Goal: Task Accomplishment & Management: Manage account settings

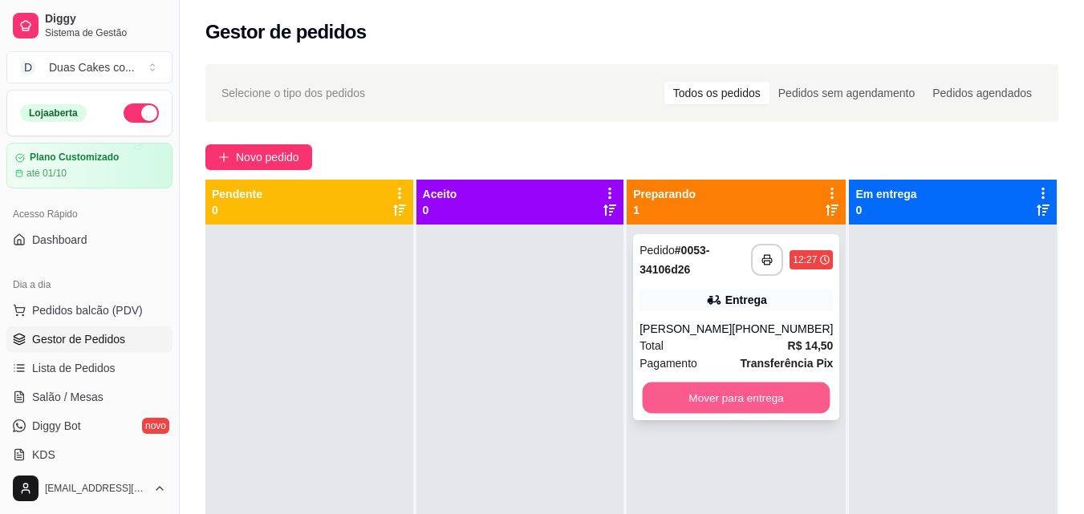
click at [736, 408] on button "Mover para entrega" at bounding box center [737, 398] width 188 height 31
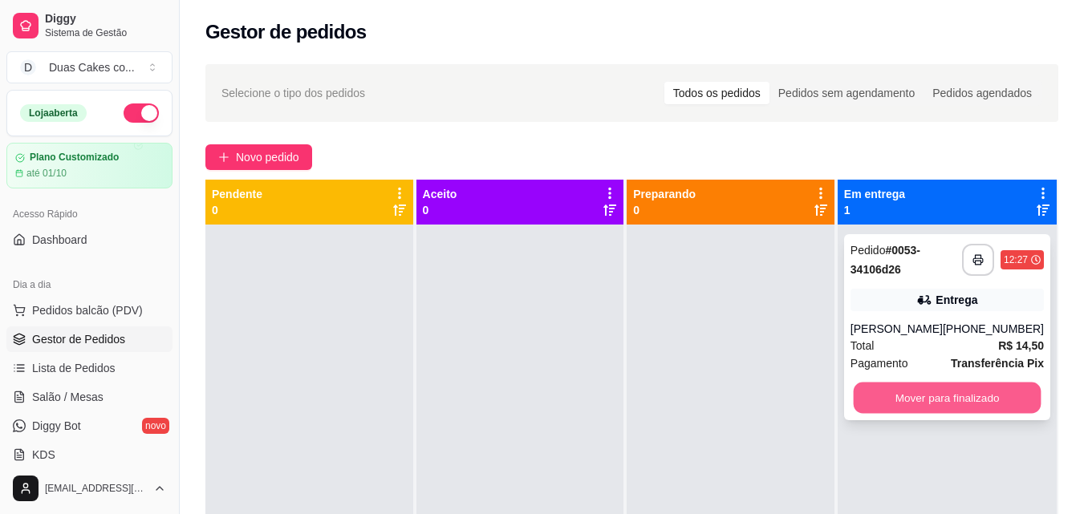
click at [887, 405] on button "Mover para finalizado" at bounding box center [947, 398] width 188 height 31
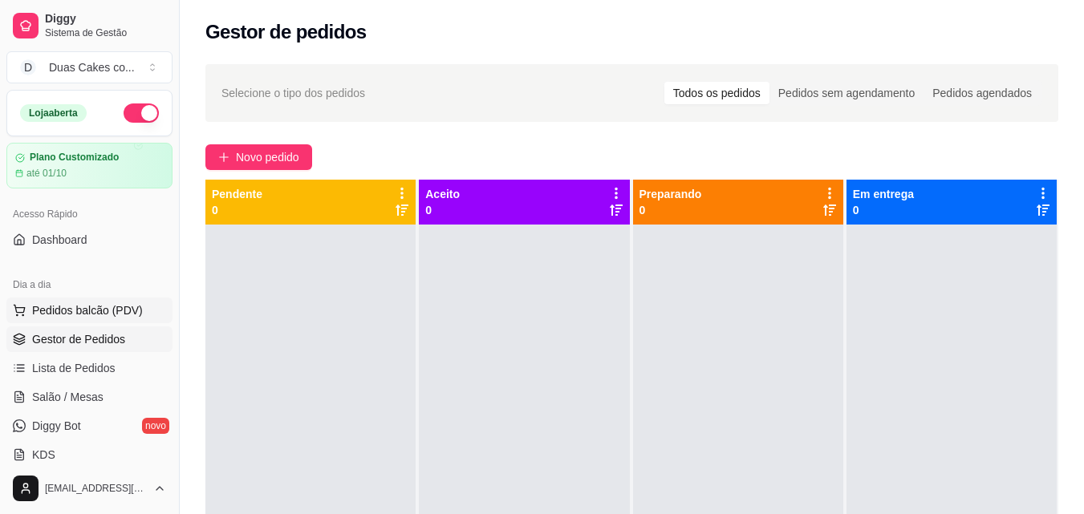
click at [70, 311] on span "Pedidos balcão (PDV)" at bounding box center [87, 310] width 111 height 16
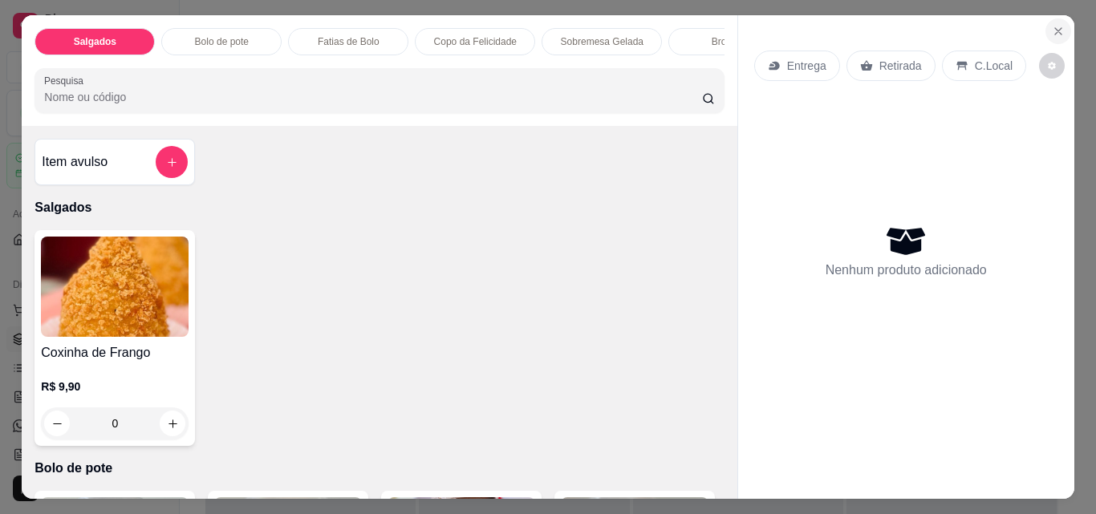
click at [1058, 26] on icon "Close" at bounding box center [1058, 31] width 13 height 13
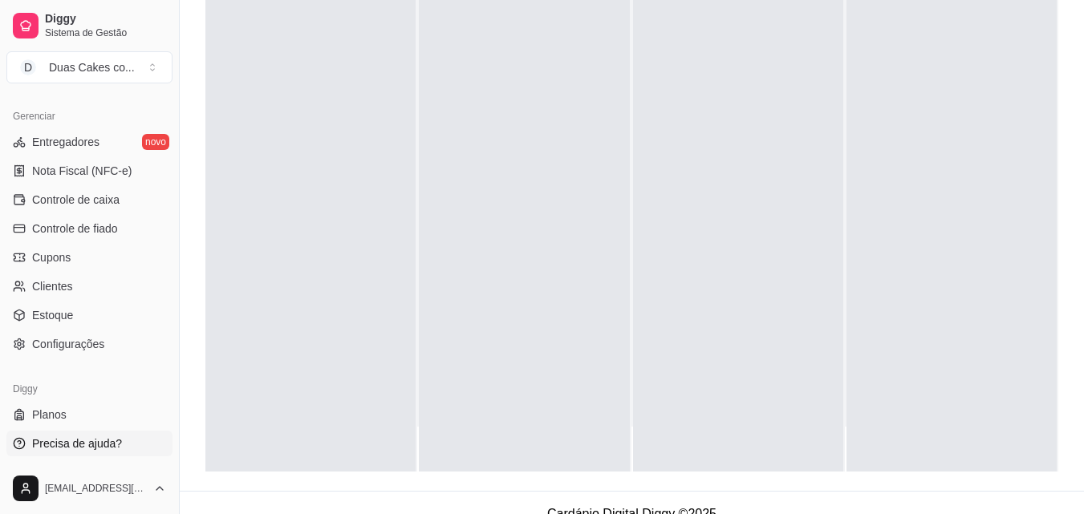
scroll to position [241, 0]
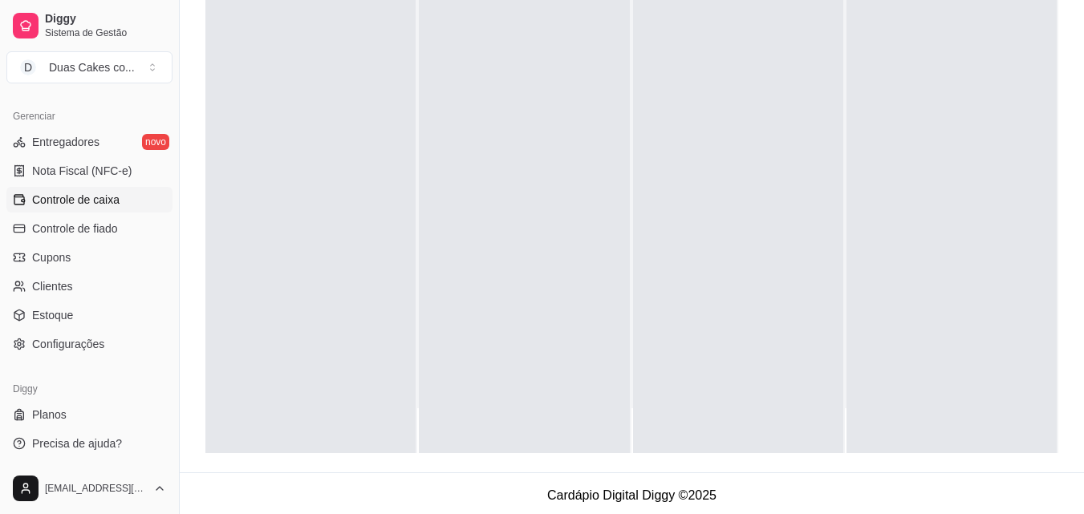
click at [70, 199] on span "Controle de caixa" at bounding box center [75, 200] width 87 height 16
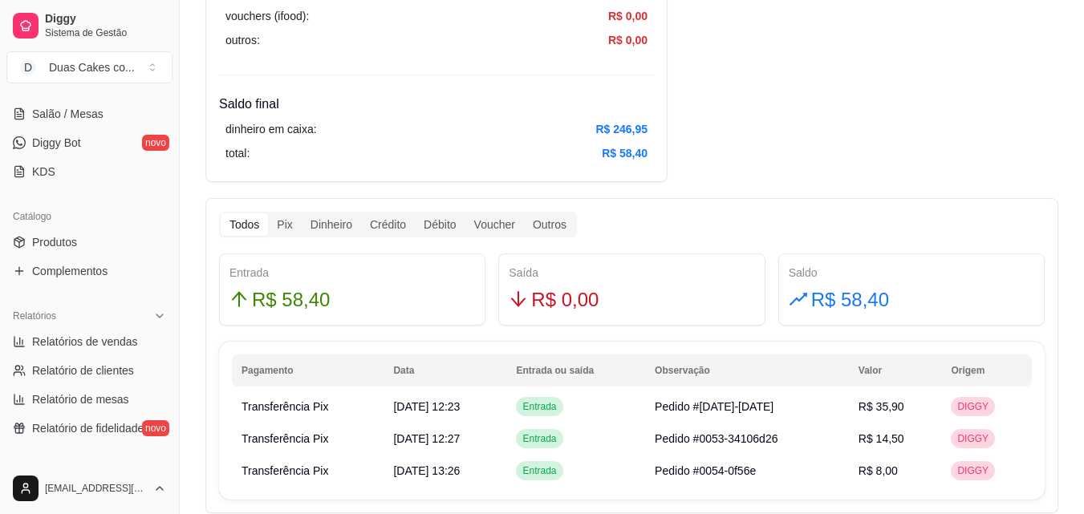
scroll to position [321, 0]
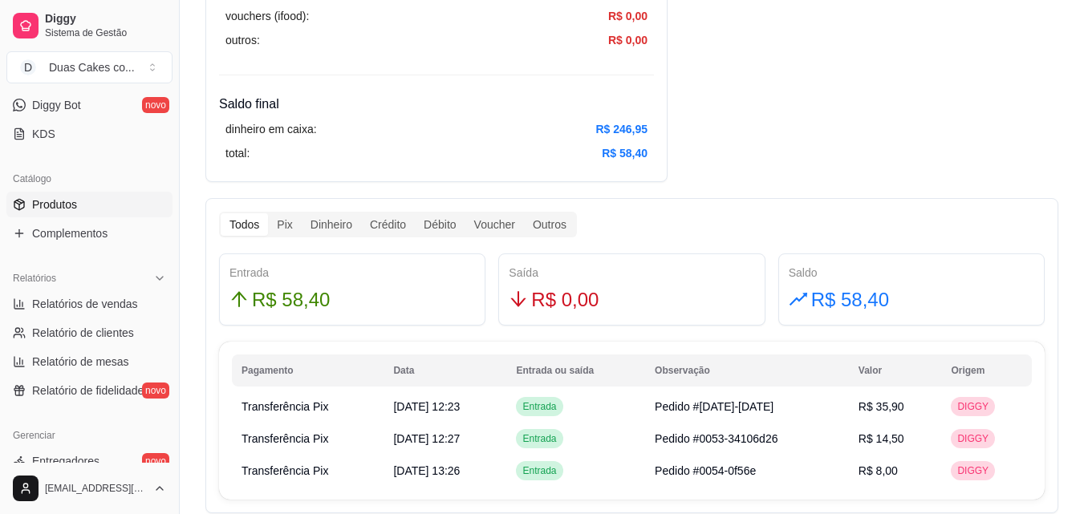
click at [53, 206] on span "Produtos" at bounding box center [54, 205] width 45 height 16
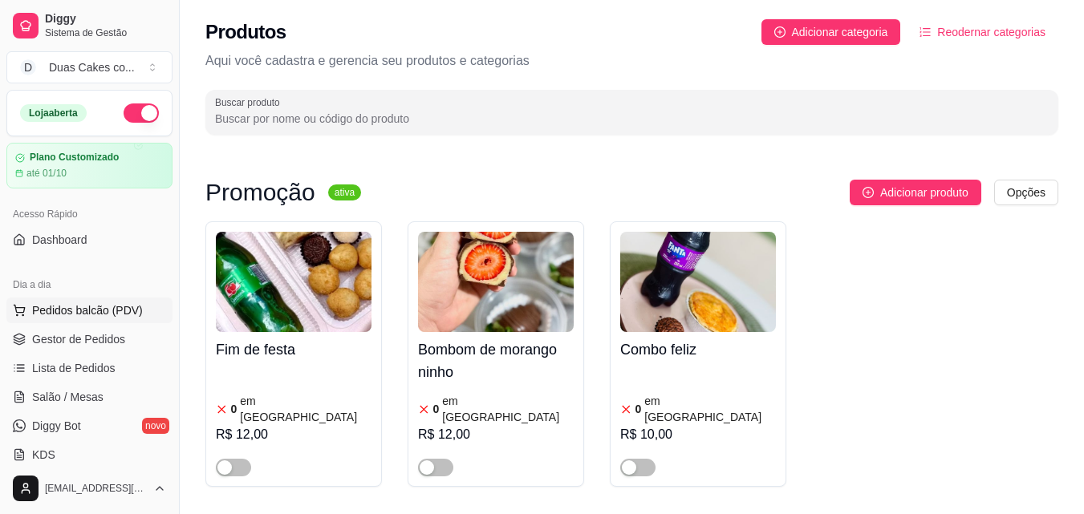
click at [79, 306] on span "Pedidos balcão (PDV)" at bounding box center [87, 310] width 111 height 16
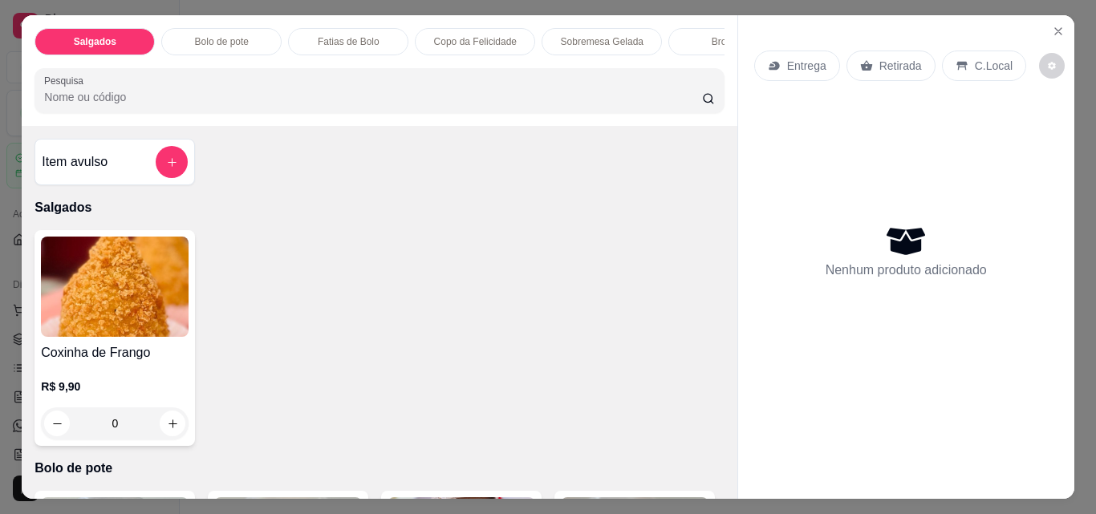
click at [491, 39] on p "Copo da Felicidade" at bounding box center [475, 41] width 83 height 13
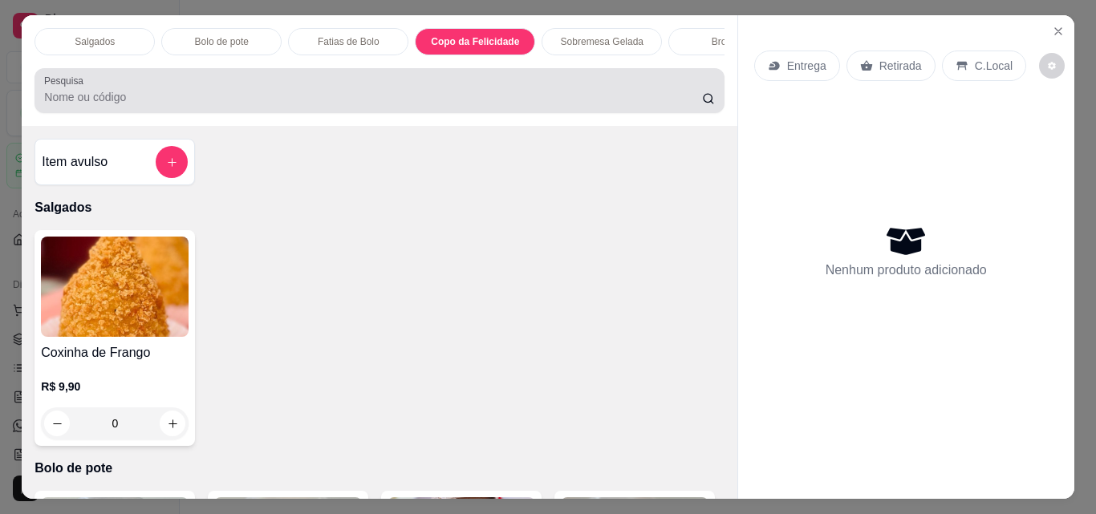
scroll to position [42, 0]
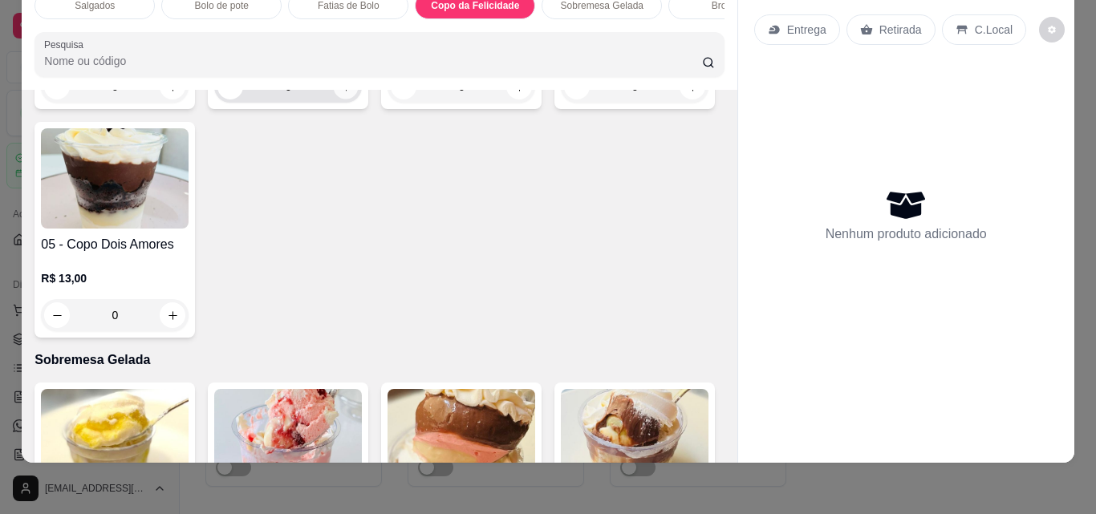
click at [343, 93] on icon "increase-product-quantity" at bounding box center [346, 87] width 12 height 12
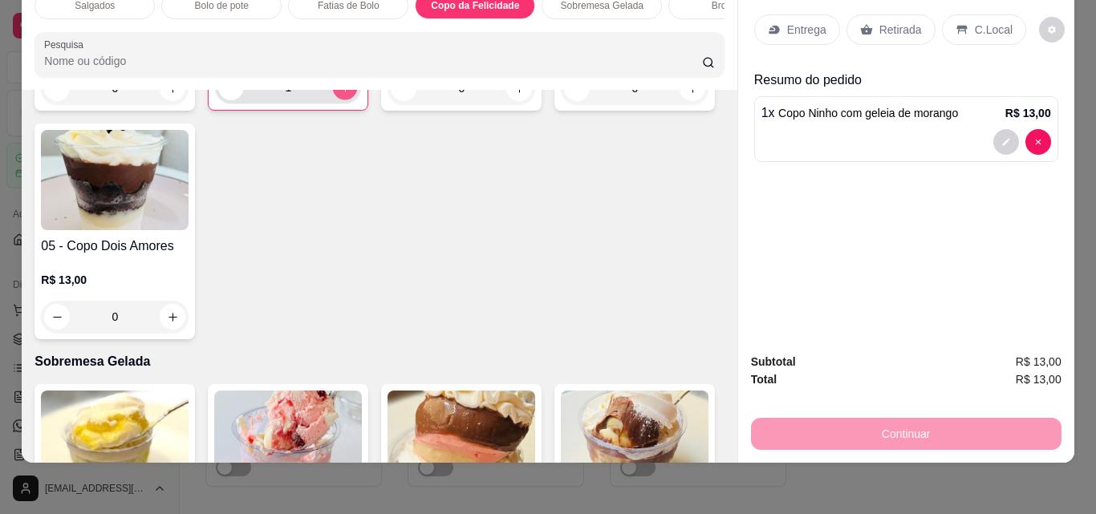
click at [339, 94] on icon "increase-product-quantity" at bounding box center [345, 88] width 12 height 12
type input "2"
click at [893, 22] on p "Retirada" at bounding box center [900, 30] width 43 height 16
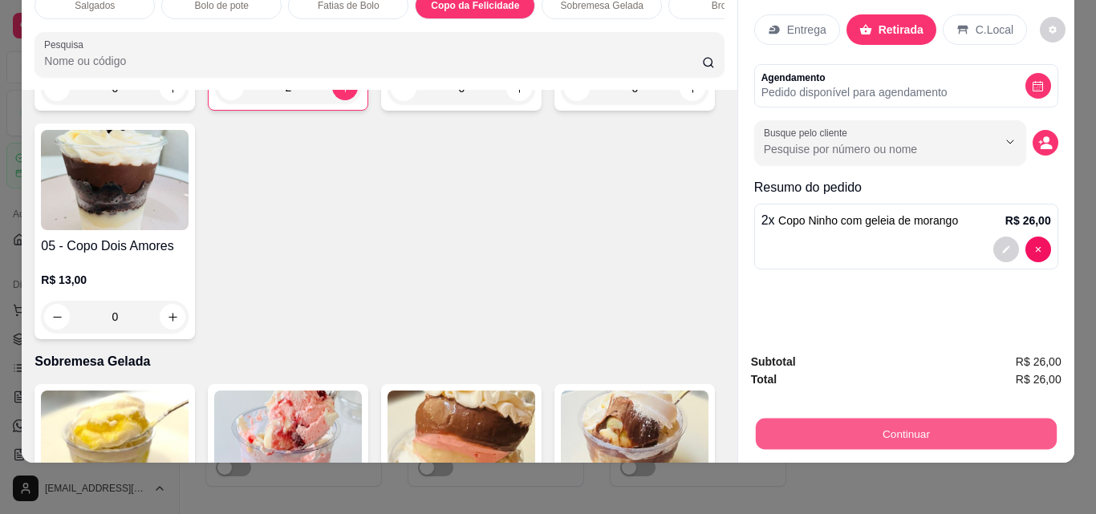
click at [907, 418] on button "Continuar" at bounding box center [905, 433] width 301 height 31
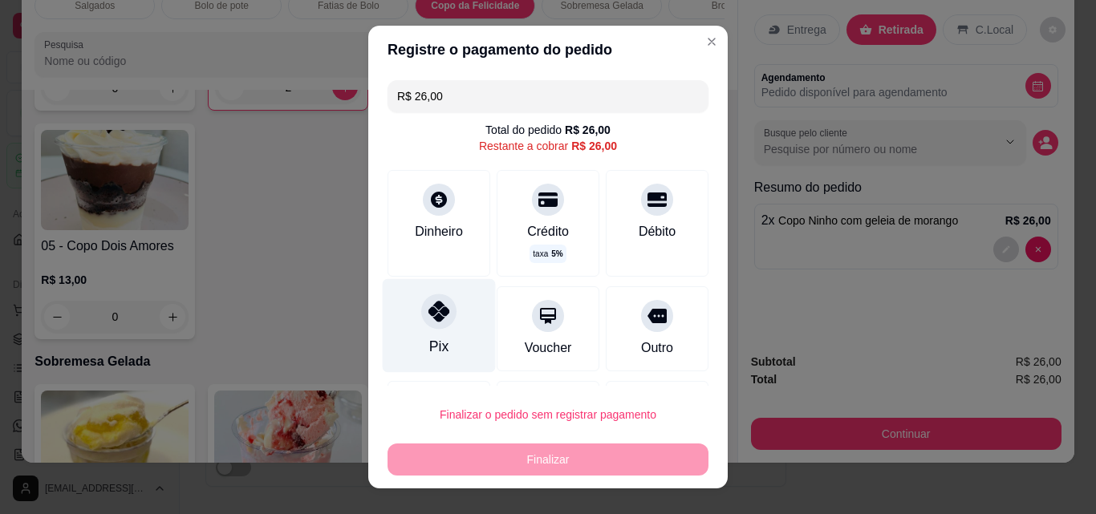
click at [421, 332] on div "Pix" at bounding box center [439, 326] width 113 height 94
type input "R$ 0,00"
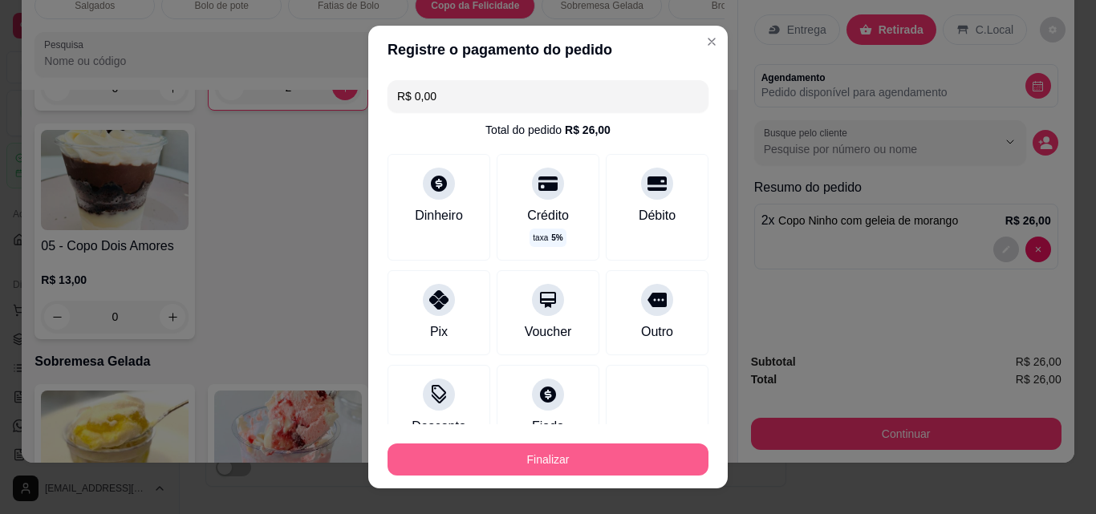
click at [532, 456] on button "Finalizar" at bounding box center [547, 460] width 321 height 32
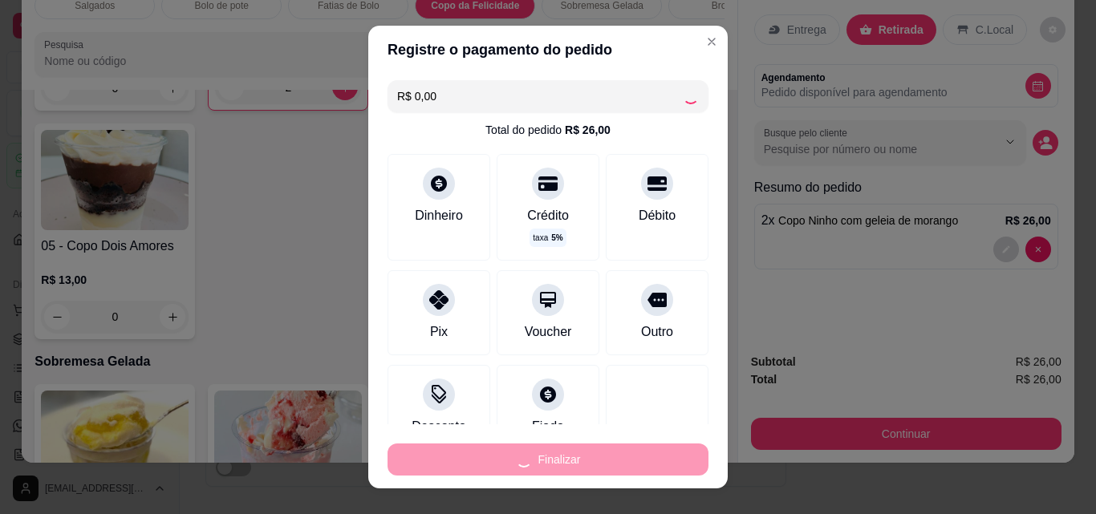
type input "0"
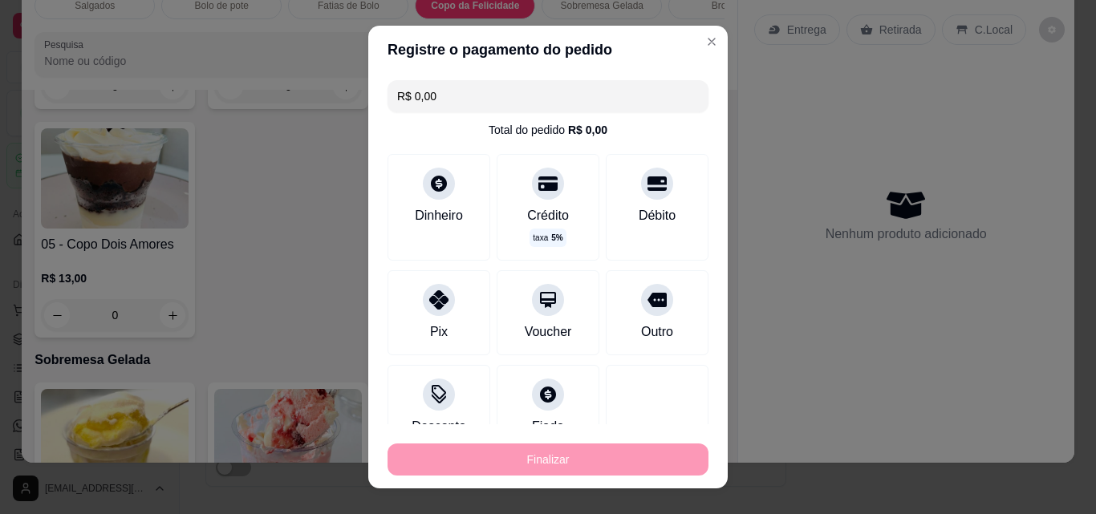
type input "-R$ 26,00"
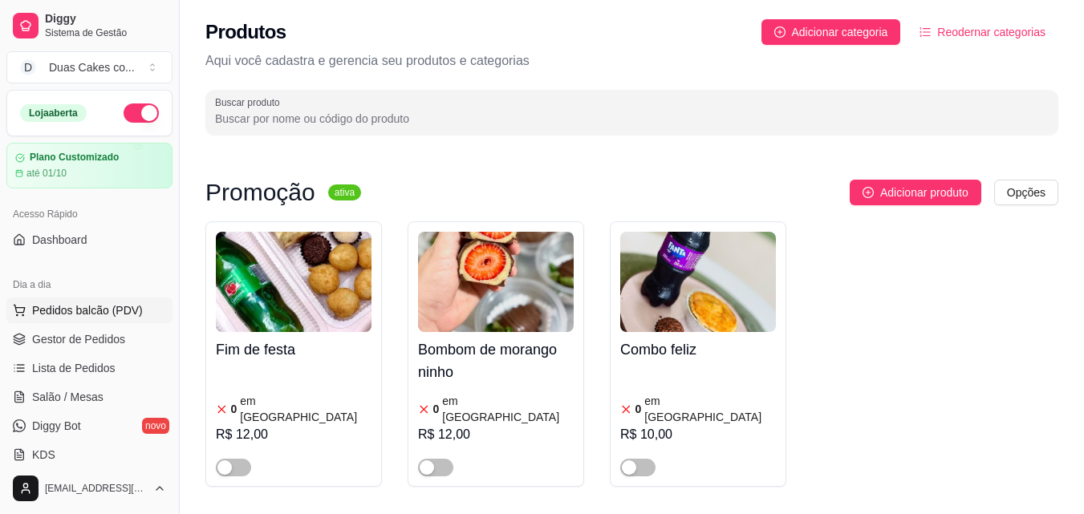
click at [65, 302] on span "Pedidos balcão (PDV)" at bounding box center [87, 310] width 111 height 16
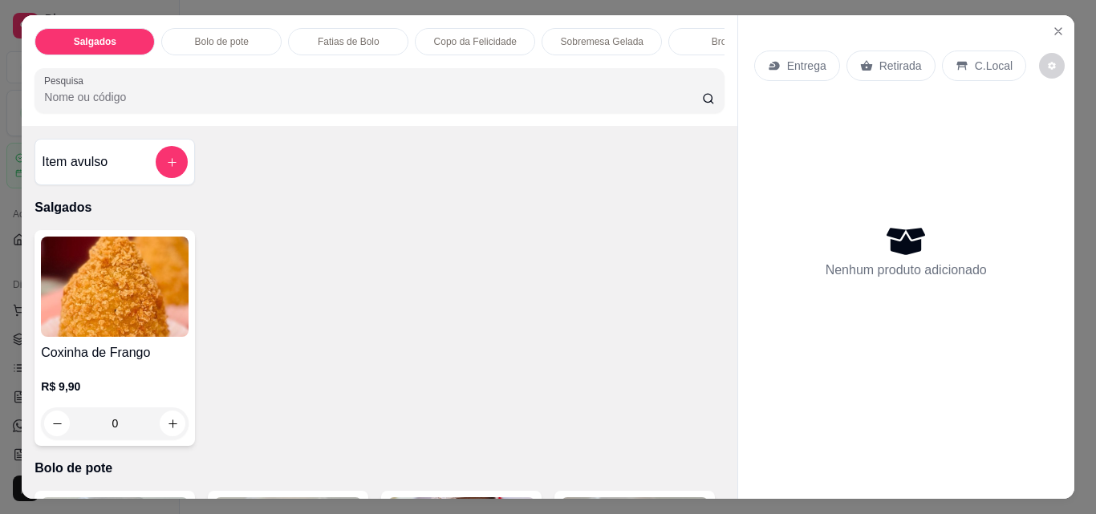
click at [611, 35] on p "Sobremesa Gelada" at bounding box center [602, 41] width 83 height 13
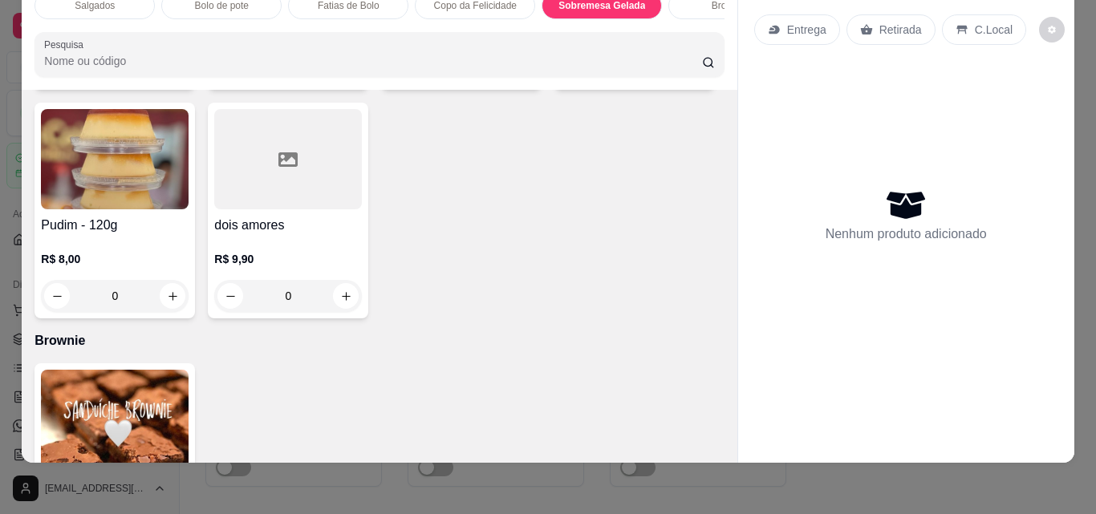
click at [343, 74] on icon "increase-product-quantity" at bounding box center [346, 68] width 12 height 12
type input "1"
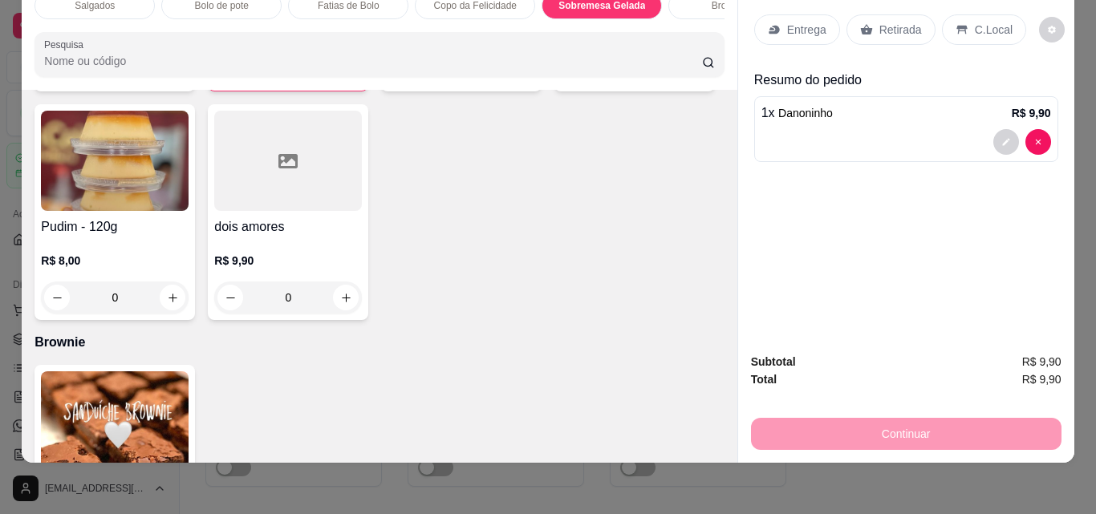
click at [888, 22] on p "Retirada" at bounding box center [900, 30] width 43 height 16
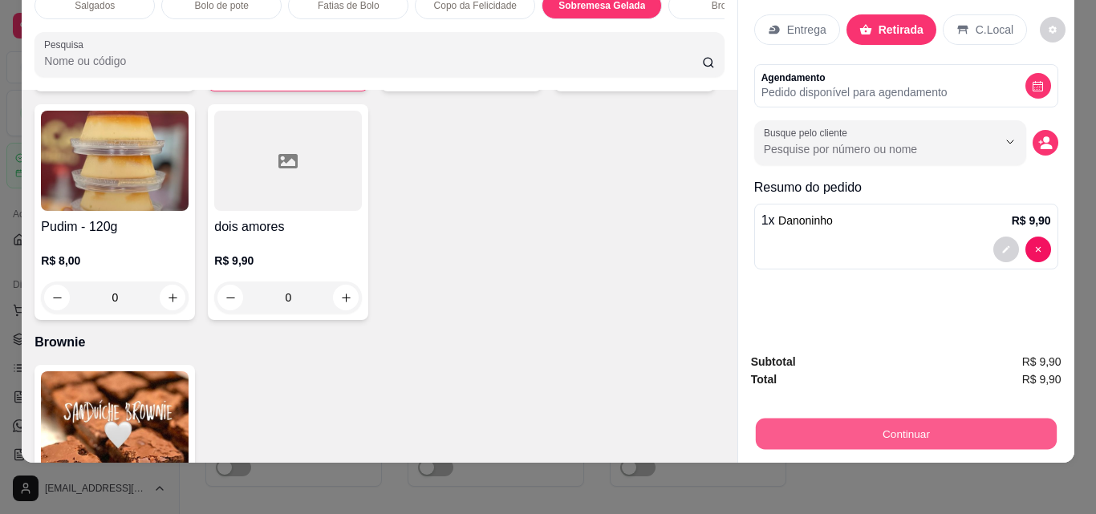
click at [934, 418] on button "Continuar" at bounding box center [905, 433] width 301 height 31
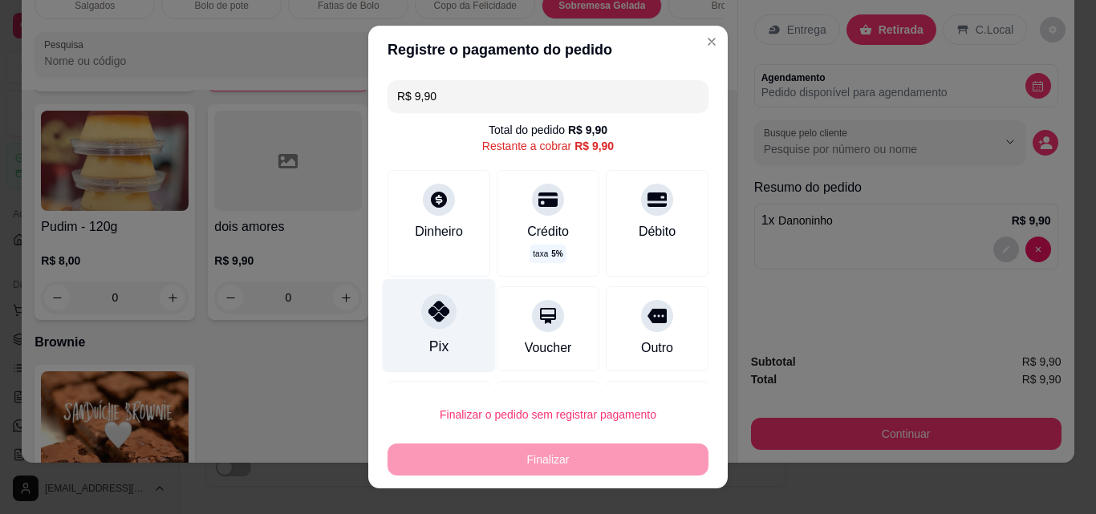
click at [435, 320] on icon at bounding box center [438, 311] width 21 height 21
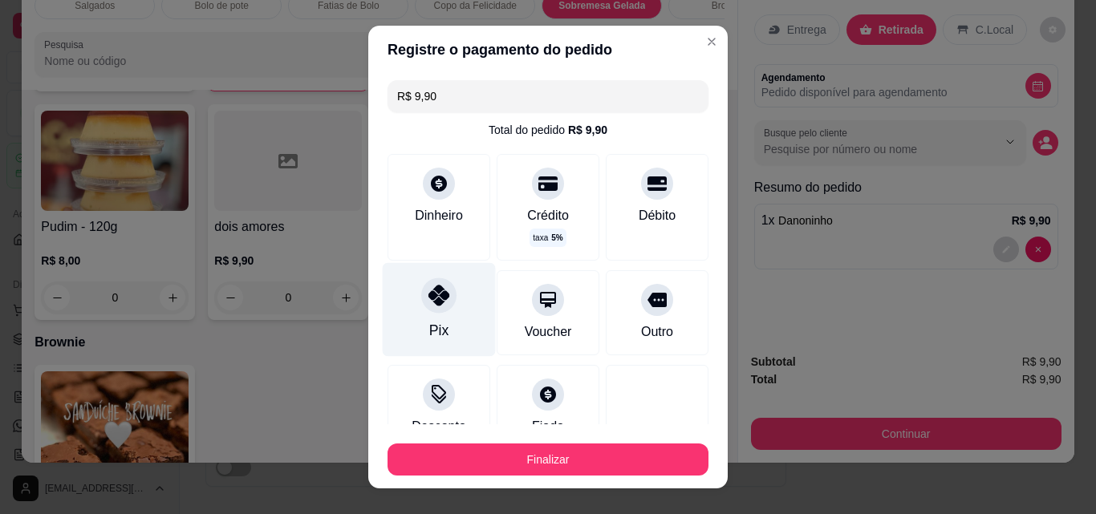
type input "R$ 0,00"
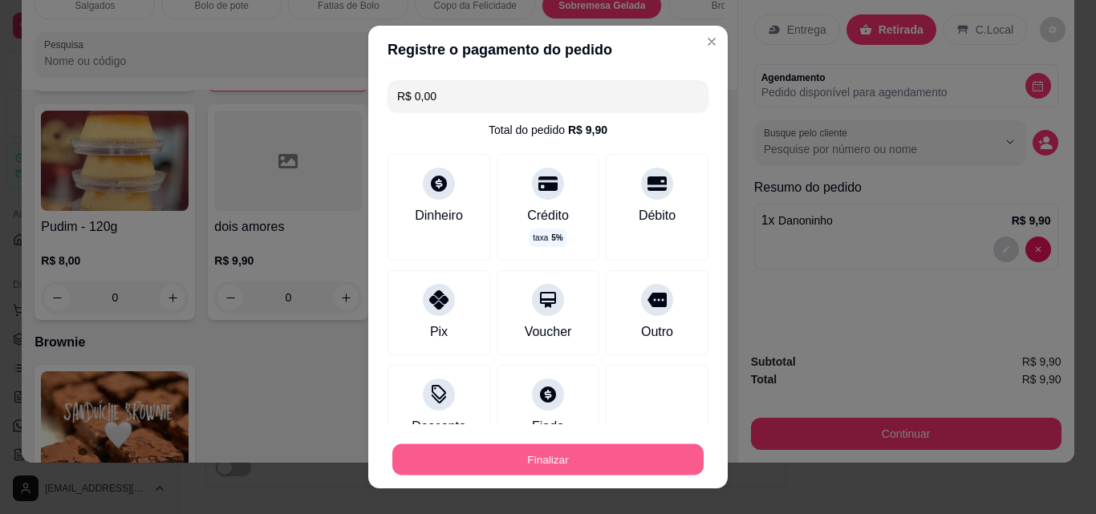
click at [527, 464] on button "Finalizar" at bounding box center [547, 459] width 311 height 31
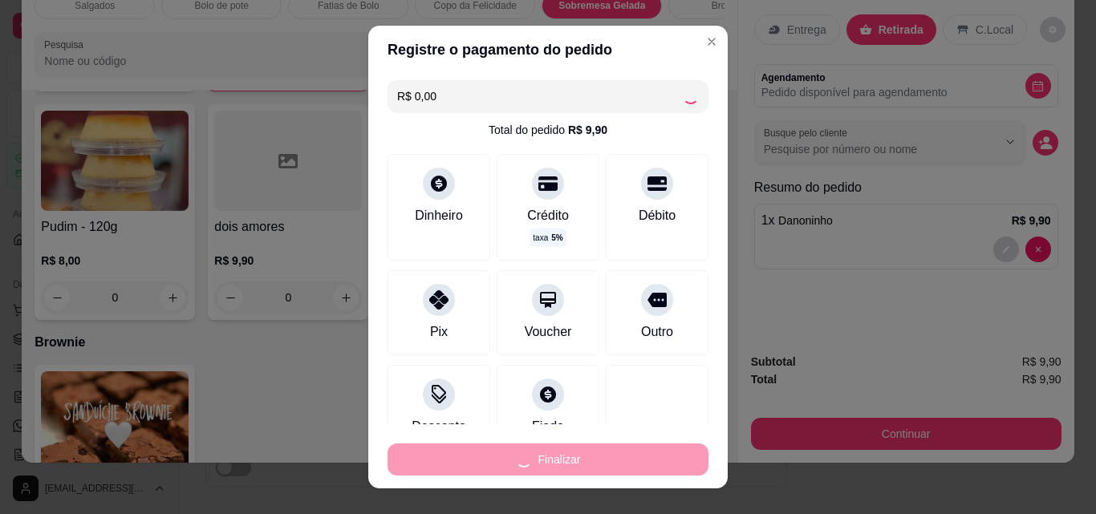
type input "0"
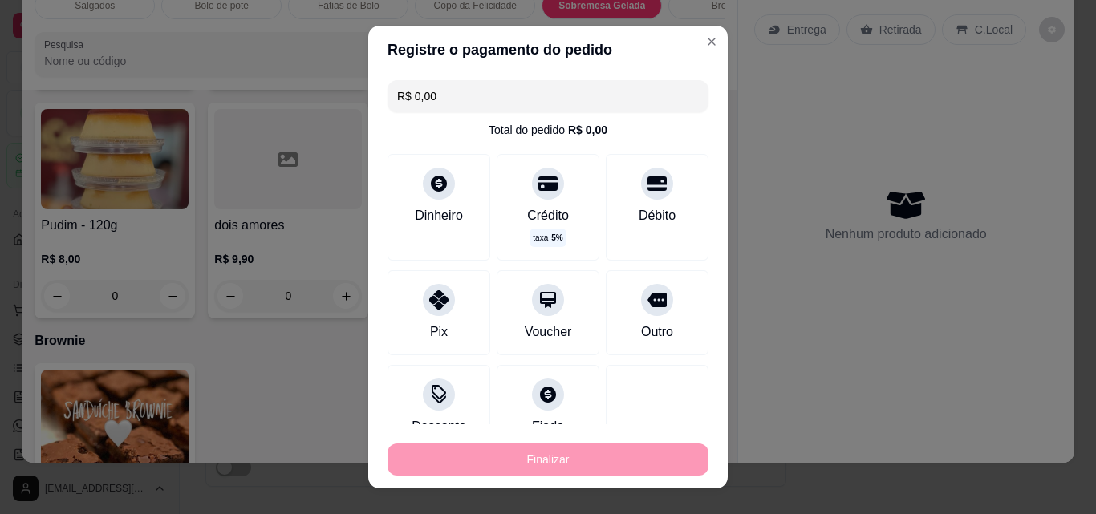
type input "-R$ 9,90"
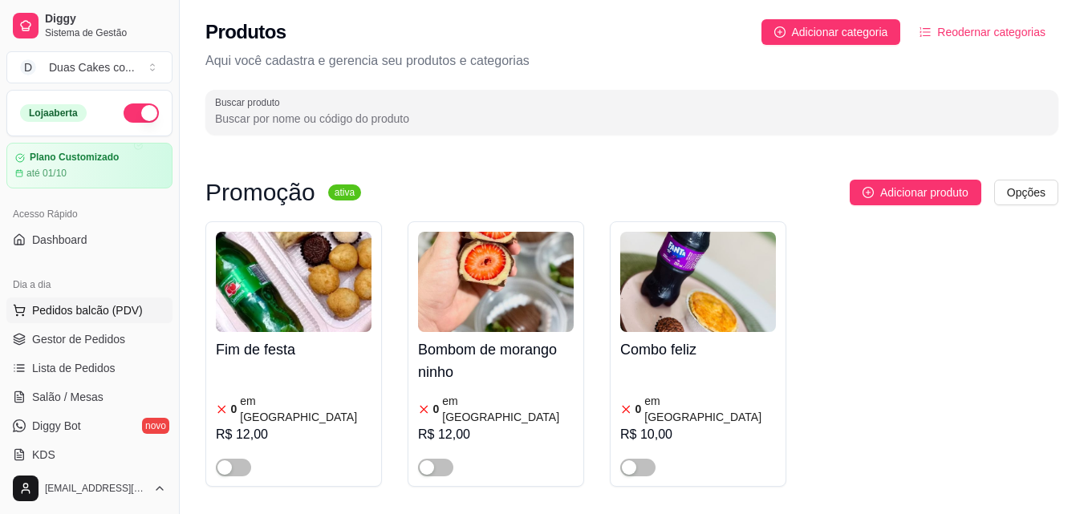
click at [63, 308] on span "Pedidos balcão (PDV)" at bounding box center [87, 310] width 111 height 16
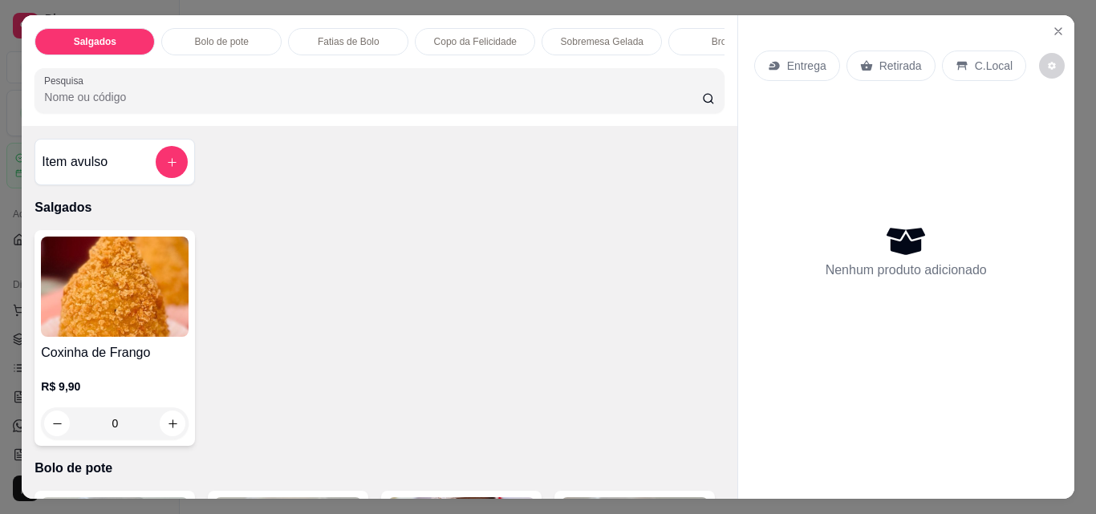
click at [595, 28] on div "Sobremesa Gelada" at bounding box center [601, 41] width 120 height 27
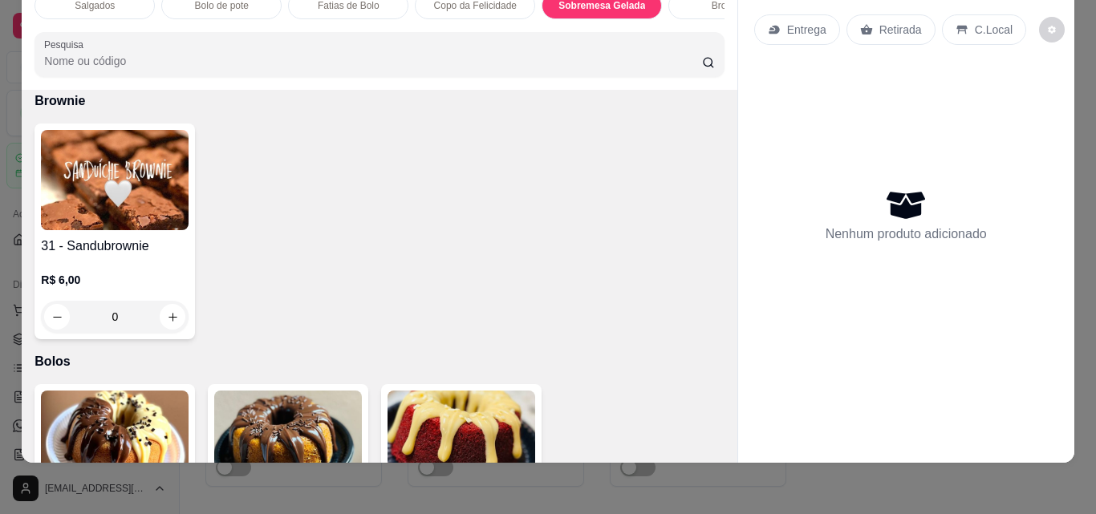
scroll to position [2366, 0]
click at [179, 62] on icon "increase-product-quantity" at bounding box center [173, 56] width 12 height 12
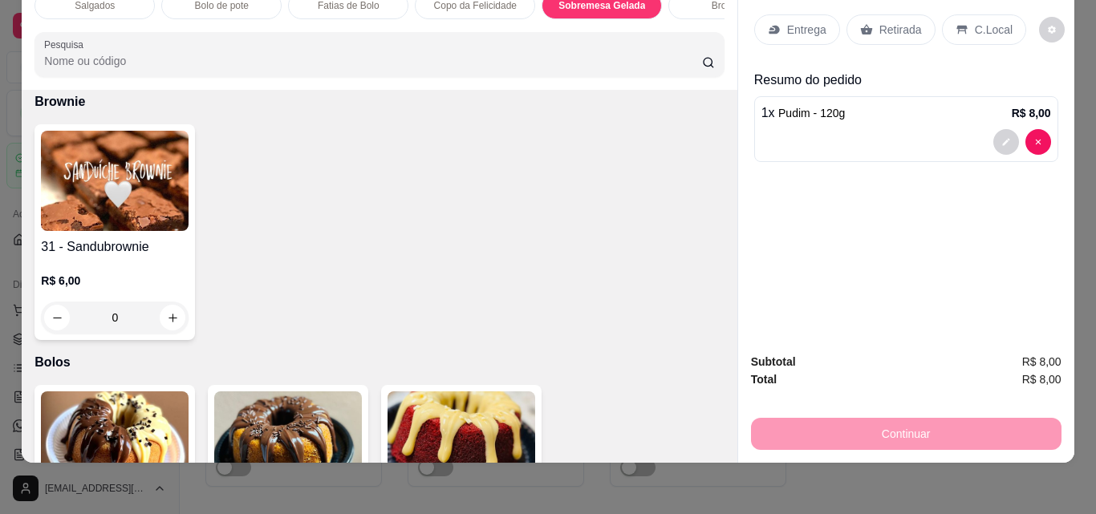
click at [178, 63] on icon "increase-product-quantity" at bounding box center [172, 57] width 12 height 12
type input "2"
click at [888, 22] on p "Retirada" at bounding box center [900, 30] width 43 height 16
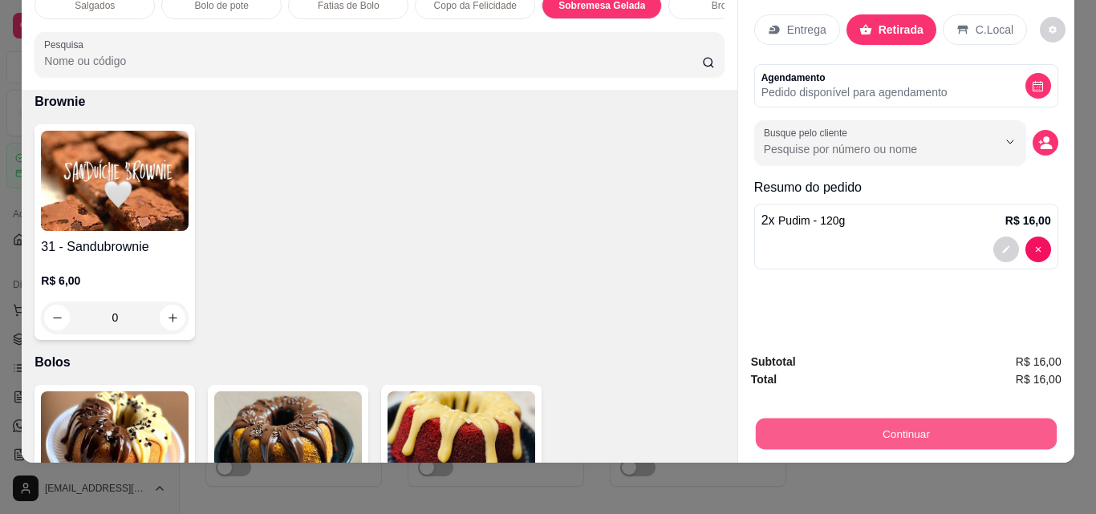
click at [913, 420] on button "Continuar" at bounding box center [905, 433] width 301 height 31
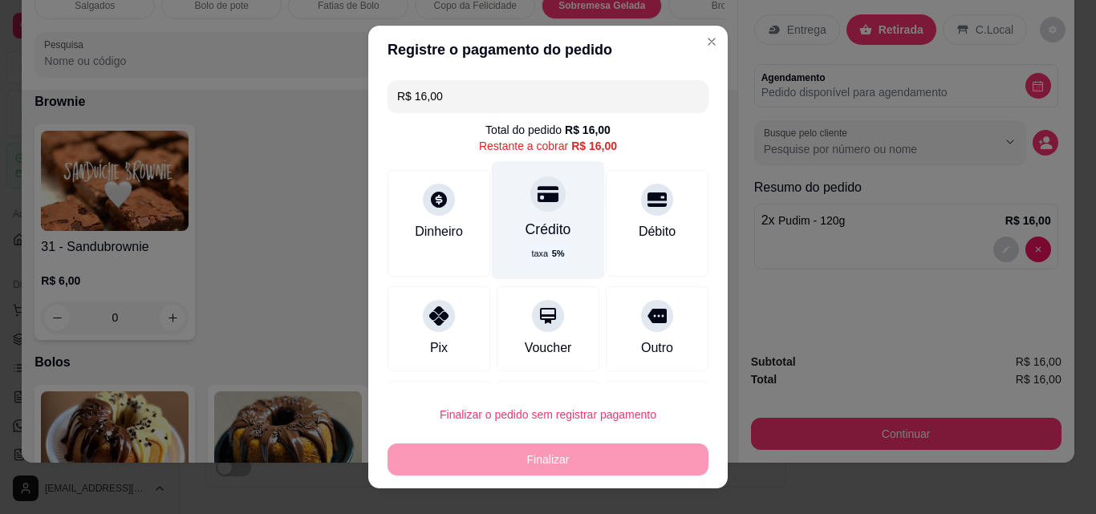
click at [537, 199] on icon at bounding box center [547, 194] width 21 height 16
type input "R$ 0,00"
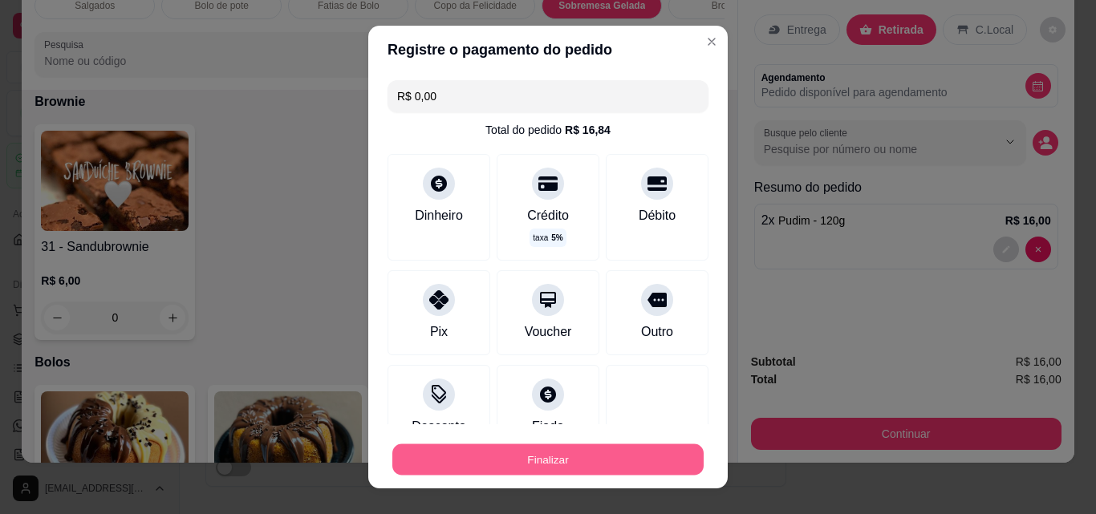
click at [545, 458] on button "Finalizar" at bounding box center [547, 459] width 311 height 31
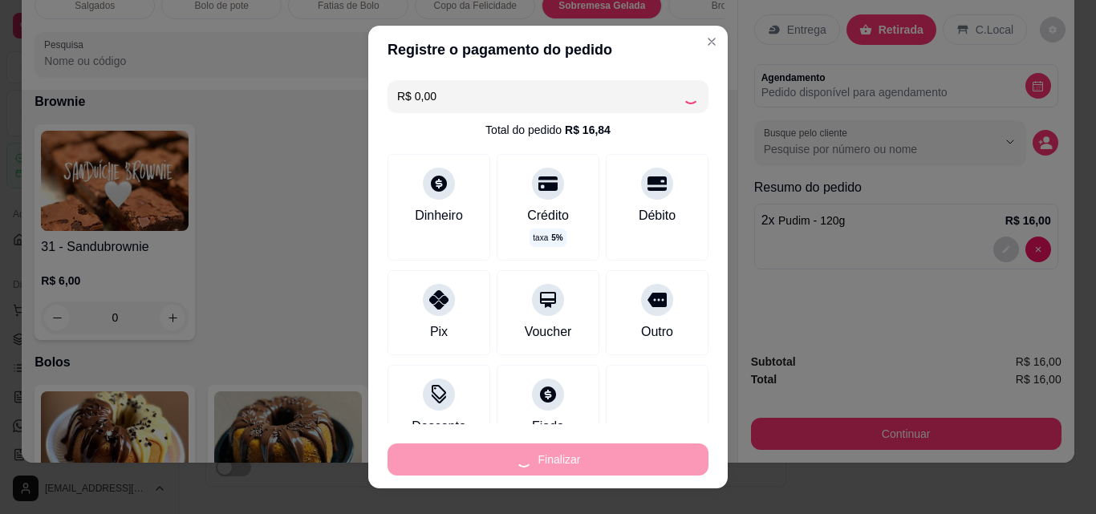
type input "0"
type input "-R$ 16,00"
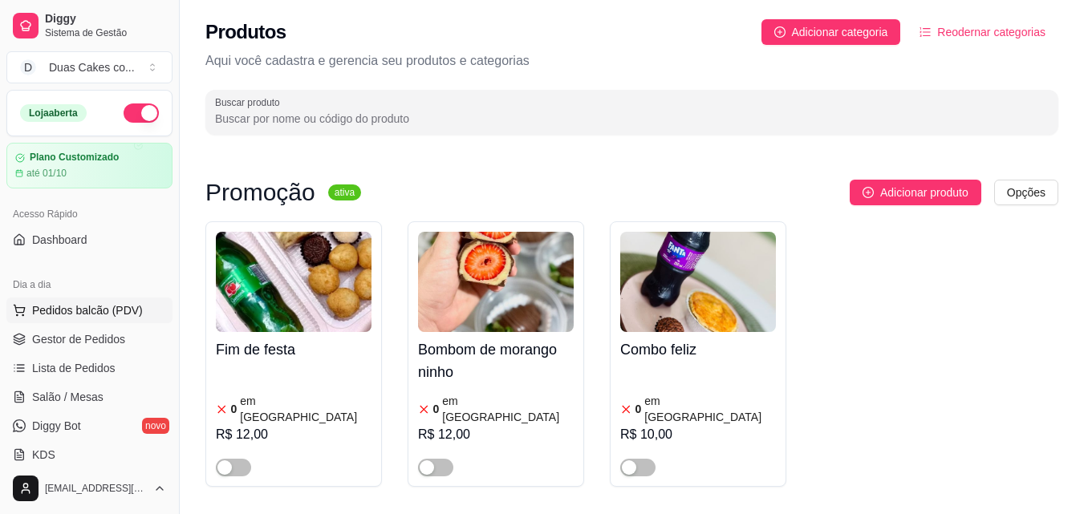
click at [76, 309] on span "Pedidos balcão (PDV)" at bounding box center [87, 310] width 111 height 16
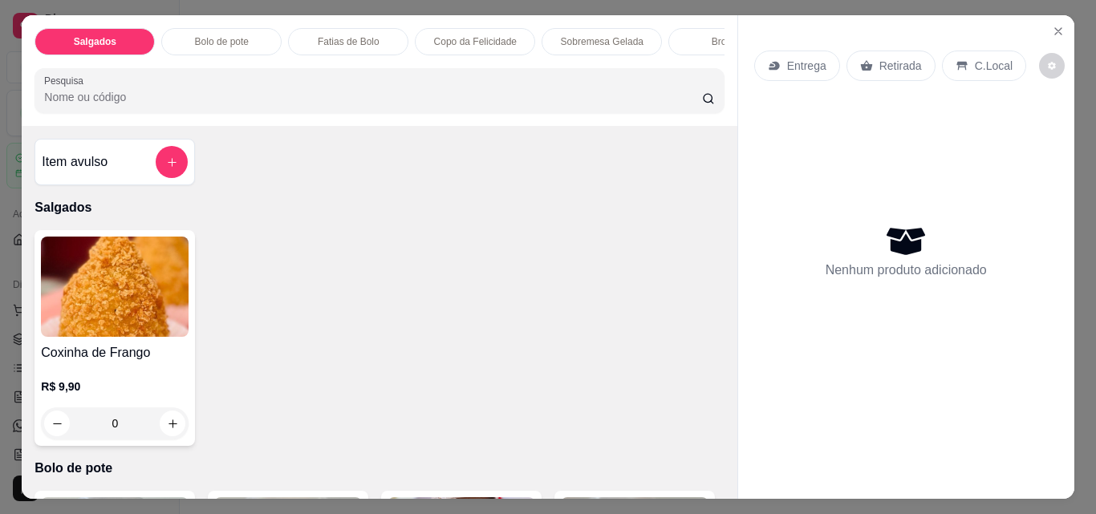
click at [593, 35] on p "Sobremesa Gelada" at bounding box center [602, 41] width 83 height 13
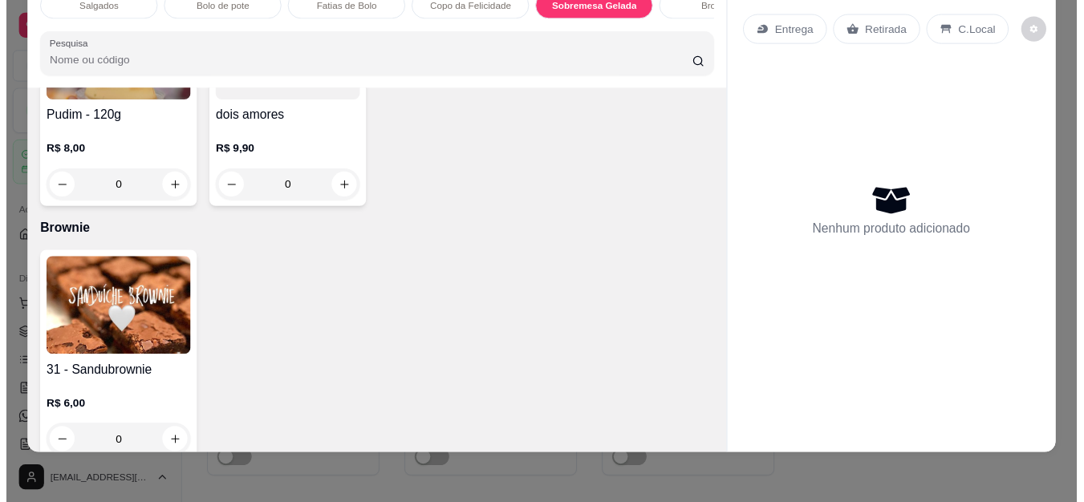
scroll to position [2286, 0]
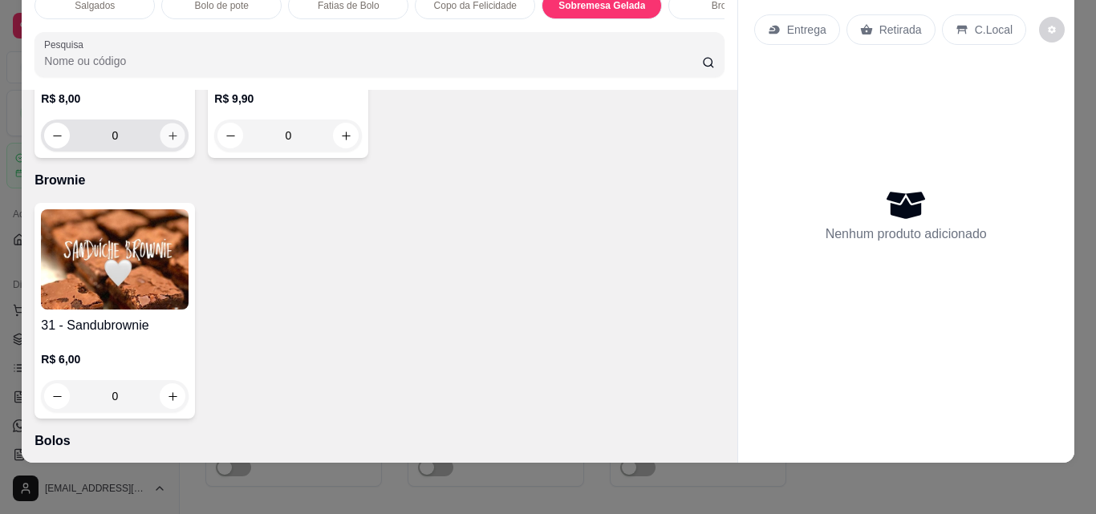
click at [185, 148] on button "increase-product-quantity" at bounding box center [172, 136] width 25 height 25
type input "1"
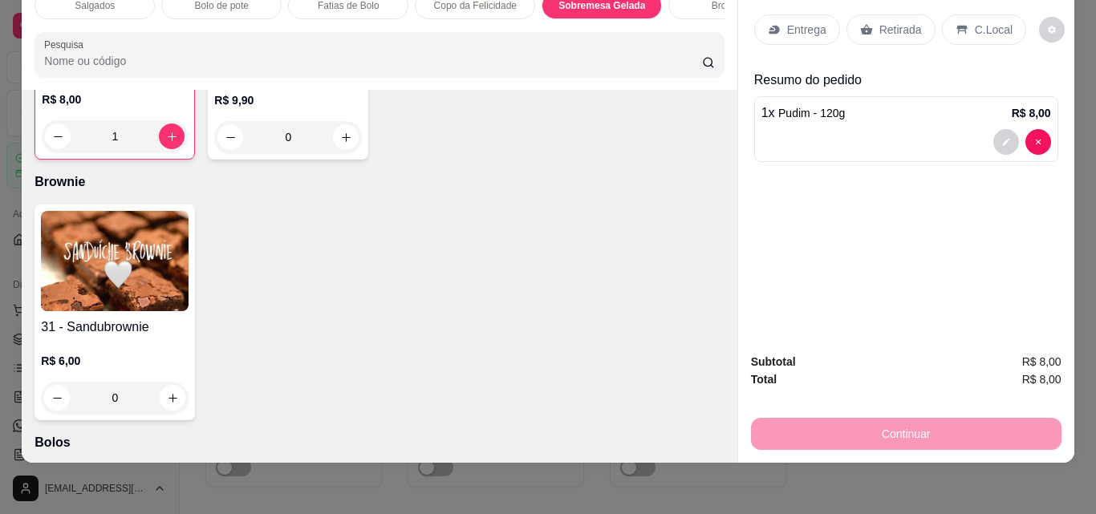
click at [879, 22] on p "Retirada" at bounding box center [900, 30] width 43 height 16
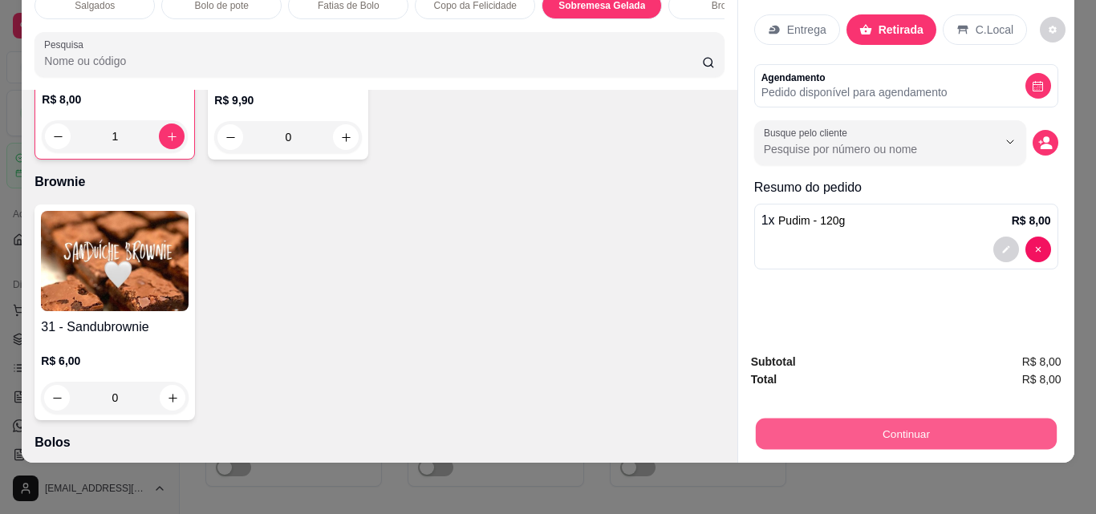
click at [937, 430] on button "Continuar" at bounding box center [905, 433] width 301 height 31
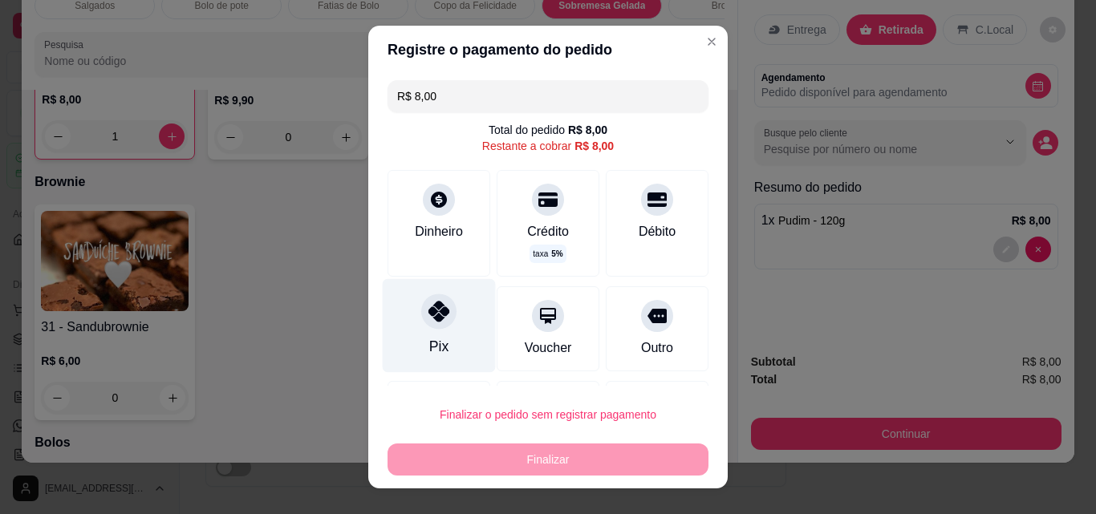
click at [424, 329] on div "Pix" at bounding box center [439, 326] width 113 height 94
type input "R$ 0,00"
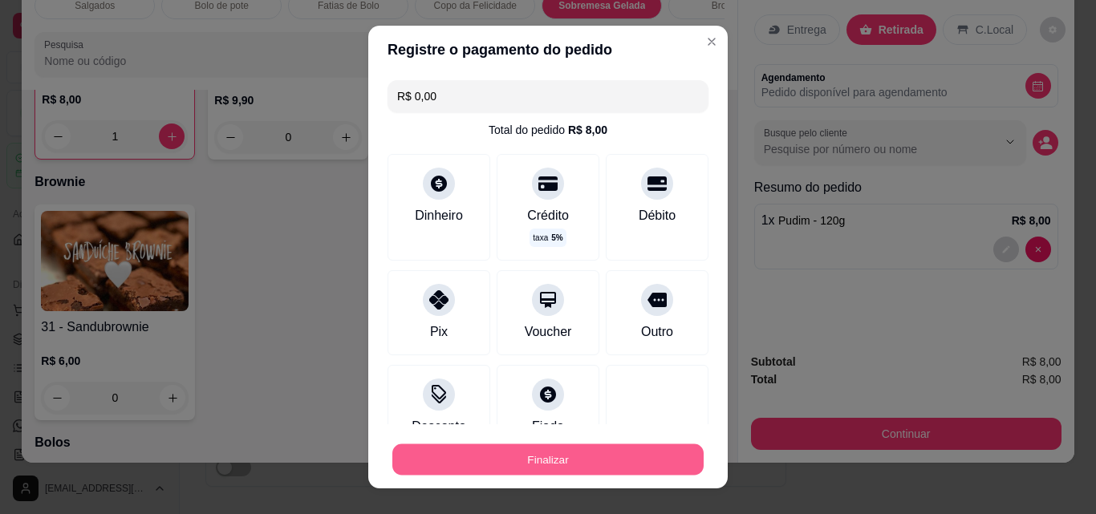
click at [529, 457] on button "Finalizar" at bounding box center [547, 459] width 311 height 31
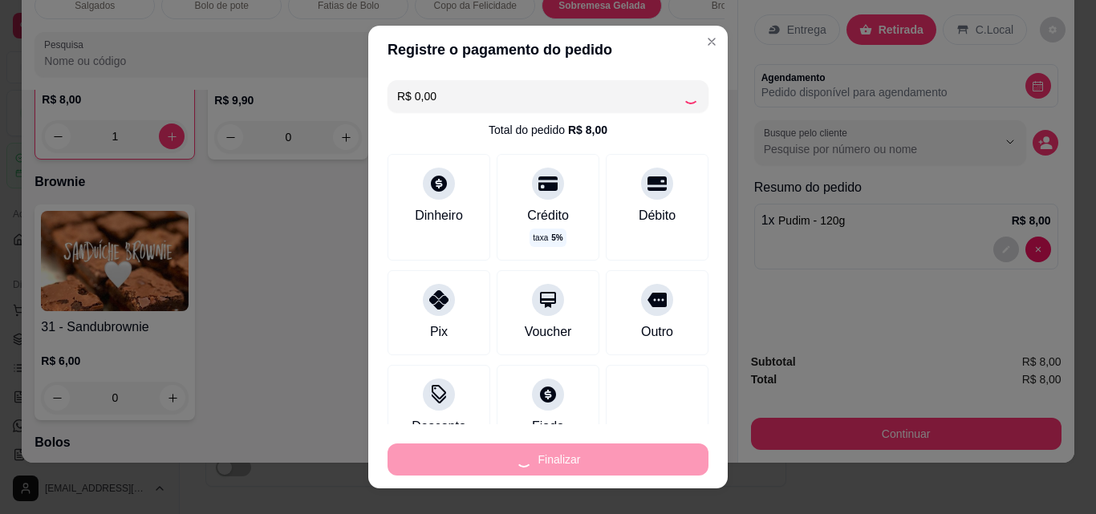
type input "0"
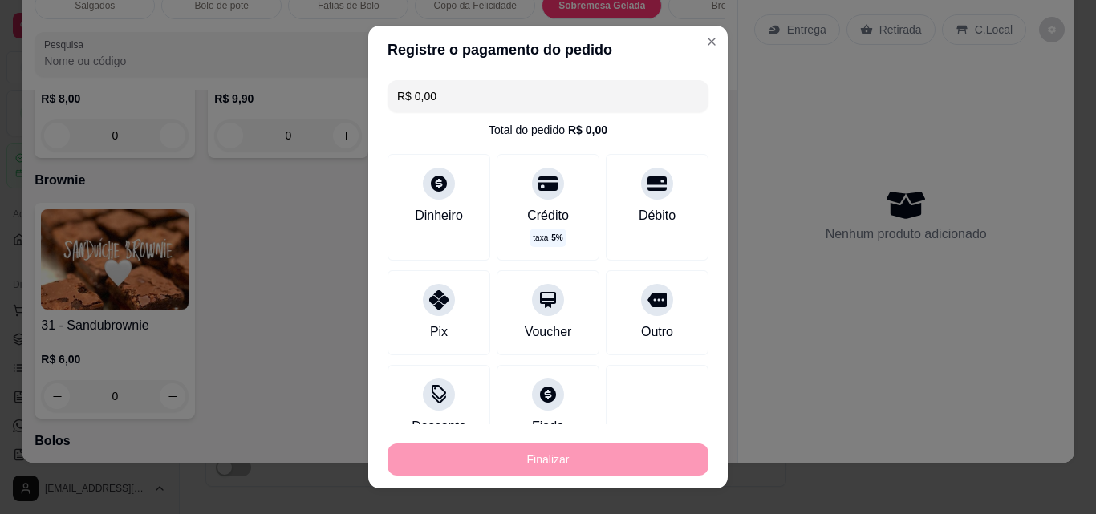
type input "-R$ 8,00"
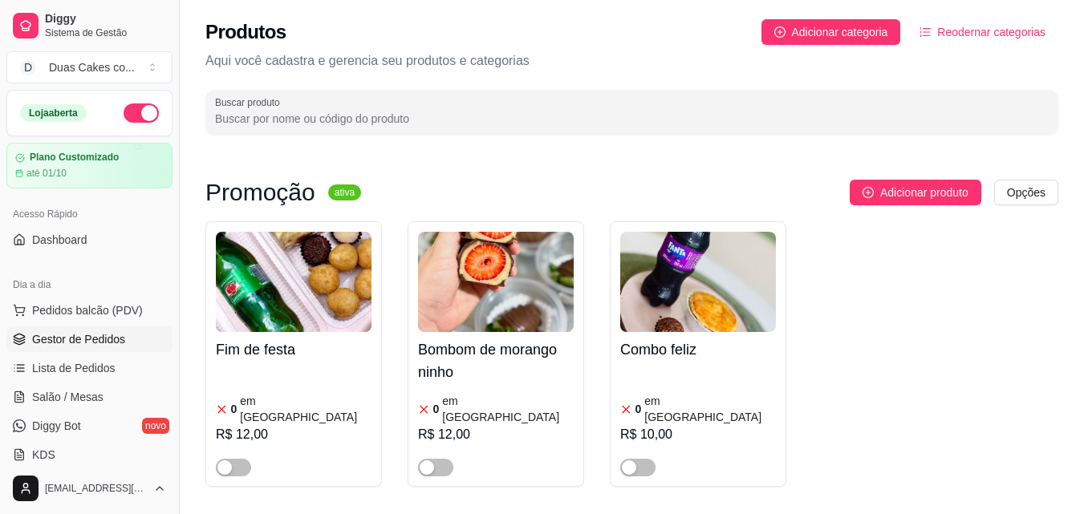
click at [85, 344] on span "Gestor de Pedidos" at bounding box center [78, 339] width 93 height 16
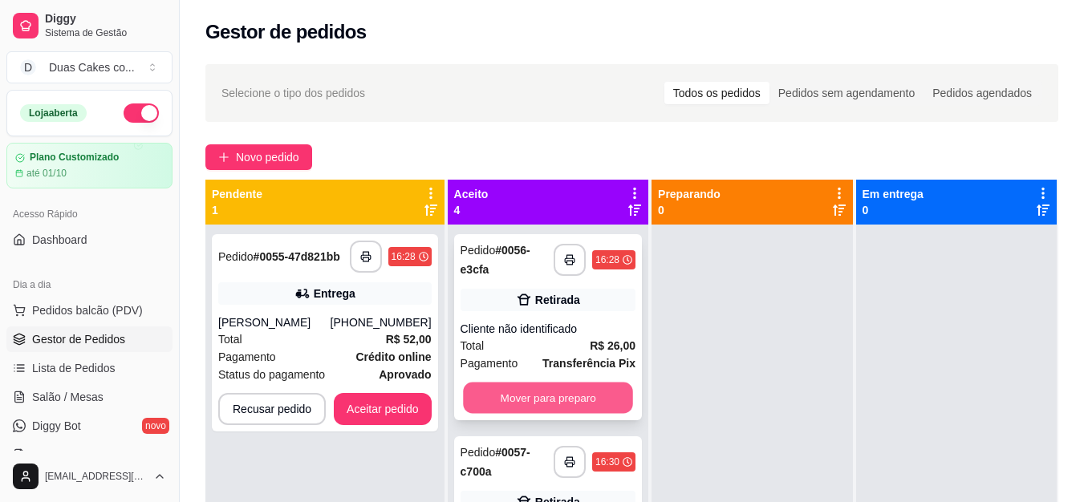
click at [584, 399] on button "Mover para preparo" at bounding box center [548, 398] width 170 height 31
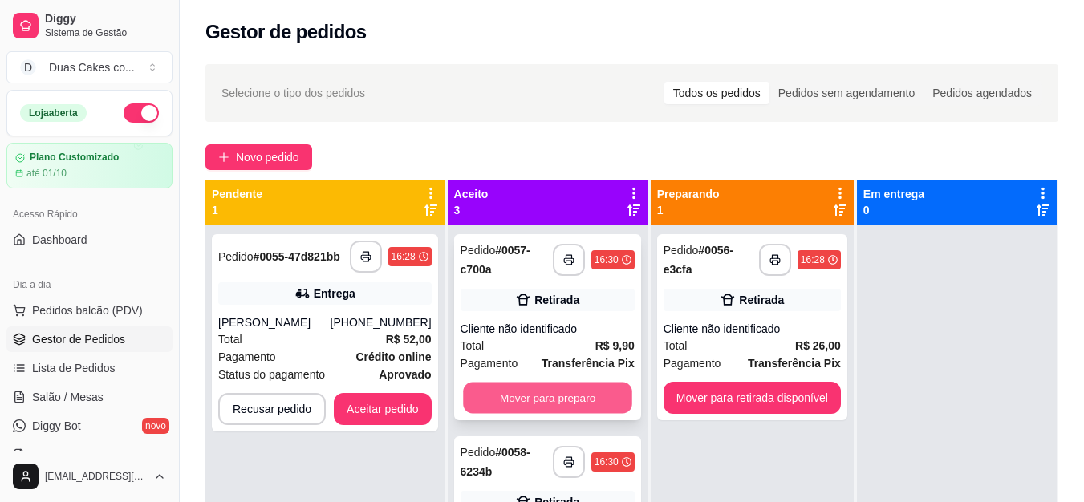
click at [569, 397] on button "Mover para preparo" at bounding box center [547, 398] width 169 height 31
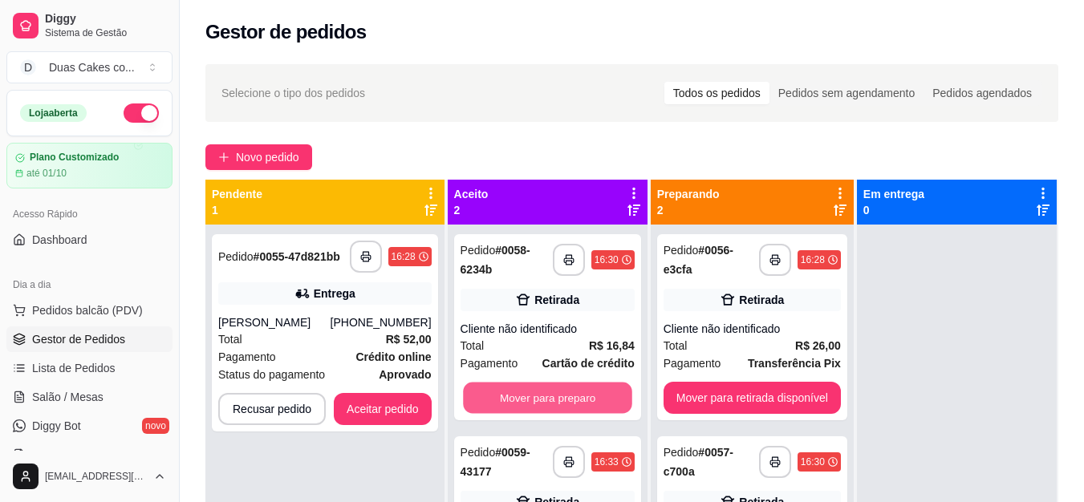
click at [569, 397] on button "Mover para preparo" at bounding box center [547, 398] width 169 height 31
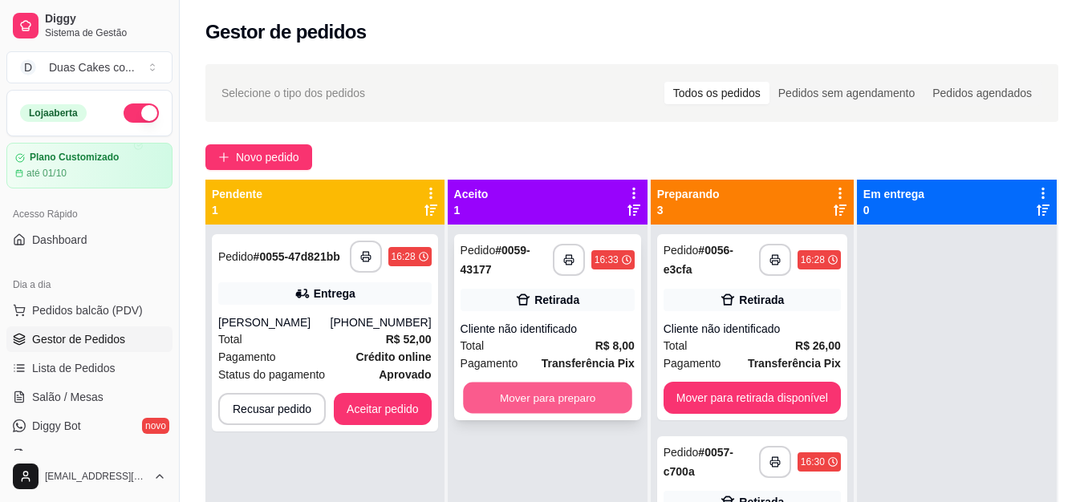
click at [570, 395] on button "Mover para preparo" at bounding box center [547, 398] width 169 height 31
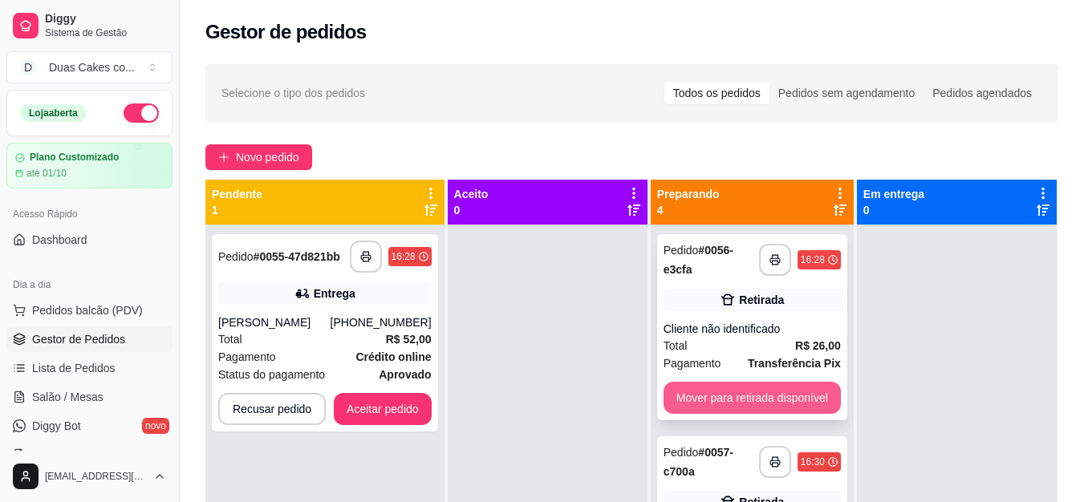
click at [765, 395] on button "Mover para retirada disponível" at bounding box center [751, 398] width 177 height 32
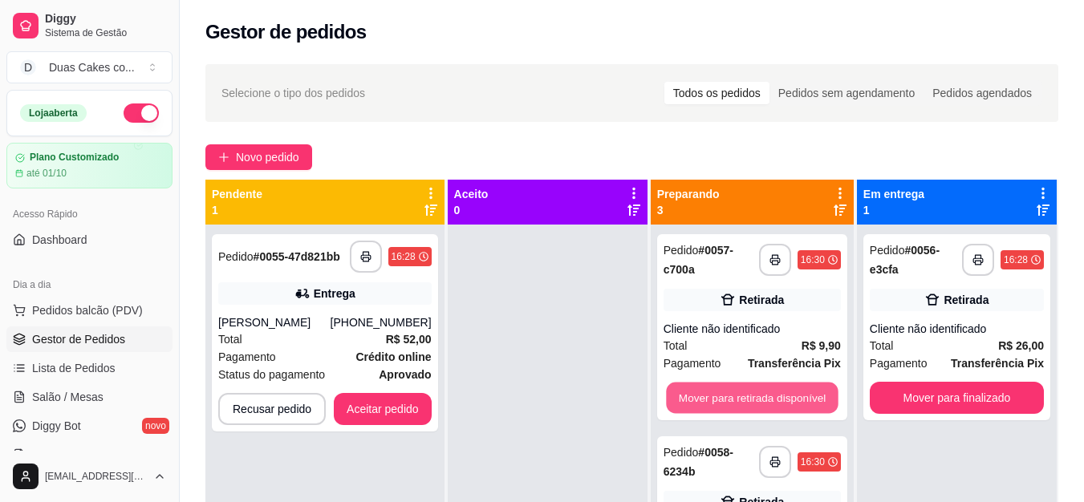
click at [765, 395] on button "Mover para retirada disponível" at bounding box center [752, 398] width 172 height 31
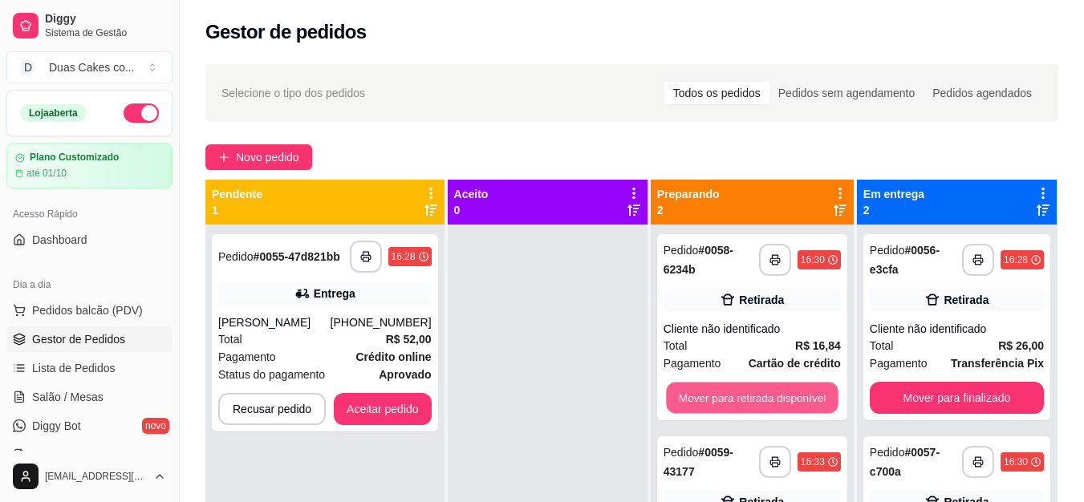
click at [765, 395] on button "Mover para retirada disponível" at bounding box center [752, 398] width 172 height 31
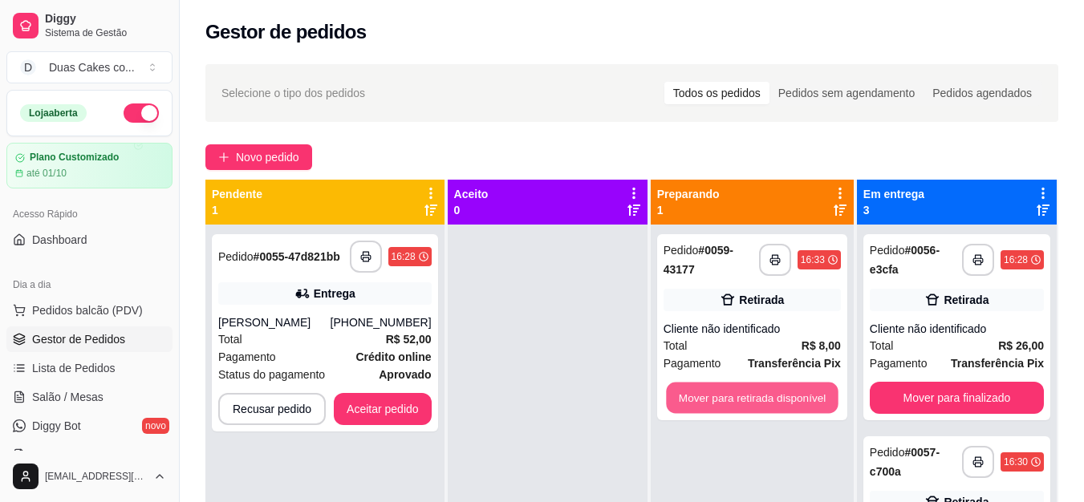
click at [765, 395] on button "Mover para retirada disponível" at bounding box center [752, 398] width 172 height 31
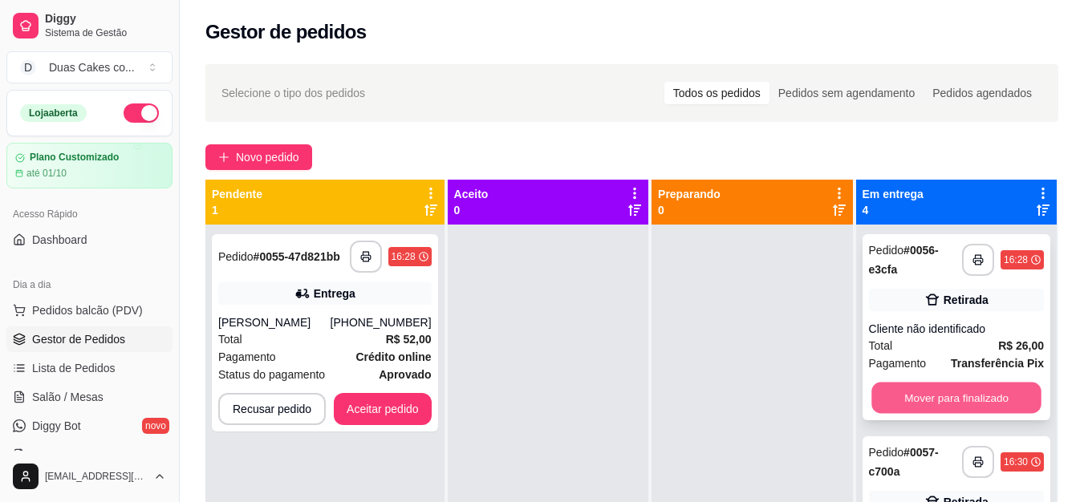
click at [939, 403] on button "Mover para finalizado" at bounding box center [956, 398] width 170 height 31
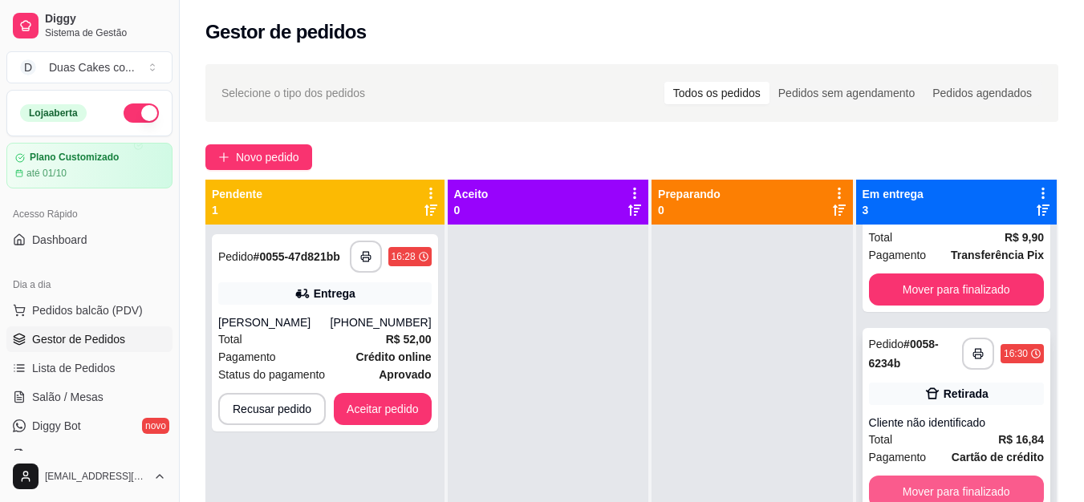
scroll to position [45, 0]
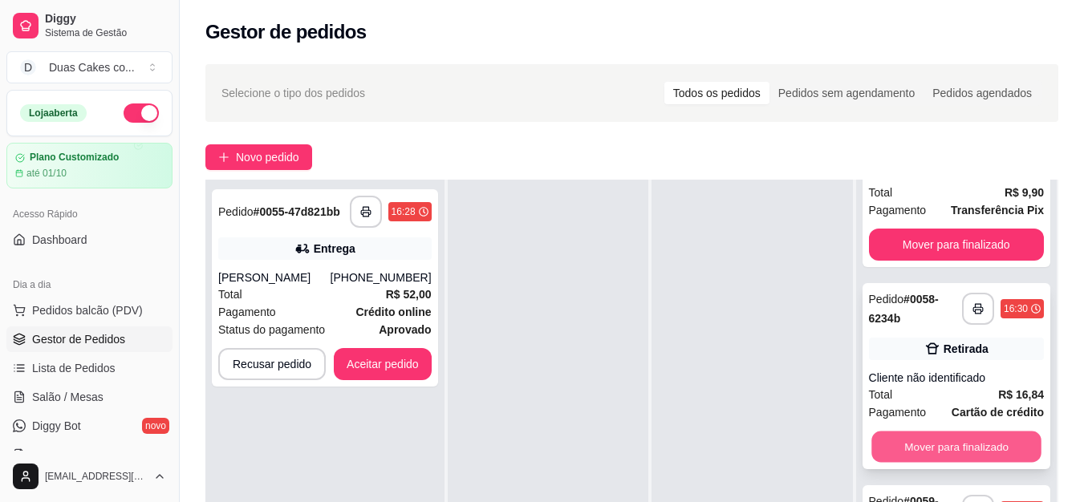
click at [964, 440] on button "Mover para finalizado" at bounding box center [956, 447] width 170 height 31
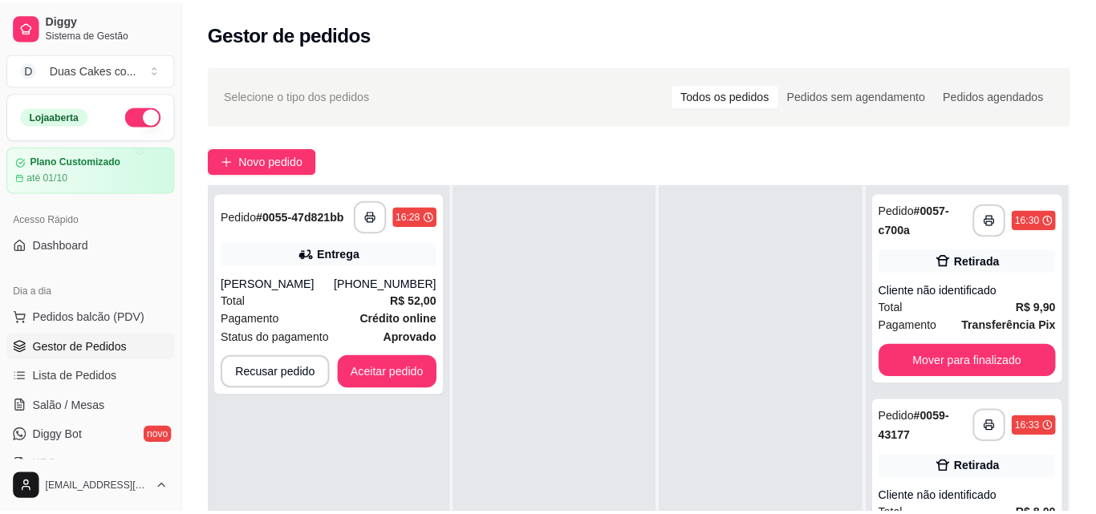
scroll to position [0, 0]
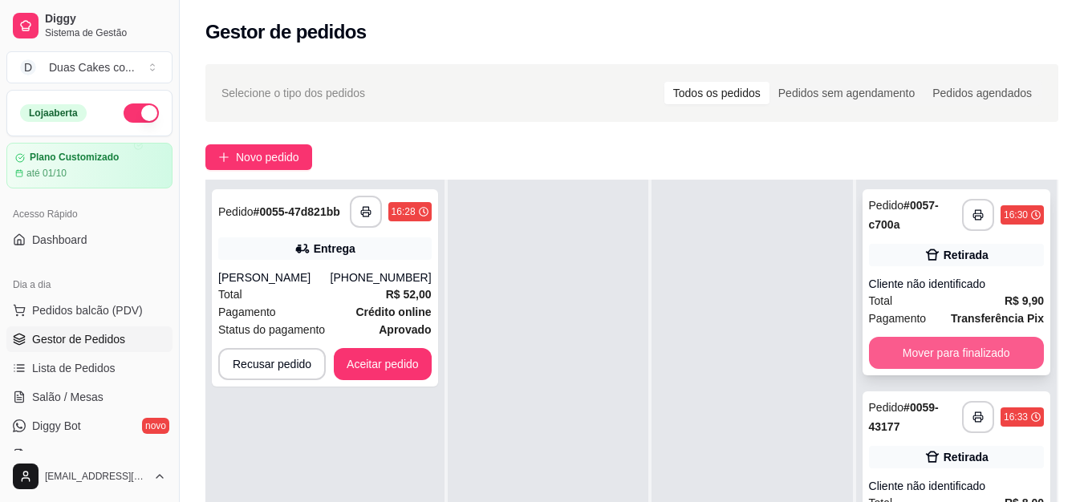
click at [963, 347] on button "Mover para finalizado" at bounding box center [956, 353] width 175 height 32
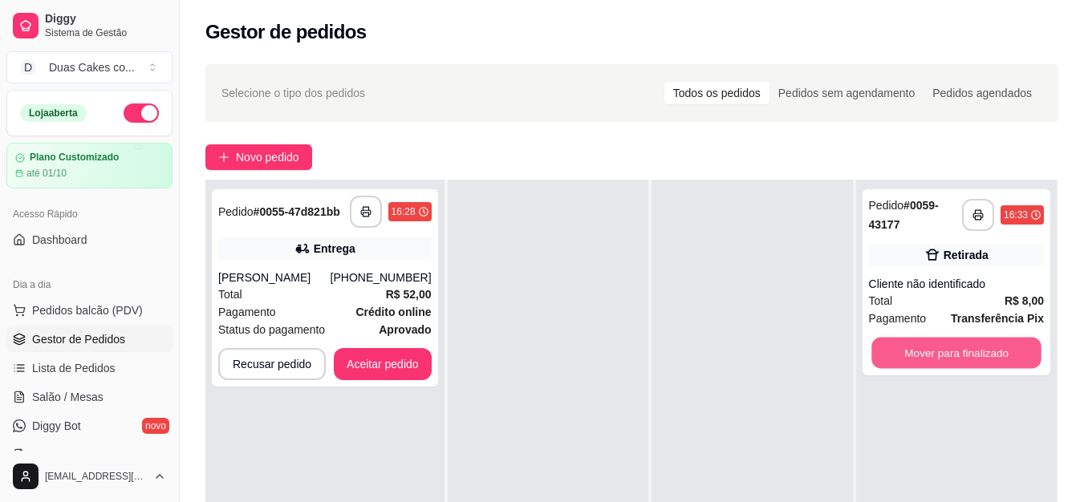
click at [963, 348] on button "Mover para finalizado" at bounding box center [956, 353] width 170 height 31
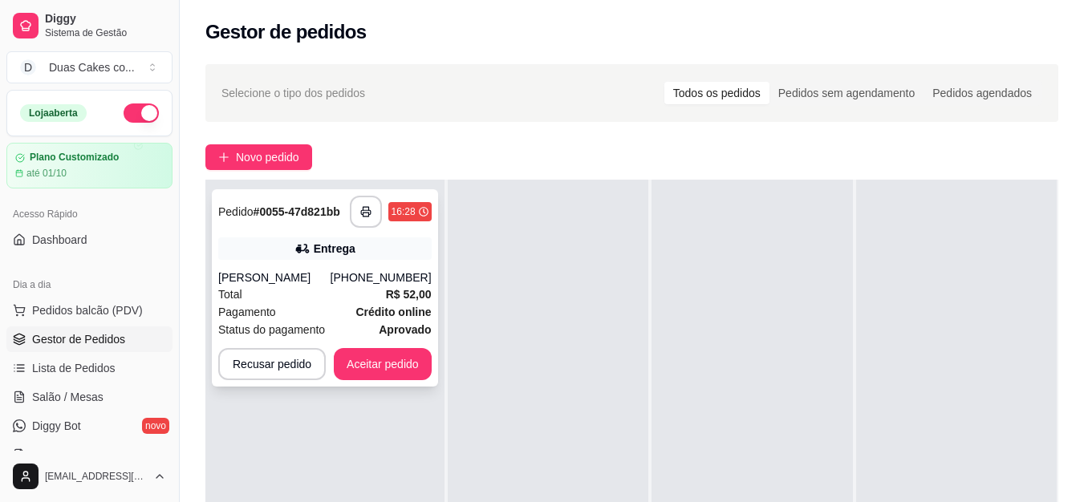
click at [325, 296] on div "Total R$ 52,00" at bounding box center [324, 295] width 213 height 18
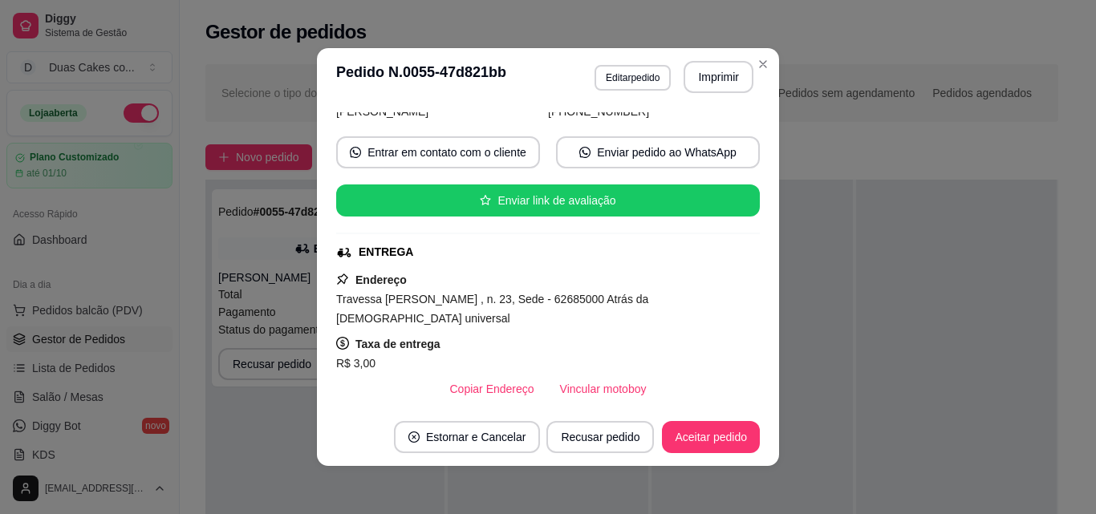
scroll to position [80, 0]
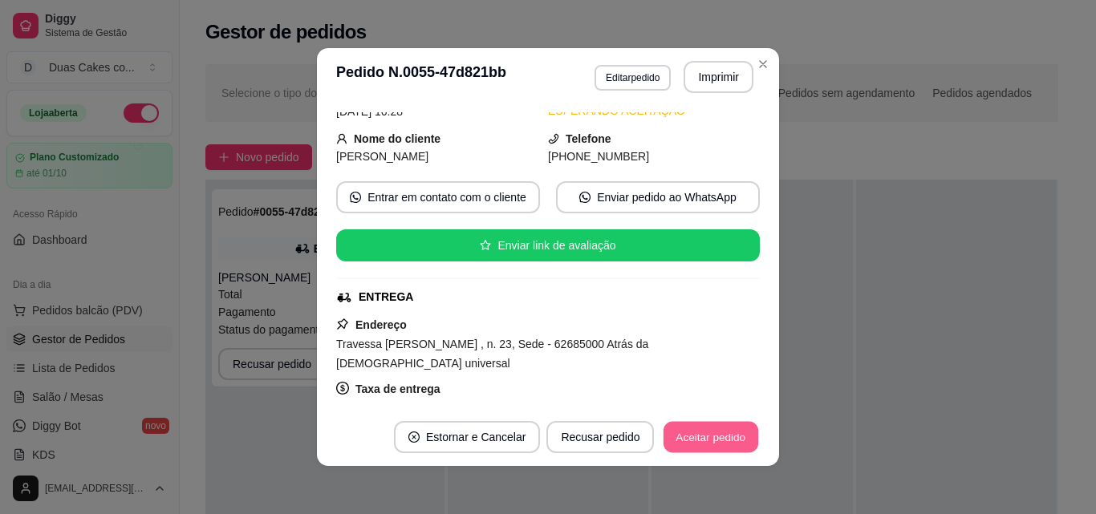
click at [705, 445] on button "Aceitar pedido" at bounding box center [710, 437] width 95 height 31
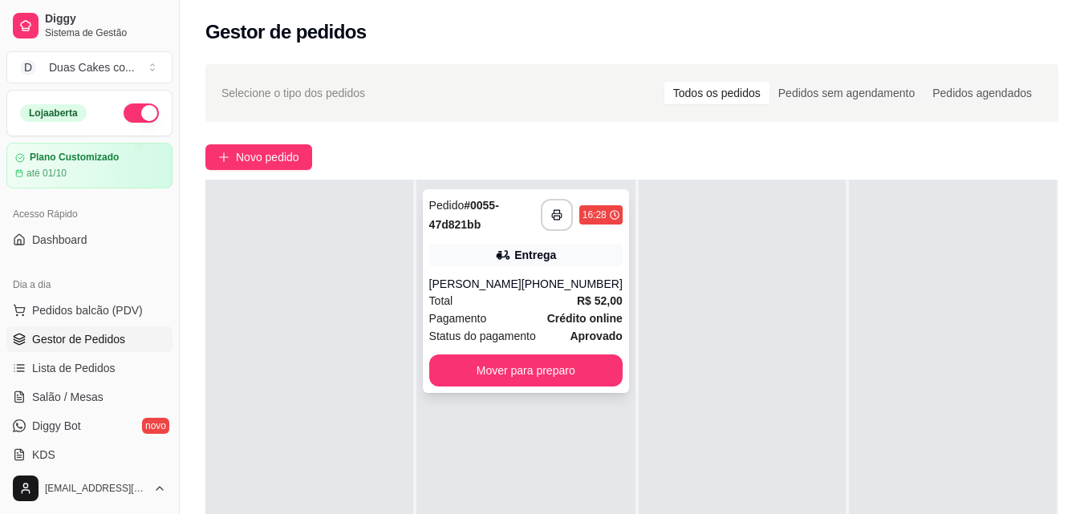
click at [576, 292] on div "(85) 99795-0093" at bounding box center [571, 284] width 101 height 16
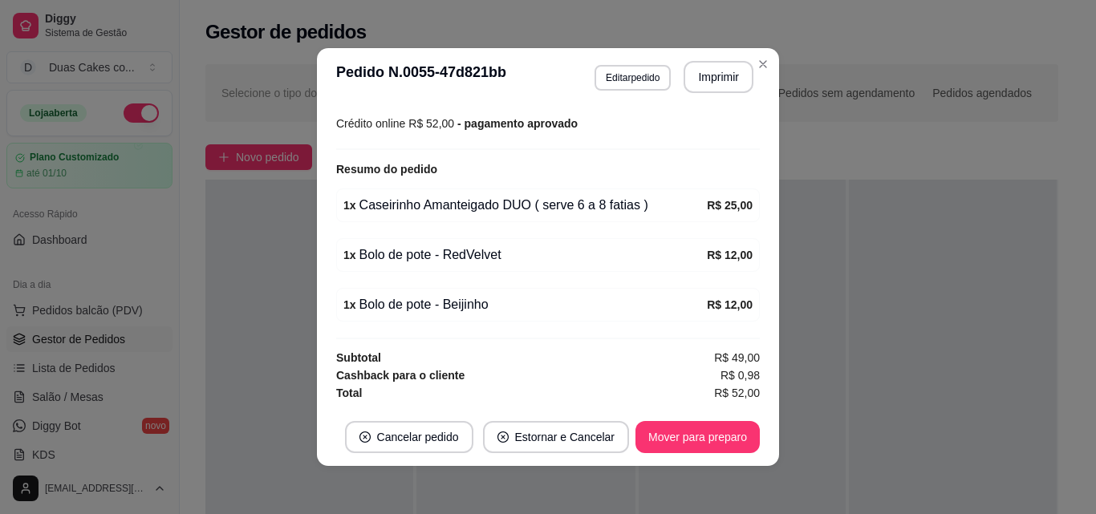
scroll to position [3, 0]
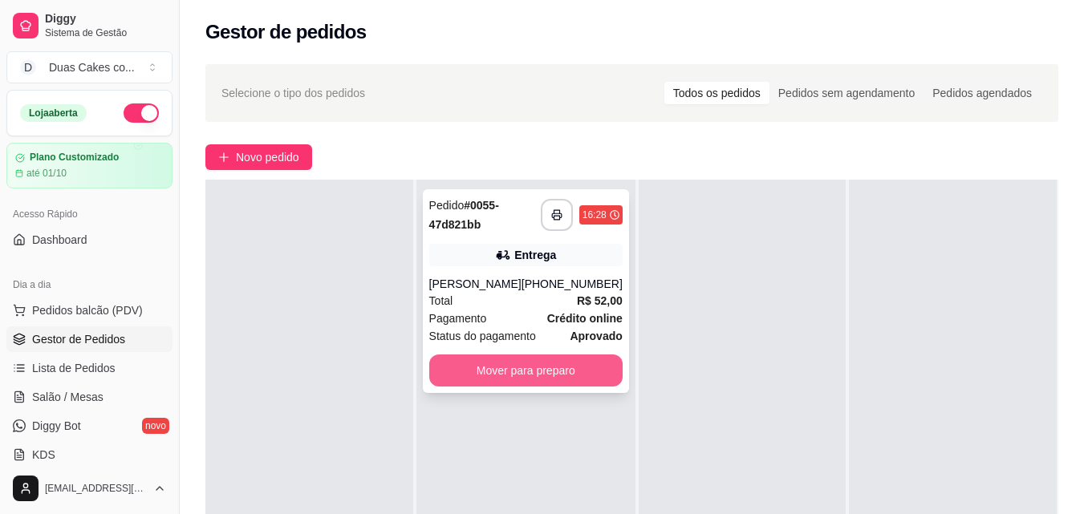
click at [566, 387] on button "Mover para preparo" at bounding box center [525, 371] width 193 height 32
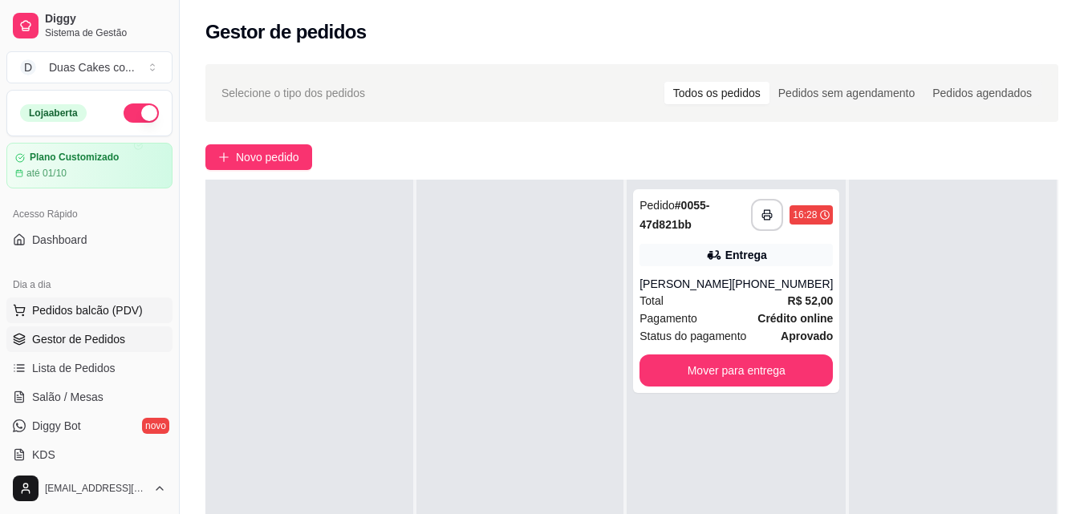
click at [43, 307] on span "Pedidos balcão (PDV)" at bounding box center [87, 310] width 111 height 16
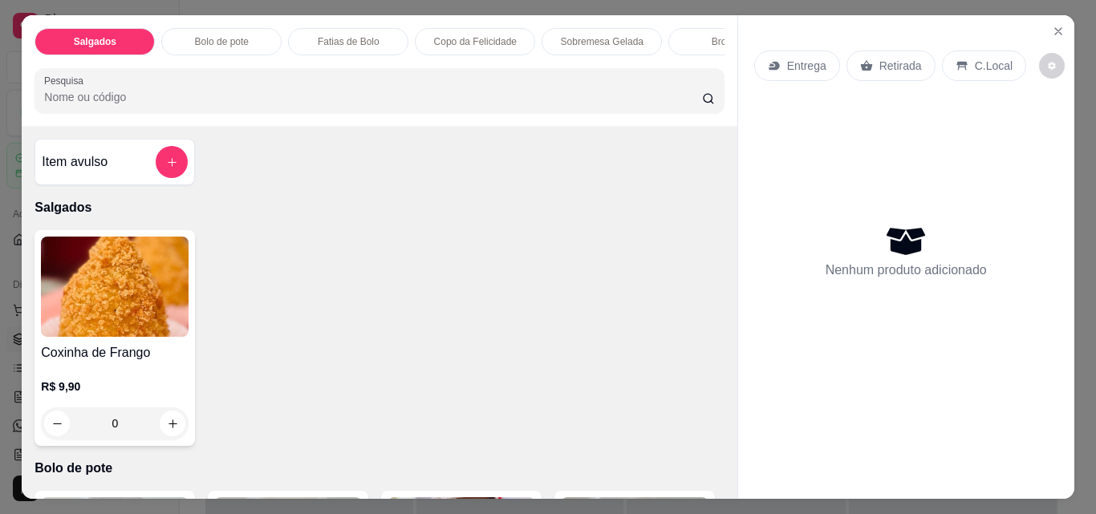
click at [602, 28] on div "Sobremesa Gelada" at bounding box center [601, 41] width 120 height 27
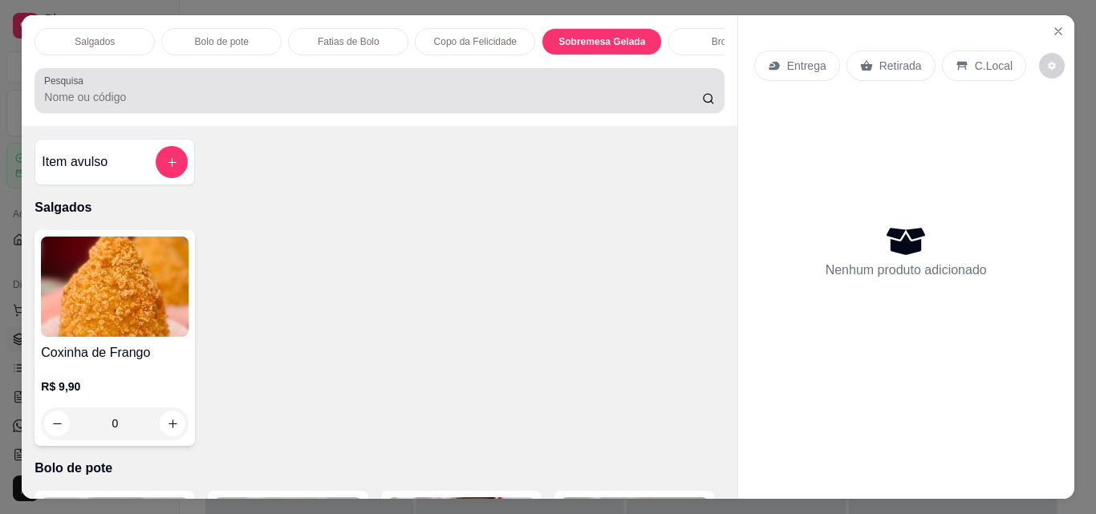
scroll to position [42, 0]
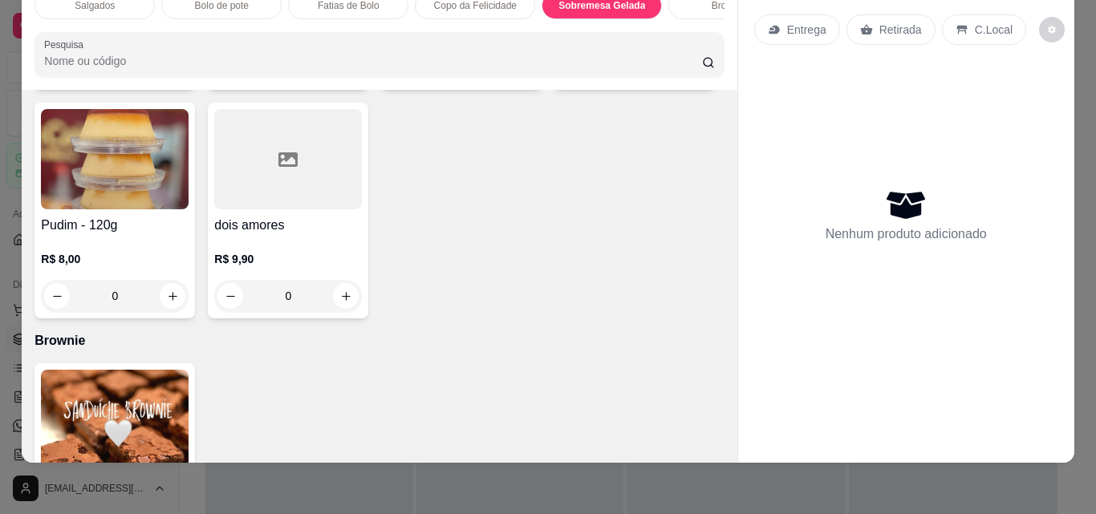
click at [167, 74] on icon "increase-product-quantity" at bounding box center [173, 68] width 12 height 12
type input "1"
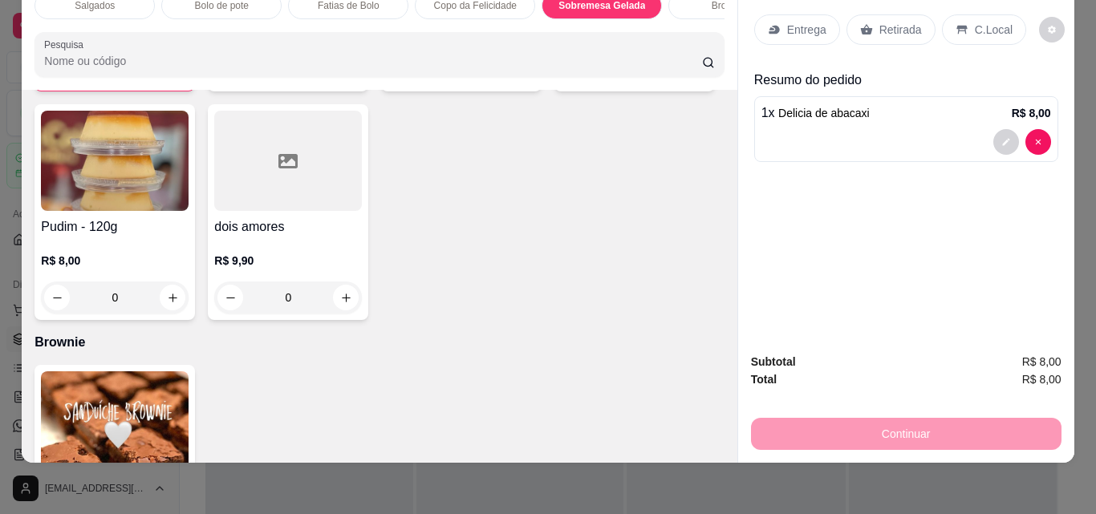
click at [920, 103] on div "1 x Delicia de abacaxi R$ 8,00" at bounding box center [906, 112] width 290 height 19
click at [888, 14] on div "Retirada" at bounding box center [890, 29] width 89 height 30
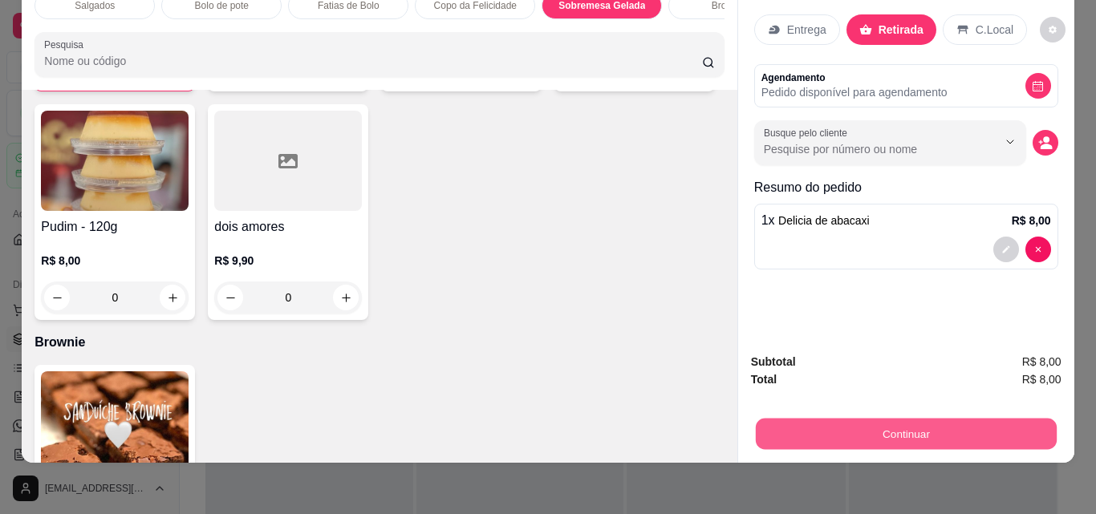
click at [902, 420] on button "Continuar" at bounding box center [905, 433] width 301 height 31
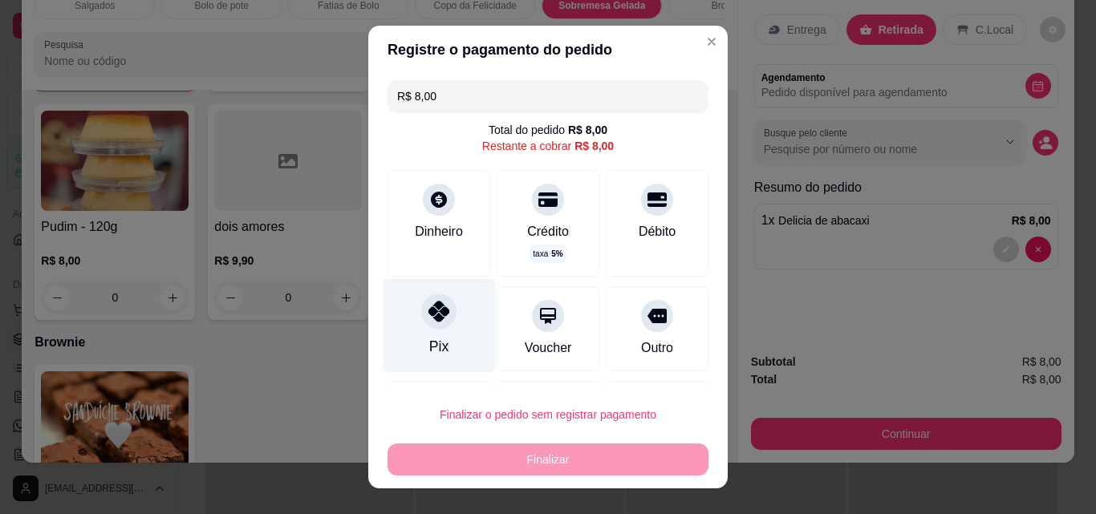
click at [419, 341] on div "Pix" at bounding box center [439, 326] width 113 height 94
type input "R$ 0,00"
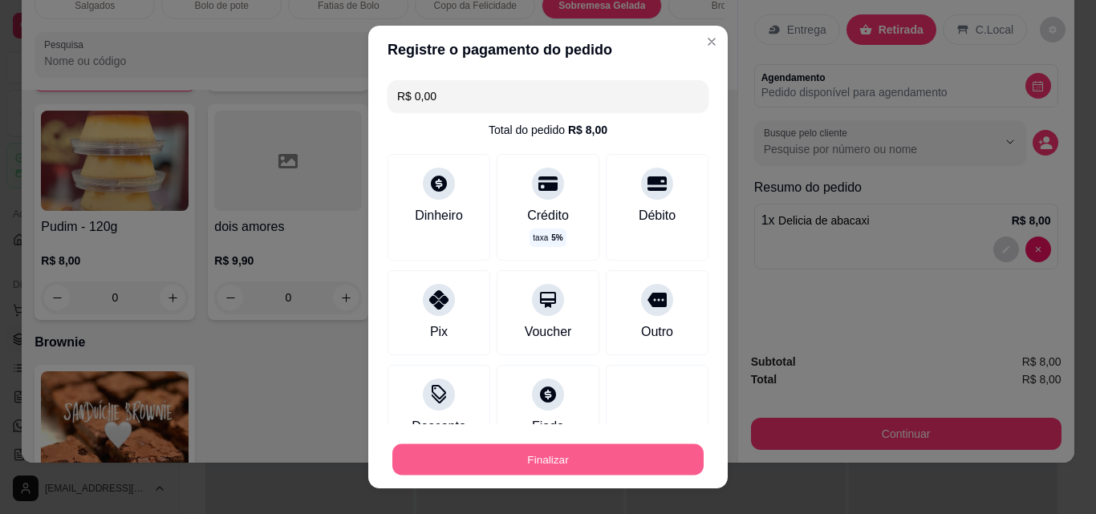
click at [549, 456] on button "Finalizar" at bounding box center [547, 459] width 311 height 31
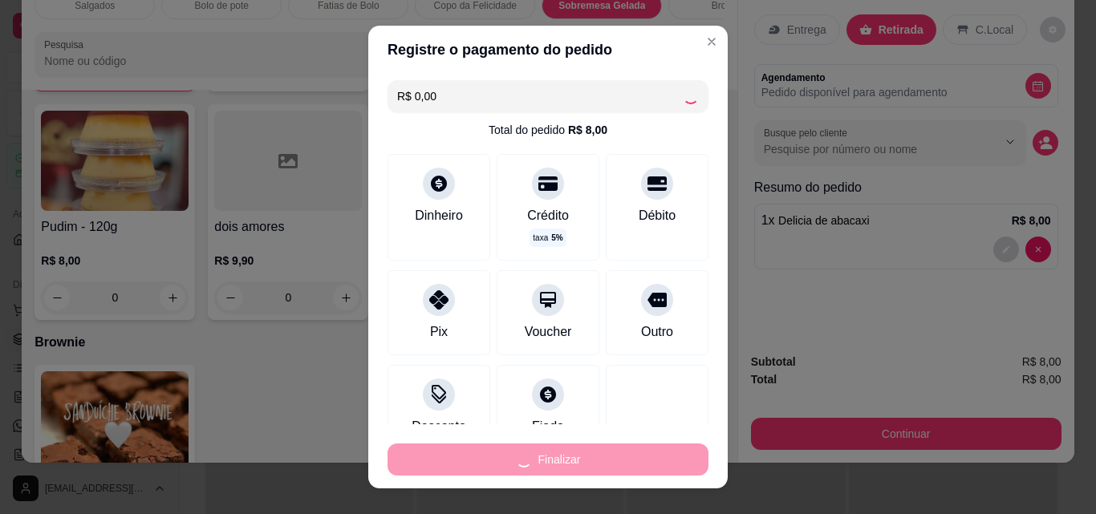
type input "0"
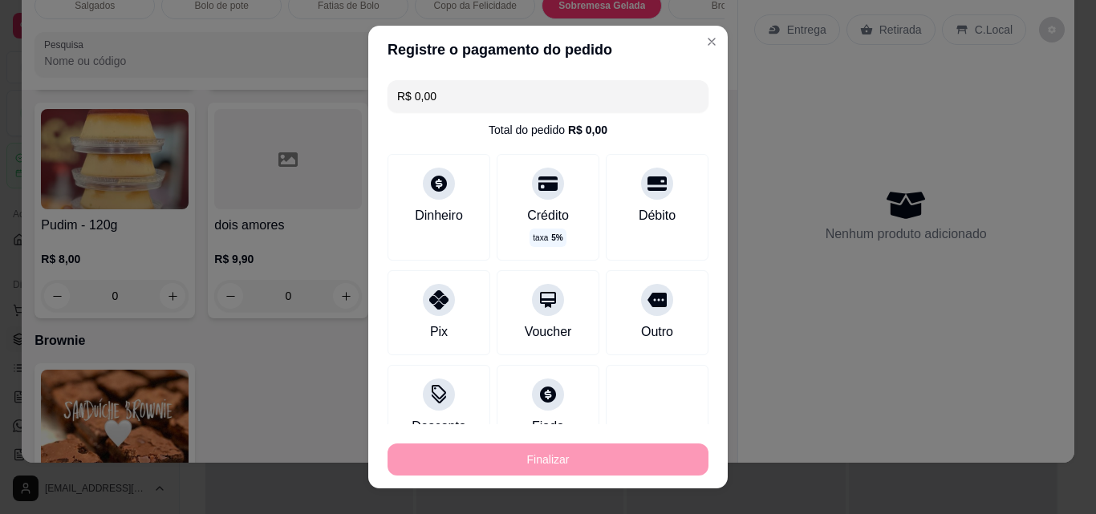
type input "-R$ 8,00"
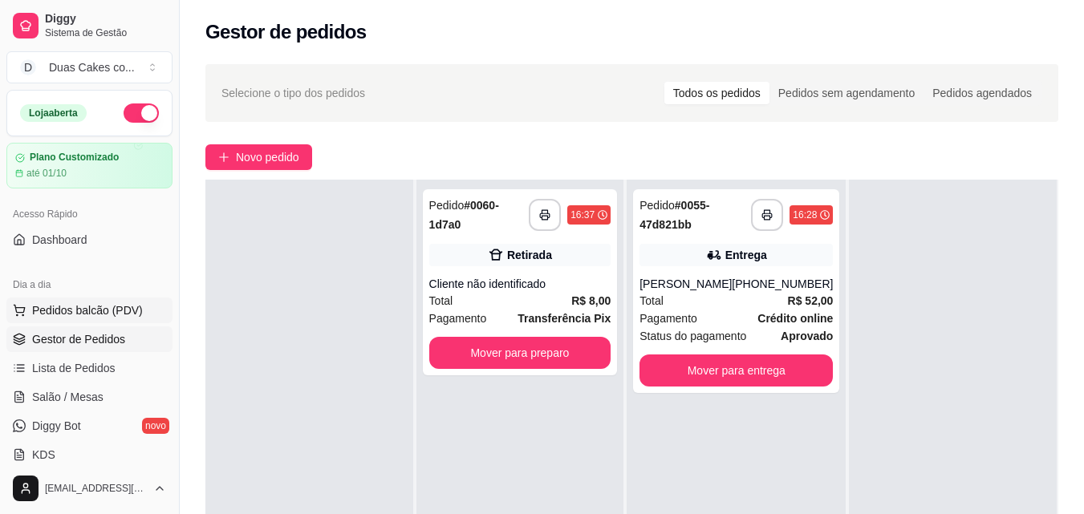
click at [85, 308] on span "Pedidos balcão (PDV)" at bounding box center [87, 310] width 111 height 16
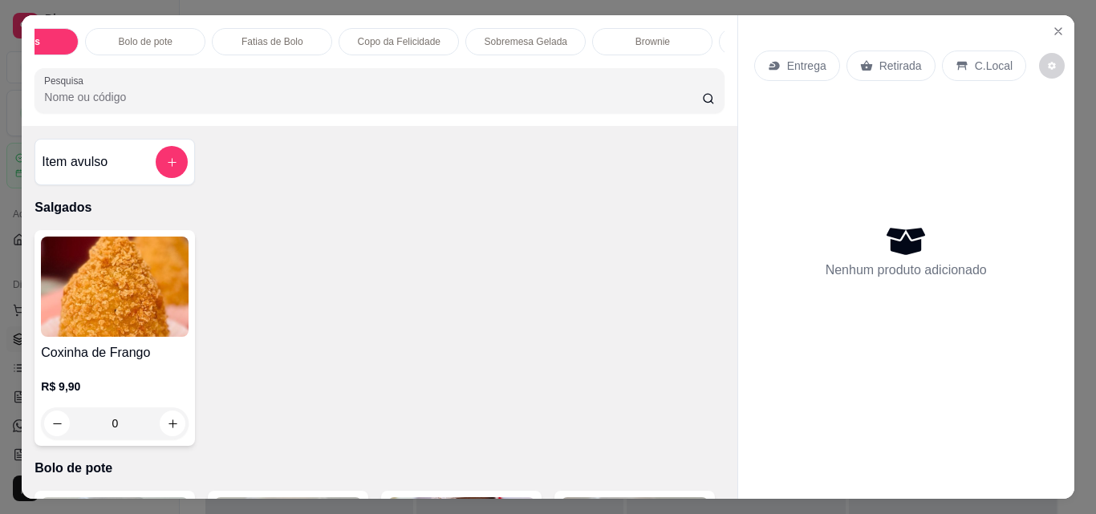
scroll to position [0, 59]
click at [290, 28] on div "Fatias de Bolo" at bounding box center [289, 41] width 120 height 27
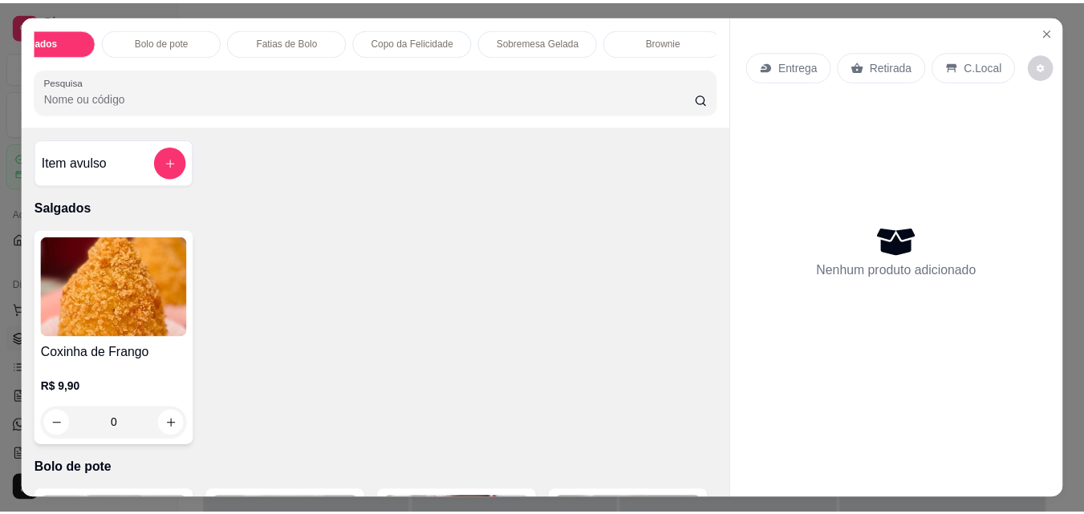
scroll to position [42, 0]
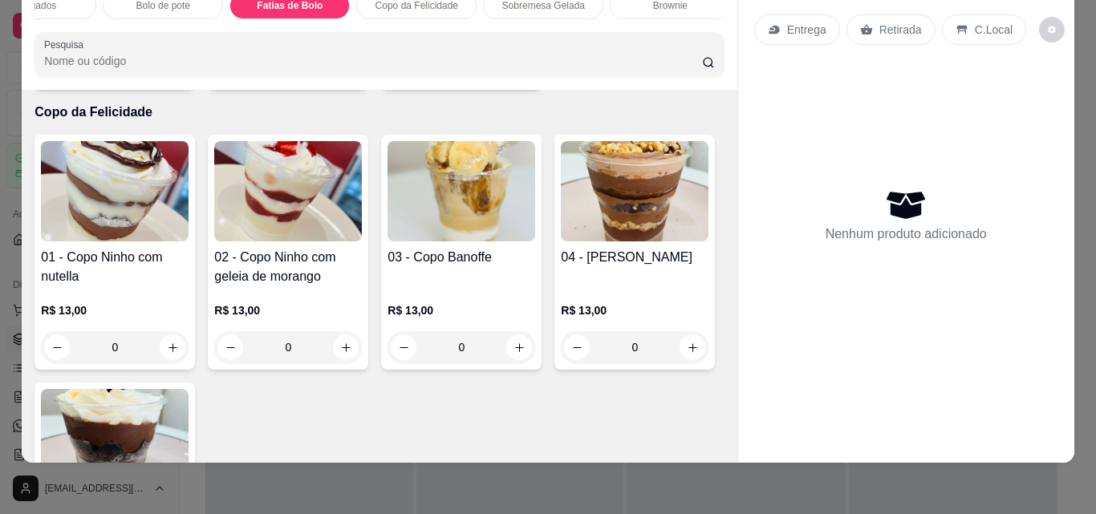
click at [167, 74] on icon "increase-product-quantity" at bounding box center [173, 68] width 12 height 12
type input "1"
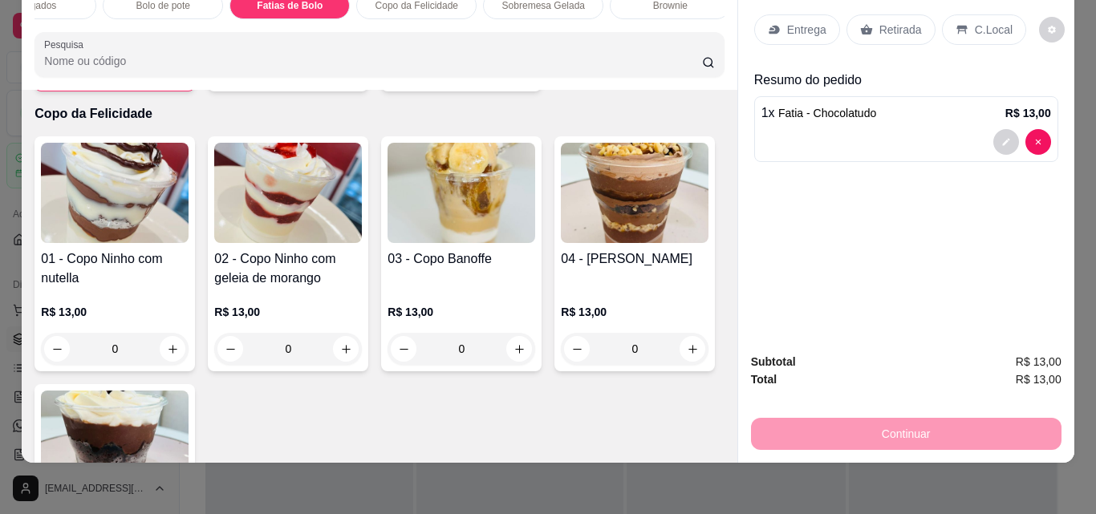
click at [896, 22] on p "Retirada" at bounding box center [900, 30] width 43 height 16
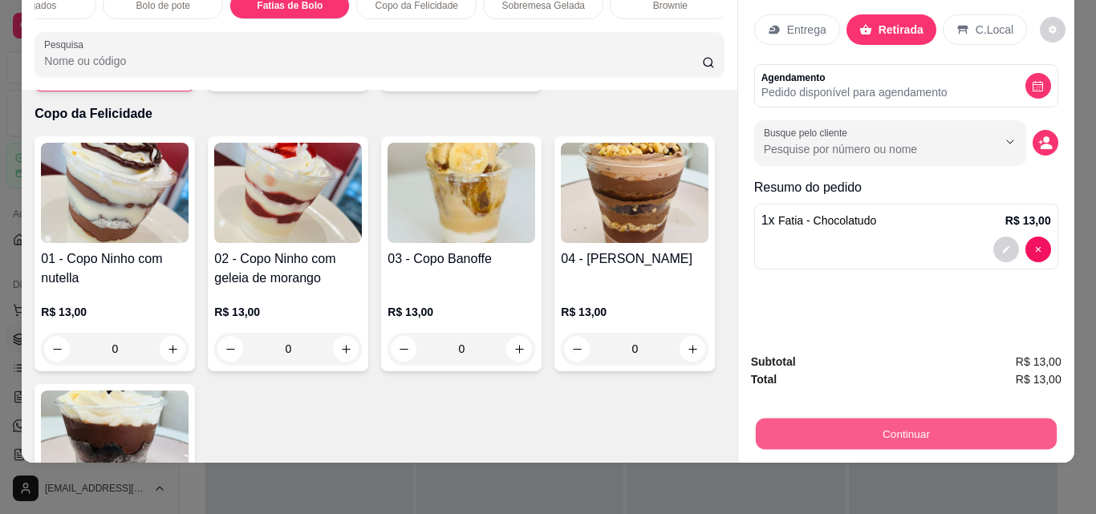
click at [919, 418] on button "Continuar" at bounding box center [905, 433] width 301 height 31
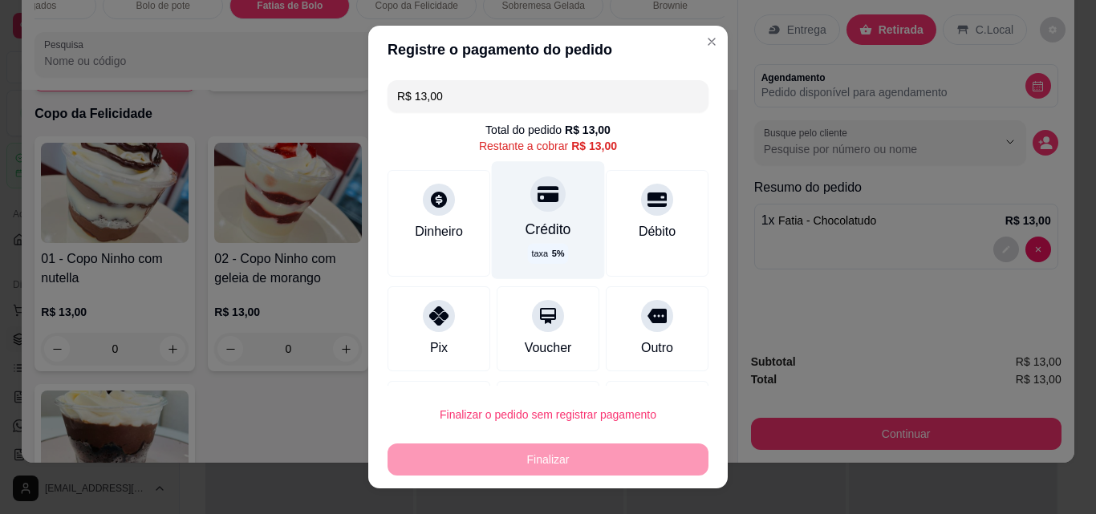
drag, startPoint x: 542, startPoint y: 227, endPoint x: 558, endPoint y: 237, distance: 18.0
click at [544, 227] on div "Crédito" at bounding box center [548, 229] width 46 height 21
type input "R$ 0,00"
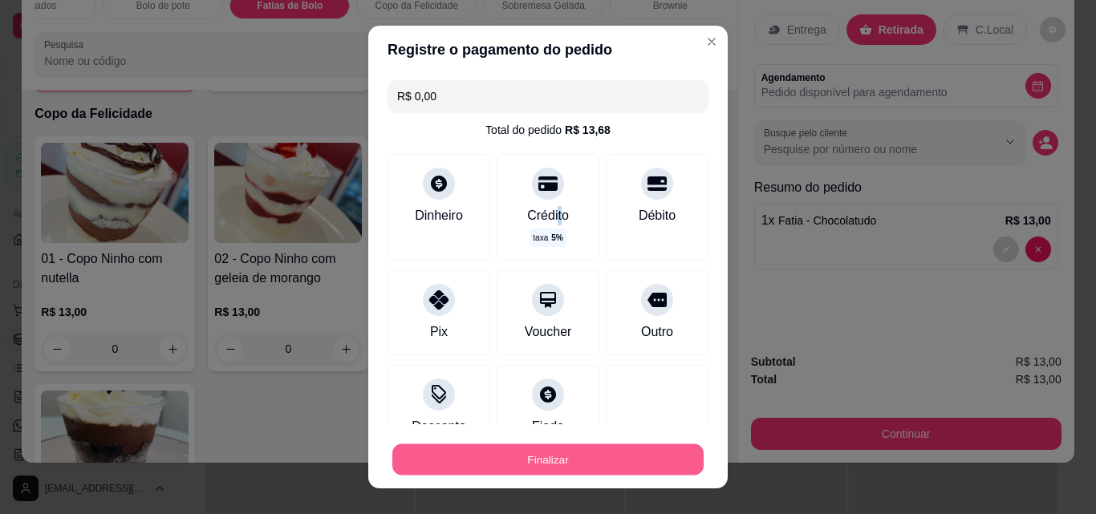
click at [574, 465] on button "Finalizar" at bounding box center [547, 459] width 311 height 31
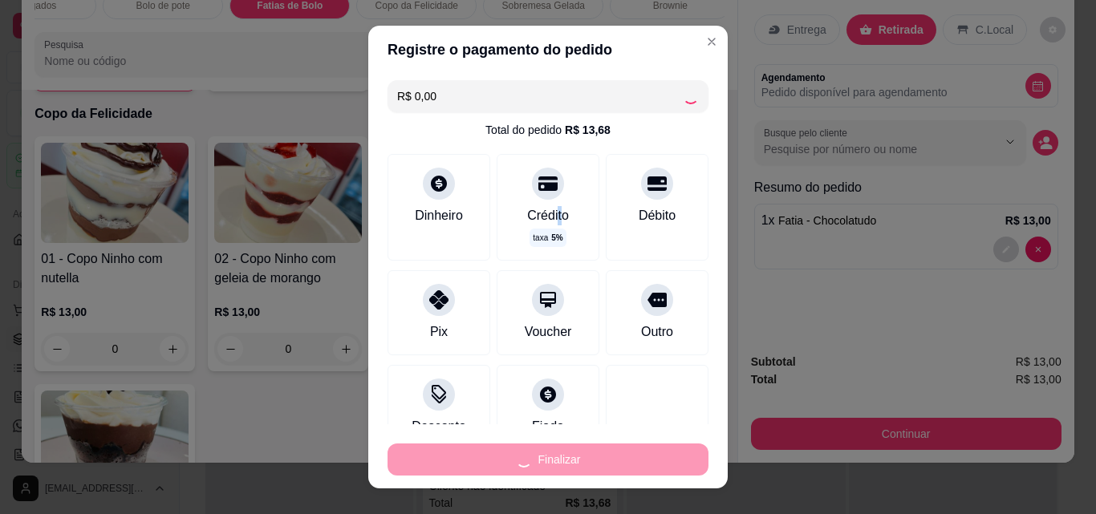
type input "0"
type input "-R$ 13,00"
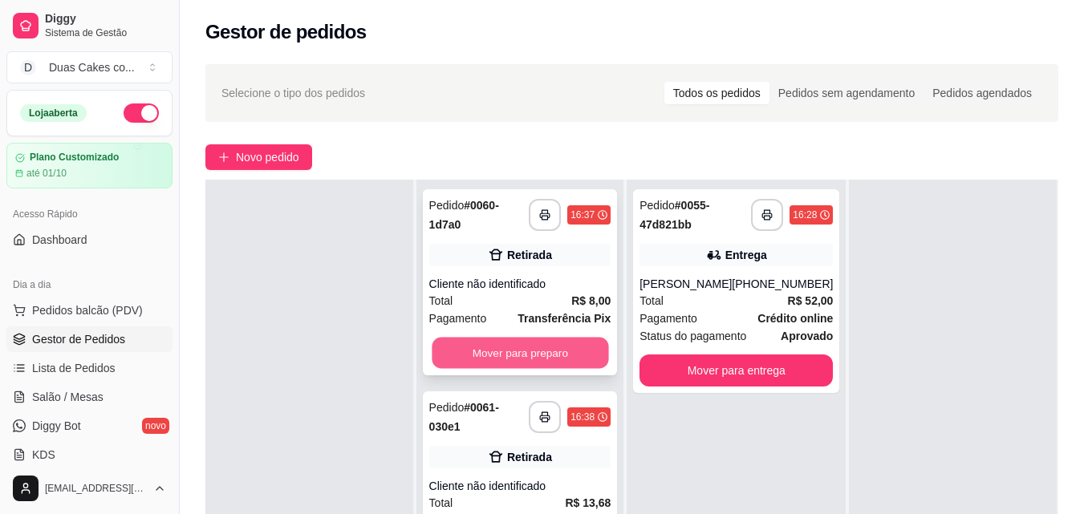
click at [472, 348] on button "Mover para preparo" at bounding box center [520, 353] width 176 height 31
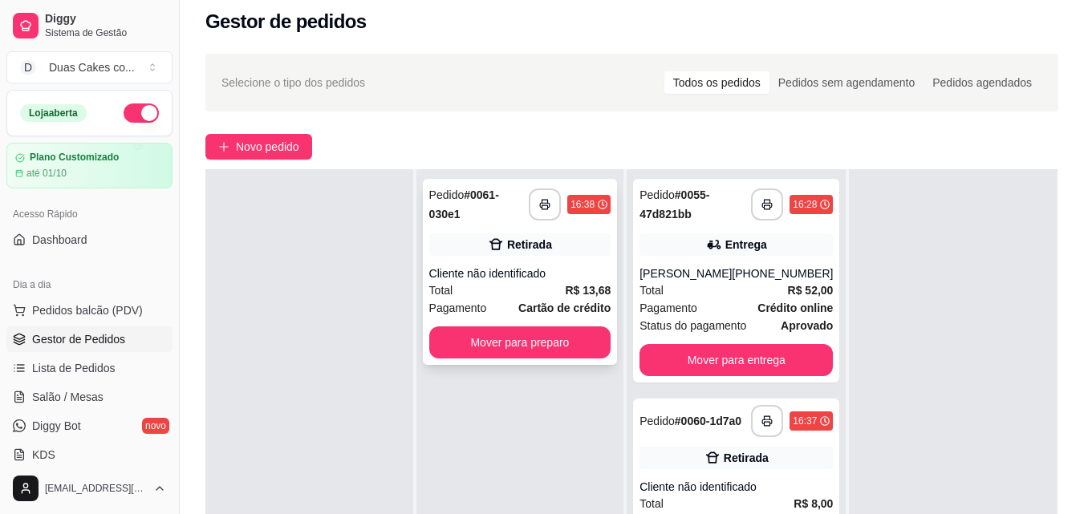
scroll to position [80, 0]
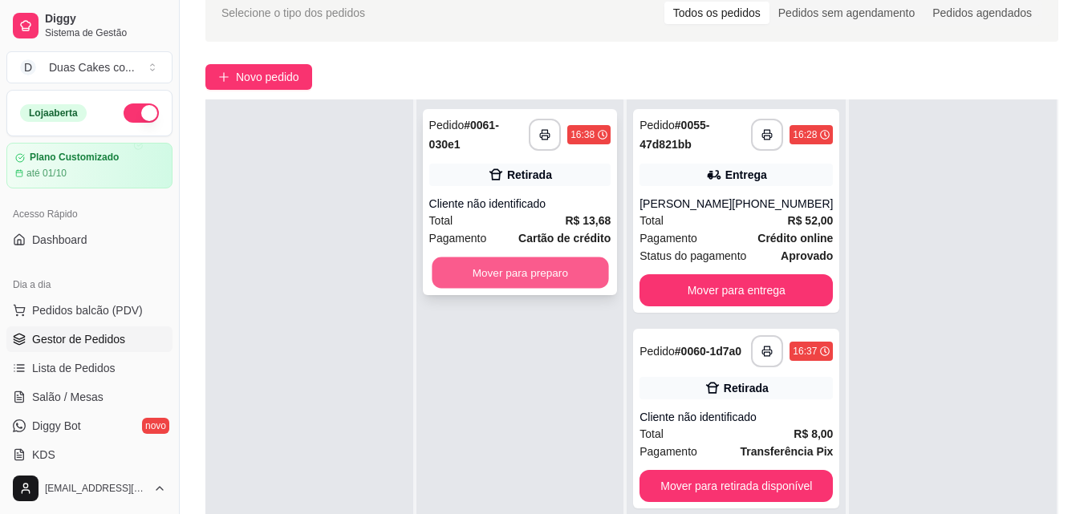
click at [514, 270] on button "Mover para preparo" at bounding box center [520, 273] width 176 height 31
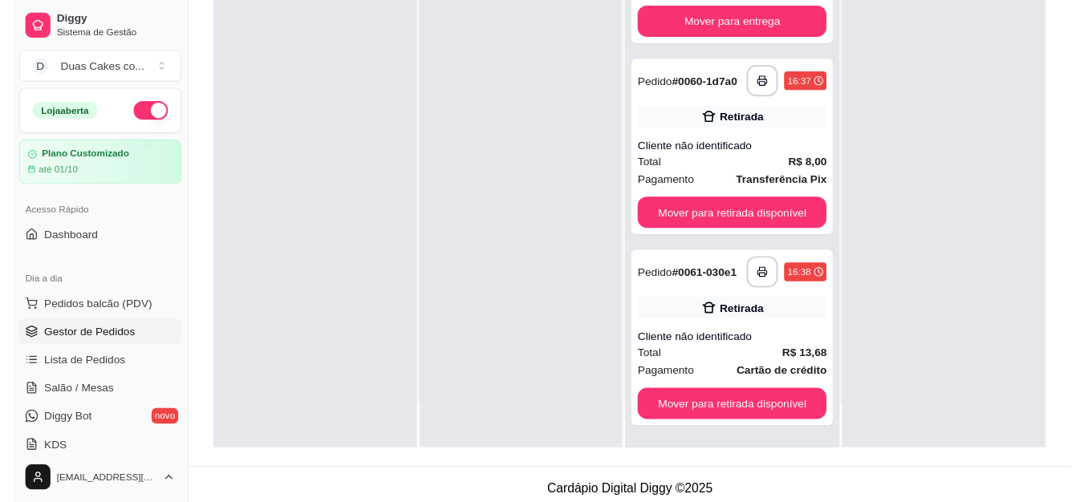
scroll to position [245, 0]
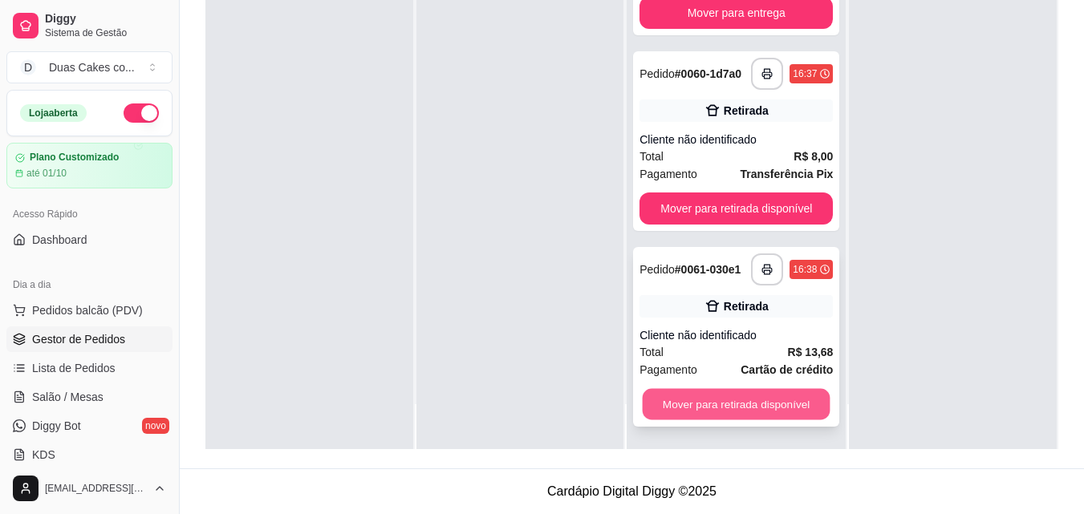
click at [740, 404] on button "Mover para retirada disponível" at bounding box center [737, 404] width 188 height 31
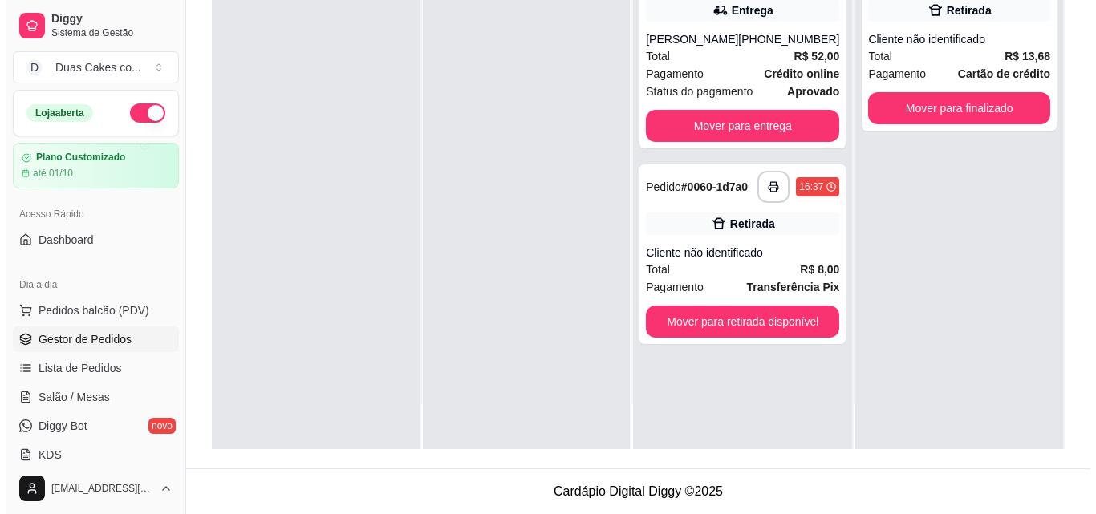
scroll to position [0, 0]
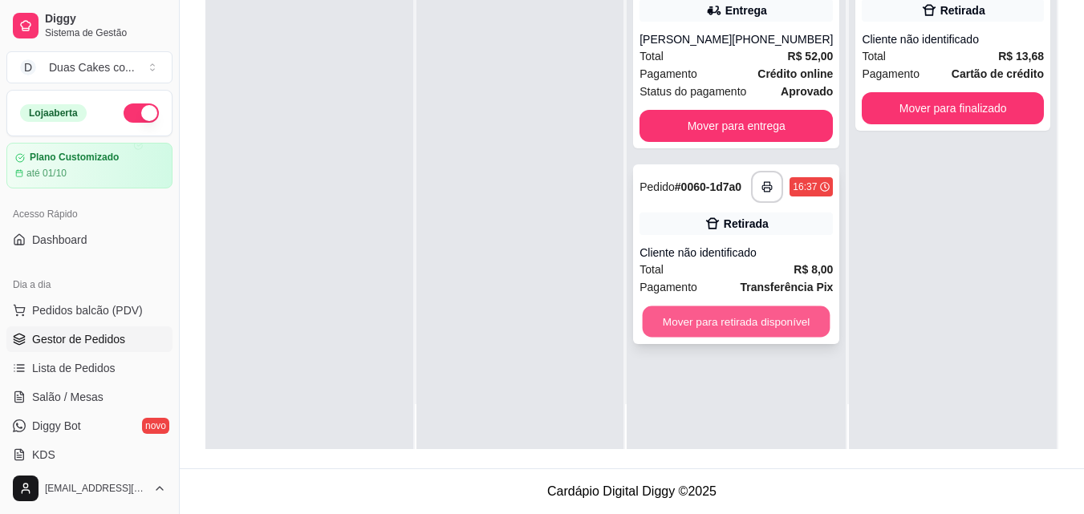
click at [755, 338] on button "Mover para retirada disponível" at bounding box center [737, 321] width 188 height 31
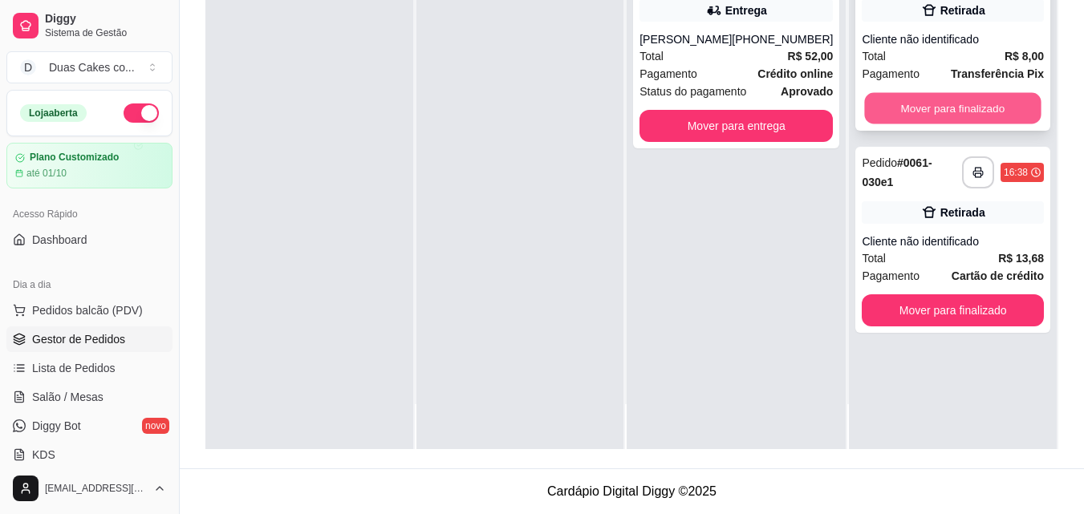
click at [920, 97] on button "Mover para finalizado" at bounding box center [953, 108] width 176 height 31
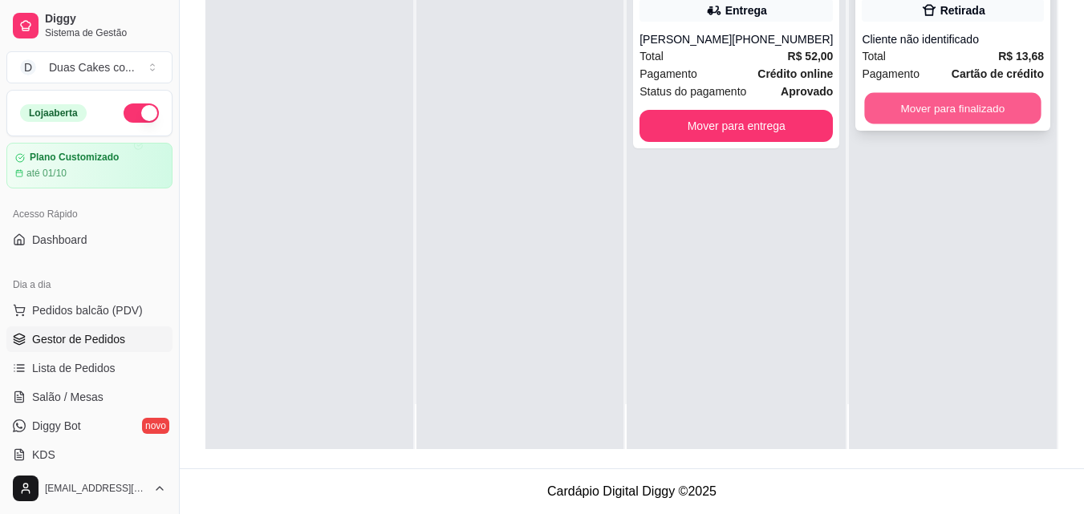
click at [951, 100] on button "Mover para finalizado" at bounding box center [953, 108] width 176 height 31
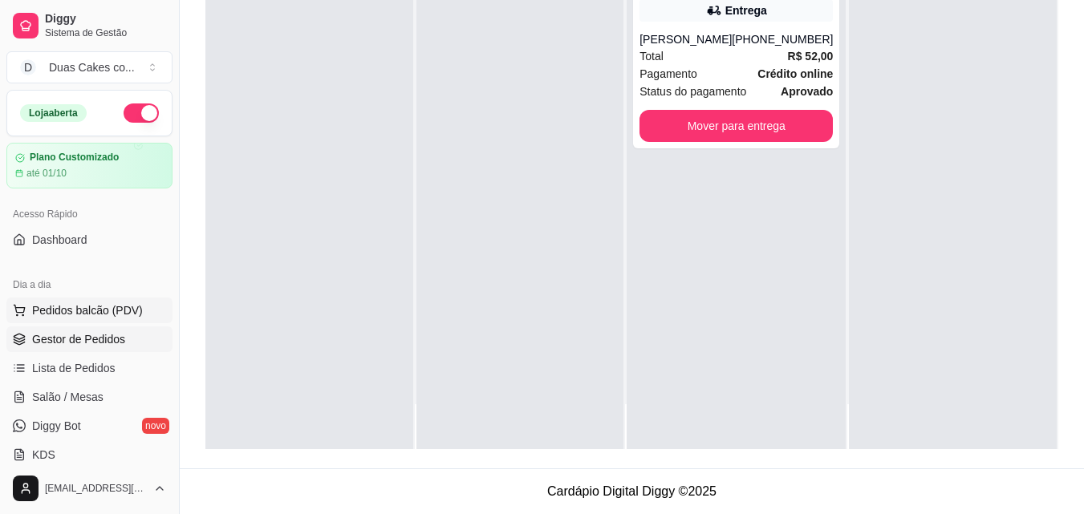
click at [71, 306] on span "Pedidos balcão (PDV)" at bounding box center [87, 310] width 111 height 16
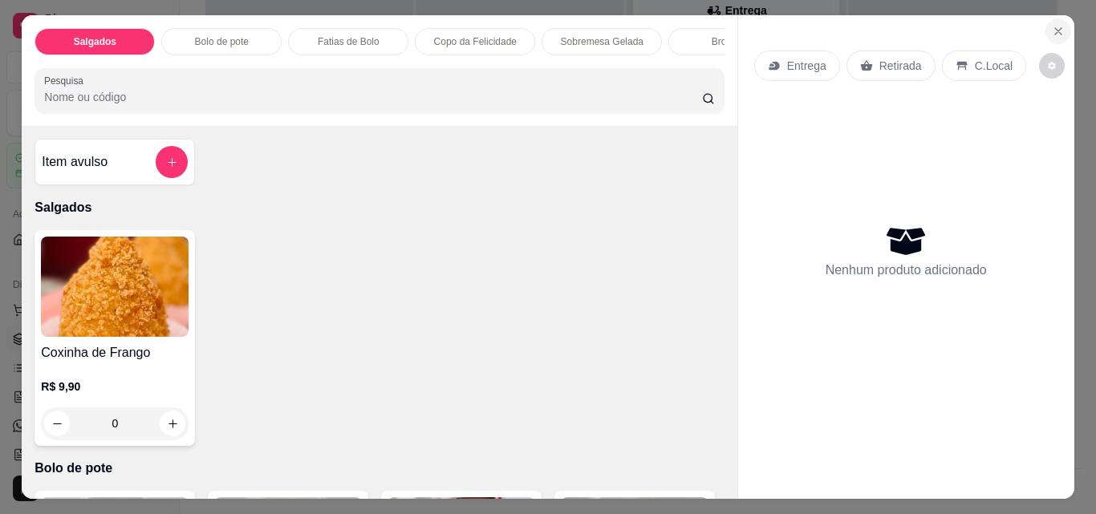
click at [1052, 18] on button "Close" at bounding box center [1058, 31] width 26 height 26
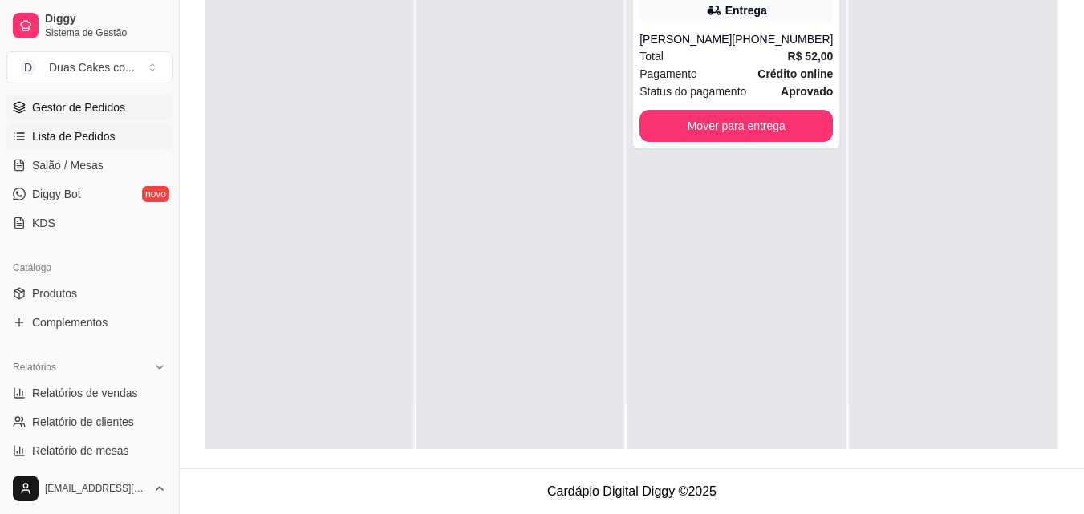
scroll to position [241, 0]
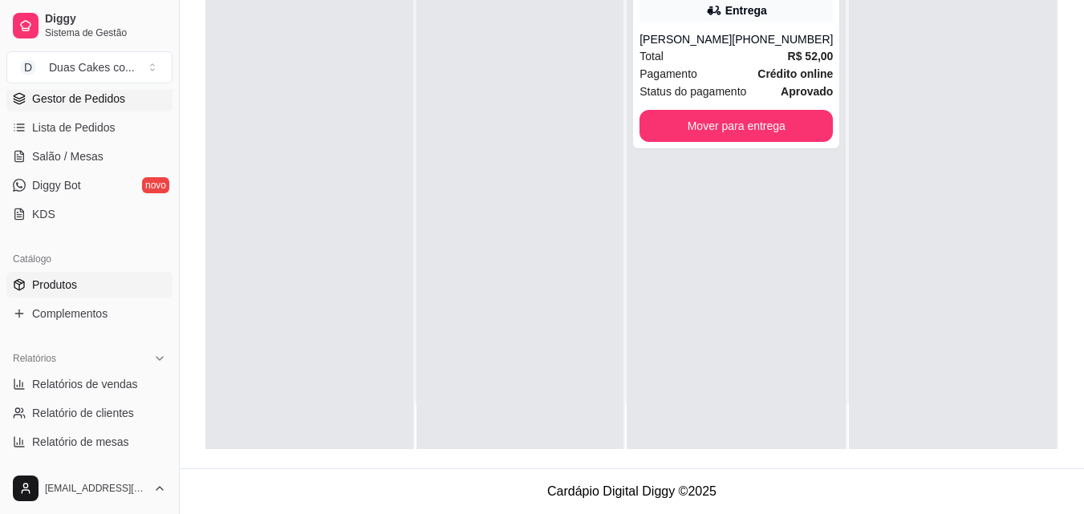
click at [59, 277] on span "Produtos" at bounding box center [54, 285] width 45 height 16
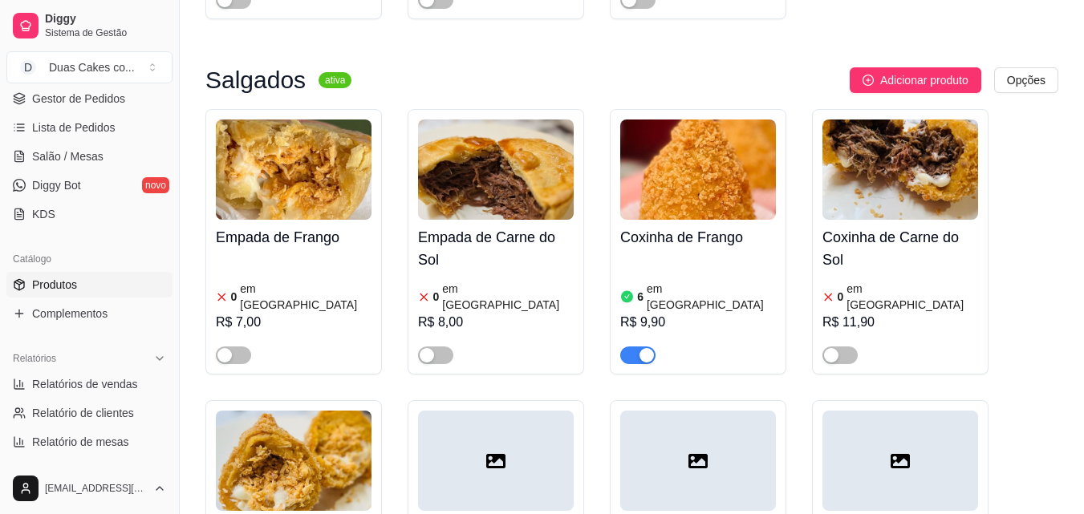
scroll to position [481, 0]
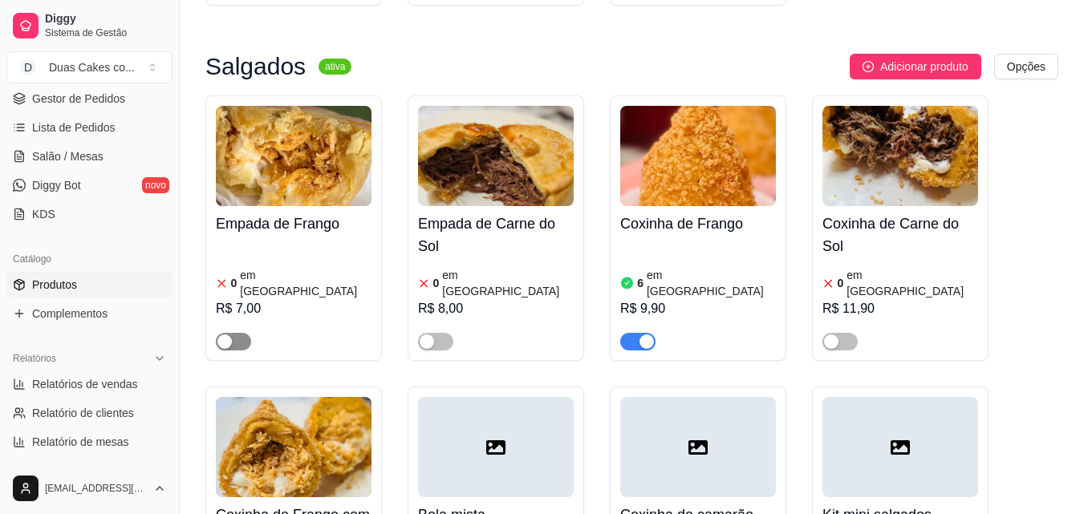
click at [222, 335] on div "button" at bounding box center [224, 342] width 14 height 14
click at [260, 267] on article "em estoque" at bounding box center [306, 283] width 132 height 32
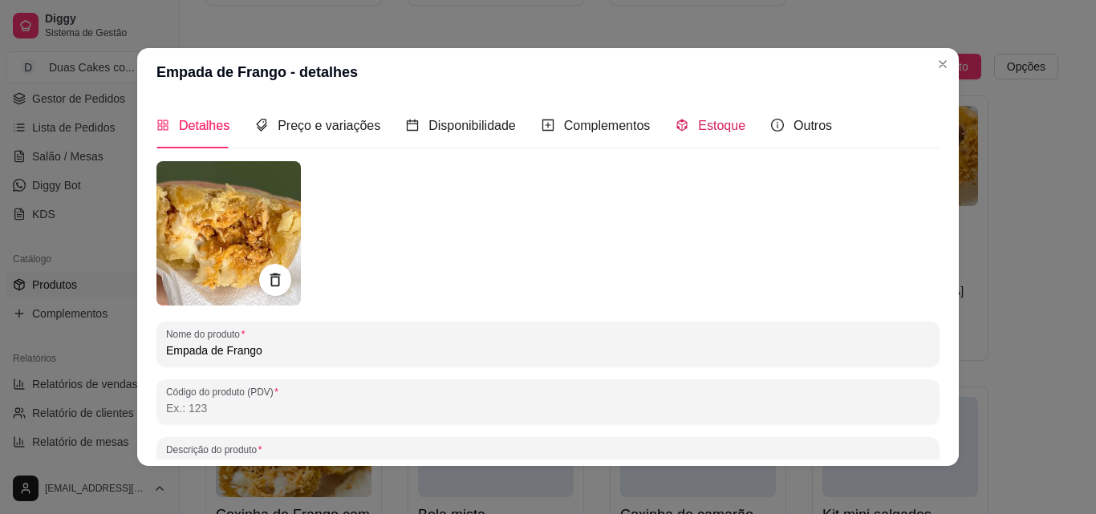
click at [715, 122] on span "Estoque" at bounding box center [721, 126] width 47 height 14
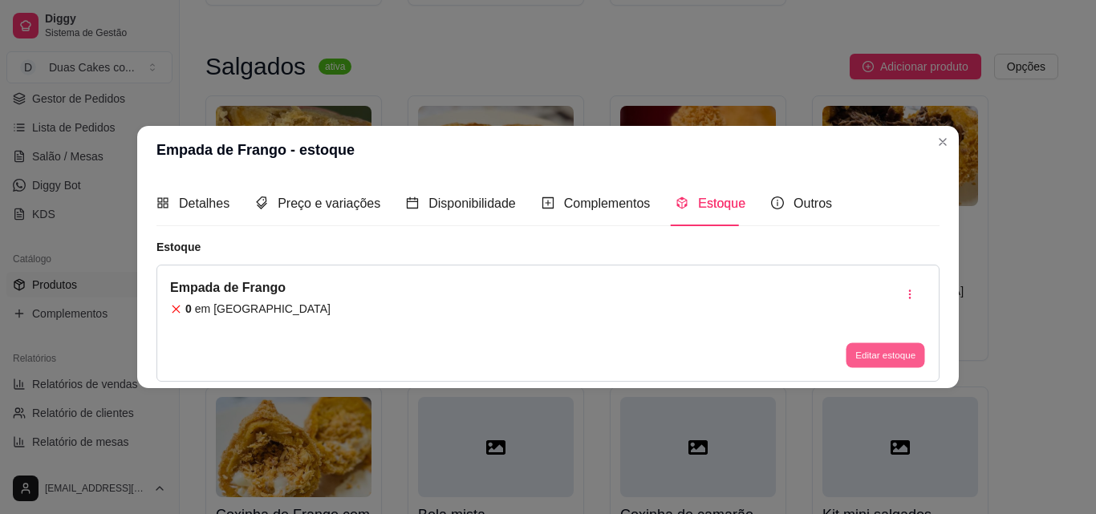
click at [900, 347] on button "Editar estoque" at bounding box center [885, 355] width 79 height 25
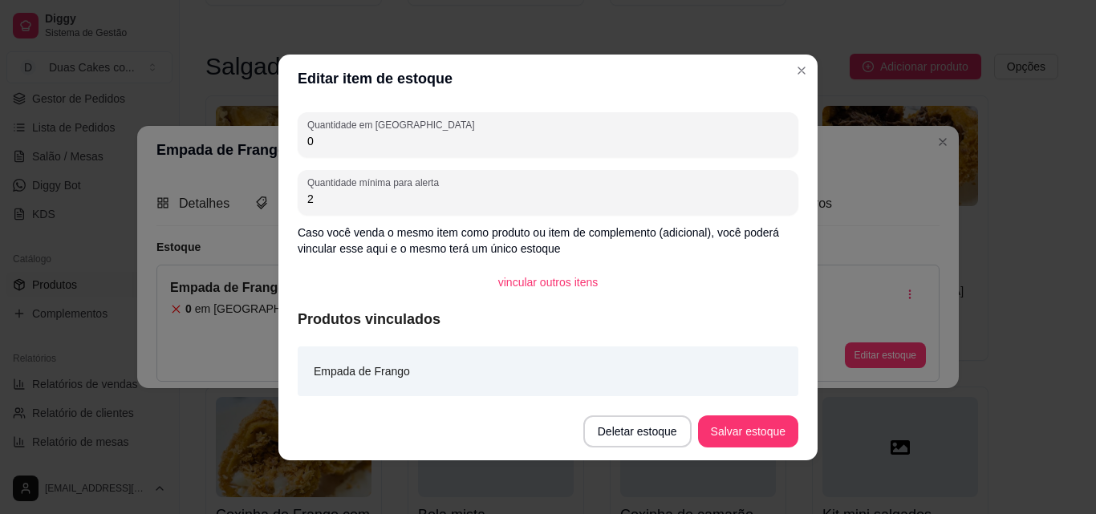
click at [314, 144] on input "0" at bounding box center [547, 141] width 481 height 16
type input "5"
click at [756, 427] on button "Salvar estoque" at bounding box center [748, 431] width 98 height 31
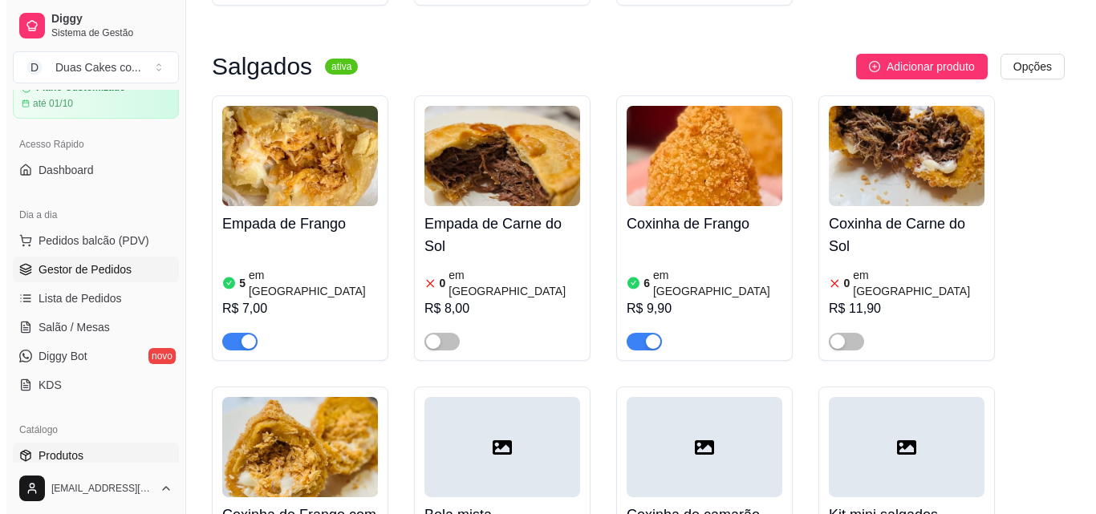
scroll to position [0, 0]
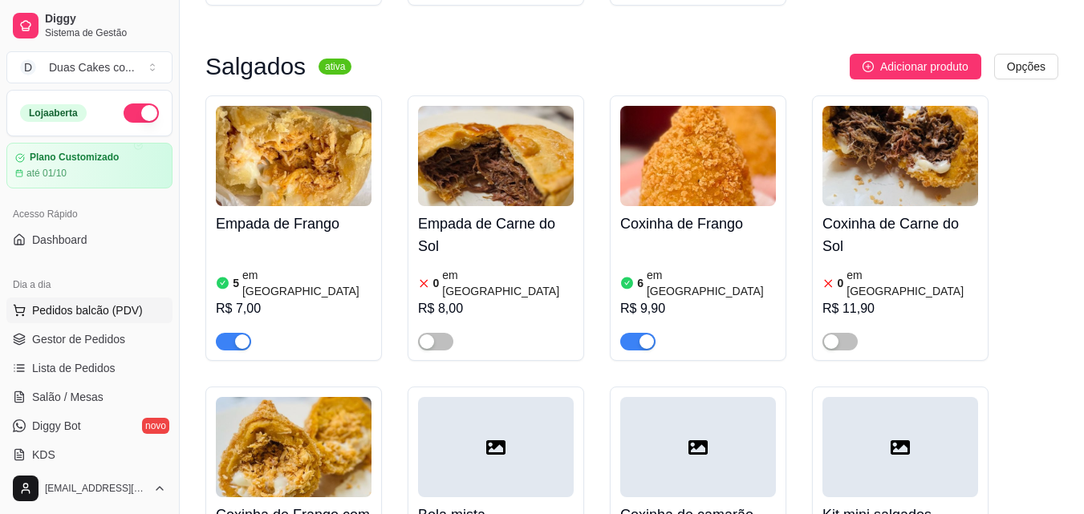
click at [87, 311] on span "Pedidos balcão (PDV)" at bounding box center [87, 310] width 111 height 16
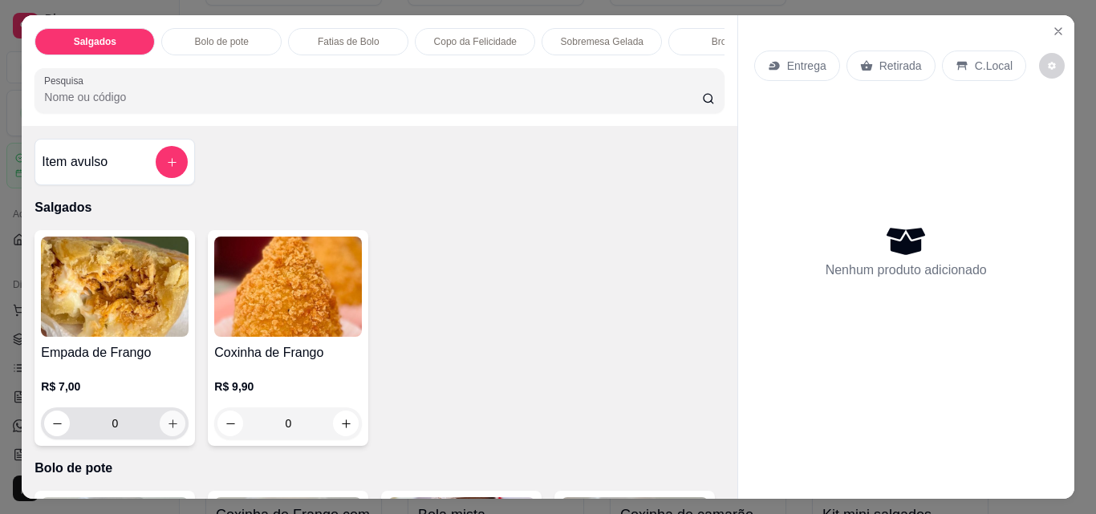
click at [168, 427] on icon "increase-product-quantity" at bounding box center [172, 424] width 9 height 9
type input "1"
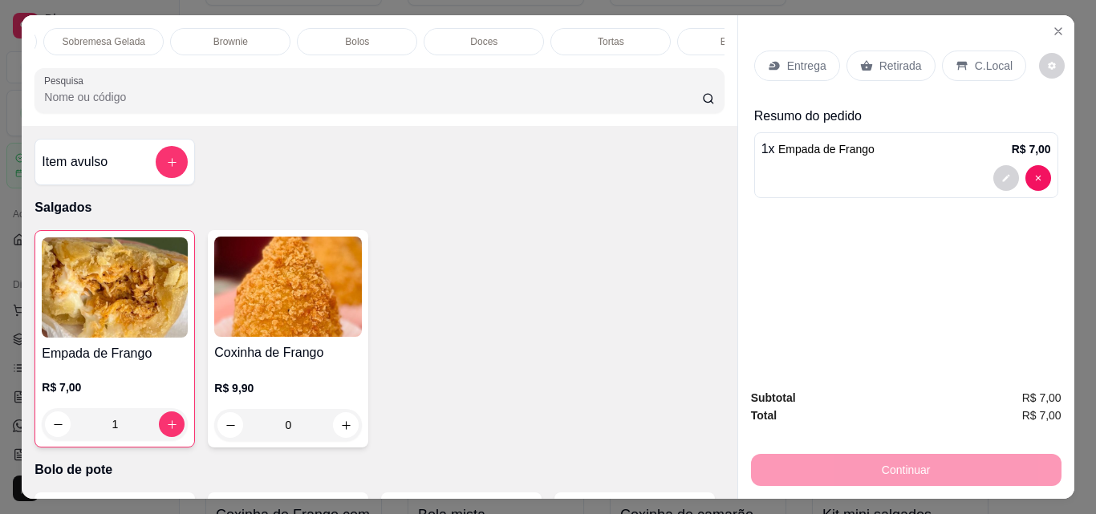
scroll to position [0, 572]
click at [685, 36] on div "Bebidas" at bounding box center [663, 41] width 120 height 27
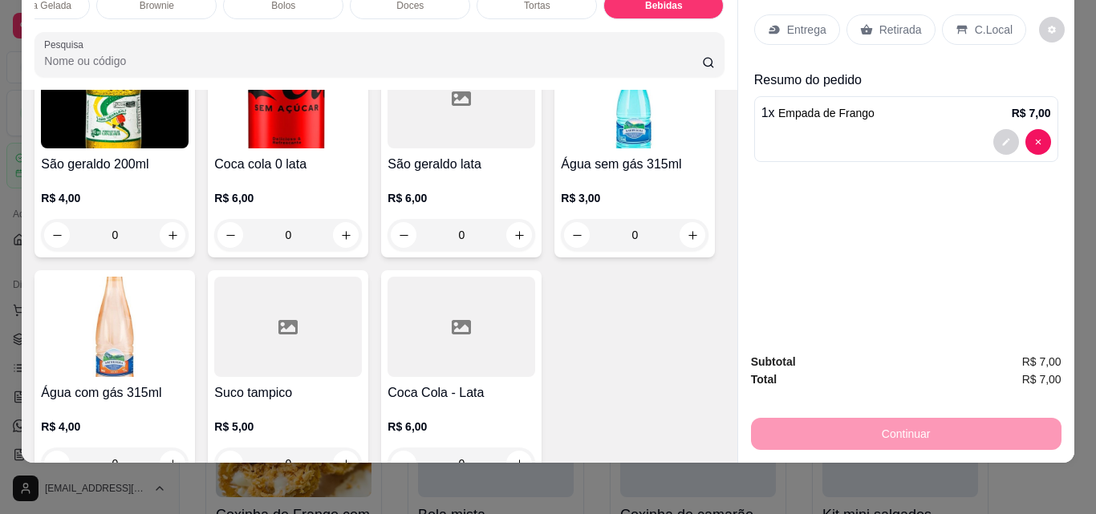
scroll to position [3704, 0]
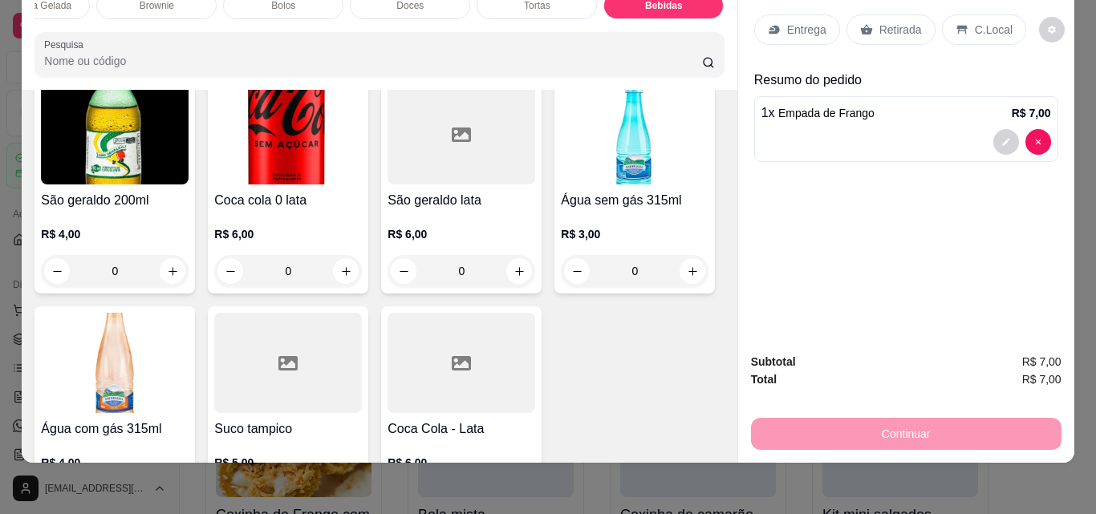
click at [160, 55] on button "increase-product-quantity" at bounding box center [172, 42] width 25 height 25
type input "1"
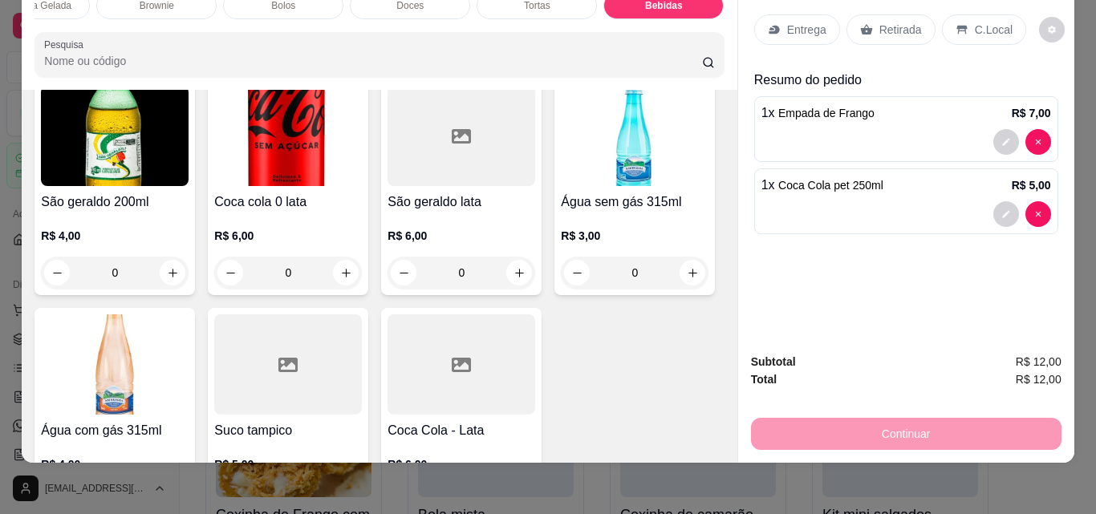
click at [881, 22] on p "Retirada" at bounding box center [900, 30] width 43 height 16
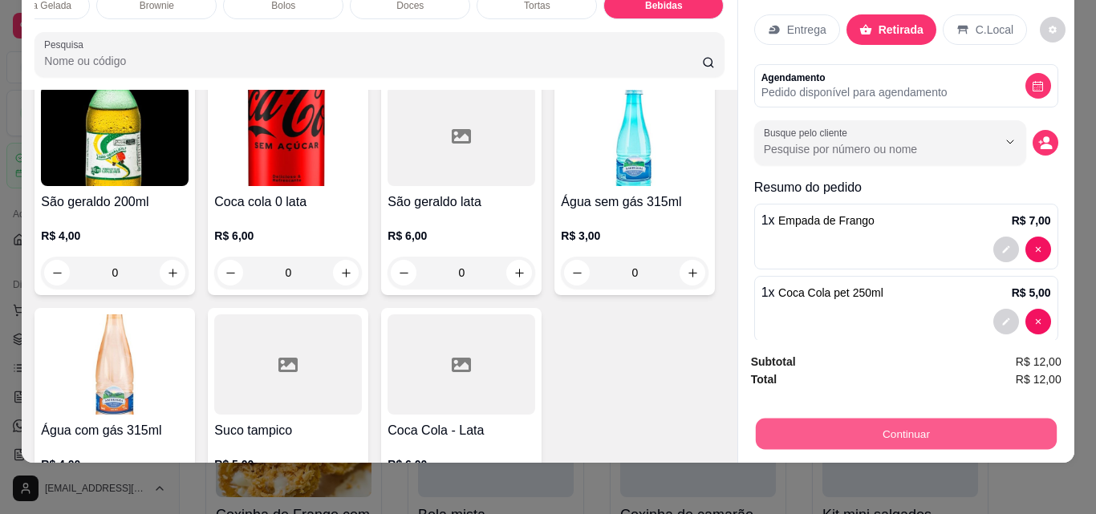
click at [923, 418] on button "Continuar" at bounding box center [905, 433] width 301 height 31
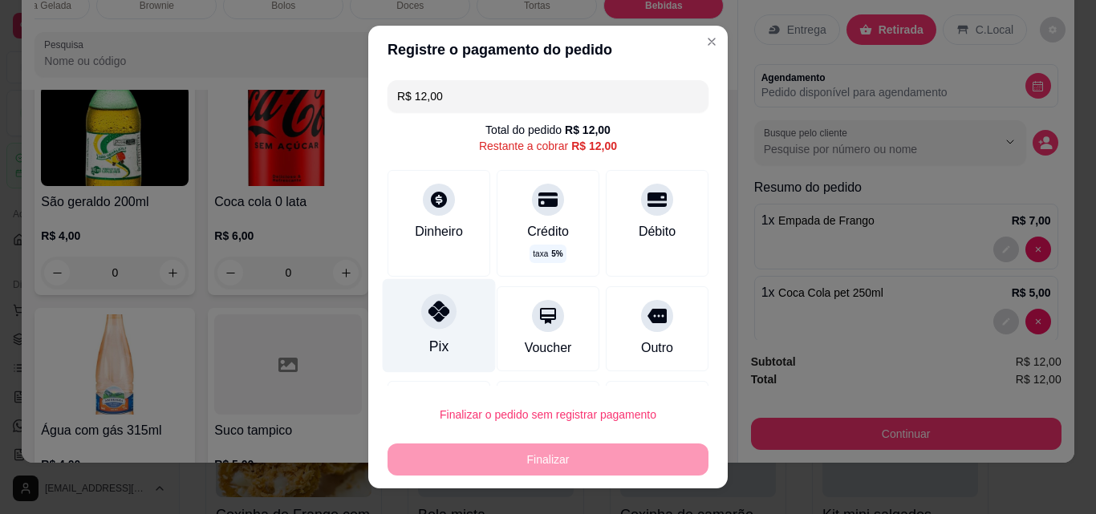
click at [429, 345] on div "Pix" at bounding box center [438, 346] width 19 height 21
type input "R$ 0,00"
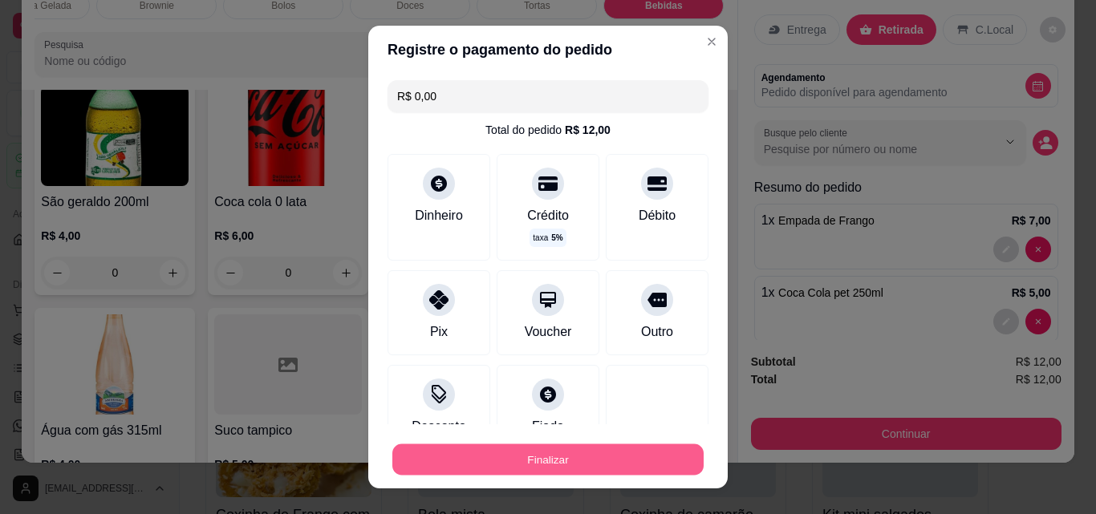
click at [572, 456] on button "Finalizar" at bounding box center [547, 459] width 311 height 31
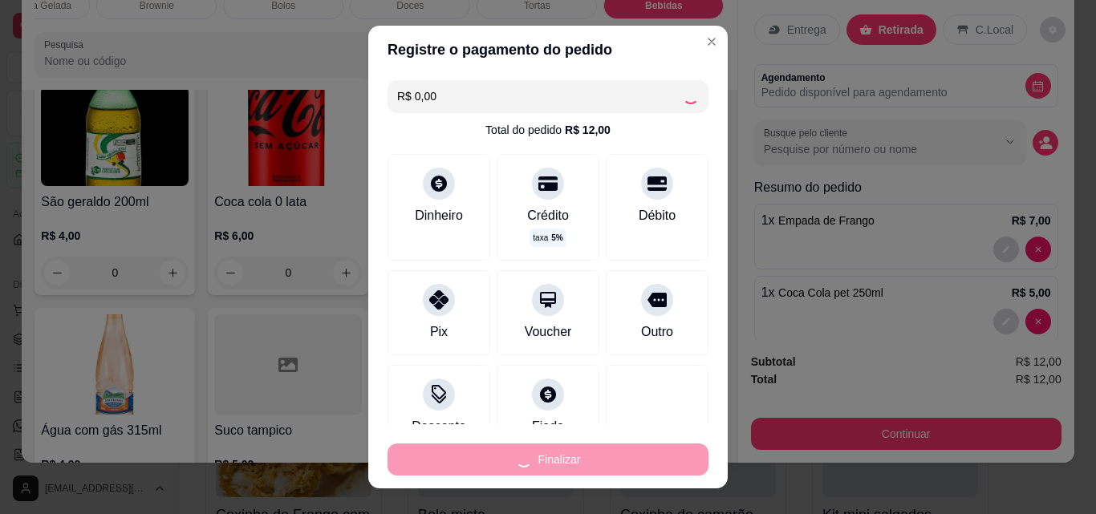
type input "0"
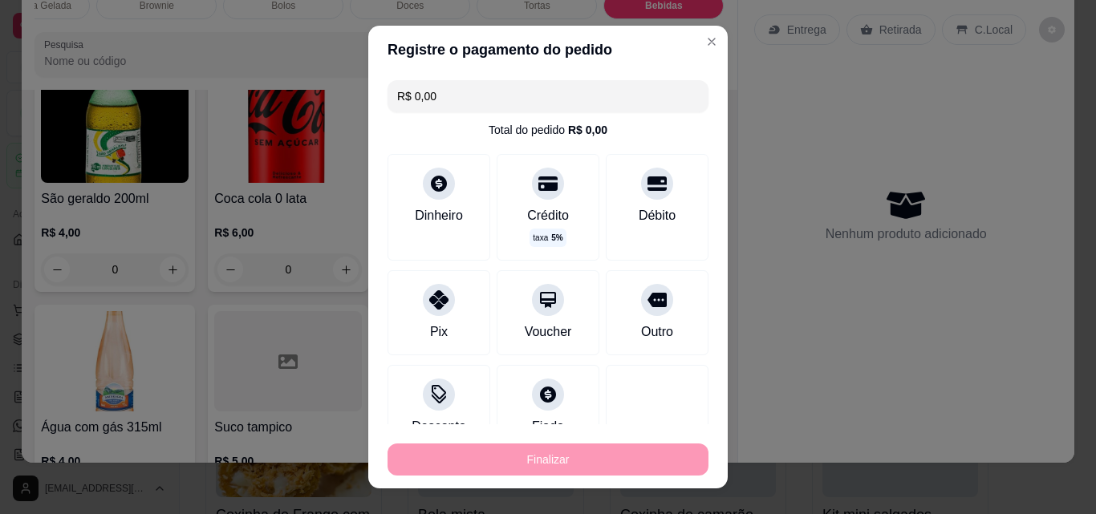
type input "-R$ 12,00"
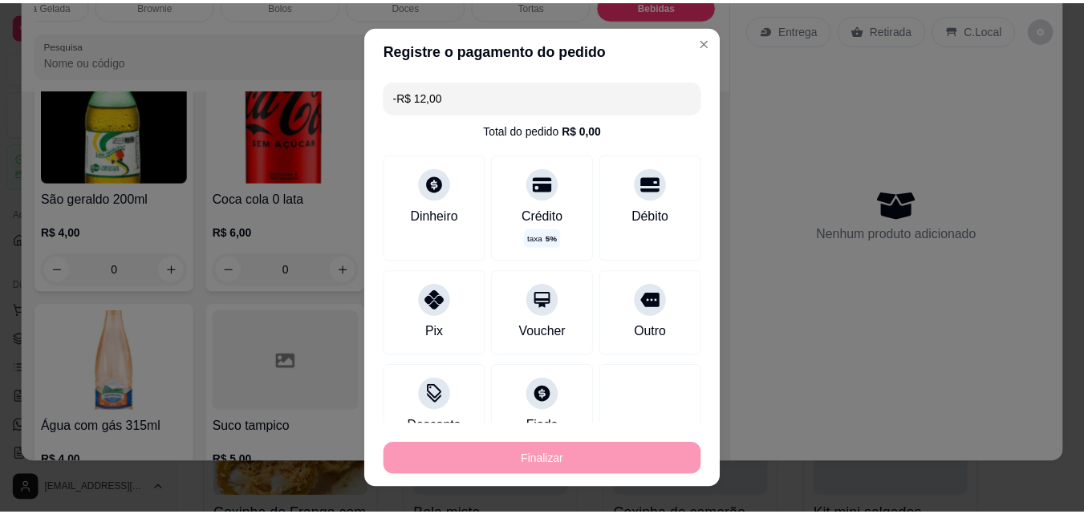
scroll to position [3702, 0]
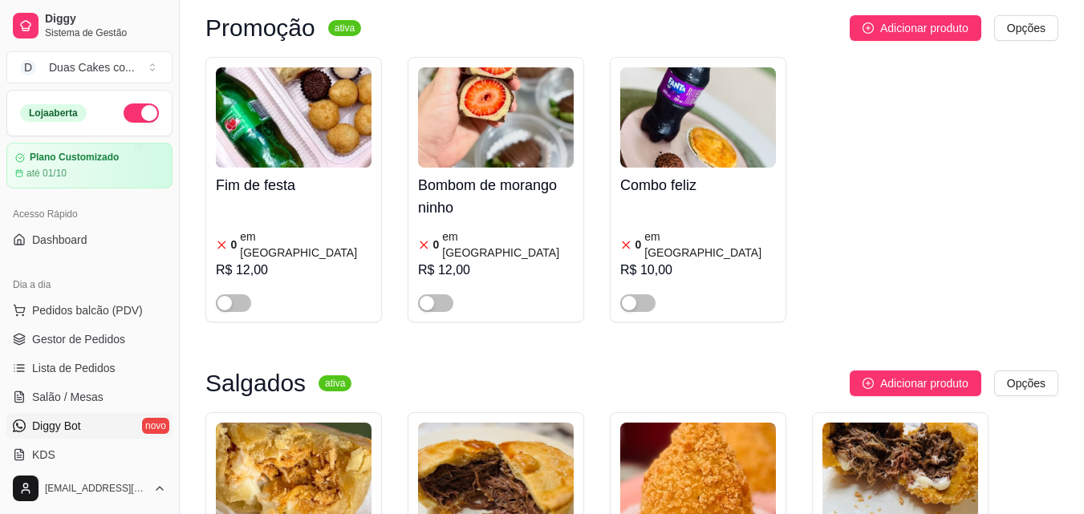
scroll to position [160, 0]
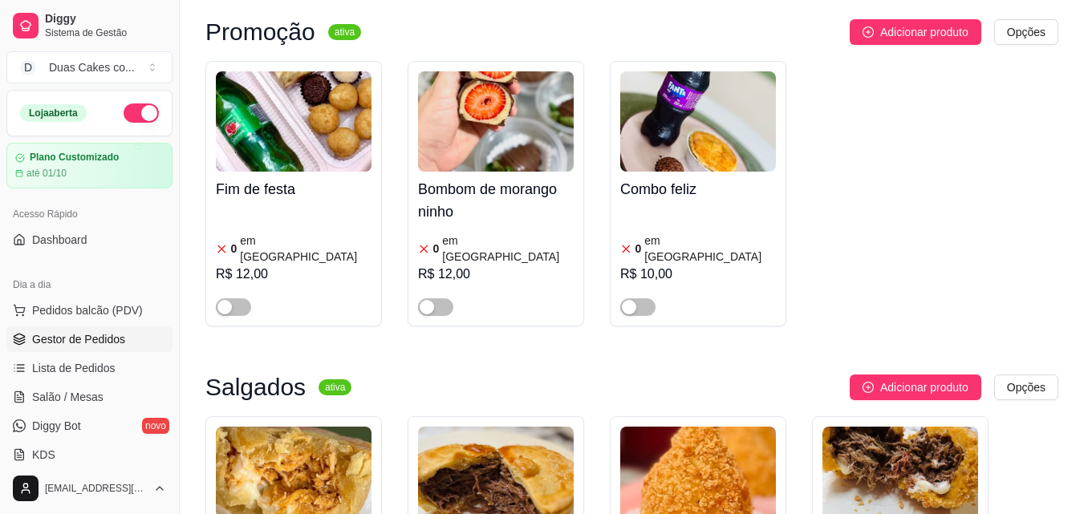
click at [95, 338] on span "Gestor de Pedidos" at bounding box center [78, 339] width 93 height 16
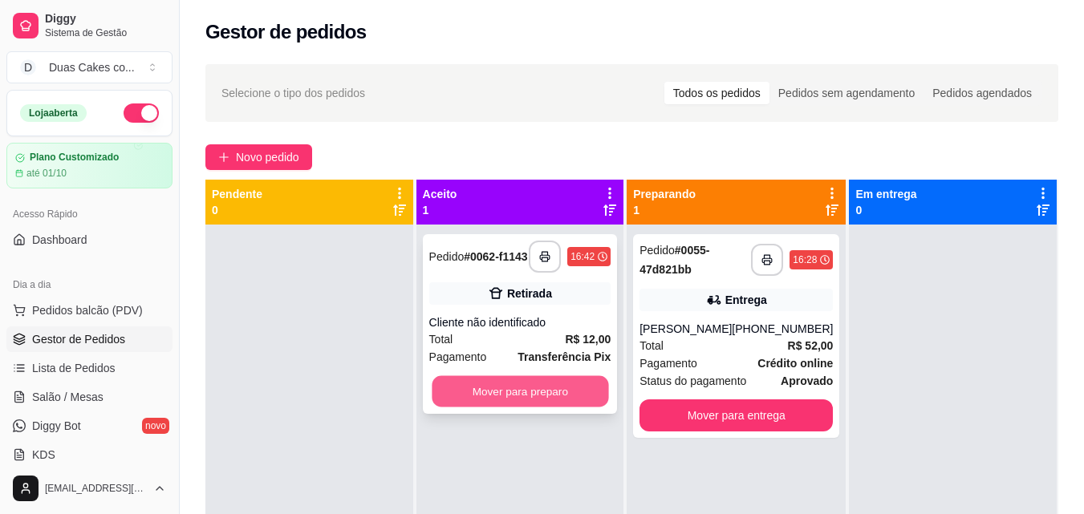
click at [534, 399] on button "Mover para preparo" at bounding box center [520, 391] width 176 height 31
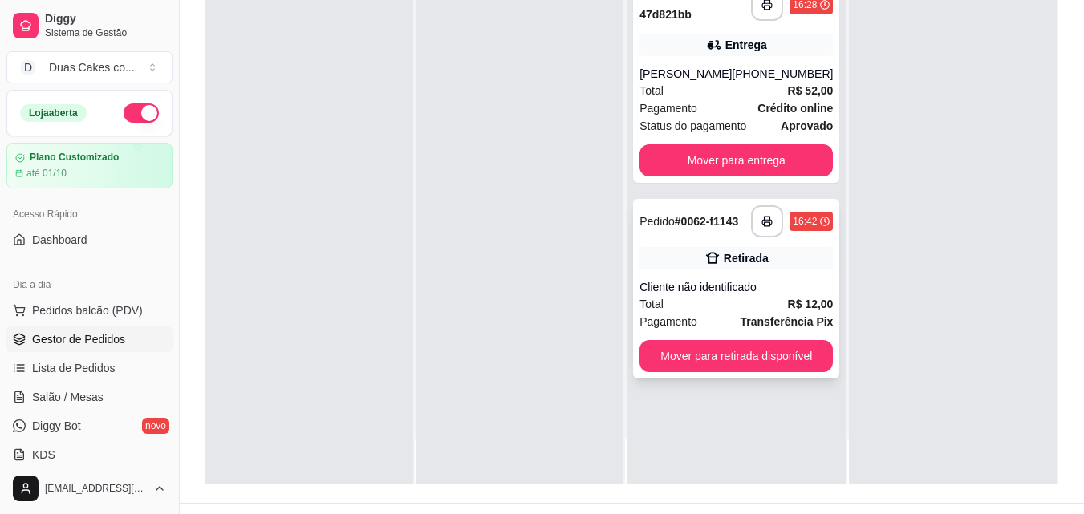
scroll to position [245, 0]
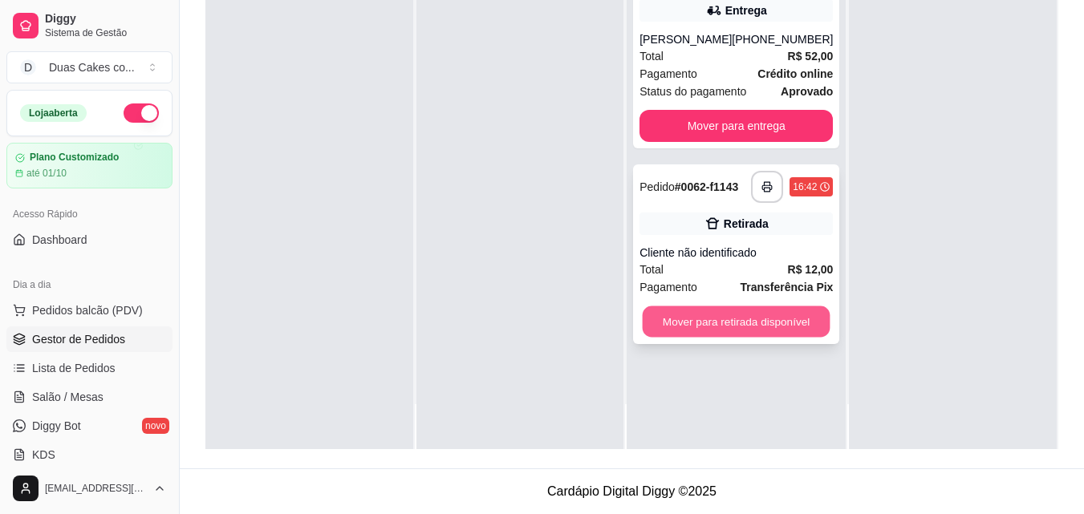
click at [699, 338] on button "Mover para retirada disponível" at bounding box center [737, 321] width 188 height 31
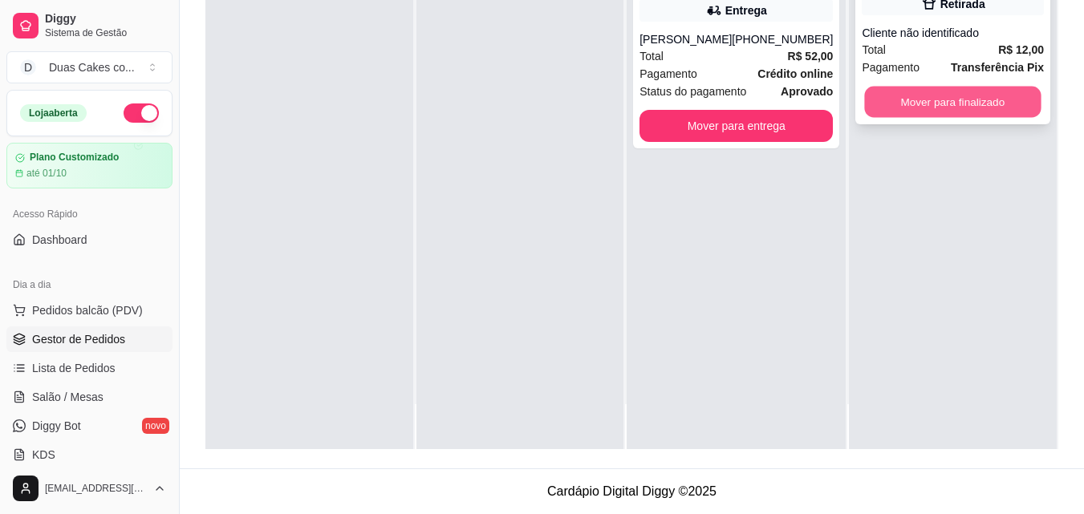
click at [967, 92] on button "Mover para finalizado" at bounding box center [953, 102] width 176 height 31
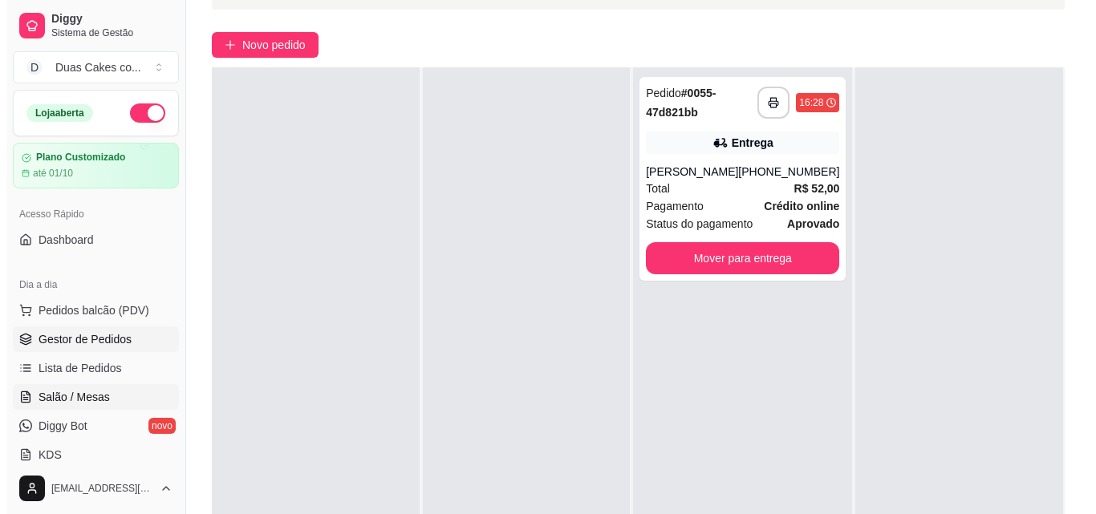
scroll to position [84, 0]
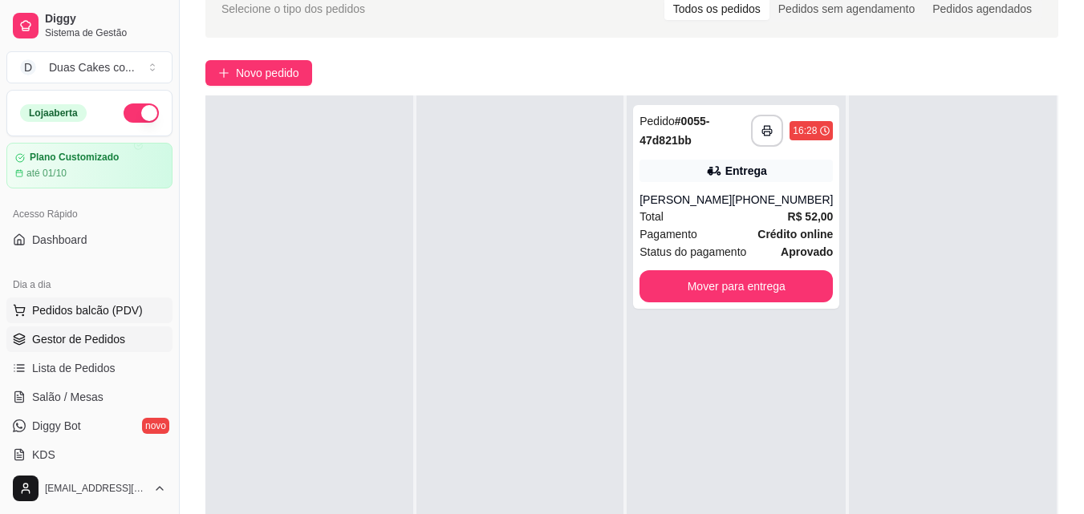
click at [65, 313] on span "Pedidos balcão (PDV)" at bounding box center [87, 310] width 111 height 16
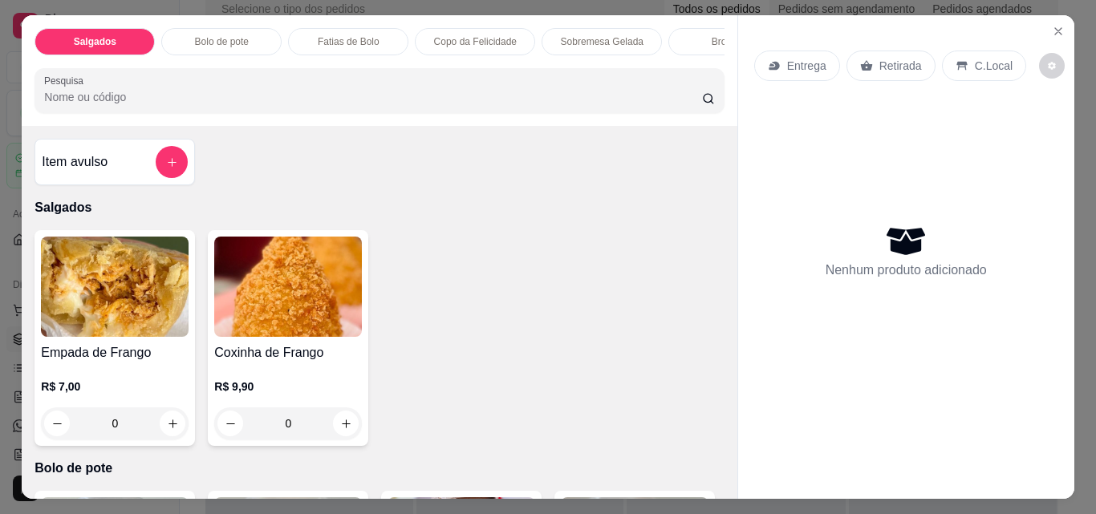
click at [217, 37] on p "Bolo de pote" at bounding box center [222, 41] width 54 height 13
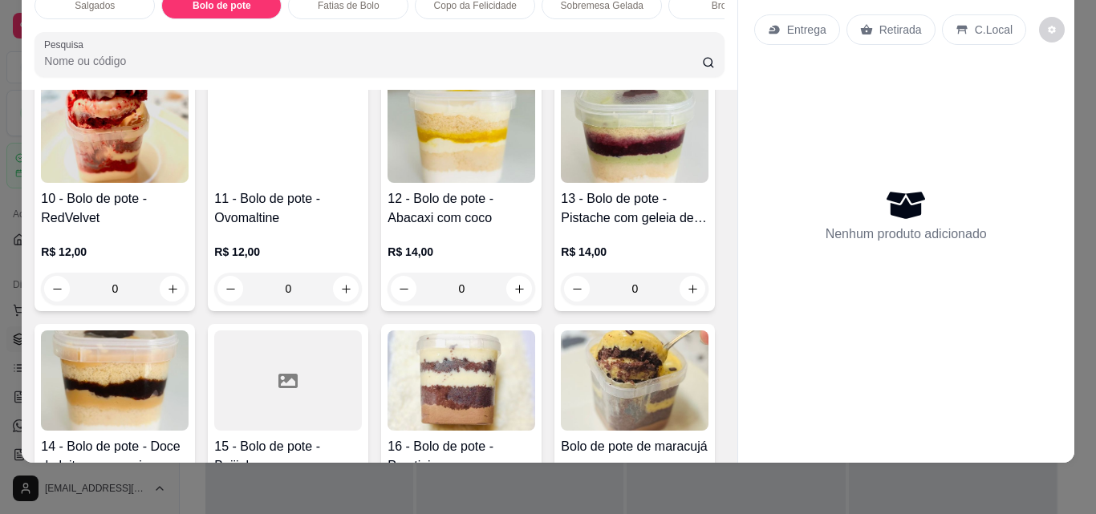
scroll to position [654, 0]
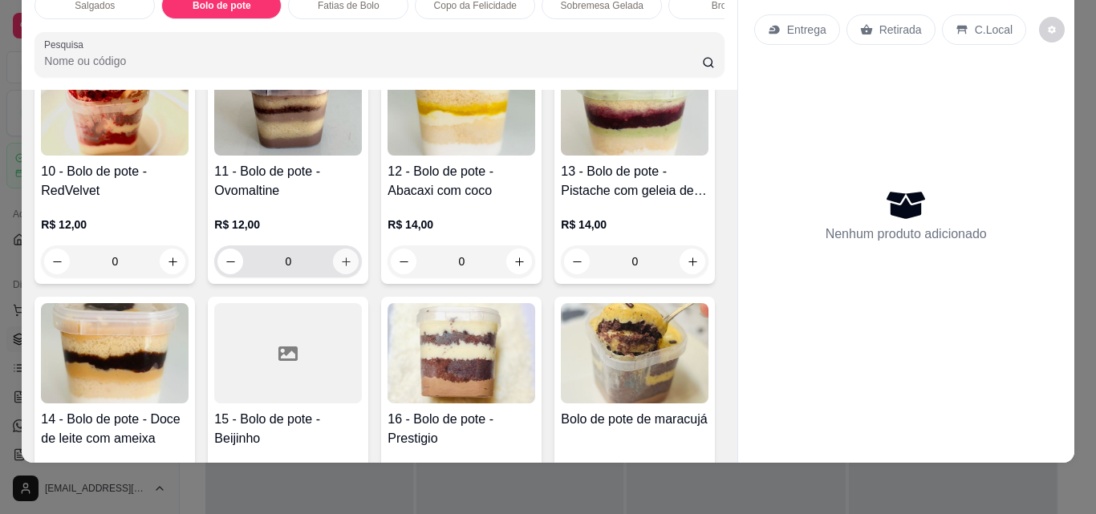
click at [352, 262] on icon "increase-product-quantity" at bounding box center [346, 262] width 12 height 12
type input "1"
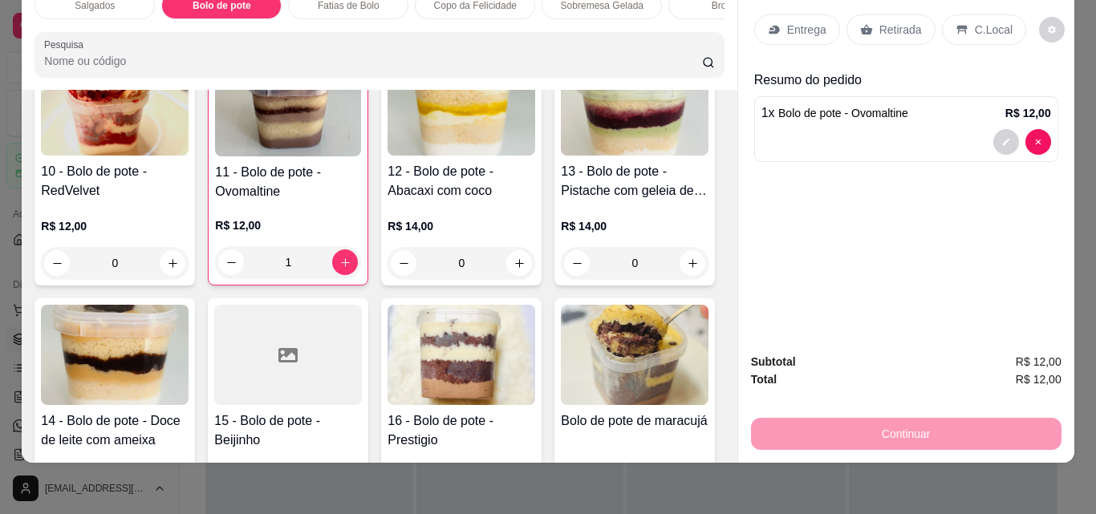
click at [900, 14] on div "Retirada" at bounding box center [890, 29] width 89 height 30
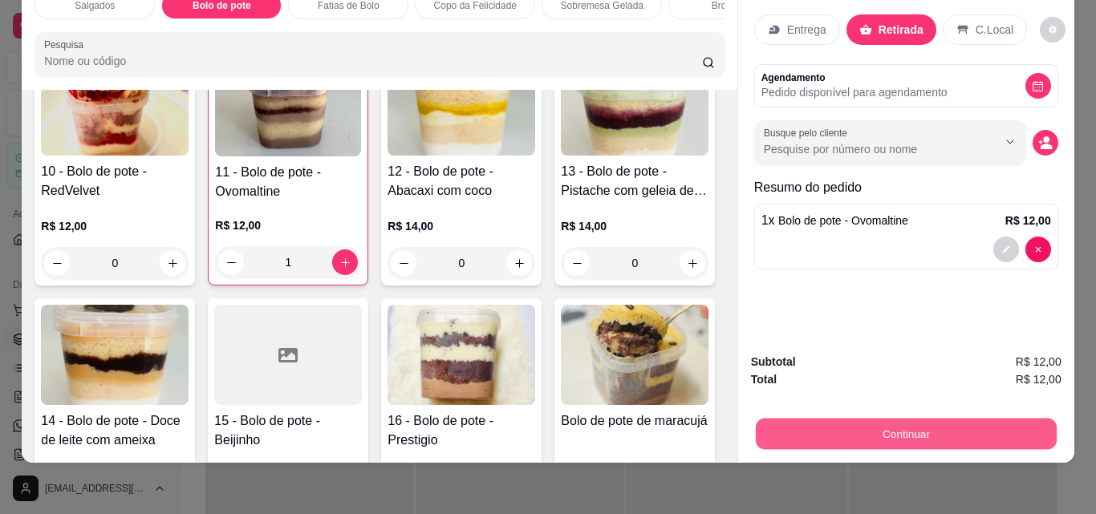
click at [924, 418] on button "Continuar" at bounding box center [905, 433] width 301 height 31
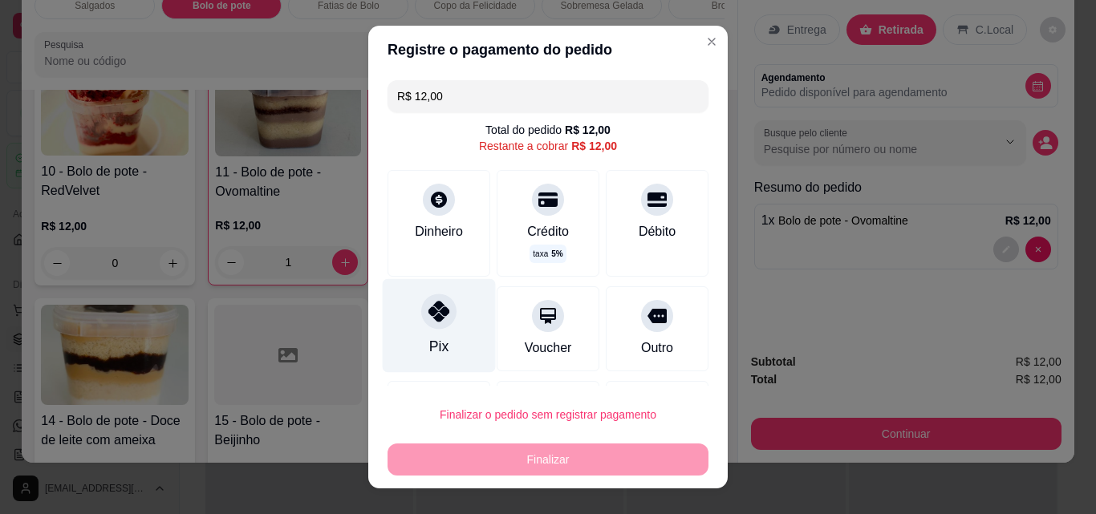
click at [441, 331] on div "Pix" at bounding box center [439, 326] width 113 height 94
type input "R$ 0,00"
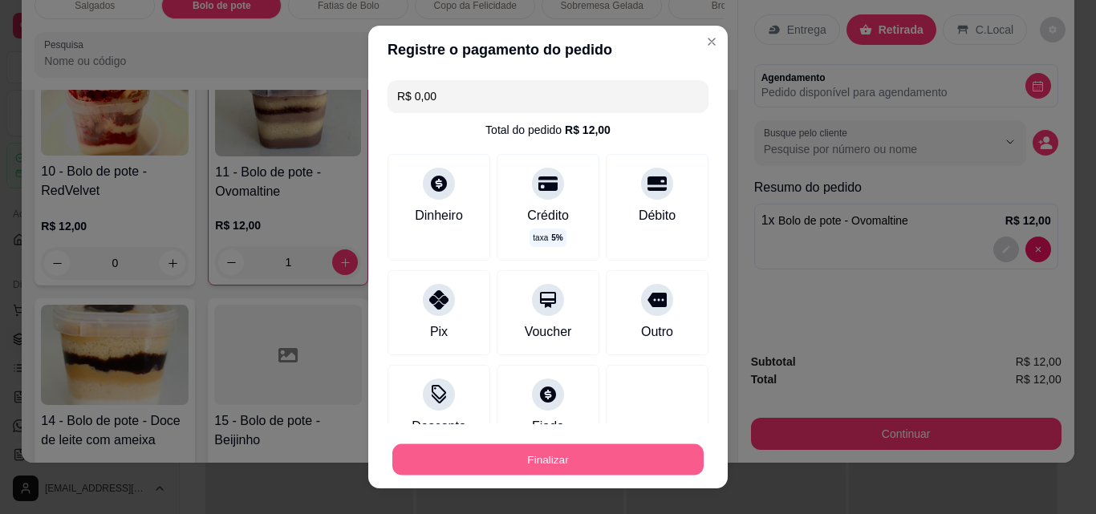
click at [507, 461] on button "Finalizar" at bounding box center [547, 459] width 311 height 31
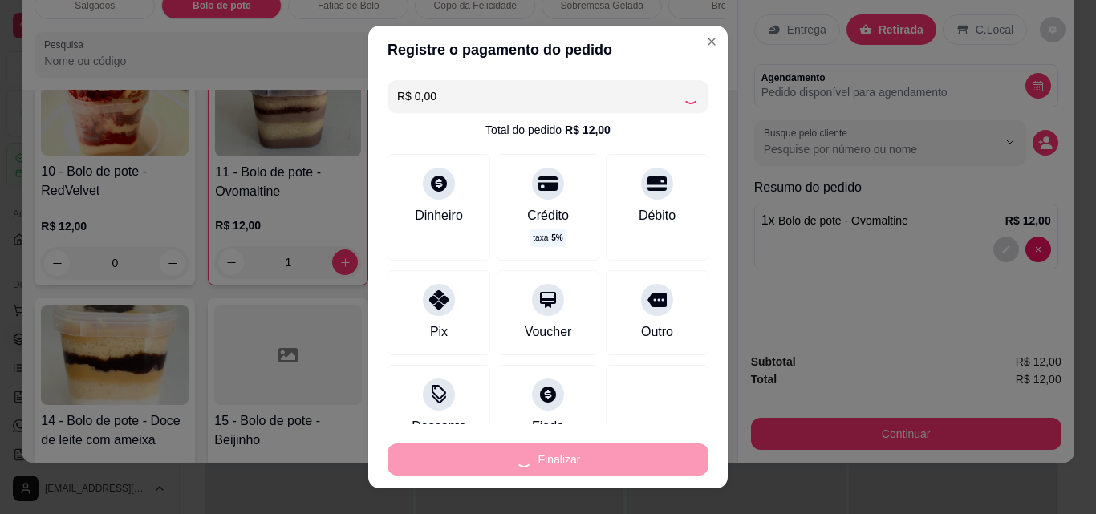
type input "0"
type input "-R$ 12,00"
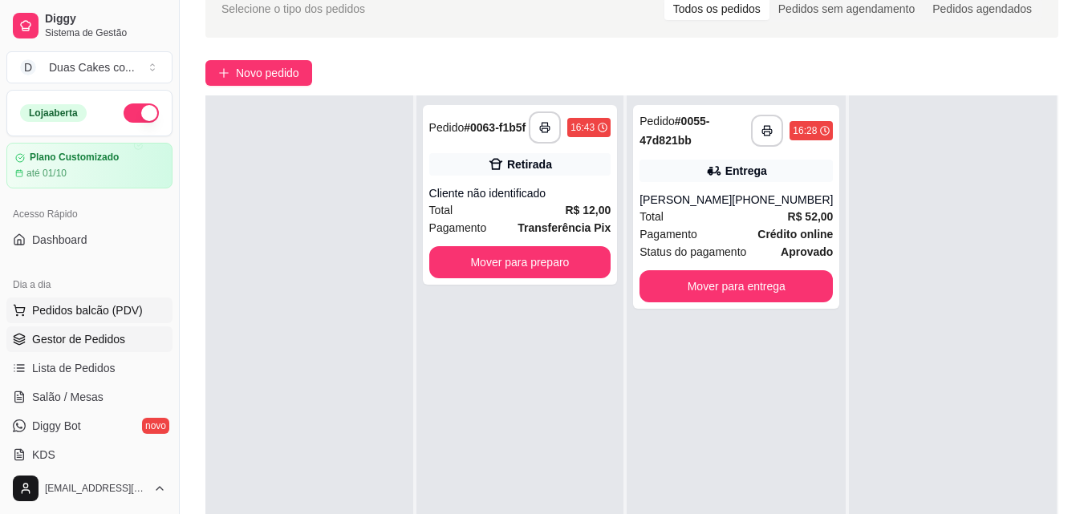
click at [100, 309] on span "Pedidos balcão (PDV)" at bounding box center [87, 310] width 111 height 16
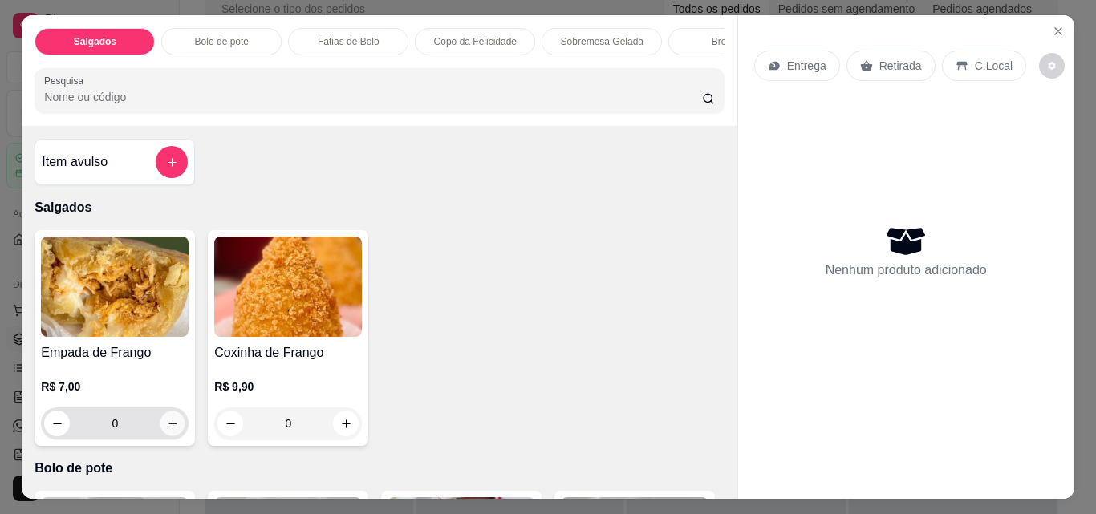
click at [168, 428] on icon "increase-product-quantity" at bounding box center [172, 424] width 8 height 8
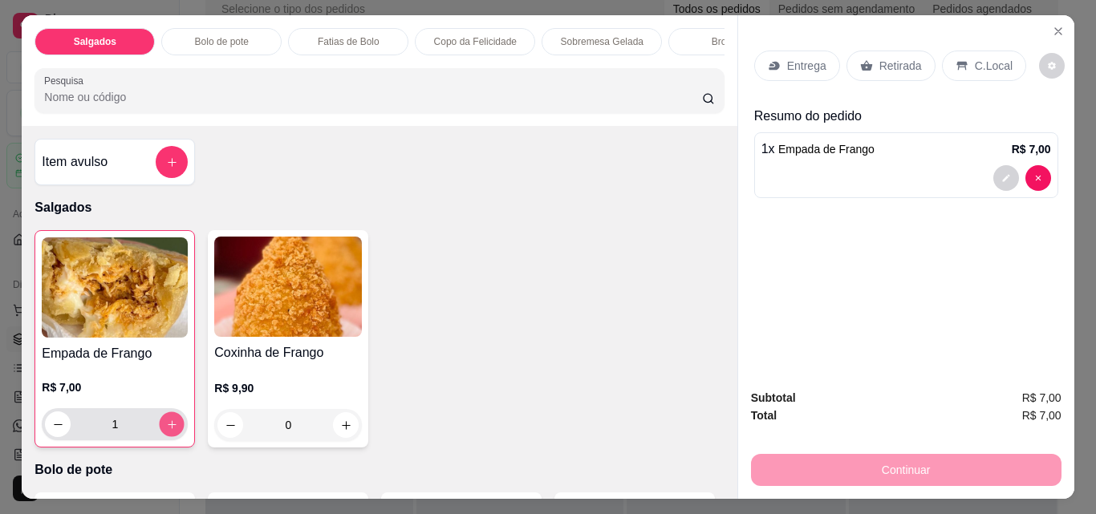
click at [170, 430] on icon "increase-product-quantity" at bounding box center [172, 425] width 12 height 12
type input "2"
click at [898, 58] on p "Retirada" at bounding box center [900, 66] width 43 height 16
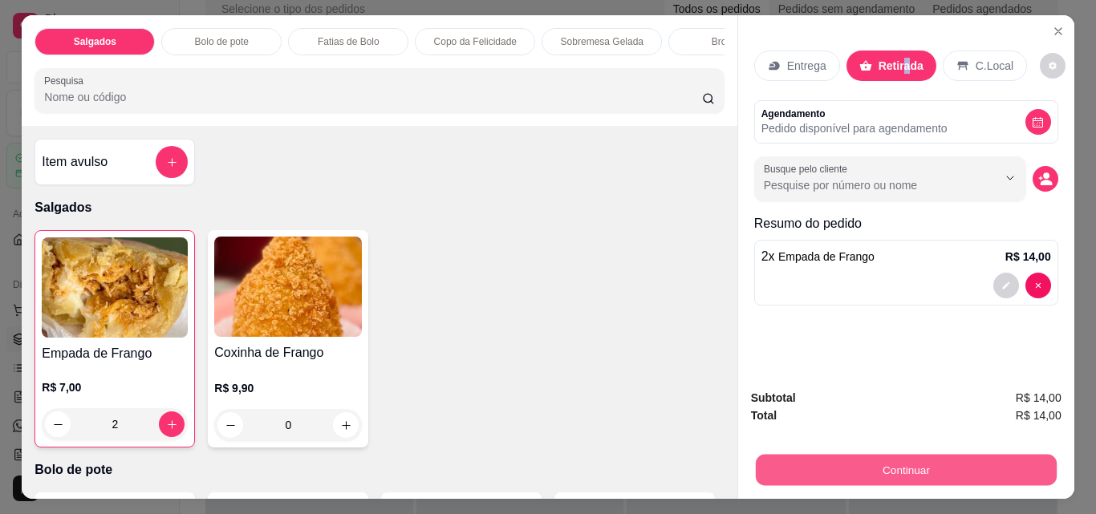
click at [899, 460] on button "Continuar" at bounding box center [905, 469] width 301 height 31
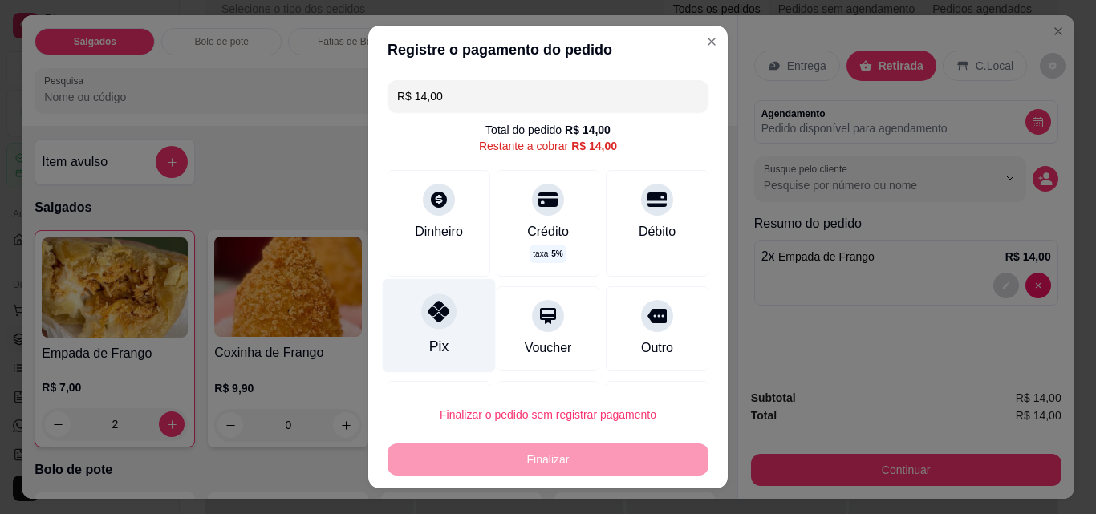
click at [409, 336] on div "Pix" at bounding box center [439, 326] width 113 height 94
type input "R$ 0,00"
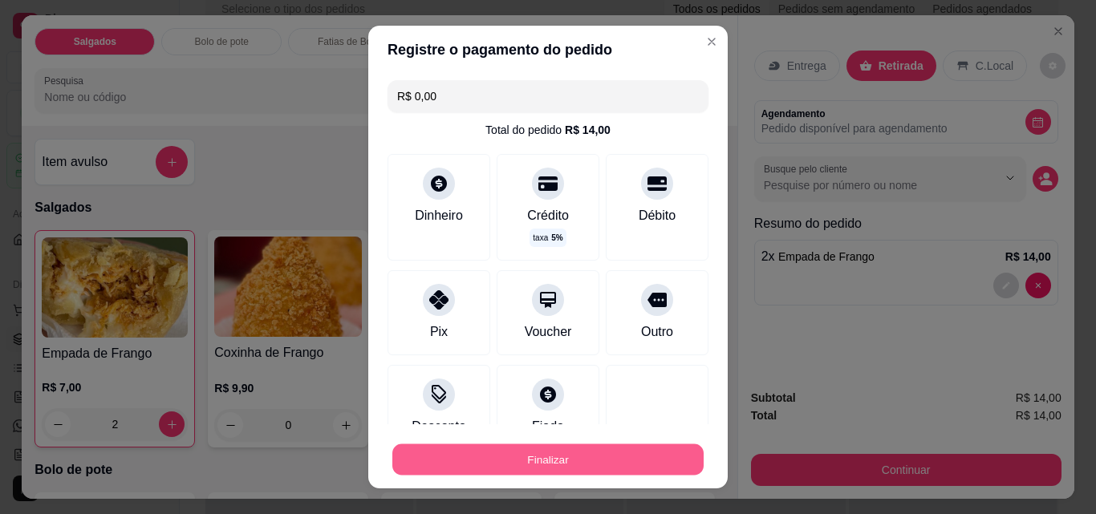
click at [529, 455] on button "Finalizar" at bounding box center [547, 459] width 311 height 31
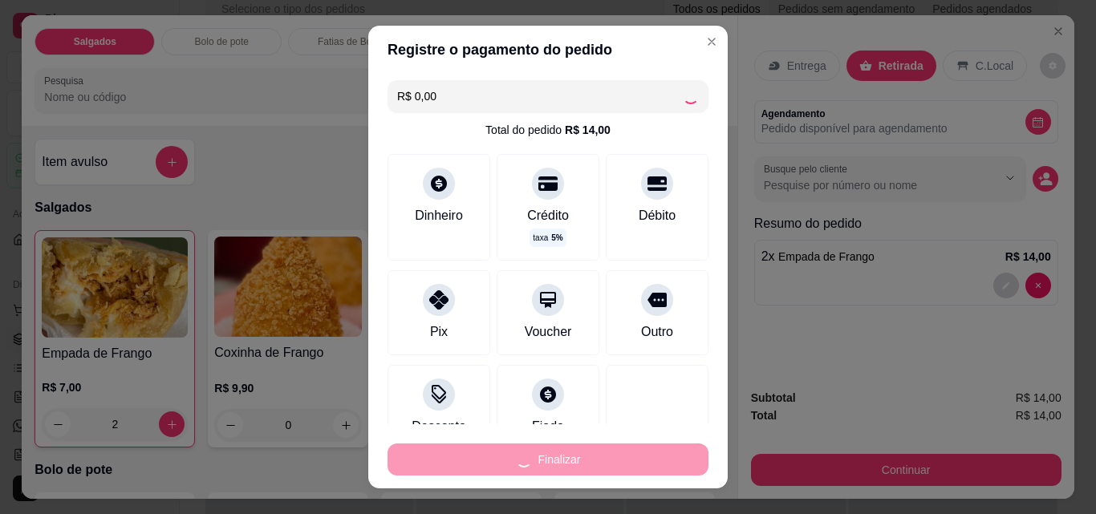
type input "0"
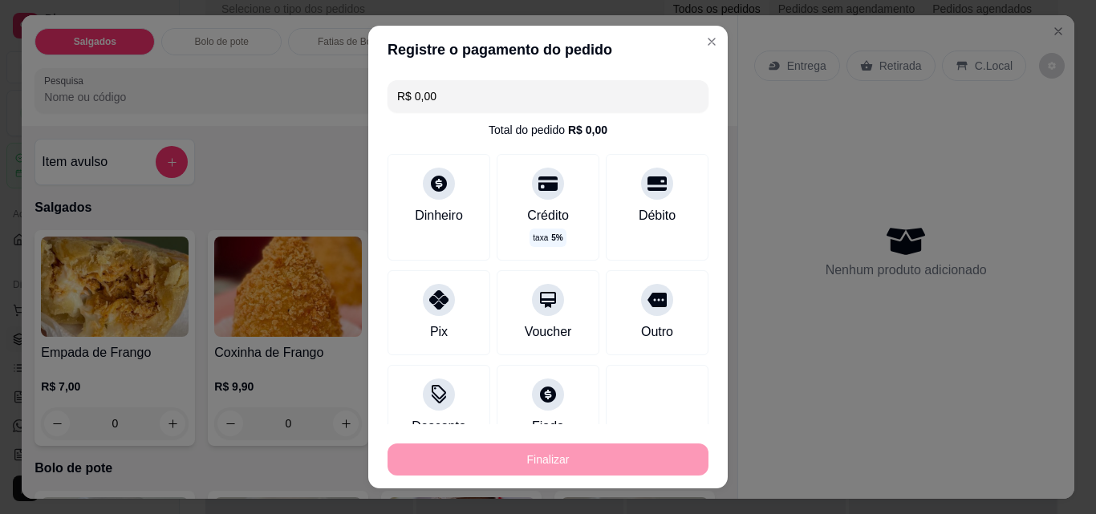
type input "-R$ 14,00"
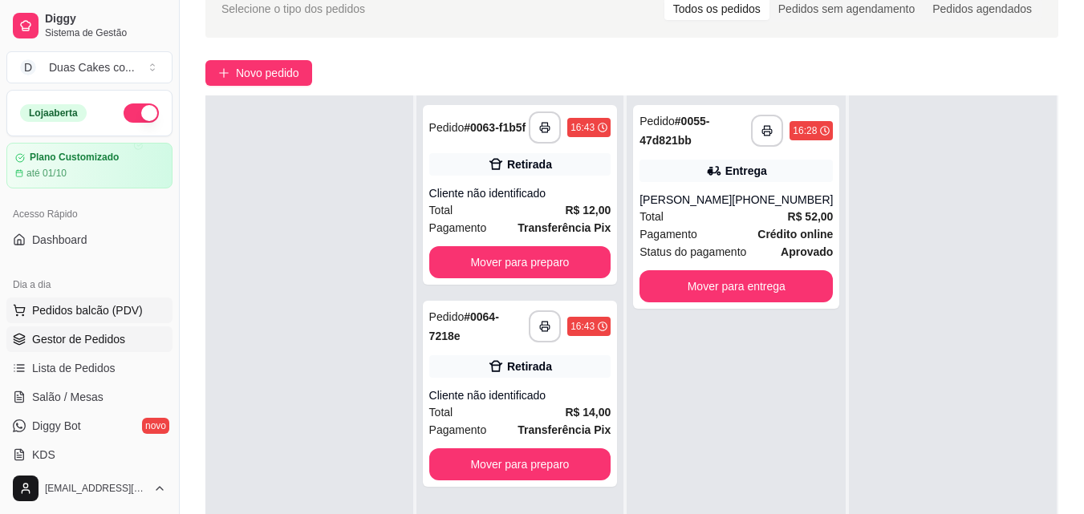
click at [84, 306] on span "Pedidos balcão (PDV)" at bounding box center [87, 310] width 111 height 16
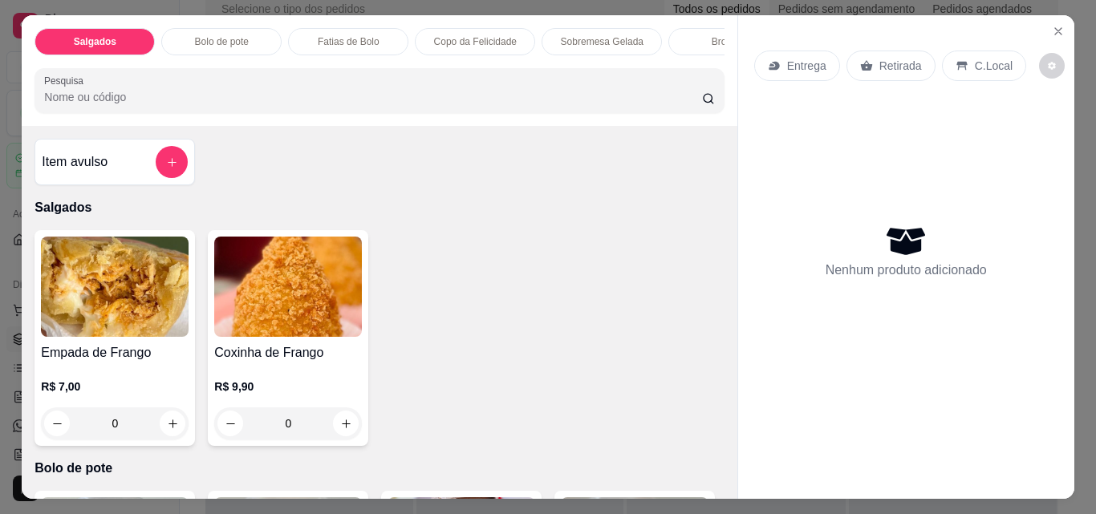
click at [606, 35] on p "Sobremesa Gelada" at bounding box center [602, 41] width 83 height 13
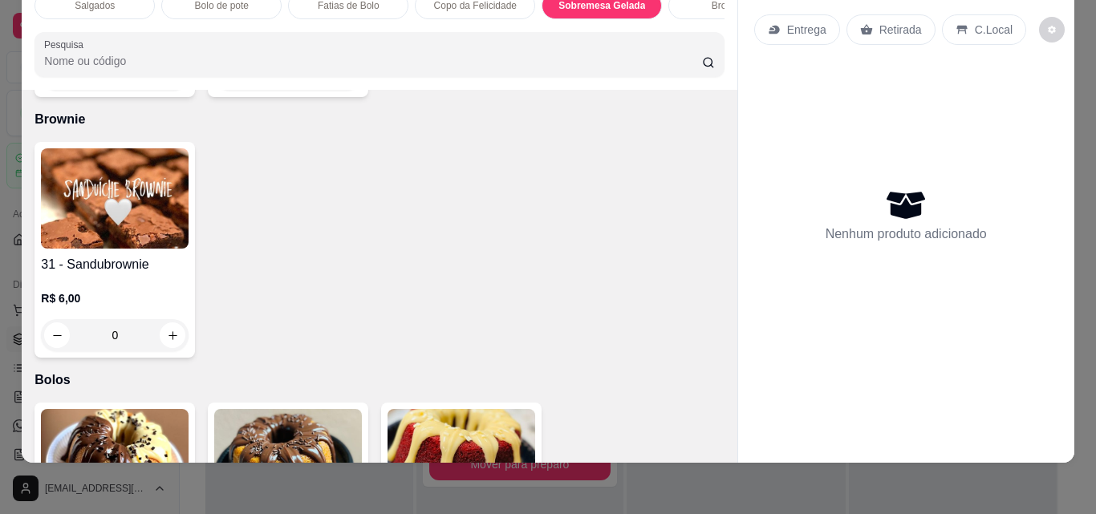
scroll to position [2366, 0]
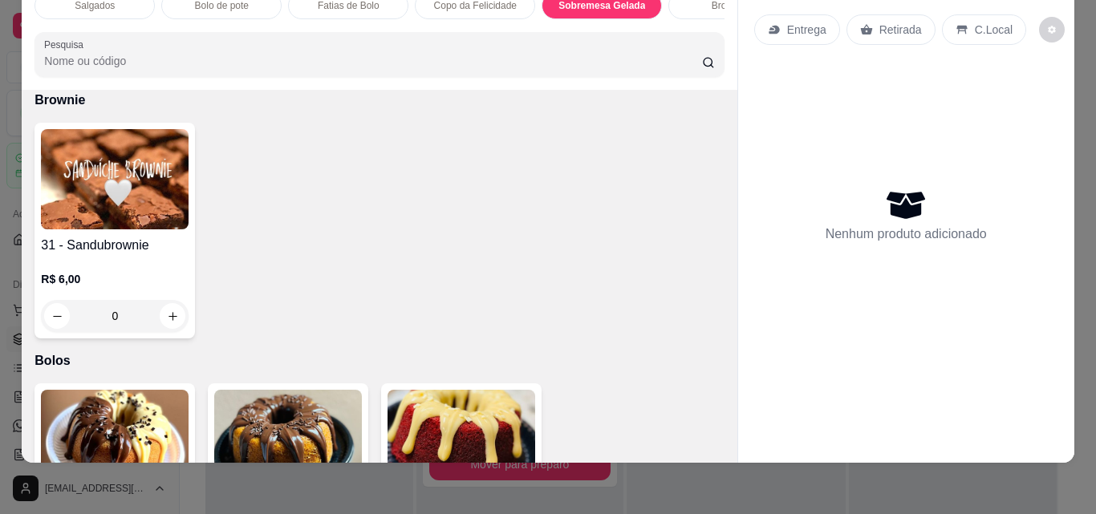
click at [185, 68] on button "increase-product-quantity" at bounding box center [172, 55] width 25 height 25
type input "1"
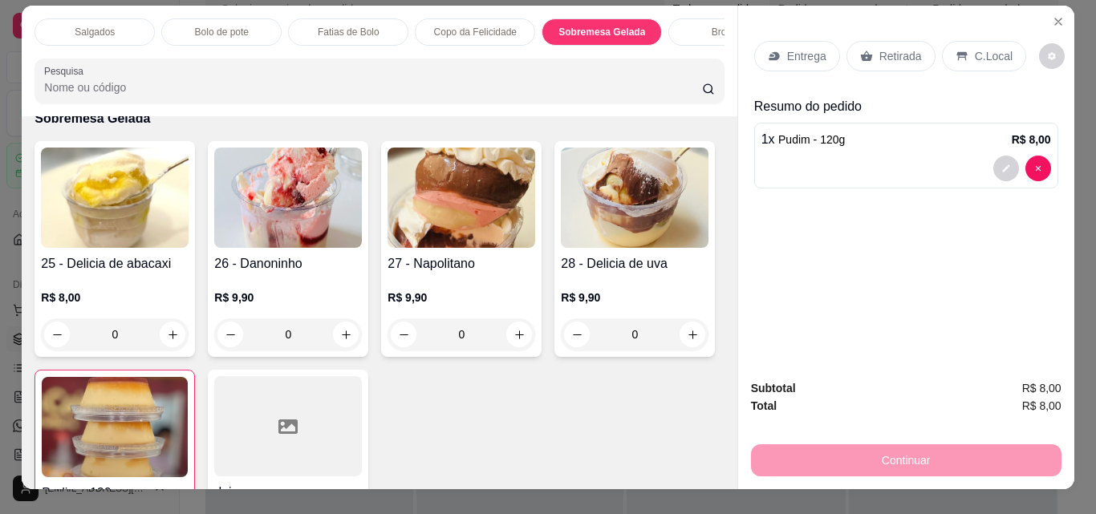
scroll to position [0, 0]
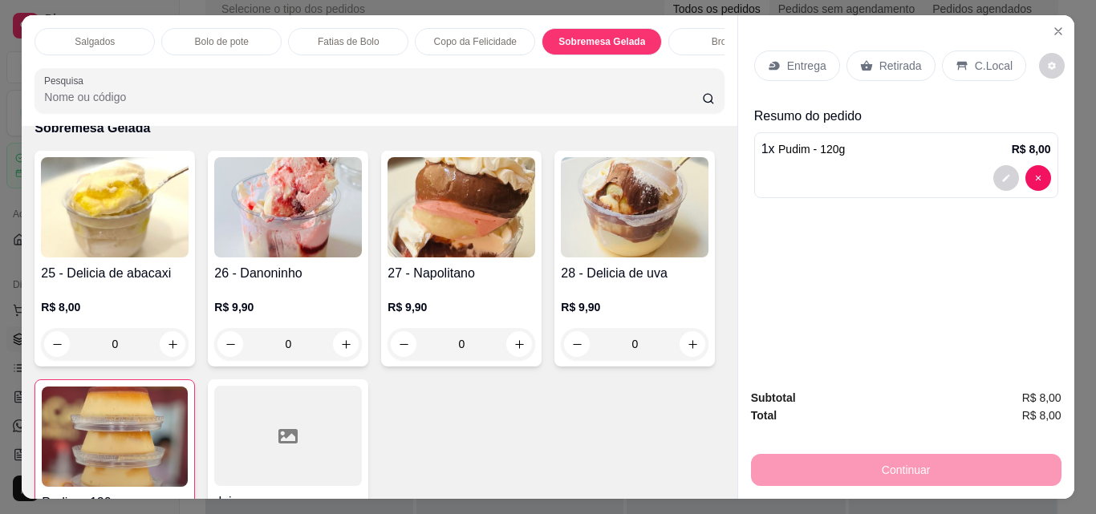
click at [100, 35] on p "Salgados" at bounding box center [95, 41] width 40 height 13
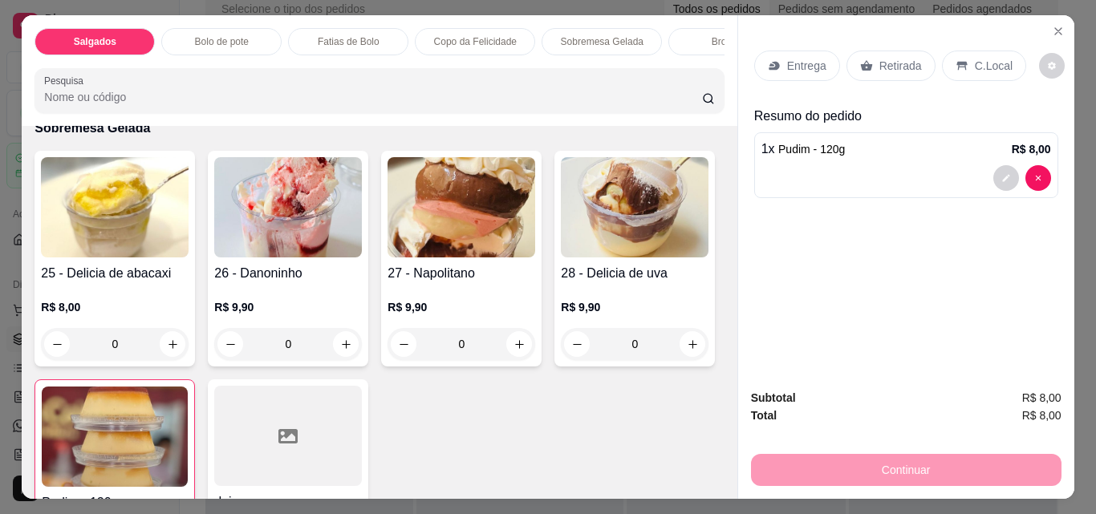
scroll to position [42, 0]
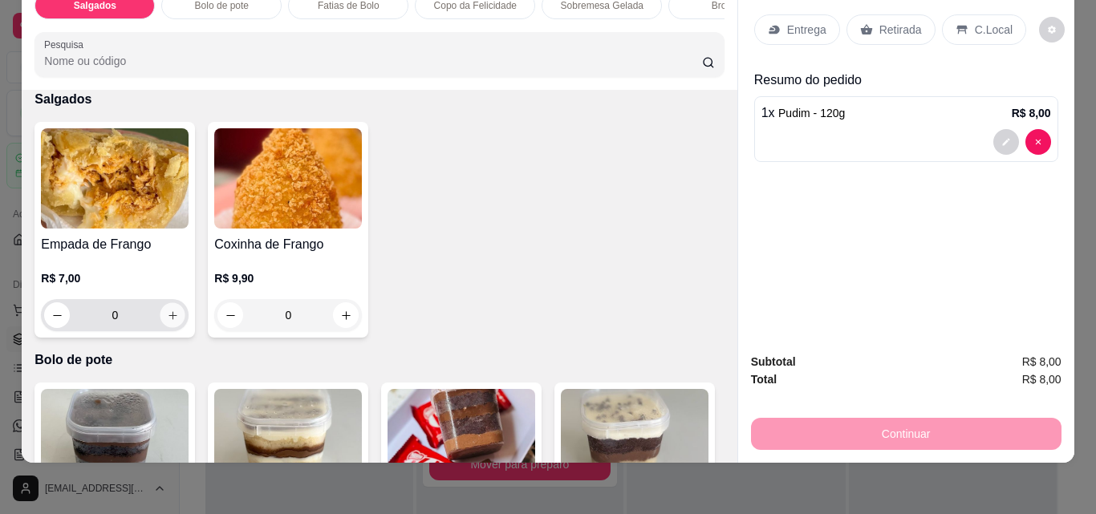
click at [172, 314] on icon "increase-product-quantity" at bounding box center [173, 316] width 12 height 12
type input "1"
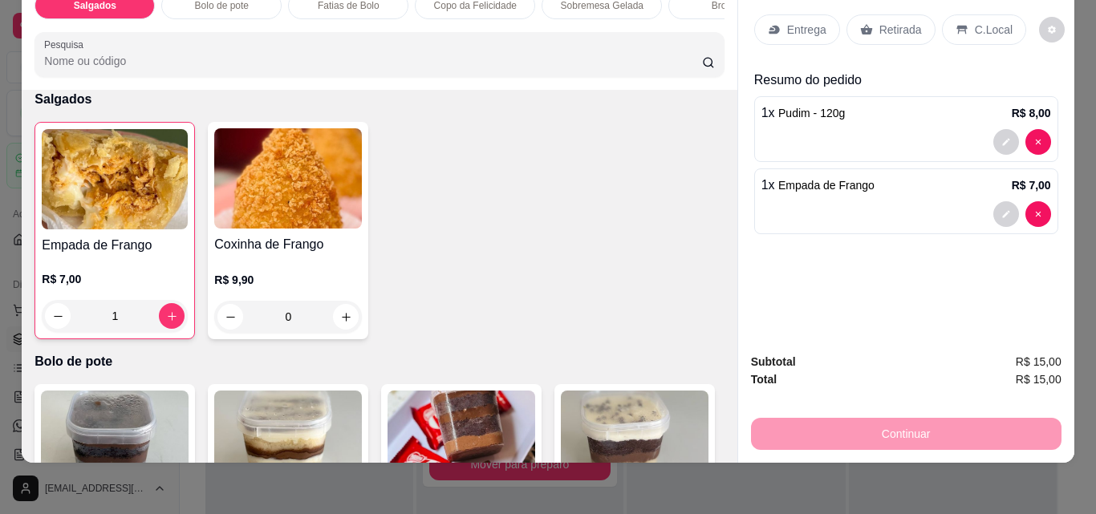
click at [897, 22] on p "Retirada" at bounding box center [900, 30] width 43 height 16
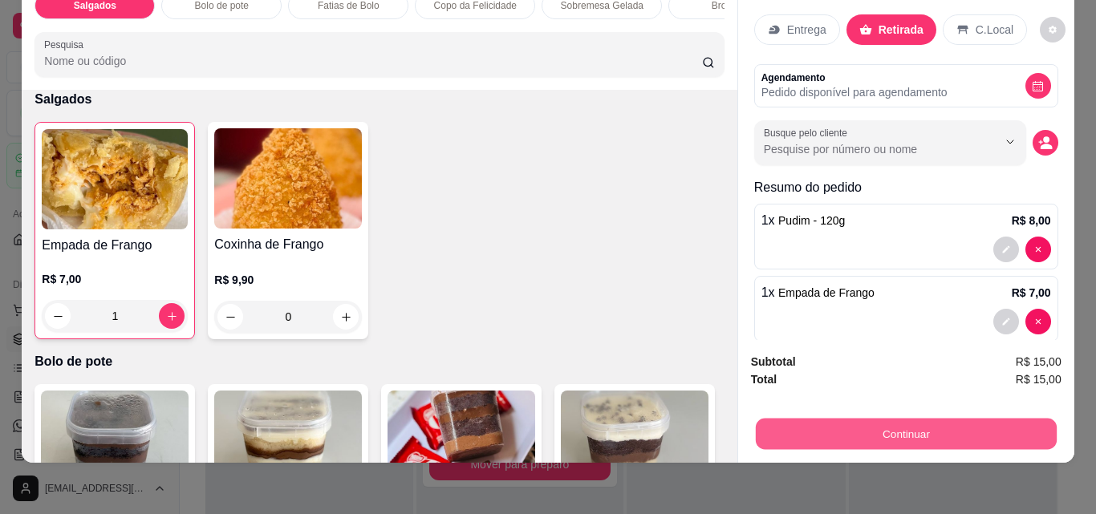
click at [924, 426] on button "Continuar" at bounding box center [905, 433] width 301 height 31
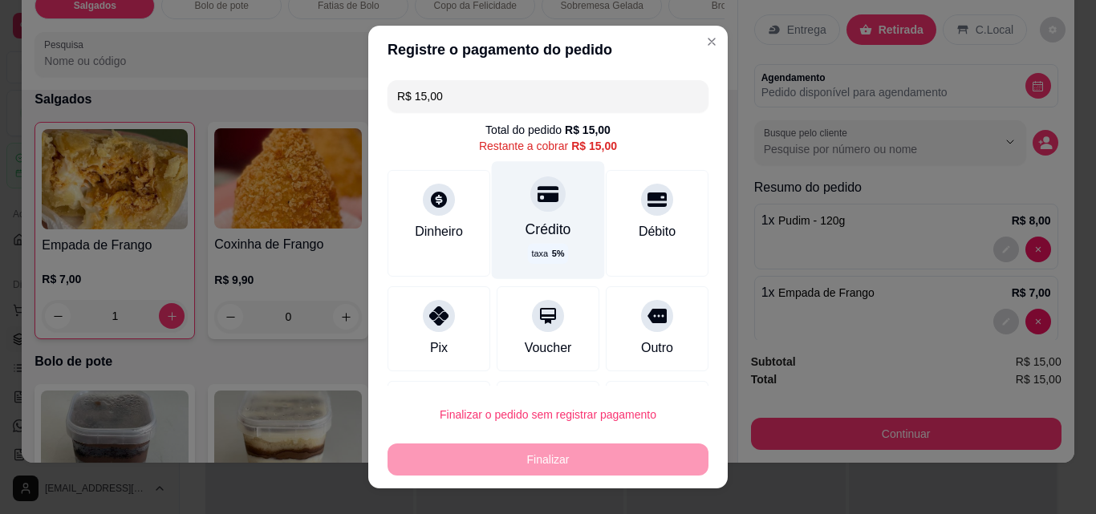
click at [525, 221] on div "Crédito" at bounding box center [548, 229] width 46 height 21
type input "R$ 0,00"
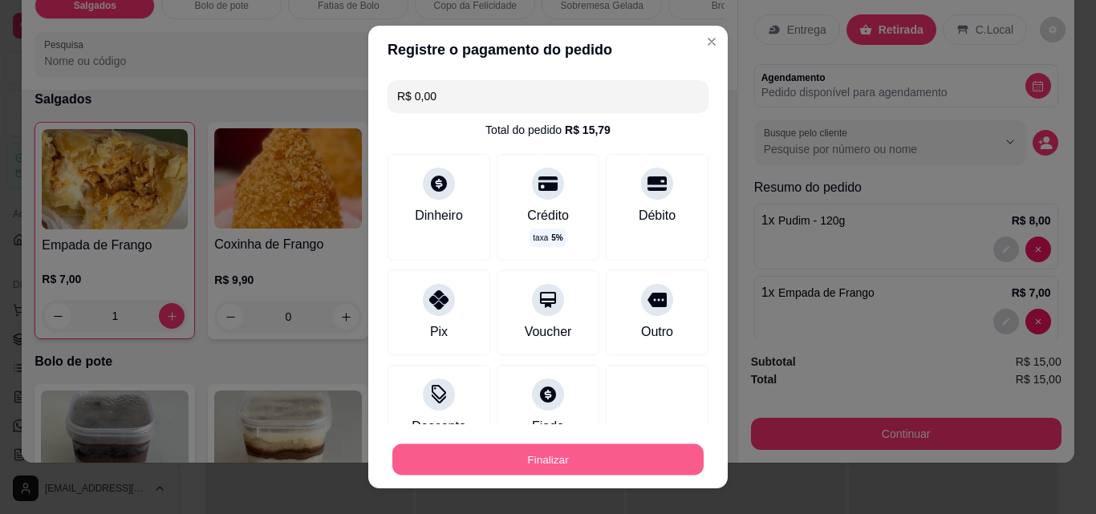
click at [527, 459] on button "Finalizar" at bounding box center [547, 459] width 311 height 31
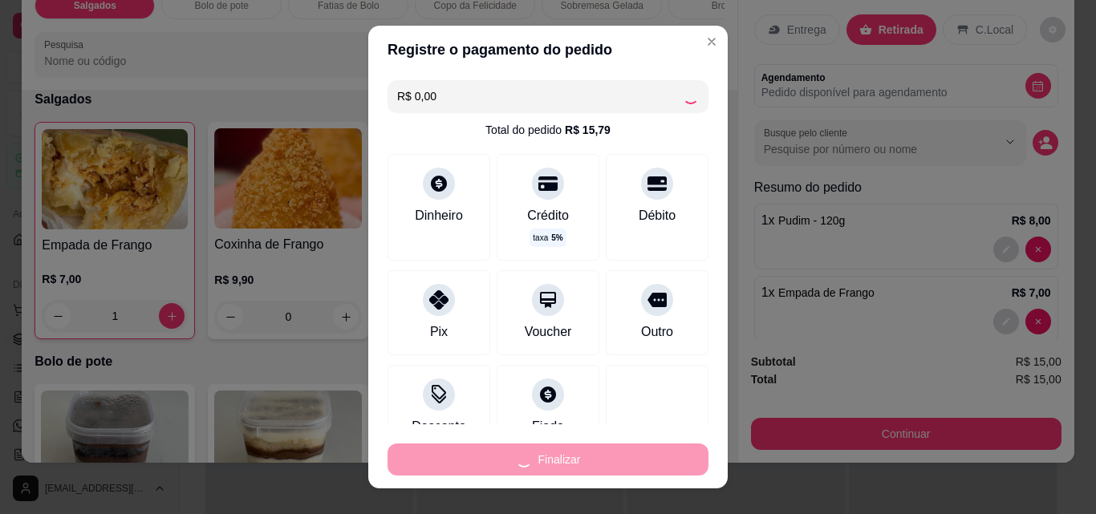
type input "0"
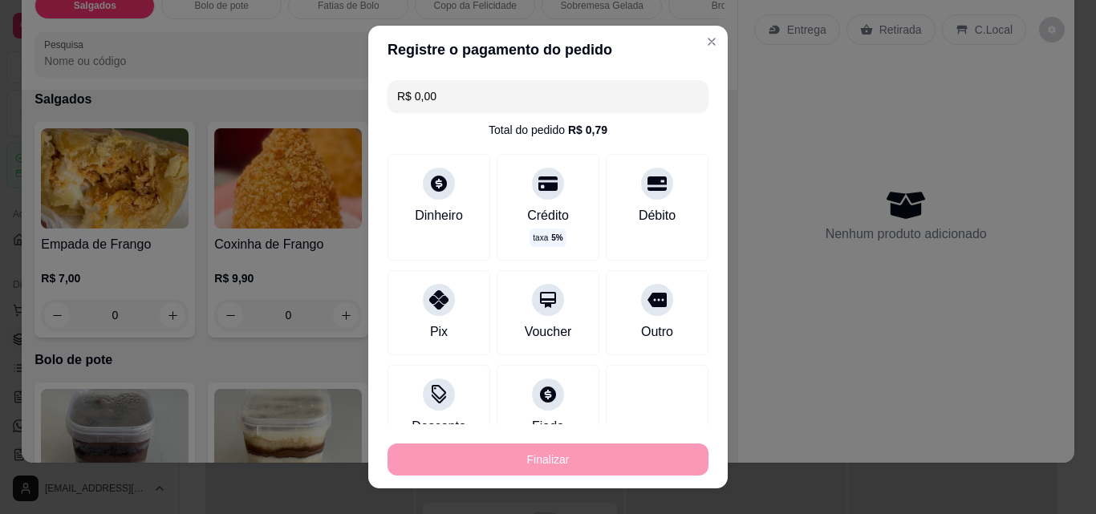
type input "-R$ 15,00"
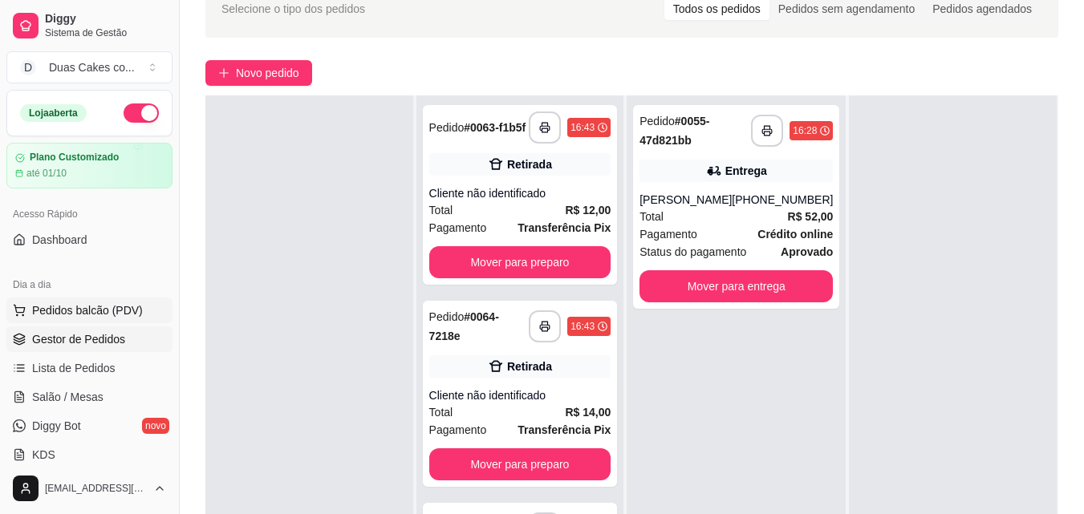
click at [63, 308] on span "Pedidos balcão (PDV)" at bounding box center [87, 310] width 111 height 16
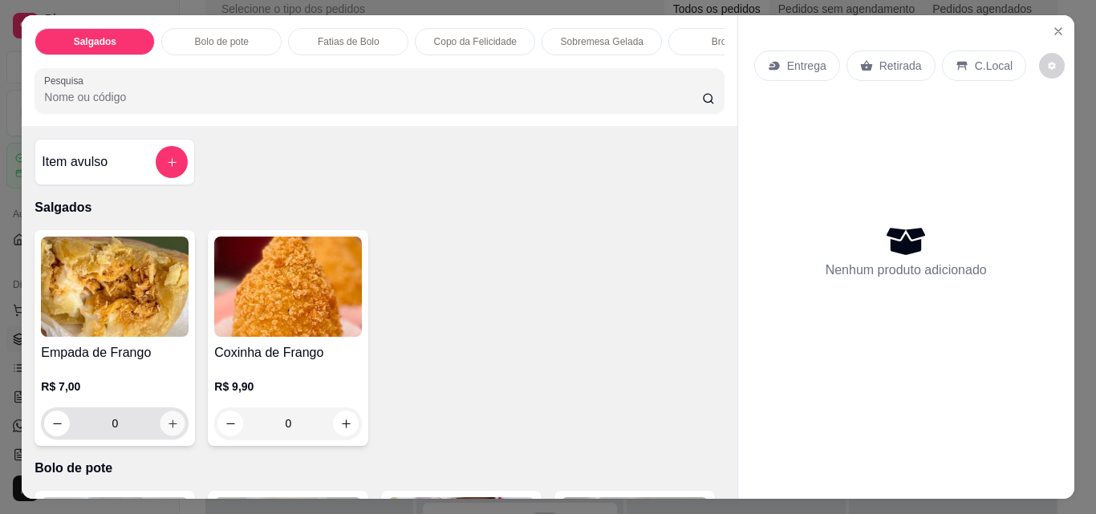
click at [172, 430] on icon "increase-product-quantity" at bounding box center [173, 424] width 12 height 12
type input "1"
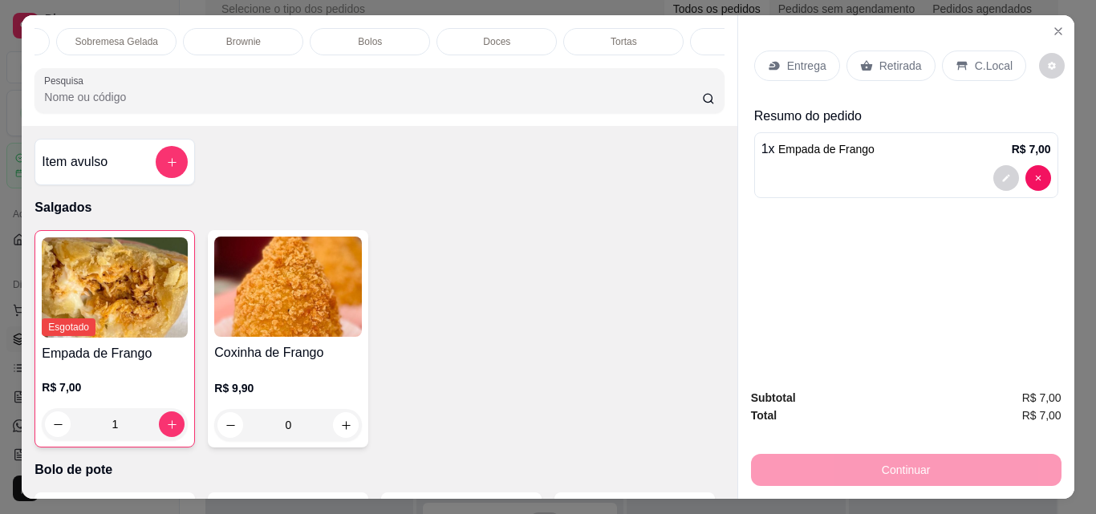
scroll to position [0, 572]
click at [635, 35] on div "Bebidas" at bounding box center [663, 41] width 120 height 27
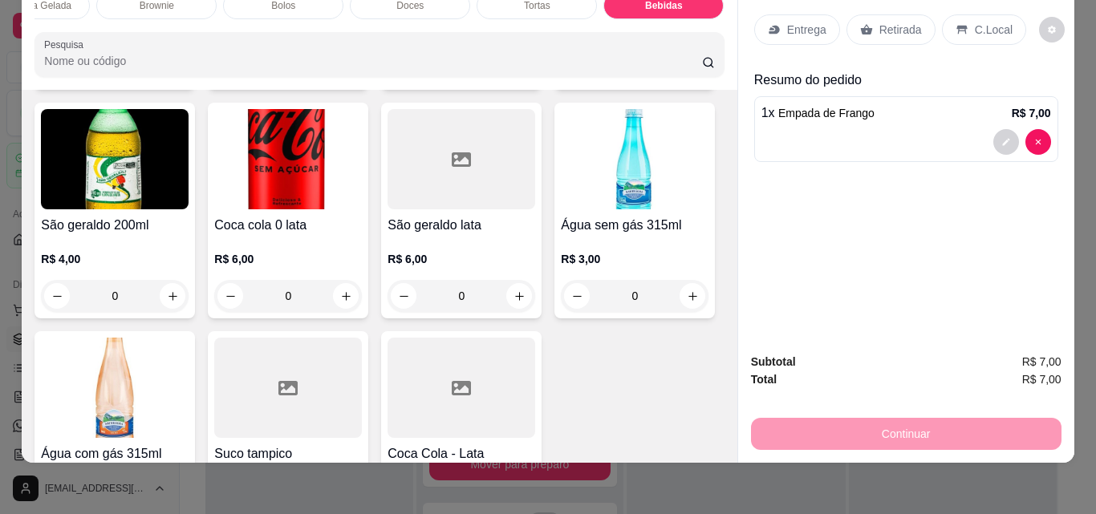
scroll to position [3759, 0]
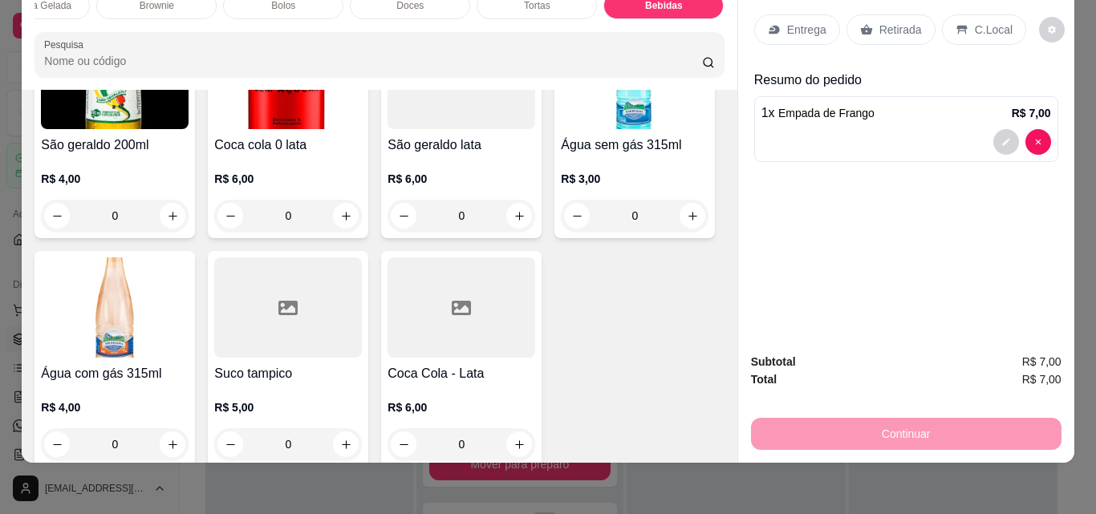
type input "1"
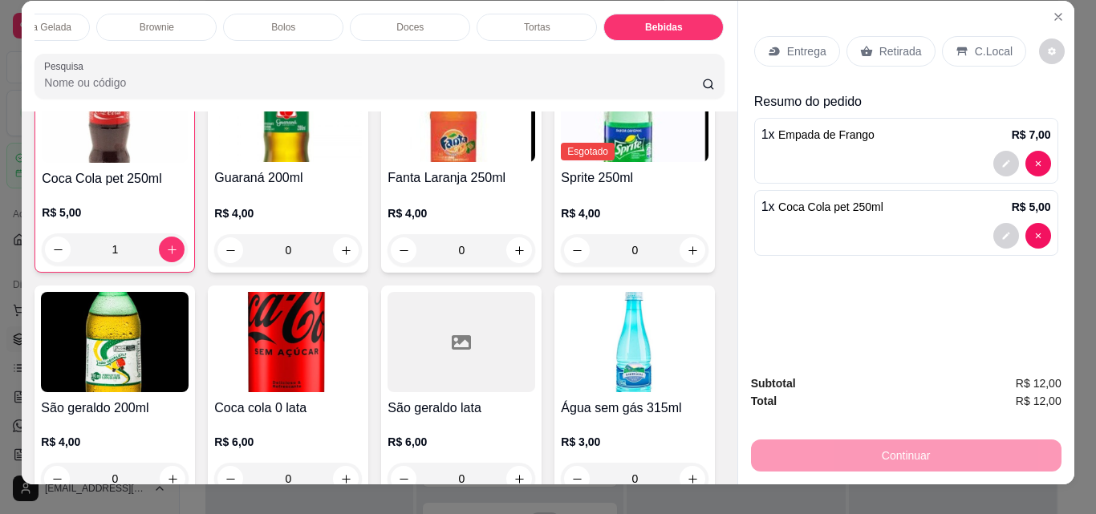
scroll to position [0, 0]
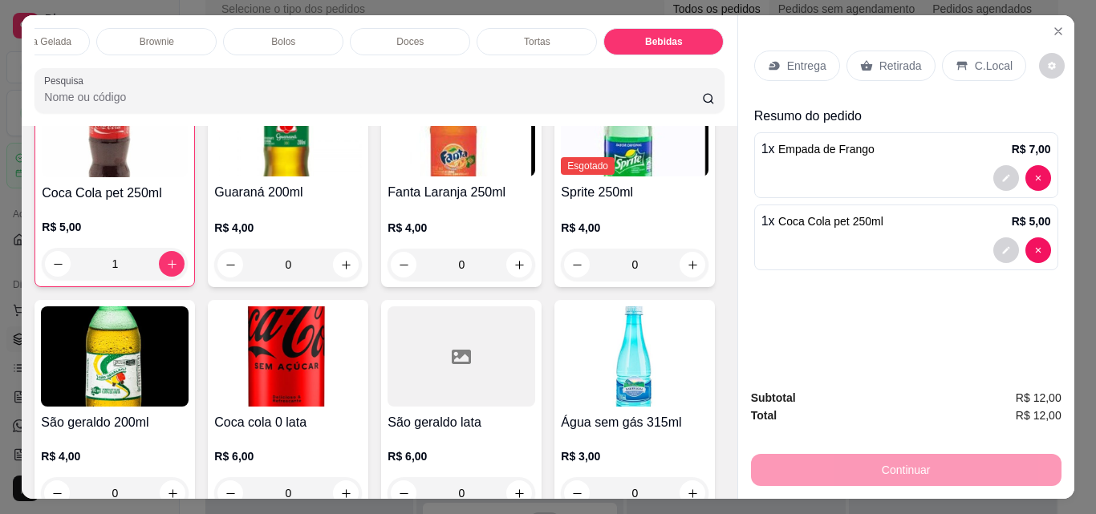
click at [434, 34] on div "Doces" at bounding box center [410, 41] width 120 height 27
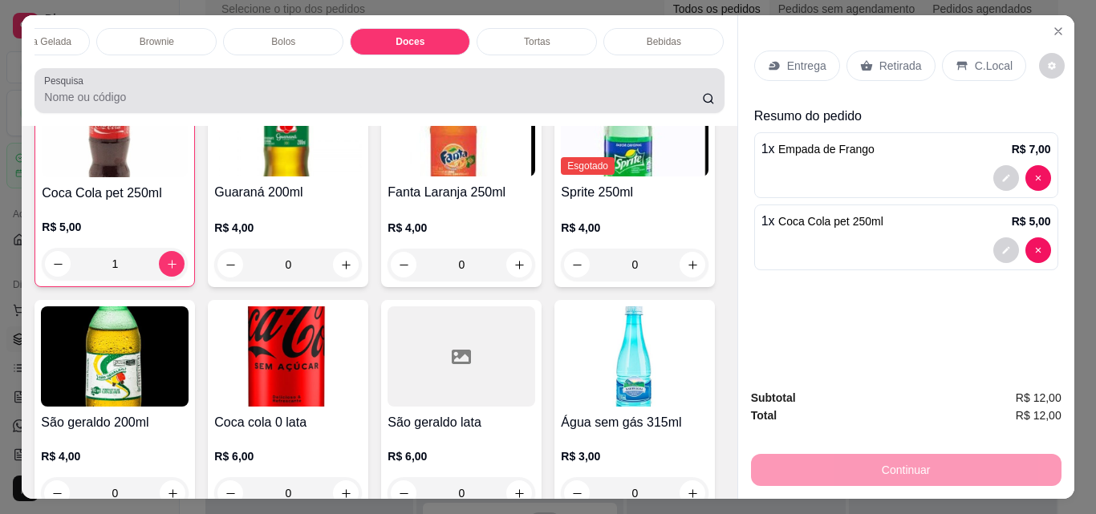
scroll to position [42, 0]
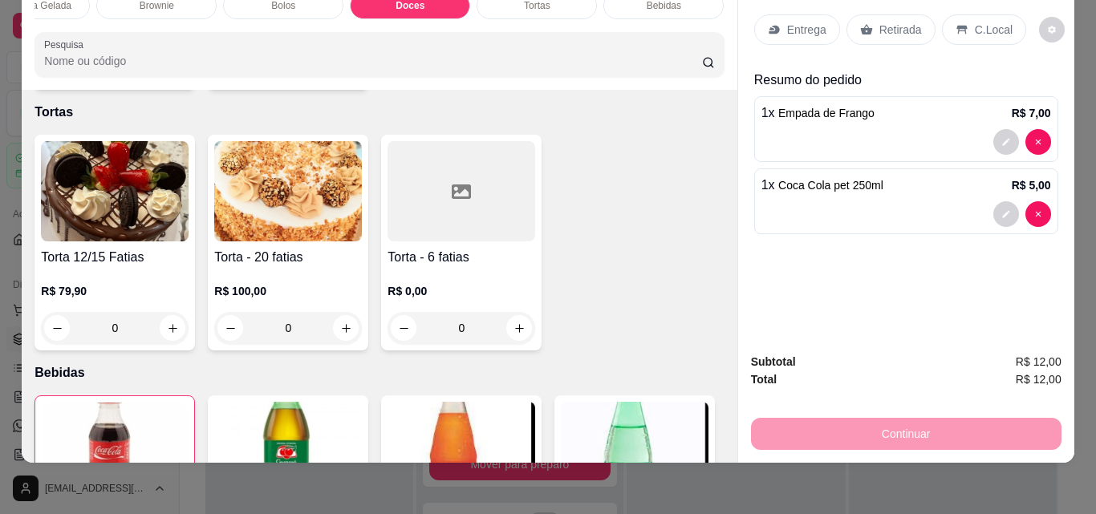
click at [341, 83] on div "0" at bounding box center [288, 67] width 148 height 32
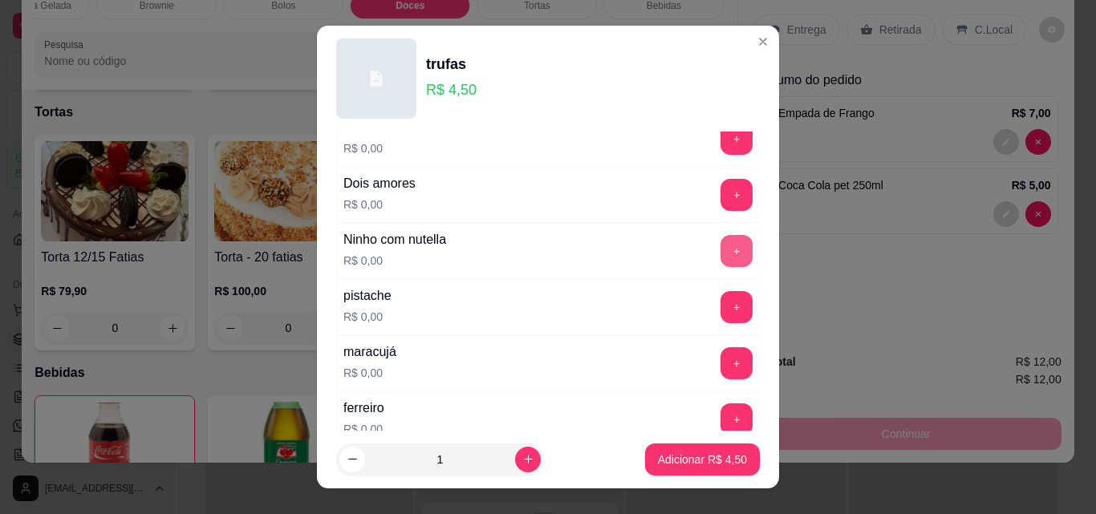
scroll to position [0, 0]
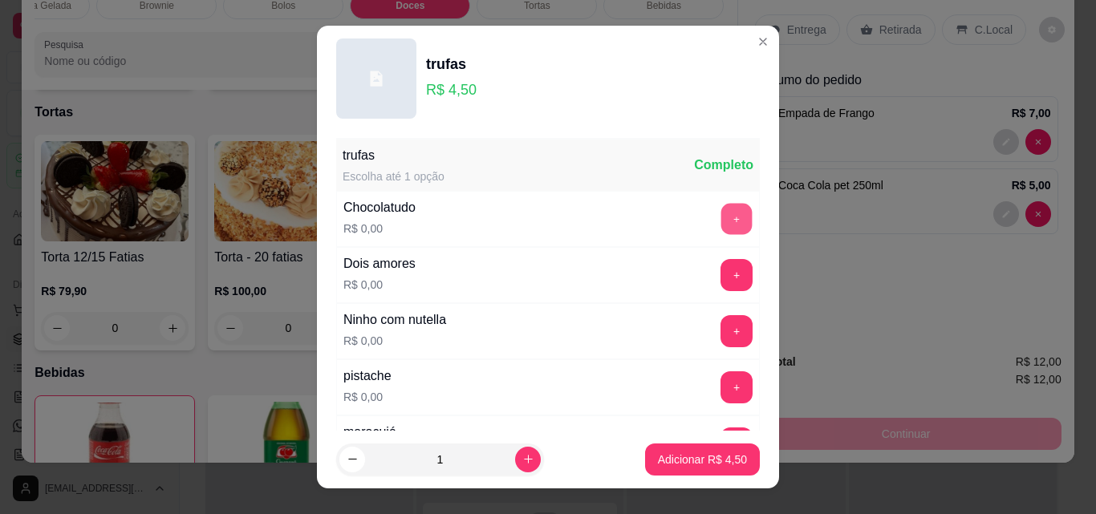
click at [721, 219] on button "+" at bounding box center [736, 219] width 31 height 31
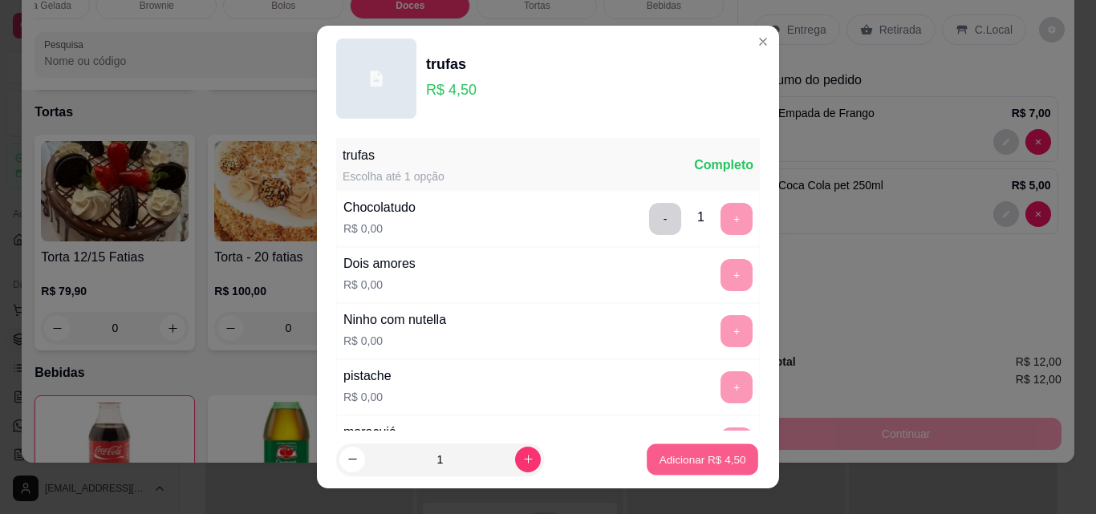
click at [724, 452] on p "Adicionar R$ 4,50" at bounding box center [702, 459] width 87 height 15
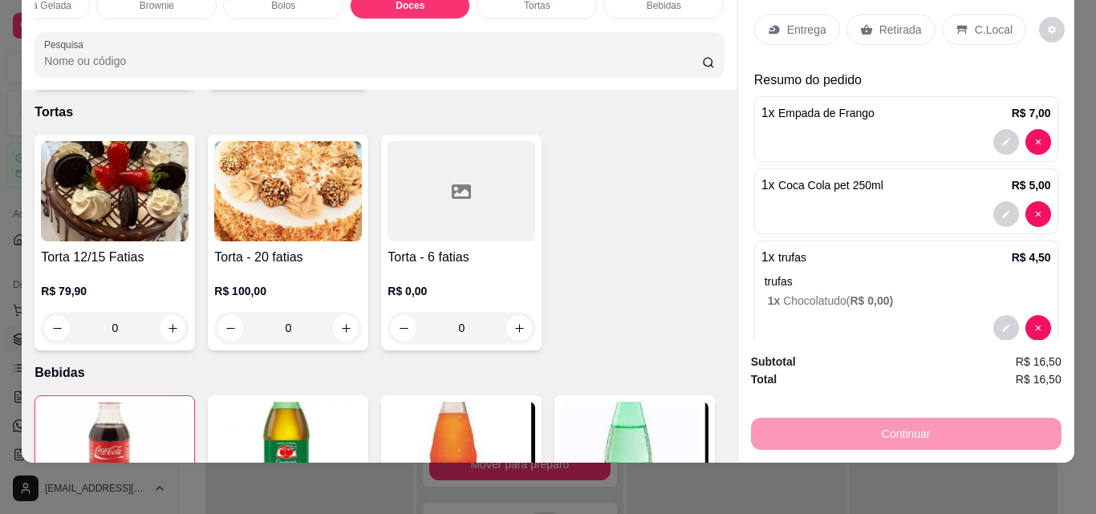
click at [887, 22] on p "Retirada" at bounding box center [900, 30] width 43 height 16
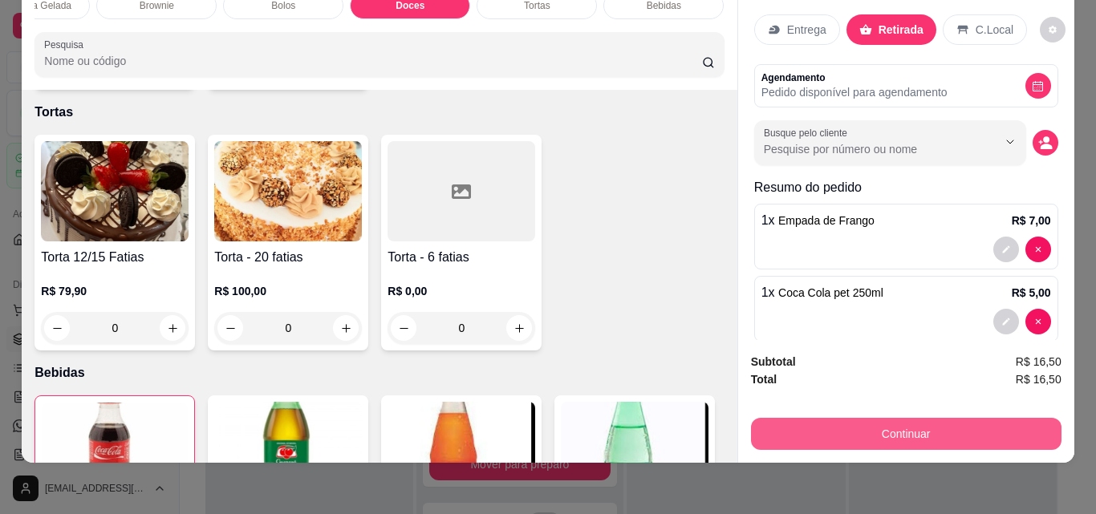
click at [883, 418] on button "Continuar" at bounding box center [906, 434] width 310 height 32
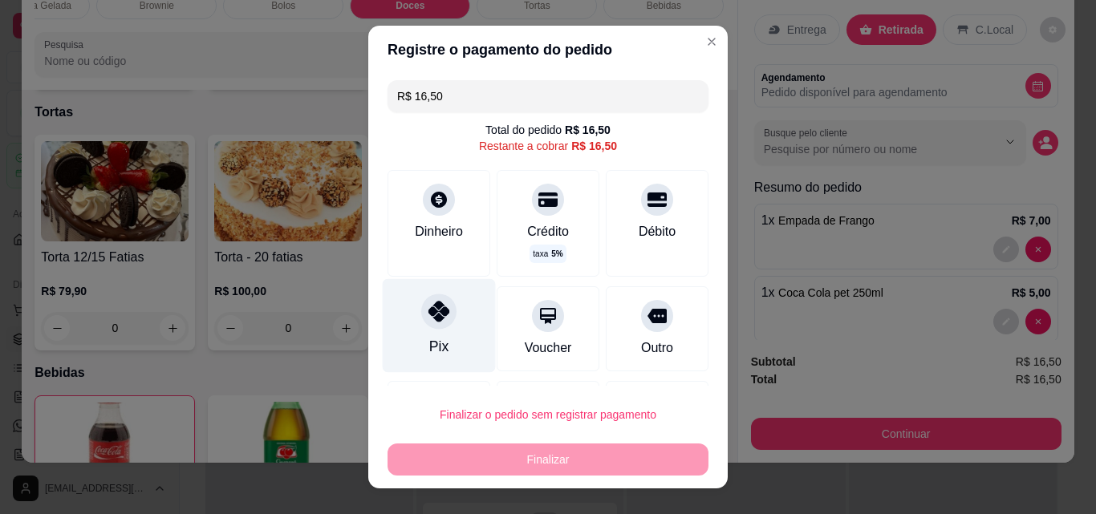
click at [443, 326] on div "Pix" at bounding box center [439, 326] width 113 height 94
type input "R$ 0,00"
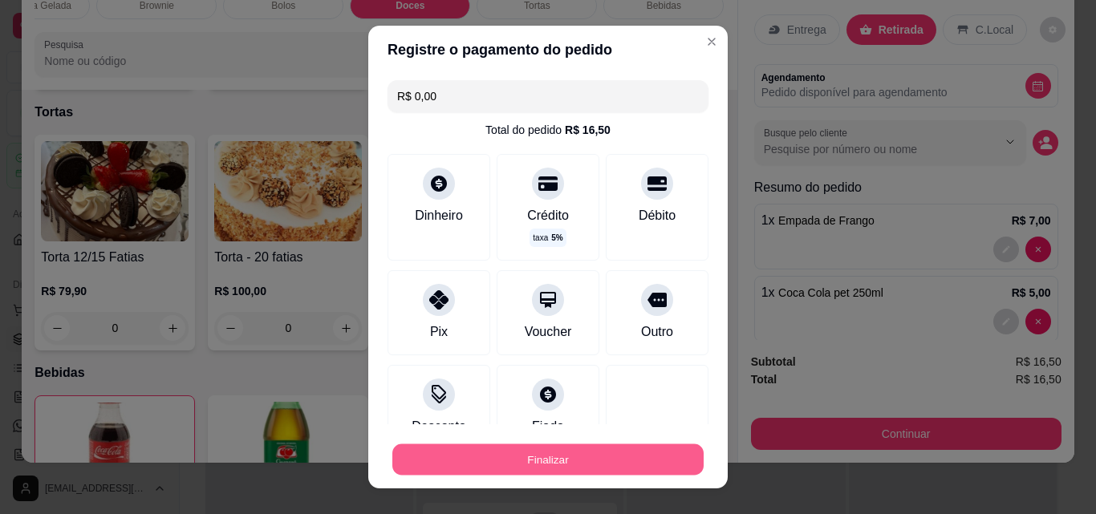
click at [534, 465] on button "Finalizar" at bounding box center [547, 459] width 311 height 31
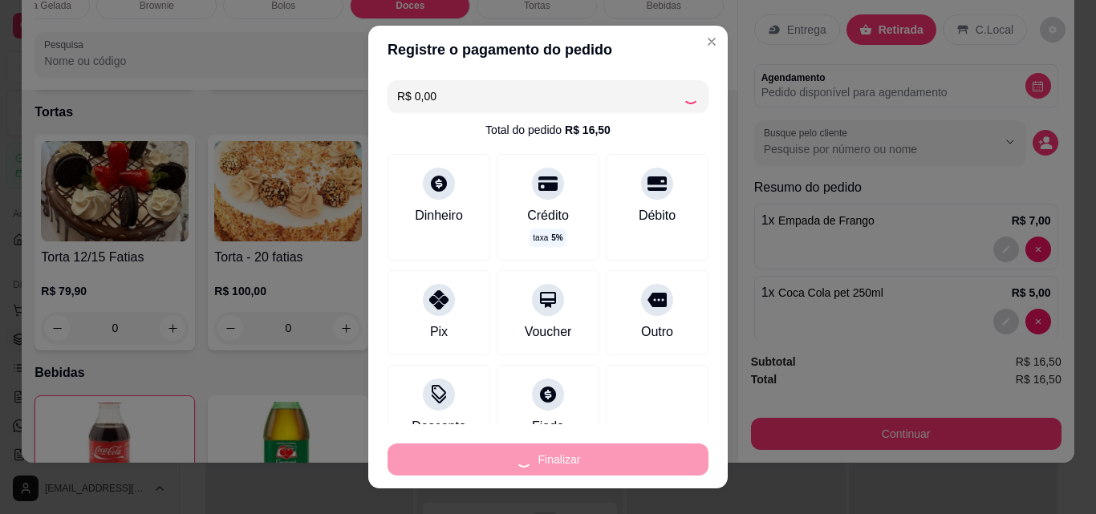
type input "0"
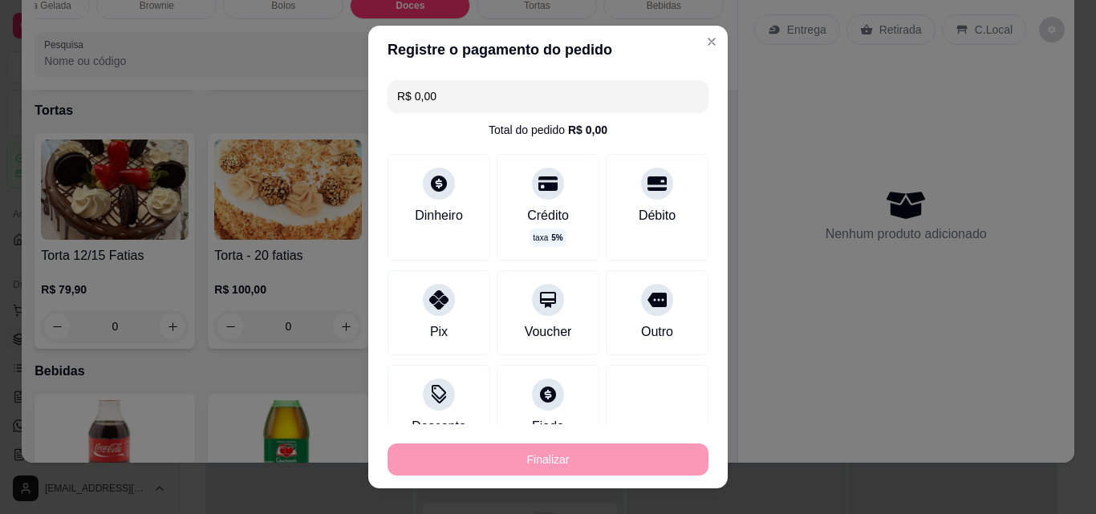
type input "-R$ 16,50"
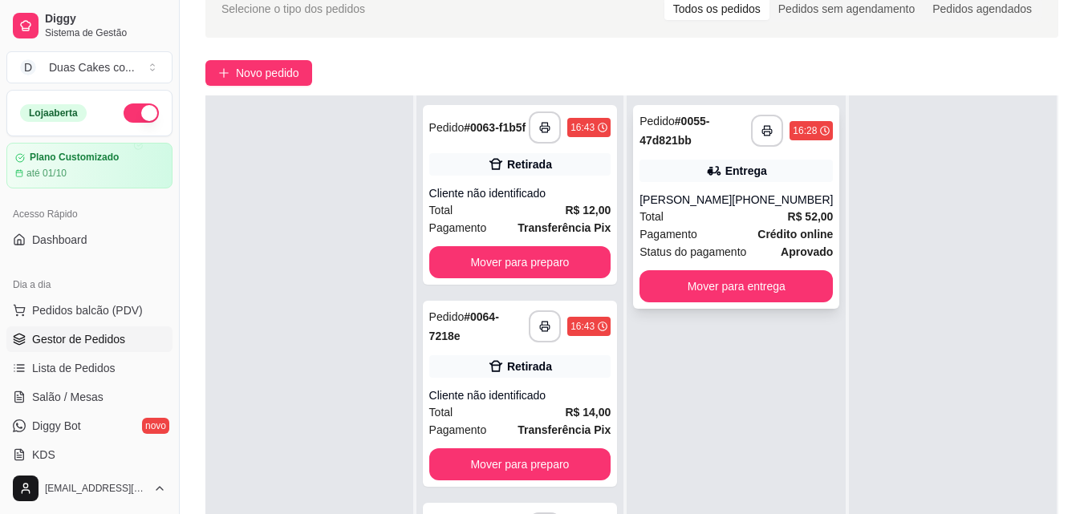
click at [740, 208] on div "(85) 99795-0093" at bounding box center [782, 200] width 101 height 16
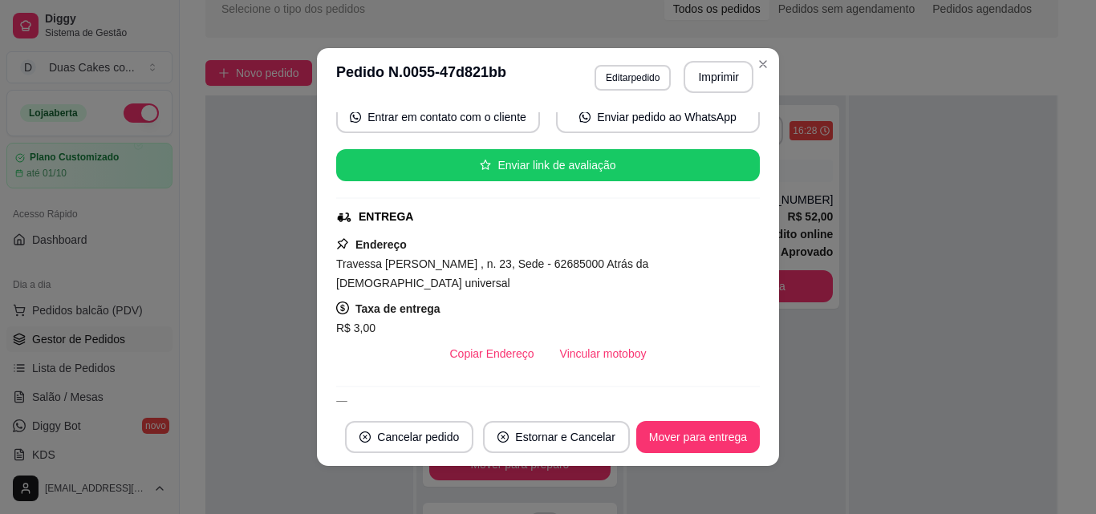
scroll to position [149, 0]
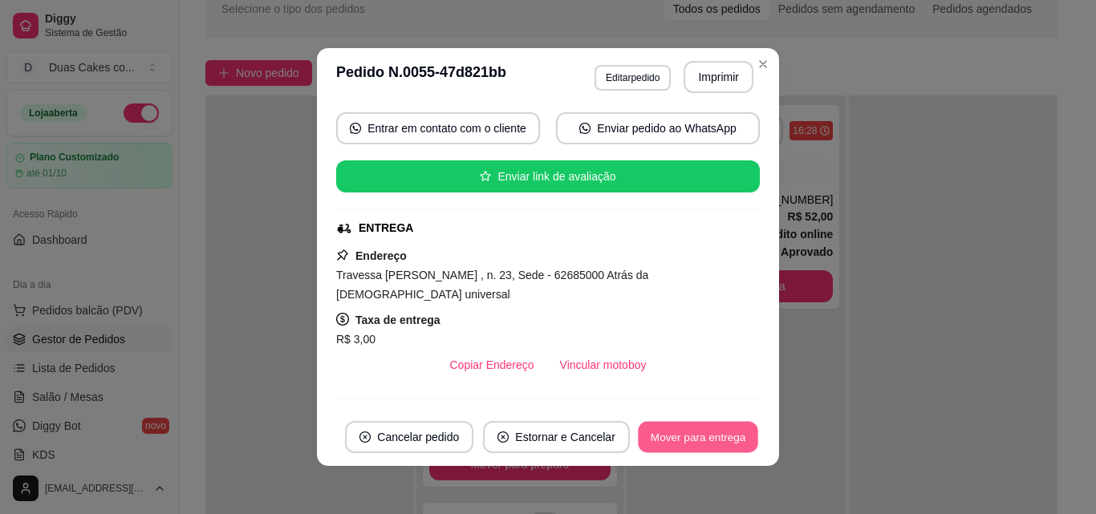
click at [734, 427] on button "Mover para entrega" at bounding box center [698, 437] width 120 height 31
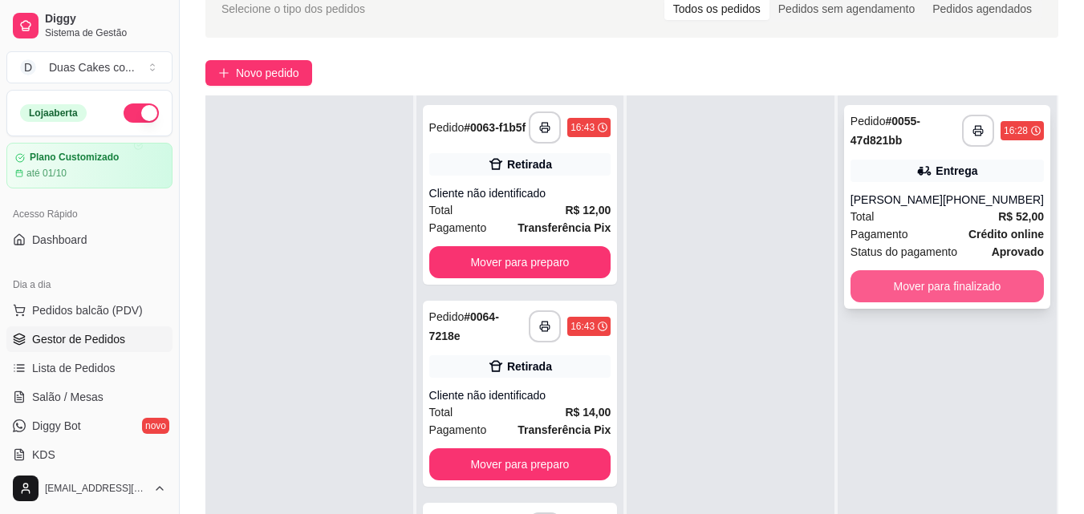
click at [976, 299] on button "Mover para finalizado" at bounding box center [946, 286] width 193 height 32
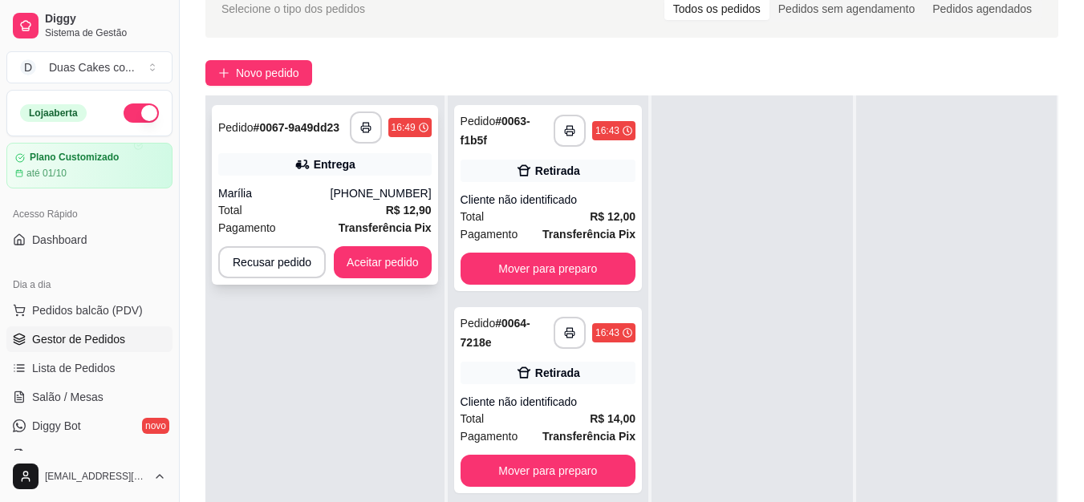
click at [320, 178] on div "**********" at bounding box center [325, 195] width 226 height 180
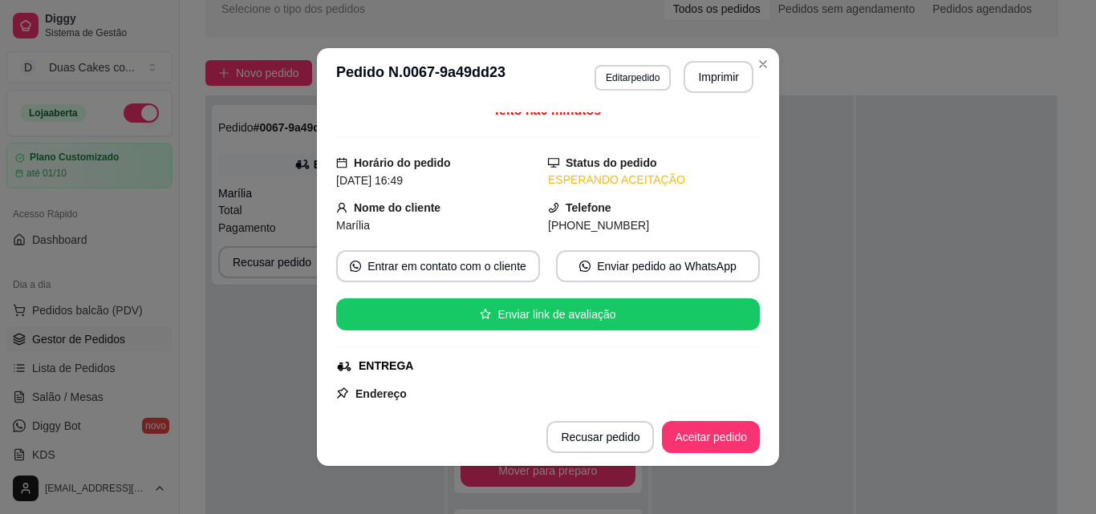
scroll to position [0, 0]
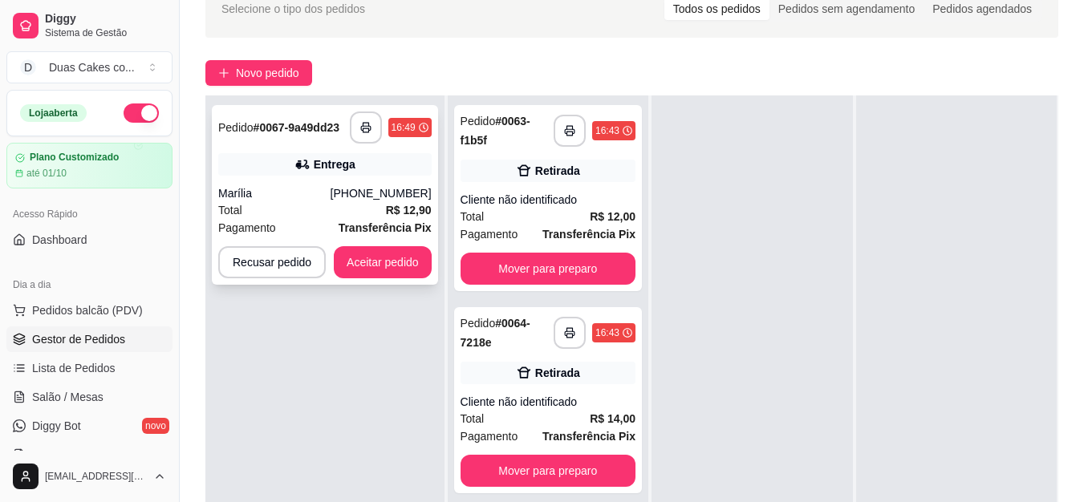
click at [378, 188] on div "(85) 99713-5922" at bounding box center [381, 193] width 101 height 16
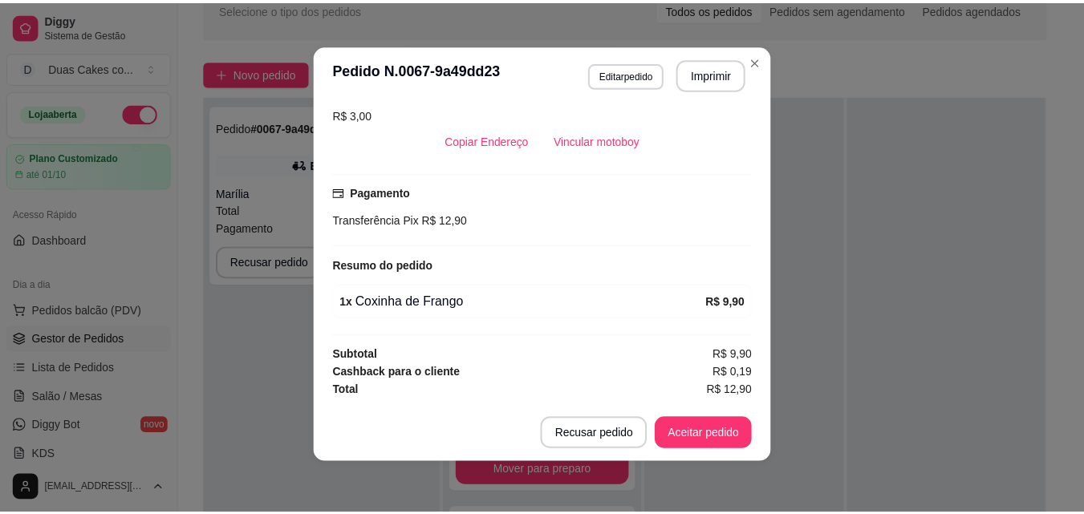
scroll to position [271, 0]
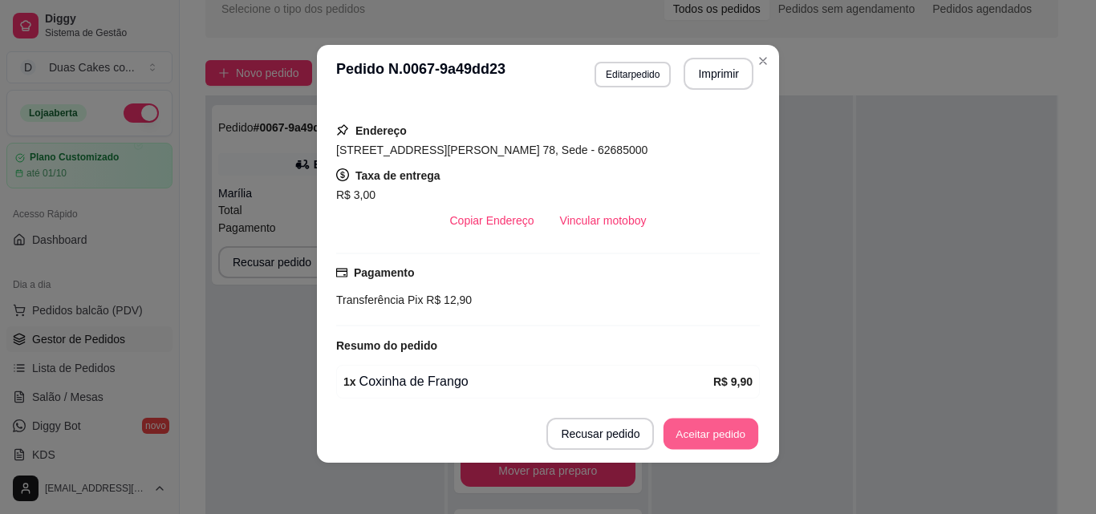
click at [717, 421] on button "Aceitar pedido" at bounding box center [710, 434] width 95 height 31
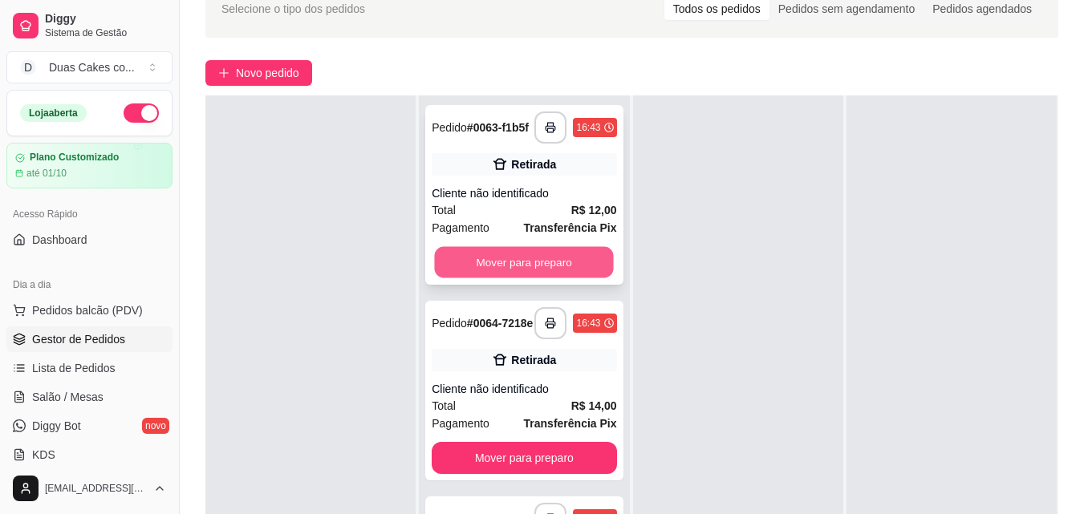
click at [545, 278] on button "Mover para preparo" at bounding box center [524, 262] width 179 height 31
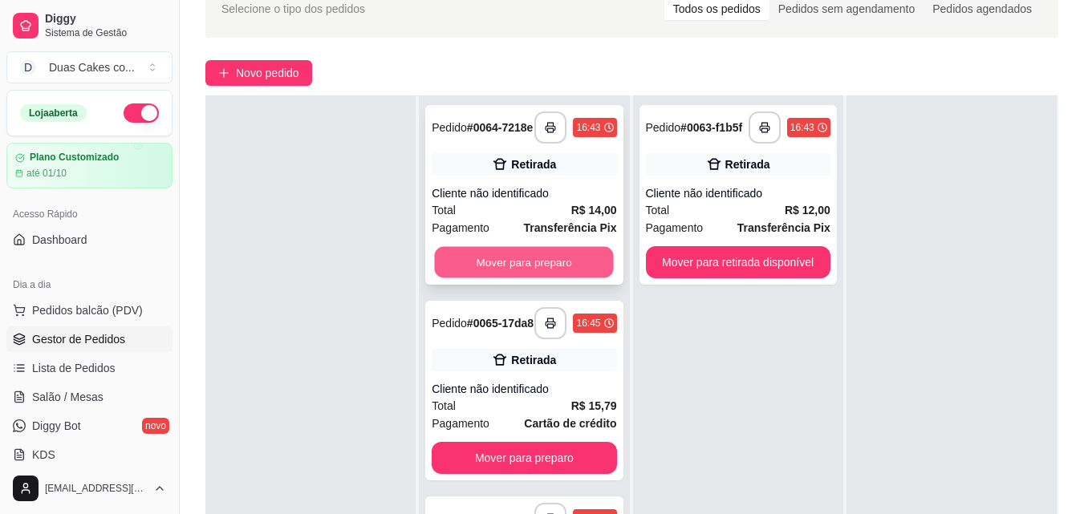
click at [537, 270] on button "Mover para preparo" at bounding box center [524, 262] width 179 height 31
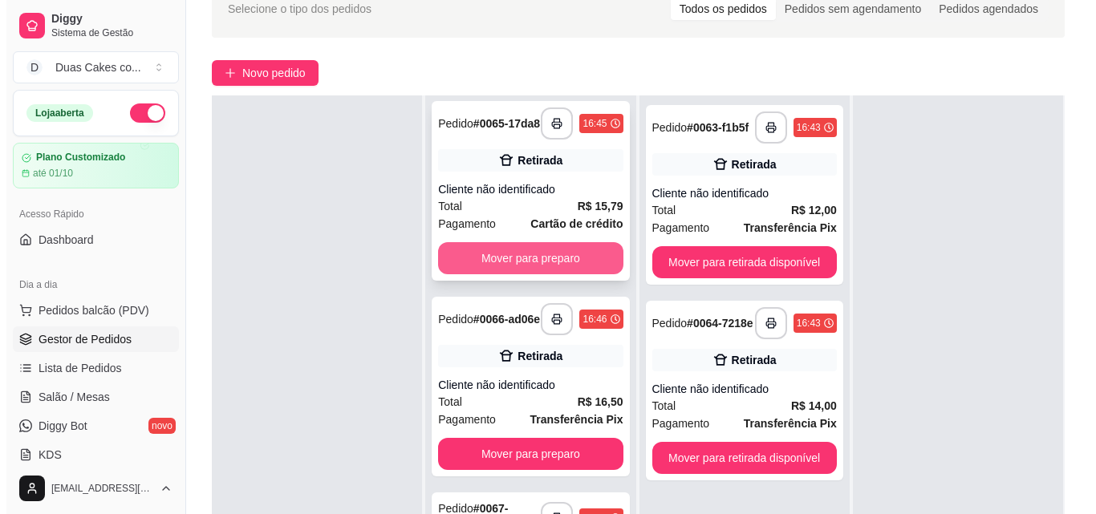
scroll to position [0, 0]
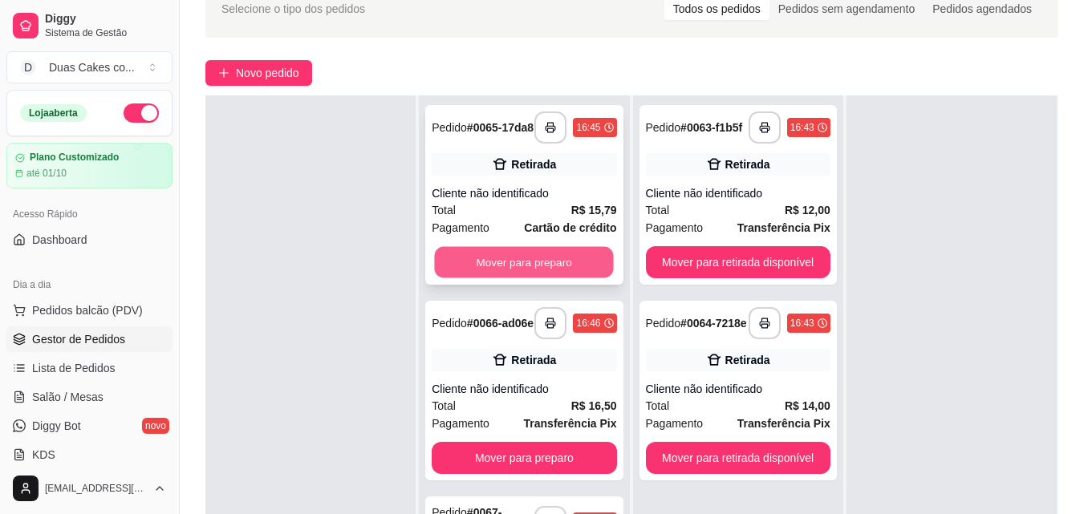
click at [505, 258] on button "Mover para preparo" at bounding box center [524, 262] width 179 height 31
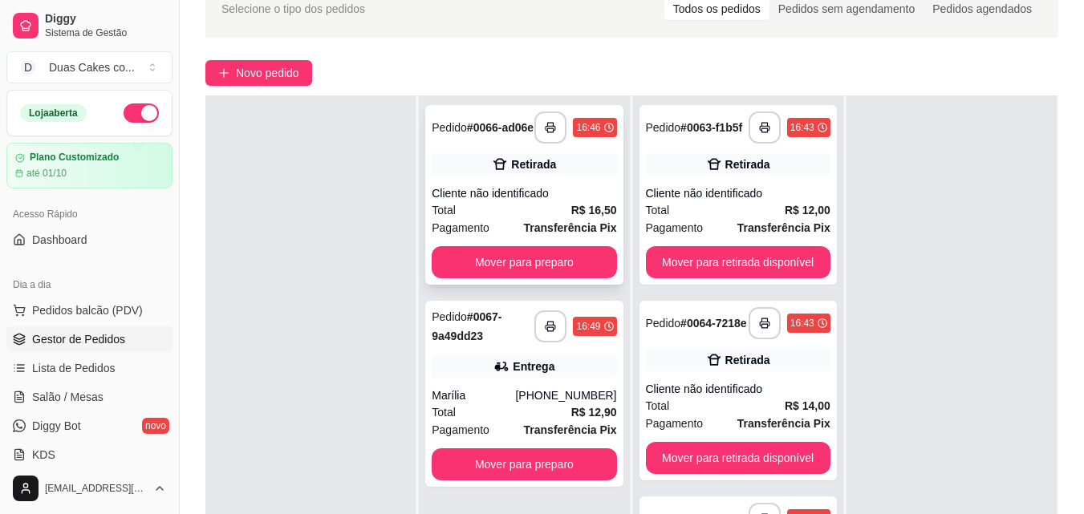
click at [525, 285] on div "**********" at bounding box center [523, 195] width 197 height 180
click at [537, 261] on button "Mover para preparo" at bounding box center [524, 262] width 179 height 31
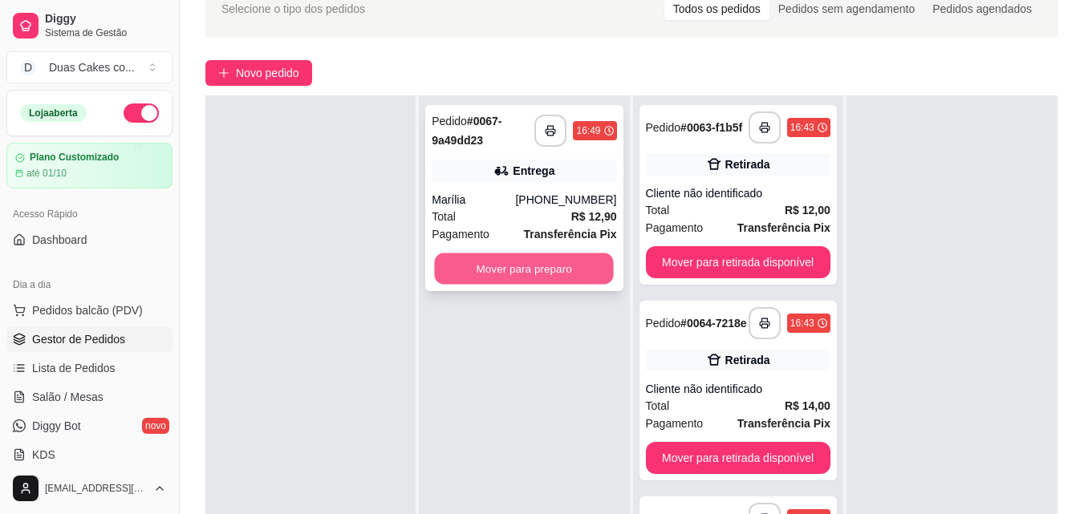
click at [554, 269] on button "Mover para preparo" at bounding box center [524, 268] width 179 height 31
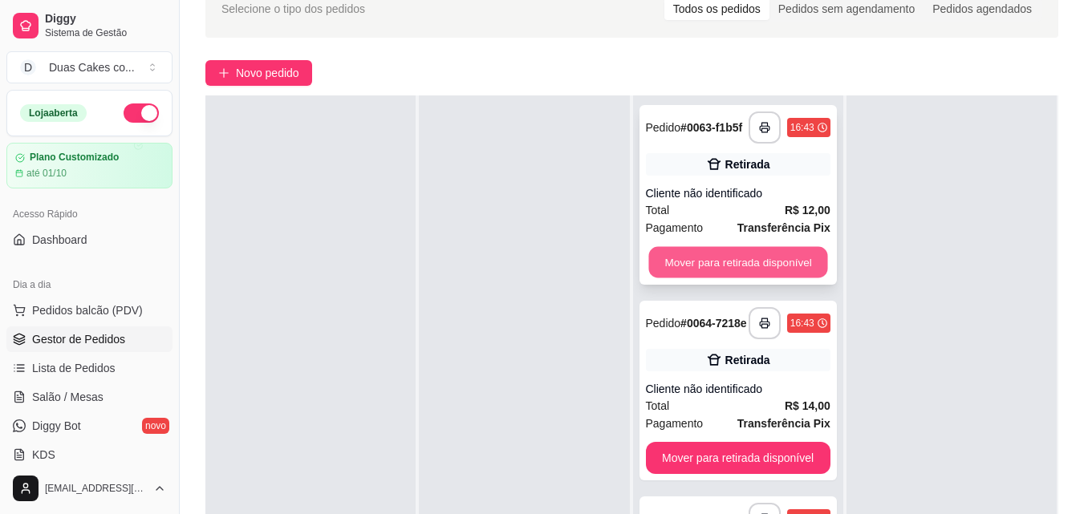
click at [720, 258] on button "Mover para retirada disponível" at bounding box center [737, 262] width 179 height 31
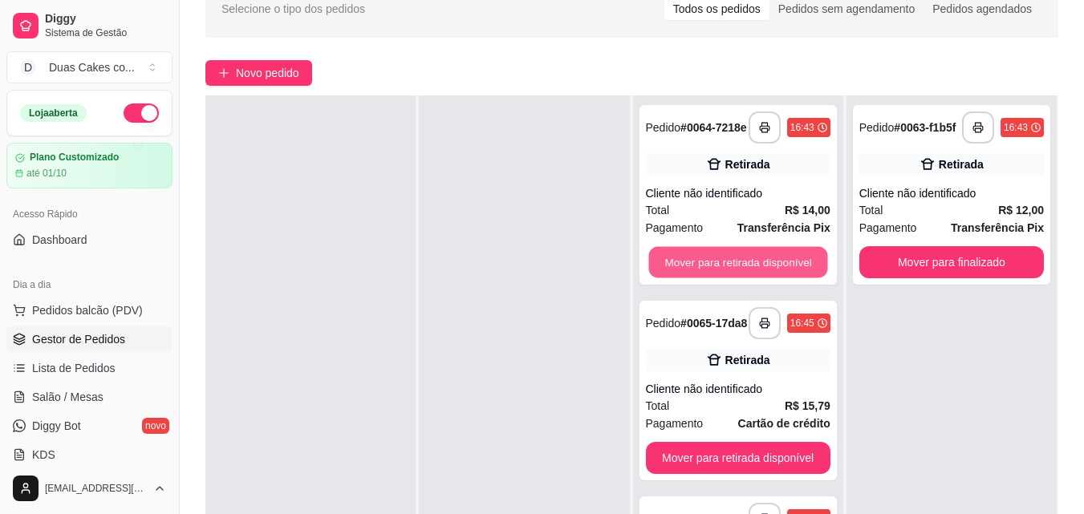
click at [720, 258] on button "Mover para retirada disponível" at bounding box center [737, 262] width 179 height 31
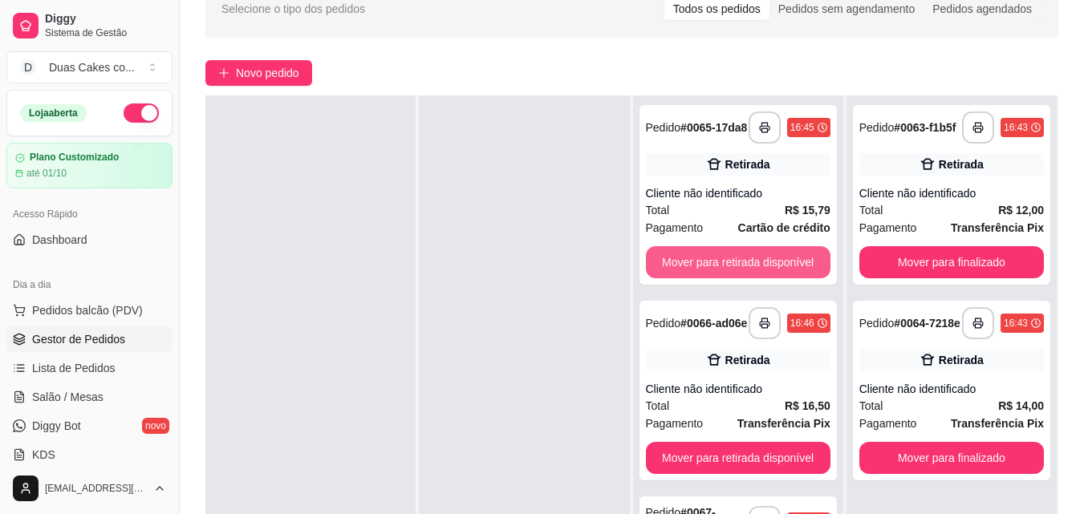
click at [720, 258] on button "Mover para retirada disponível" at bounding box center [738, 262] width 185 height 32
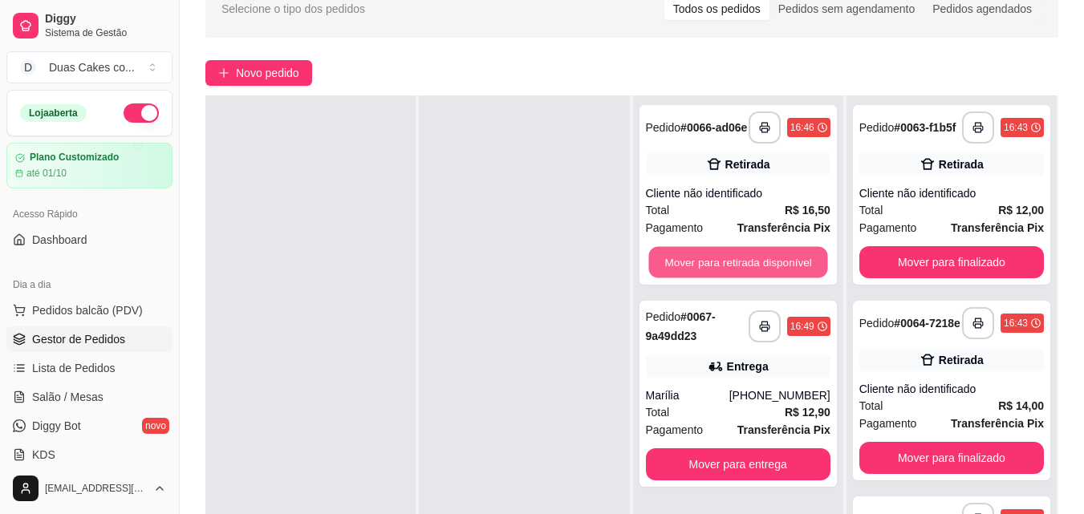
click at [720, 258] on button "Mover para retirada disponível" at bounding box center [737, 262] width 179 height 31
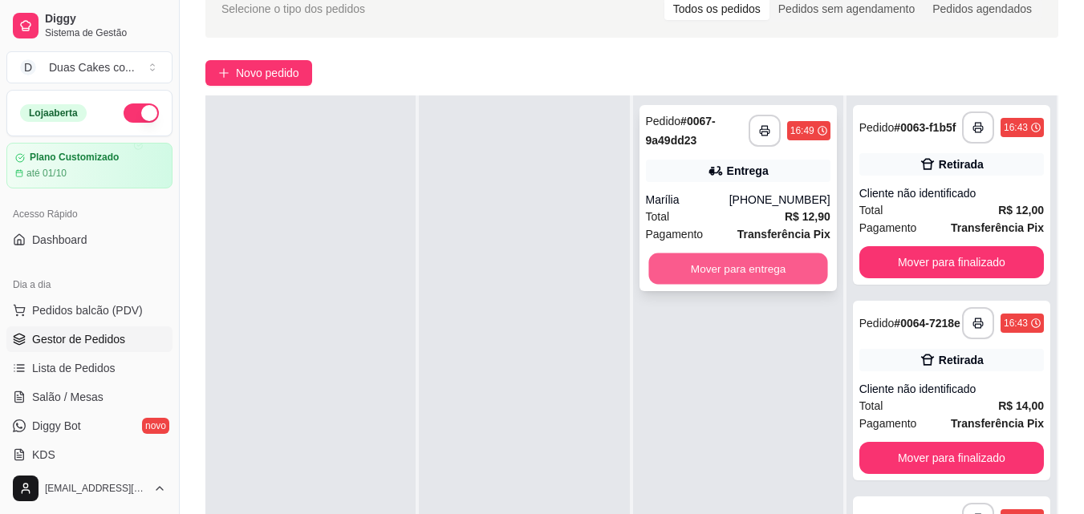
click at [744, 258] on button "Mover para entrega" at bounding box center [737, 268] width 179 height 31
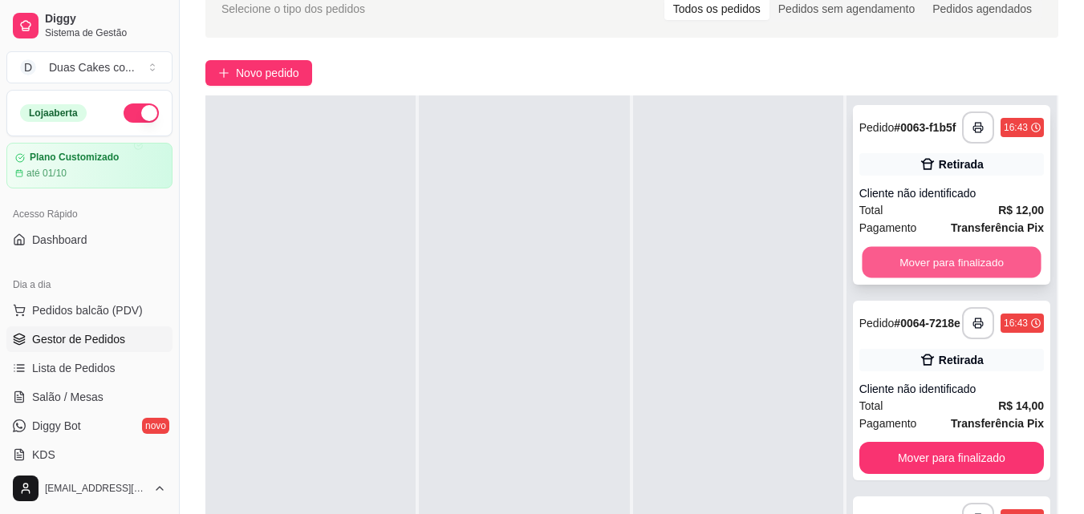
click at [941, 259] on button "Mover para finalizado" at bounding box center [951, 262] width 179 height 31
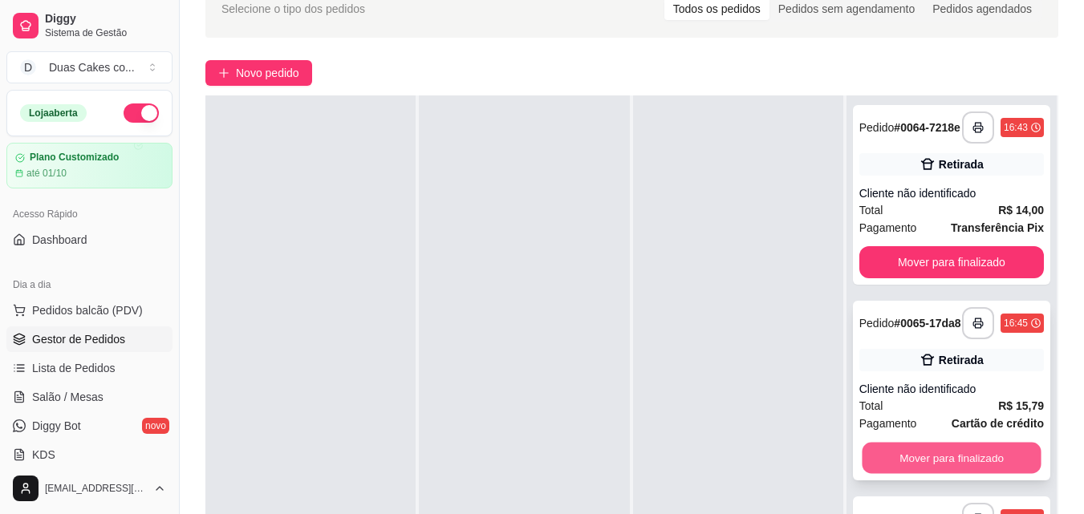
click at [951, 474] on button "Mover para finalizado" at bounding box center [951, 458] width 179 height 31
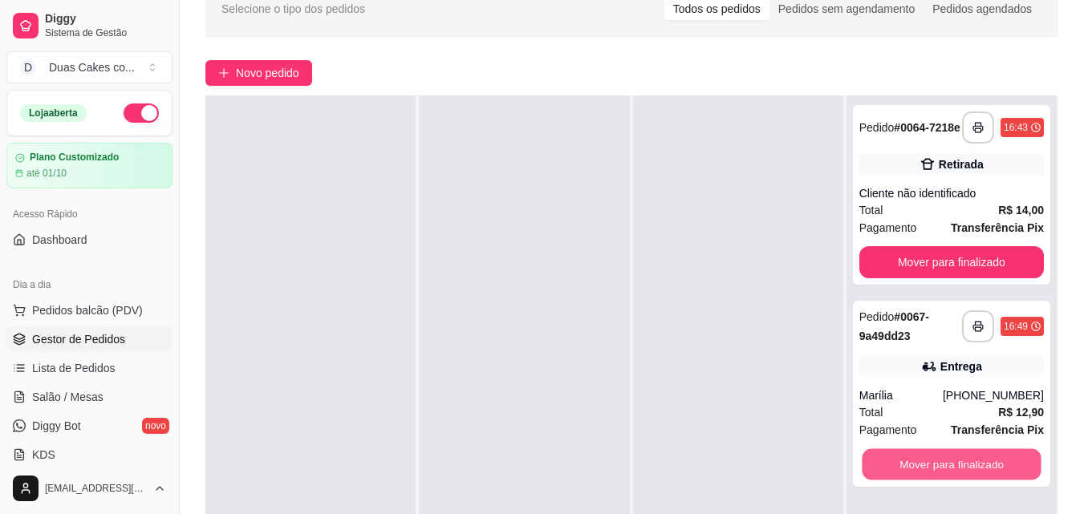
click at [951, 475] on button "Mover para finalizado" at bounding box center [951, 464] width 179 height 31
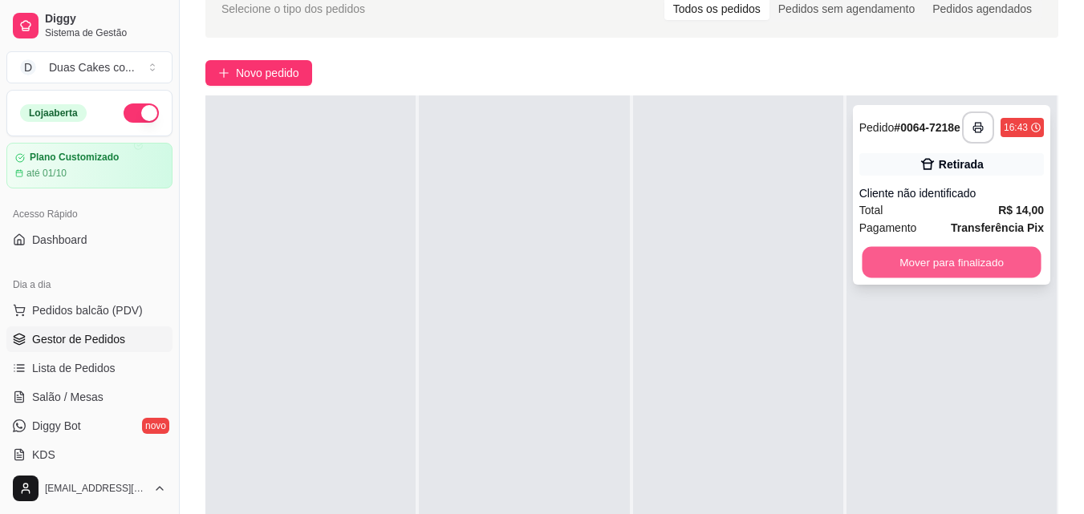
click at [944, 265] on button "Mover para finalizado" at bounding box center [951, 262] width 179 height 31
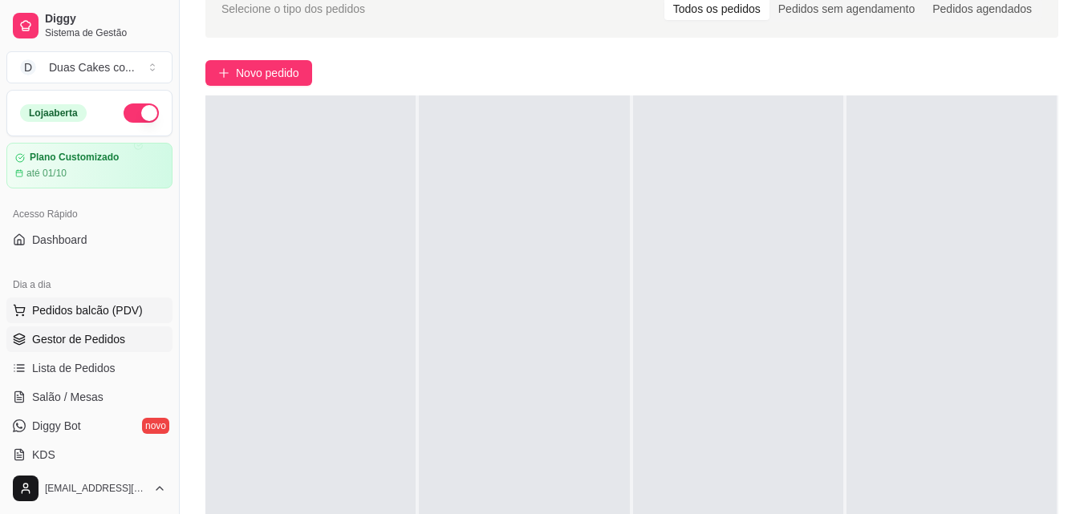
click at [58, 298] on button "Pedidos balcão (PDV)" at bounding box center [89, 311] width 166 height 26
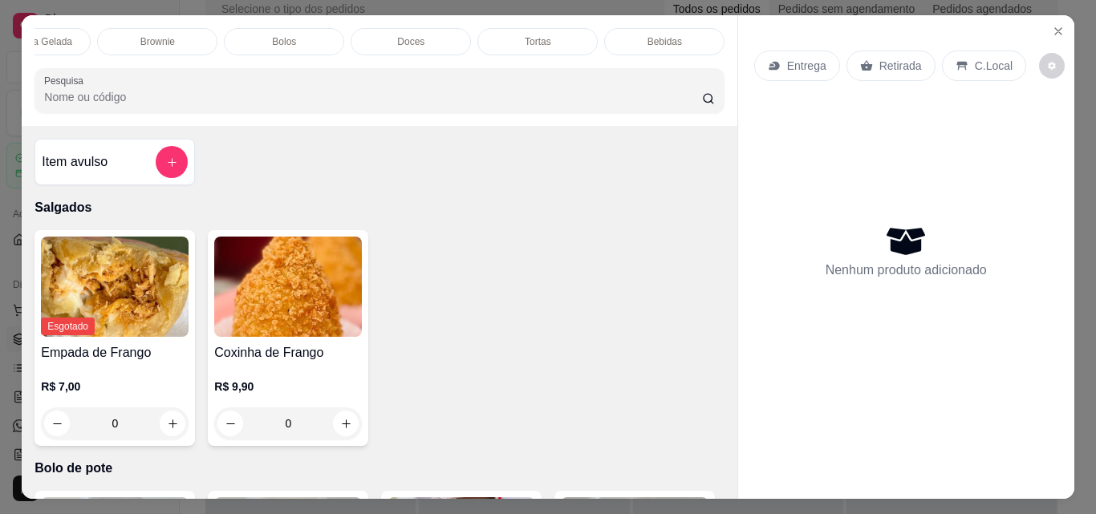
scroll to position [0, 572]
click at [274, 35] on p "Bolos" at bounding box center [283, 41] width 24 height 13
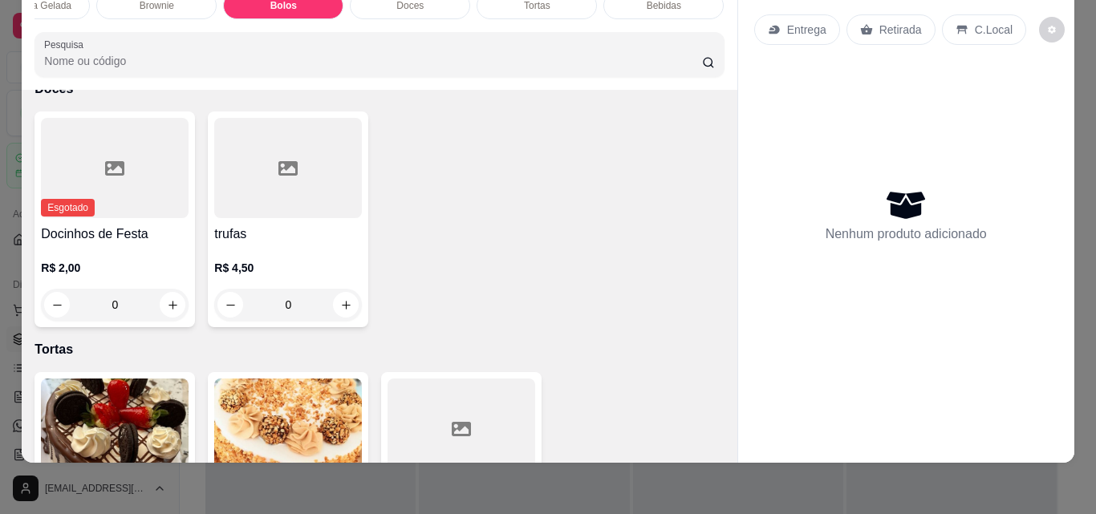
scroll to position [2956, 0]
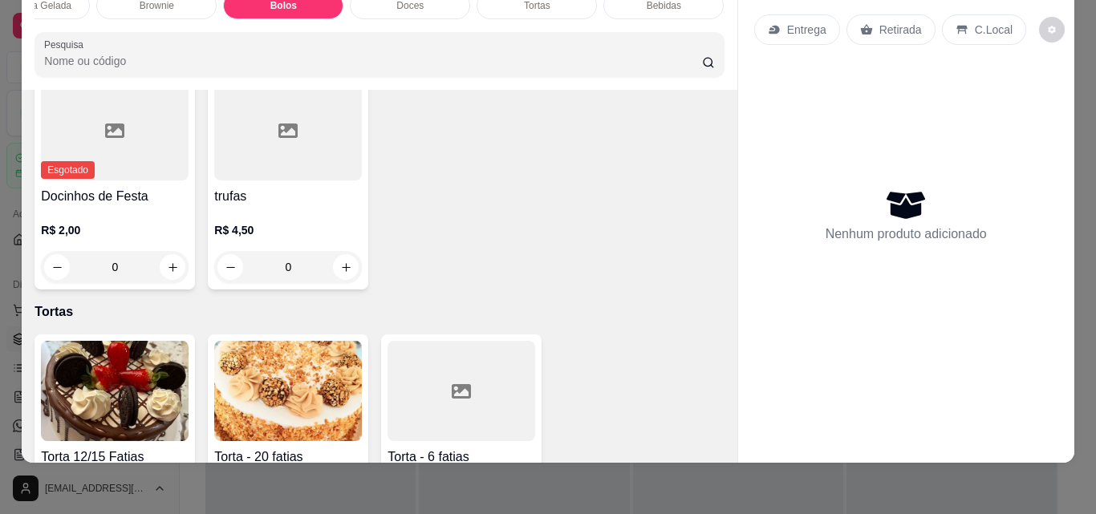
click at [340, 13] on icon "increase-product-quantity" at bounding box center [346, 7] width 12 height 12
type input "1"
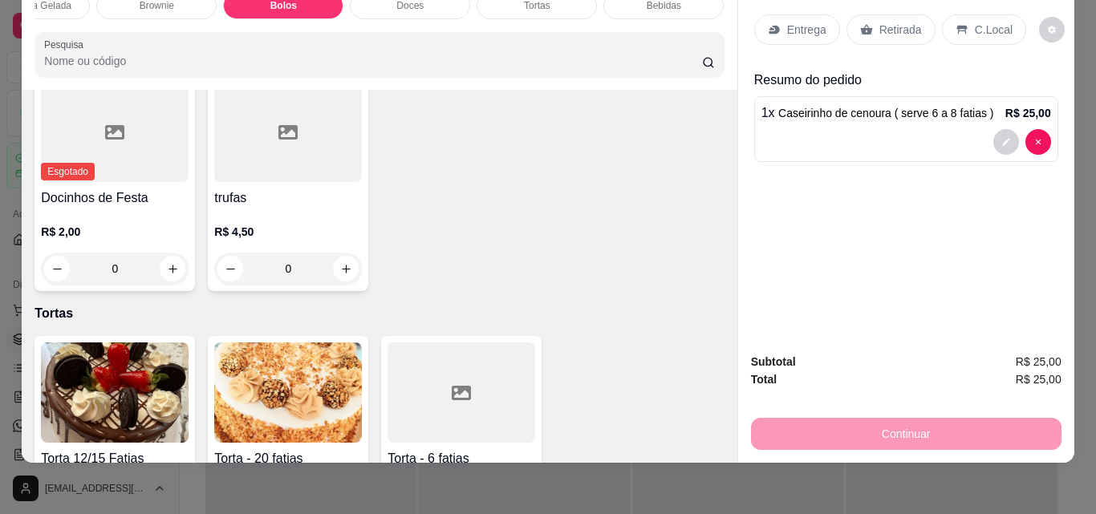
click at [886, 22] on p "Retirada" at bounding box center [900, 30] width 43 height 16
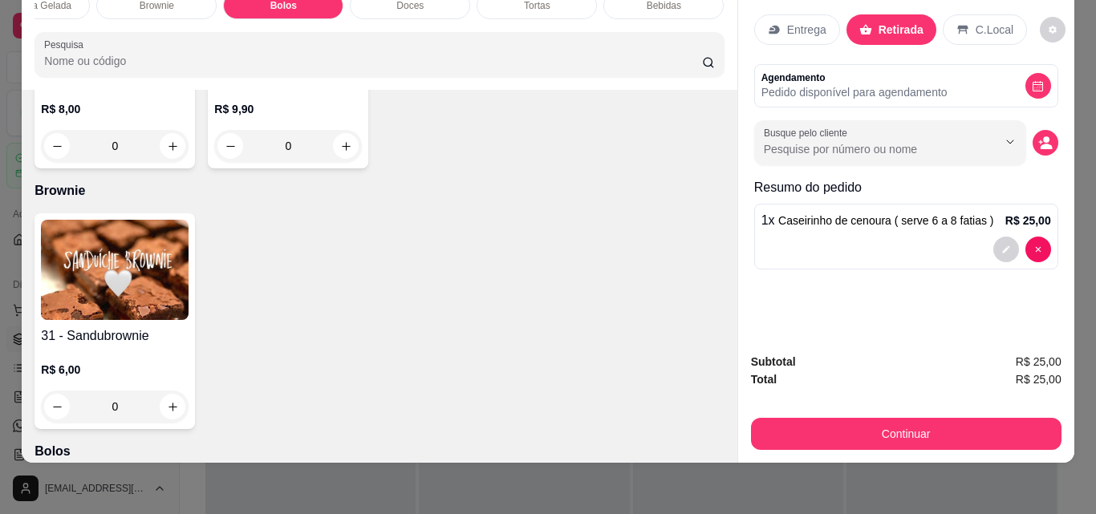
scroll to position [2395, 0]
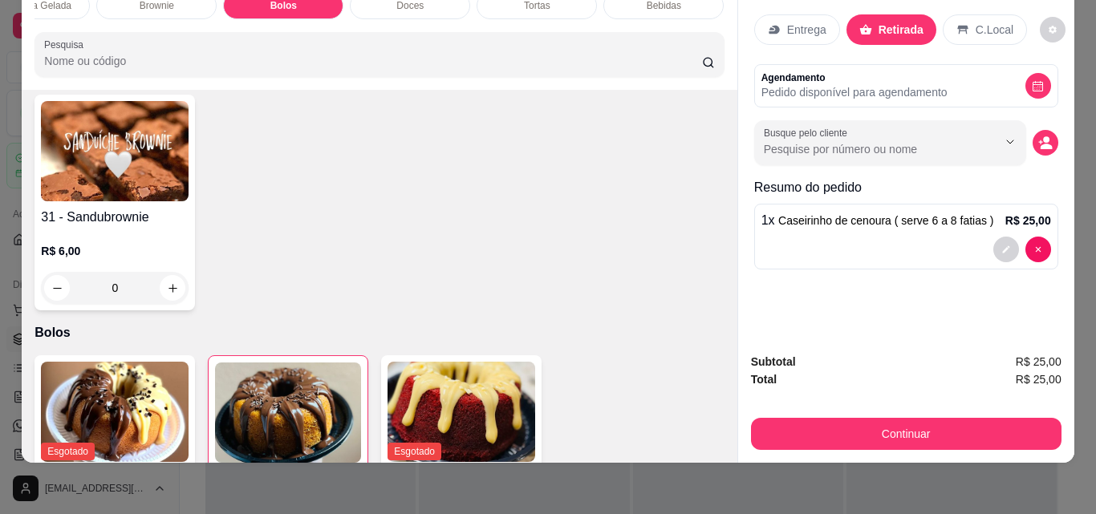
click at [352, 34] on icon "increase-product-quantity" at bounding box center [346, 28] width 12 height 12
type input "1"
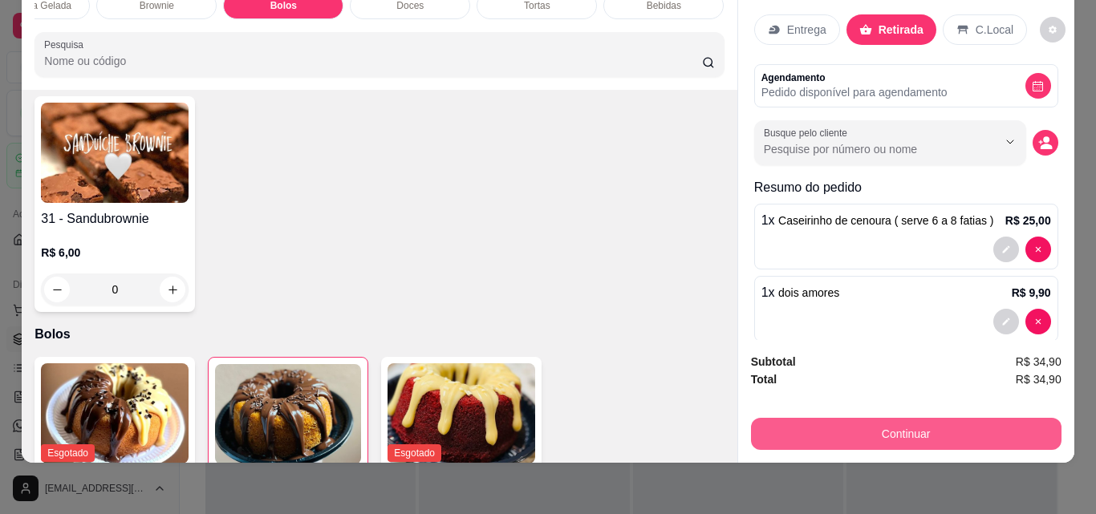
click at [923, 425] on button "Continuar" at bounding box center [906, 434] width 310 height 32
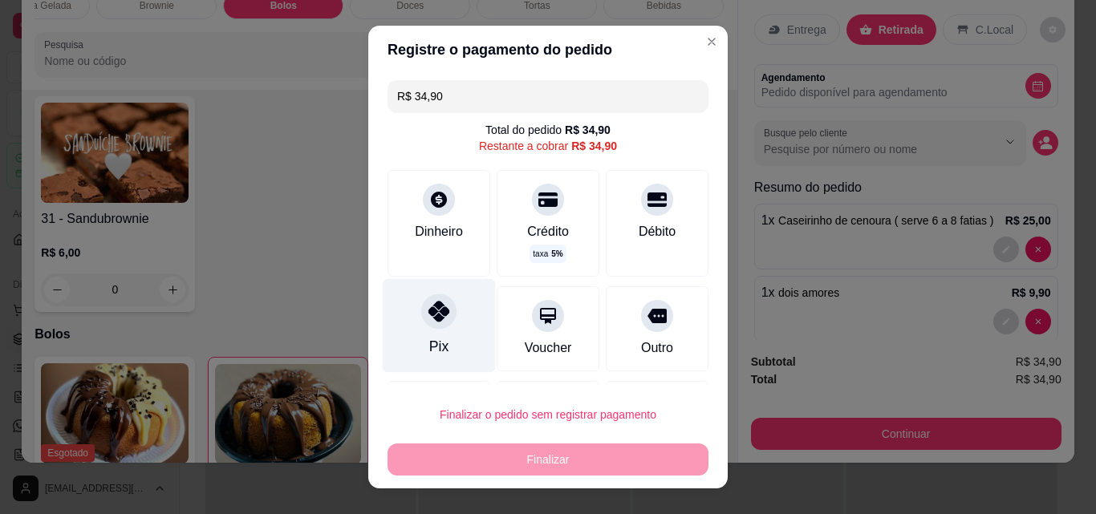
click at [441, 317] on div at bounding box center [438, 311] width 35 height 35
type input "R$ 0,00"
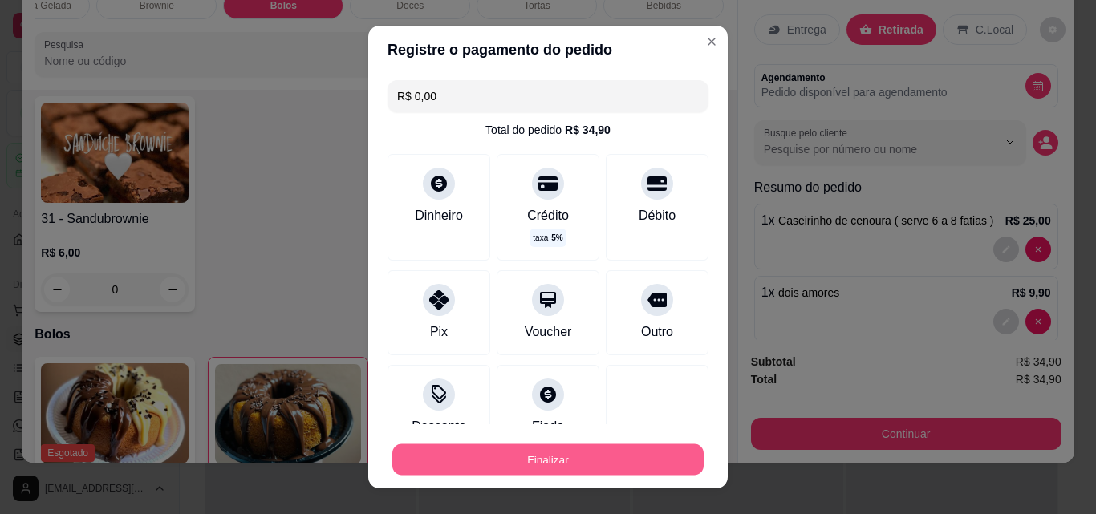
click at [562, 468] on button "Finalizar" at bounding box center [547, 459] width 311 height 31
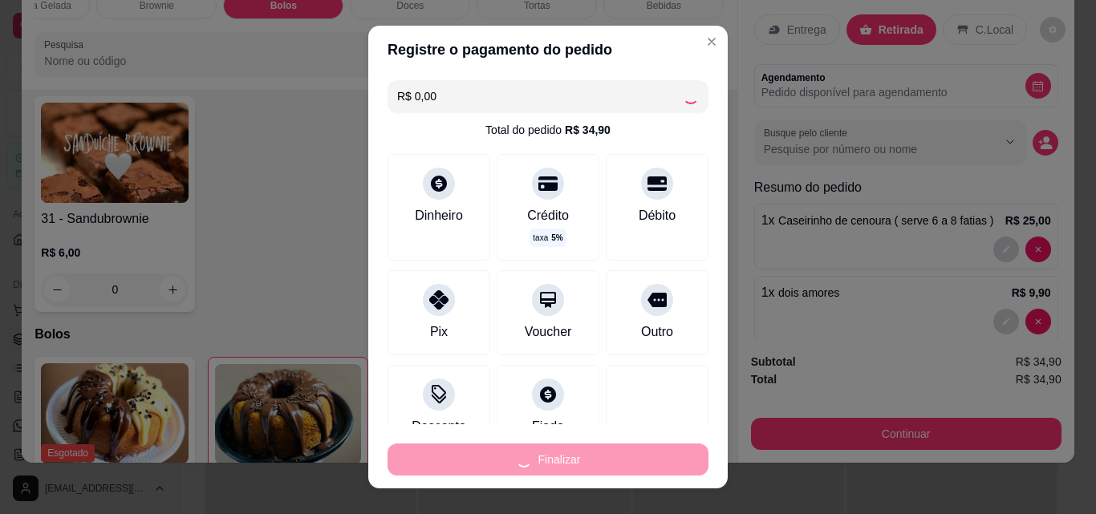
type input "0"
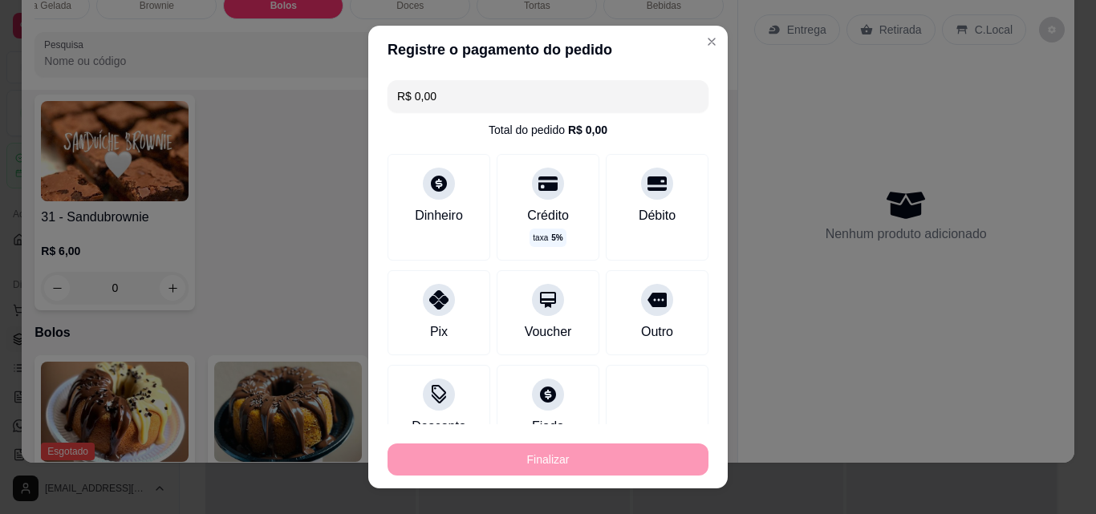
type input "-R$ 34,90"
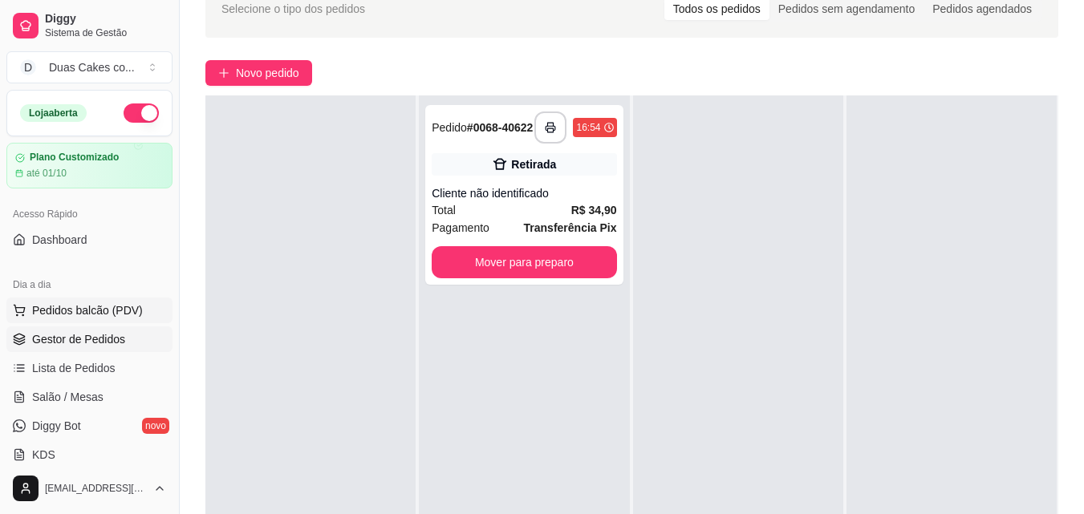
click at [72, 303] on span "Pedidos balcão (PDV)" at bounding box center [87, 310] width 111 height 16
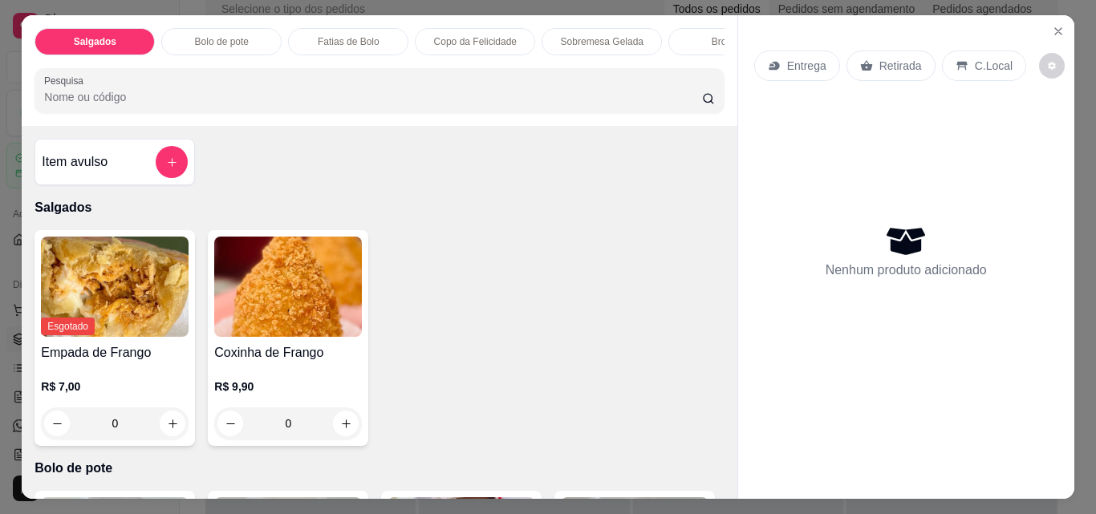
click at [596, 28] on div "Sobremesa Gelada" at bounding box center [601, 41] width 120 height 27
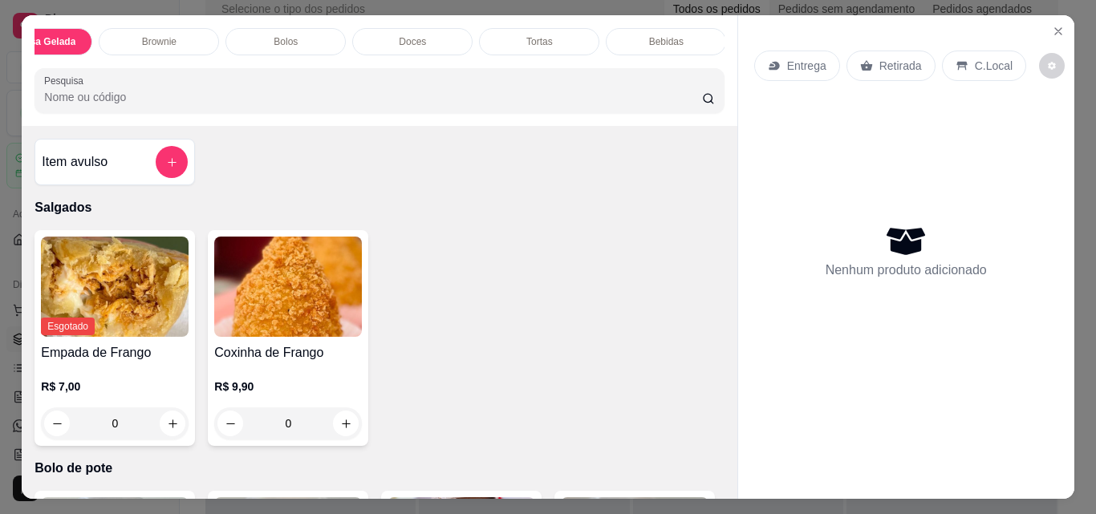
scroll to position [0, 572]
click at [525, 36] on p "Tortas" at bounding box center [537, 41] width 26 height 13
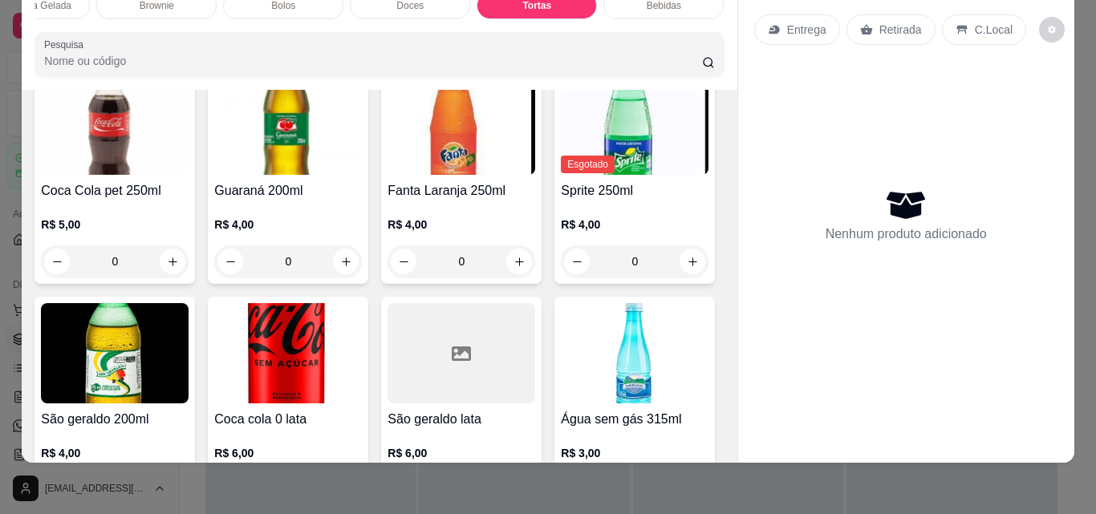
scroll to position [3497, 0]
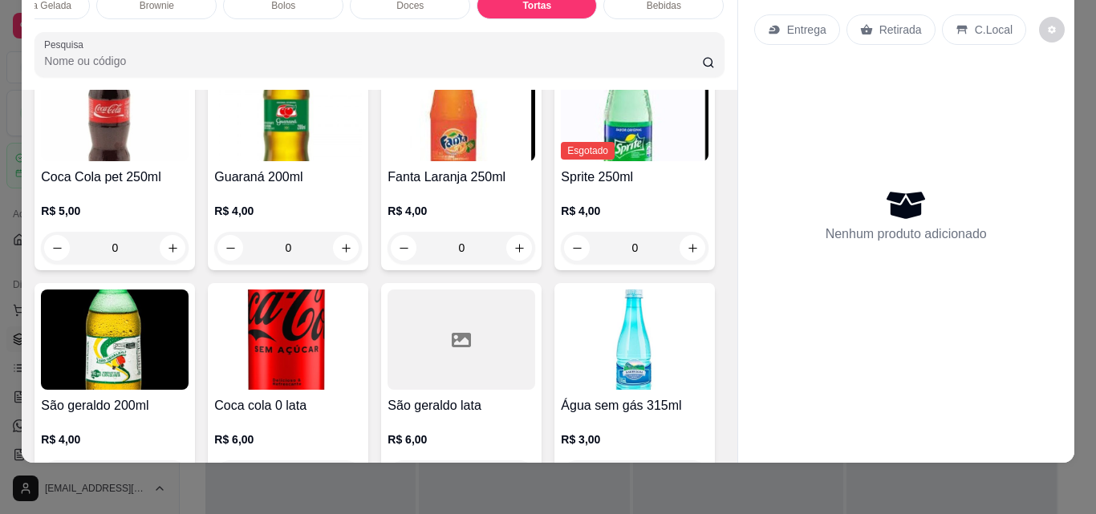
type input "1"
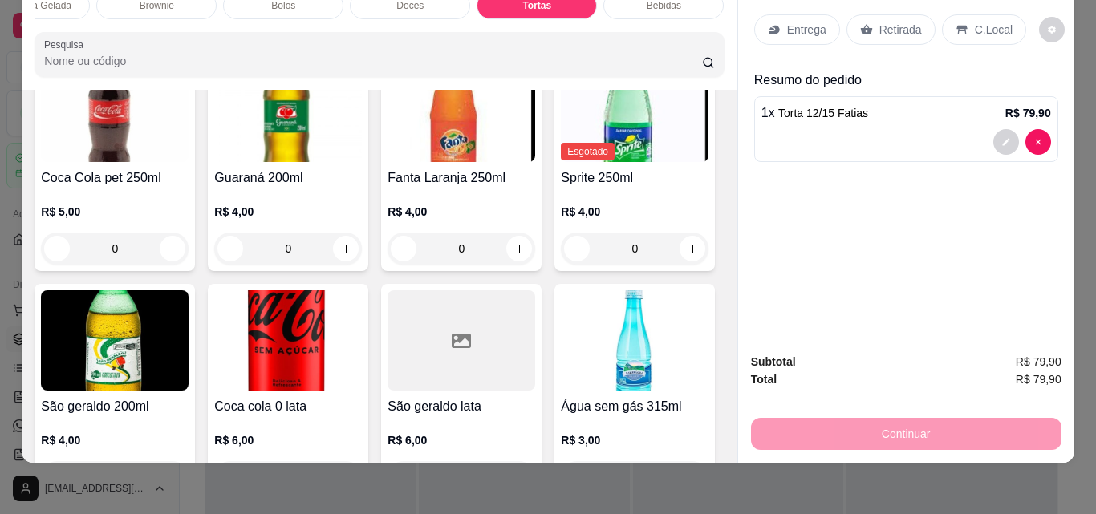
scroll to position [0, 0]
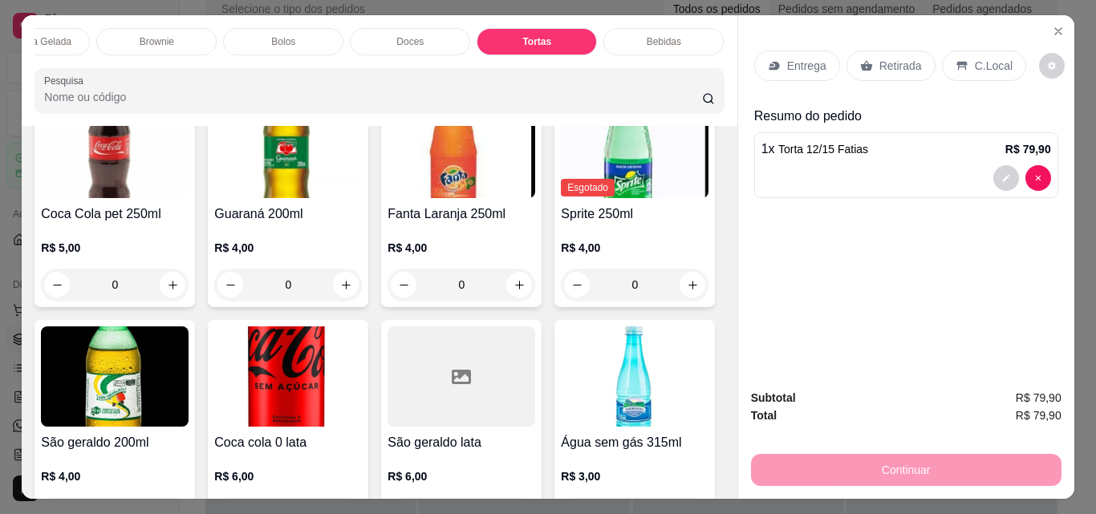
click at [893, 58] on p "Retirada" at bounding box center [900, 66] width 43 height 16
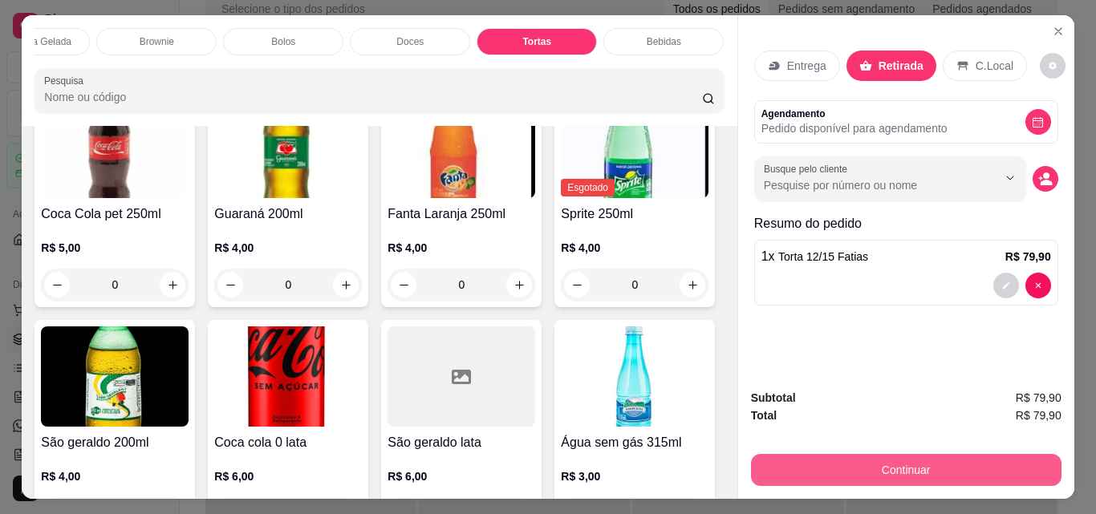
click at [894, 454] on button "Continuar" at bounding box center [906, 470] width 310 height 32
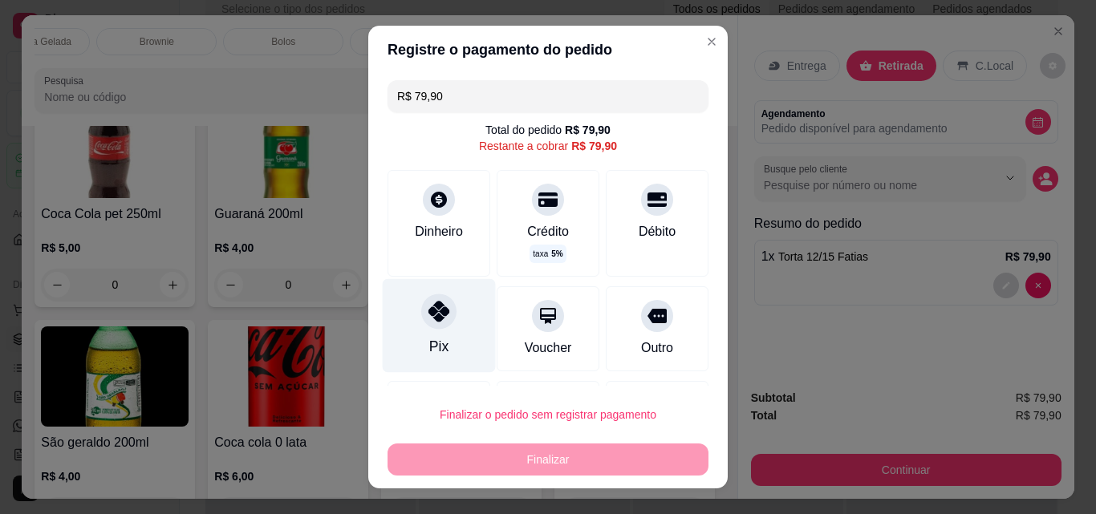
click at [424, 335] on div "Pix" at bounding box center [439, 326] width 113 height 94
type input "R$ 0,00"
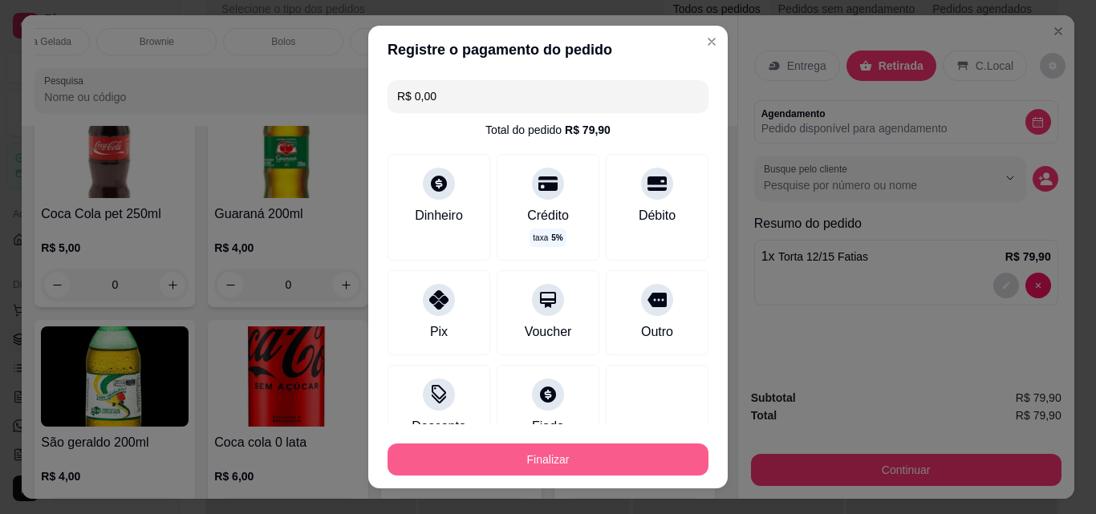
click at [498, 451] on button "Finalizar" at bounding box center [547, 460] width 321 height 32
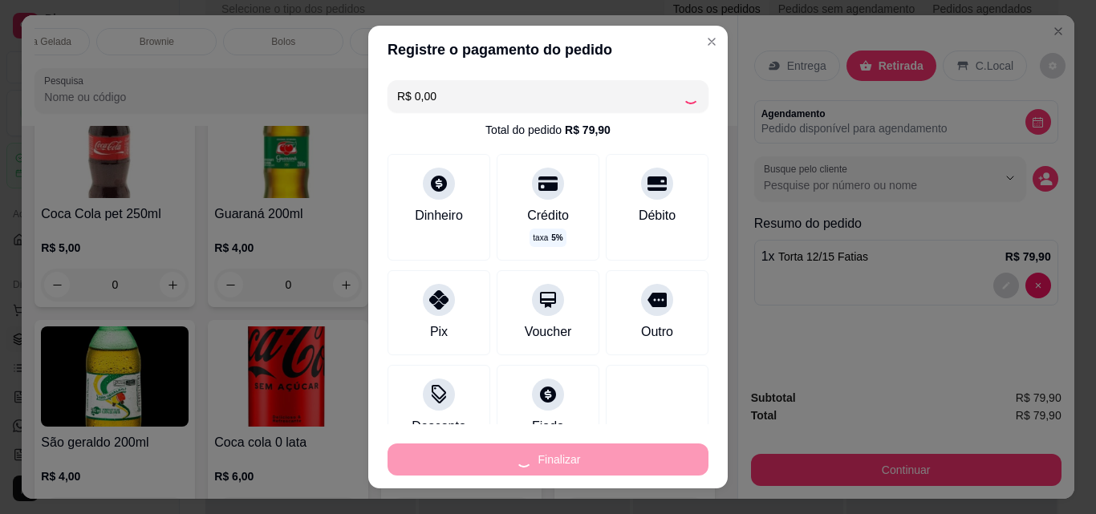
type input "0"
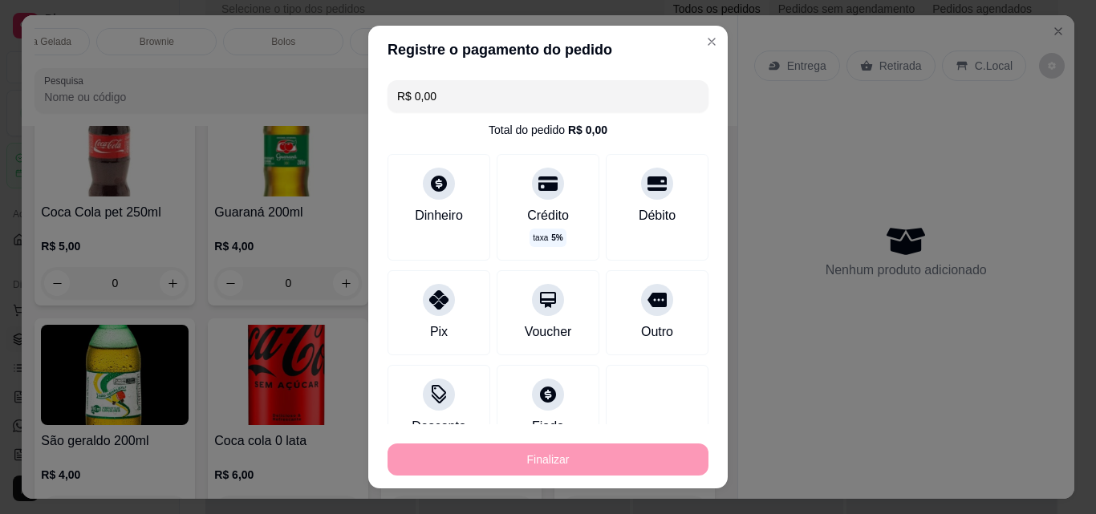
type input "-R$ 79,90"
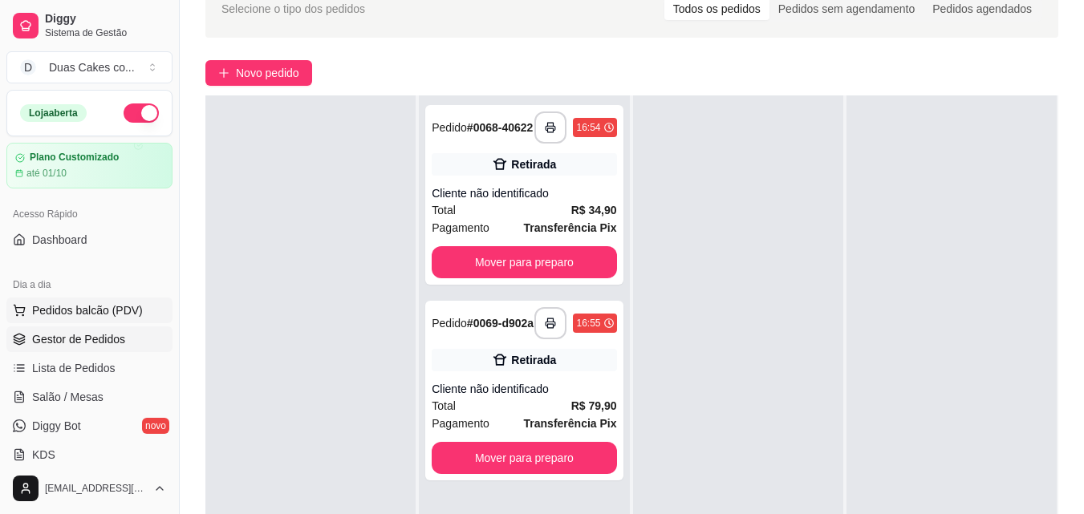
click at [81, 306] on span "Pedidos balcão (PDV)" at bounding box center [87, 310] width 111 height 16
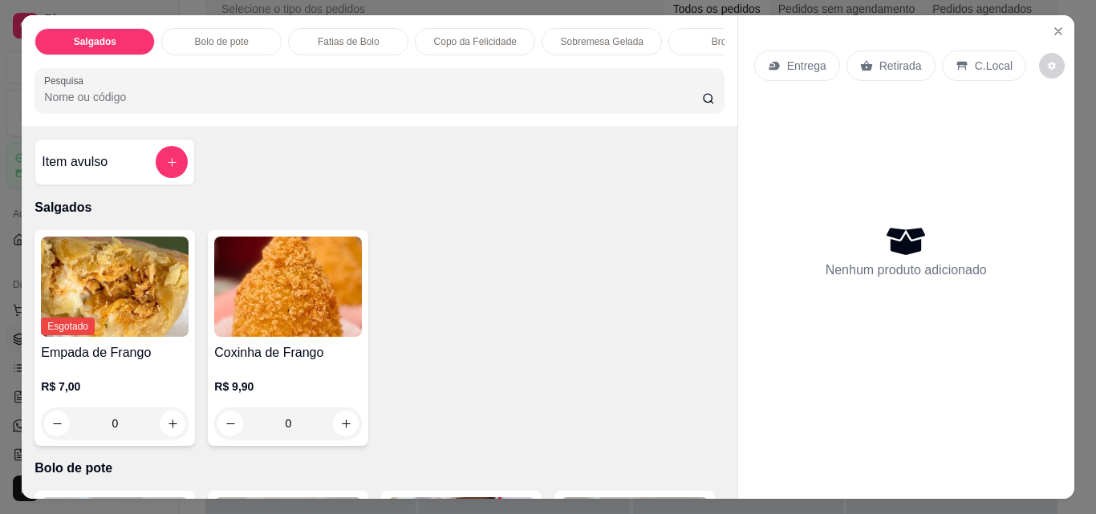
click at [376, 30] on div "Fatias de Bolo" at bounding box center [348, 41] width 120 height 27
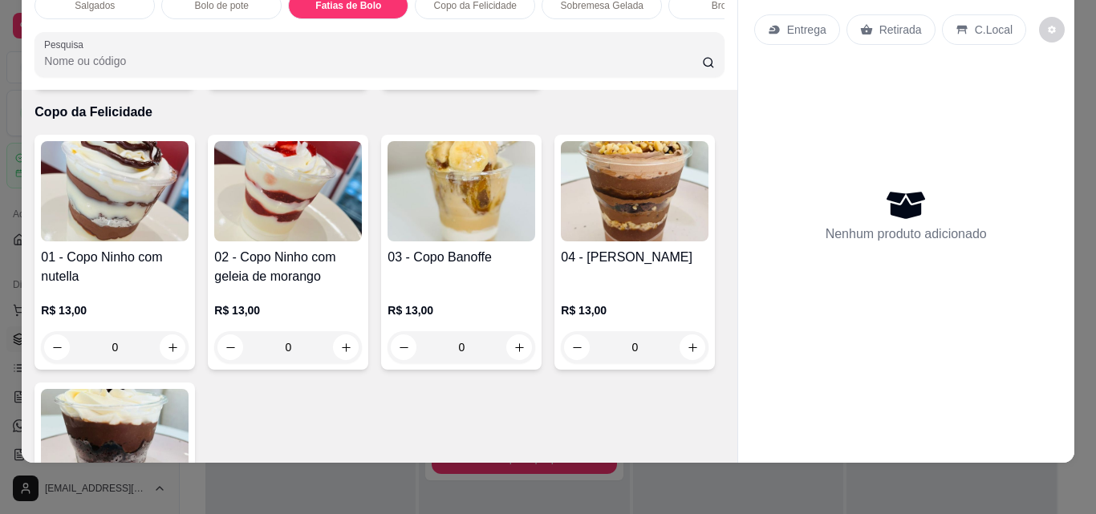
click at [169, 74] on icon "increase-product-quantity" at bounding box center [173, 68] width 12 height 12
type input "1"
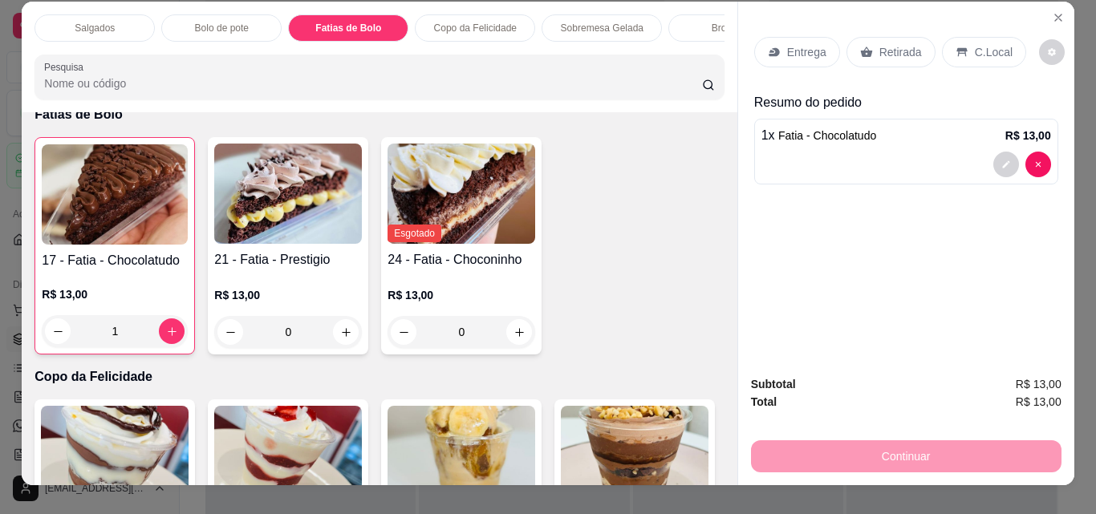
scroll to position [0, 0]
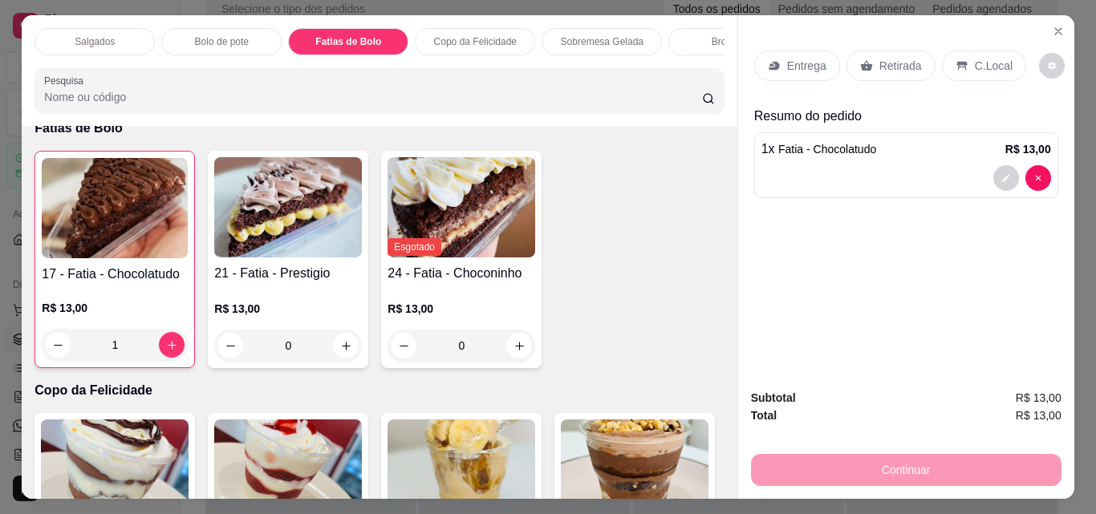
click at [712, 35] on p "Brownie" at bounding box center [729, 41] width 34 height 13
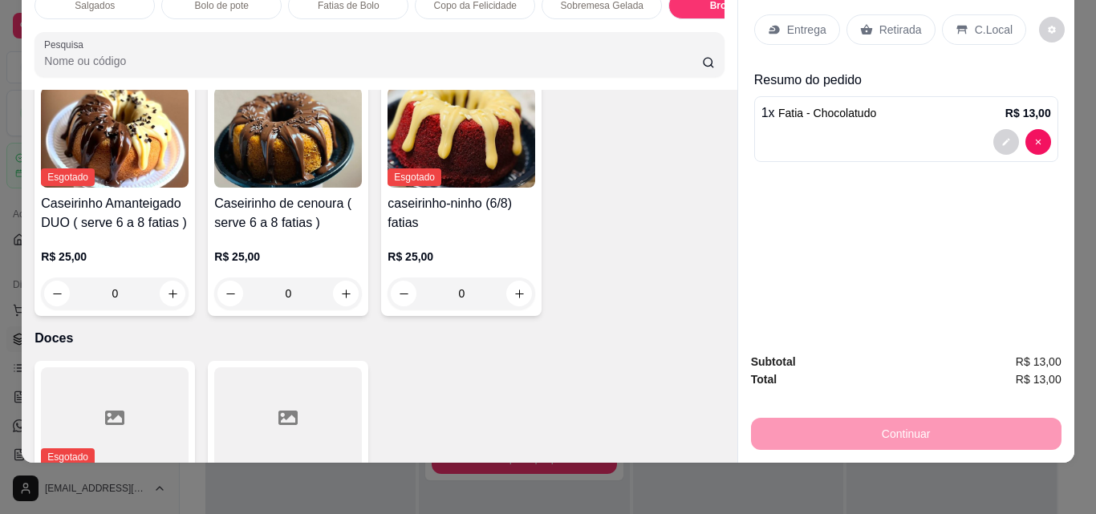
scroll to position [2697, 0]
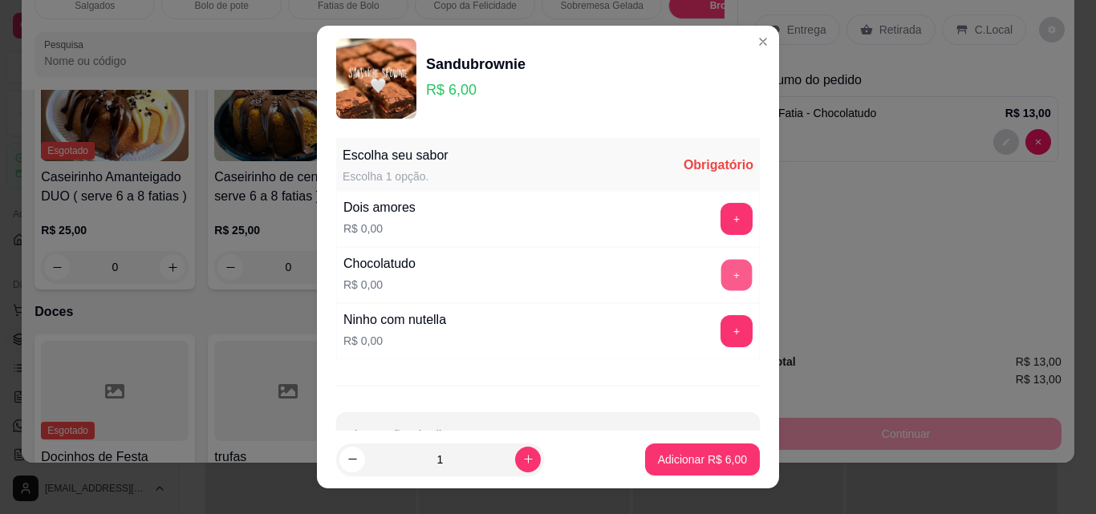
click at [721, 274] on button "+" at bounding box center [736, 275] width 31 height 31
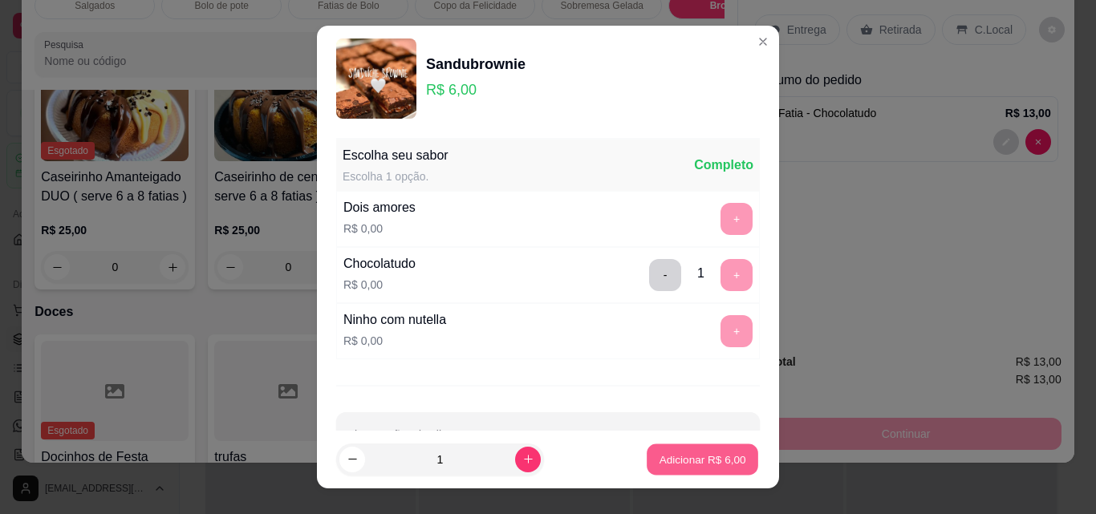
click at [675, 457] on p "Adicionar R$ 6,00" at bounding box center [702, 459] width 87 height 15
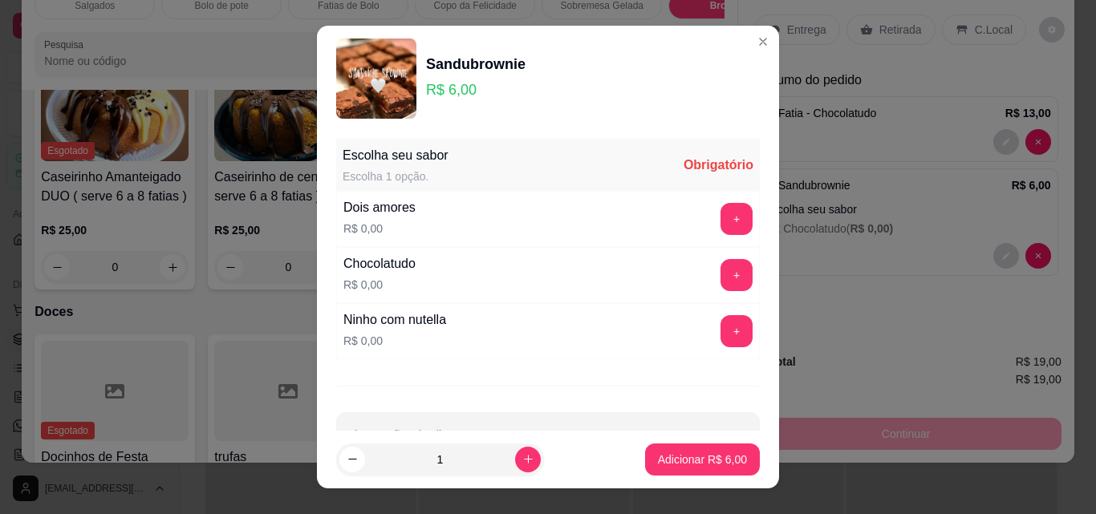
scroll to position [49, 0]
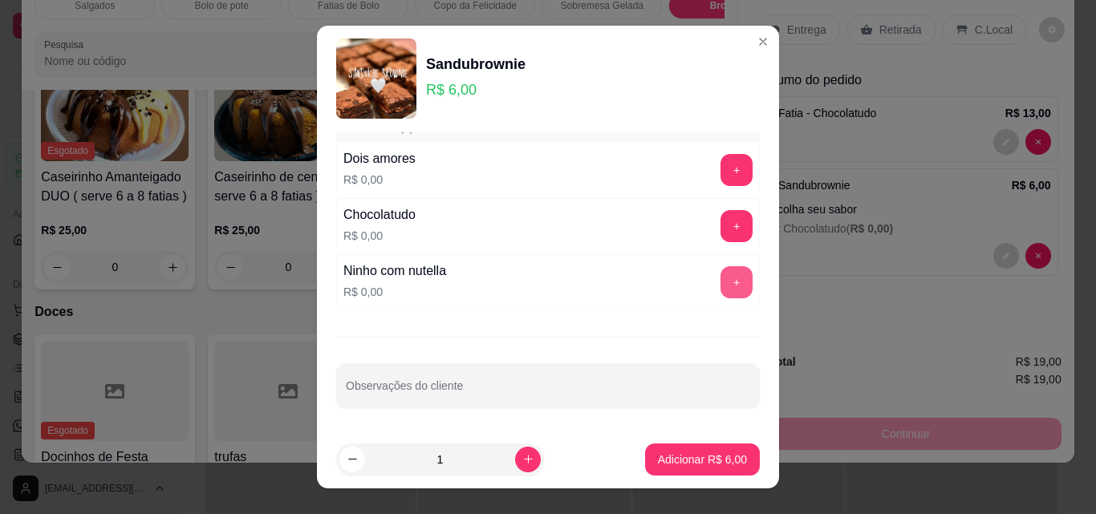
click at [720, 282] on button "+" at bounding box center [736, 282] width 32 height 32
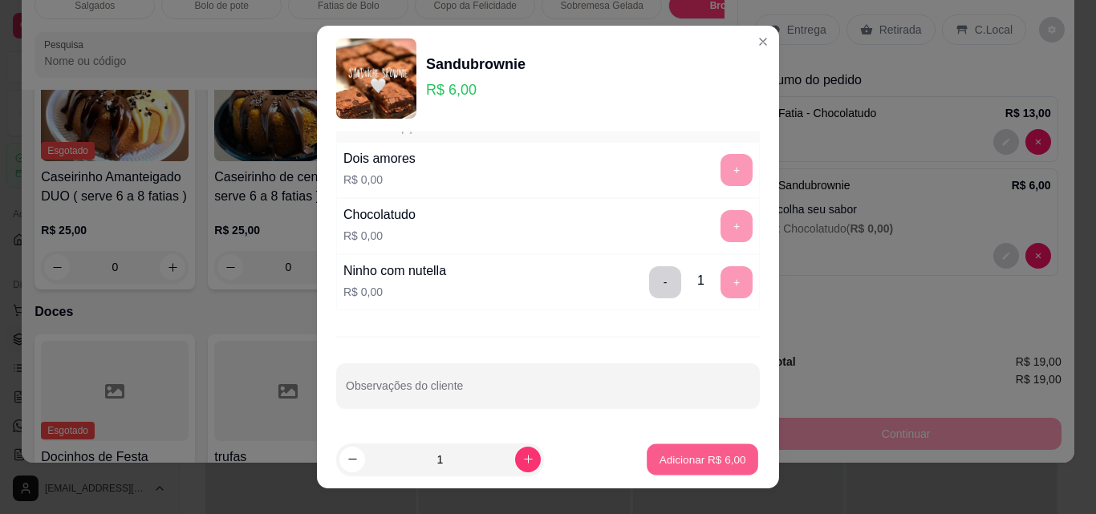
click at [659, 456] on p "Adicionar R$ 6,00" at bounding box center [702, 459] width 87 height 15
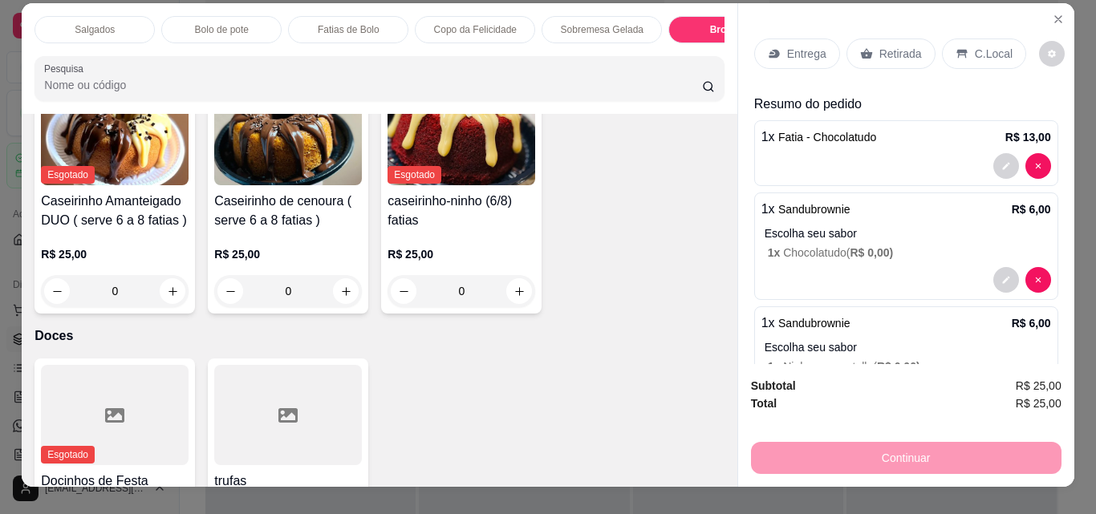
scroll to position [0, 0]
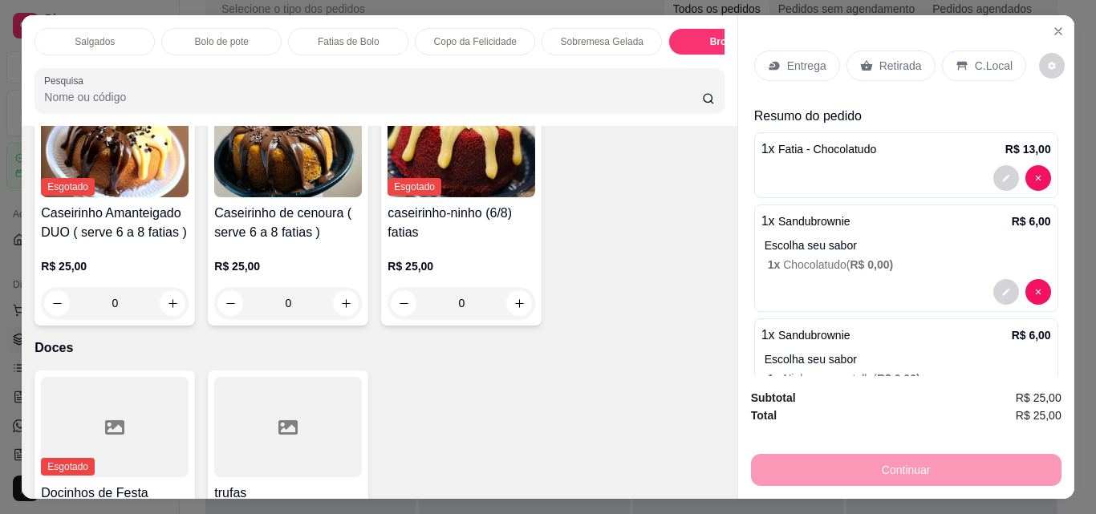
click at [890, 58] on p "Retirada" at bounding box center [900, 66] width 43 height 16
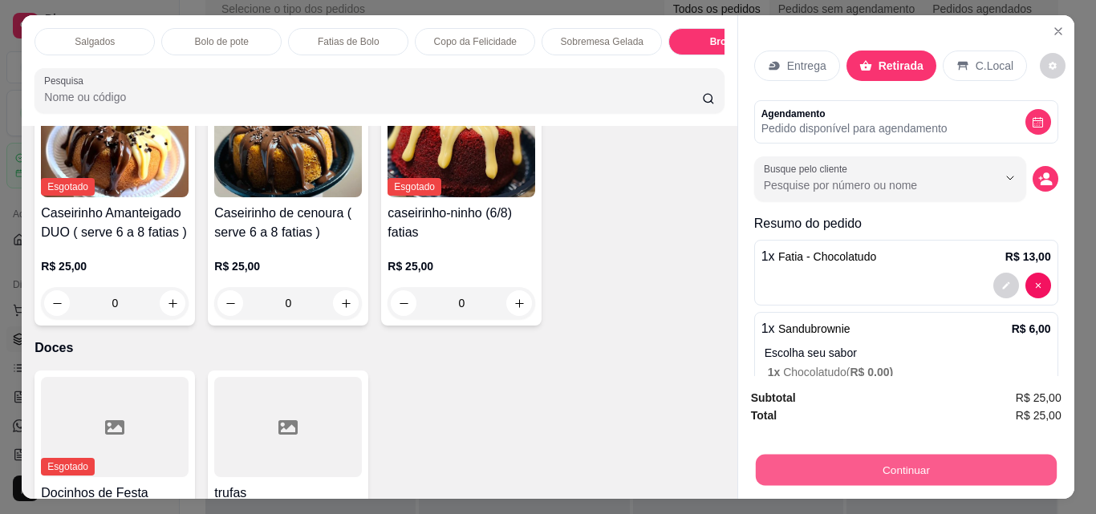
click at [949, 454] on button "Continuar" at bounding box center [905, 469] width 301 height 31
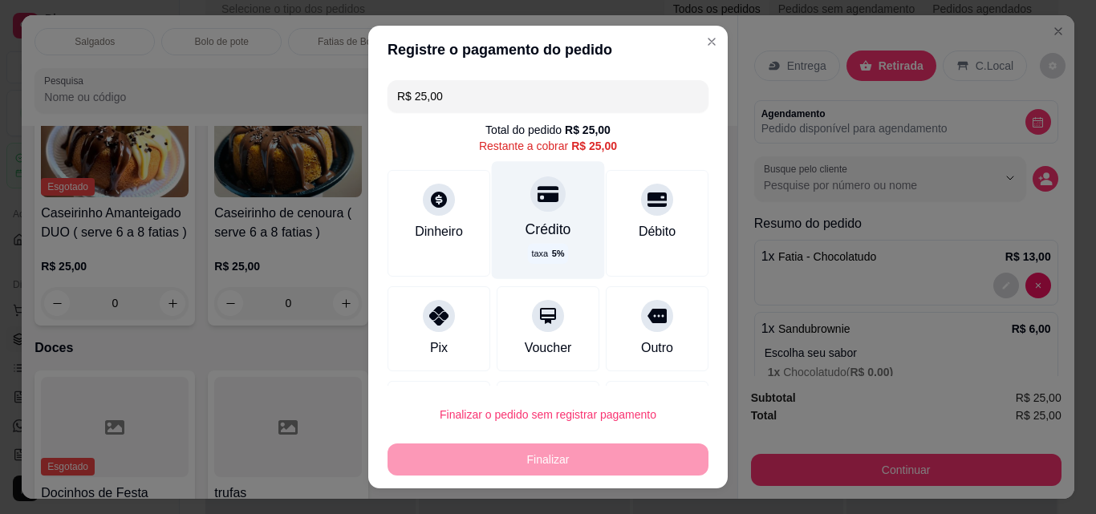
click at [525, 237] on div "Crédito" at bounding box center [548, 229] width 46 height 21
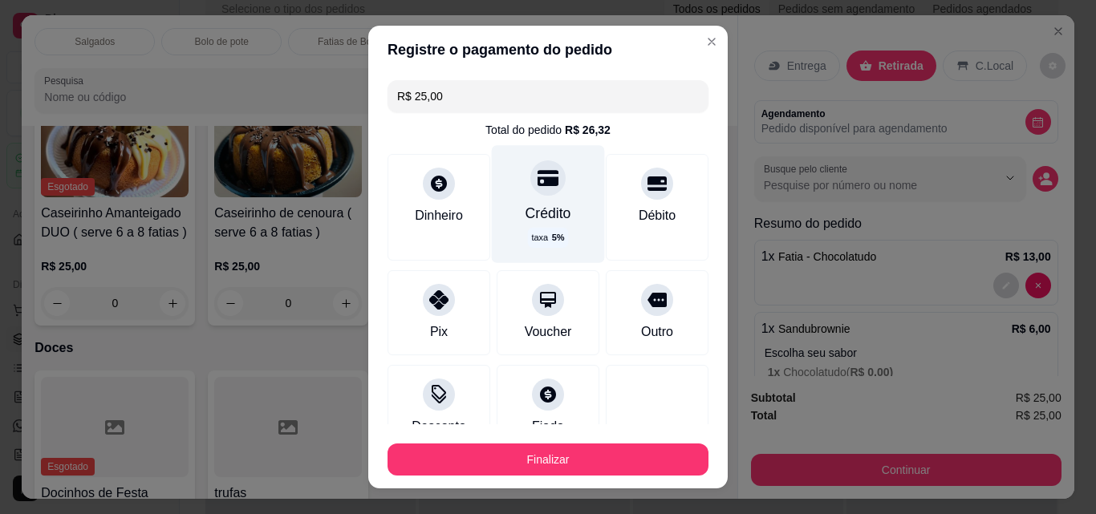
type input "R$ 0,00"
click at [531, 237] on p "taxa 5 %" at bounding box center [547, 238] width 33 height 14
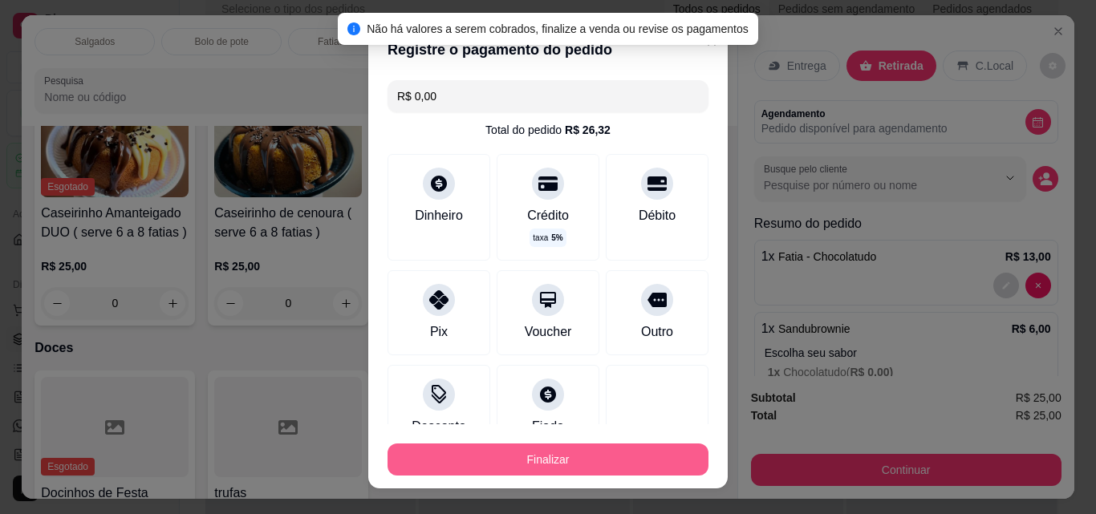
click at [536, 453] on button "Finalizar" at bounding box center [547, 460] width 321 height 32
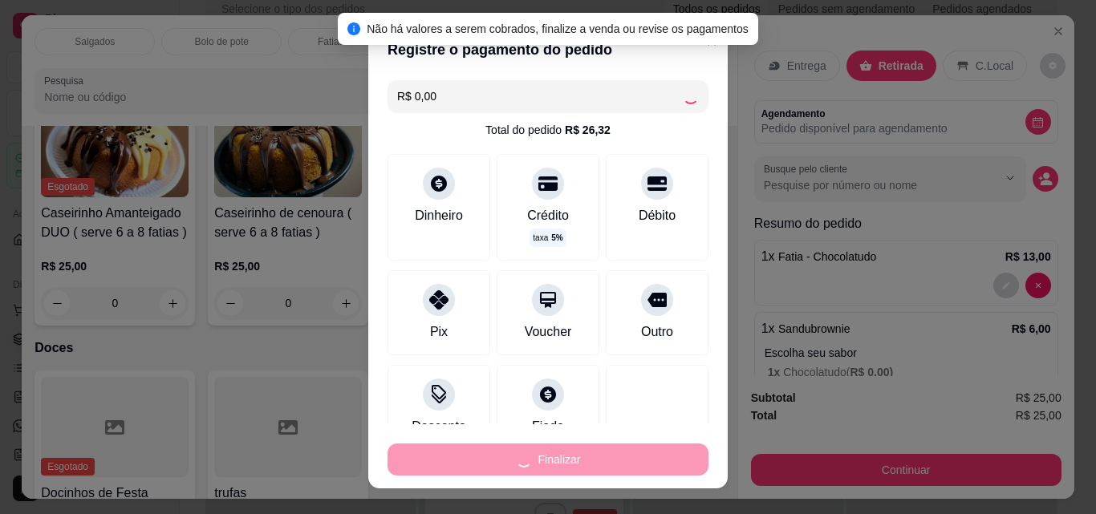
type input "0"
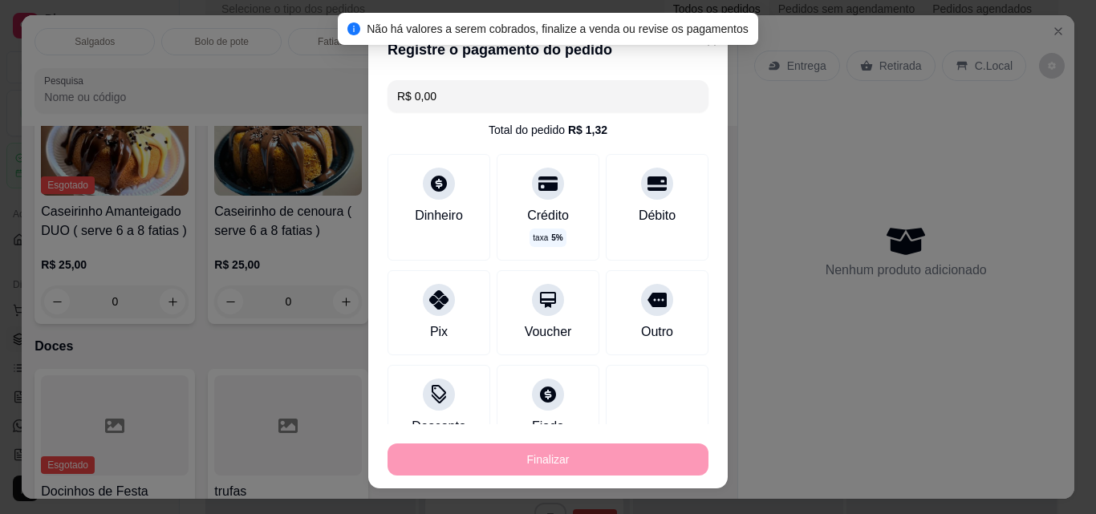
type input "-R$ 25,00"
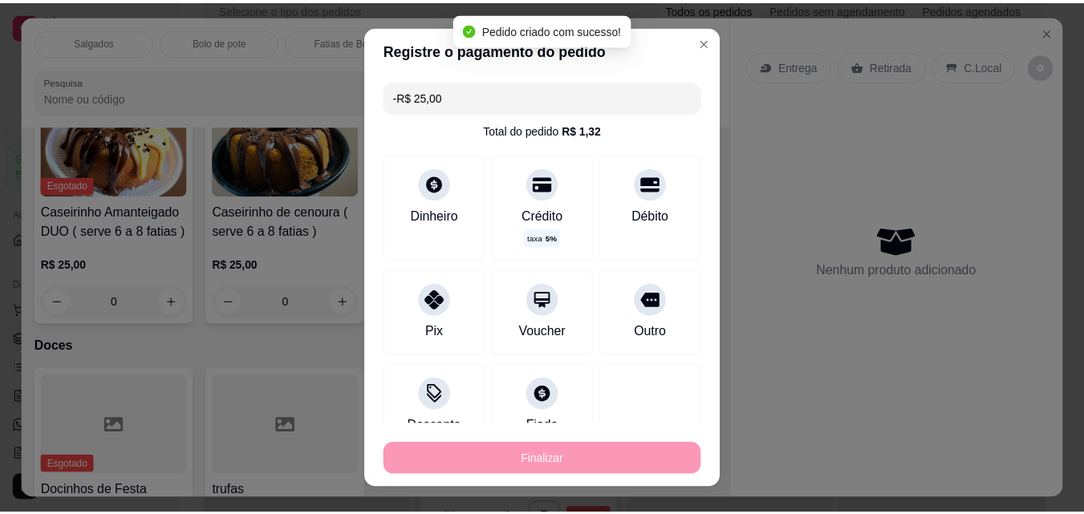
scroll to position [2695, 0]
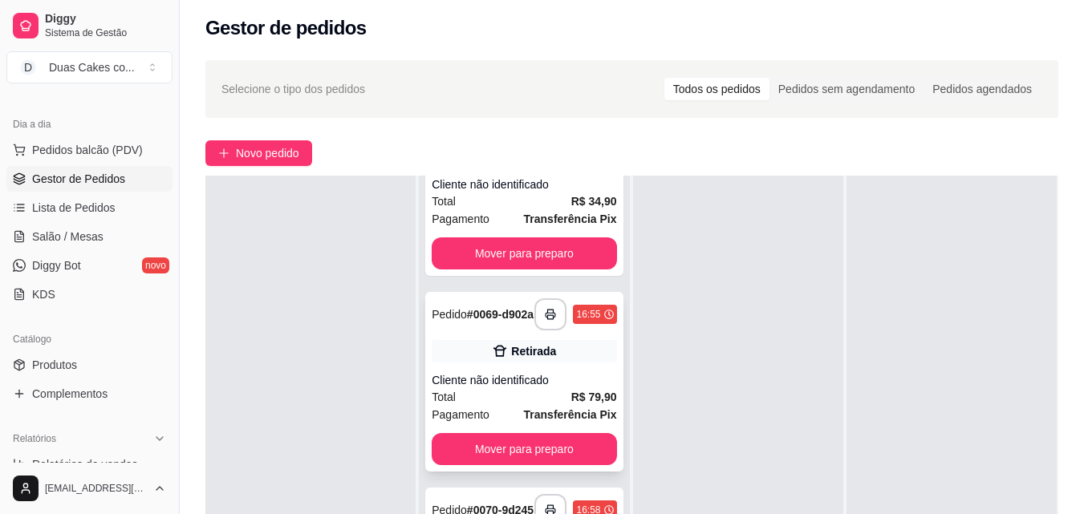
scroll to position [108, 0]
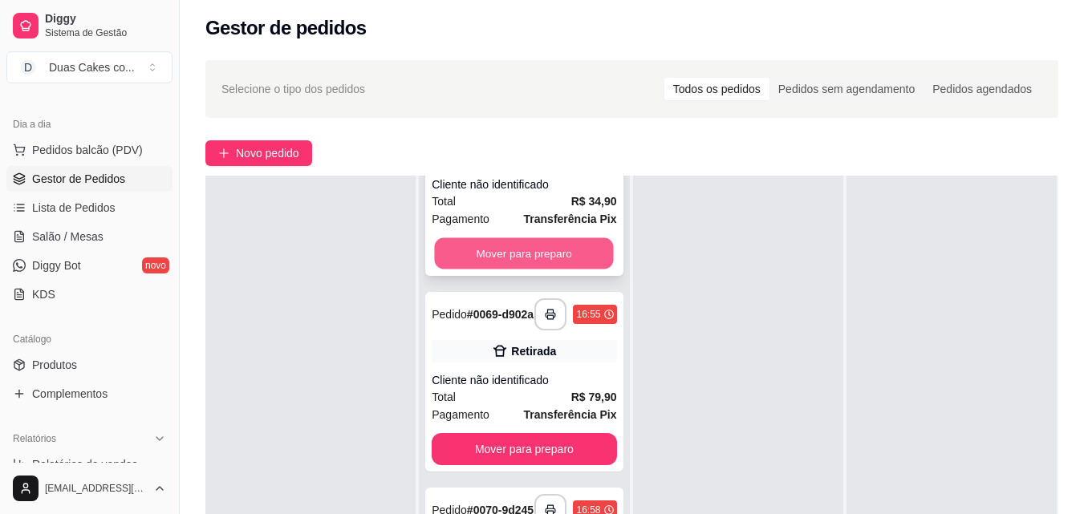
click at [513, 245] on button "Mover para preparo" at bounding box center [524, 253] width 179 height 31
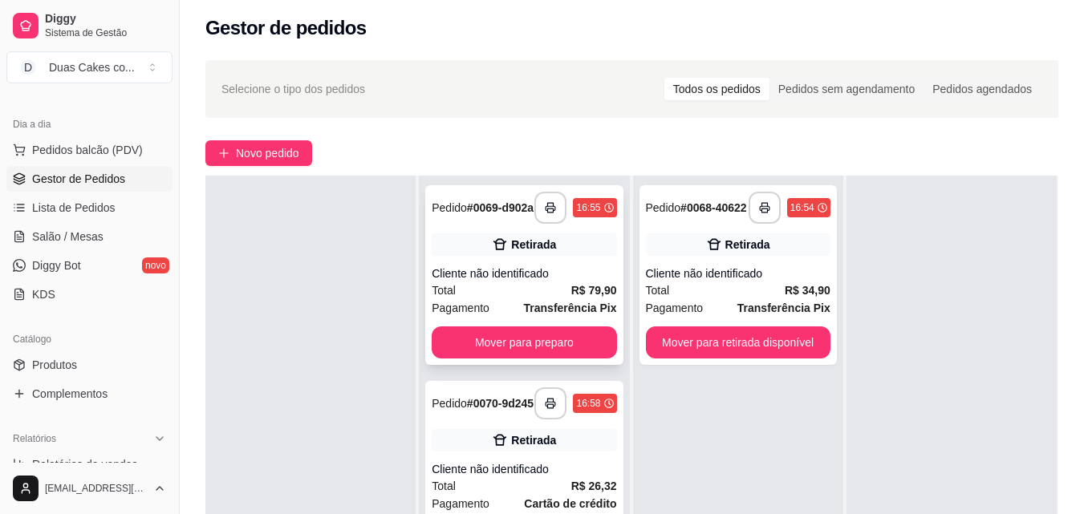
scroll to position [0, 0]
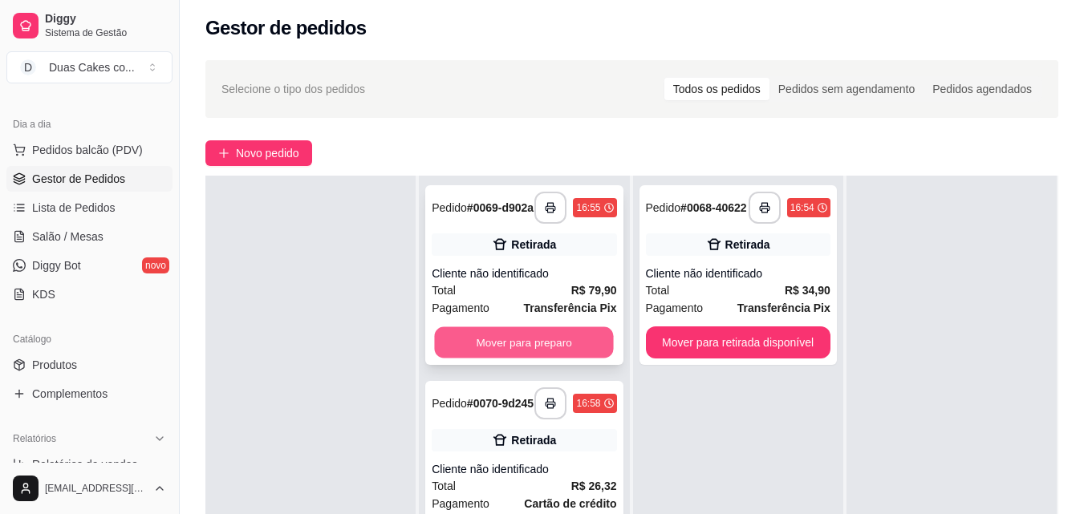
click at [501, 343] on button "Mover para preparo" at bounding box center [524, 342] width 179 height 31
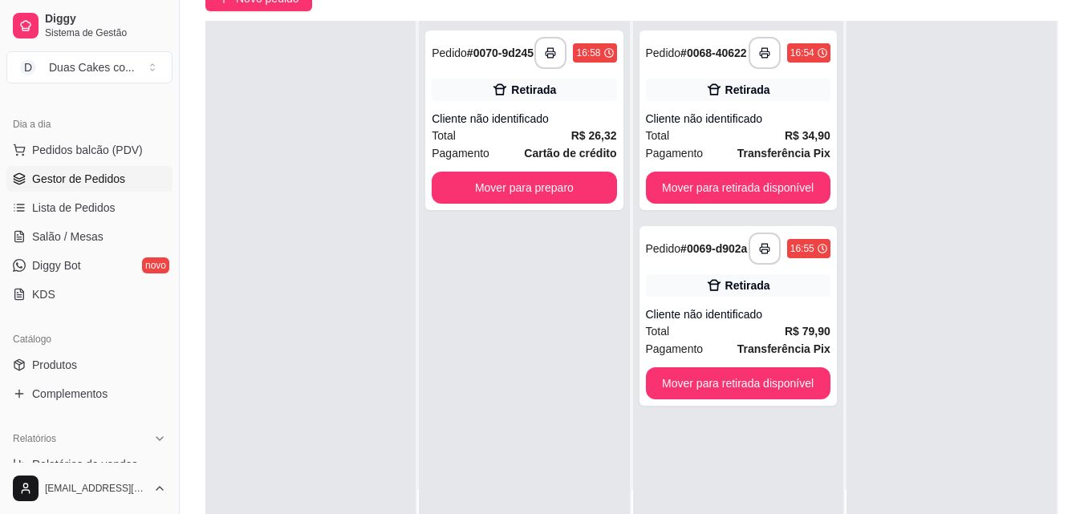
scroll to position [164, 0]
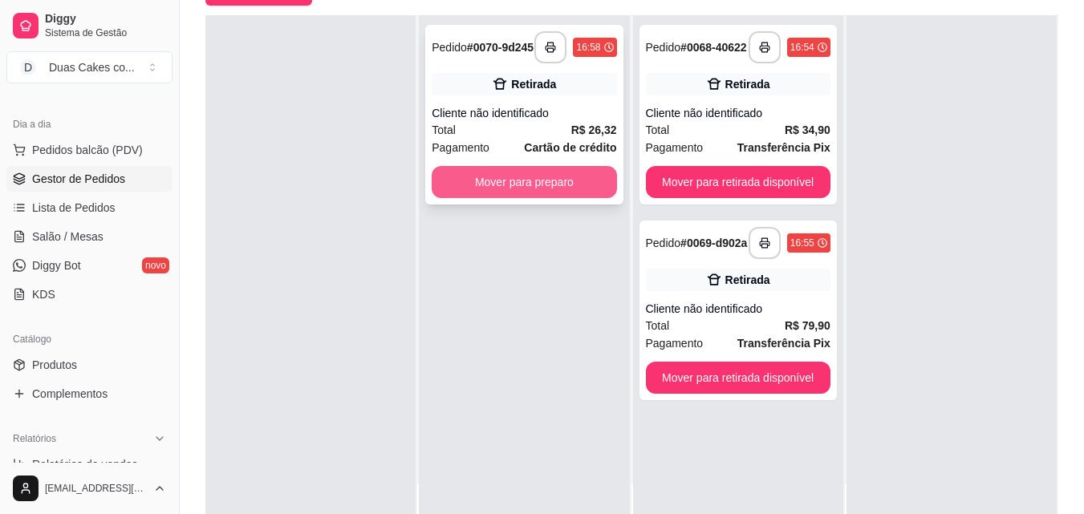
click at [528, 186] on button "Mover para preparo" at bounding box center [524, 182] width 185 height 32
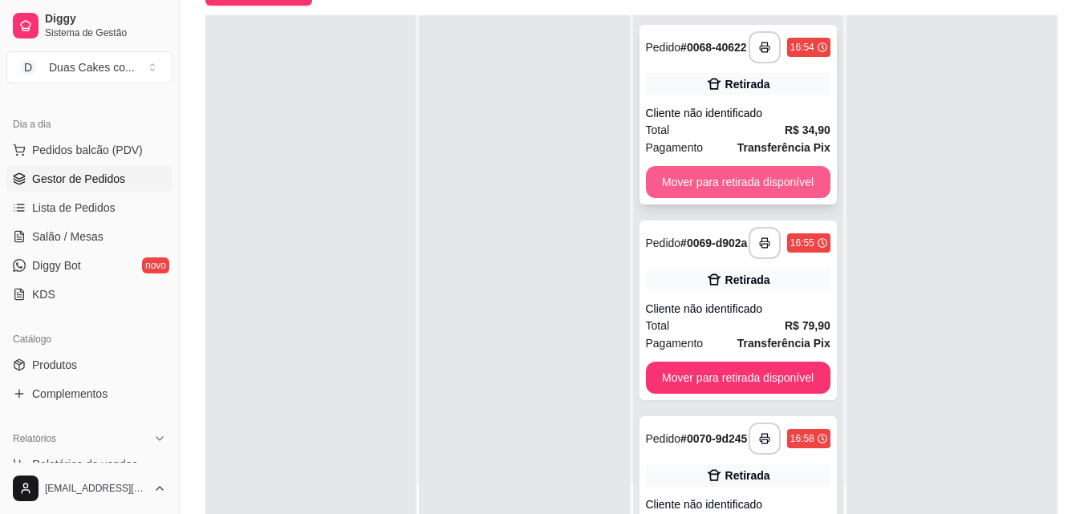
click at [694, 190] on button "Mover para retirada disponível" at bounding box center [738, 182] width 185 height 32
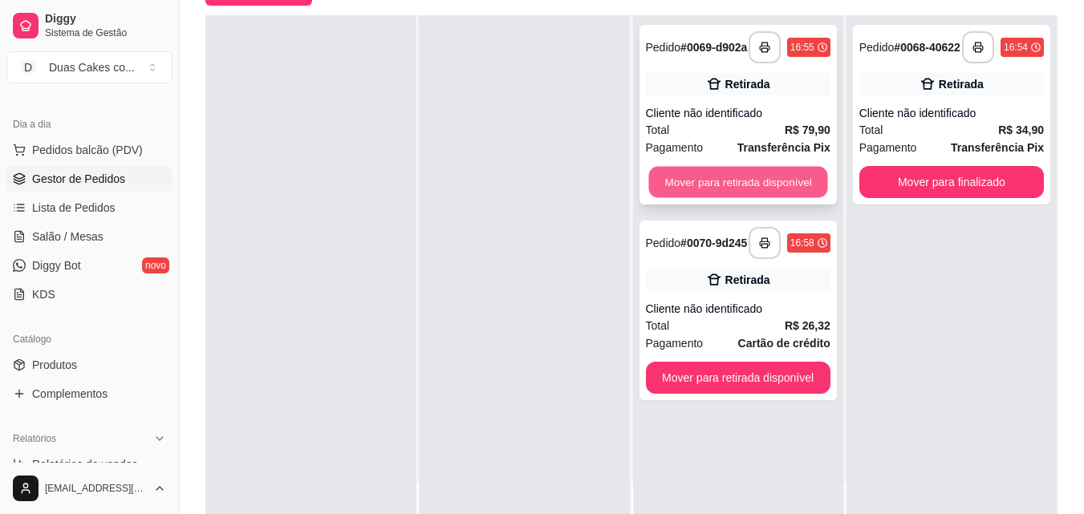
click at [741, 193] on button "Mover para retirada disponível" at bounding box center [737, 182] width 179 height 31
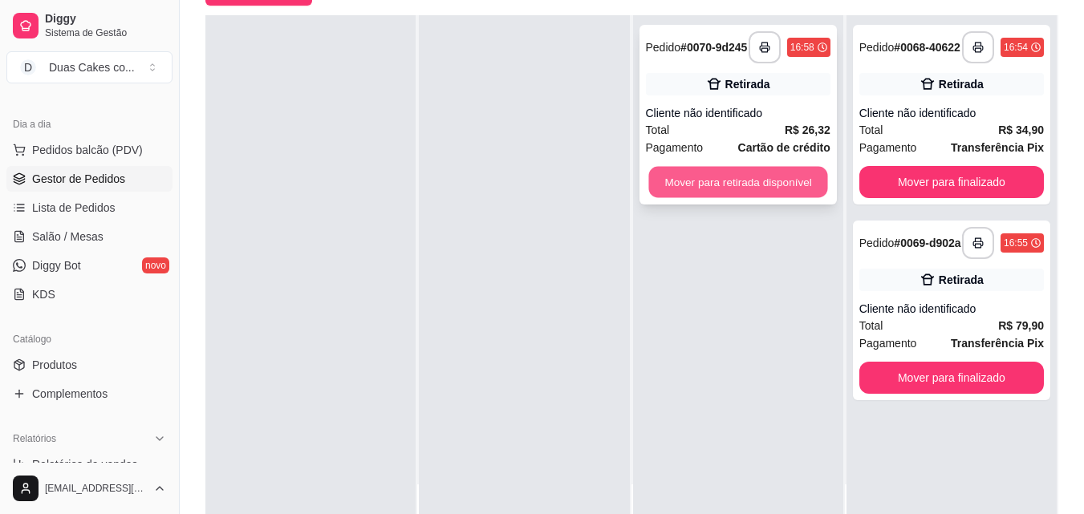
click at [744, 183] on button "Mover para retirada disponível" at bounding box center [737, 182] width 179 height 31
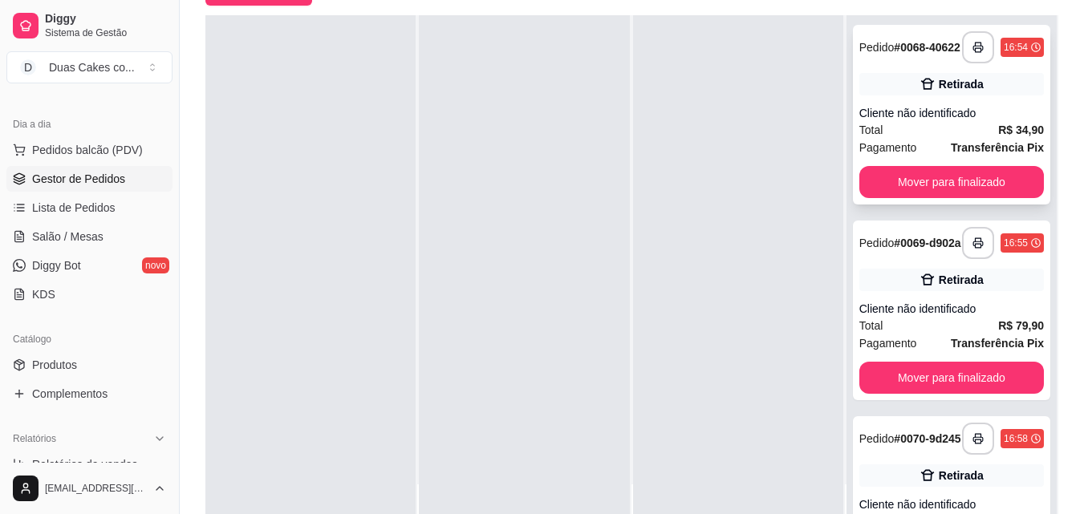
click at [977, 170] on div "**********" at bounding box center [951, 115] width 197 height 180
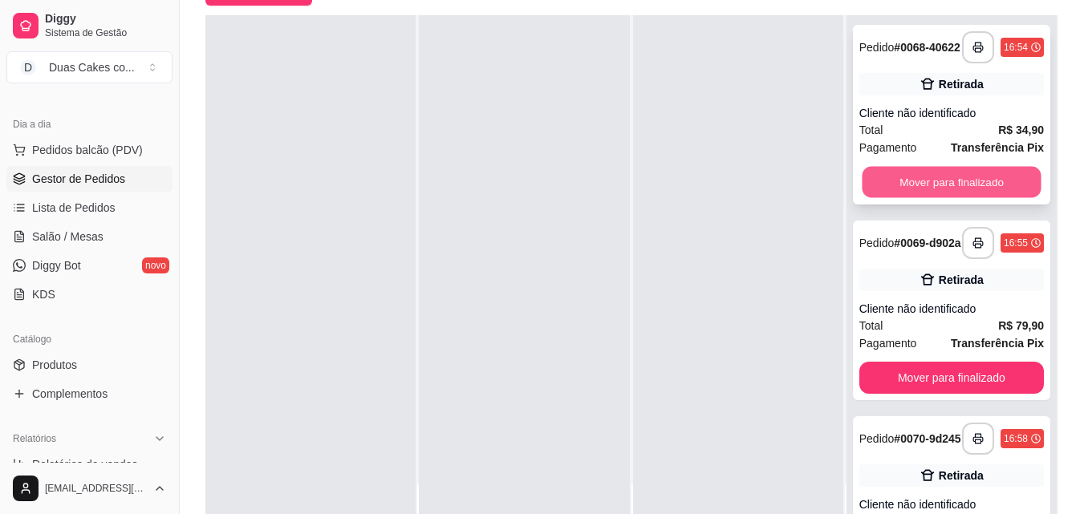
click at [904, 184] on button "Mover para finalizado" at bounding box center [951, 182] width 179 height 31
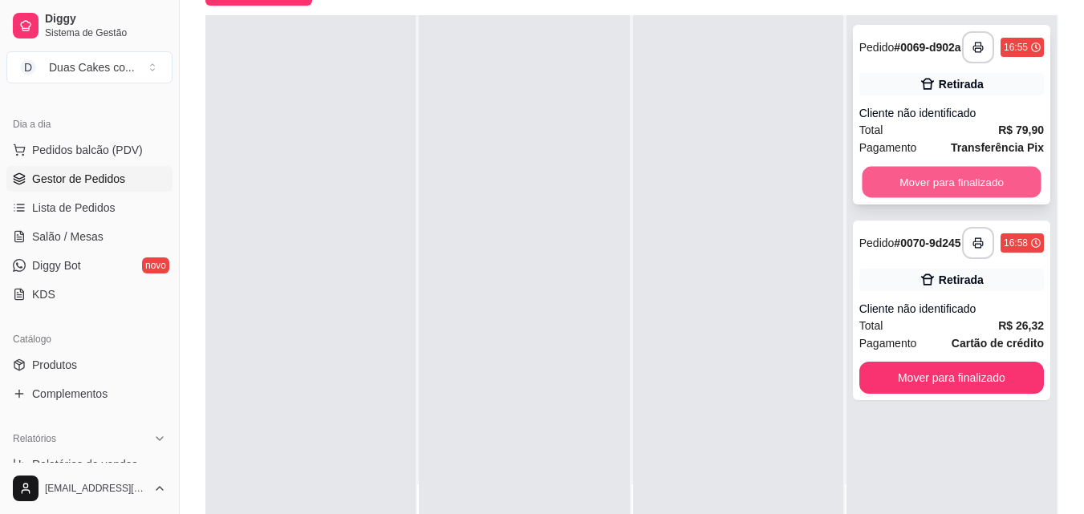
click at [932, 180] on button "Mover para finalizado" at bounding box center [951, 182] width 179 height 31
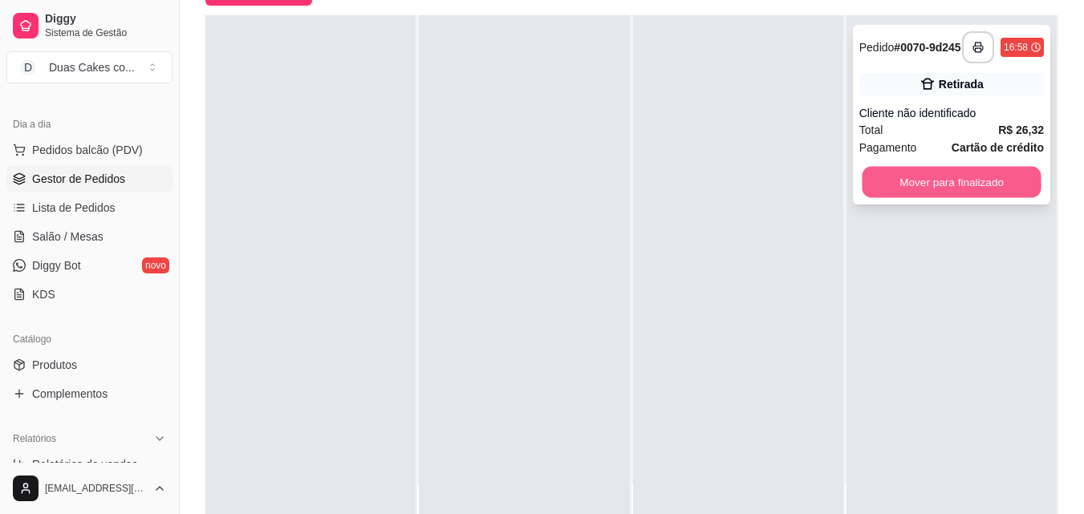
click at [938, 191] on button "Mover para finalizado" at bounding box center [951, 182] width 179 height 31
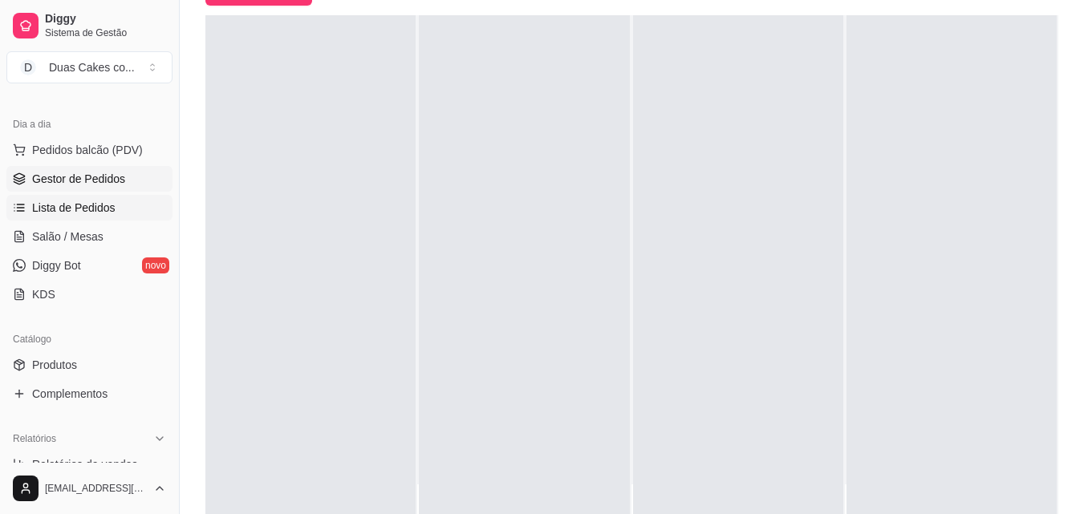
click at [98, 201] on span "Lista de Pedidos" at bounding box center [73, 208] width 83 height 16
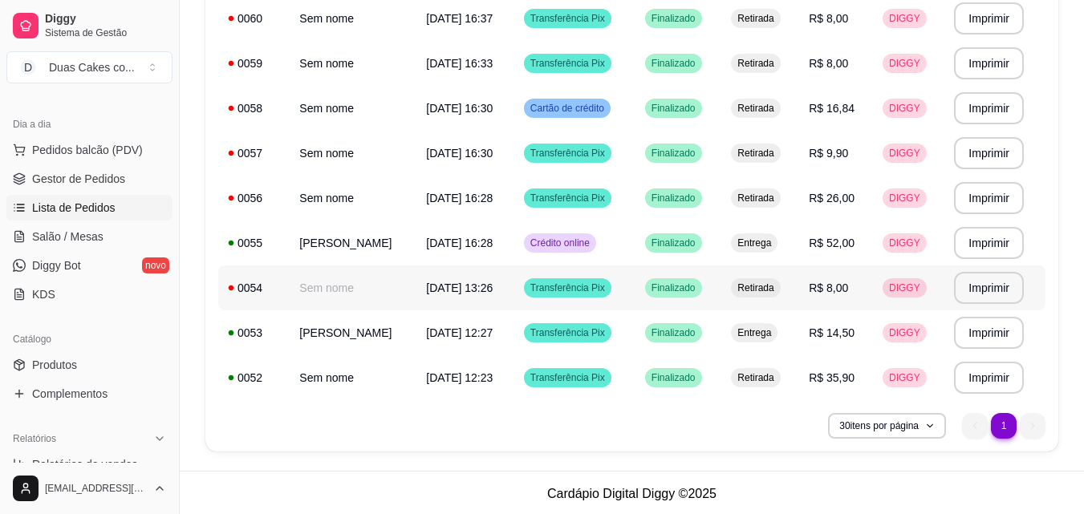
scroll to position [687, 0]
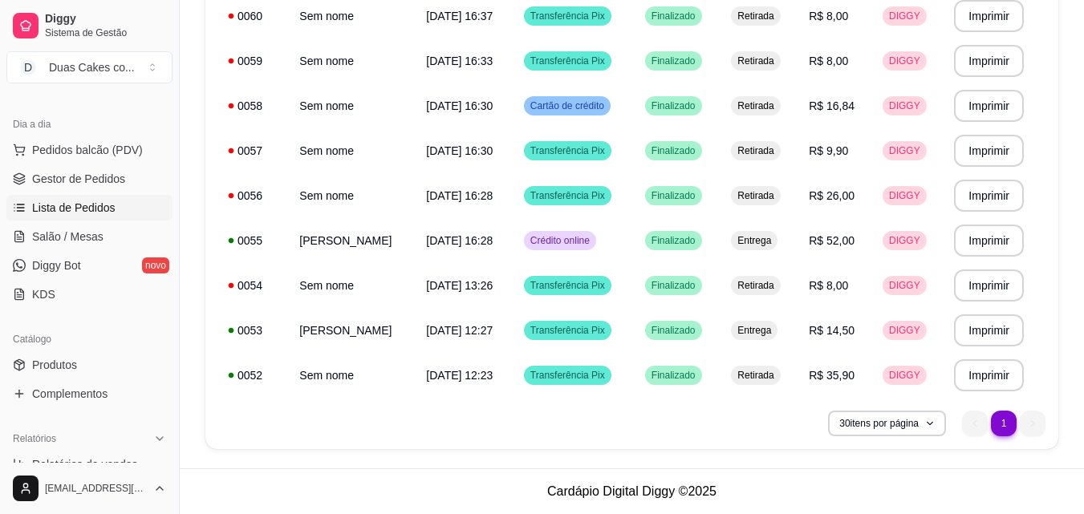
click at [1000, 421] on li "1" at bounding box center [1003, 423] width 25 height 25
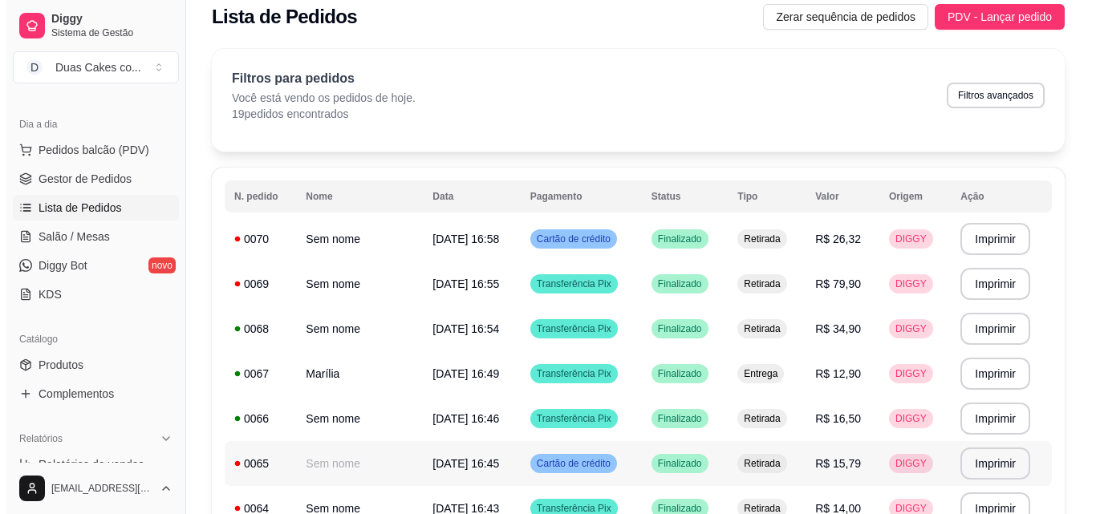
scroll to position [0, 0]
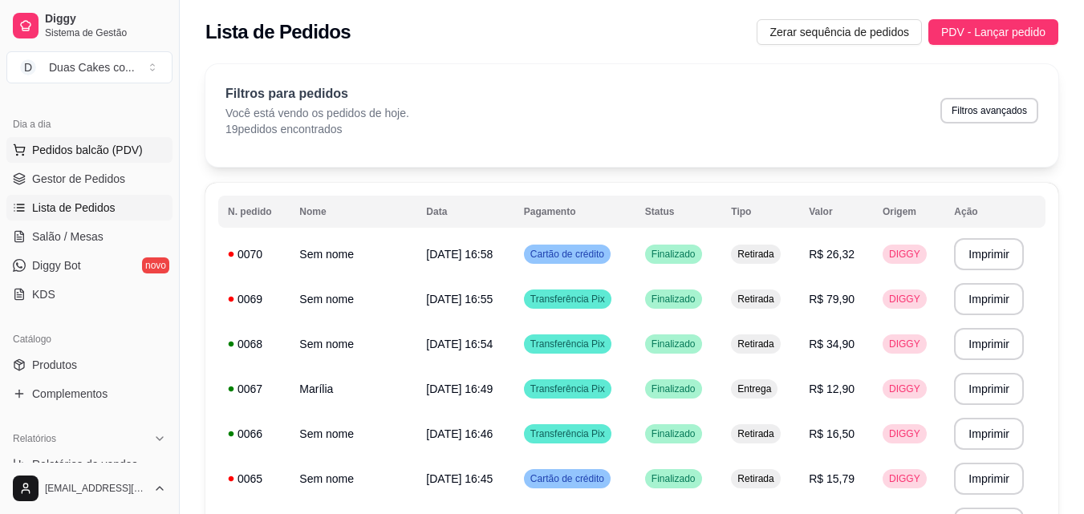
click at [62, 148] on span "Pedidos balcão (PDV)" at bounding box center [87, 150] width 111 height 16
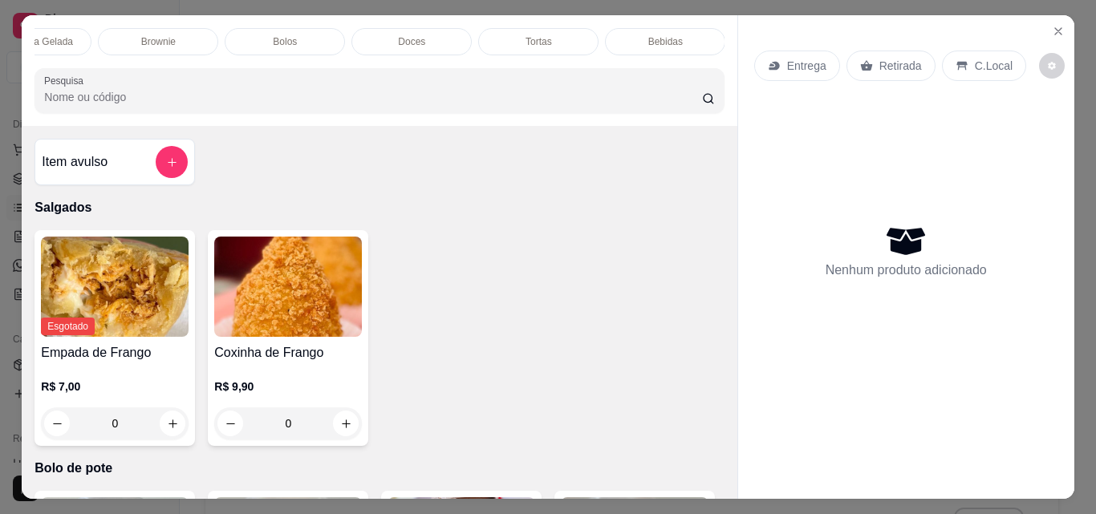
scroll to position [0, 572]
click at [45, 39] on p "Sobremesa Gelada" at bounding box center [30, 41] width 83 height 13
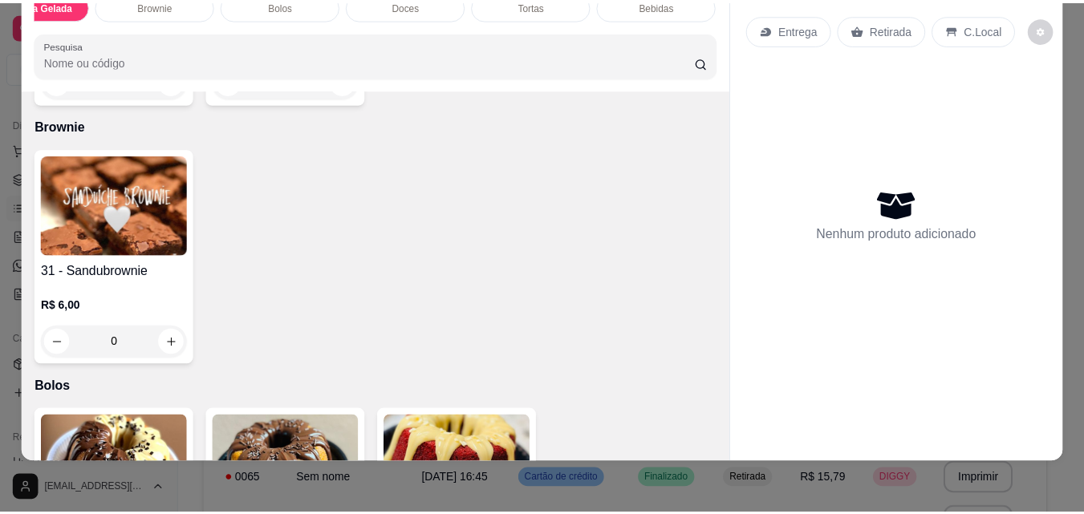
scroll to position [2366, 0]
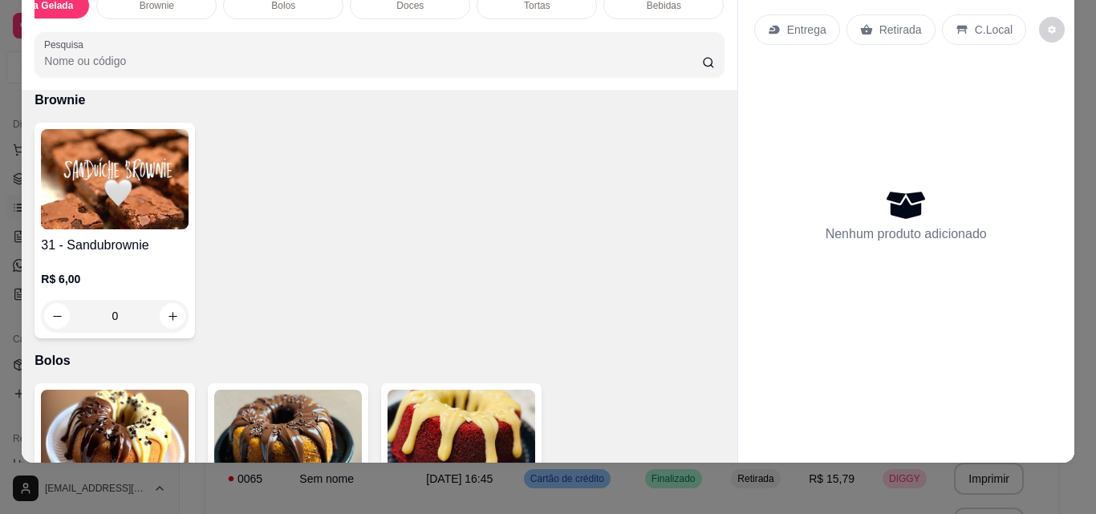
click at [179, 62] on icon "increase-product-quantity" at bounding box center [173, 56] width 12 height 12
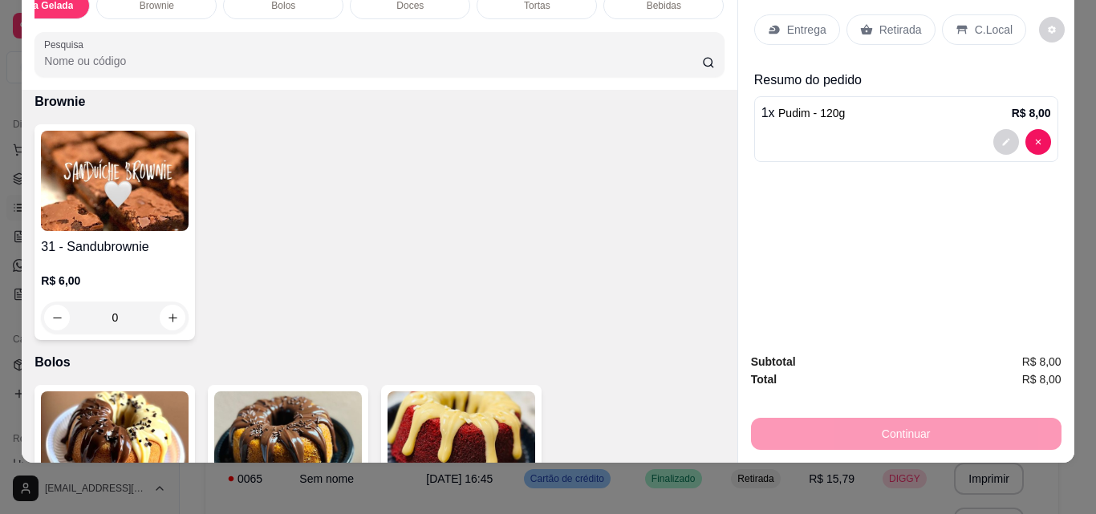
click at [178, 63] on icon "increase-product-quantity" at bounding box center [172, 57] width 12 height 12
type input "2"
click at [887, 22] on p "Retirada" at bounding box center [900, 30] width 43 height 16
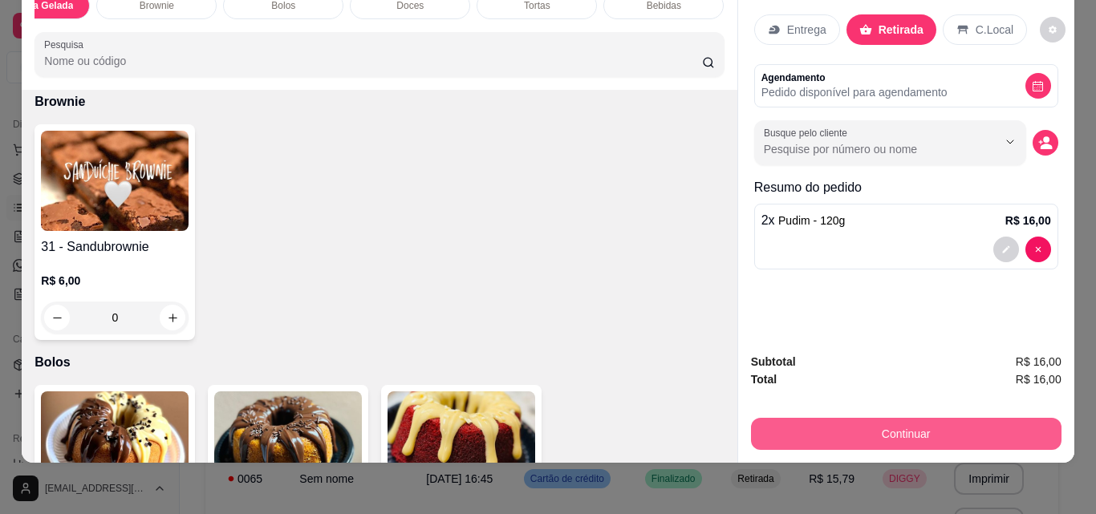
click at [909, 418] on button "Continuar" at bounding box center [906, 434] width 310 height 32
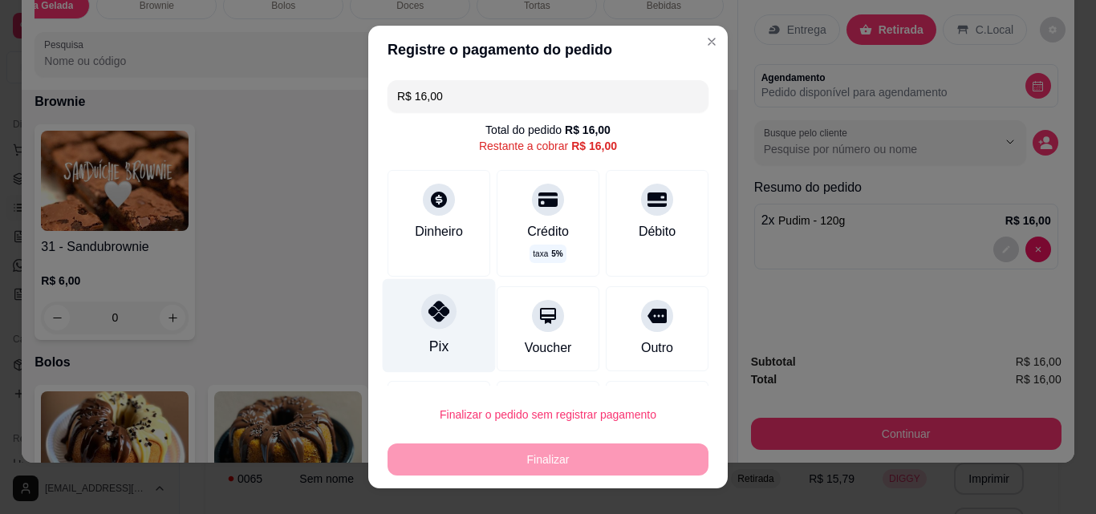
click at [437, 340] on div "Pix" at bounding box center [438, 346] width 19 height 21
type input "R$ 0,00"
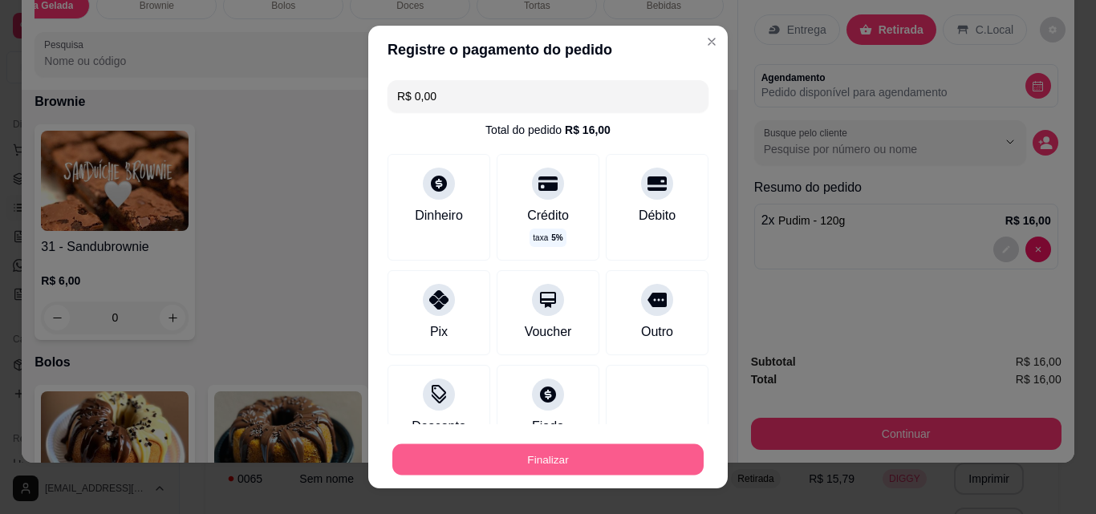
click at [552, 467] on button "Finalizar" at bounding box center [547, 459] width 311 height 31
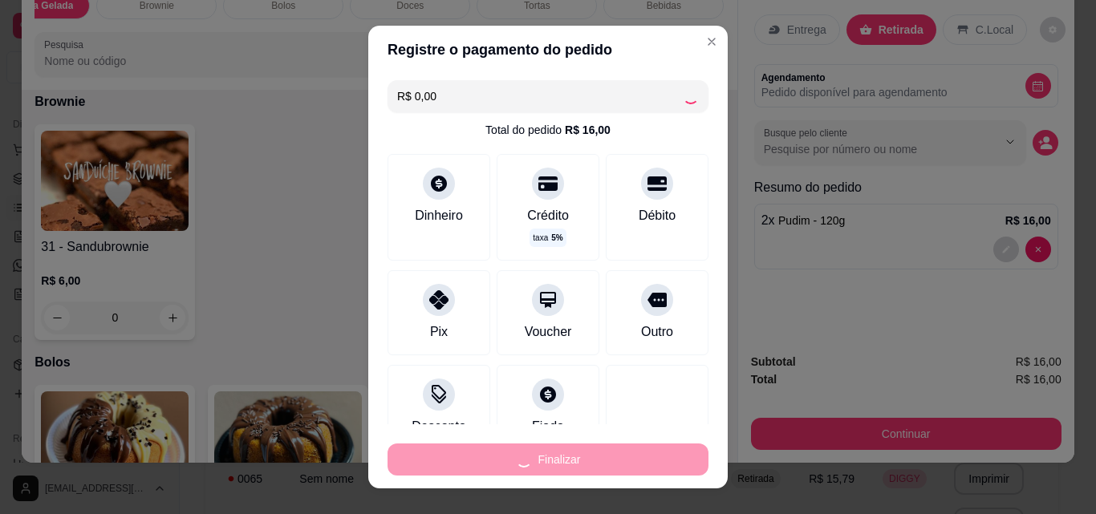
type input "0"
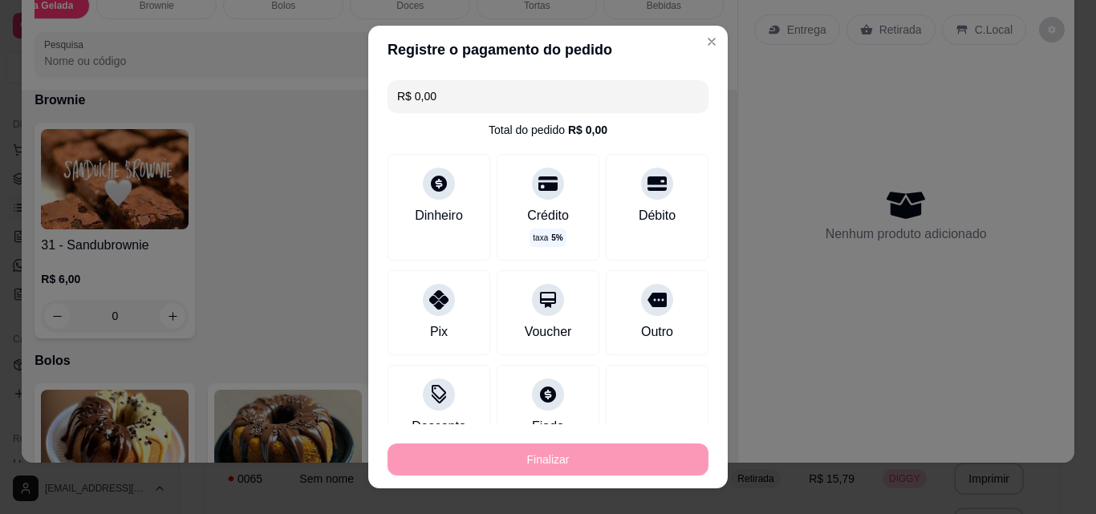
type input "-R$ 16,00"
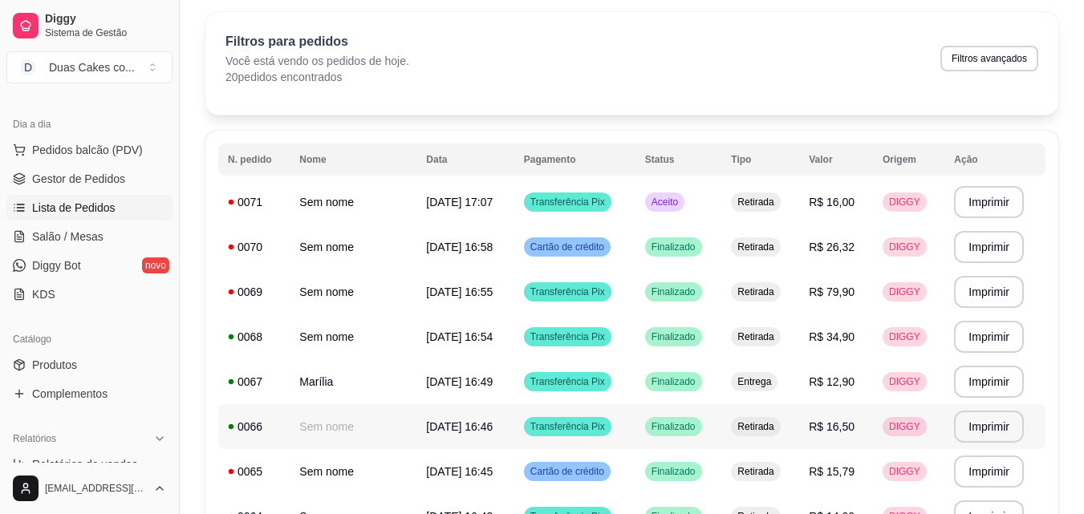
scroll to position [80, 0]
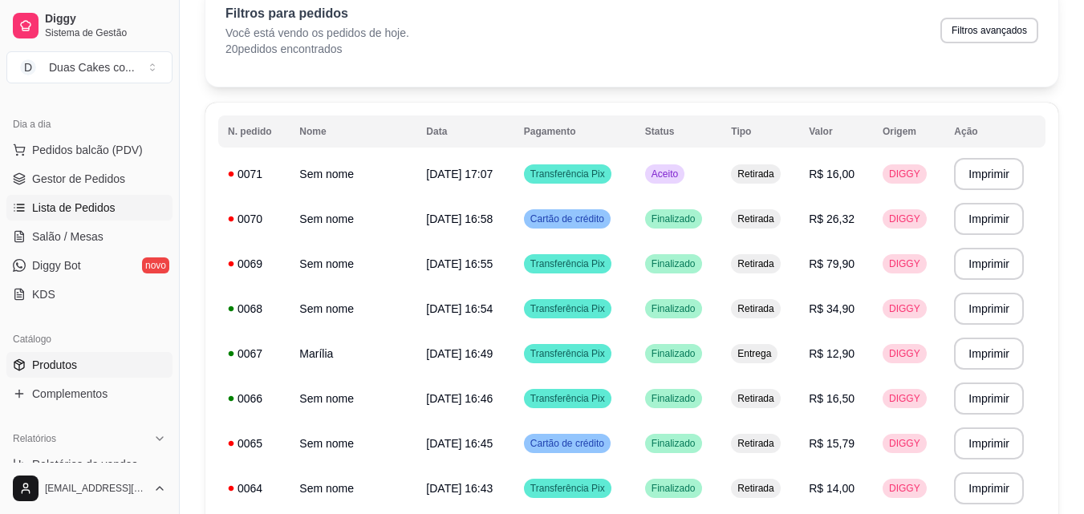
click at [73, 360] on span "Produtos" at bounding box center [54, 365] width 45 height 16
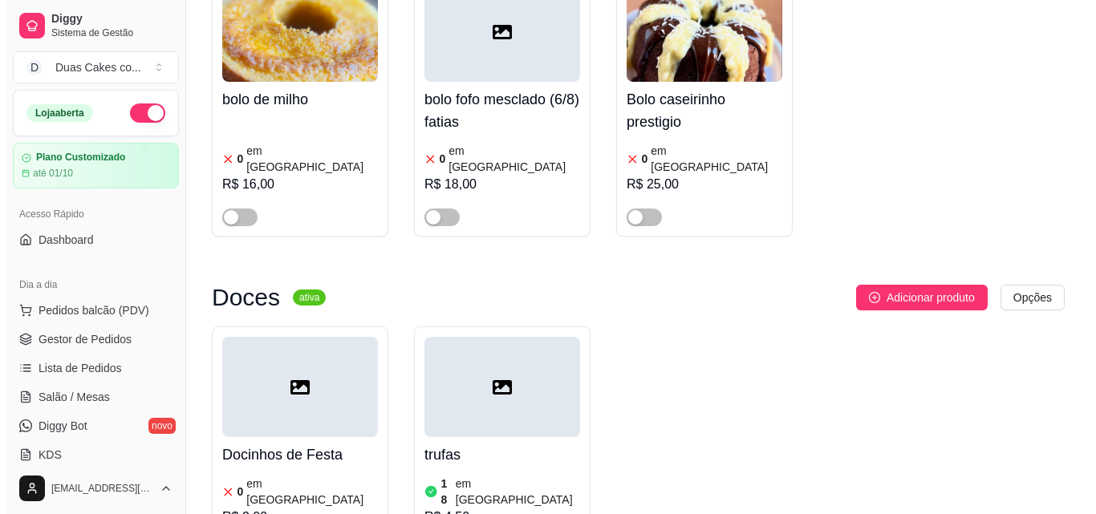
scroll to position [5856, 0]
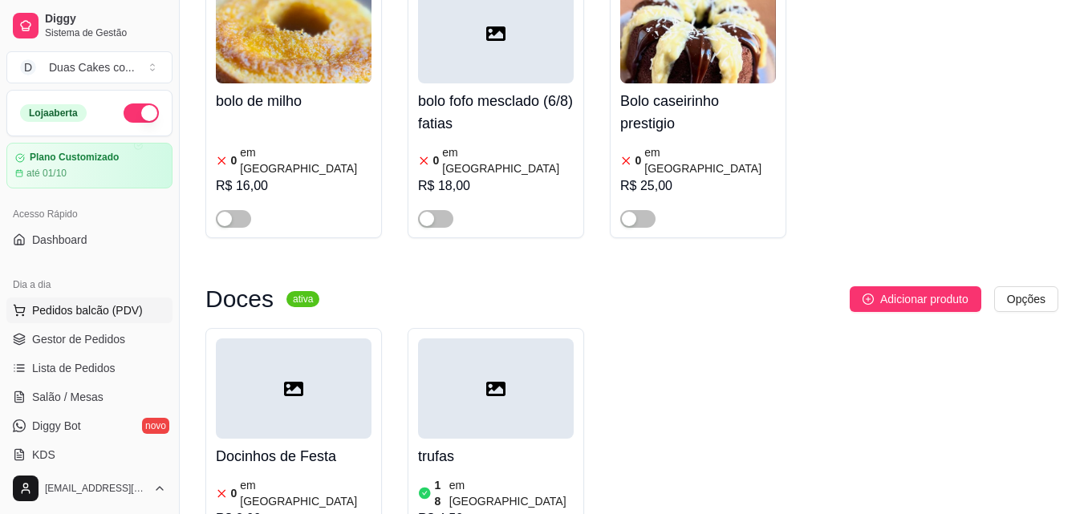
click at [75, 312] on span "Pedidos balcão (PDV)" at bounding box center [87, 310] width 111 height 16
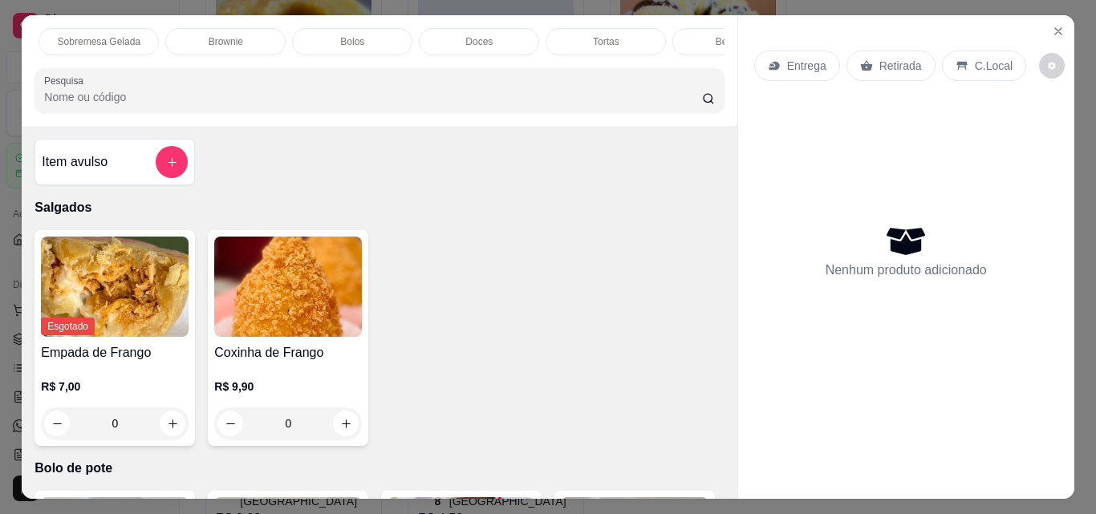
scroll to position [0, 572]
click at [541, 35] on p "Tortas" at bounding box center [537, 41] width 26 height 13
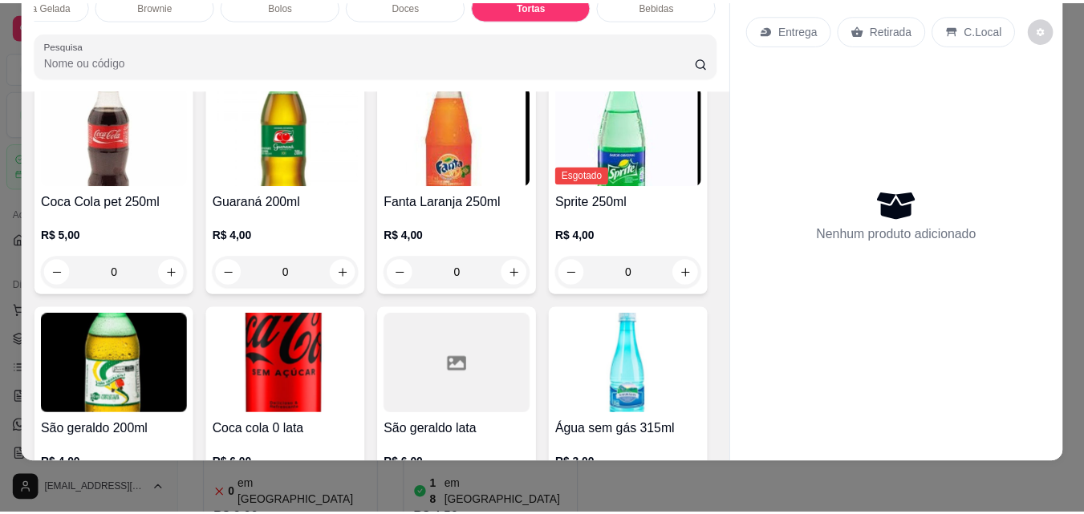
scroll to position [3497, 0]
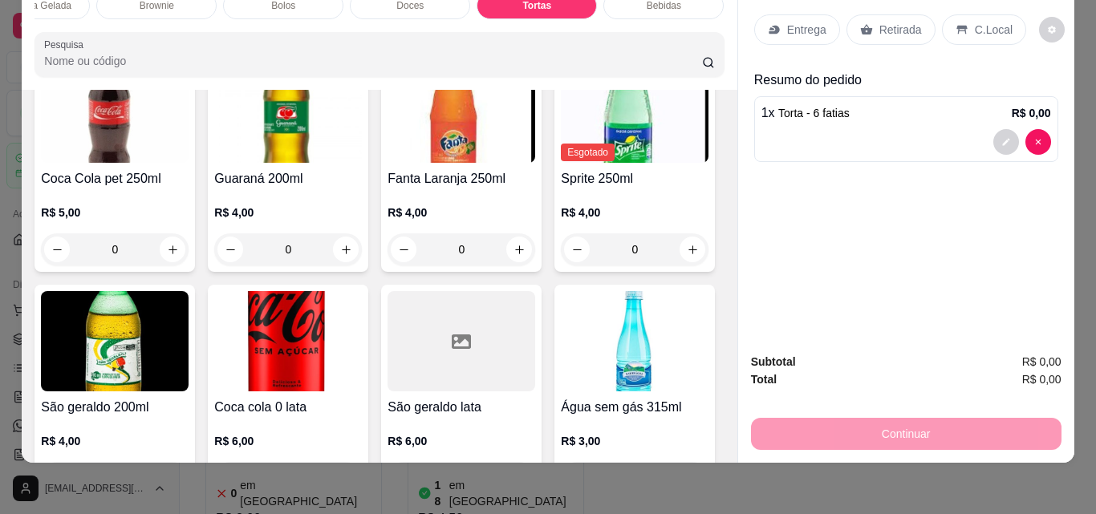
click at [879, 22] on p "Retirada" at bounding box center [900, 30] width 43 height 16
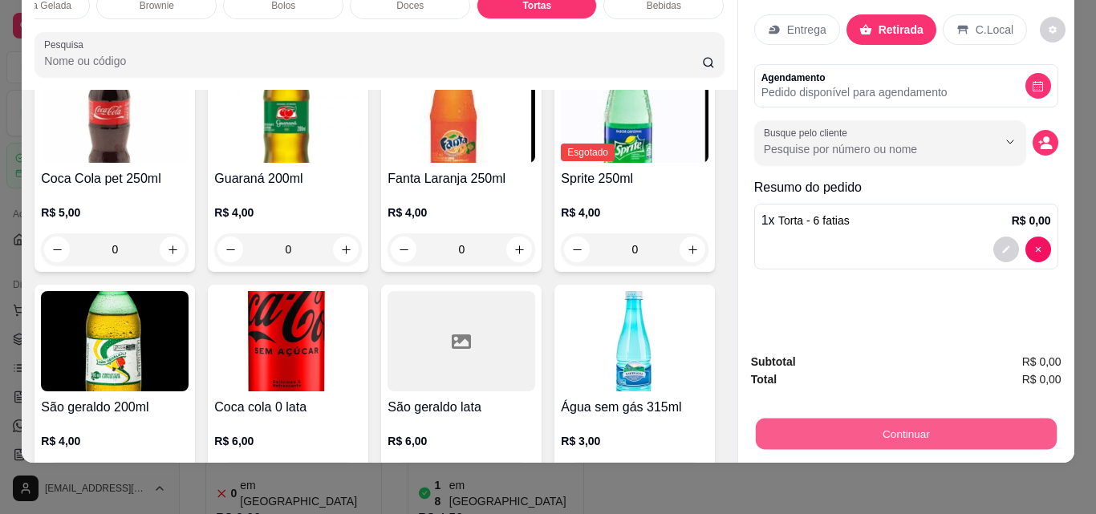
click at [902, 424] on button "Continuar" at bounding box center [905, 433] width 301 height 31
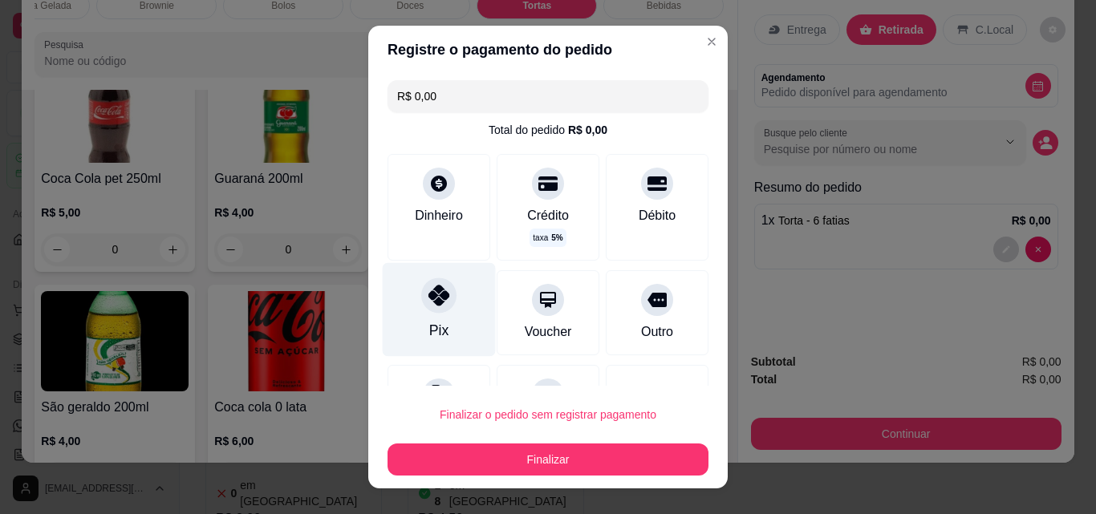
click at [429, 320] on div "Pix" at bounding box center [438, 330] width 19 height 21
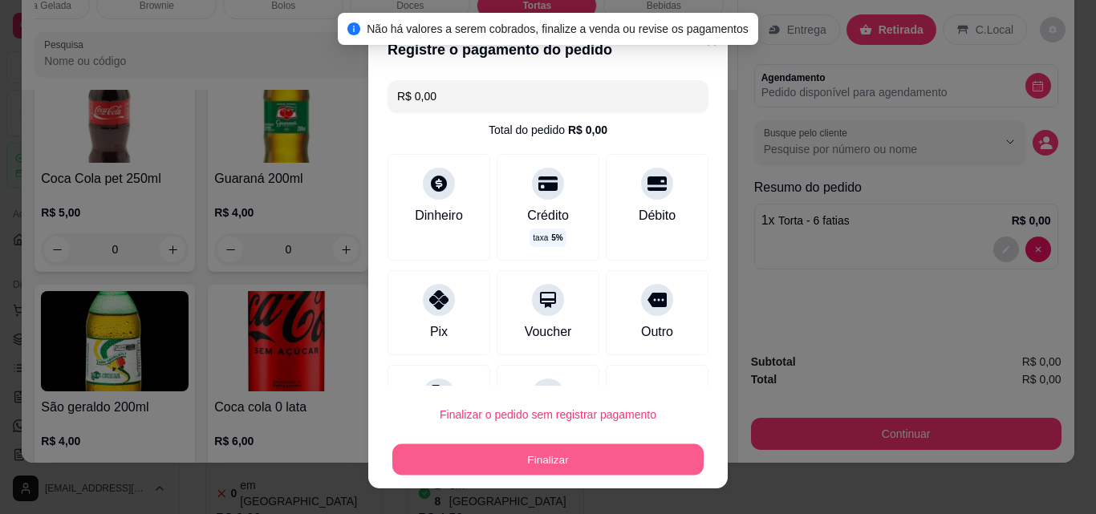
click at [553, 464] on button "Finalizar" at bounding box center [547, 459] width 311 height 31
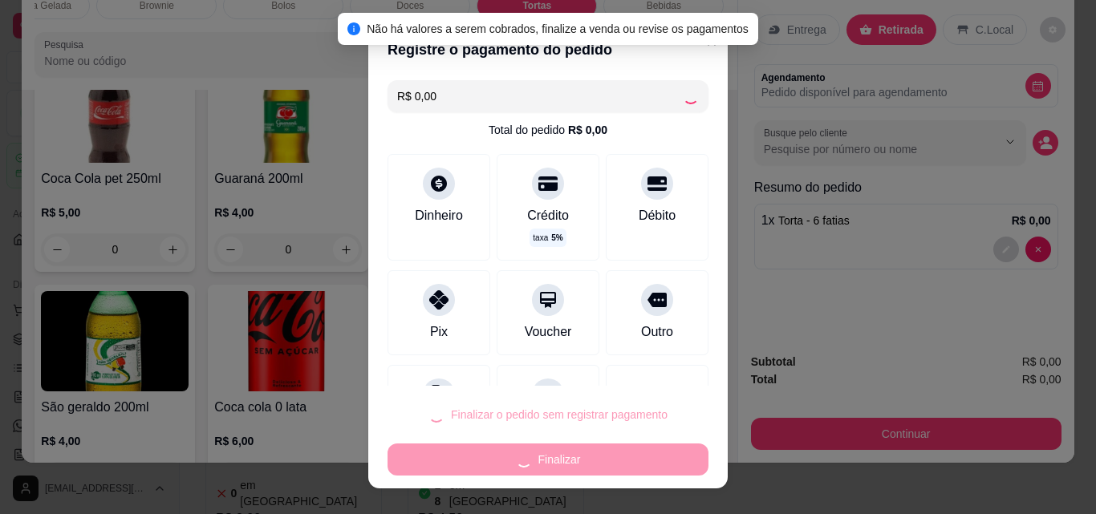
type input "0"
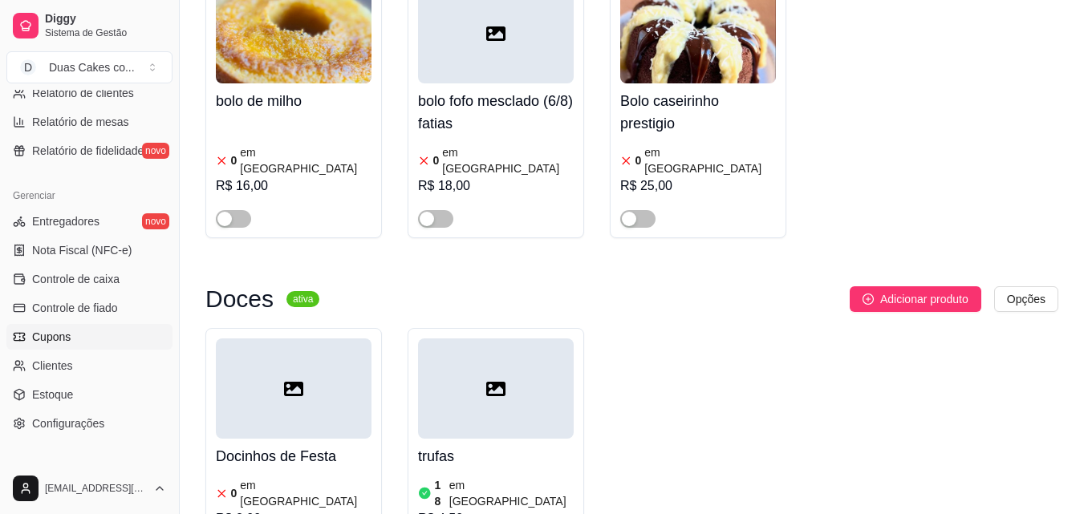
scroll to position [562, 0]
click at [91, 278] on span "Controle de caixa" at bounding box center [75, 278] width 87 height 16
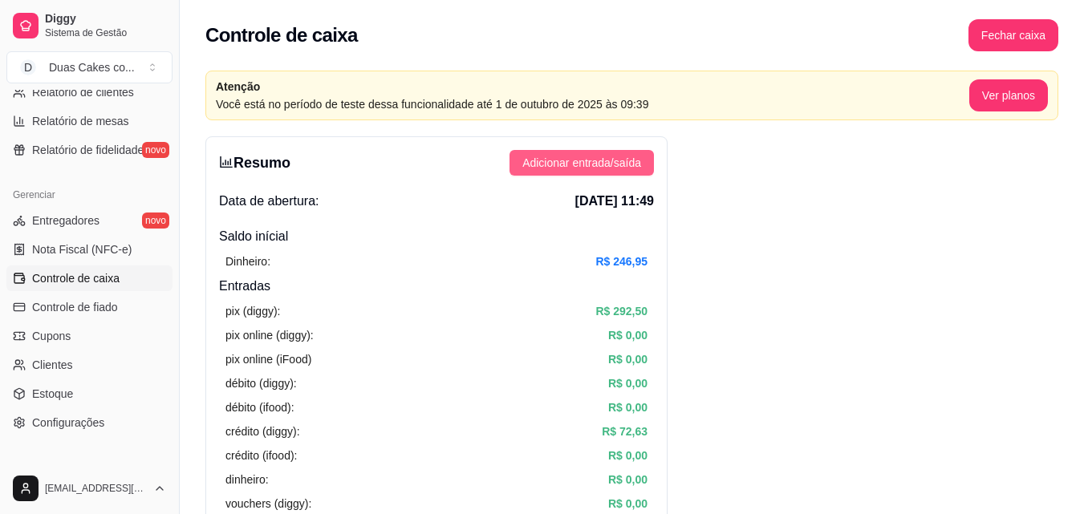
click at [590, 154] on button "Adicionar entrada/saída" at bounding box center [581, 163] width 144 height 26
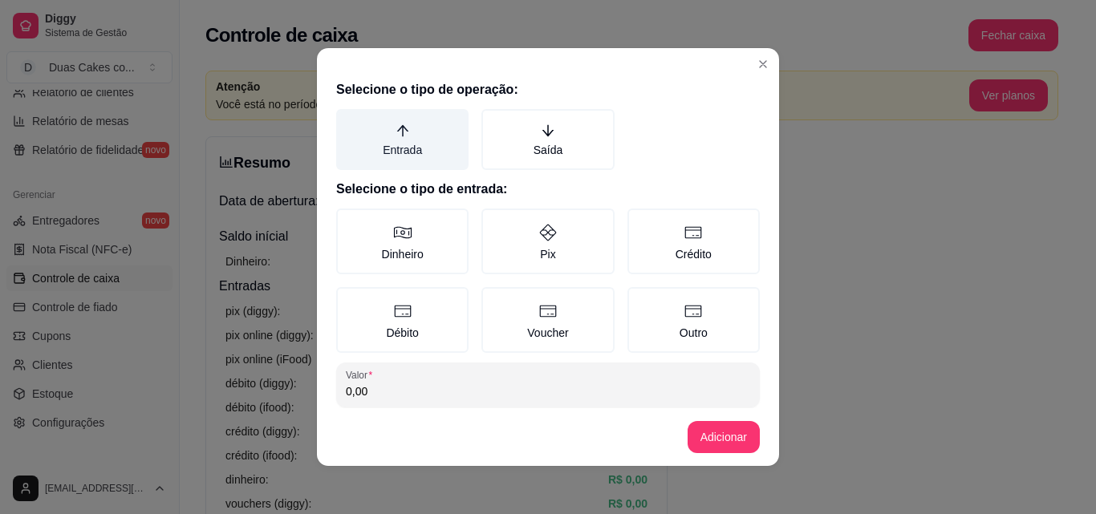
click at [381, 129] on label "Entrada" at bounding box center [402, 139] width 132 height 61
click at [348, 121] on button "Entrada" at bounding box center [341, 114] width 13 height 13
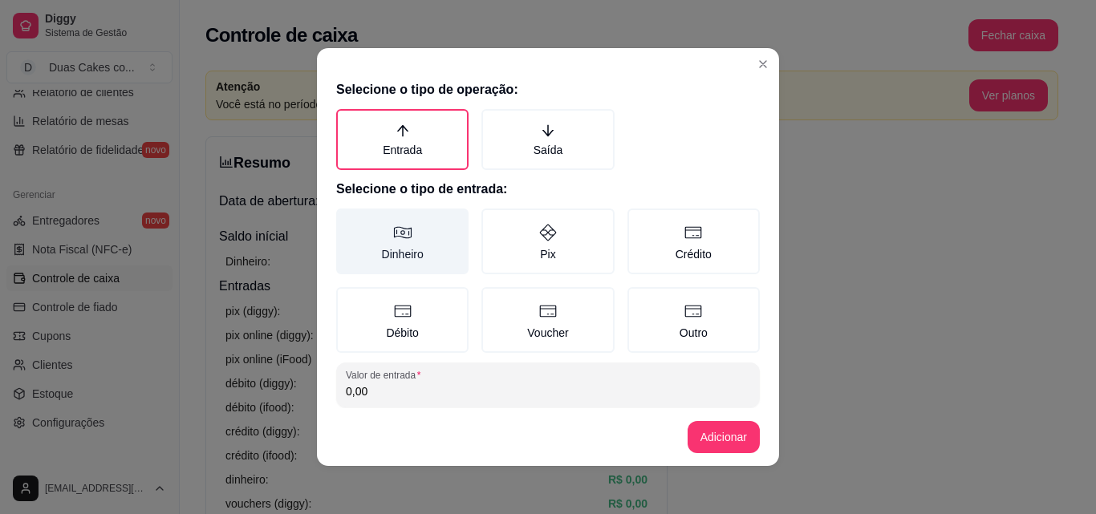
click at [377, 234] on label "Dinheiro" at bounding box center [402, 242] width 132 height 66
click at [348, 221] on button "Dinheiro" at bounding box center [341, 214] width 13 height 13
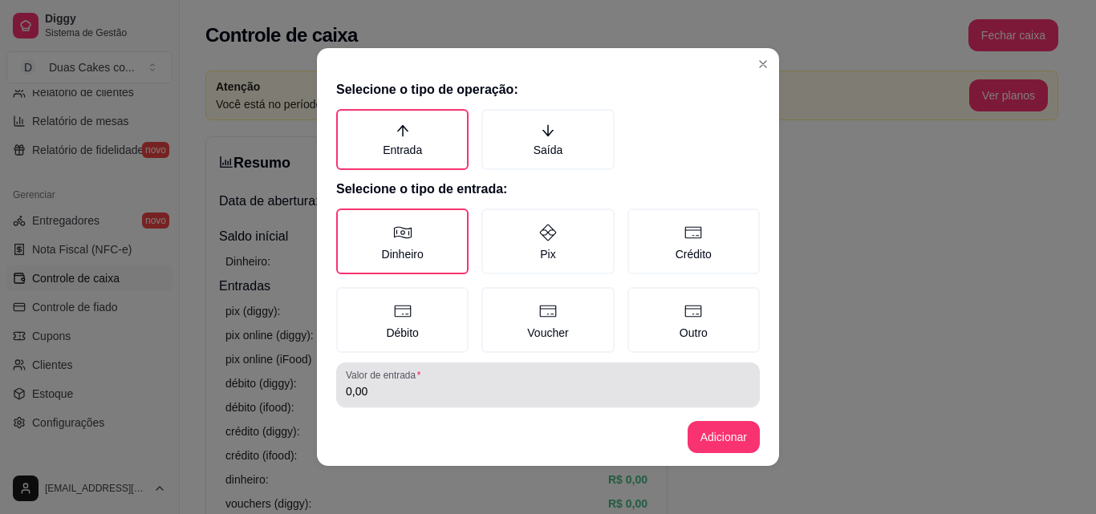
click at [401, 403] on div "Valor de entrada 0,00" at bounding box center [548, 385] width 424 height 45
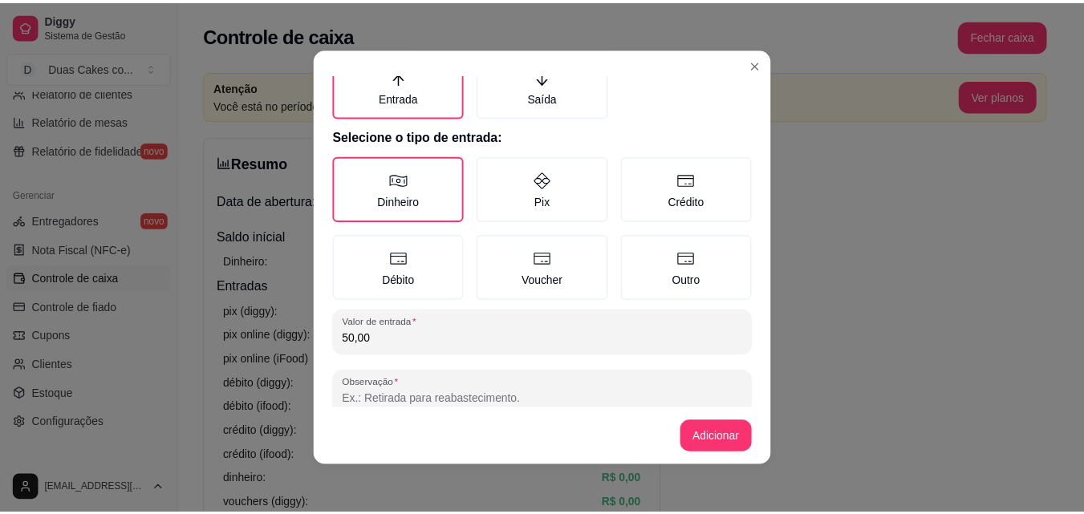
scroll to position [86, 0]
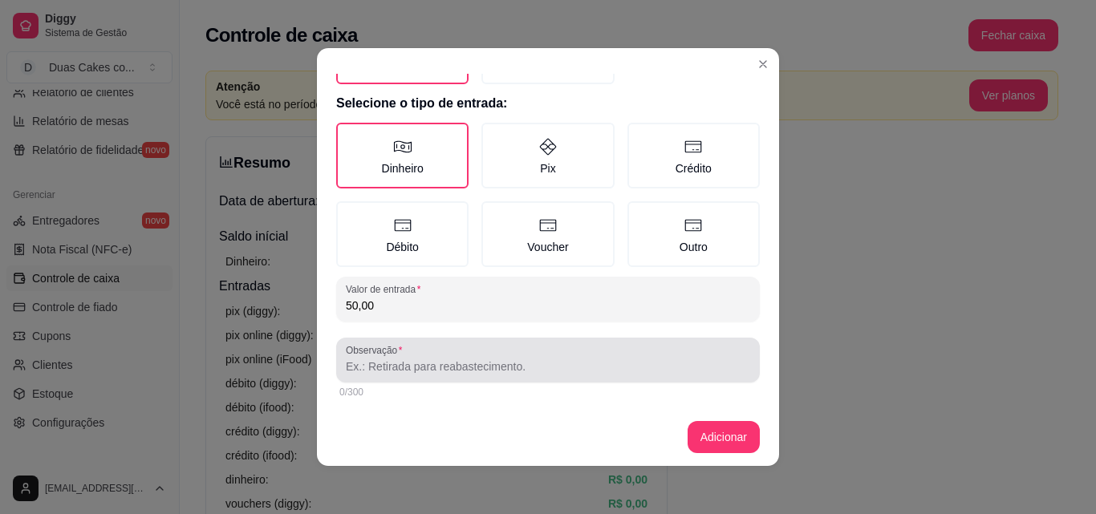
type input "50,00"
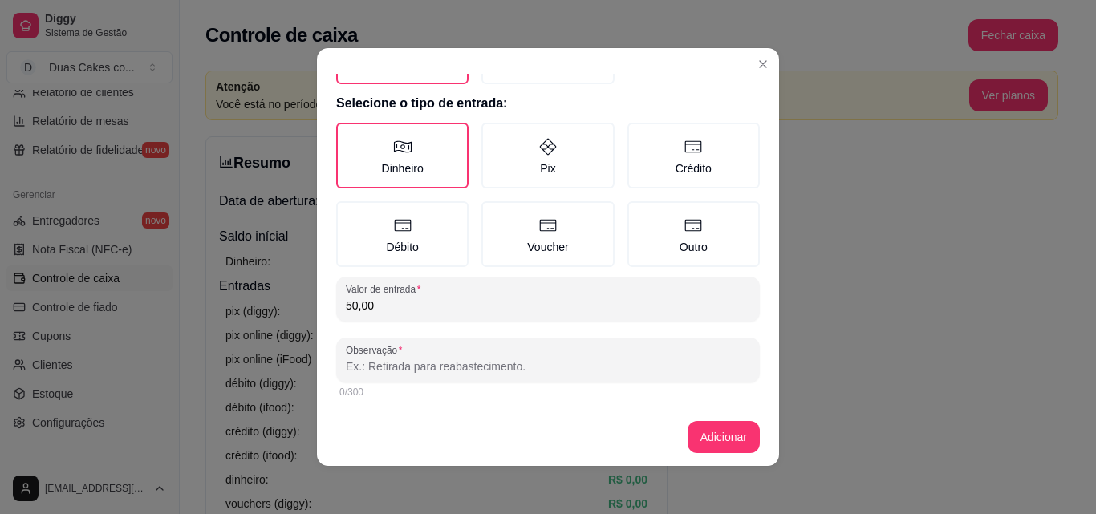
click at [394, 366] on input "Observação" at bounding box center [548, 367] width 404 height 16
type input "restante do kit festa da vitoria"
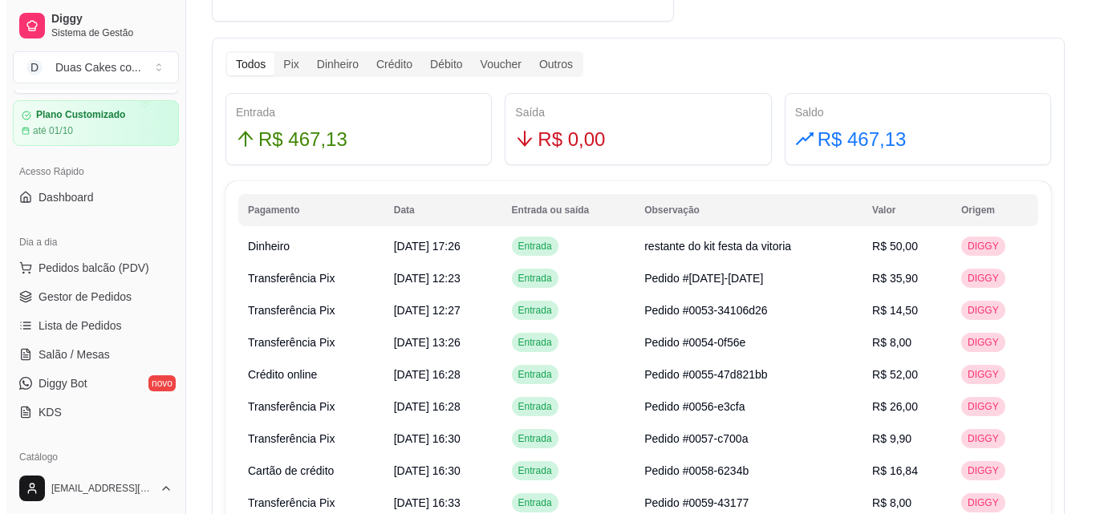
scroll to position [0, 0]
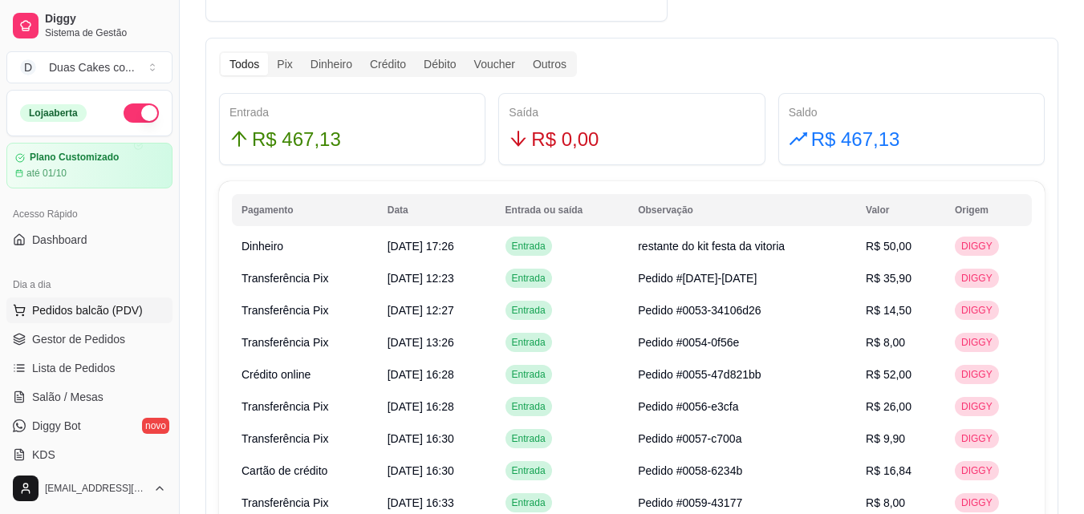
click at [77, 305] on span "Pedidos balcão (PDV)" at bounding box center [87, 310] width 111 height 16
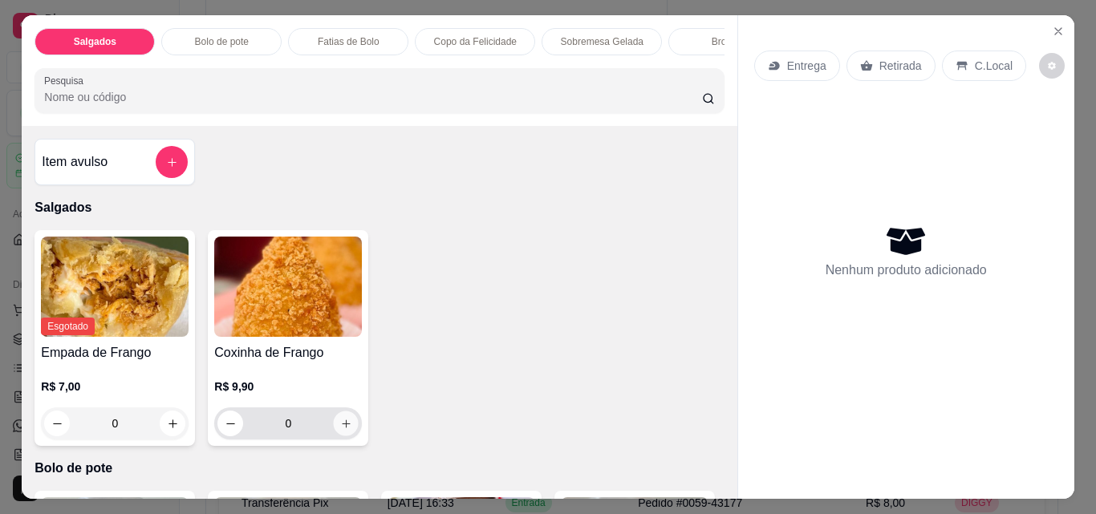
click at [346, 430] on icon "increase-product-quantity" at bounding box center [346, 424] width 12 height 12
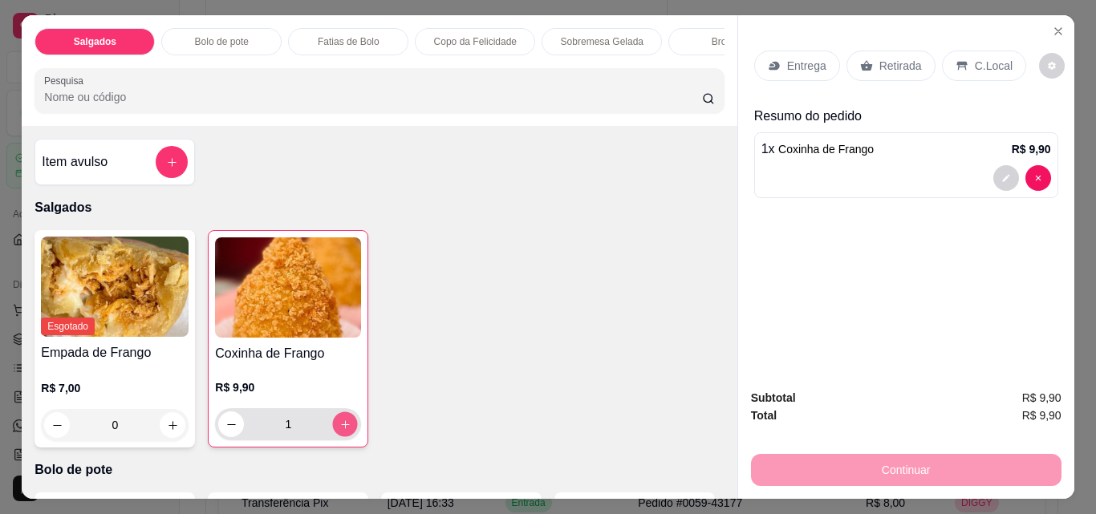
click at [346, 431] on button "increase-product-quantity" at bounding box center [345, 424] width 25 height 25
type input "2"
click at [470, 35] on p "Copo da Felicidade" at bounding box center [475, 41] width 83 height 13
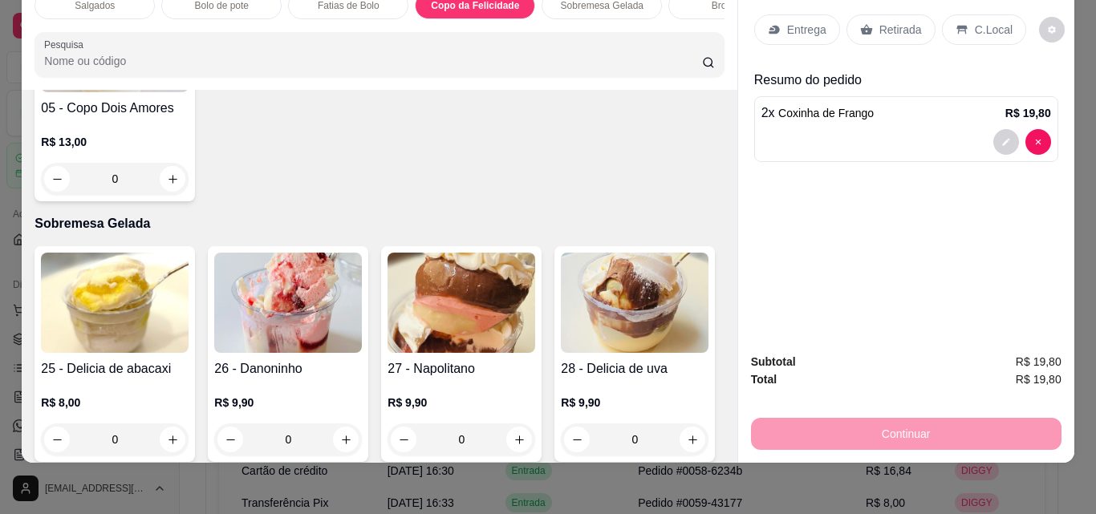
scroll to position [1779, 0]
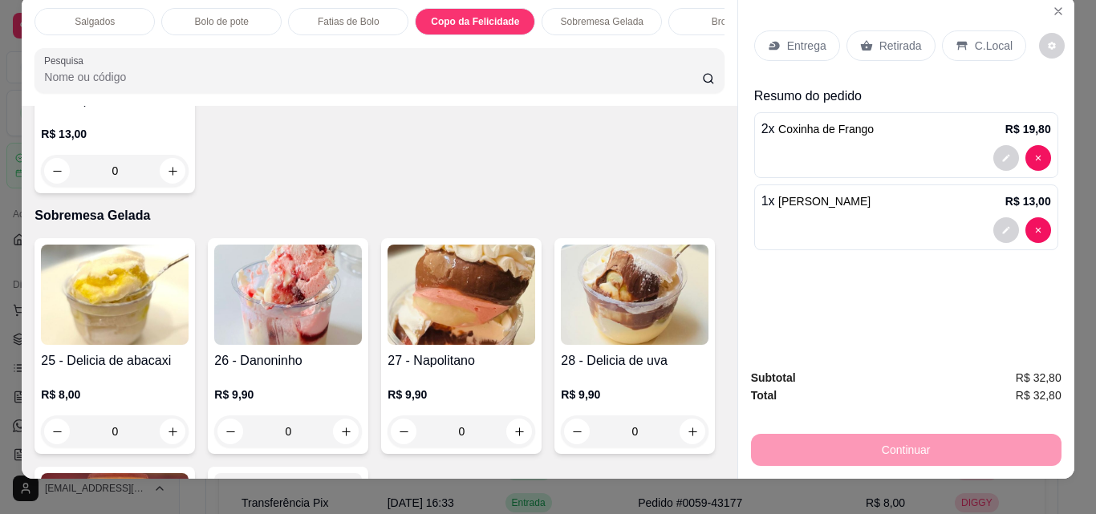
scroll to position [0, 0]
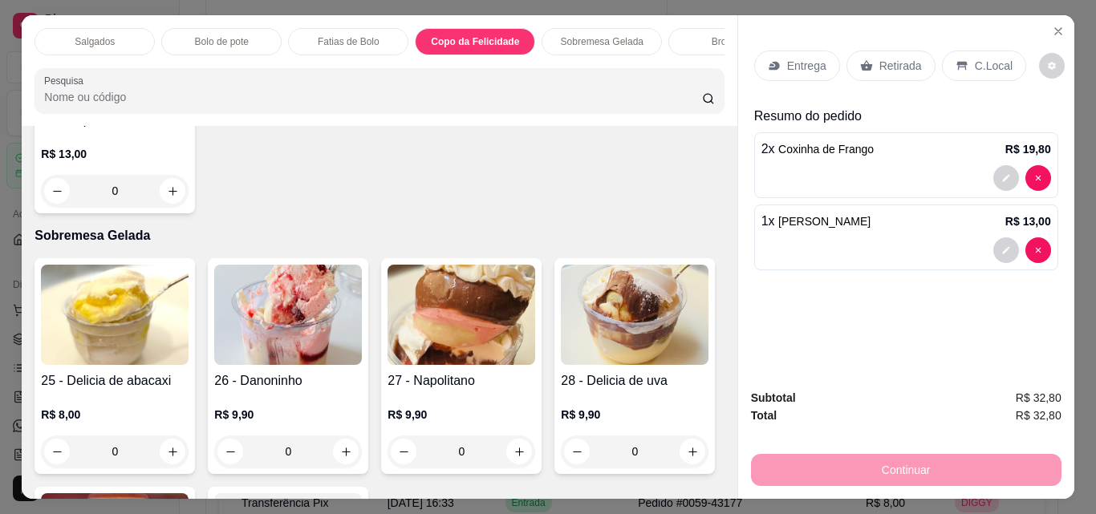
click at [885, 58] on p "Retirada" at bounding box center [900, 66] width 43 height 16
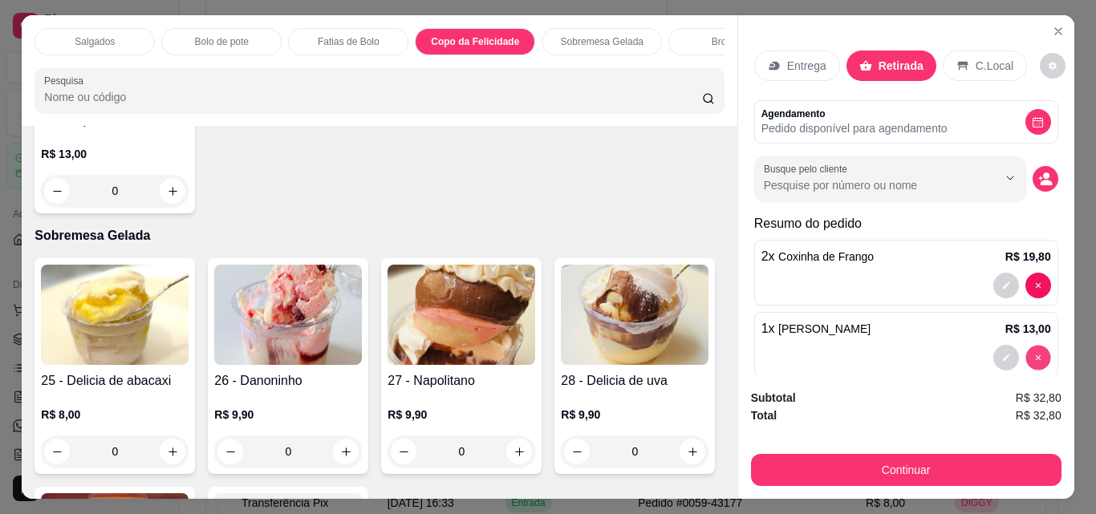
type input "0"
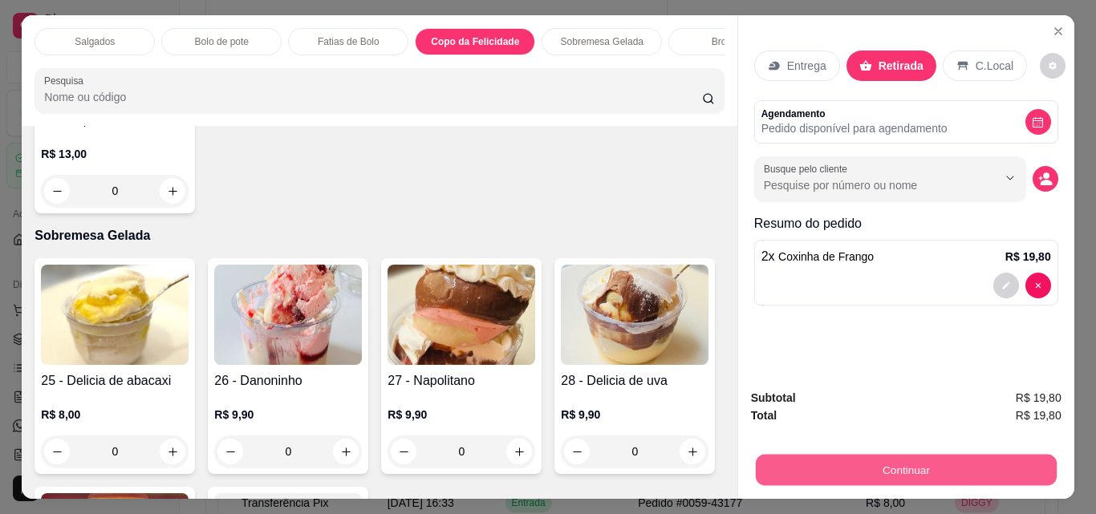
click at [866, 470] on button "Continuar" at bounding box center [905, 469] width 301 height 31
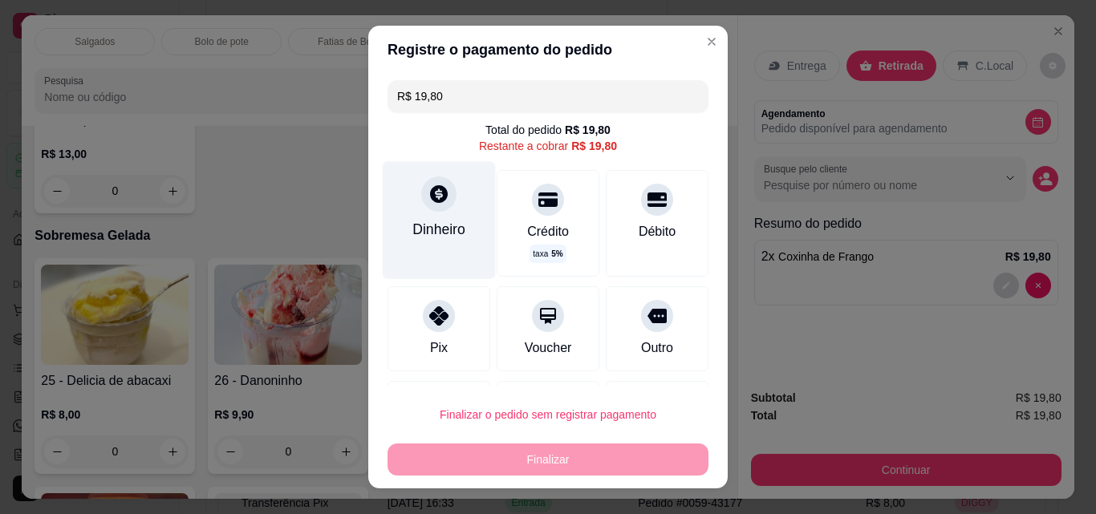
click at [426, 231] on div "Dinheiro" at bounding box center [438, 229] width 53 height 21
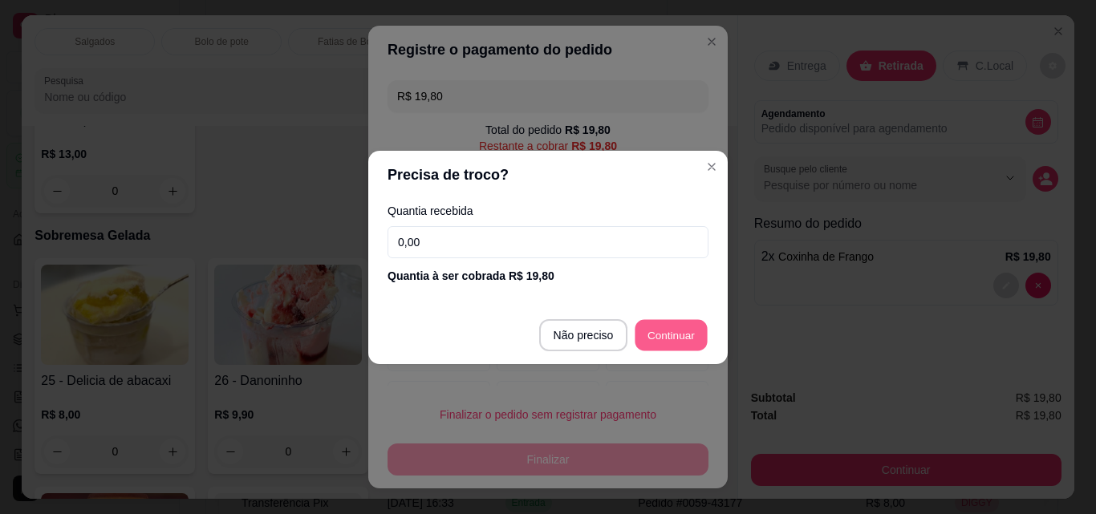
type input "R$ 0,00"
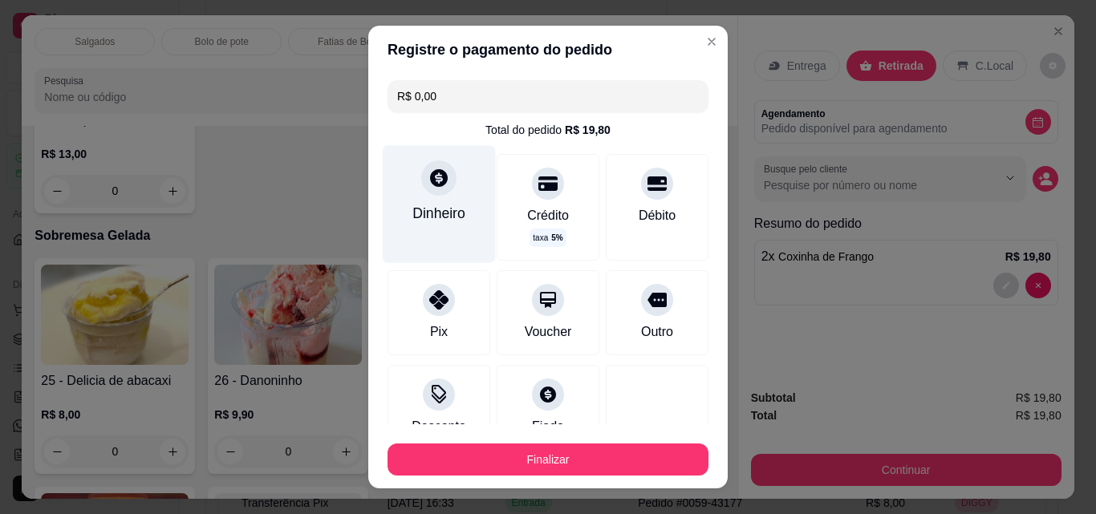
click at [444, 217] on div "Dinheiro" at bounding box center [438, 213] width 53 height 21
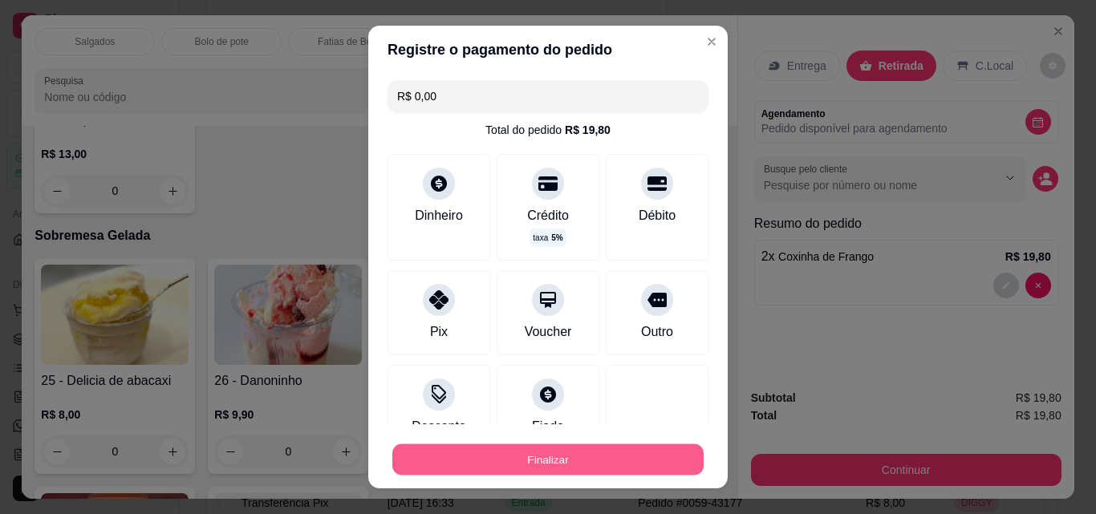
click at [539, 464] on button "Finalizar" at bounding box center [547, 459] width 311 height 31
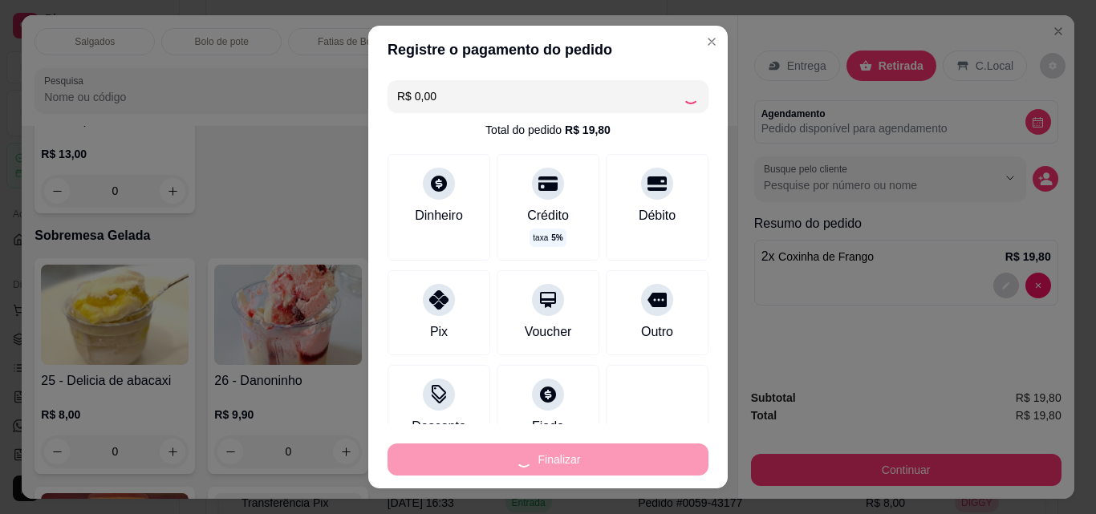
type input "0"
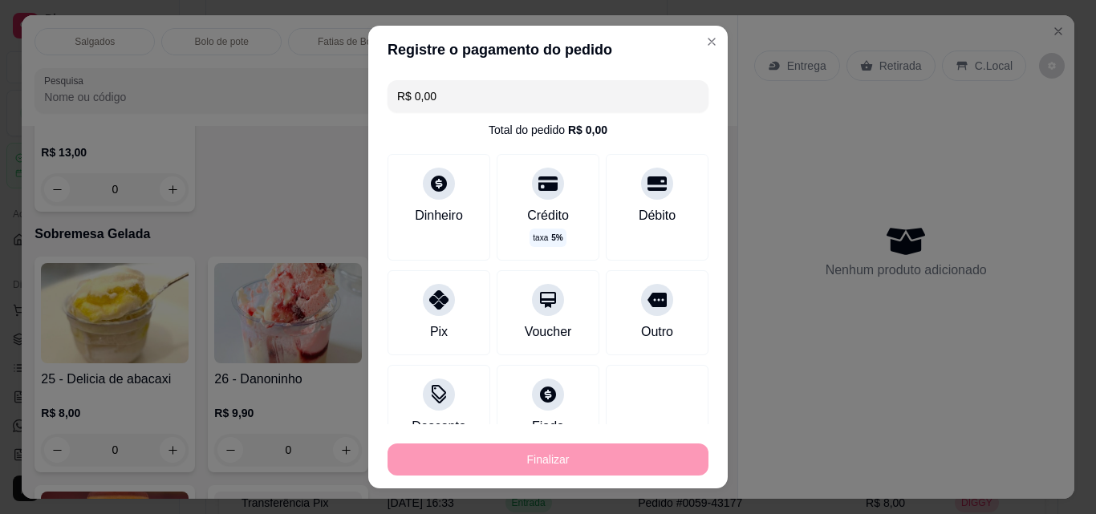
type input "-R$ 19,80"
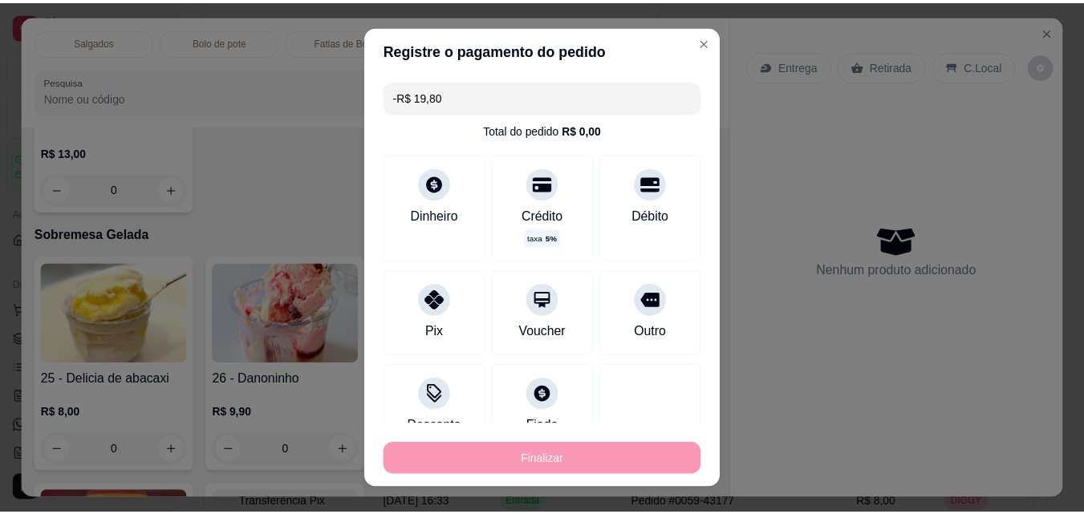
scroll to position [1778, 0]
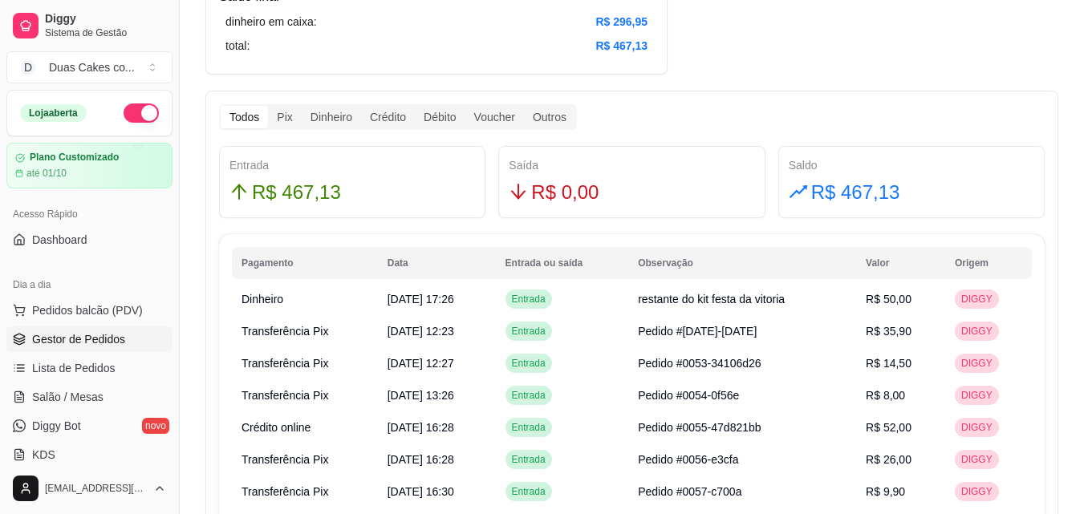
scroll to position [882, 0]
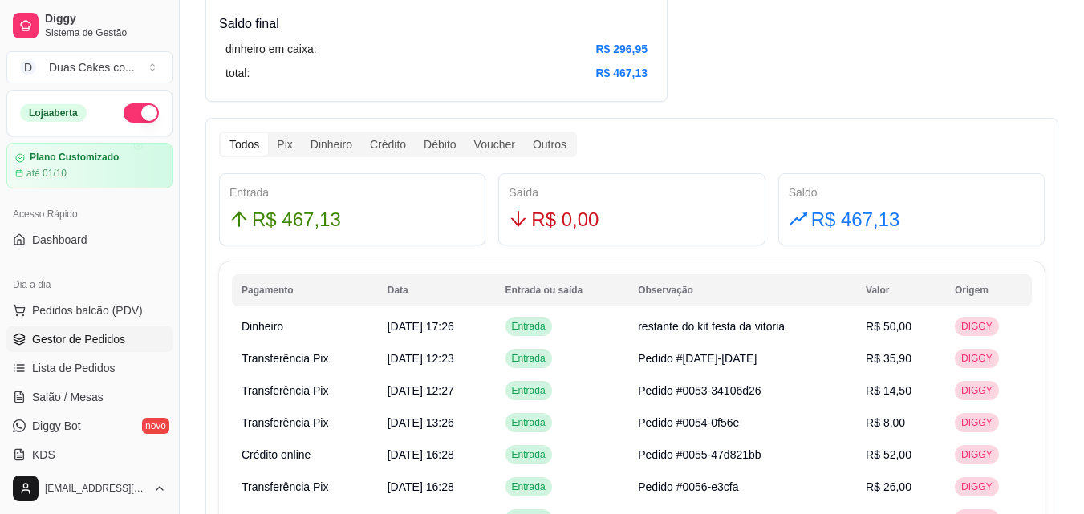
click at [77, 336] on span "Gestor de Pedidos" at bounding box center [78, 339] width 93 height 16
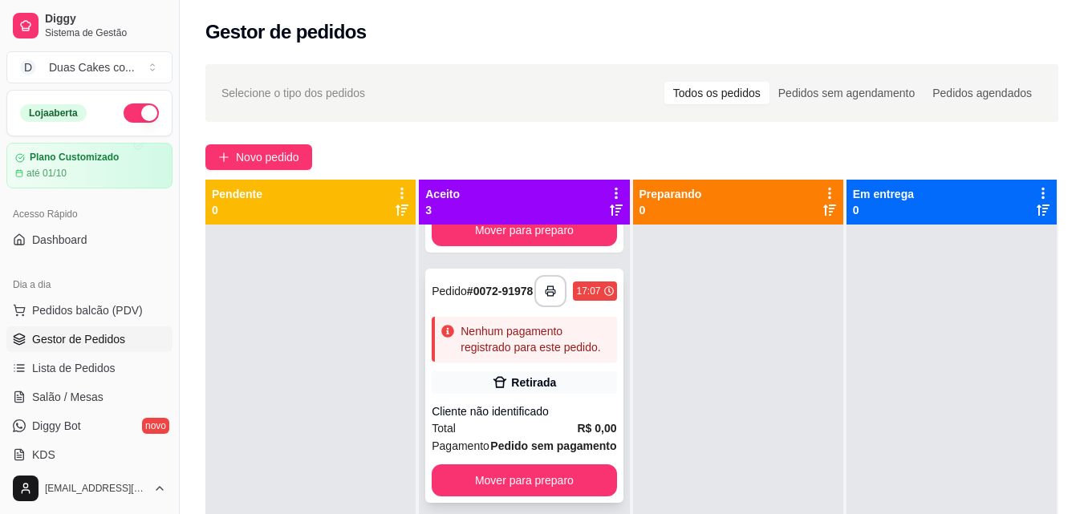
scroll to position [214, 0]
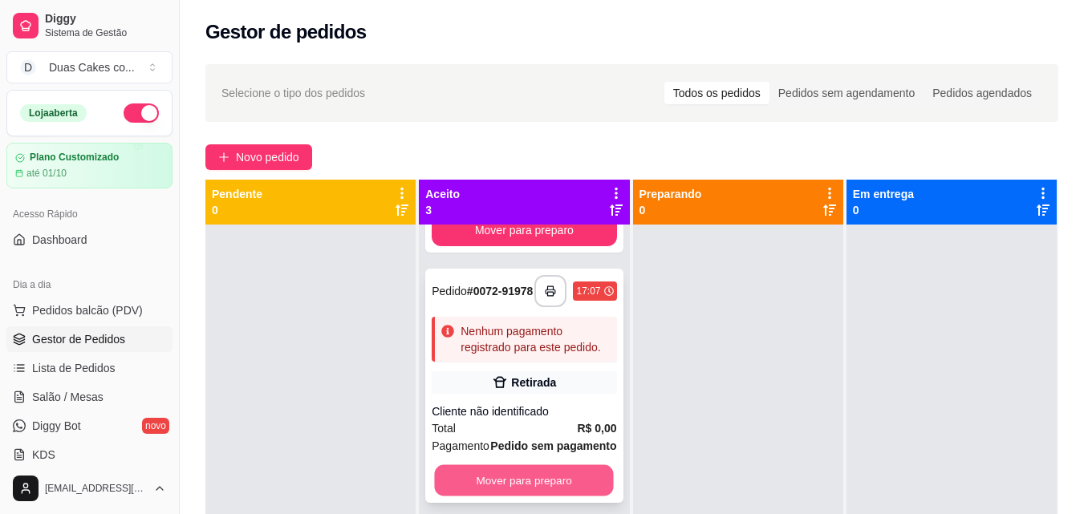
click at [536, 474] on button "Mover para preparo" at bounding box center [524, 480] width 179 height 31
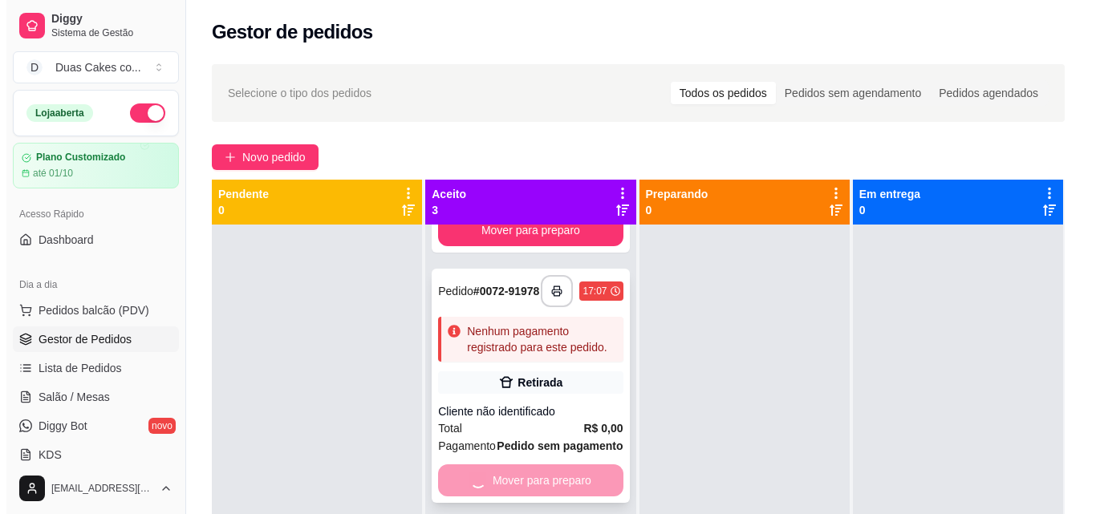
scroll to position [0, 0]
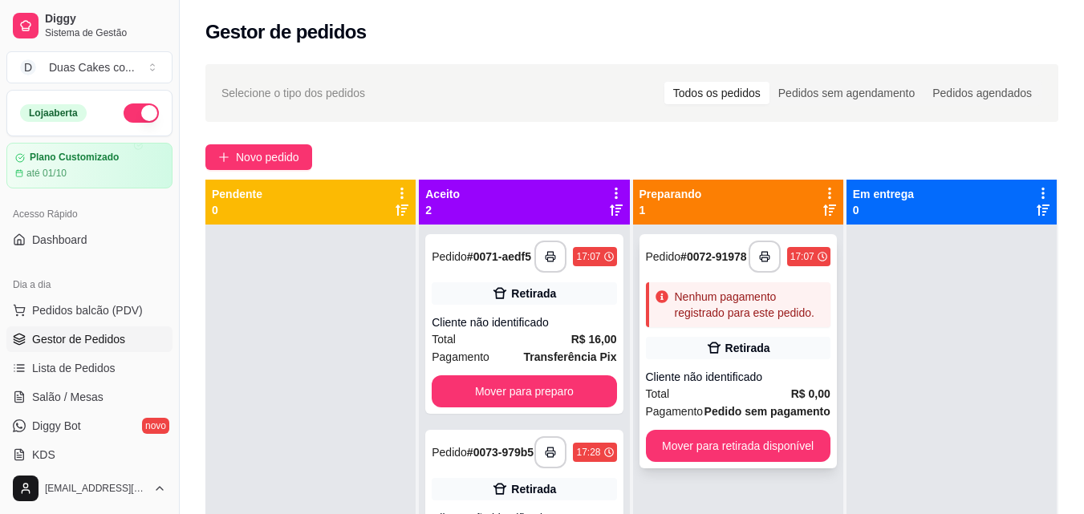
click at [787, 375] on div "**********" at bounding box center [737, 351] width 197 height 234
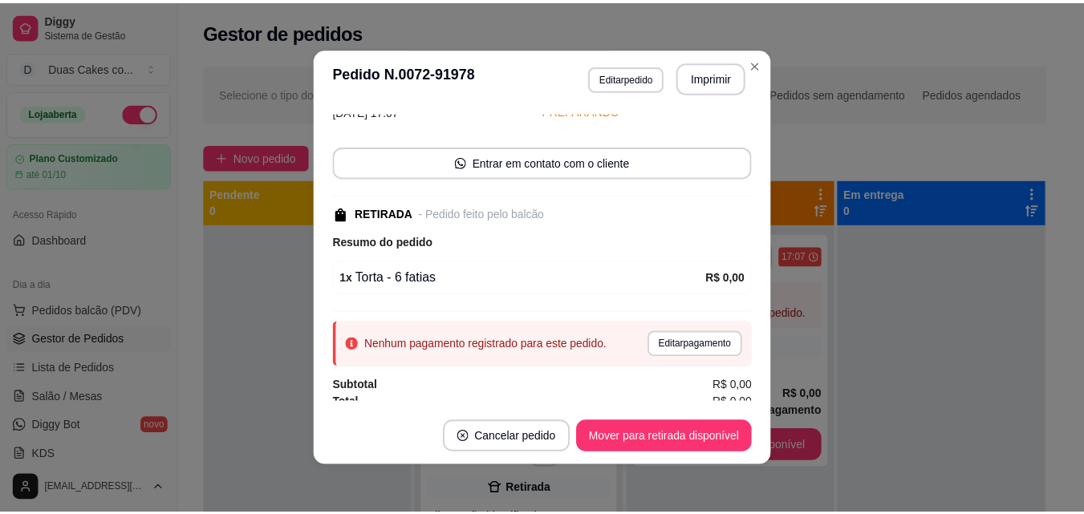
scroll to position [90, 0]
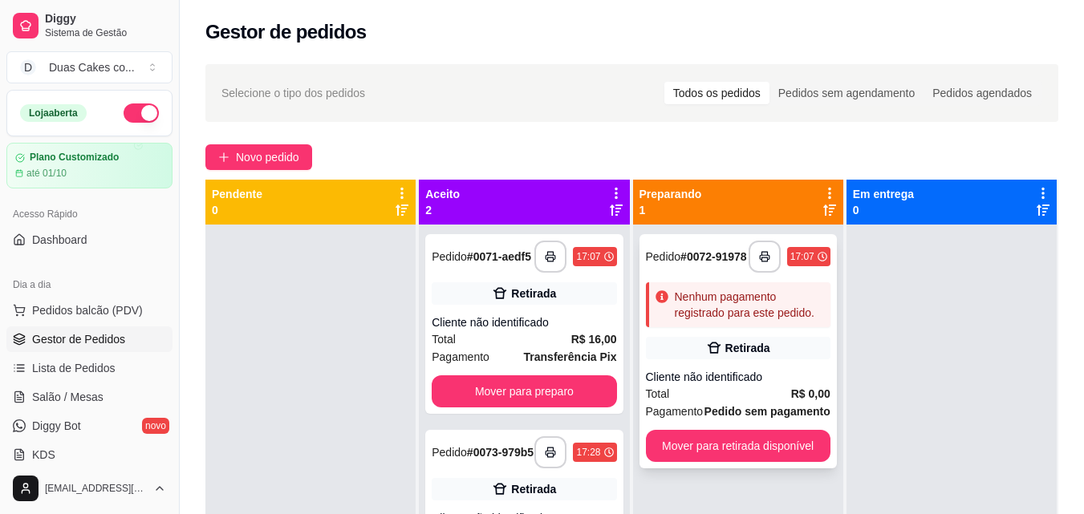
click at [704, 394] on div "Total R$ 0,00" at bounding box center [738, 394] width 185 height 18
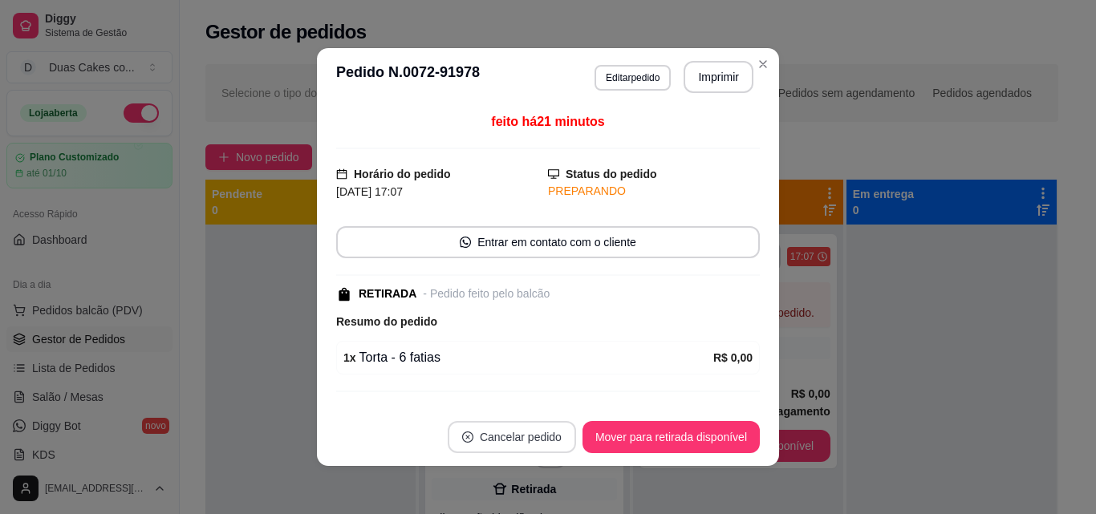
click at [504, 435] on button "Cancelar pedido" at bounding box center [512, 437] width 128 height 32
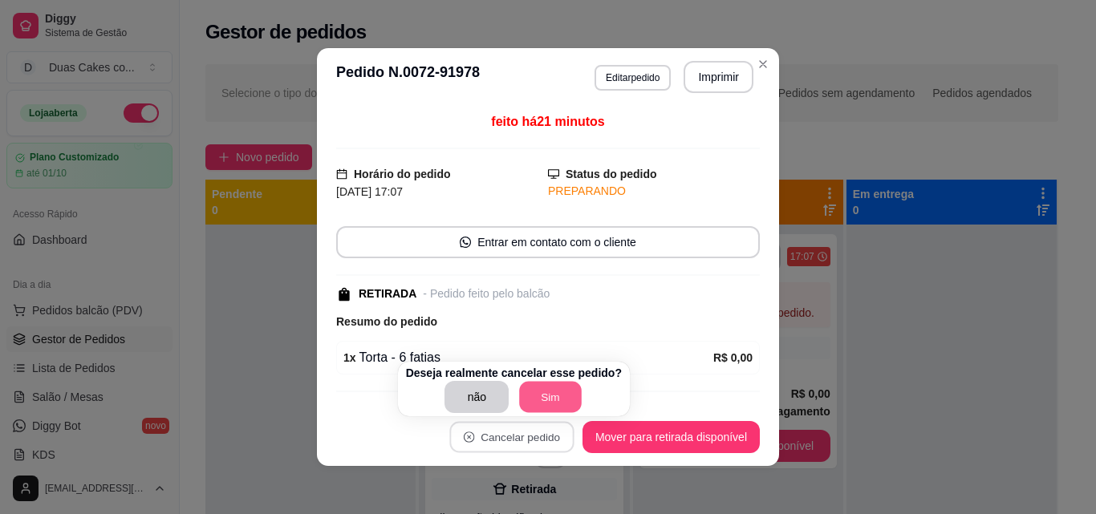
click at [535, 402] on button "Sim" at bounding box center [551, 397] width 63 height 31
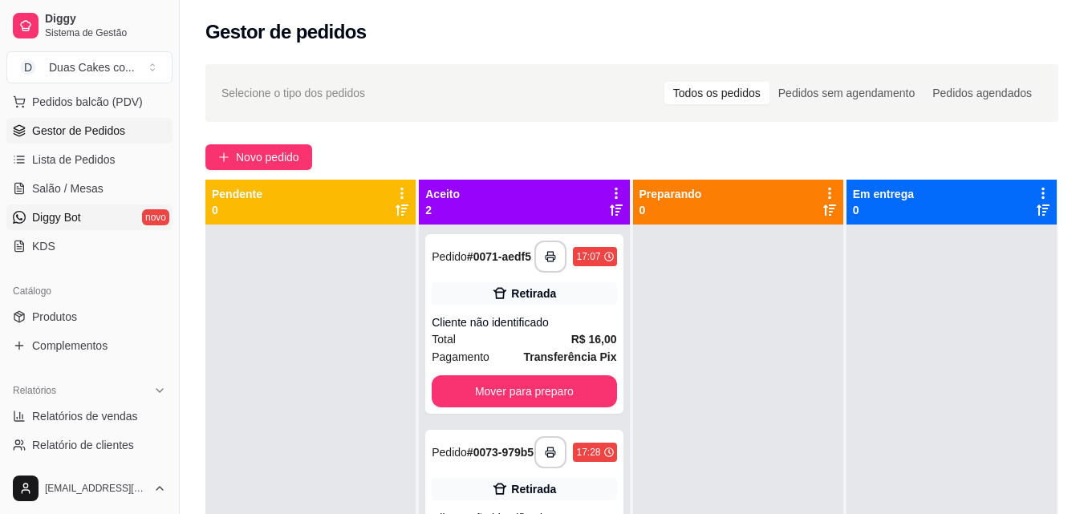
scroll to position [241, 0]
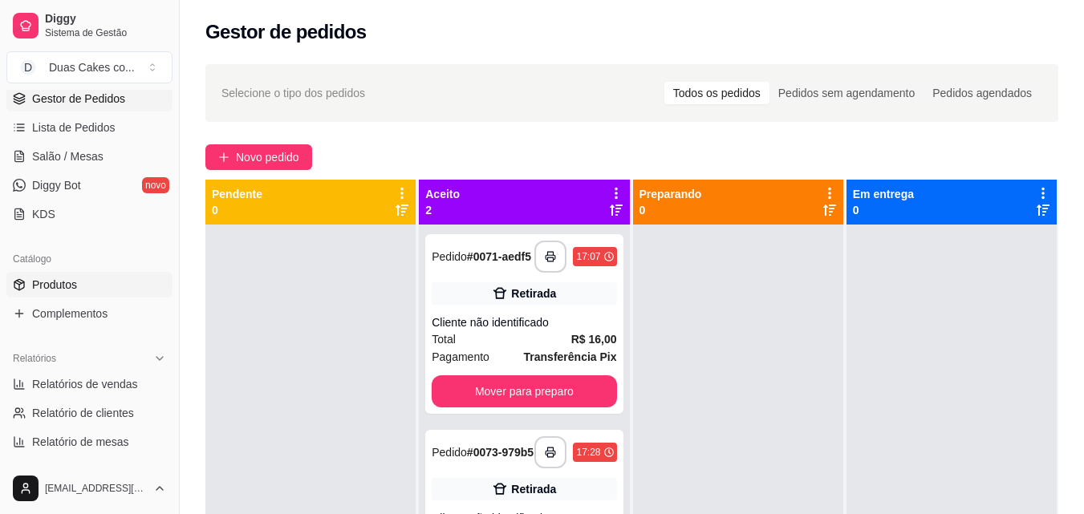
click at [43, 286] on span "Produtos" at bounding box center [54, 285] width 45 height 16
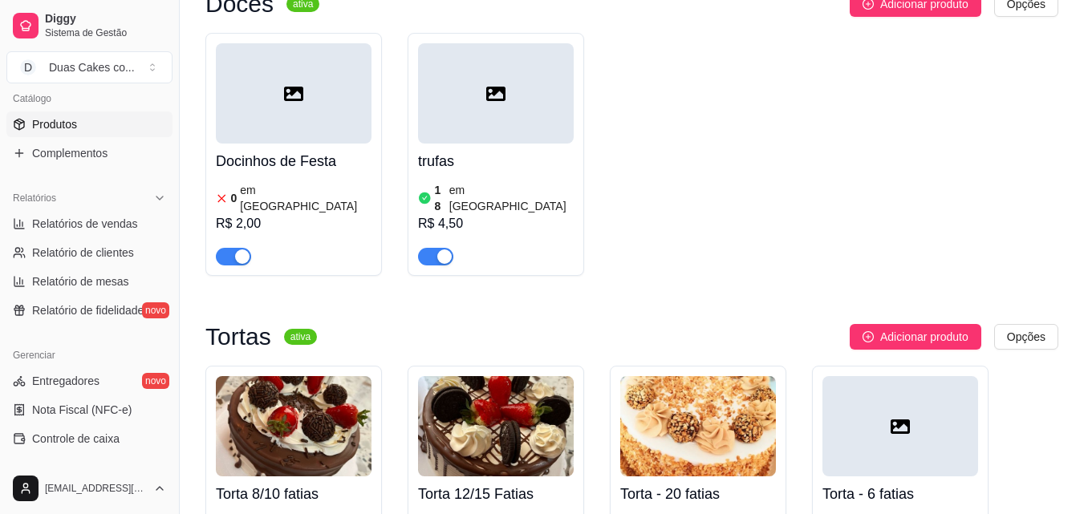
scroll to position [6177, 0]
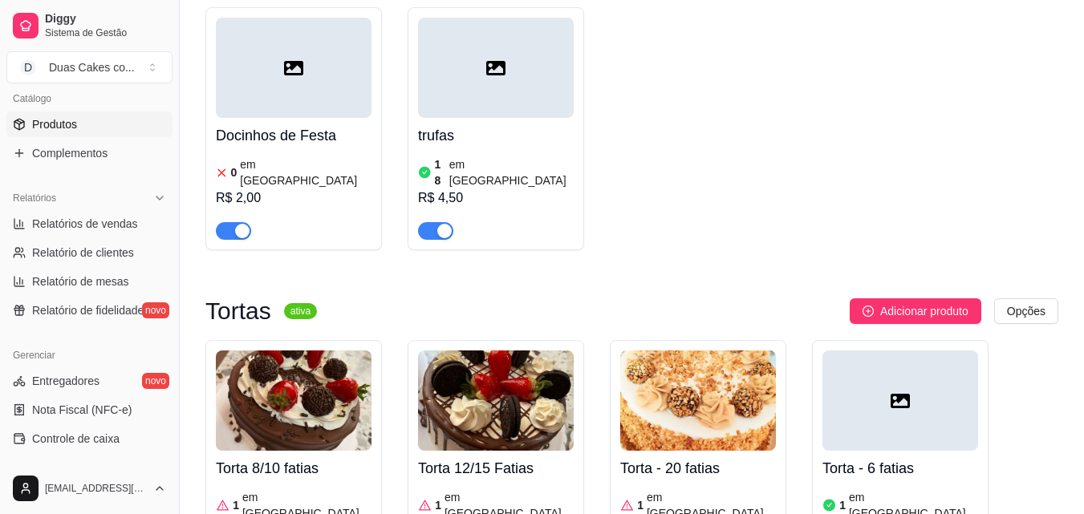
click at [881, 451] on div "Torta - 6 fatias 1 em estoque R$ 0,00" at bounding box center [900, 512] width 156 height 122
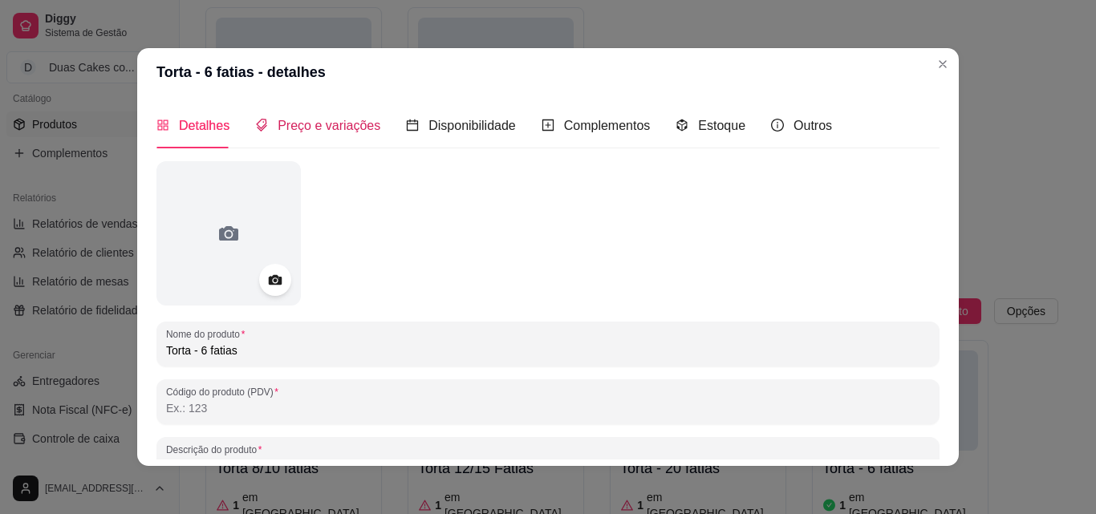
click at [311, 126] on span "Preço e variações" at bounding box center [329, 126] width 103 height 14
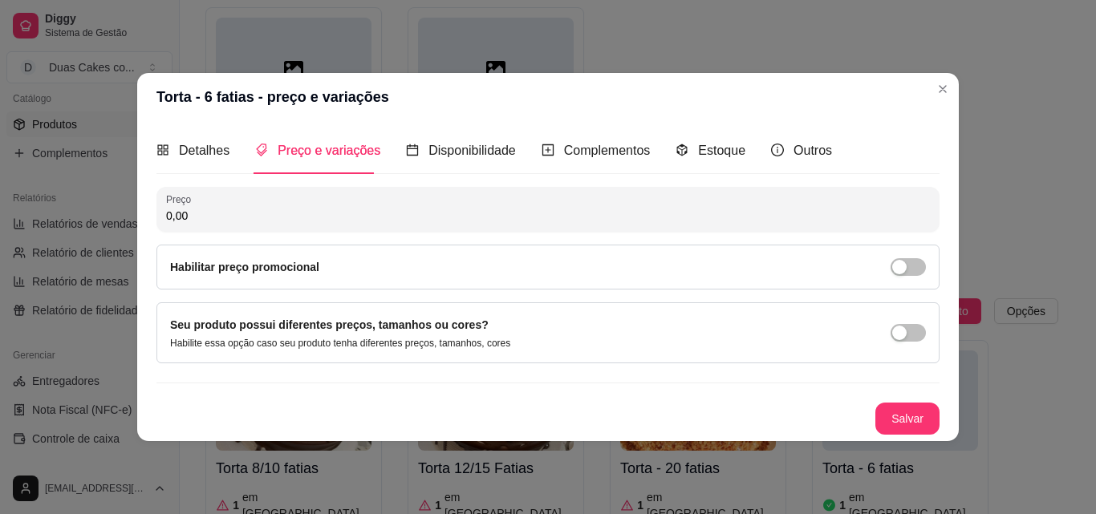
click at [229, 215] on input "0,00" at bounding box center [548, 216] width 764 height 16
type input "49,90"
click at [898, 424] on button "Salvar" at bounding box center [907, 418] width 63 height 31
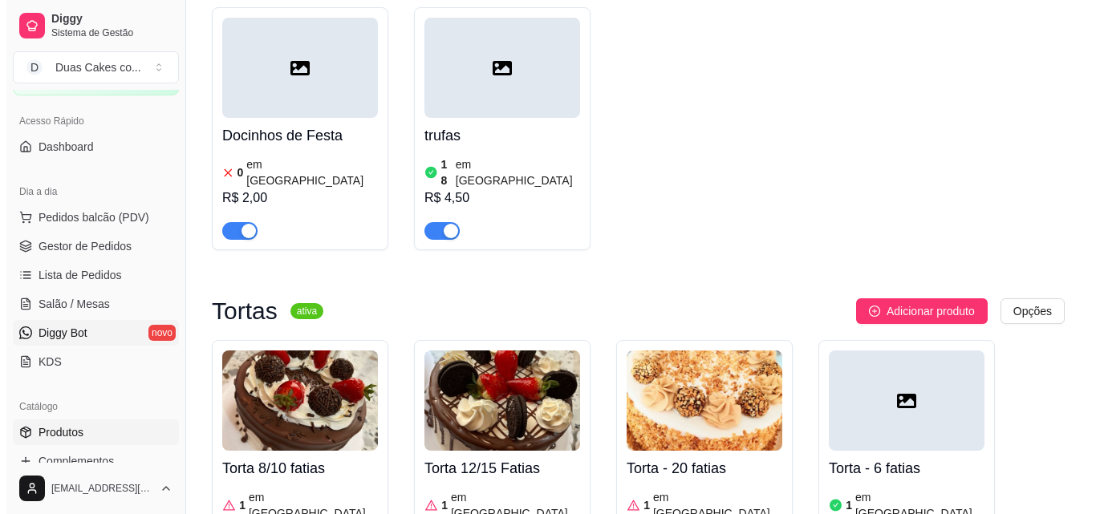
scroll to position [0, 0]
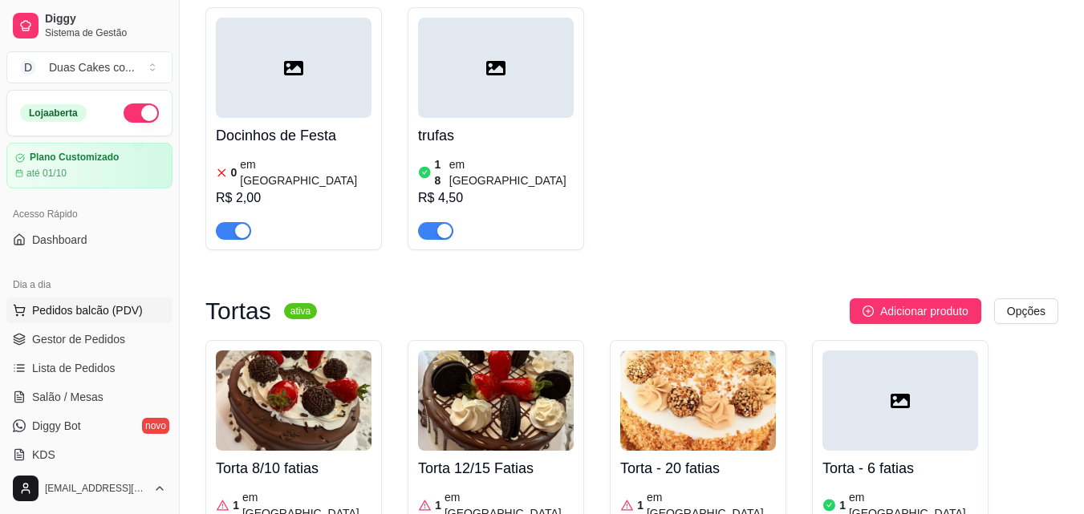
click at [80, 309] on span "Pedidos balcão (PDV)" at bounding box center [87, 310] width 111 height 16
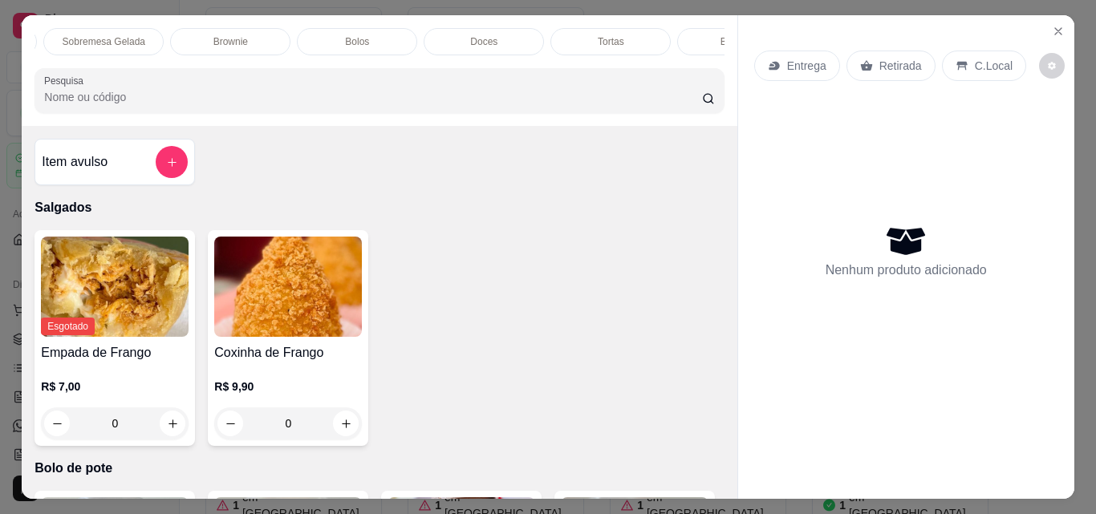
scroll to position [0, 572]
click at [518, 38] on div "Tortas" at bounding box center [536, 41] width 120 height 27
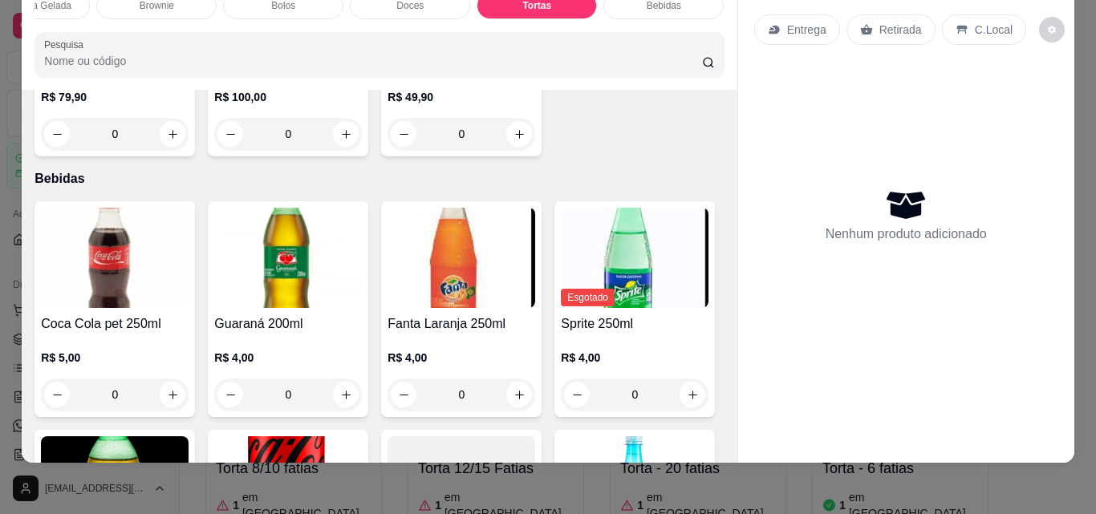
scroll to position [3417, 0]
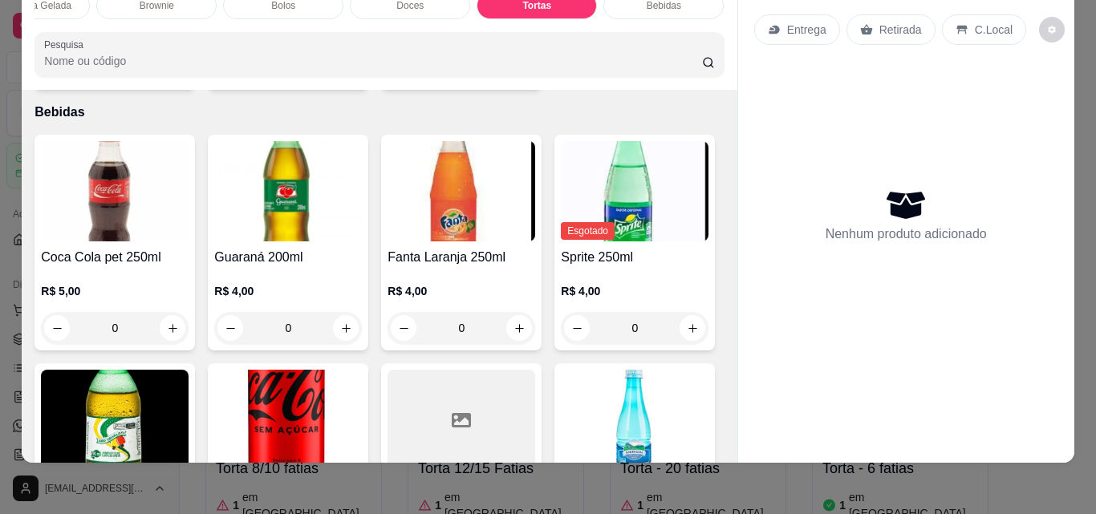
click at [515, 71] on icon "increase-product-quantity" at bounding box center [519, 67] width 8 height 8
type input "1"
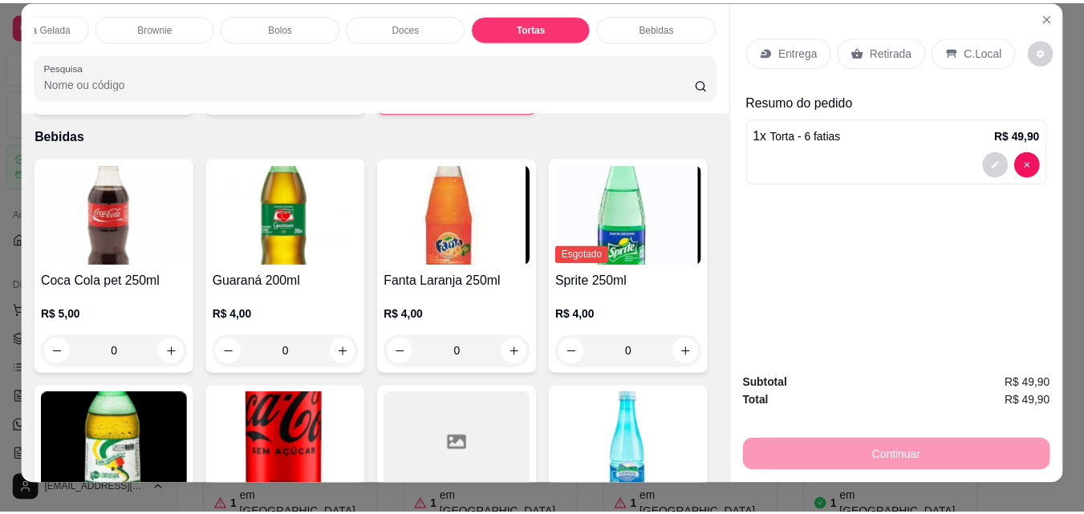
scroll to position [0, 0]
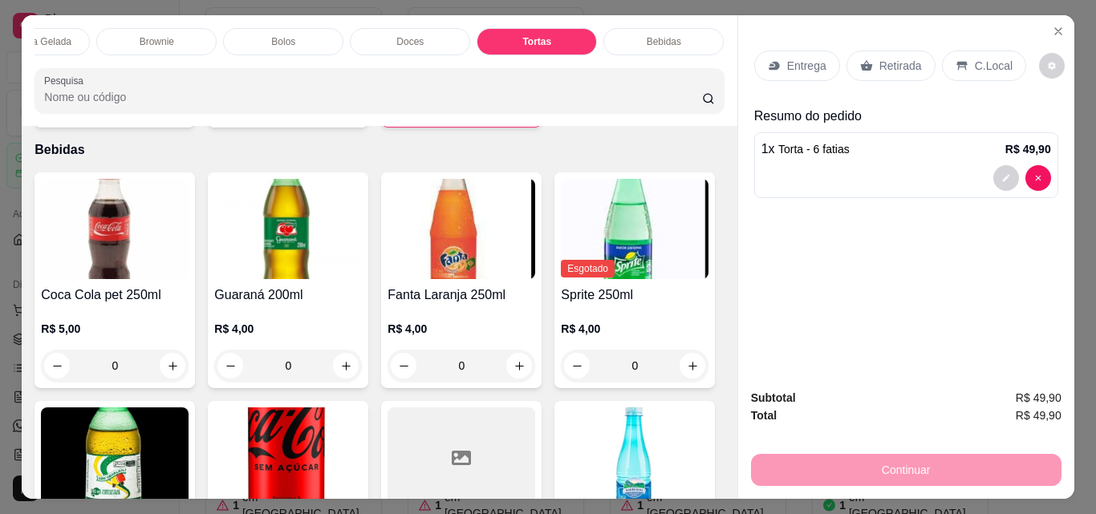
click at [879, 62] on p "Retirada" at bounding box center [900, 66] width 43 height 16
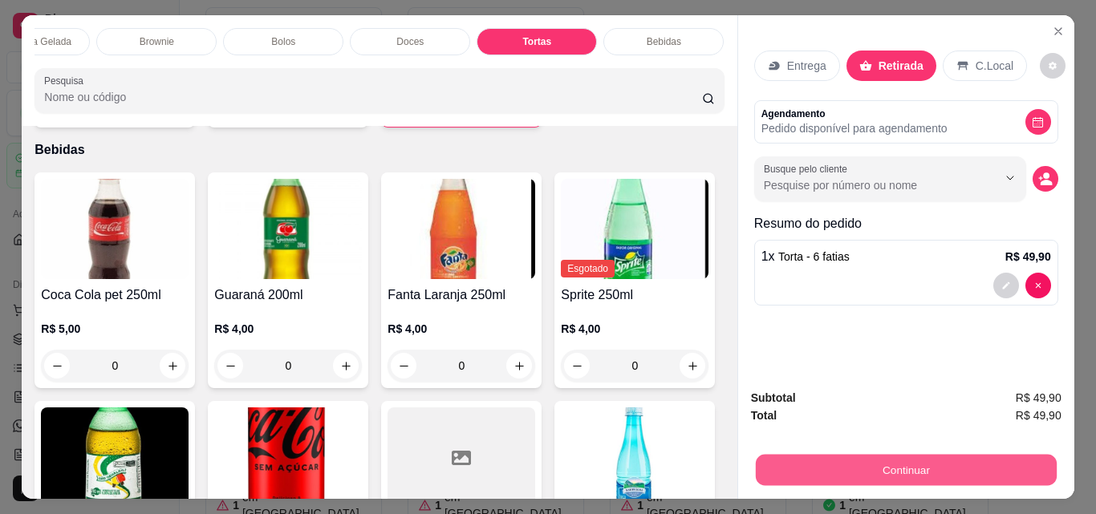
click at [908, 465] on button "Continuar" at bounding box center [905, 469] width 301 height 31
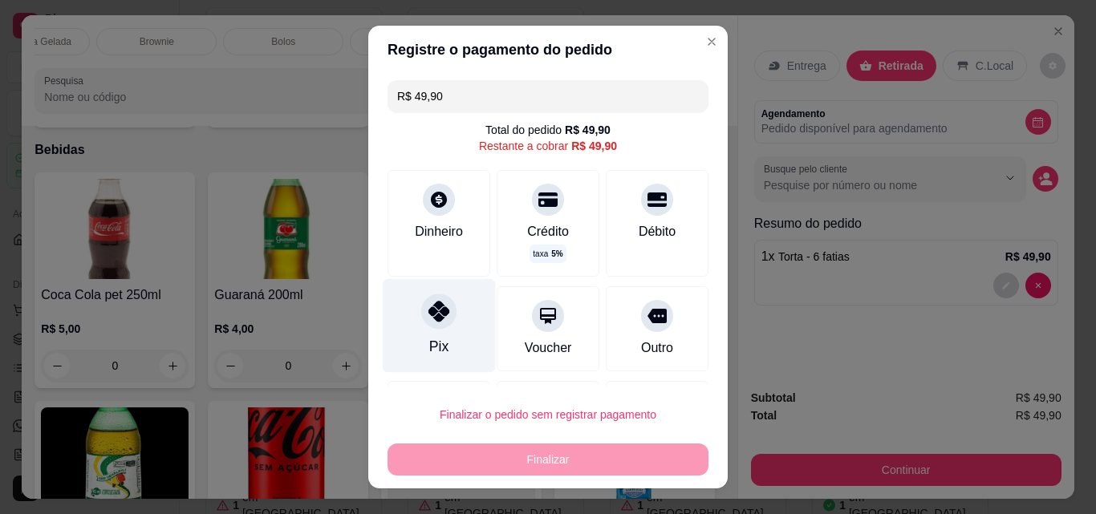
click at [421, 322] on div at bounding box center [438, 311] width 35 height 35
type input "R$ 0,00"
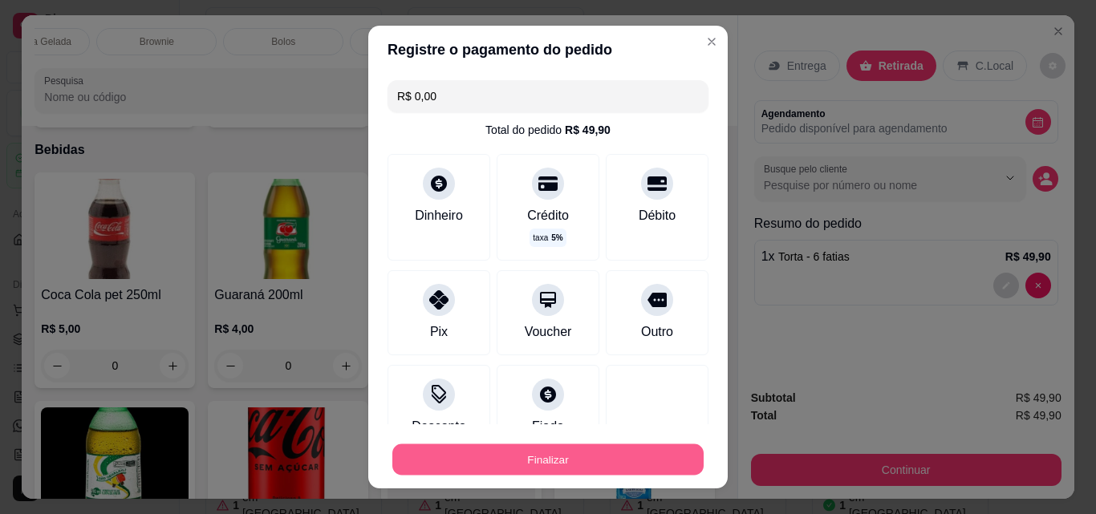
click at [492, 460] on button "Finalizar" at bounding box center [547, 459] width 311 height 31
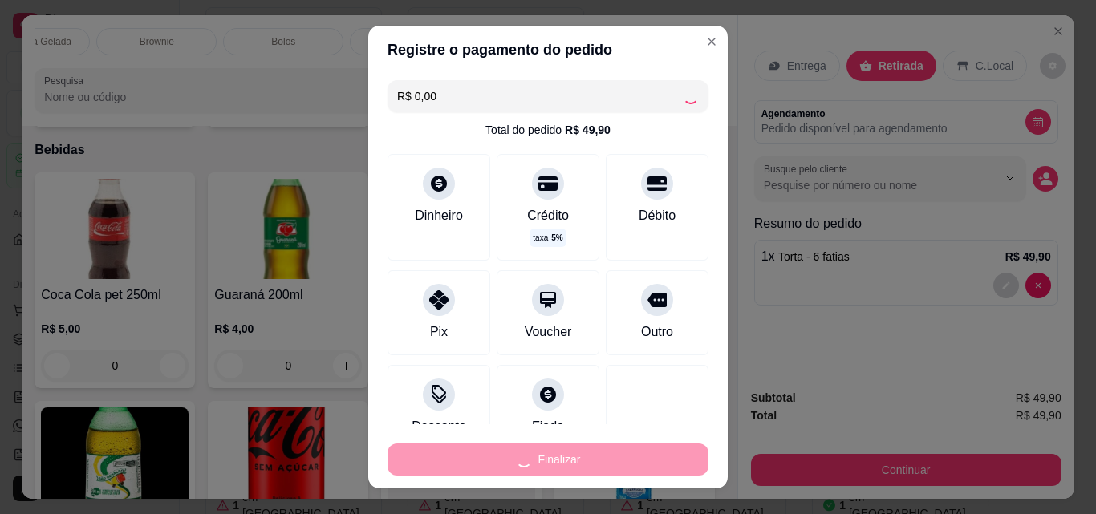
type input "0"
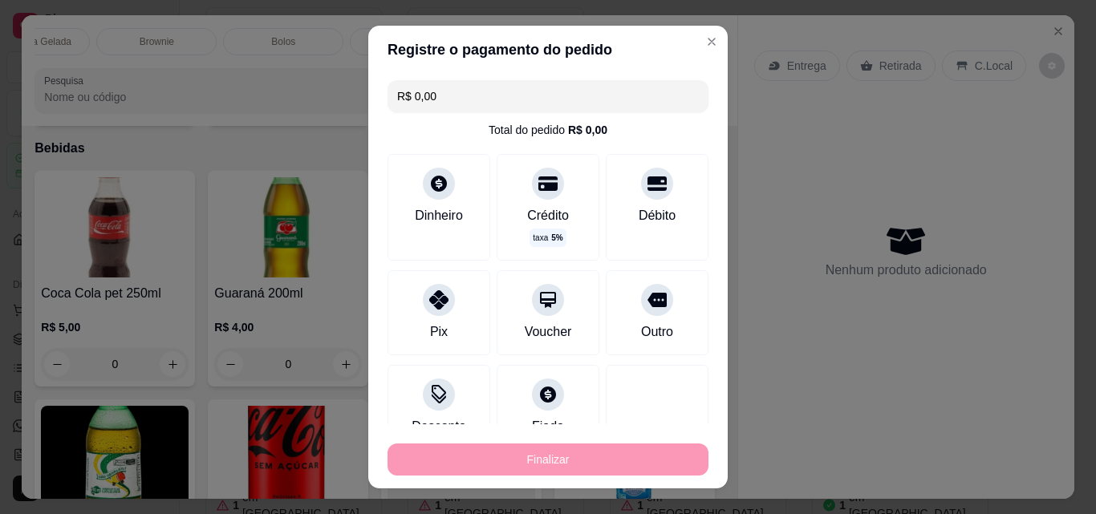
type input "-R$ 49,90"
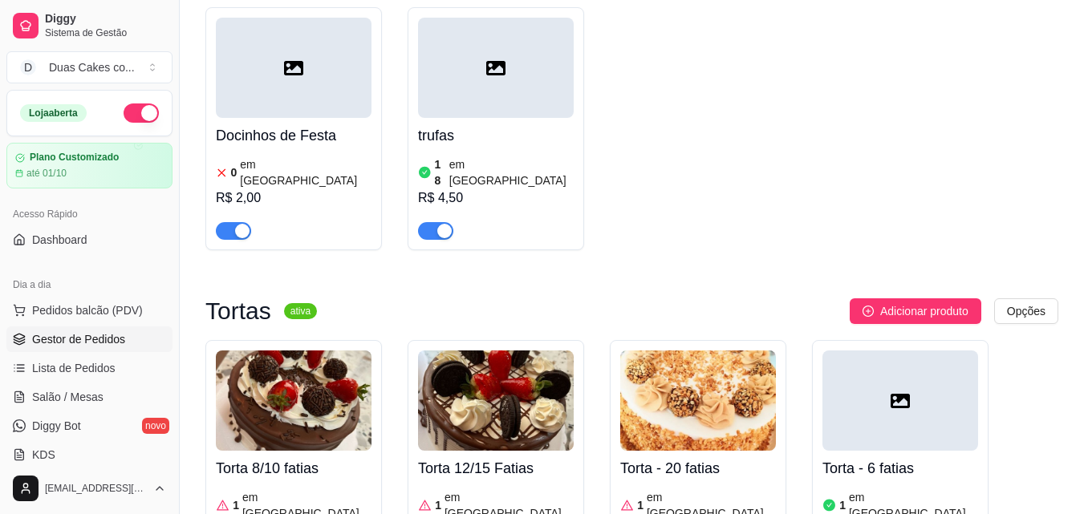
click at [47, 337] on span "Gestor de Pedidos" at bounding box center [78, 339] width 93 height 16
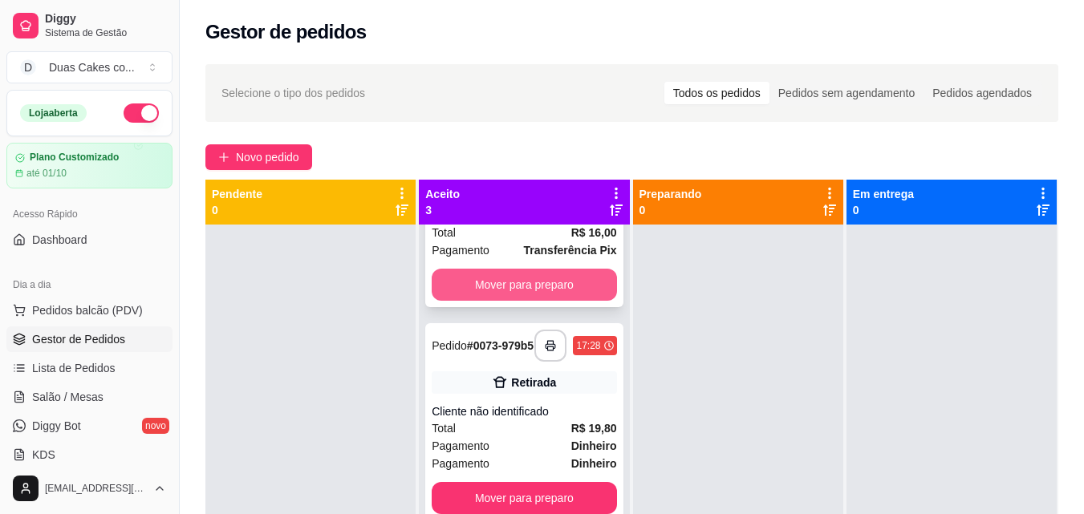
scroll to position [126, 0]
click at [521, 271] on button "Mover para preparo" at bounding box center [524, 285] width 179 height 31
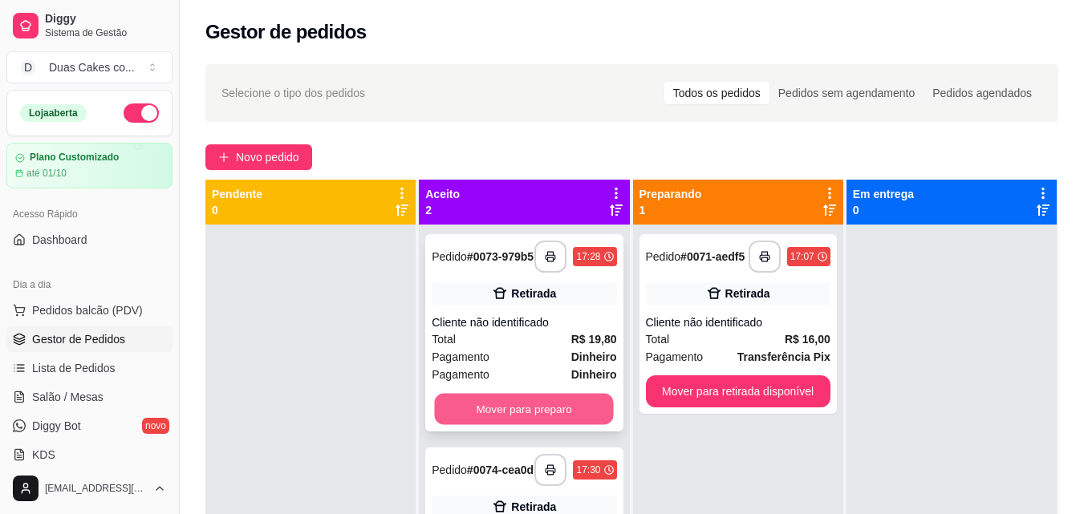
click at [563, 412] on button "Mover para preparo" at bounding box center [524, 409] width 179 height 31
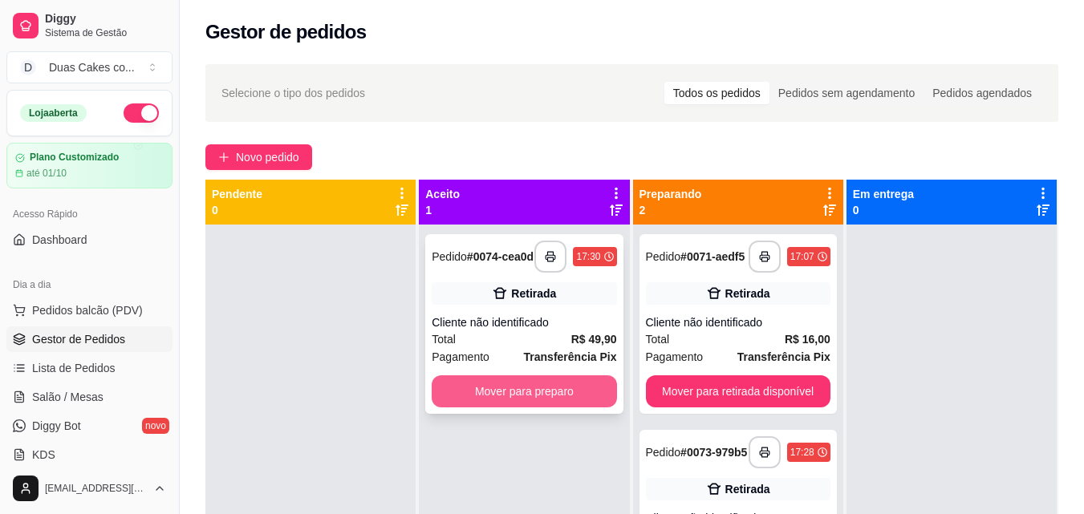
scroll to position [45, 0]
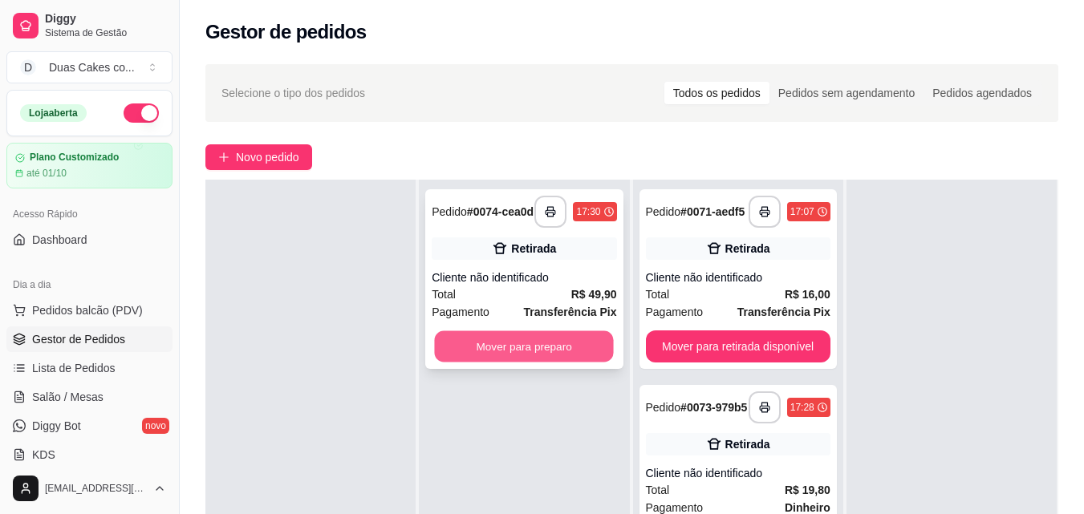
click at [549, 355] on button "Mover para preparo" at bounding box center [524, 346] width 179 height 31
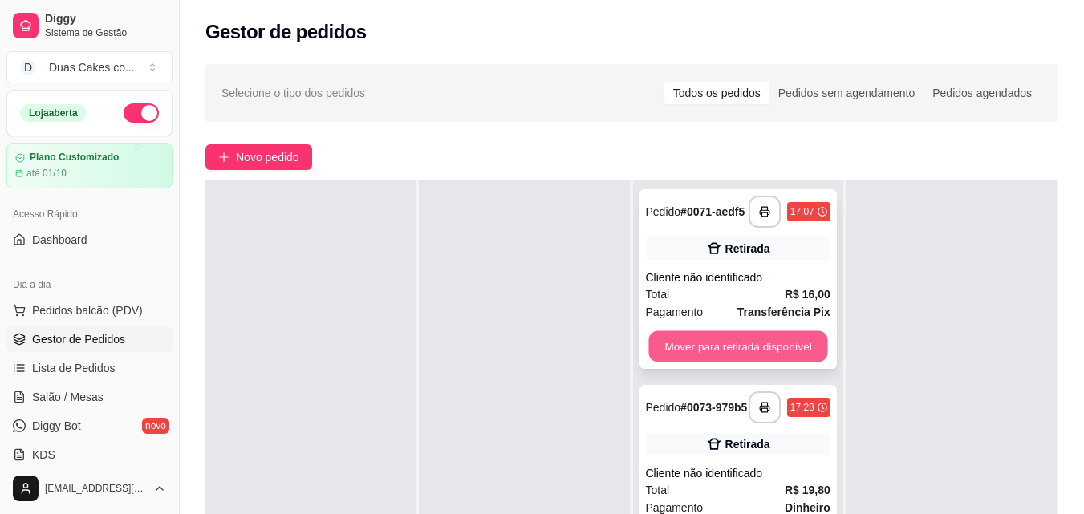
click at [722, 347] on button "Mover para retirada disponível" at bounding box center [737, 346] width 179 height 31
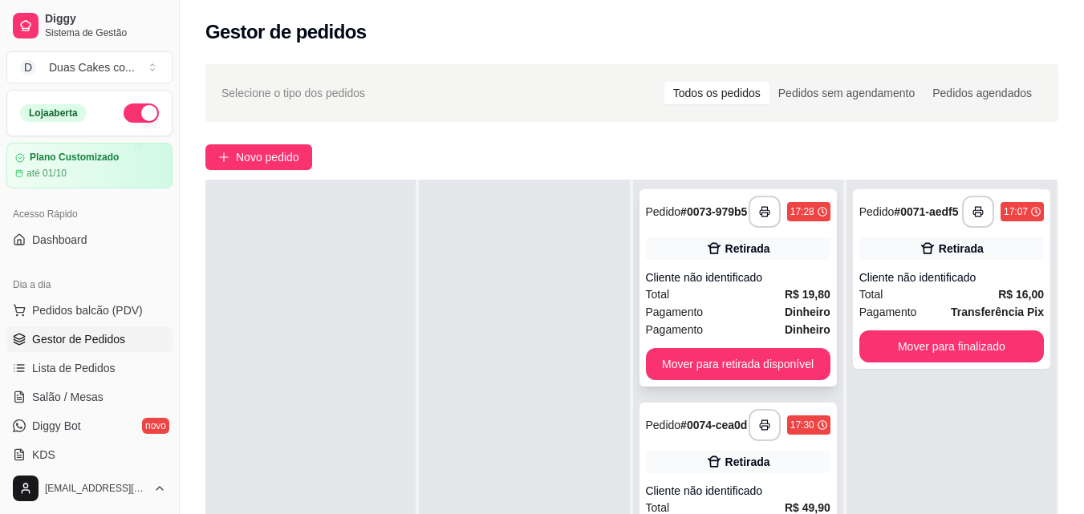
click at [740, 354] on div "**********" at bounding box center [737, 287] width 197 height 197
click at [768, 366] on button "Mover para retirada disponível" at bounding box center [737, 364] width 179 height 31
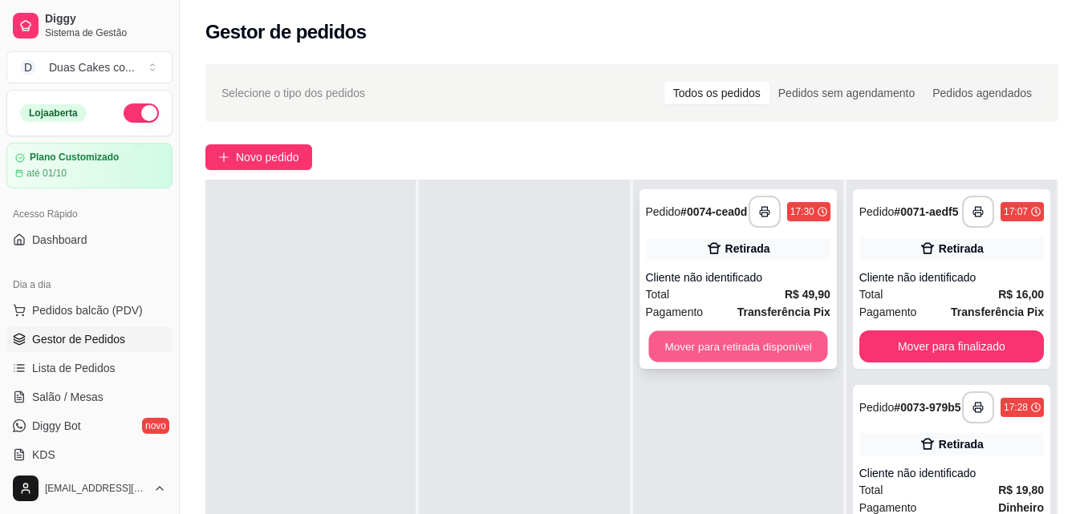
click at [754, 344] on button "Mover para retirada disponível" at bounding box center [737, 346] width 179 height 31
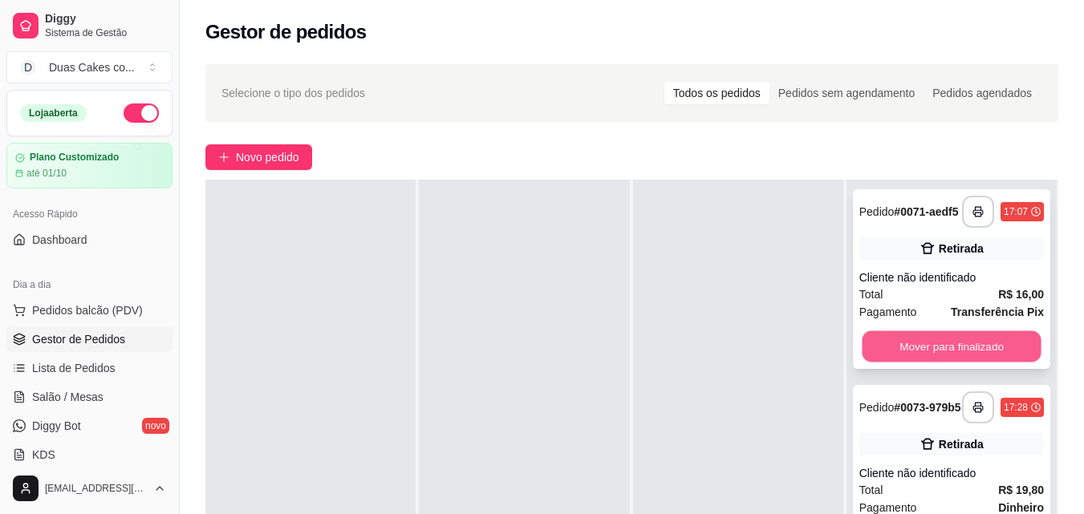
click at [896, 363] on button "Mover para finalizado" at bounding box center [951, 346] width 179 height 31
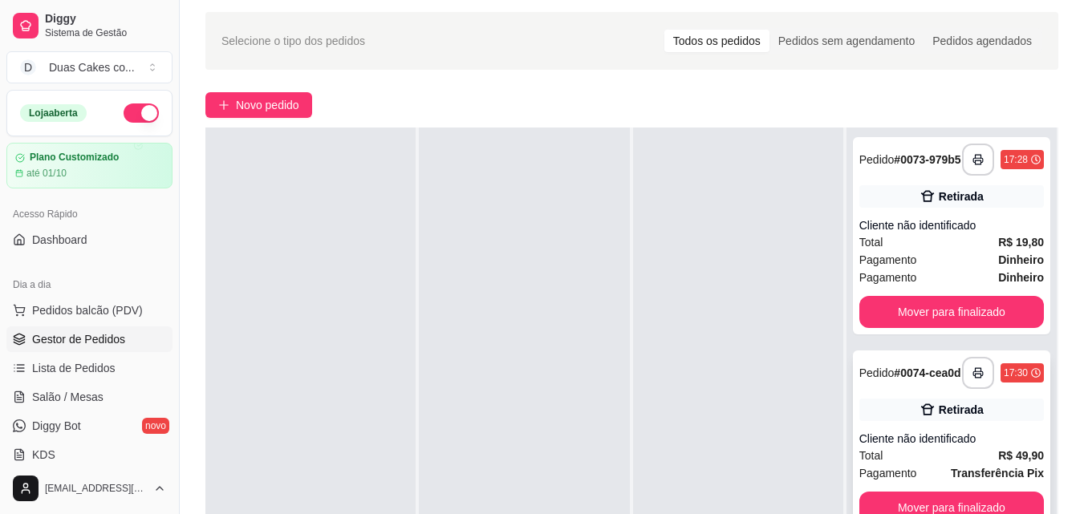
scroll to position [80, 0]
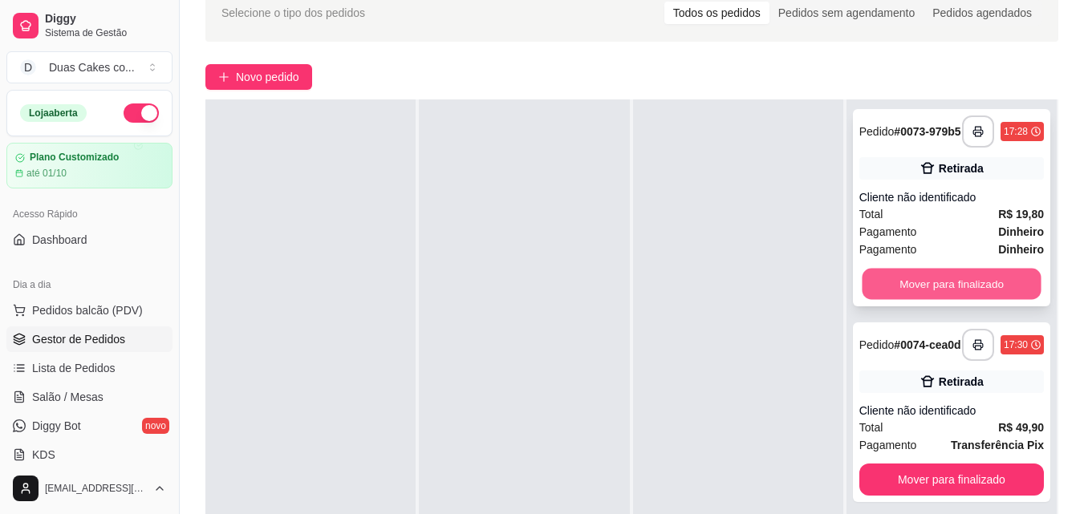
click at [914, 290] on button "Mover para finalizado" at bounding box center [951, 284] width 179 height 31
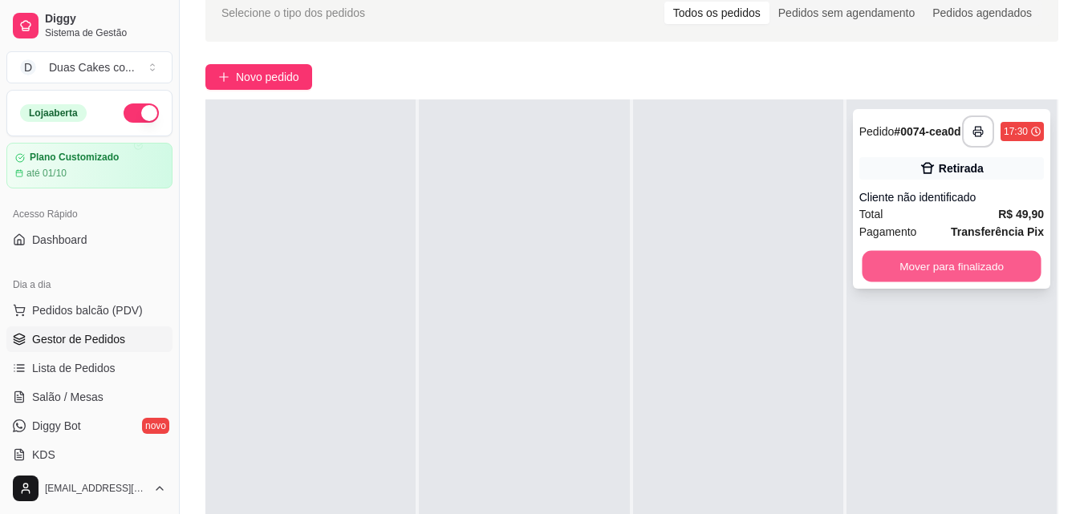
click at [931, 267] on button "Mover para finalizado" at bounding box center [951, 266] width 179 height 31
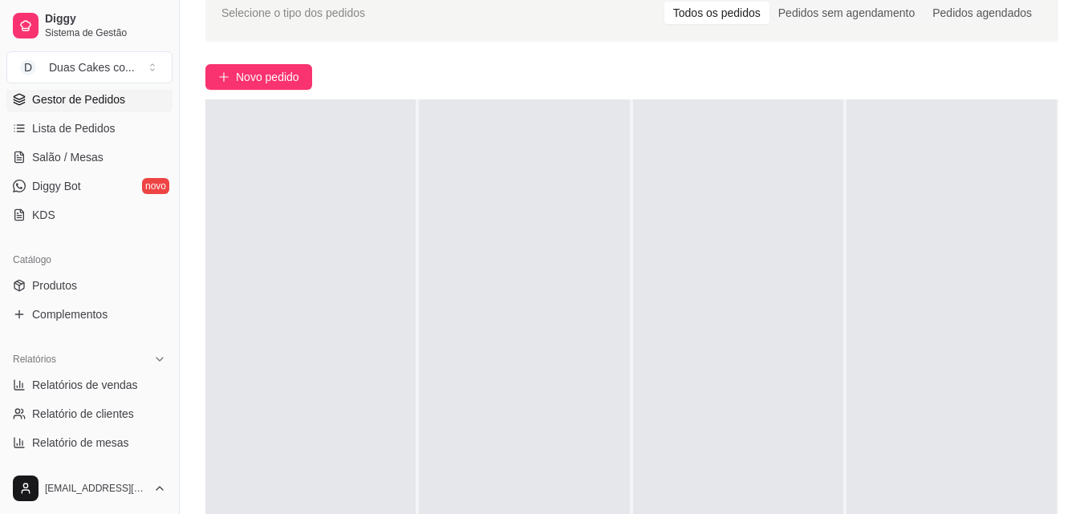
scroll to position [241, 0]
click at [55, 276] on link "Produtos" at bounding box center [89, 285] width 166 height 26
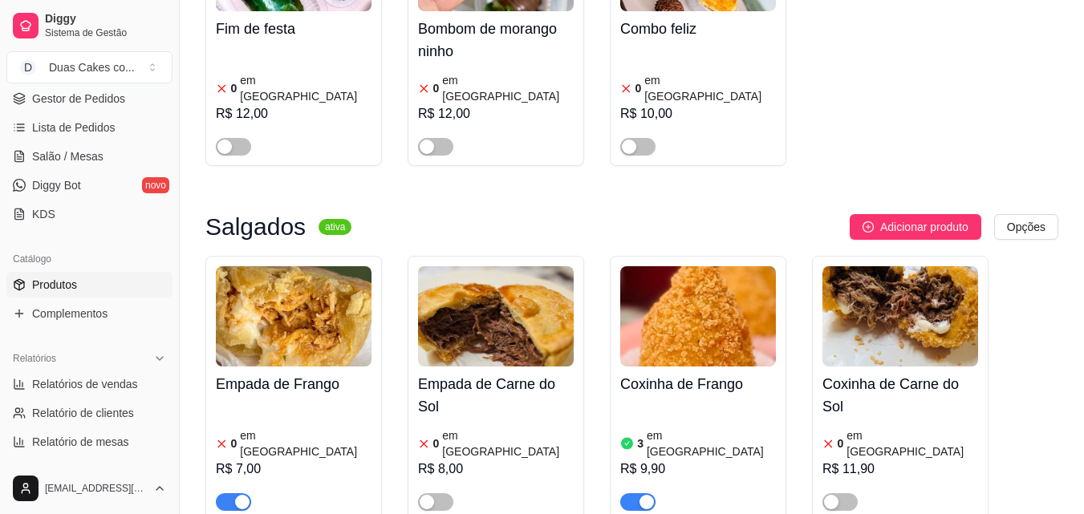
scroll to position [401, 0]
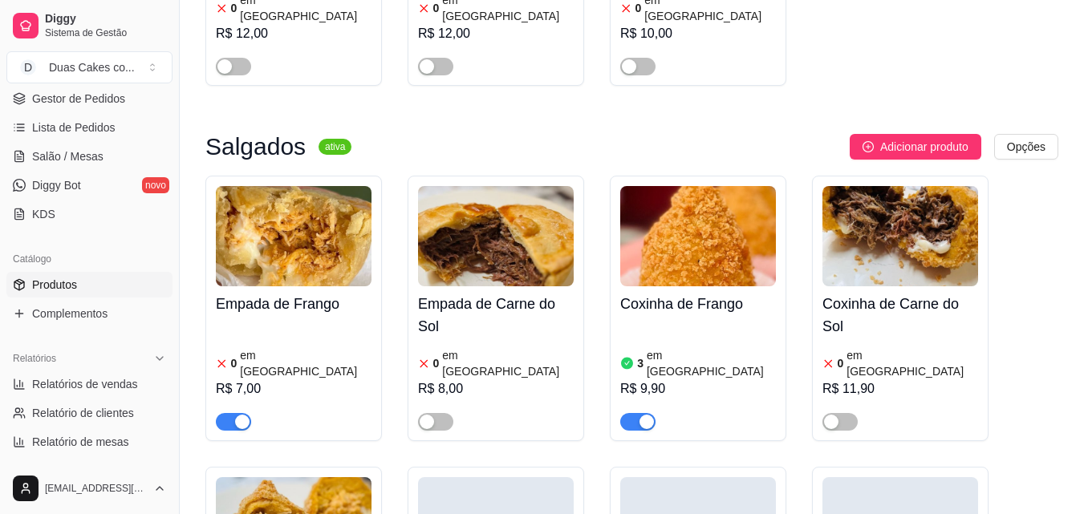
click at [280, 347] on article "em estoque" at bounding box center [306, 363] width 132 height 32
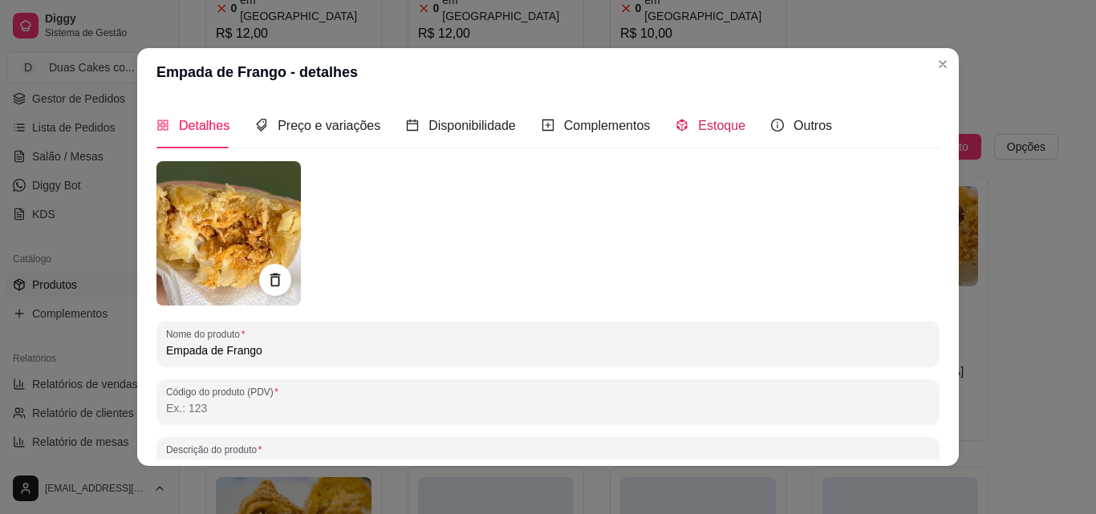
click at [709, 128] on span "Estoque" at bounding box center [721, 126] width 47 height 14
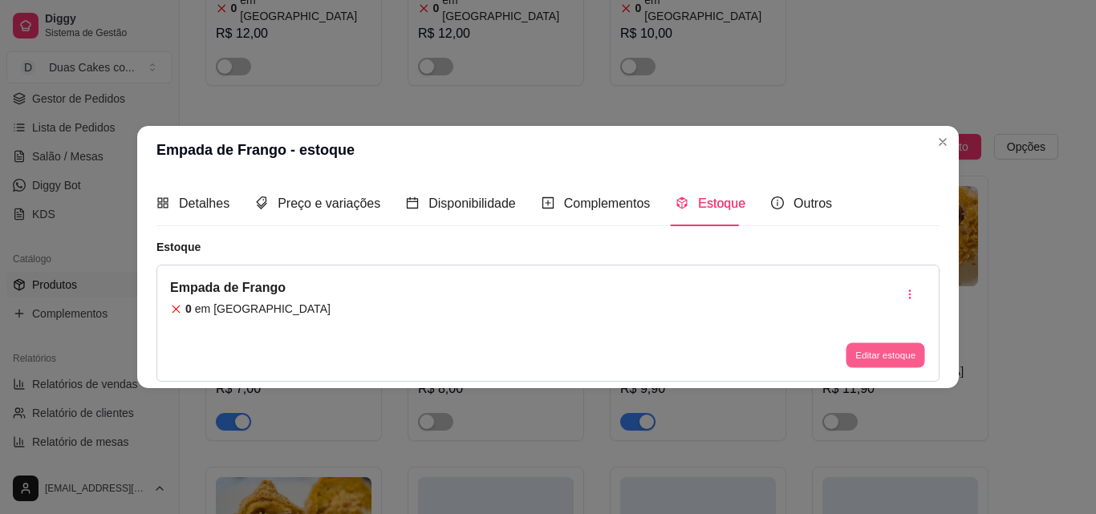
click at [874, 352] on button "Editar estoque" at bounding box center [885, 355] width 79 height 25
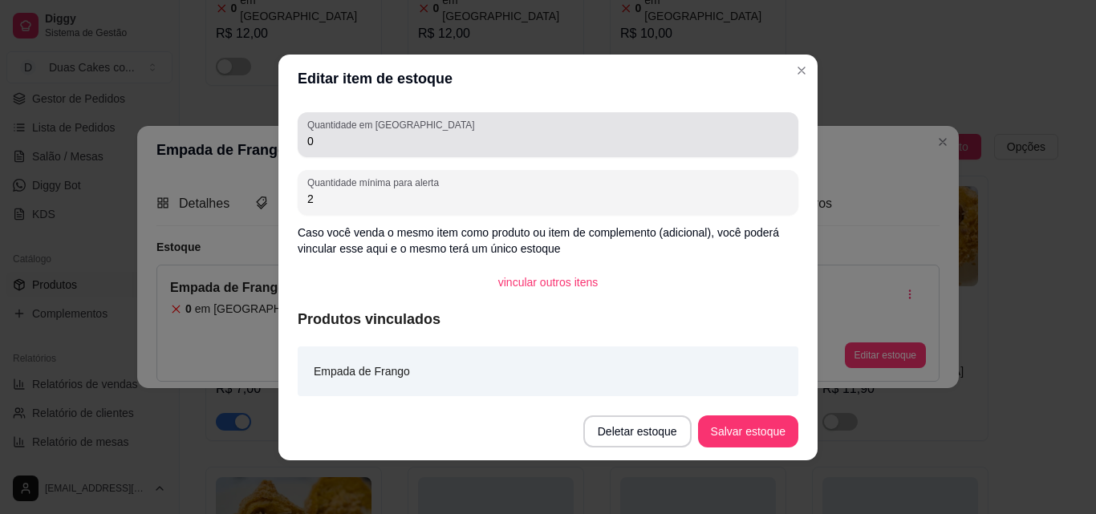
click at [341, 136] on input "0" at bounding box center [547, 141] width 481 height 16
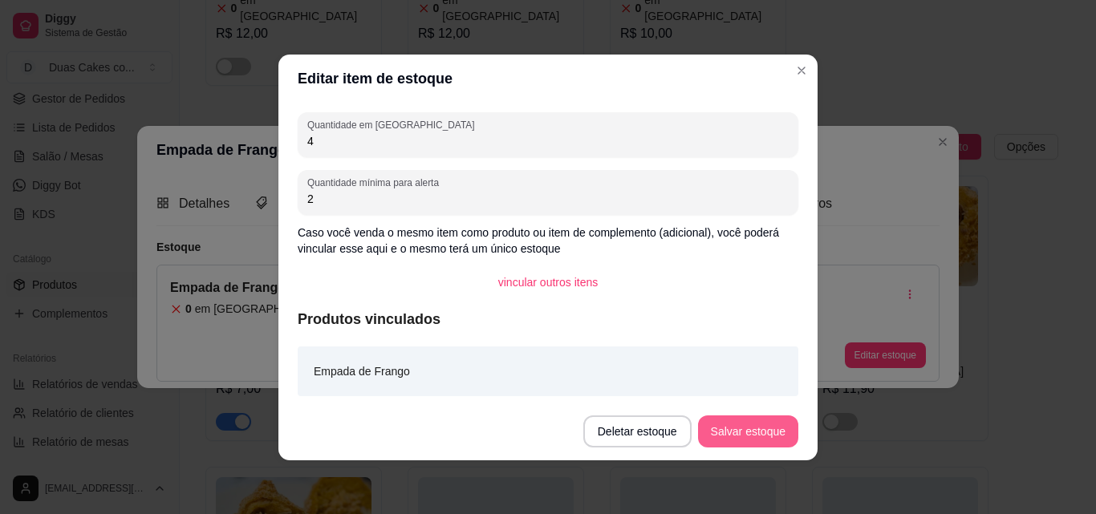
type input "4"
click at [732, 427] on button "Salvar estoque" at bounding box center [748, 431] width 98 height 31
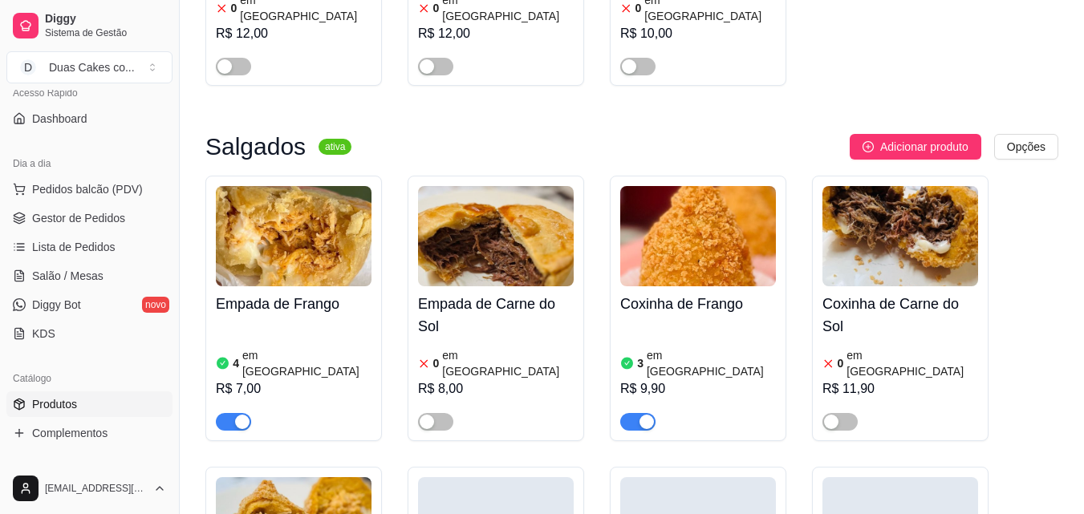
scroll to position [80, 0]
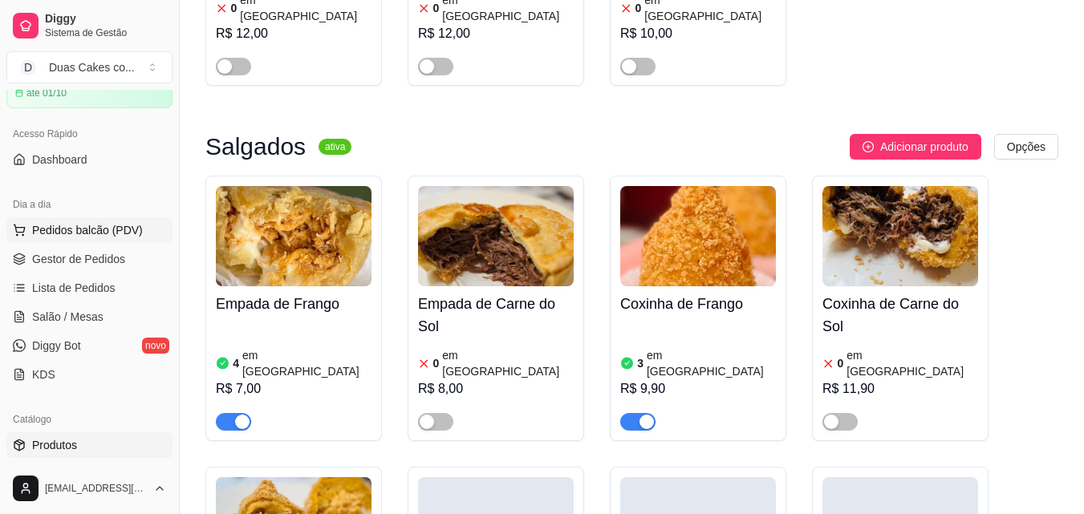
click at [72, 221] on button "Pedidos balcão (PDV)" at bounding box center [89, 230] width 166 height 26
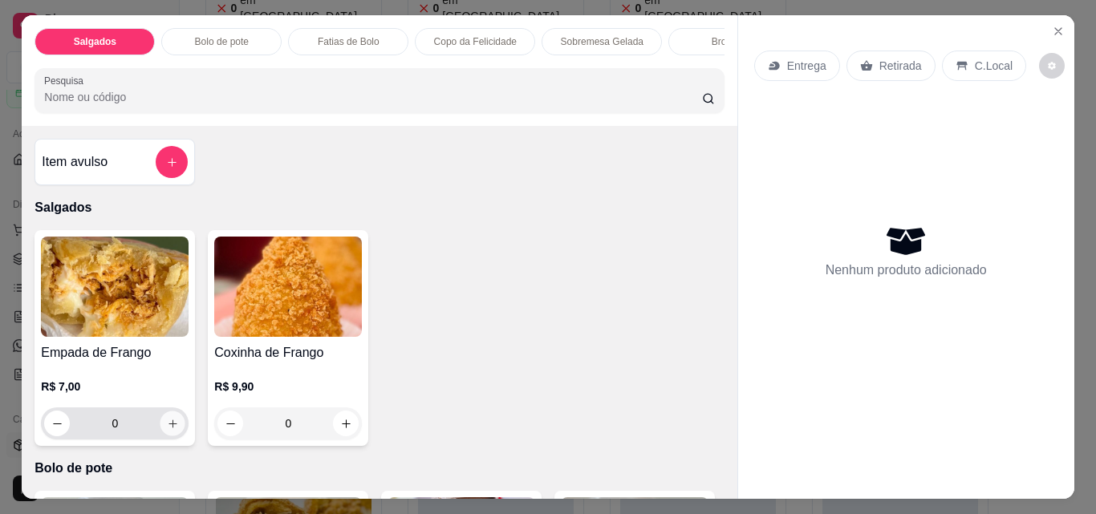
click at [168, 428] on icon "increase-product-quantity" at bounding box center [172, 424] width 8 height 8
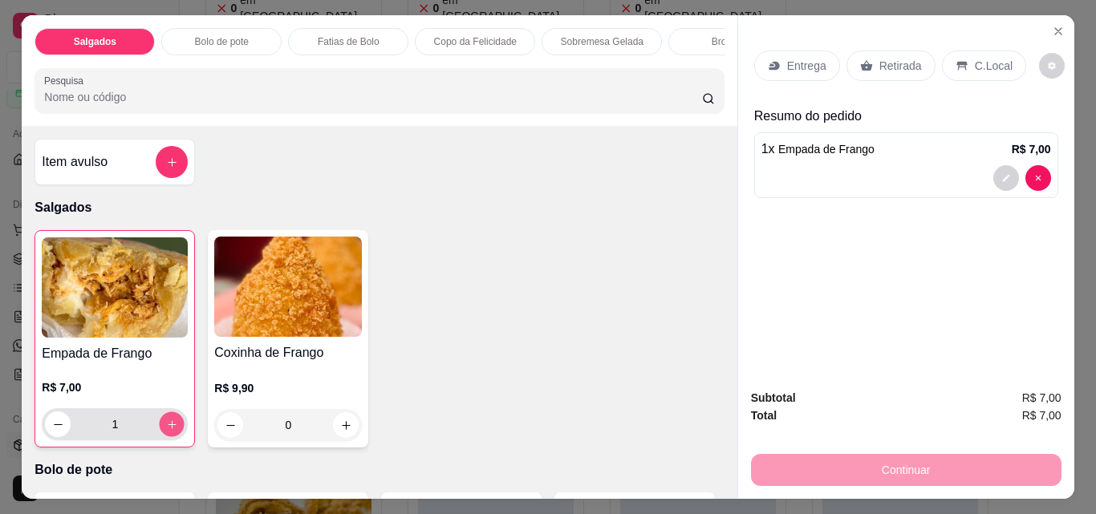
click at [166, 428] on icon "increase-product-quantity" at bounding box center [172, 425] width 12 height 12
type input "2"
click at [342, 429] on icon "increase-product-quantity" at bounding box center [346, 425] width 8 height 8
type input "1"
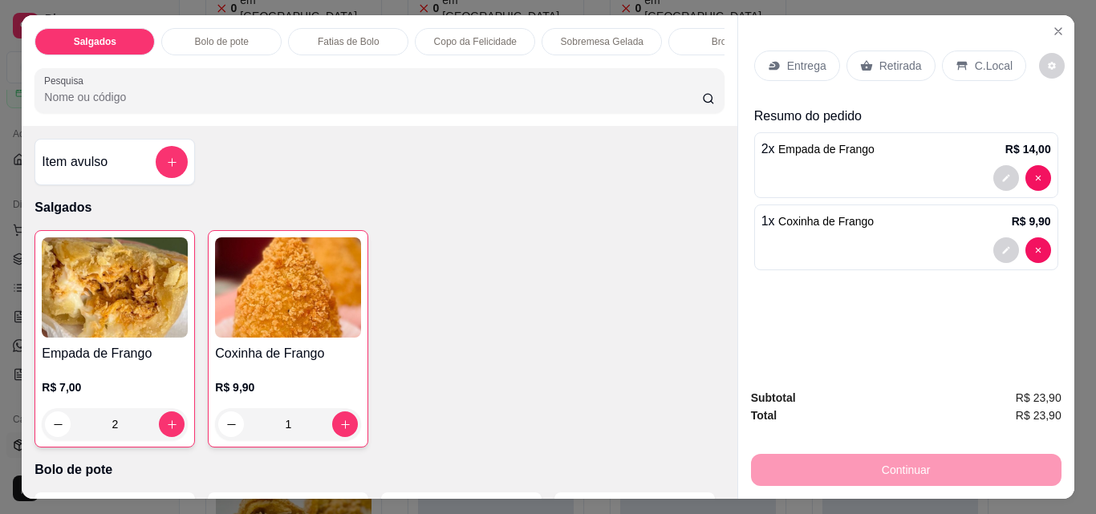
click at [892, 58] on p "Retirada" at bounding box center [900, 66] width 43 height 16
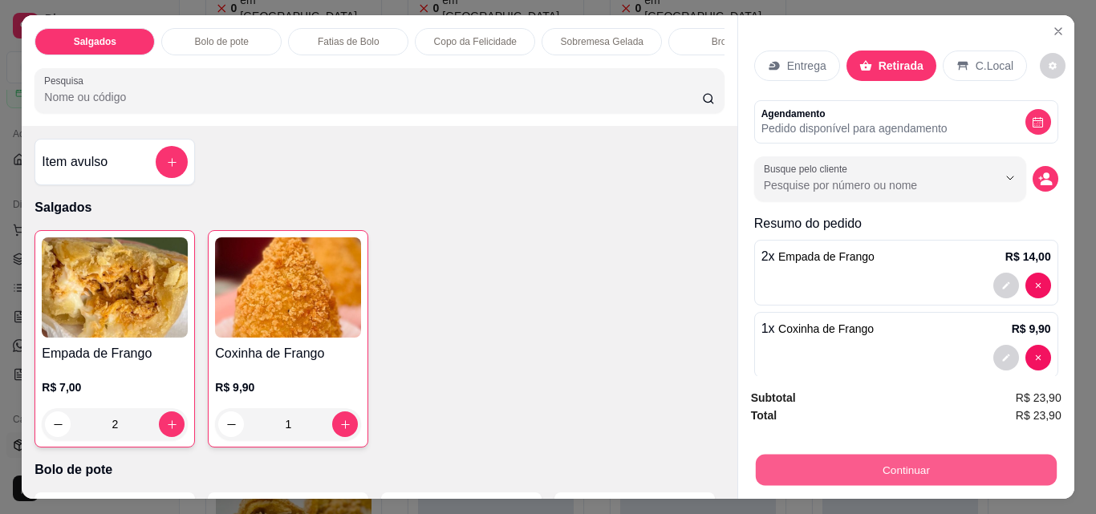
click at [931, 454] on button "Continuar" at bounding box center [905, 469] width 301 height 31
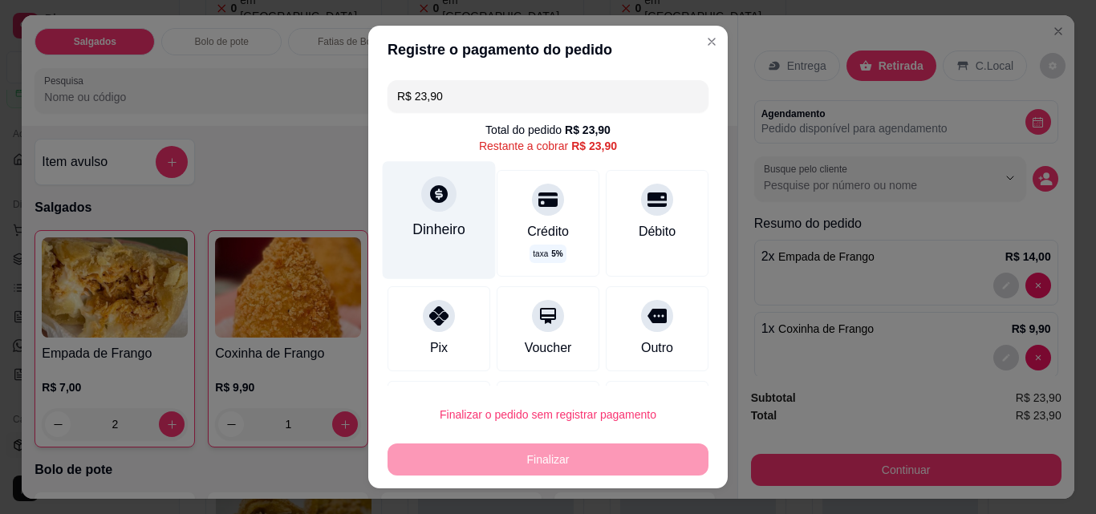
click at [440, 202] on div at bounding box center [438, 193] width 35 height 35
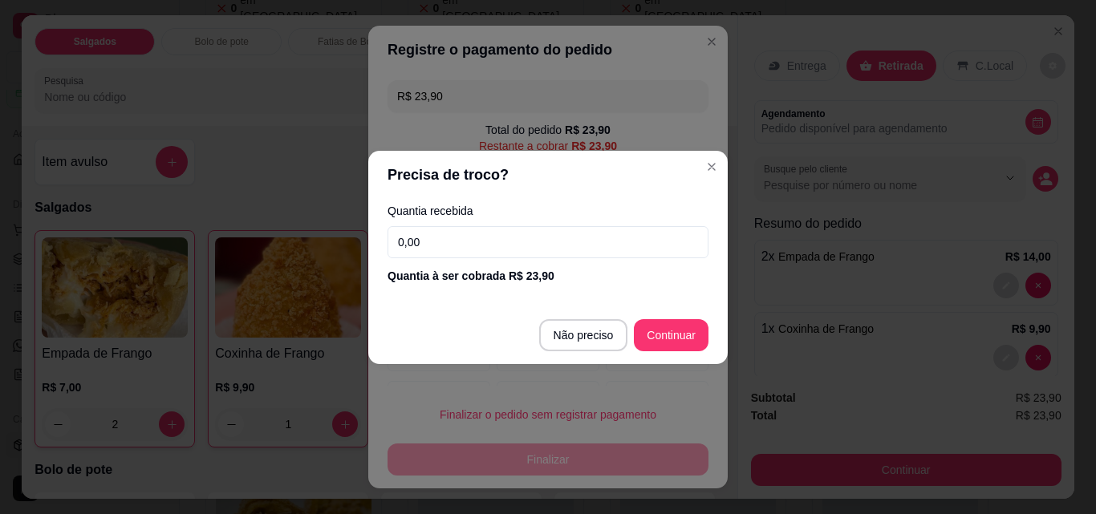
click at [428, 237] on input "0,00" at bounding box center [547, 242] width 321 height 32
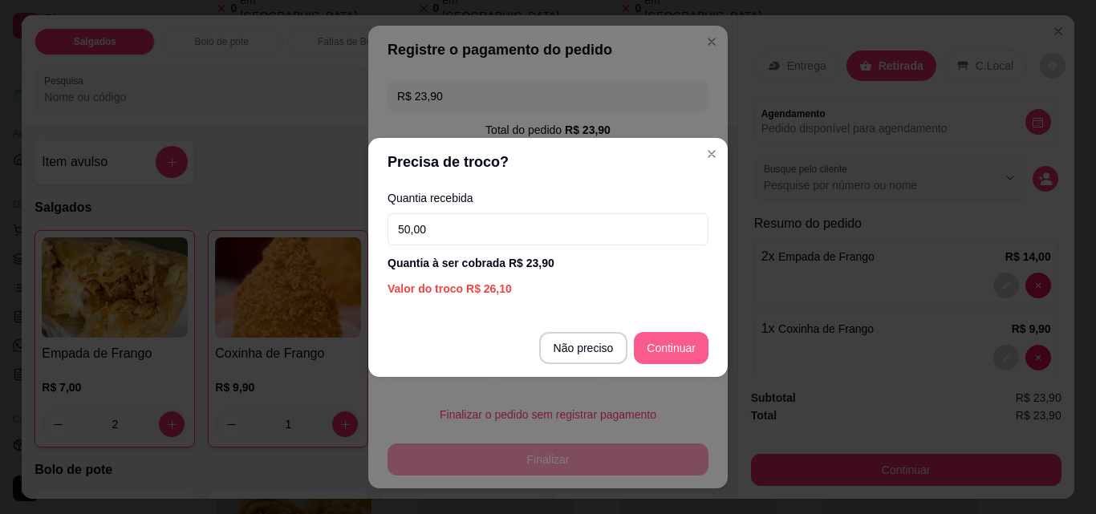
type input "50,00"
type input "R$ 0,00"
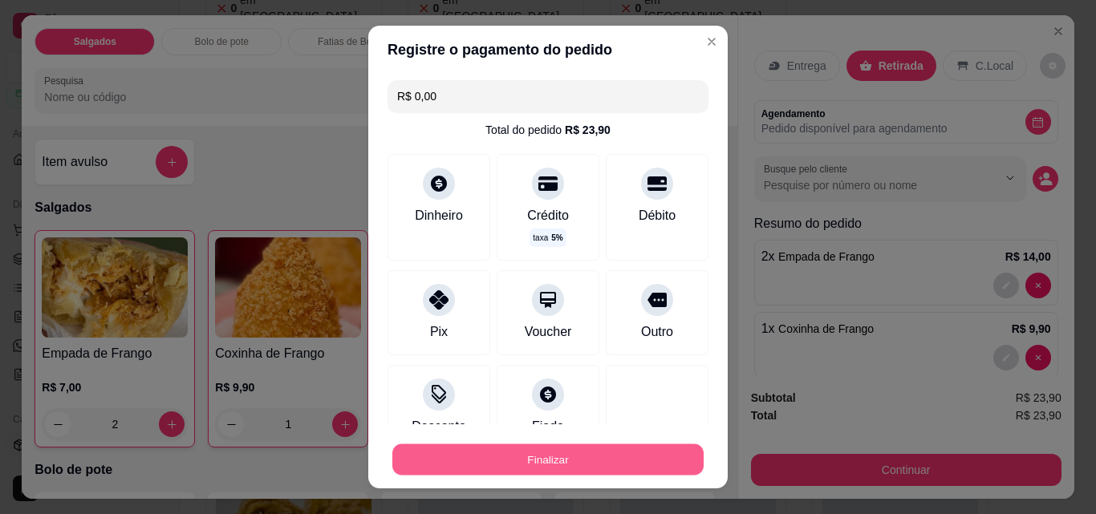
click at [541, 458] on button "Finalizar" at bounding box center [547, 459] width 311 height 31
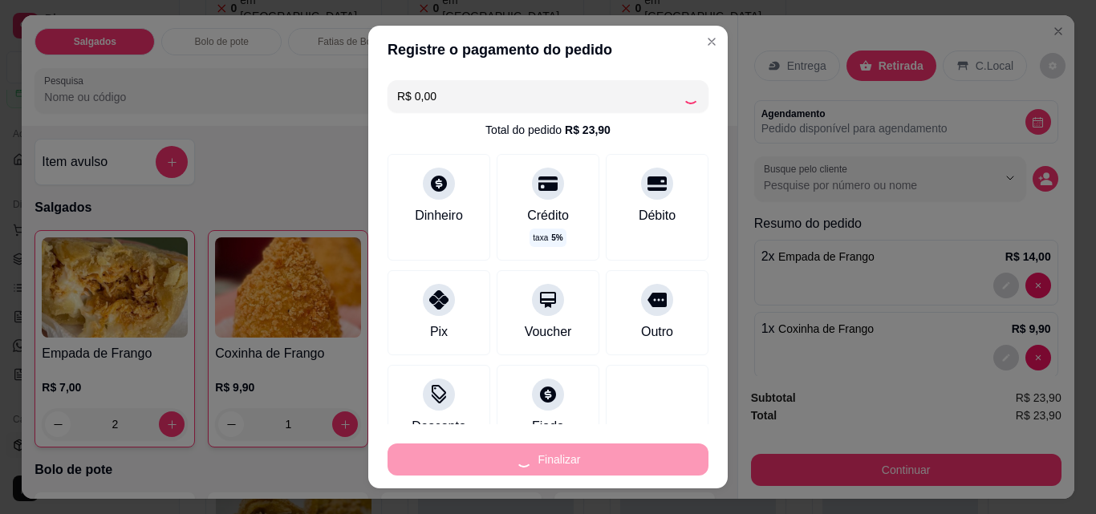
type input "0"
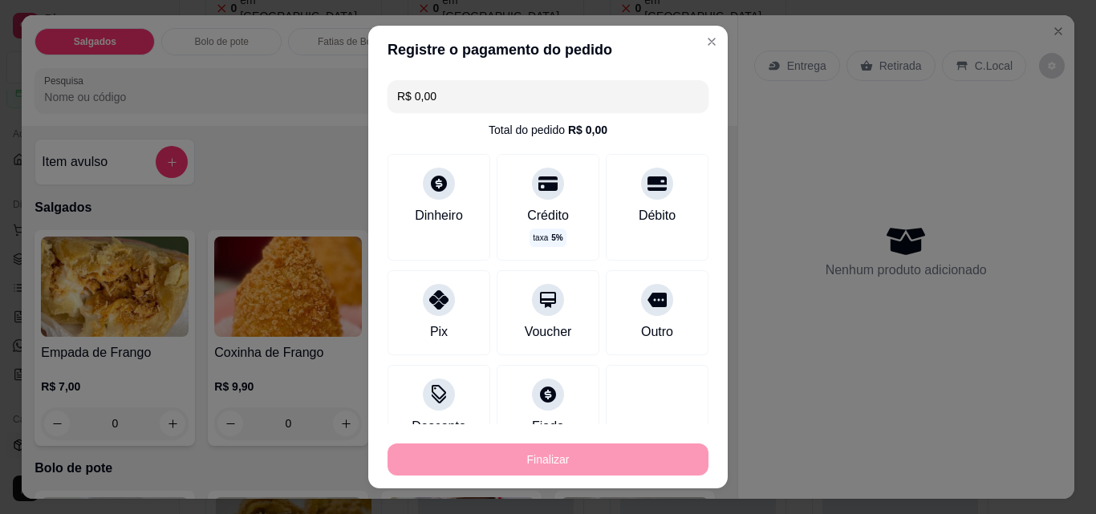
type input "-R$ 23,90"
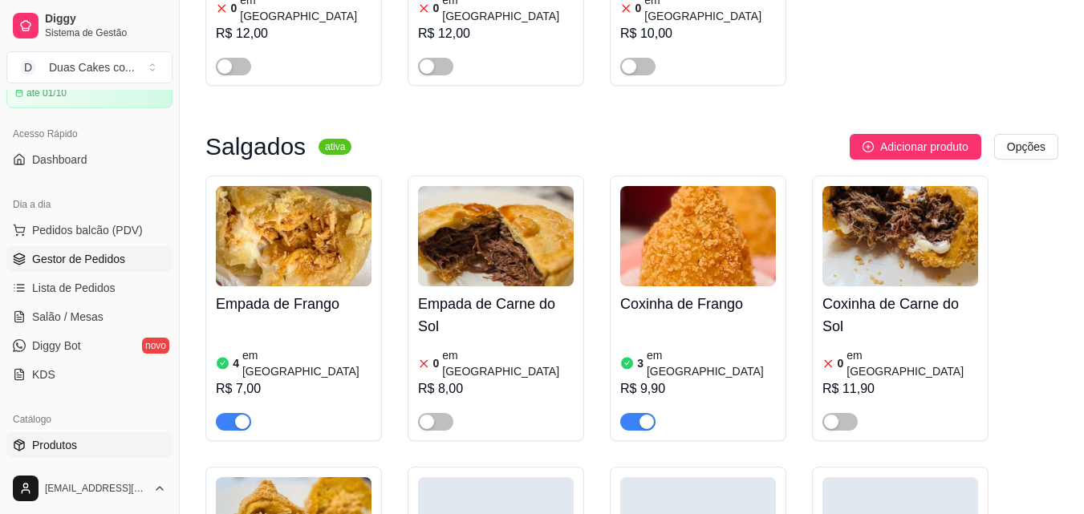
click at [63, 251] on span "Gestor de Pedidos" at bounding box center [78, 259] width 93 height 16
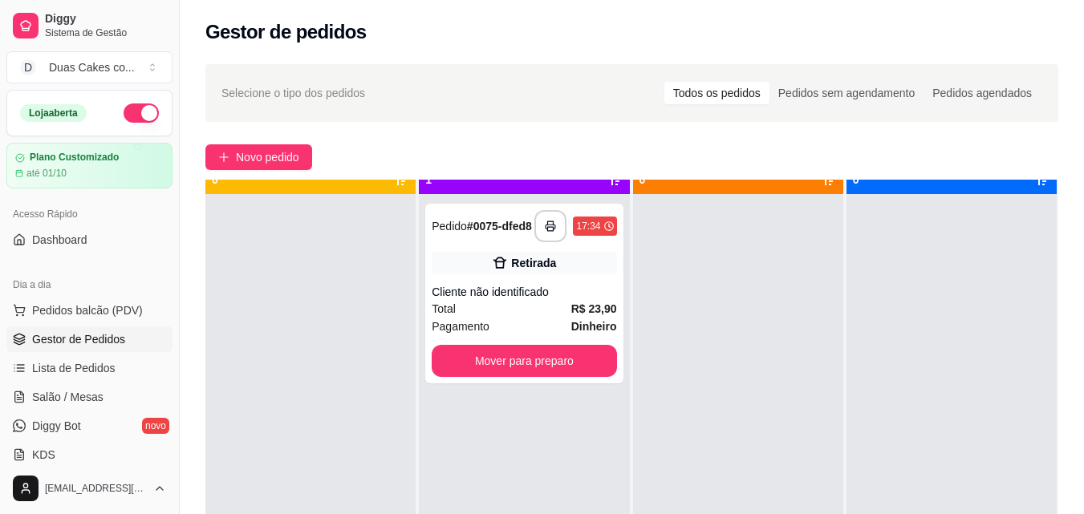
scroll to position [45, 0]
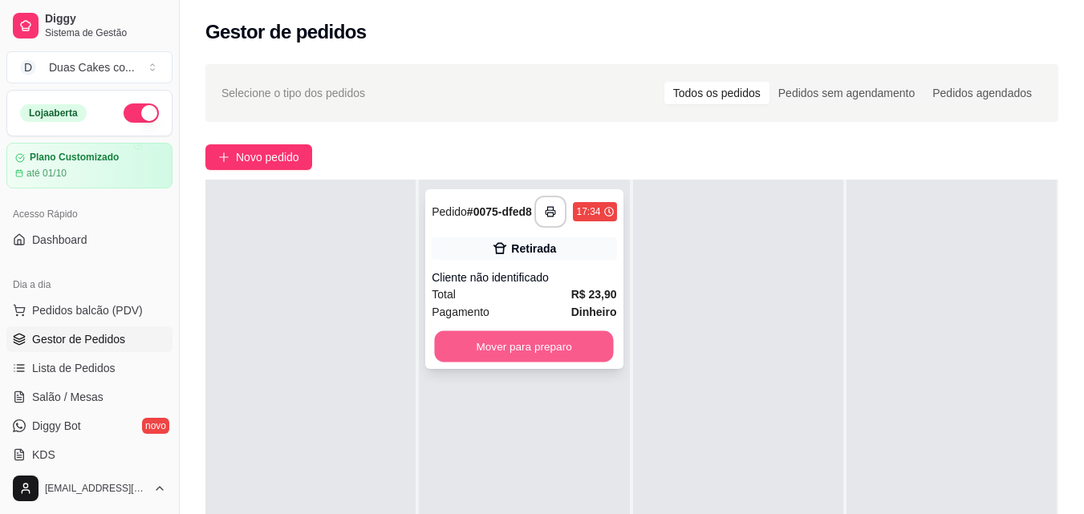
click at [487, 359] on button "Mover para preparo" at bounding box center [524, 346] width 179 height 31
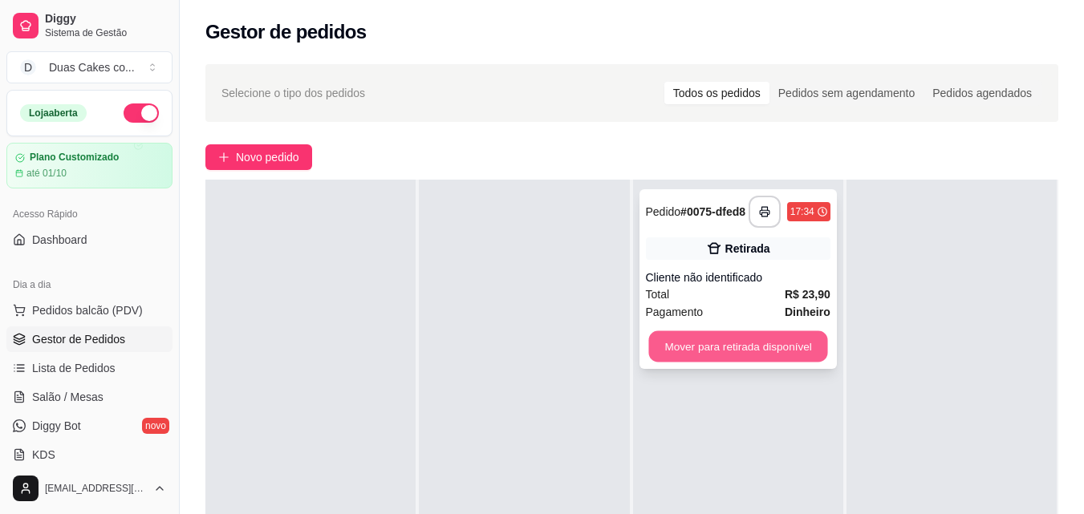
click at [731, 346] on button "Mover para retirada disponível" at bounding box center [737, 346] width 179 height 31
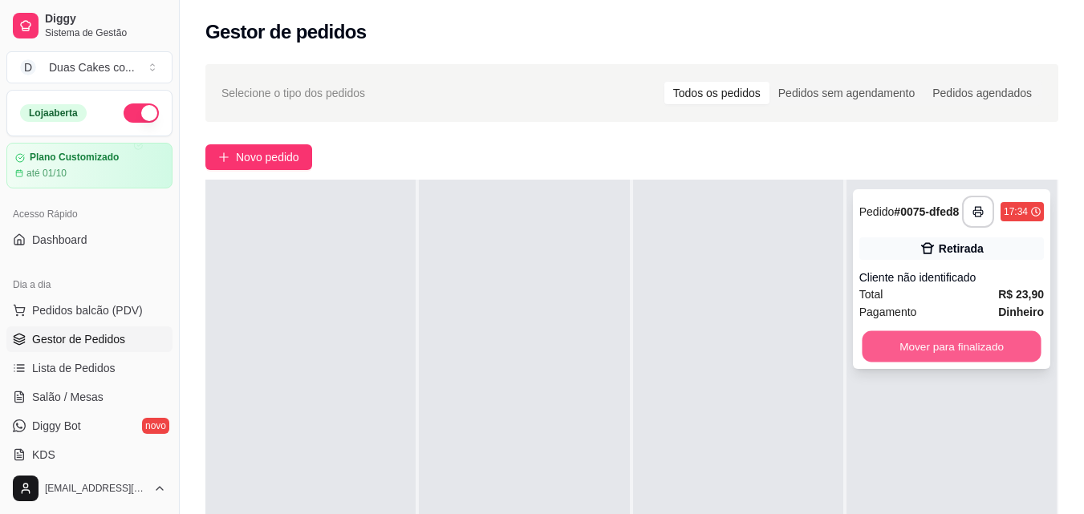
click at [963, 352] on button "Mover para finalizado" at bounding box center [951, 346] width 179 height 31
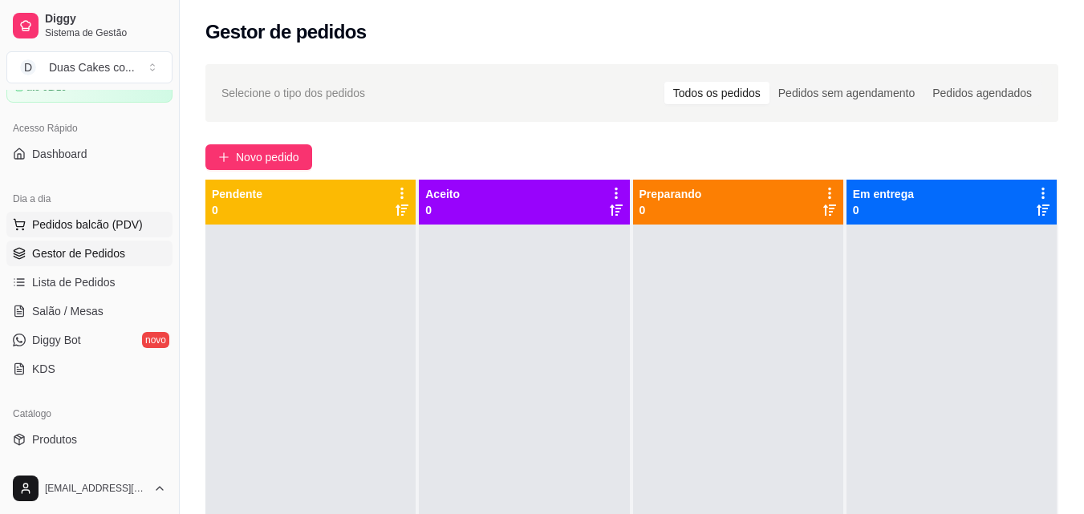
scroll to position [80, 0]
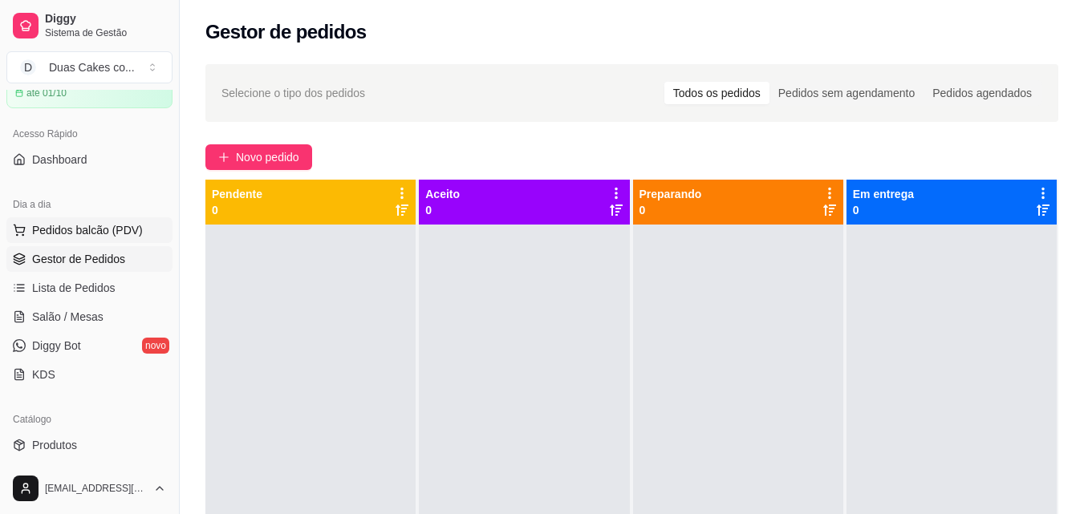
click at [88, 220] on button "Pedidos balcão (PDV)" at bounding box center [89, 230] width 166 height 26
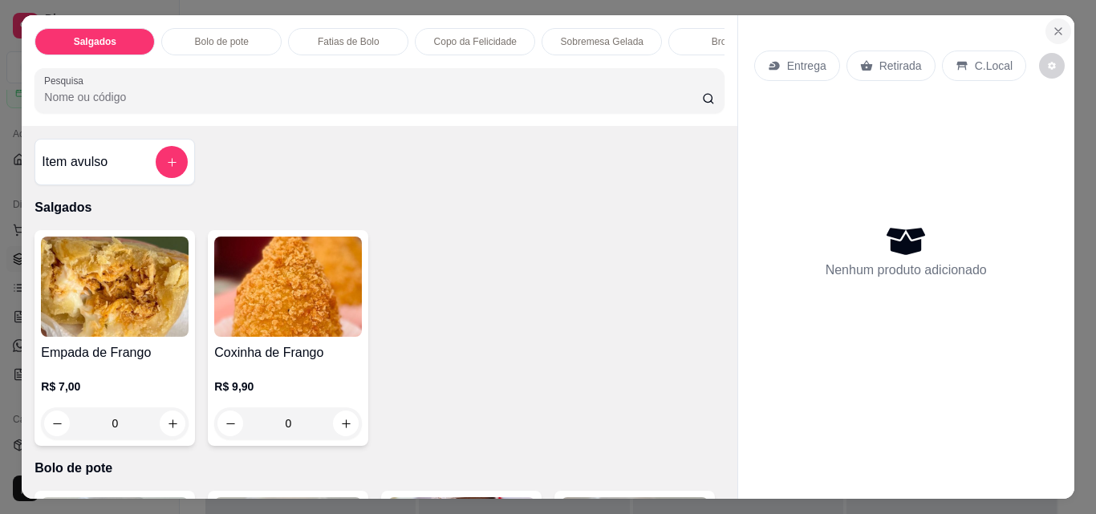
click at [1052, 25] on icon "Close" at bounding box center [1058, 31] width 13 height 13
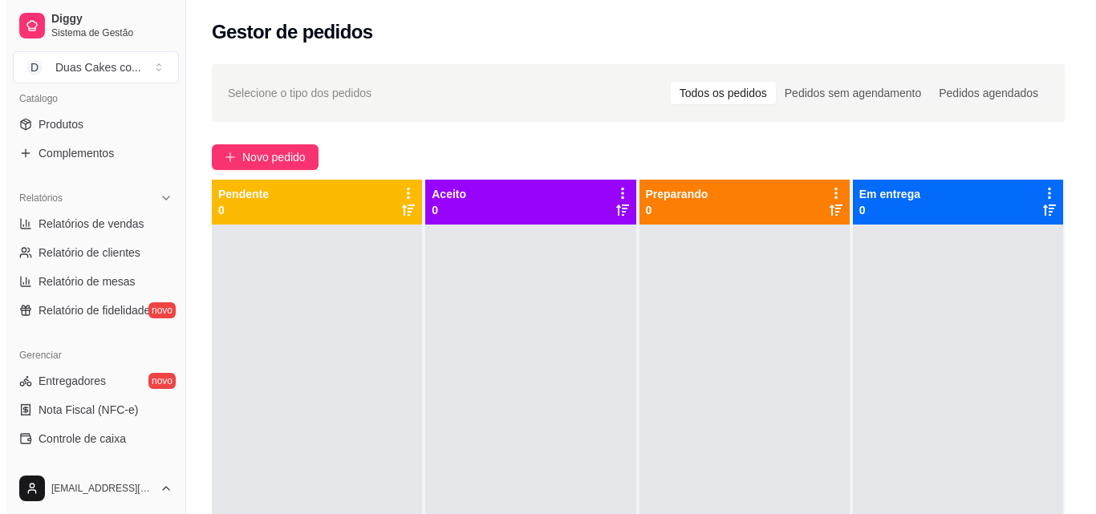
scroll to position [481, 0]
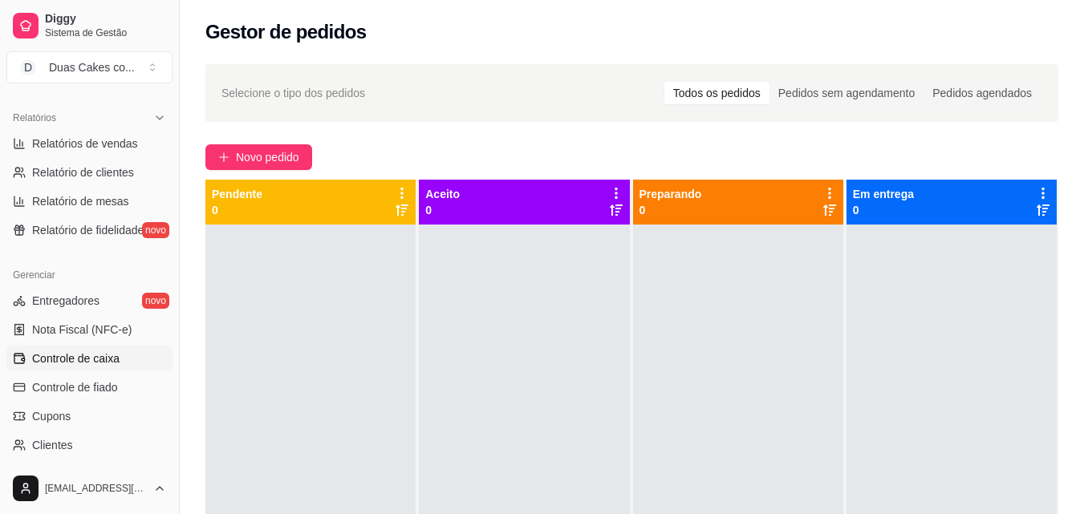
click at [80, 359] on span "Controle de caixa" at bounding box center [75, 359] width 87 height 16
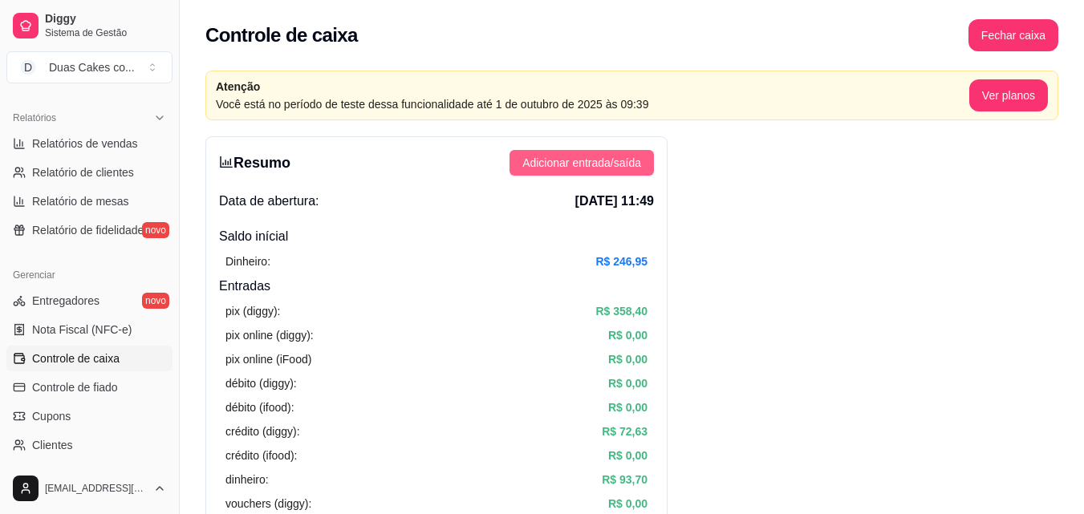
drag, startPoint x: 633, startPoint y: 149, endPoint x: 633, endPoint y: 160, distance: 11.2
click at [633, 160] on span "Adicionar entrada/saída" at bounding box center [581, 163] width 119 height 18
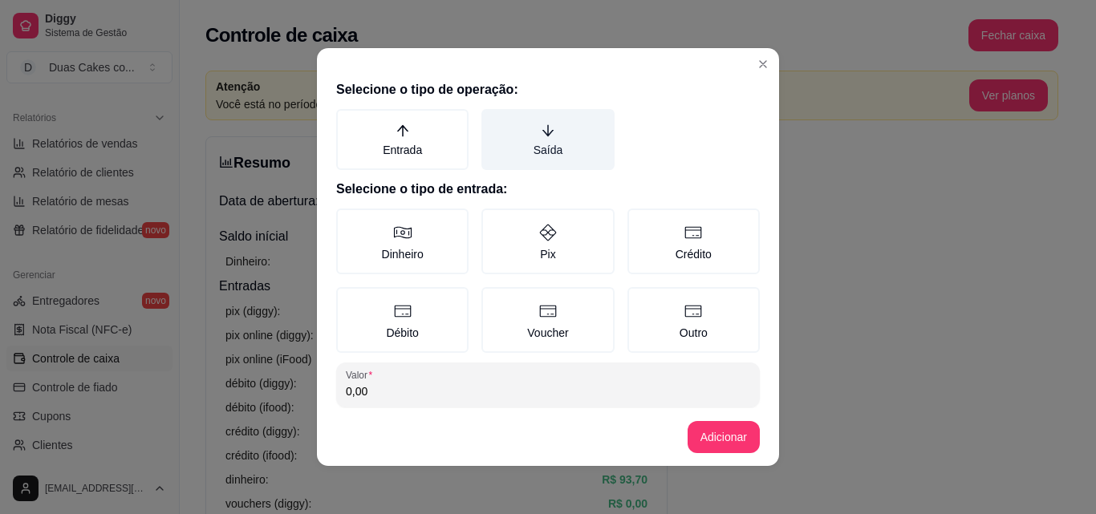
click at [533, 150] on label "Saída" at bounding box center [547, 139] width 132 height 61
click at [493, 121] on button "Saída" at bounding box center [487, 114] width 13 height 13
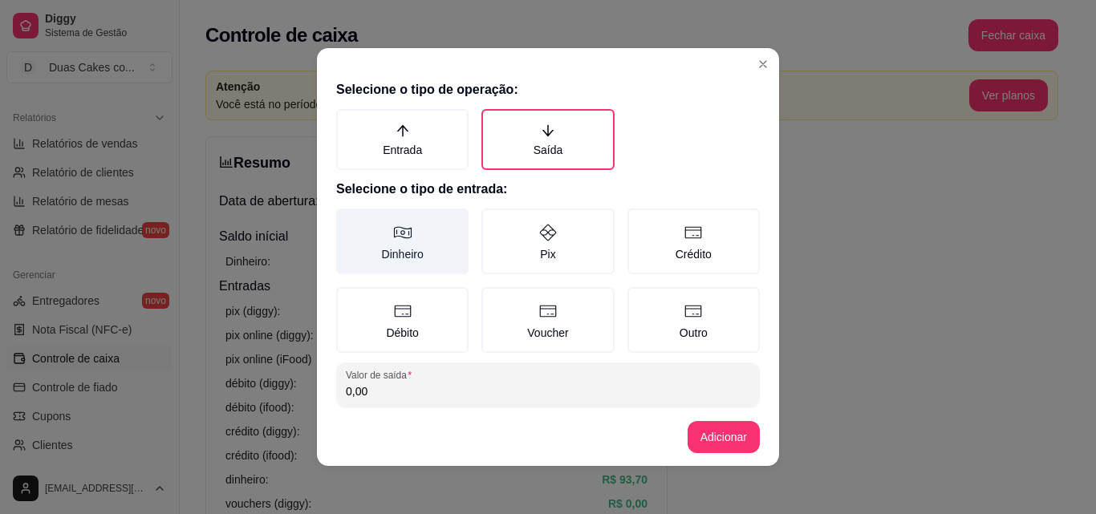
click at [378, 251] on label "Dinheiro" at bounding box center [402, 242] width 132 height 66
click at [348, 221] on button "Dinheiro" at bounding box center [341, 214] width 13 height 13
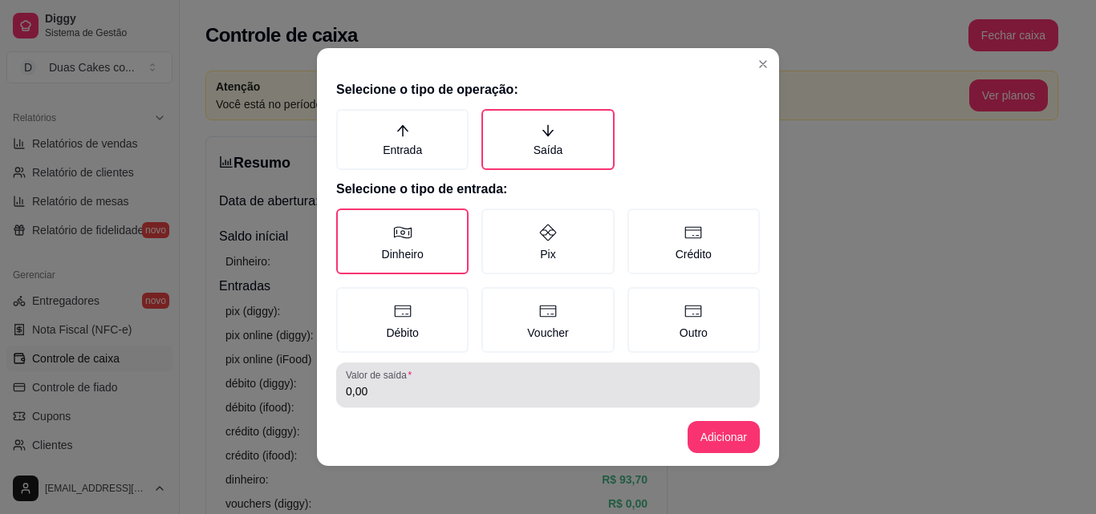
click at [414, 401] on div "Valor de saída 0,00" at bounding box center [548, 385] width 424 height 45
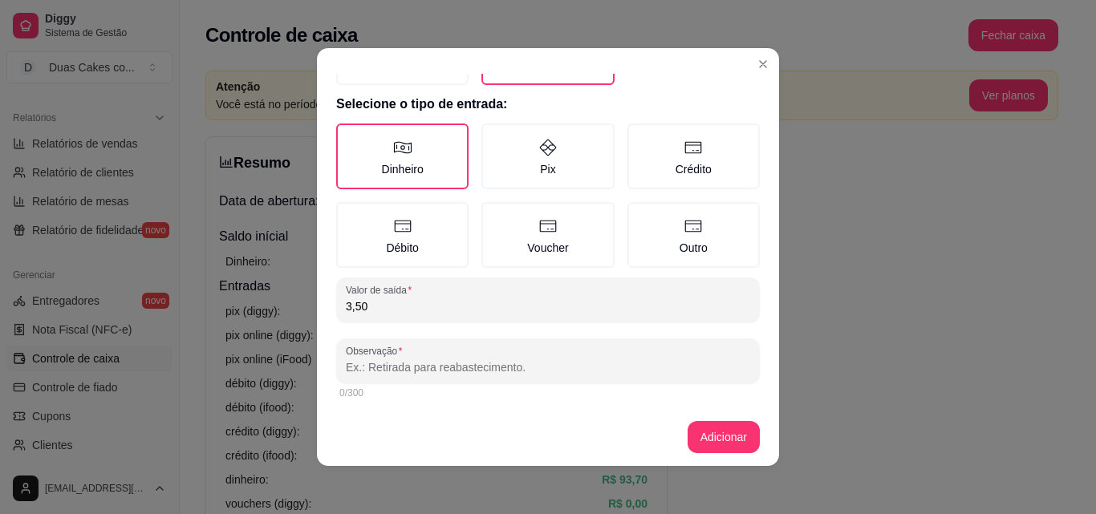
scroll to position [86, 0]
type input "3,50"
click at [424, 369] on input "Observação" at bounding box center [548, 367] width 404 height 16
type input "banana"
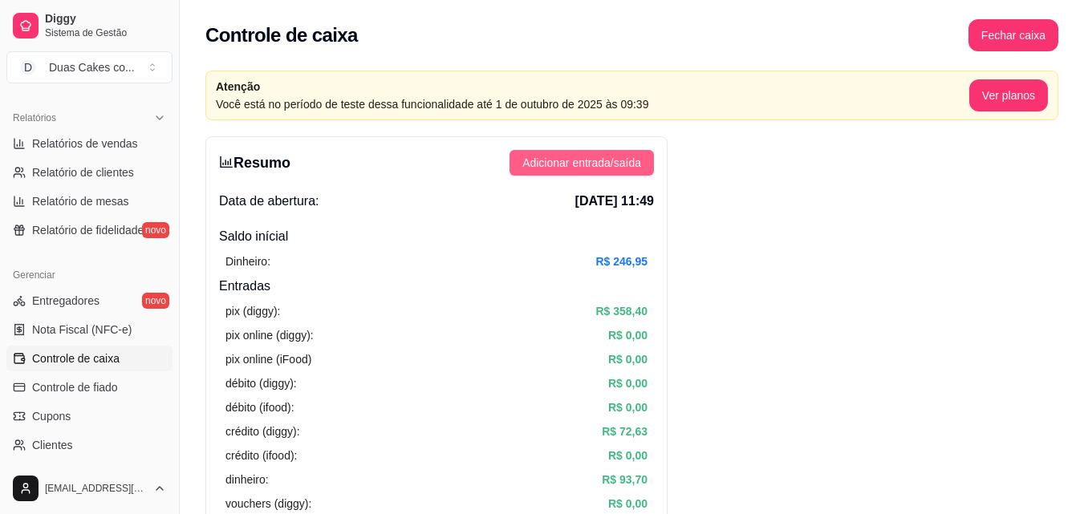
click at [594, 156] on span "Adicionar entrada/saída" at bounding box center [581, 163] width 119 height 18
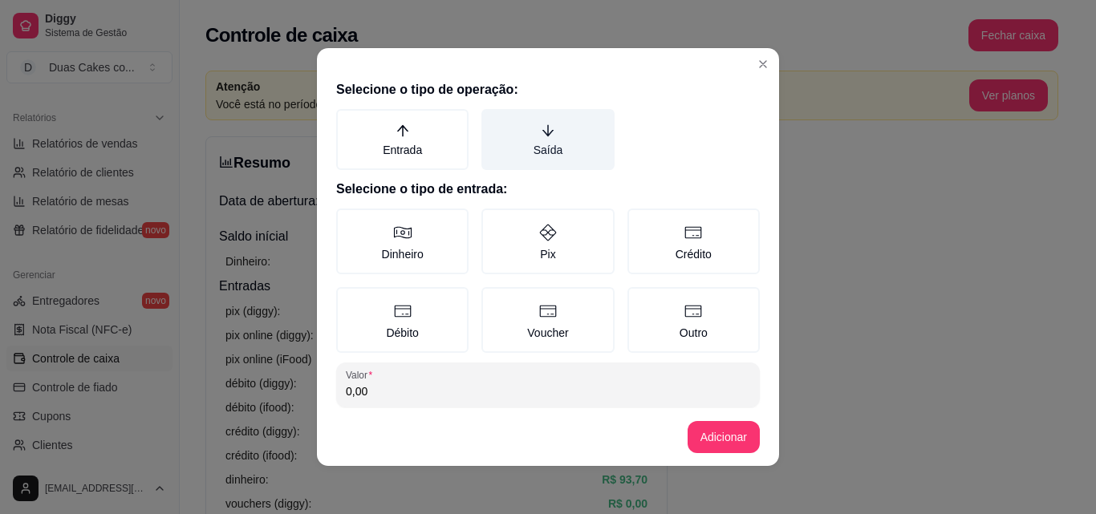
click at [535, 142] on label "Saída" at bounding box center [547, 139] width 132 height 61
click at [493, 121] on button "Saída" at bounding box center [487, 114] width 13 height 13
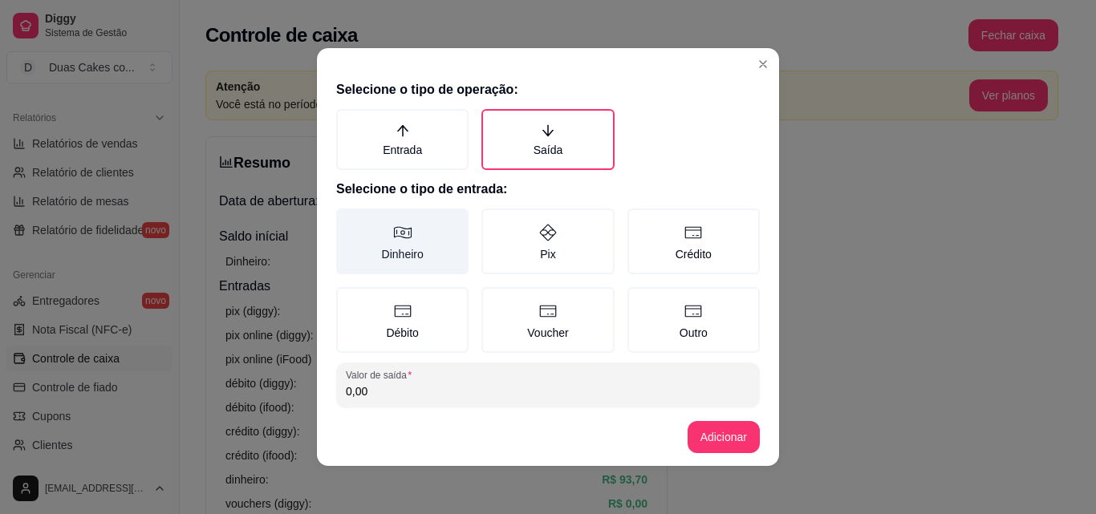
click at [403, 230] on icon at bounding box center [402, 232] width 19 height 19
click at [348, 221] on button "Dinheiro" at bounding box center [341, 214] width 13 height 13
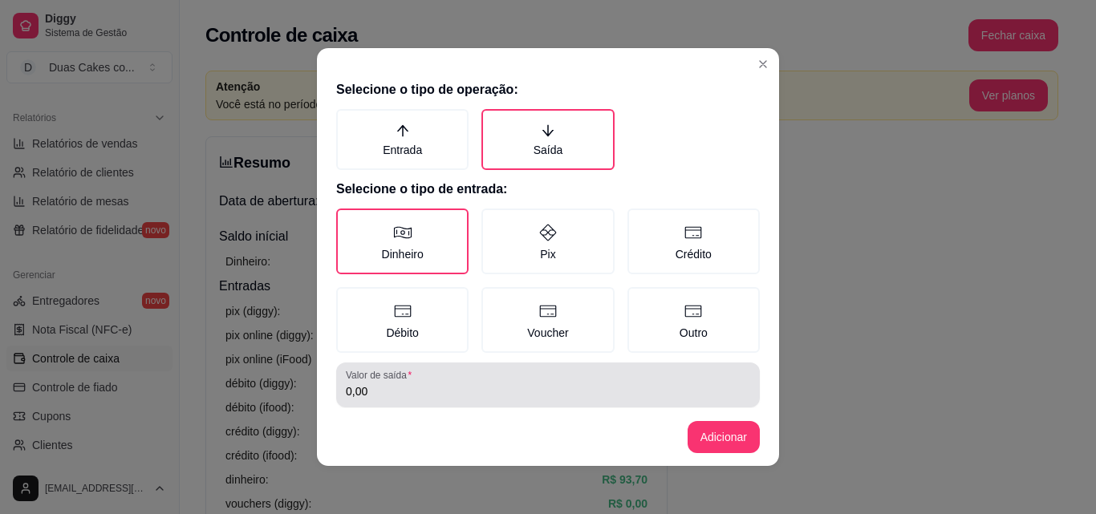
click at [431, 395] on input "0,00" at bounding box center [548, 391] width 404 height 16
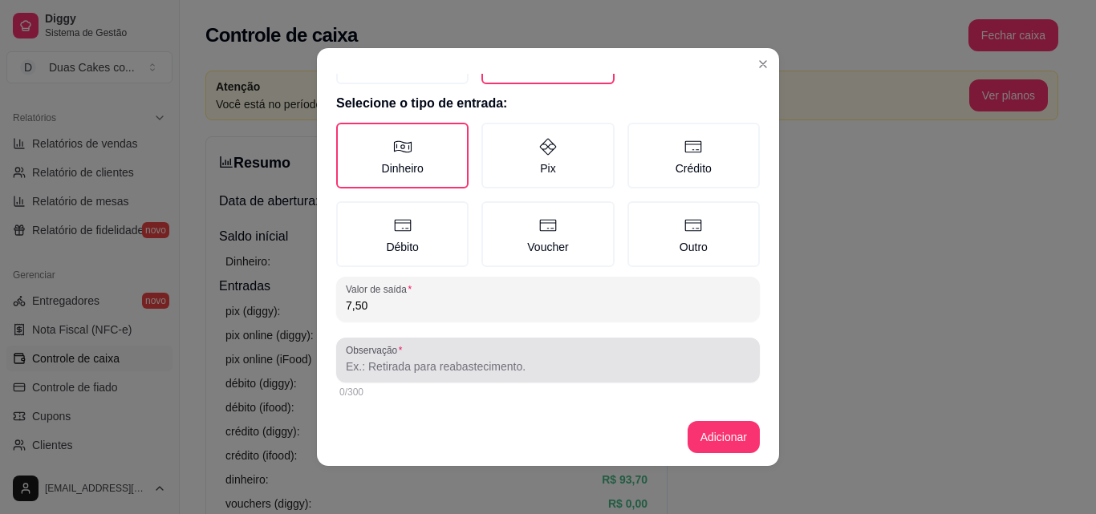
type input "7,50"
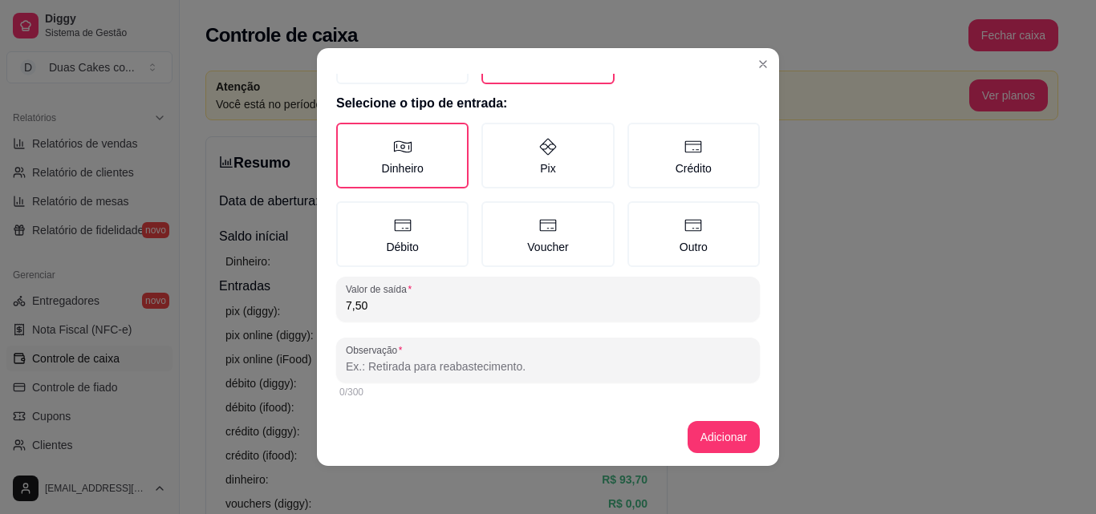
click at [393, 371] on input "Observação" at bounding box center [548, 367] width 404 height 16
type input "coca cola do kit"
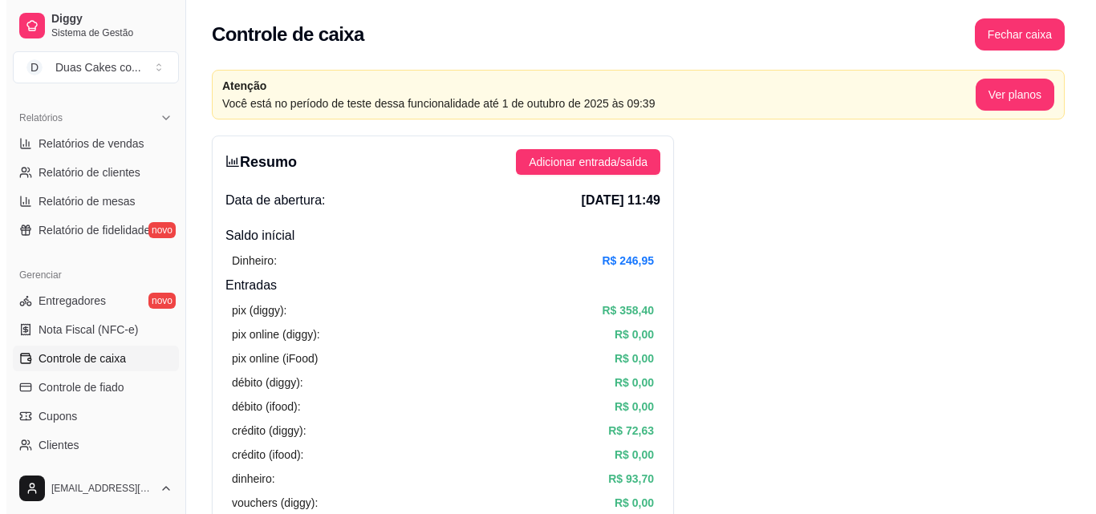
scroll to position [0, 0]
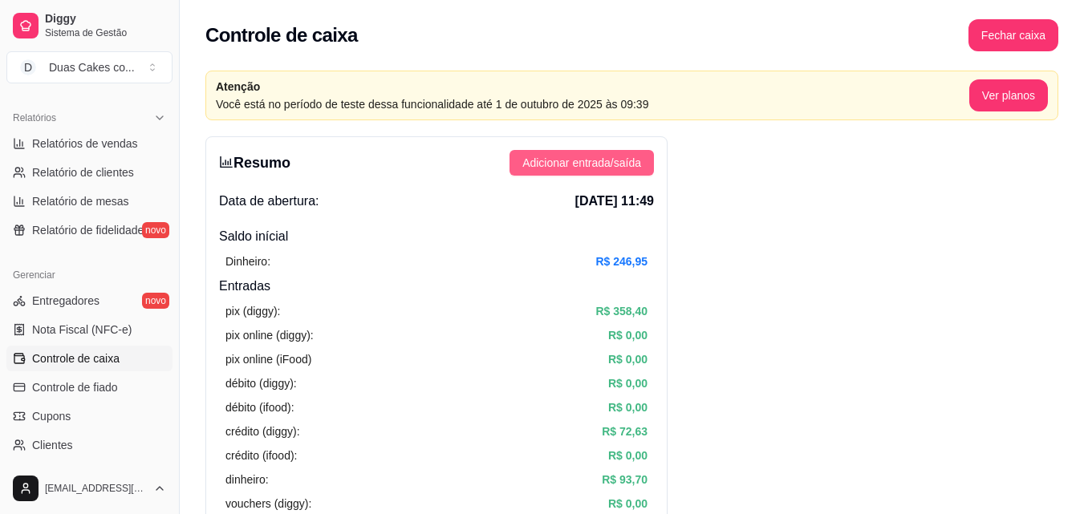
click at [622, 157] on span "Adicionar entrada/saída" at bounding box center [581, 163] width 119 height 18
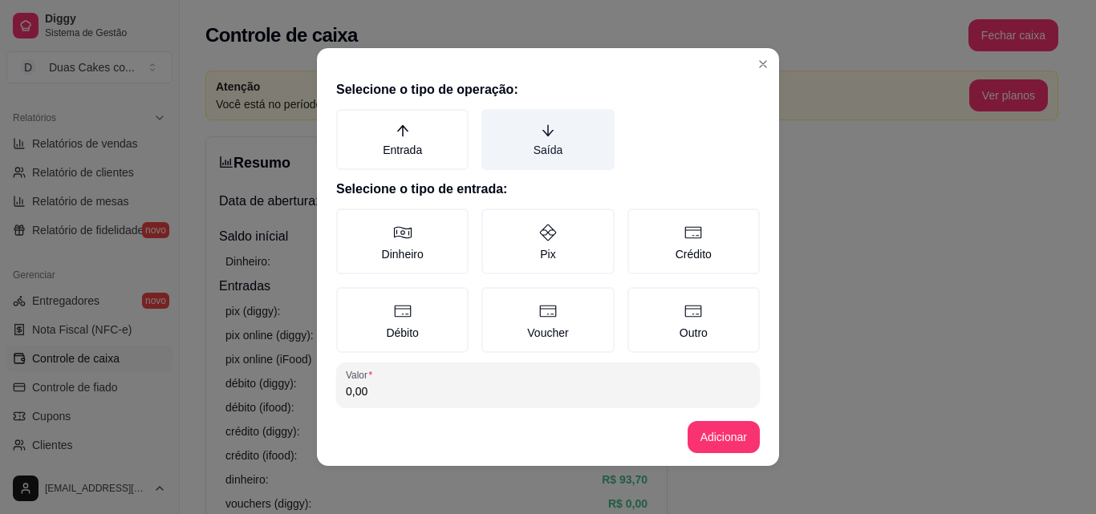
click at [533, 151] on label "Saída" at bounding box center [547, 139] width 132 height 61
click at [493, 121] on button "Saída" at bounding box center [487, 114] width 13 height 13
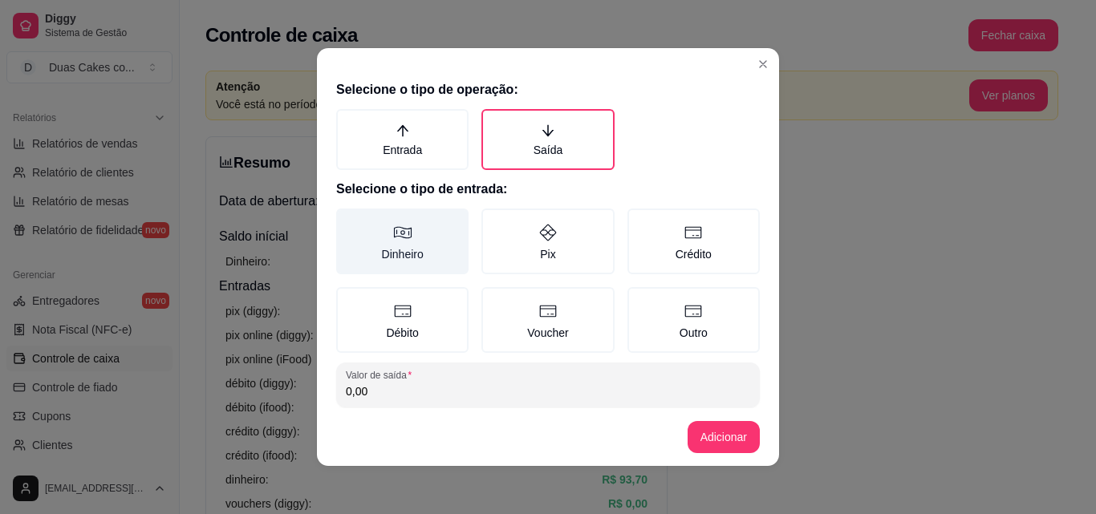
click at [395, 241] on icon at bounding box center [402, 232] width 19 height 19
click at [348, 221] on button "Dinheiro" at bounding box center [341, 214] width 13 height 13
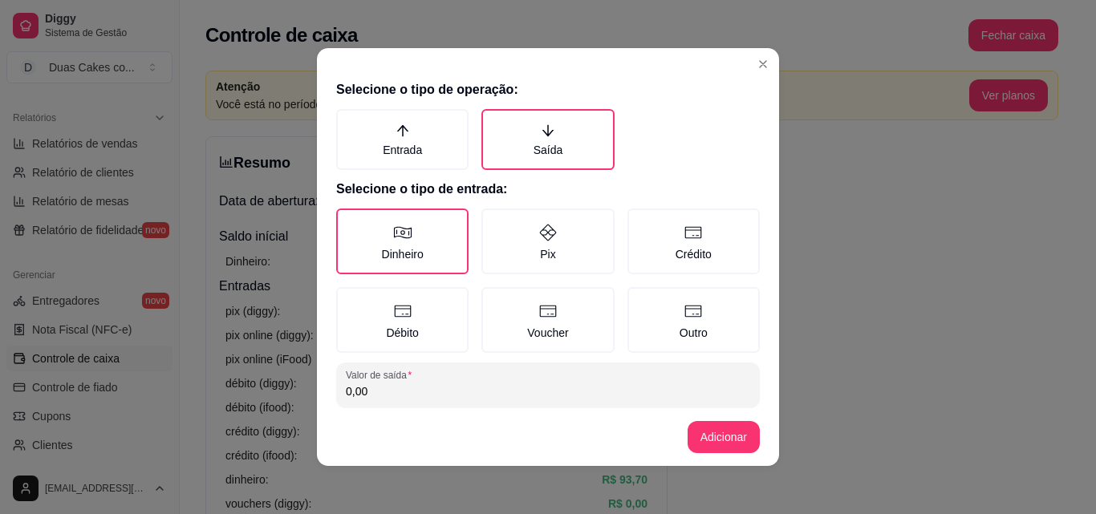
click at [412, 391] on input "0,00" at bounding box center [548, 391] width 404 height 16
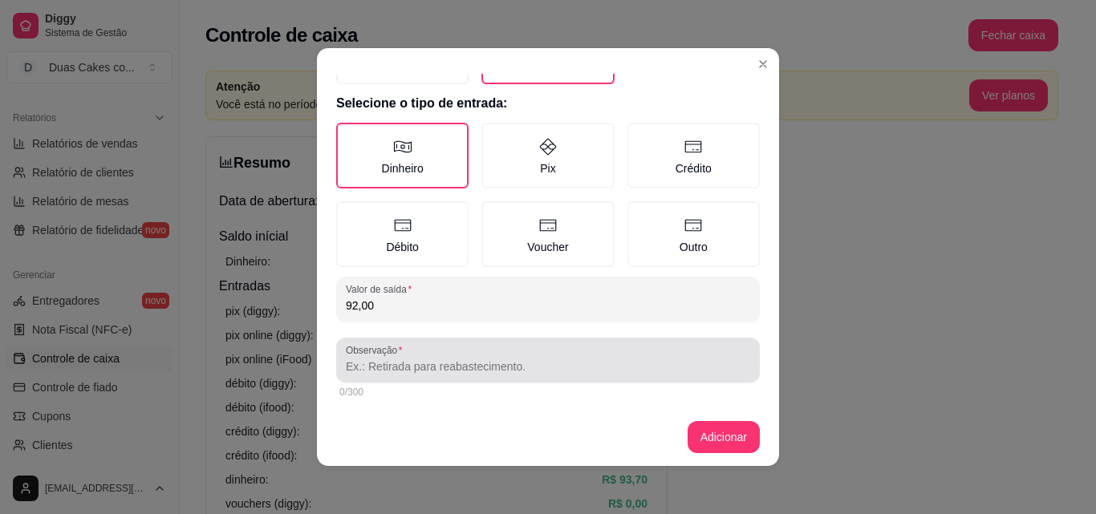
type input "92,00"
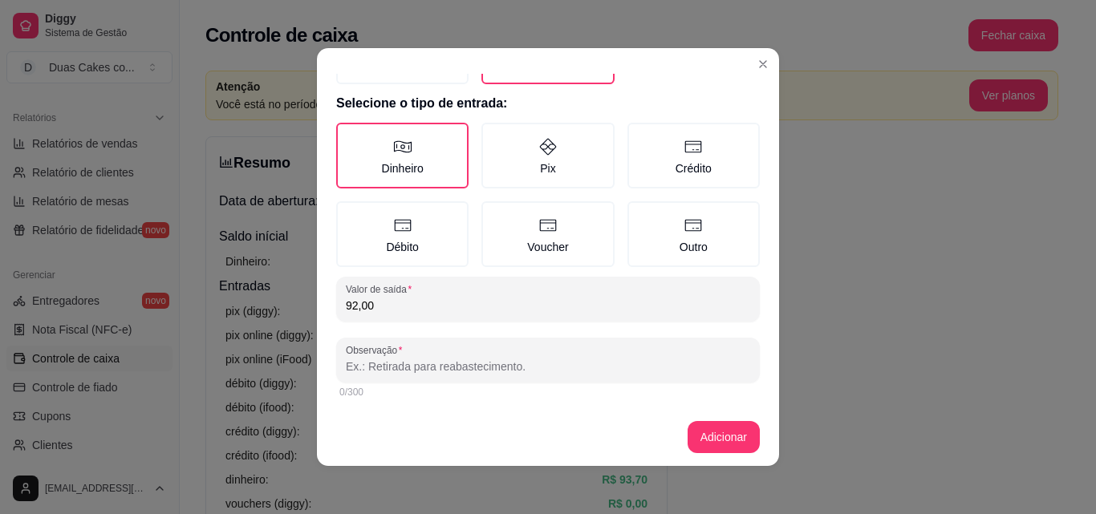
click at [377, 368] on input "Observação" at bounding box center [548, 367] width 404 height 16
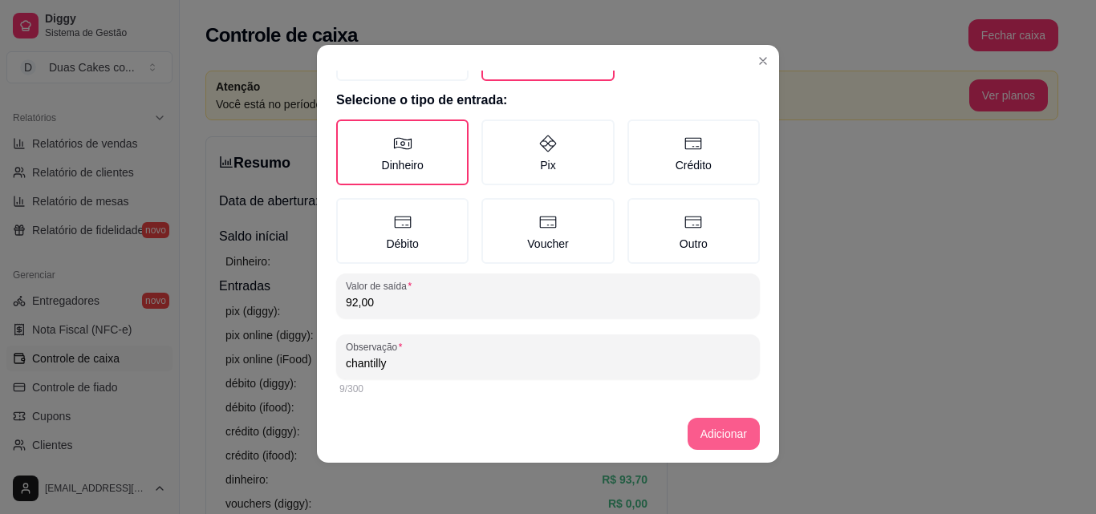
type input "chantilly"
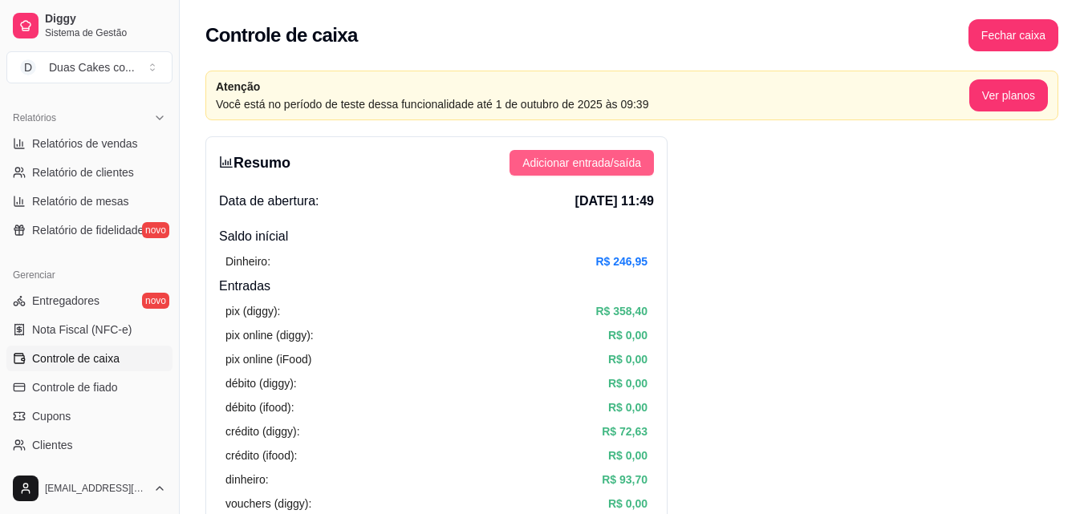
click at [625, 163] on span "Adicionar entrada/saída" at bounding box center [581, 163] width 119 height 18
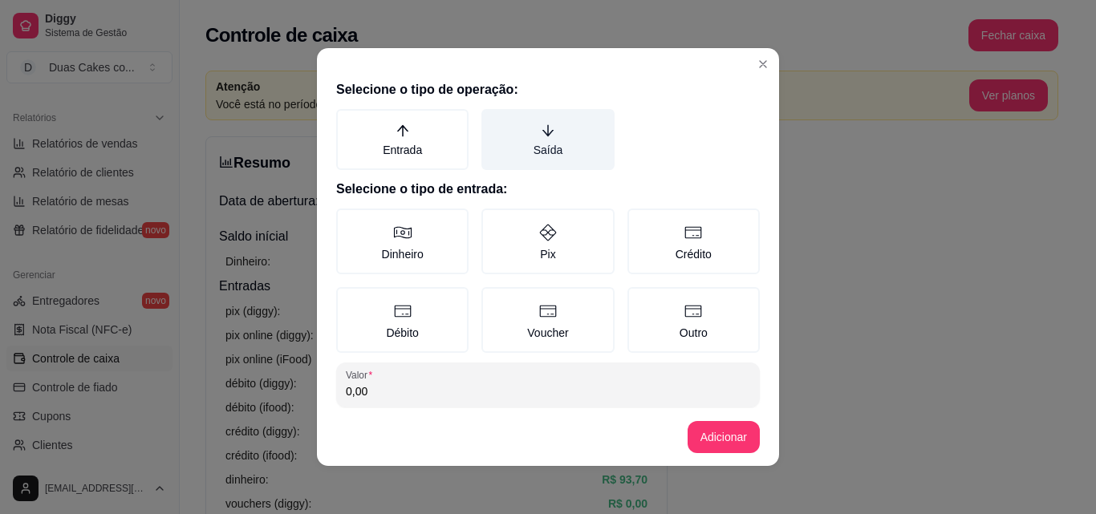
click at [541, 132] on icon "arrow-down" at bounding box center [548, 131] width 14 height 14
click at [493, 121] on button "Saída" at bounding box center [487, 114] width 13 height 13
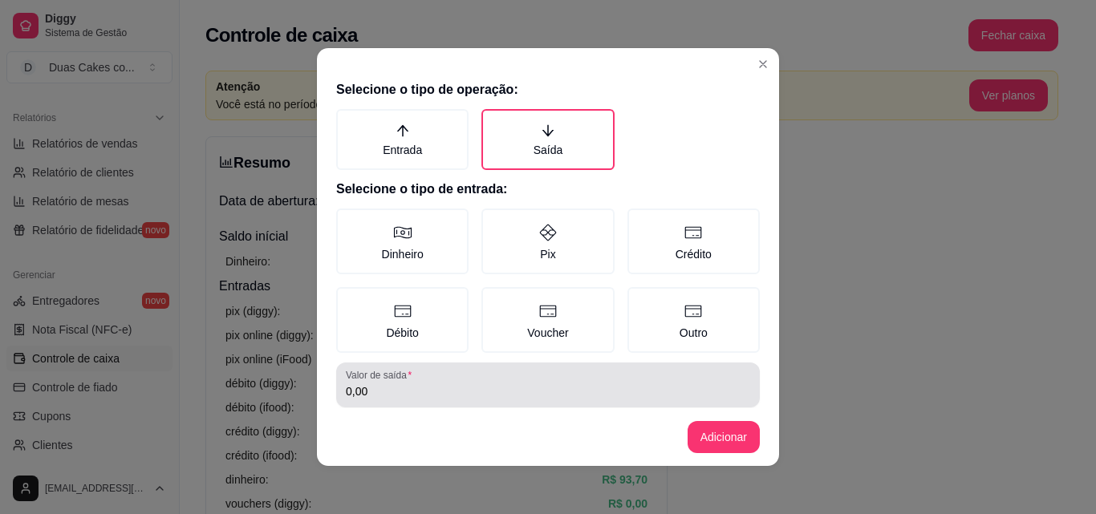
click at [397, 400] on div "0,00" at bounding box center [548, 385] width 404 height 32
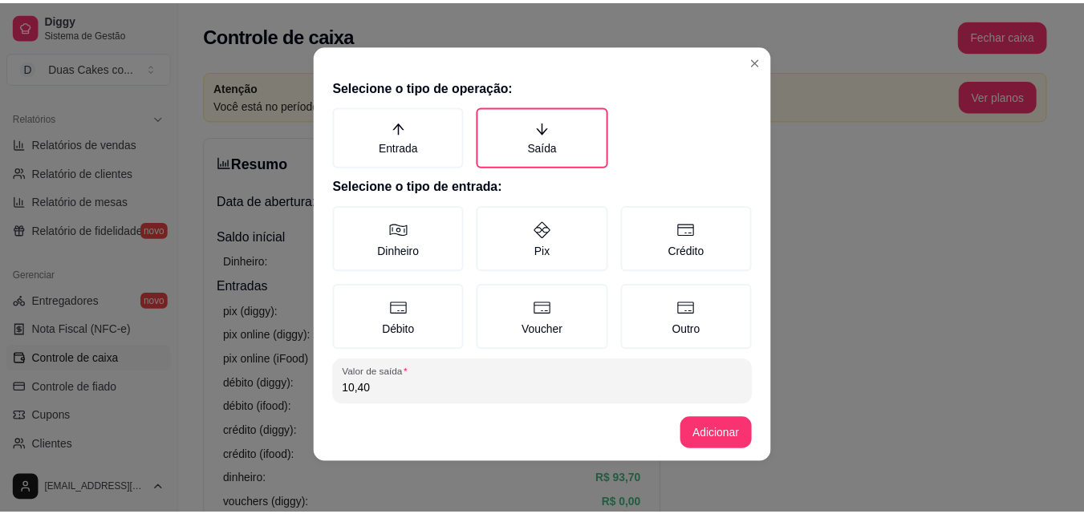
scroll to position [86, 0]
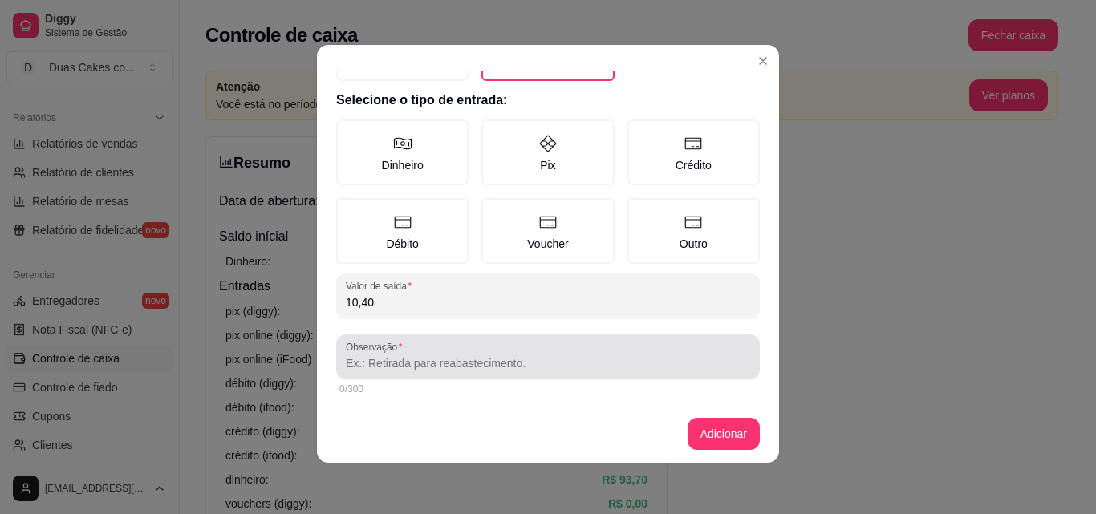
type input "10,40"
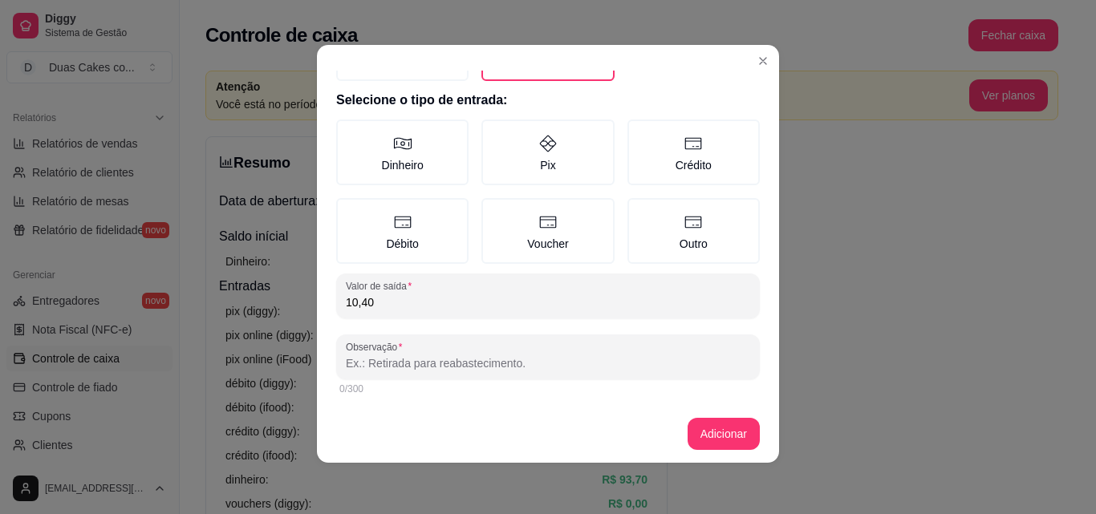
click at [471, 363] on input "Observação" at bounding box center [548, 363] width 404 height 16
click at [709, 427] on button "Adicionar" at bounding box center [723, 434] width 71 height 31
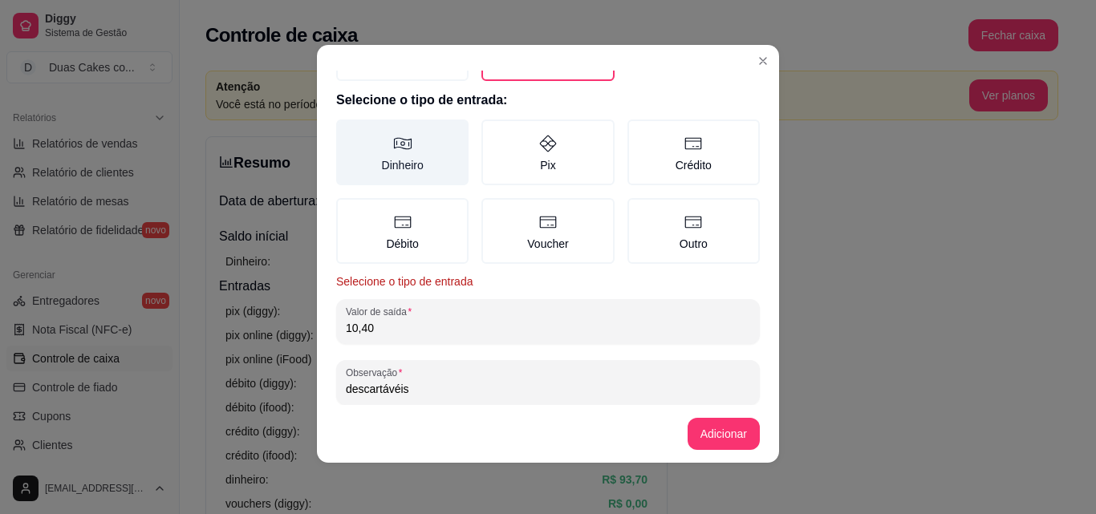
click at [394, 144] on icon at bounding box center [403, 144] width 18 height 12
click at [348, 205] on button "Dinheiro" at bounding box center [341, 211] width 13 height 13
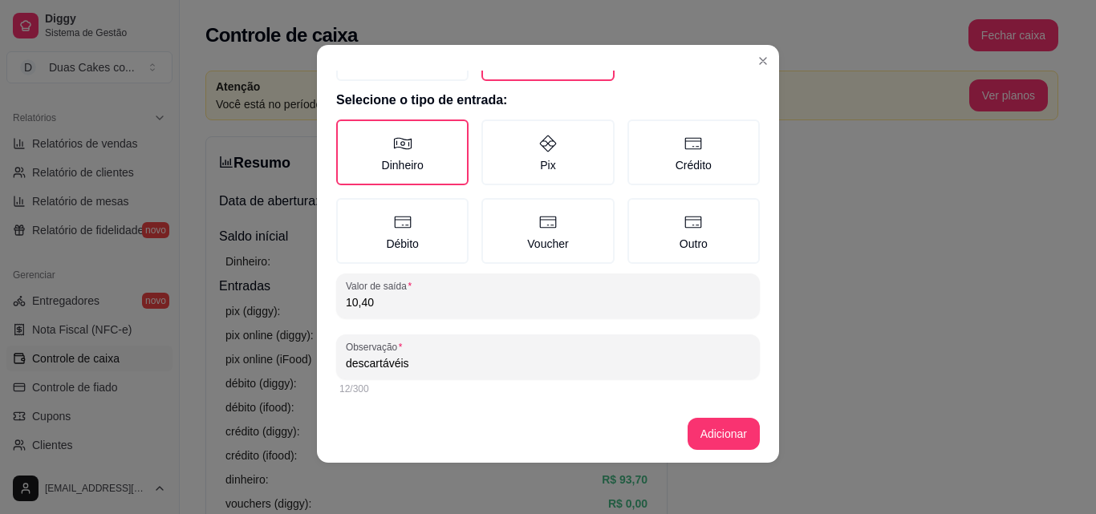
click at [412, 366] on input "descartávéis" at bounding box center [548, 363] width 404 height 16
type input "descartávéis do kit"
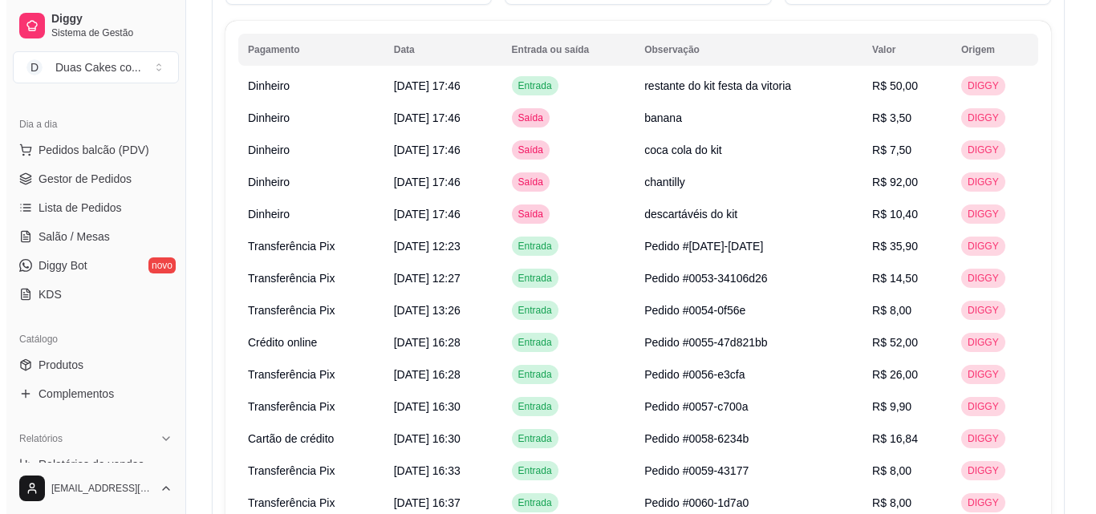
scroll to position [80, 0]
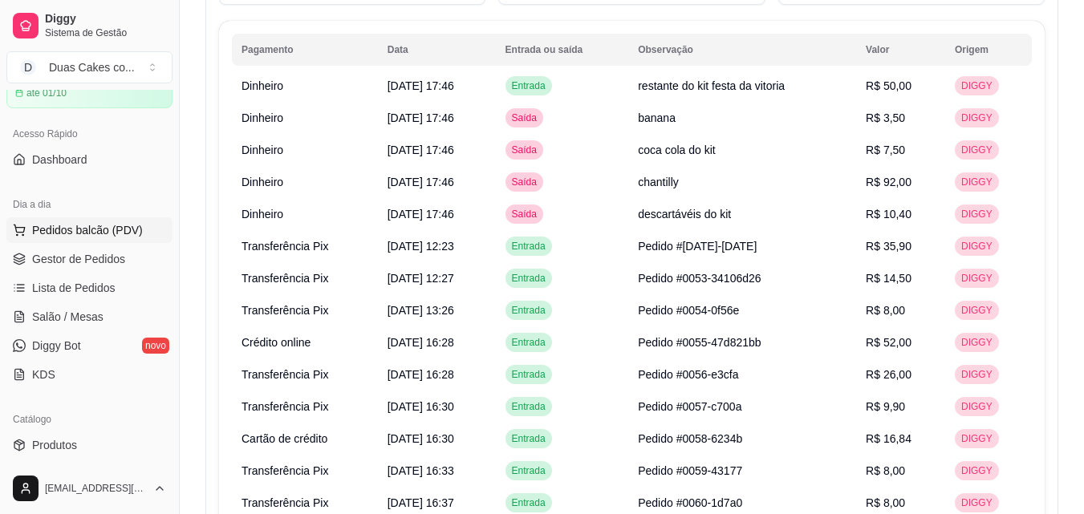
click at [72, 228] on span "Pedidos balcão (PDV)" at bounding box center [87, 230] width 111 height 16
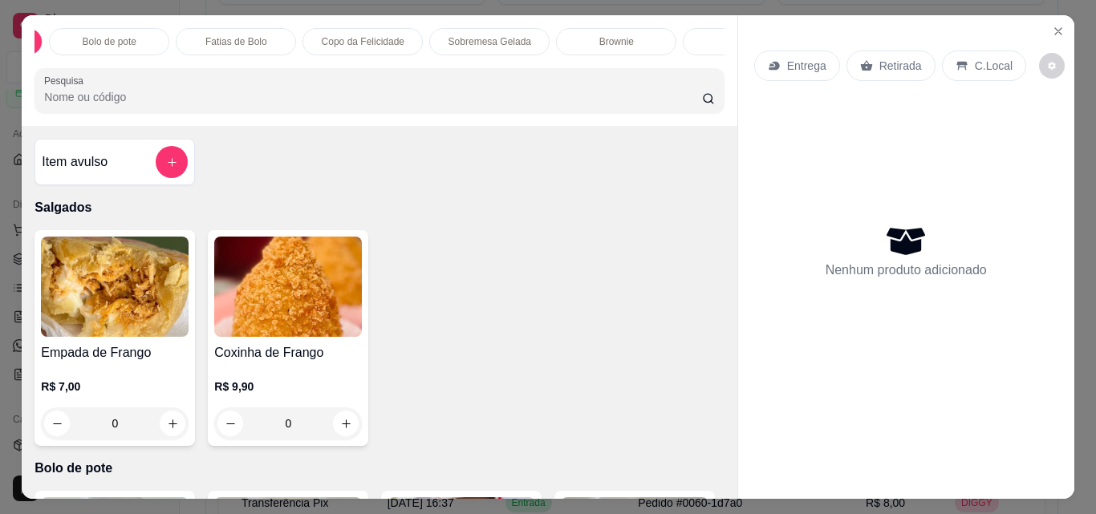
scroll to position [0, 128]
click at [222, 28] on div "Fatias de Bolo" at bounding box center [220, 41] width 120 height 27
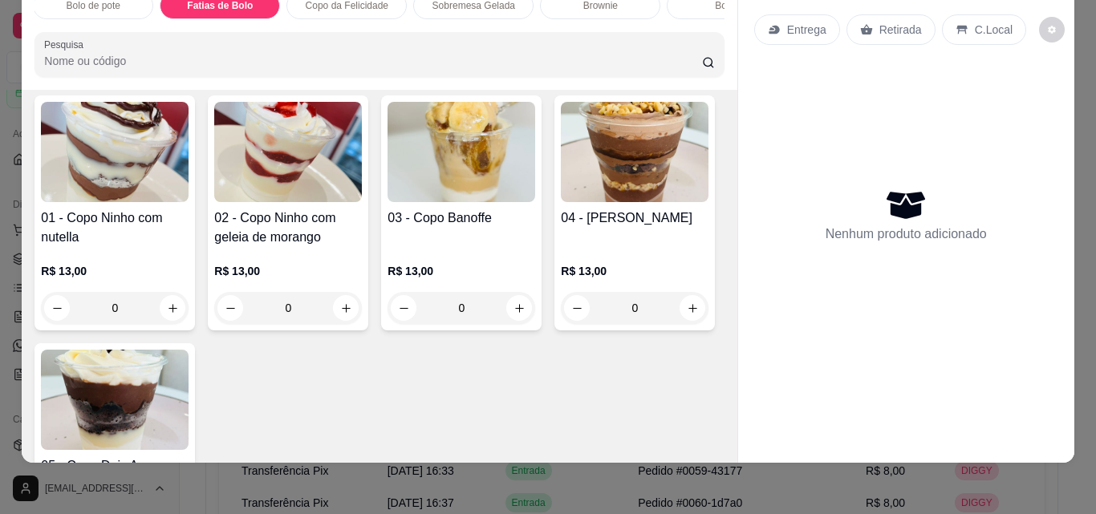
scroll to position [1356, 0]
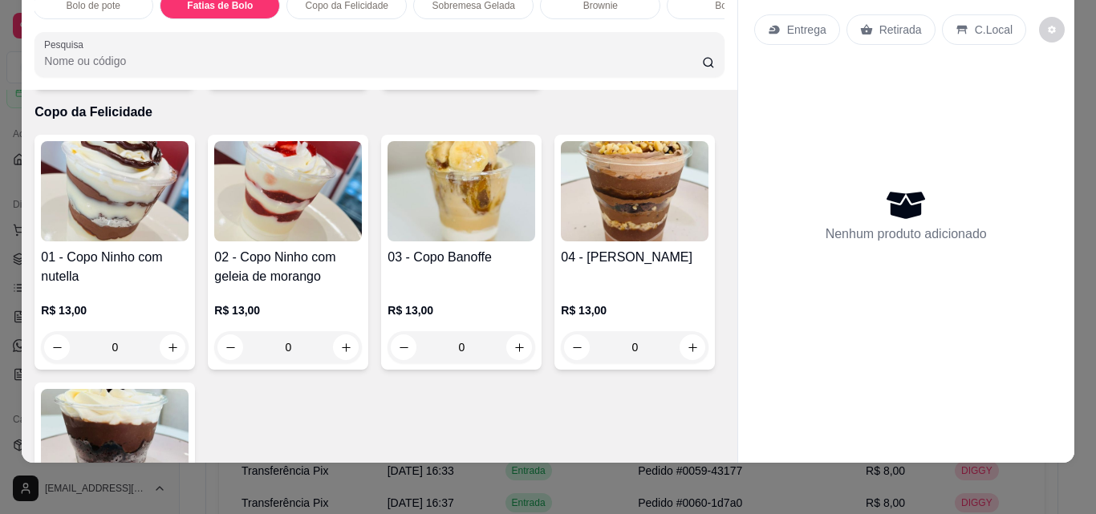
click at [341, 80] on button "increase-product-quantity" at bounding box center [346, 67] width 25 height 25
type input "1"
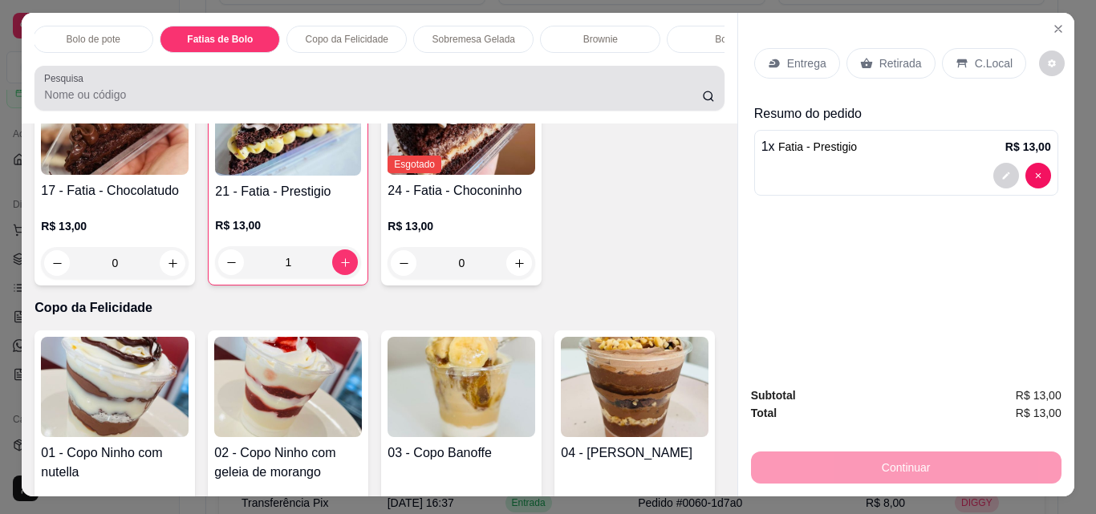
scroll to position [0, 0]
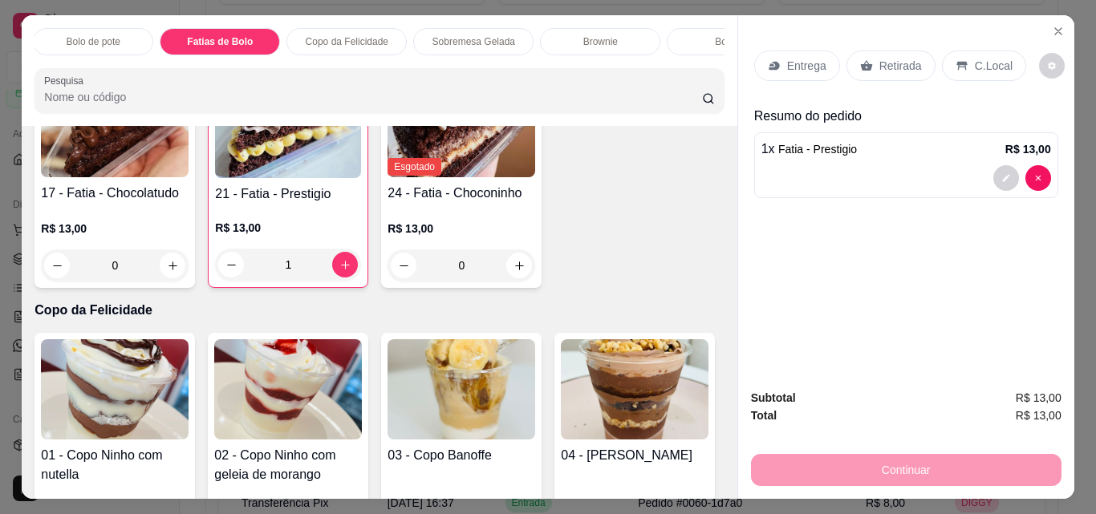
click at [344, 40] on p "Copo da Felicidade" at bounding box center [347, 41] width 83 height 13
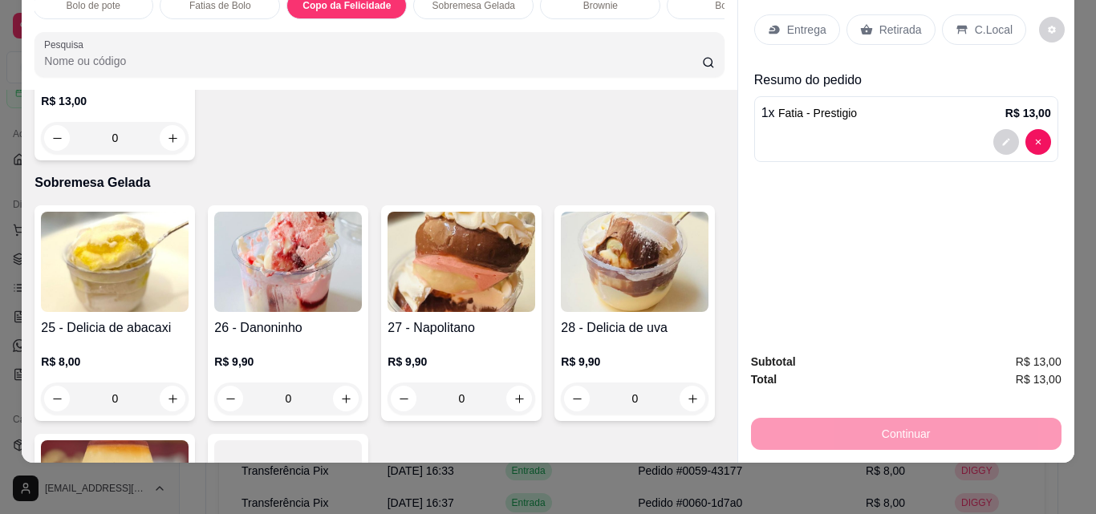
scroll to position [1859, 0]
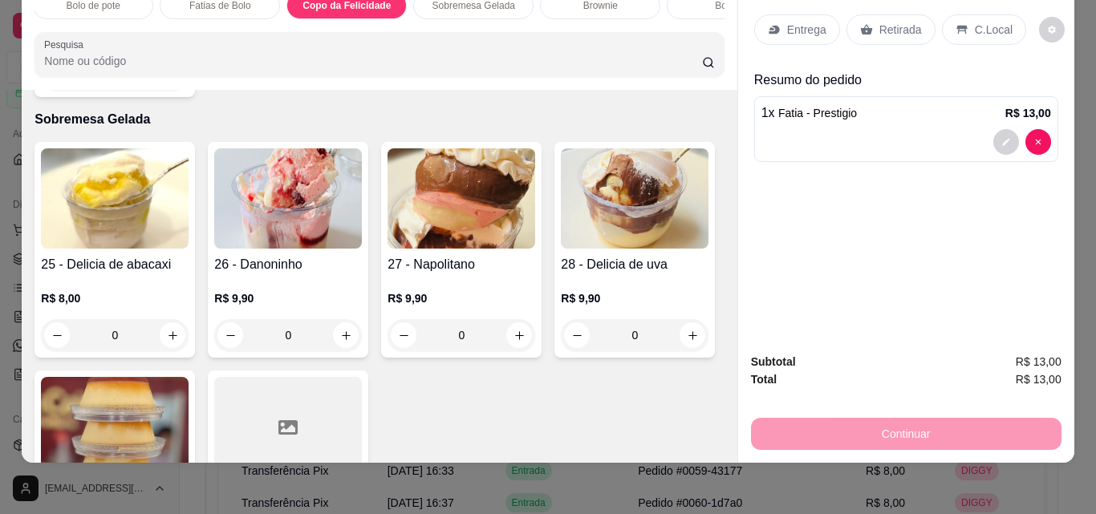
type input "1"
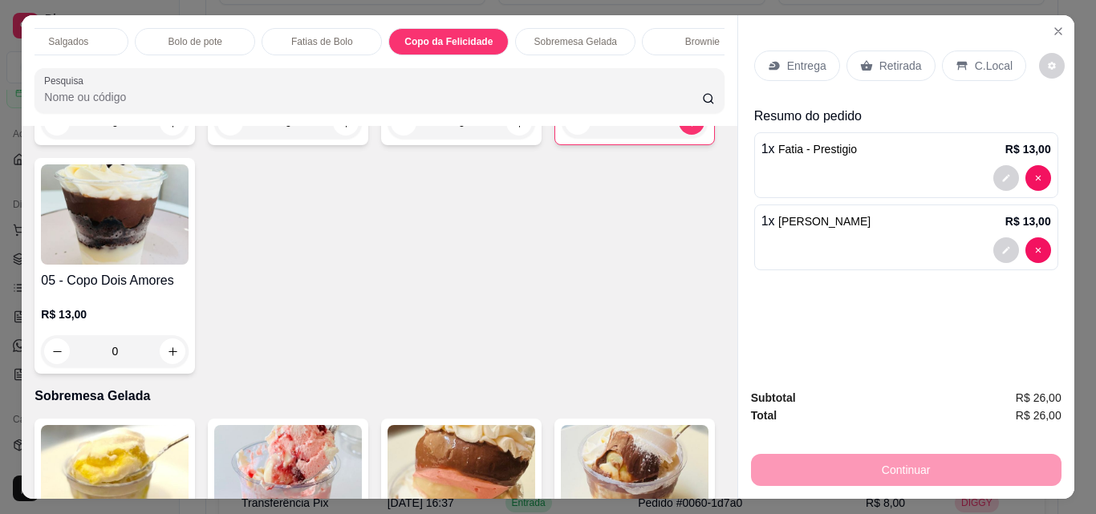
scroll to position [0, 0]
click at [75, 35] on p "Salgados" at bounding box center [95, 41] width 40 height 13
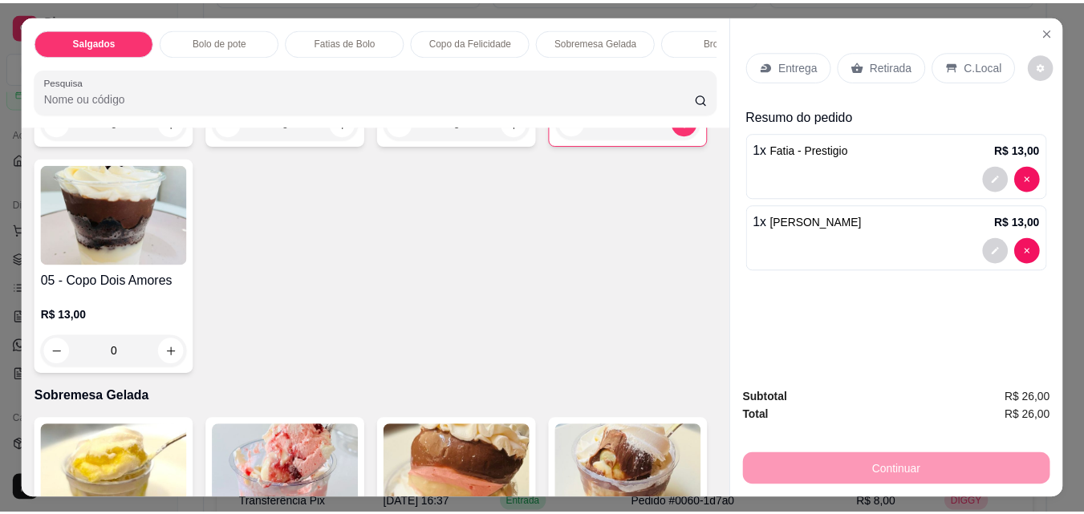
scroll to position [42, 0]
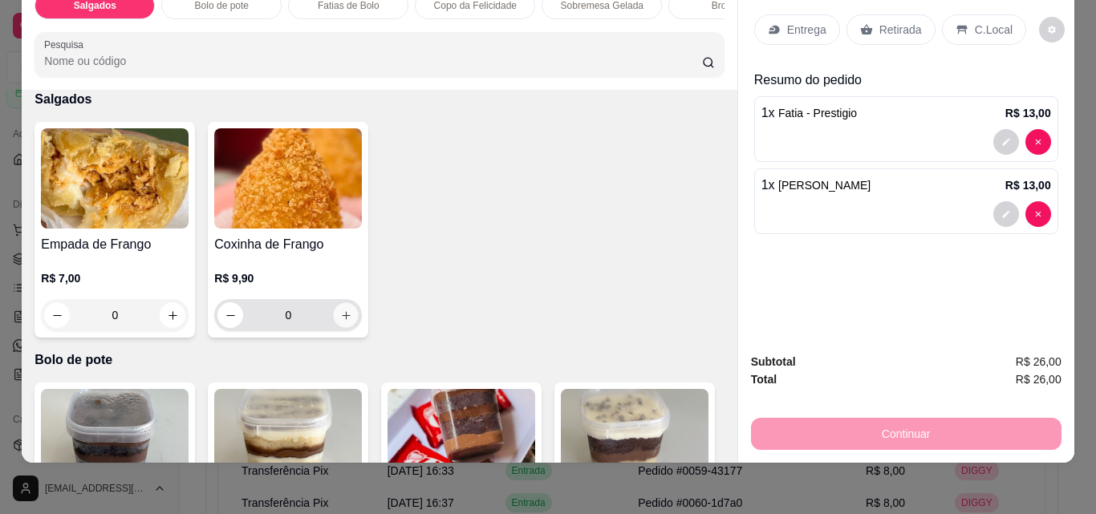
click at [340, 311] on icon "increase-product-quantity" at bounding box center [346, 316] width 12 height 12
type input "1"
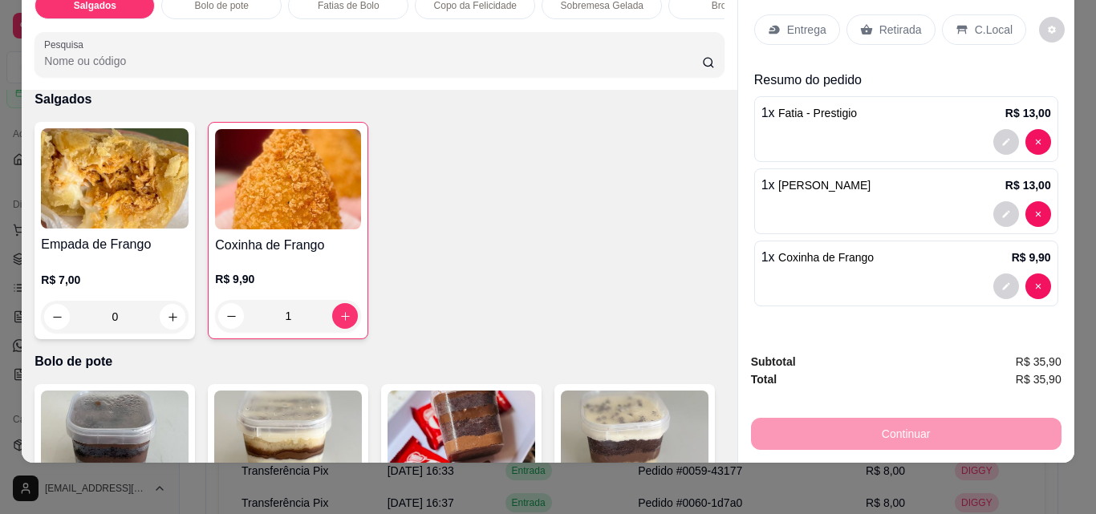
click at [905, 22] on p "Retirada" at bounding box center [900, 30] width 43 height 16
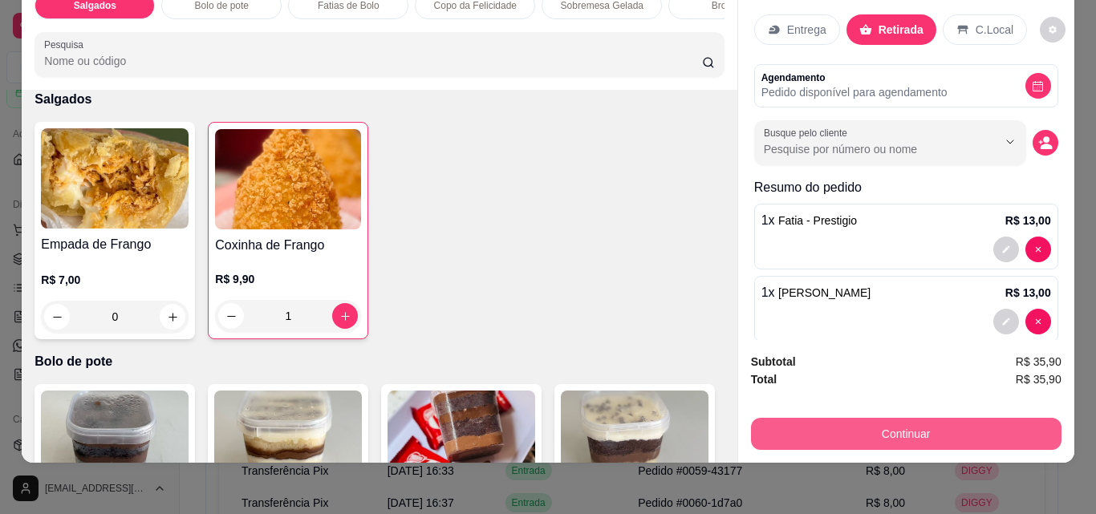
click at [913, 422] on button "Continuar" at bounding box center [906, 434] width 310 height 32
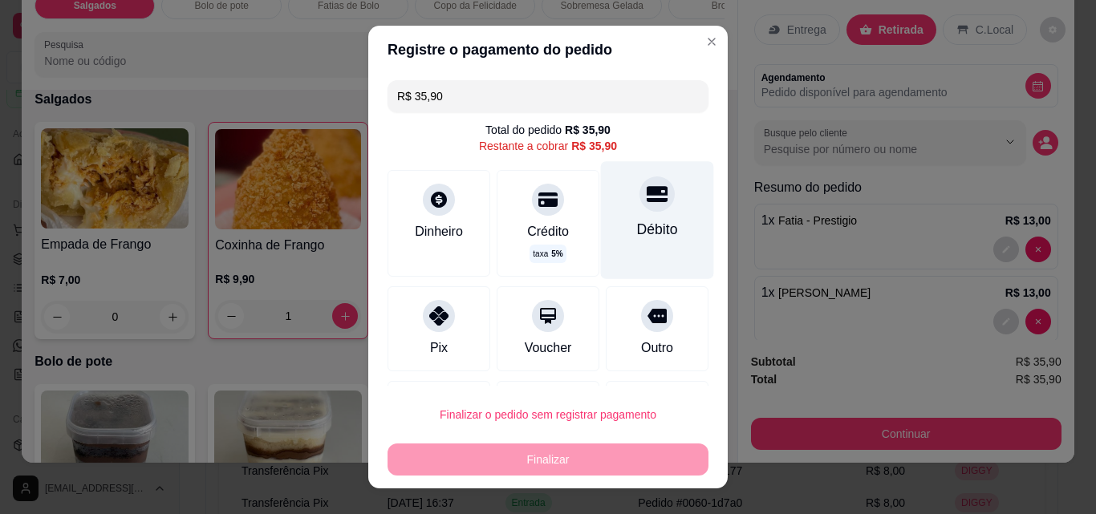
click at [651, 199] on div "Débito" at bounding box center [657, 219] width 113 height 117
type input "R$ 0,00"
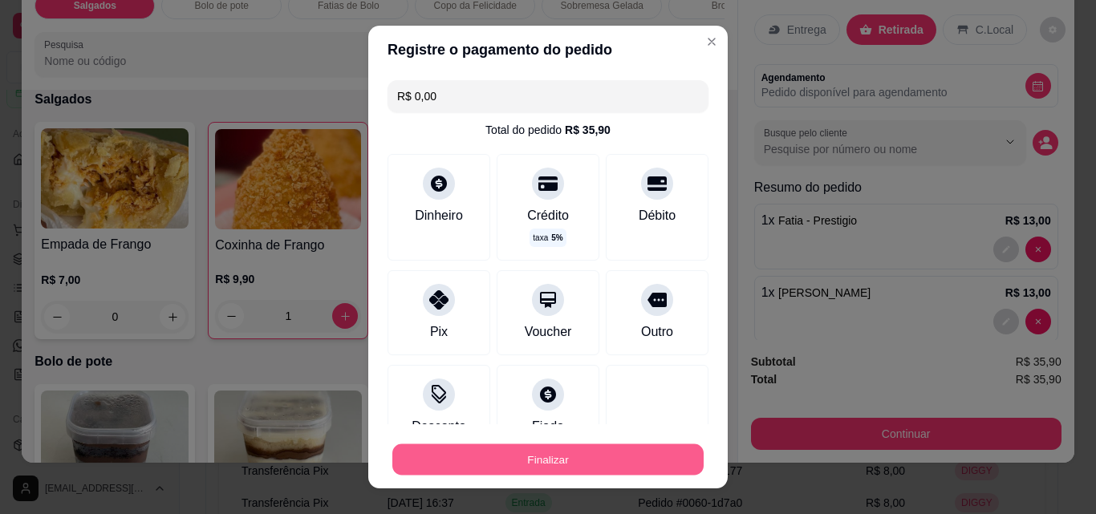
click at [555, 463] on button "Finalizar" at bounding box center [547, 459] width 311 height 31
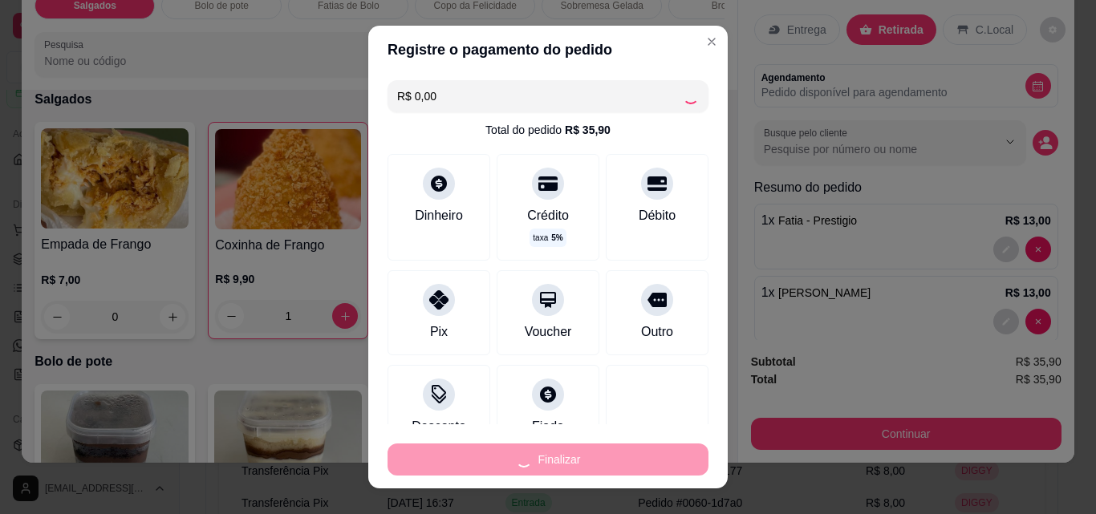
type input "0"
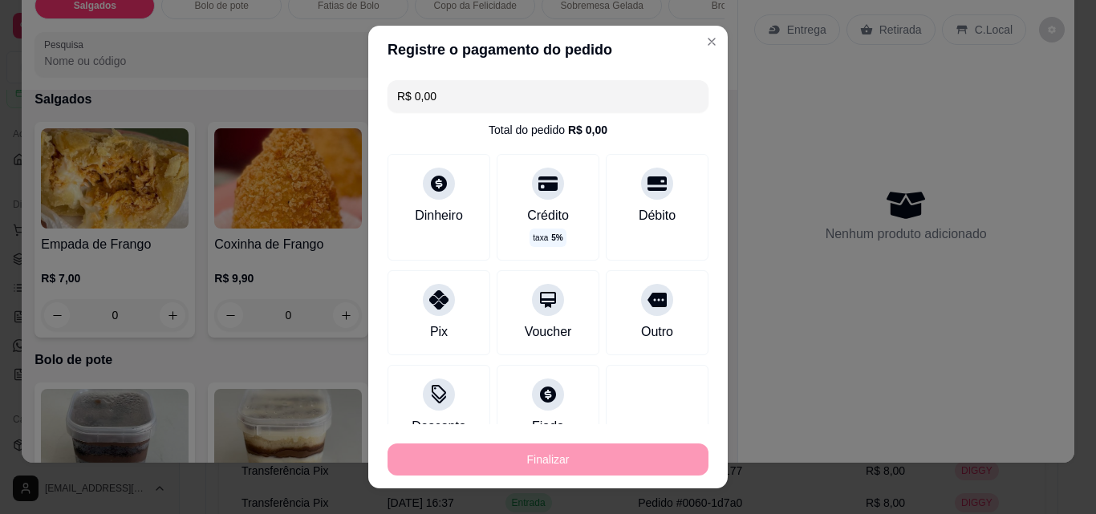
type input "-R$ 35,90"
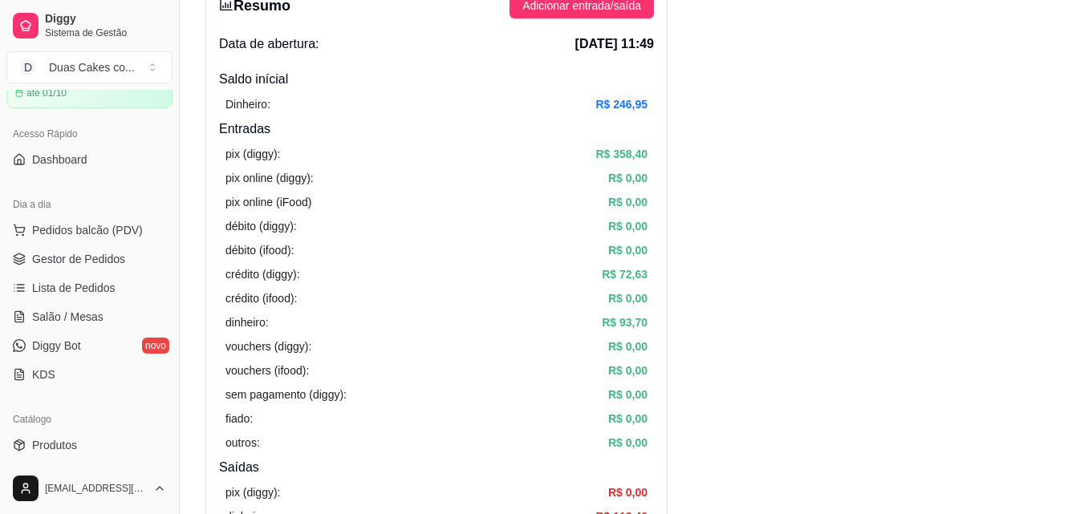
scroll to position [80, 0]
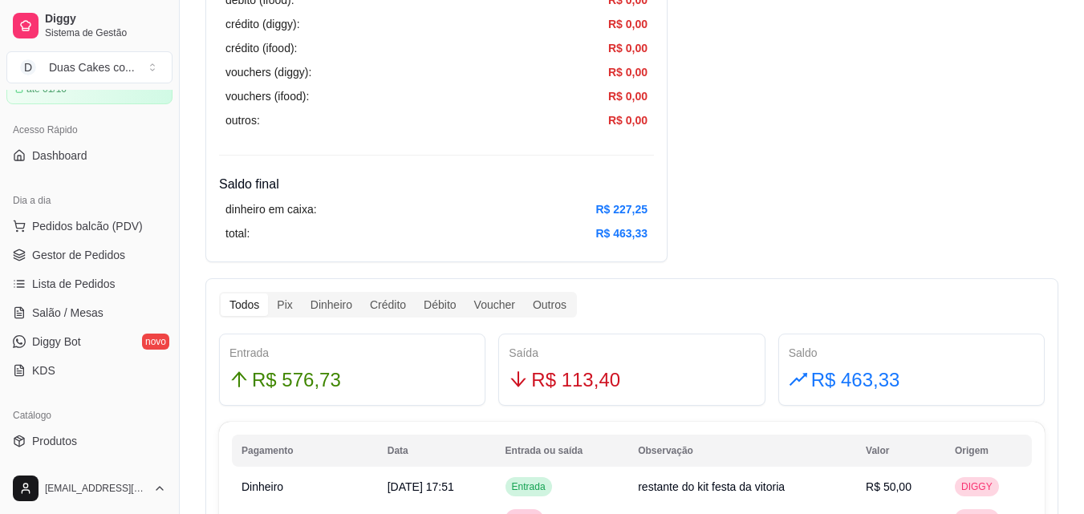
scroll to position [80, 0]
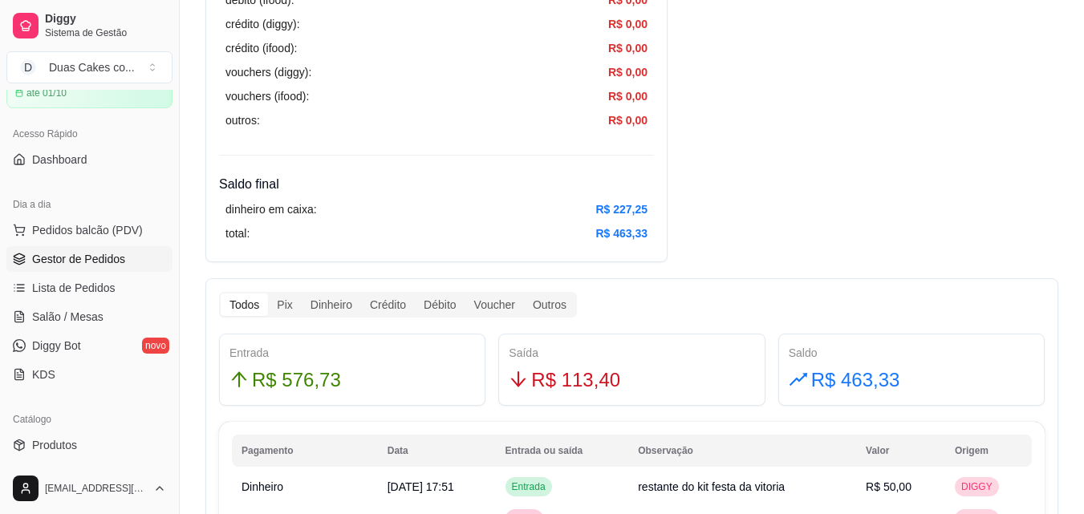
click at [81, 261] on span "Gestor de Pedidos" at bounding box center [78, 259] width 93 height 16
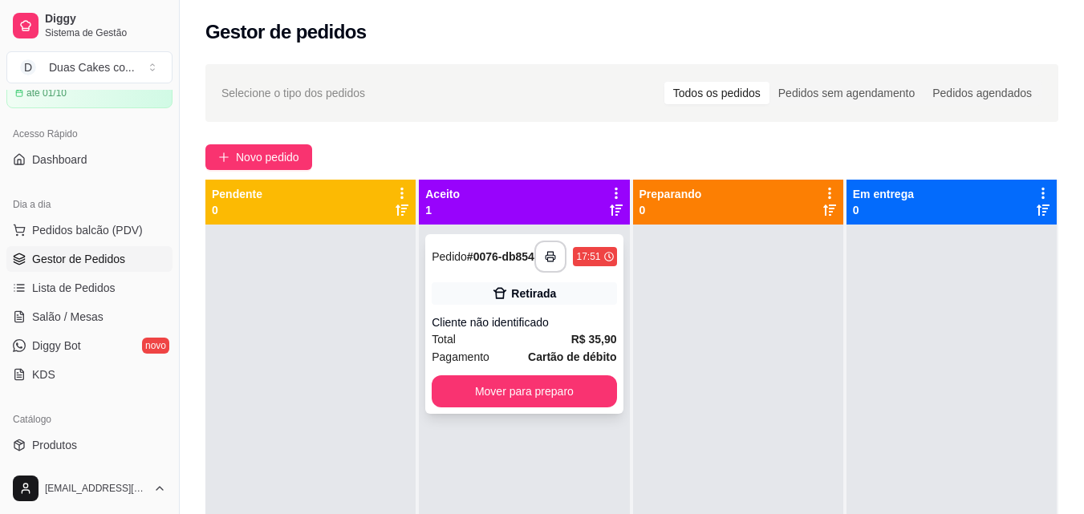
click at [554, 414] on div "**********" at bounding box center [523, 324] width 197 height 180
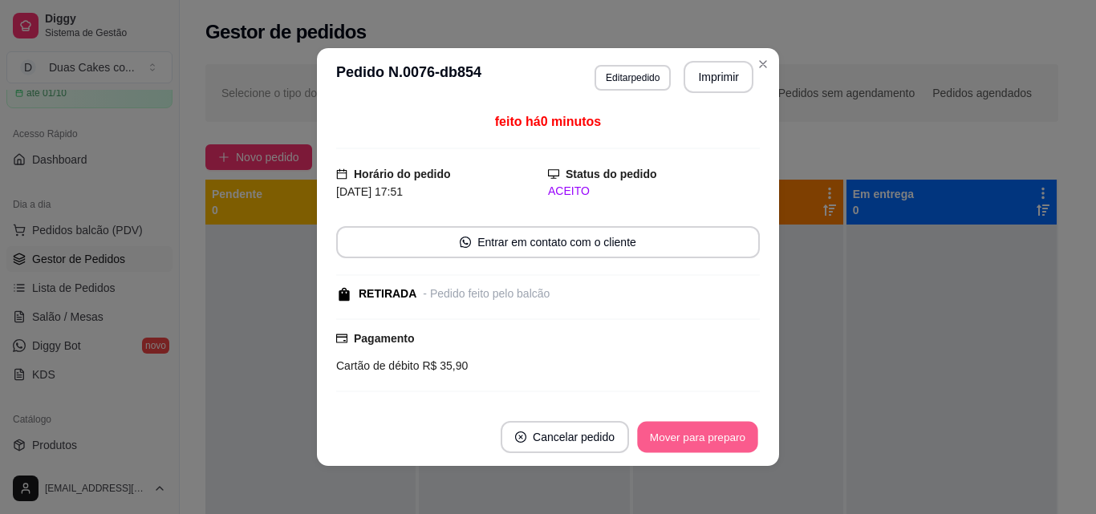
click at [722, 428] on button "Mover para preparo" at bounding box center [697, 437] width 120 height 31
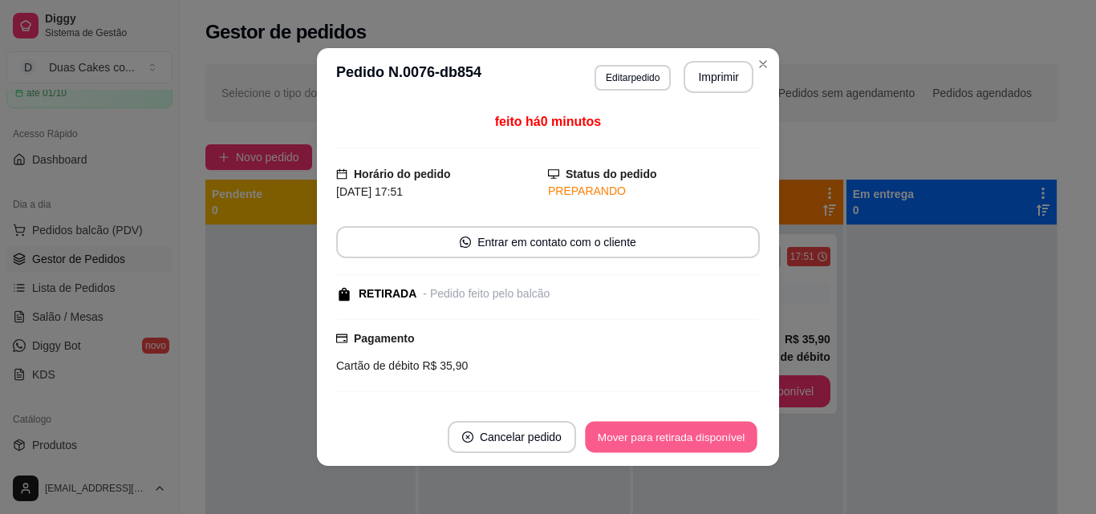
click at [730, 435] on button "Mover para retirada disponível" at bounding box center [671, 437] width 172 height 31
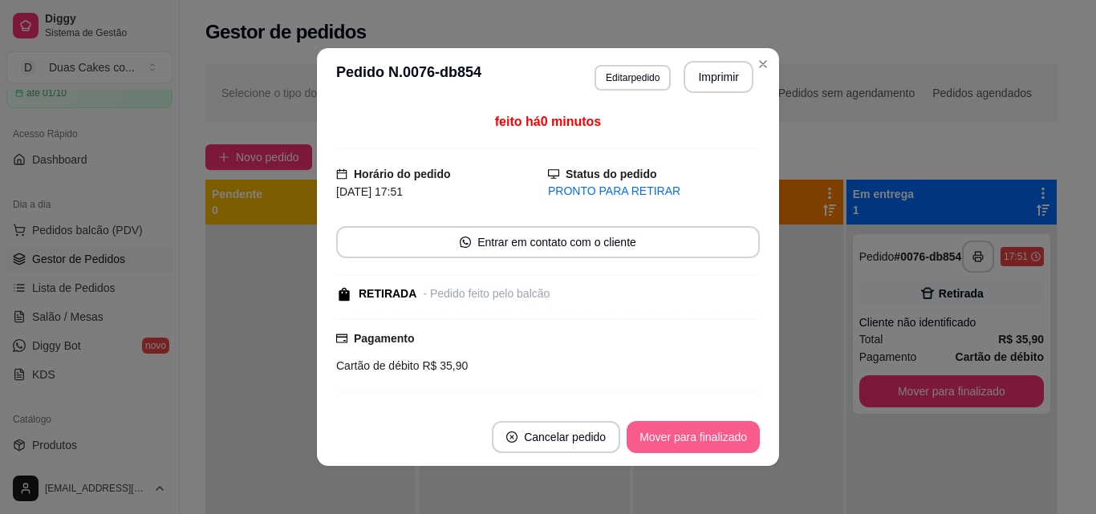
click at [730, 435] on button "Mover para finalizado" at bounding box center [693, 437] width 133 height 32
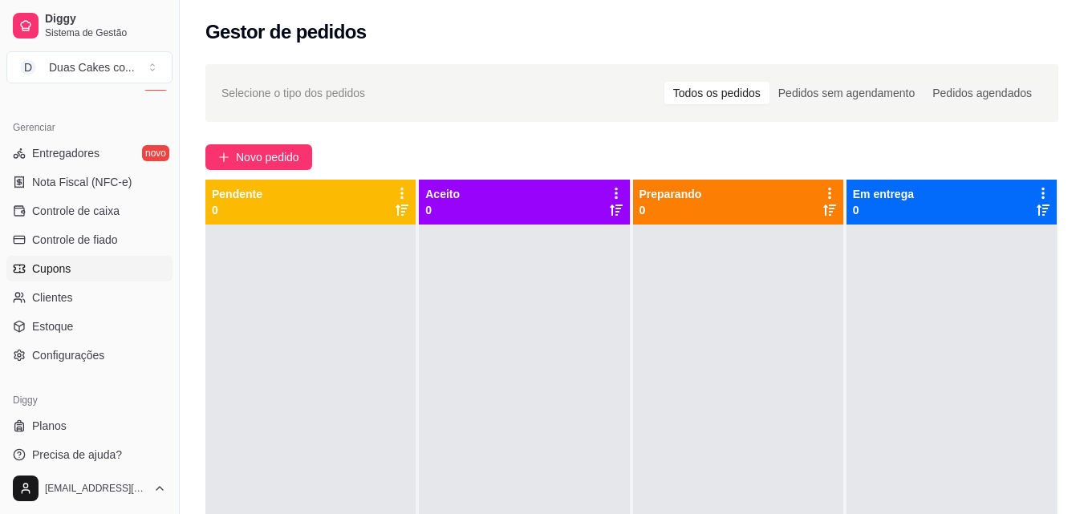
scroll to position [640, 0]
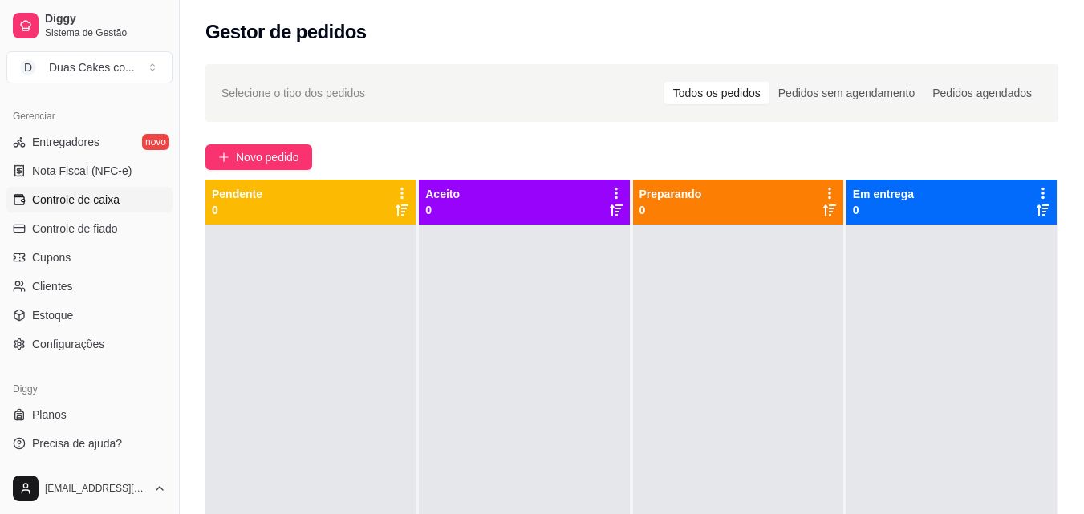
click at [106, 200] on span "Controle de caixa" at bounding box center [75, 200] width 87 height 16
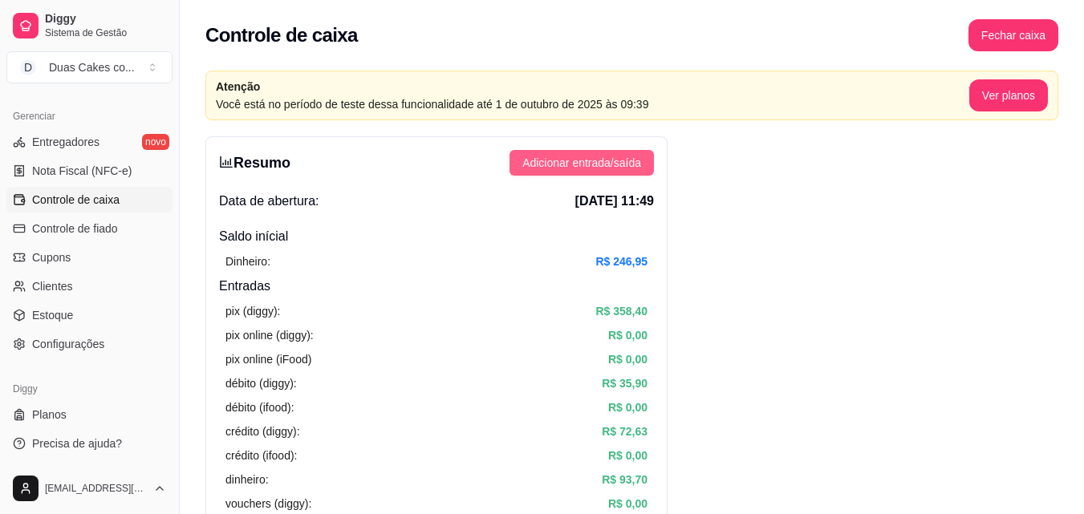
click at [627, 163] on span "Adicionar entrada/saída" at bounding box center [581, 163] width 119 height 18
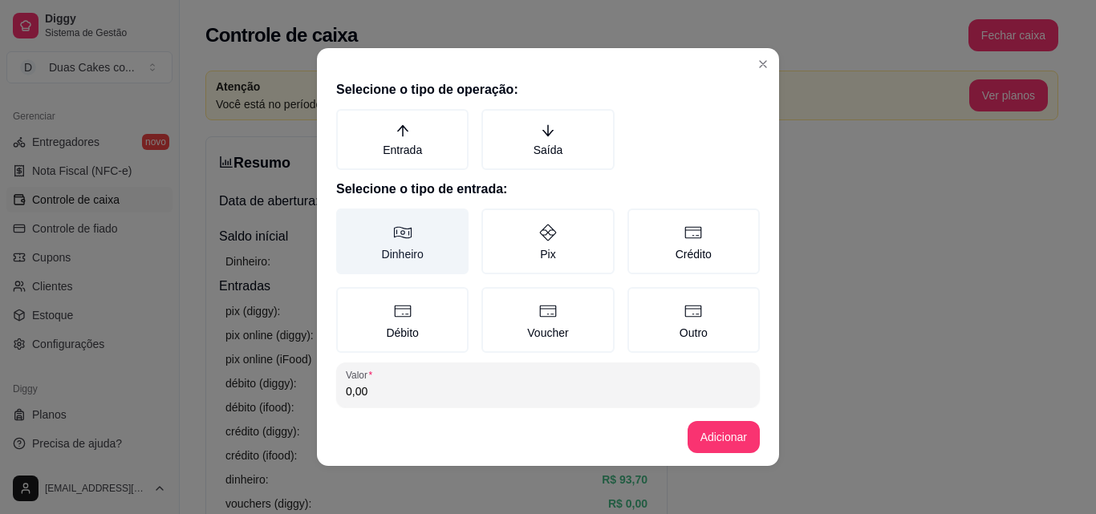
drag, startPoint x: 532, startPoint y: 141, endPoint x: 429, endPoint y: 222, distance: 130.8
click at [529, 143] on label "Saída" at bounding box center [547, 139] width 132 height 61
click at [391, 256] on label "Dinheiro" at bounding box center [402, 242] width 132 height 66
click at [348, 221] on button "Dinheiro" at bounding box center [341, 214] width 13 height 13
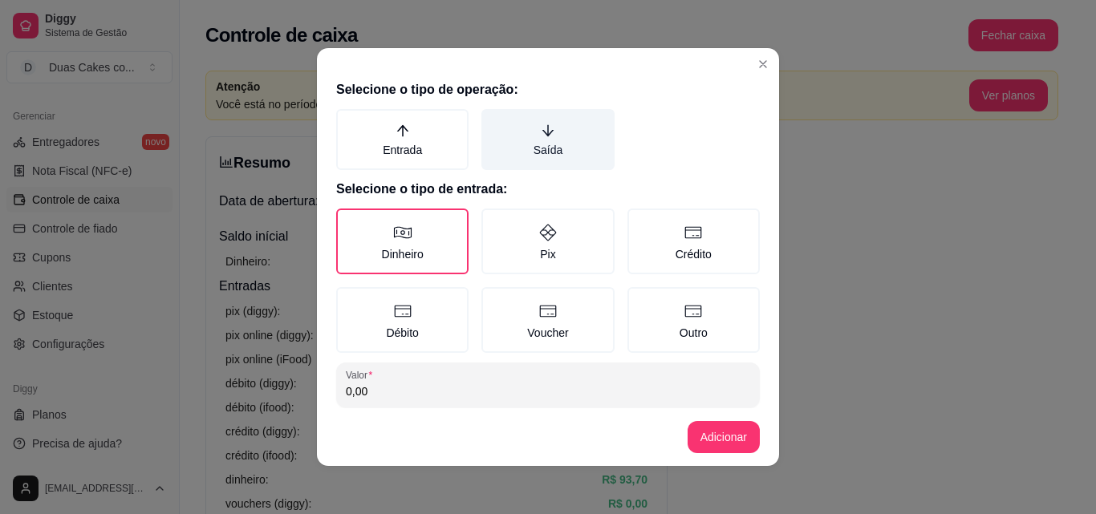
click at [538, 139] on label "Saída" at bounding box center [547, 139] width 132 height 61
click at [493, 121] on button "Saída" at bounding box center [487, 114] width 13 height 13
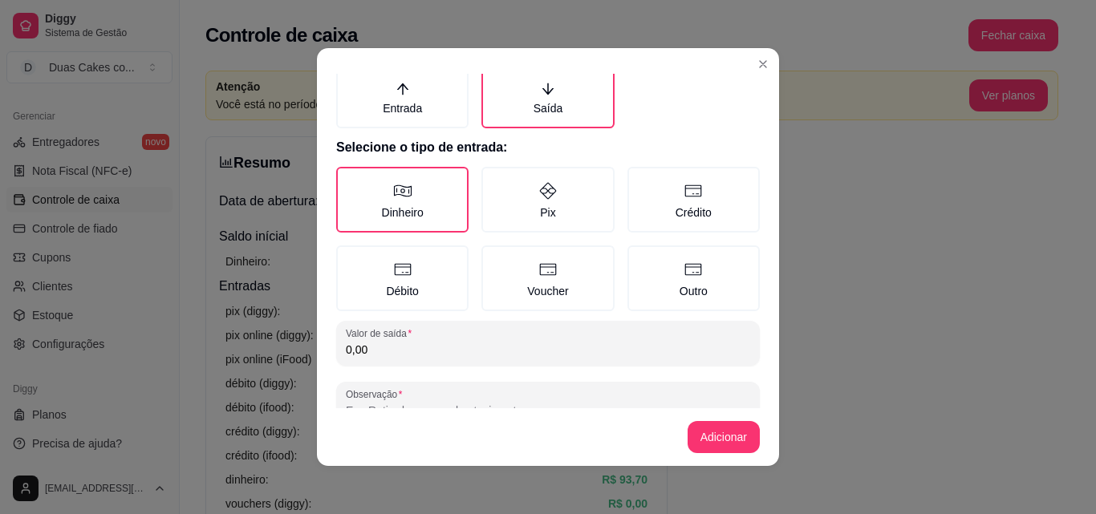
scroll to position [86, 0]
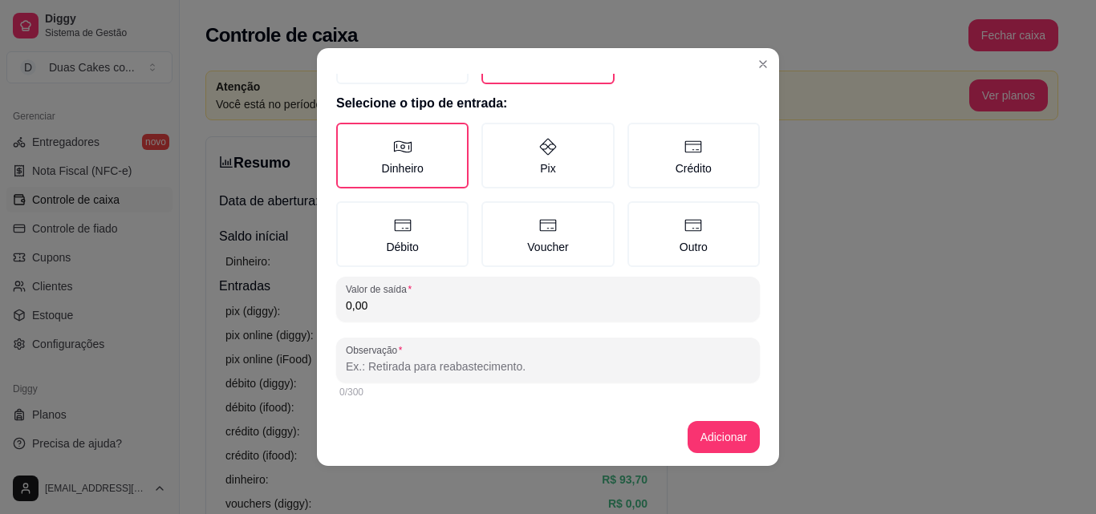
click at [372, 306] on input "0,00" at bounding box center [548, 306] width 404 height 16
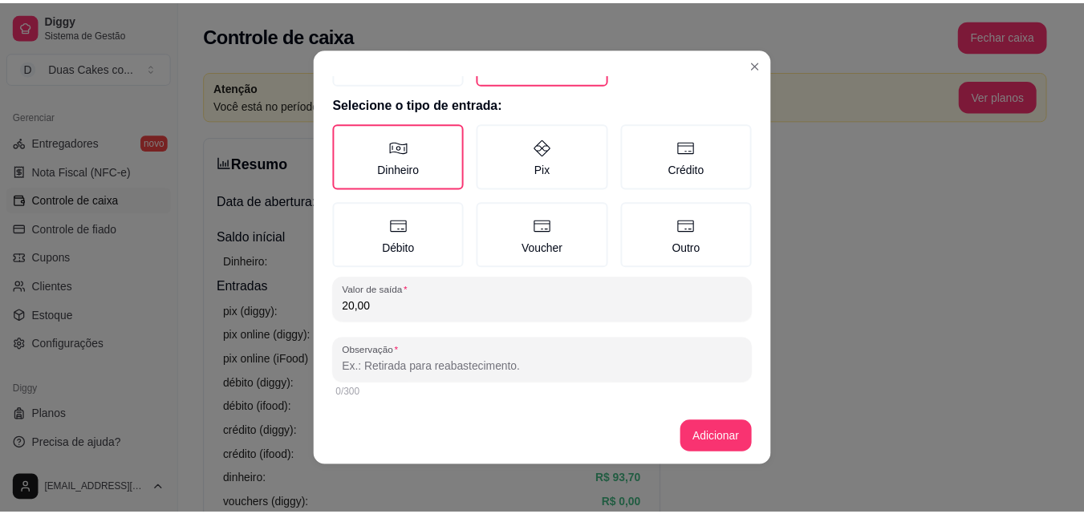
scroll to position [3, 0]
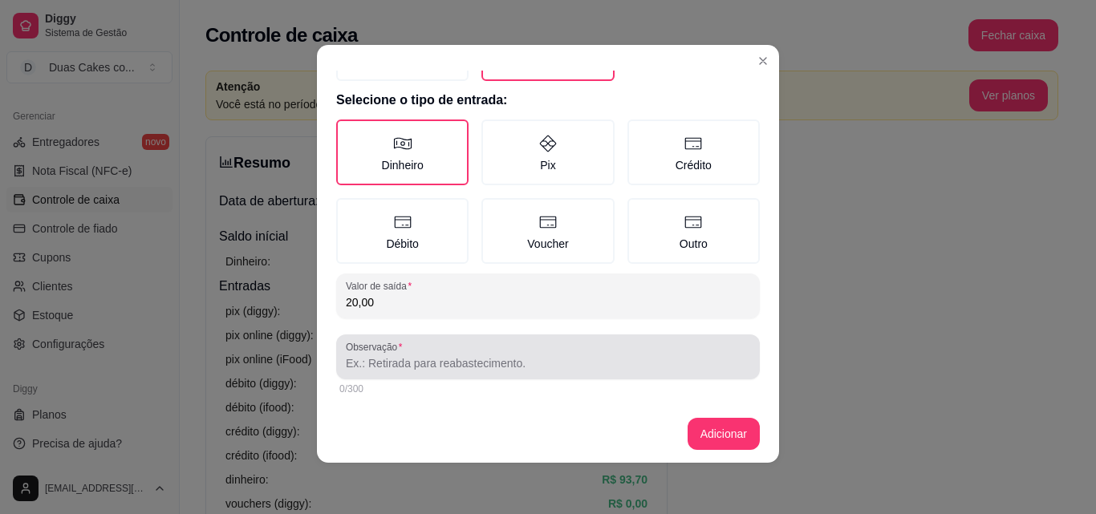
type input "20,00"
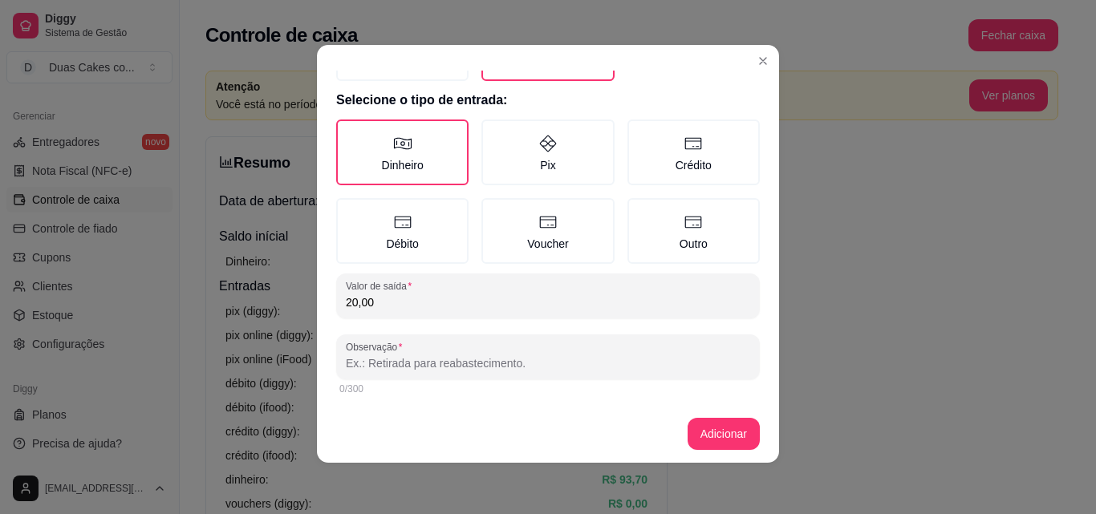
click at [503, 361] on input "Observação" at bounding box center [548, 363] width 404 height 16
type input "diária [PERSON_NAME]"
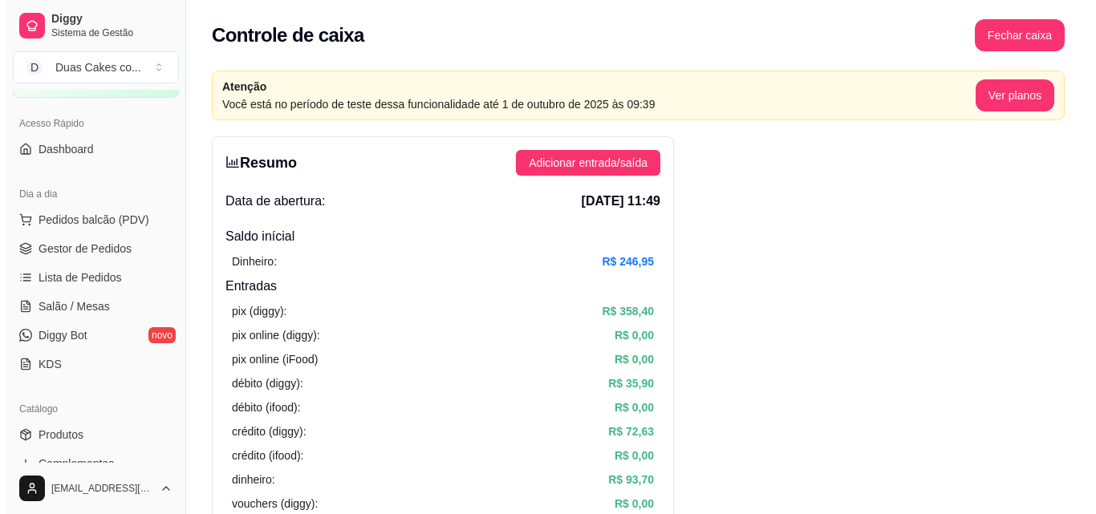
scroll to position [79, 0]
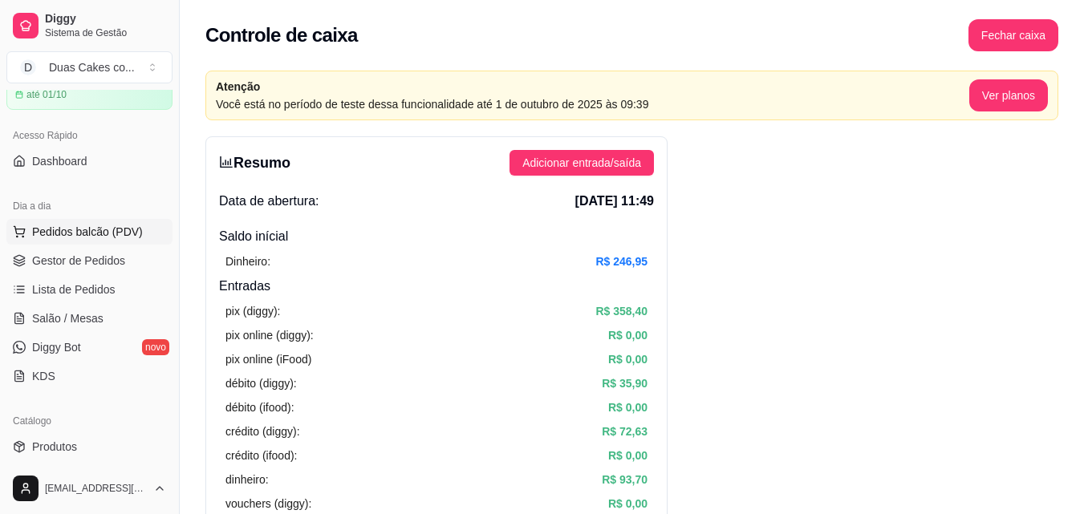
click at [78, 225] on span "Pedidos balcão (PDV)" at bounding box center [87, 232] width 111 height 16
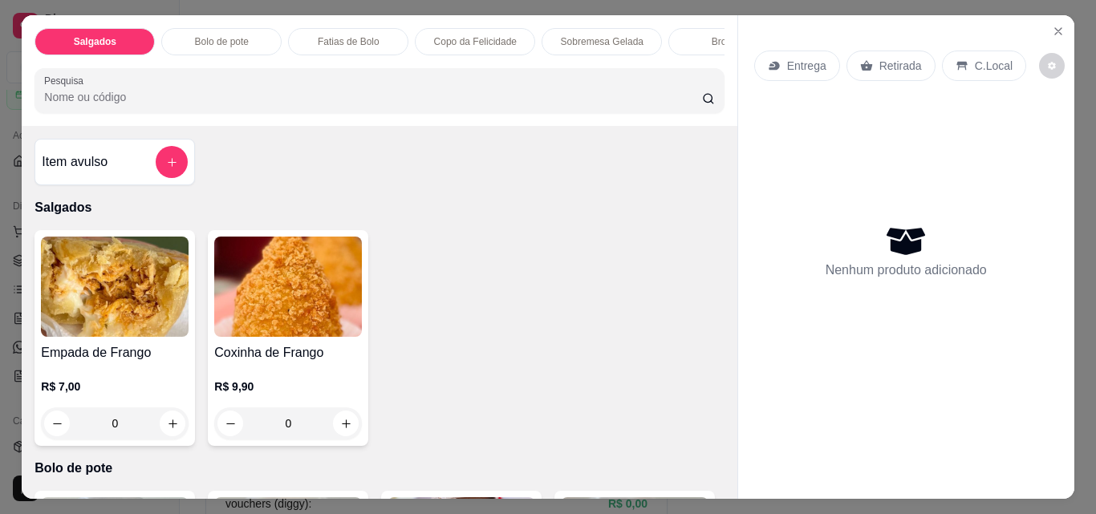
click at [339, 28] on div "Fatias de Bolo" at bounding box center [348, 41] width 120 height 27
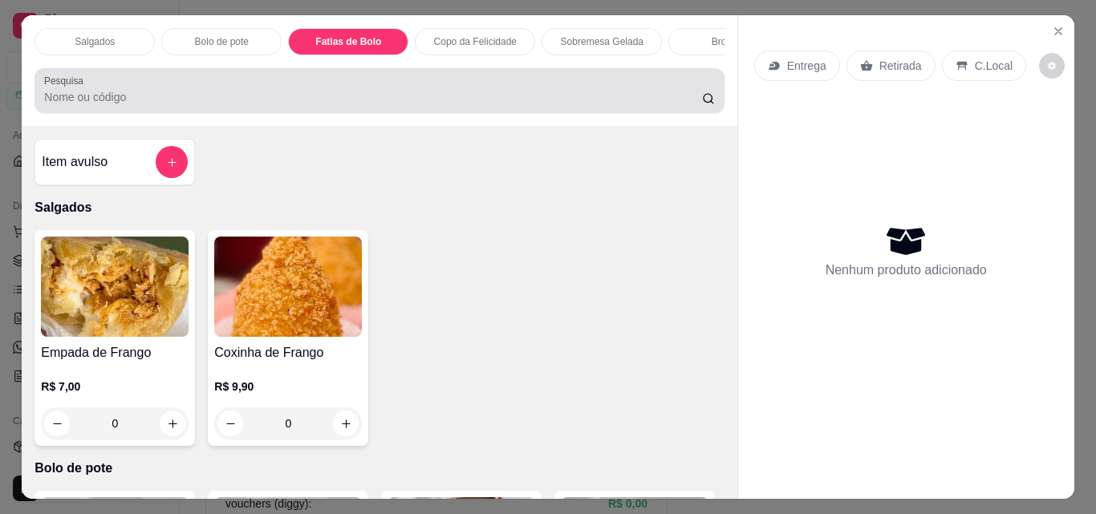
scroll to position [42, 0]
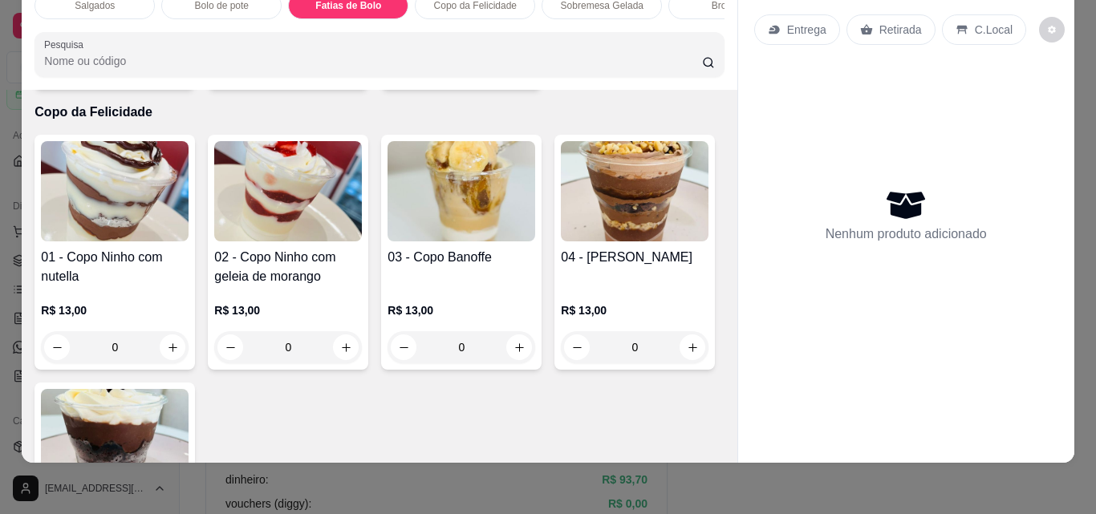
click at [164, 80] on button "increase-product-quantity" at bounding box center [172, 67] width 25 height 25
type input "1"
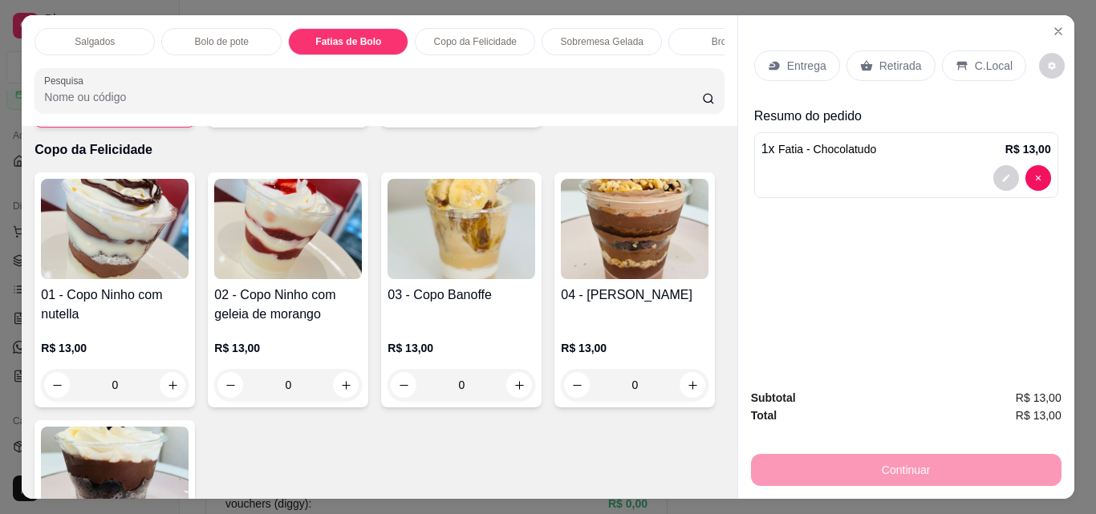
scroll to position [0, 32]
click at [683, 41] on p "Brownie" at bounding box center [696, 41] width 34 height 13
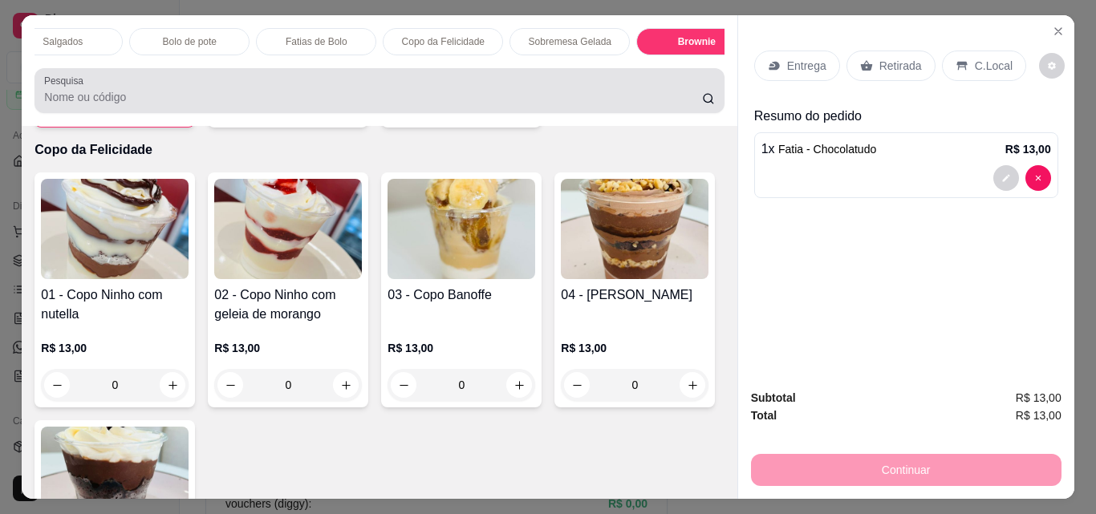
scroll to position [42, 0]
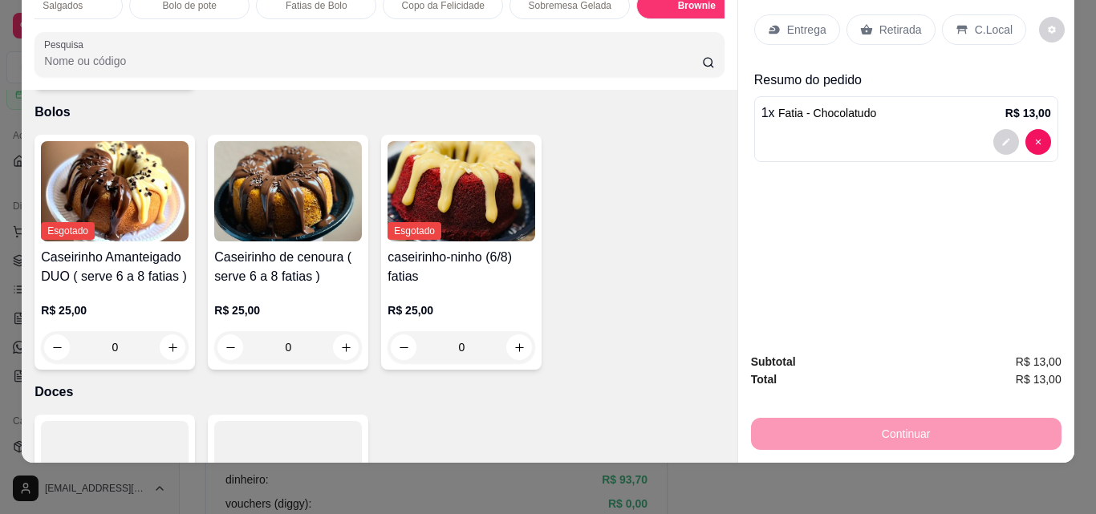
click at [166, 83] on div "0" at bounding box center [115, 67] width 148 height 32
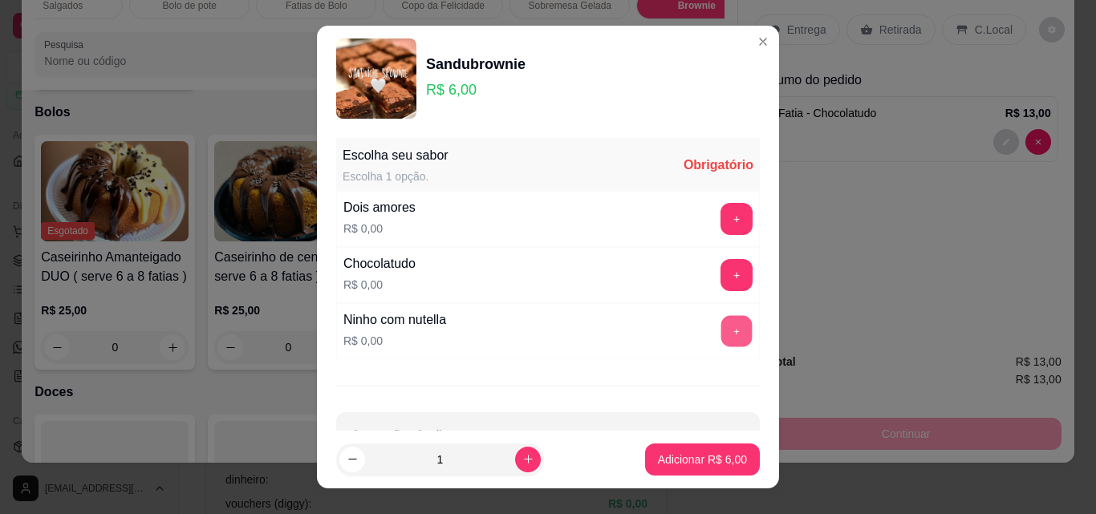
click at [721, 322] on button "+" at bounding box center [736, 331] width 31 height 31
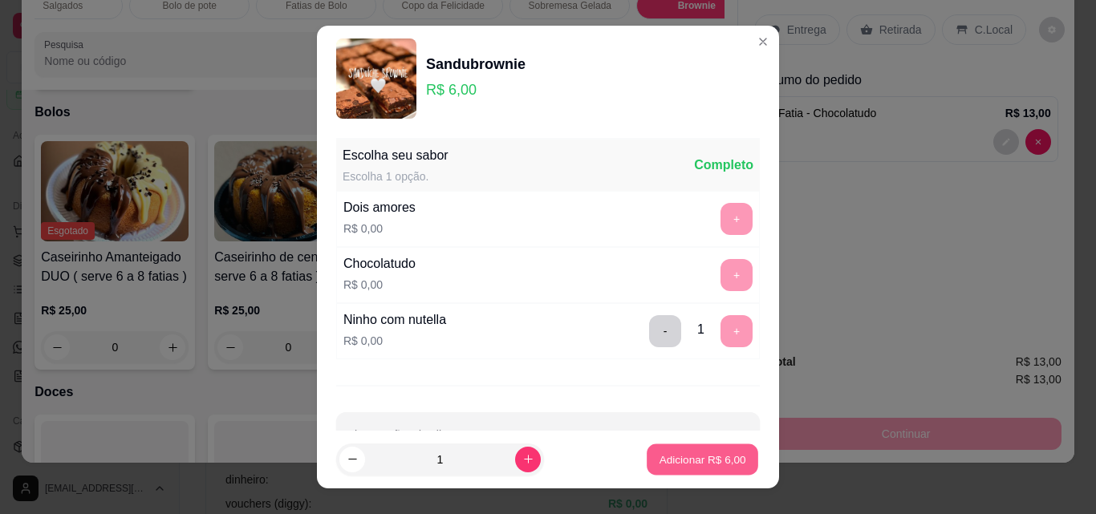
click at [712, 457] on p "Adicionar R$ 6,00" at bounding box center [702, 459] width 87 height 15
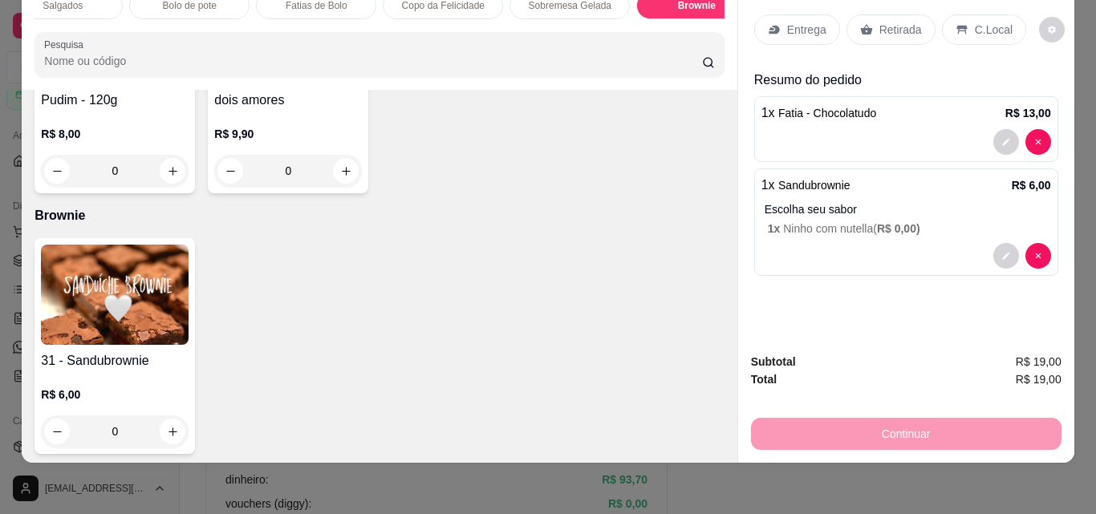
scroll to position [2296, 0]
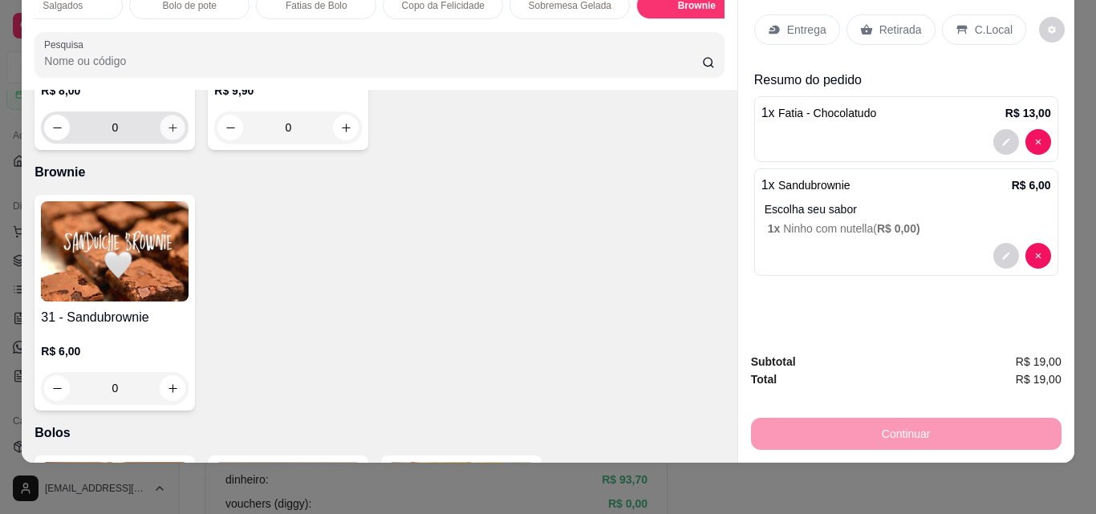
click at [179, 134] on icon "increase-product-quantity" at bounding box center [173, 128] width 12 height 12
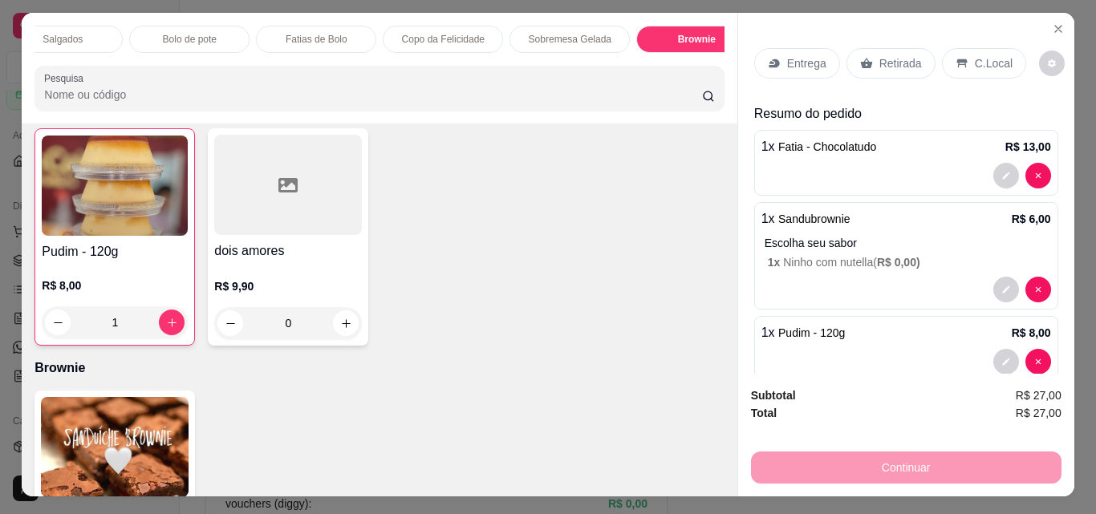
scroll to position [0, 0]
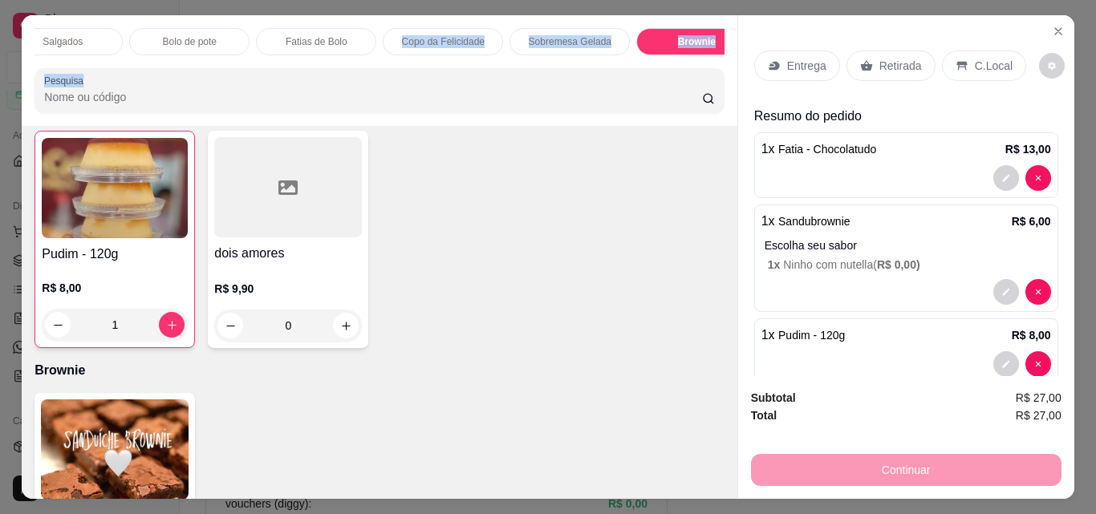
drag, startPoint x: 338, startPoint y: 42, endPoint x: 578, endPoint y: 63, distance: 241.6
click at [578, 63] on div "Salgados Bolo de pote Fatias de Bolo Copo da Felicidade Sobremesa Gelada Browni…" at bounding box center [379, 70] width 715 height 111
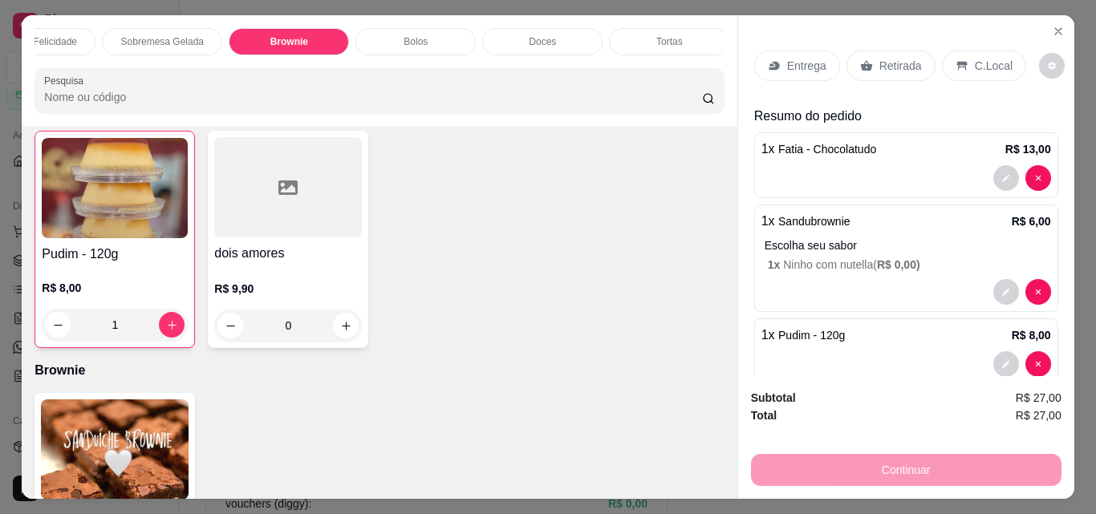
scroll to position [0, 449]
click at [420, 28] on div "Bolos" at bounding box center [406, 41] width 120 height 27
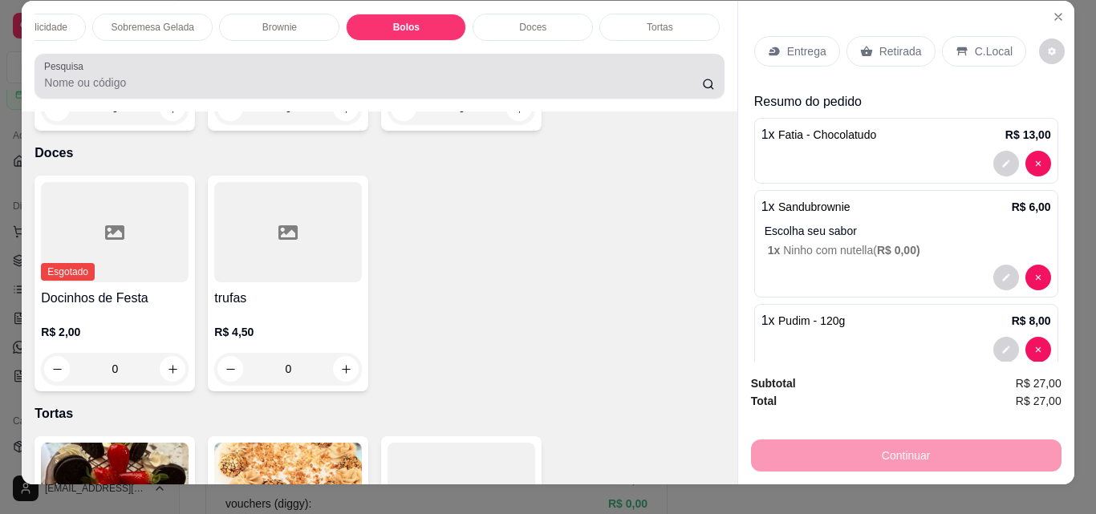
scroll to position [0, 0]
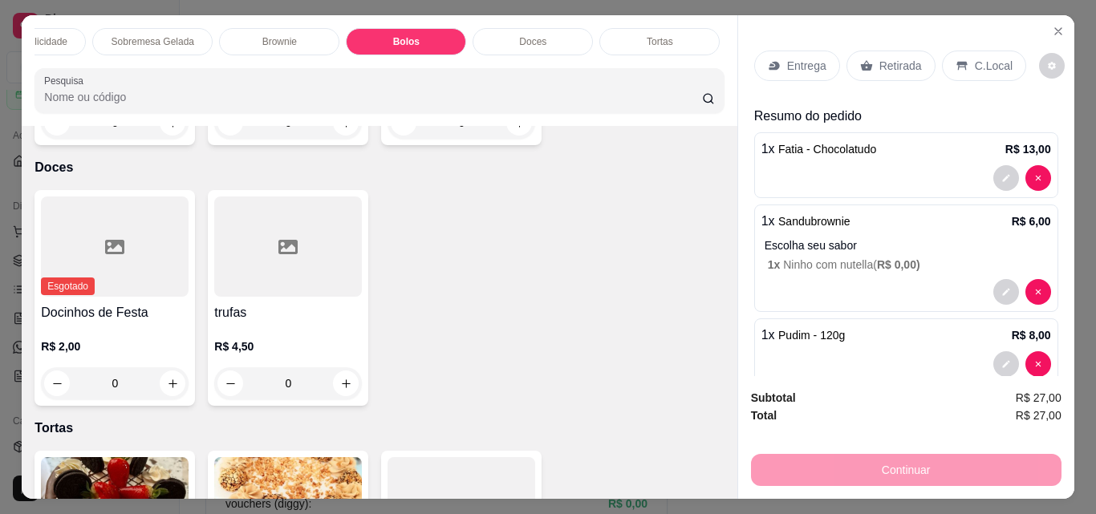
click at [523, 28] on div "Doces" at bounding box center [532, 41] width 120 height 27
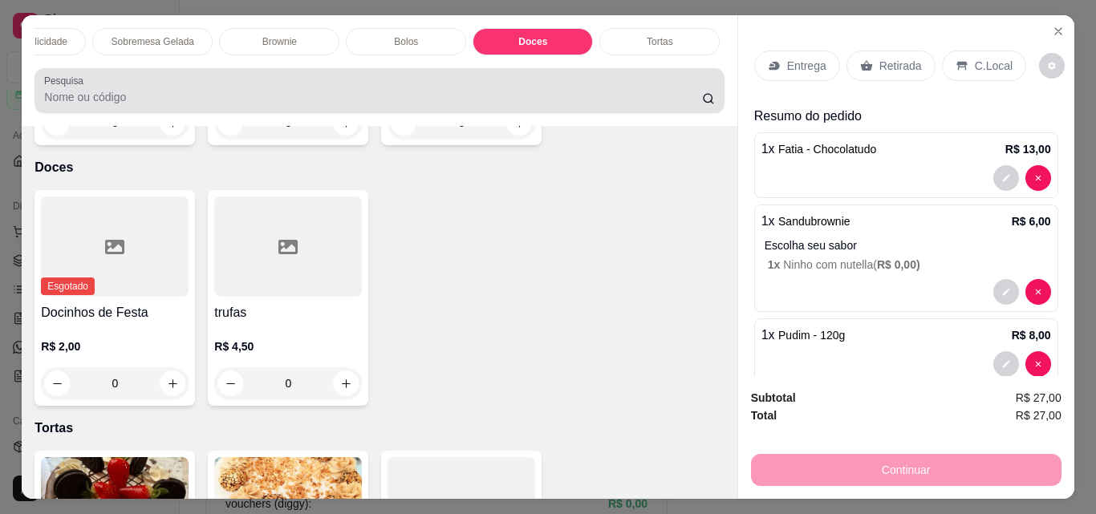
scroll to position [42, 0]
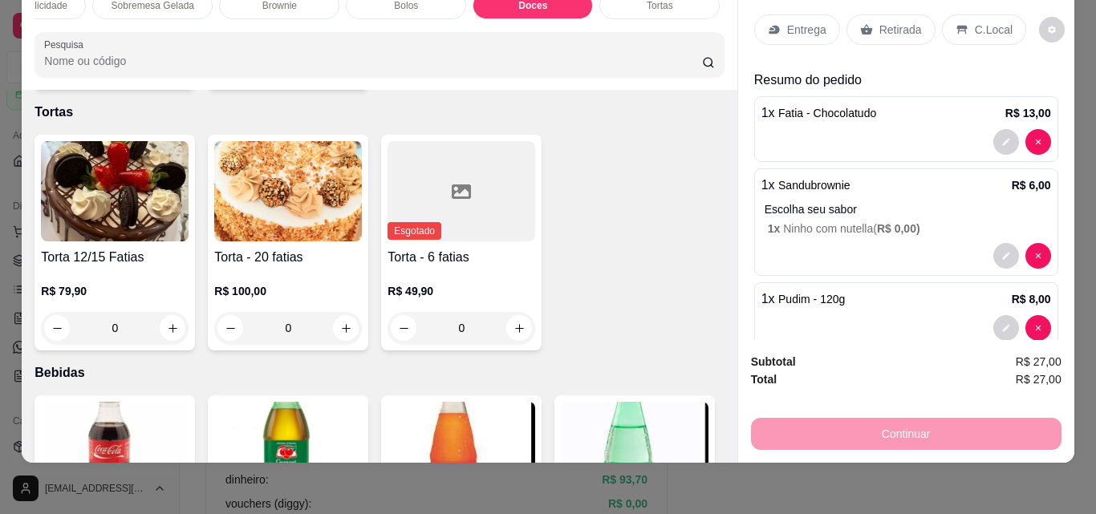
click at [339, 83] on div "0" at bounding box center [288, 67] width 148 height 32
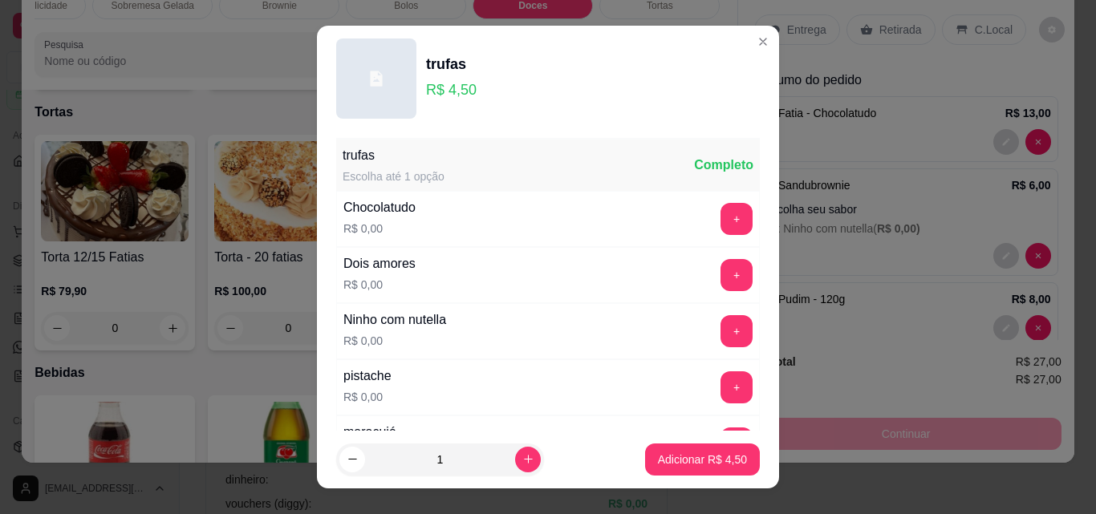
click at [728, 209] on div "+" at bounding box center [736, 219] width 45 height 32
click at [721, 213] on button "+" at bounding box center [736, 219] width 31 height 31
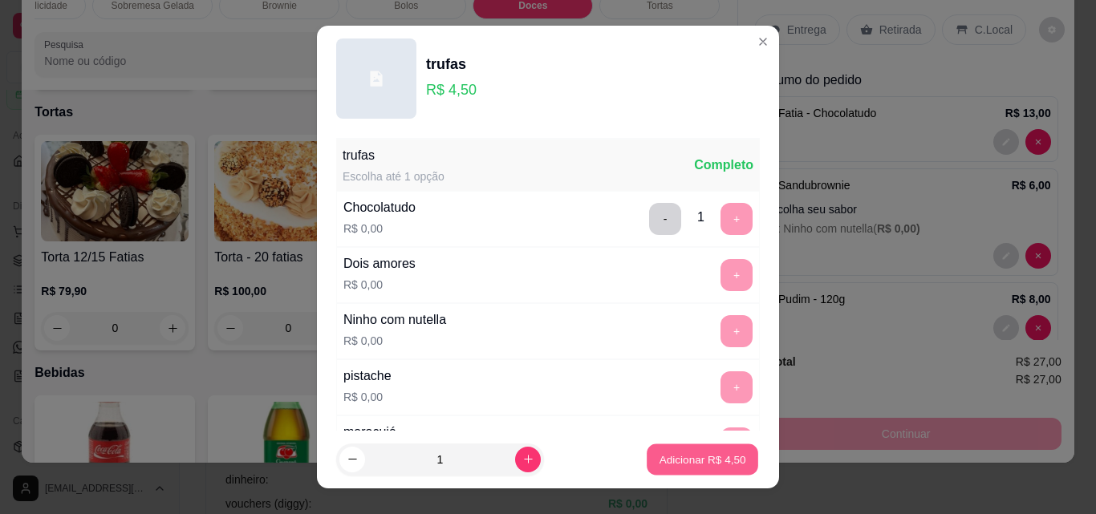
click at [677, 448] on button "Adicionar R$ 4,50" at bounding box center [703, 459] width 112 height 31
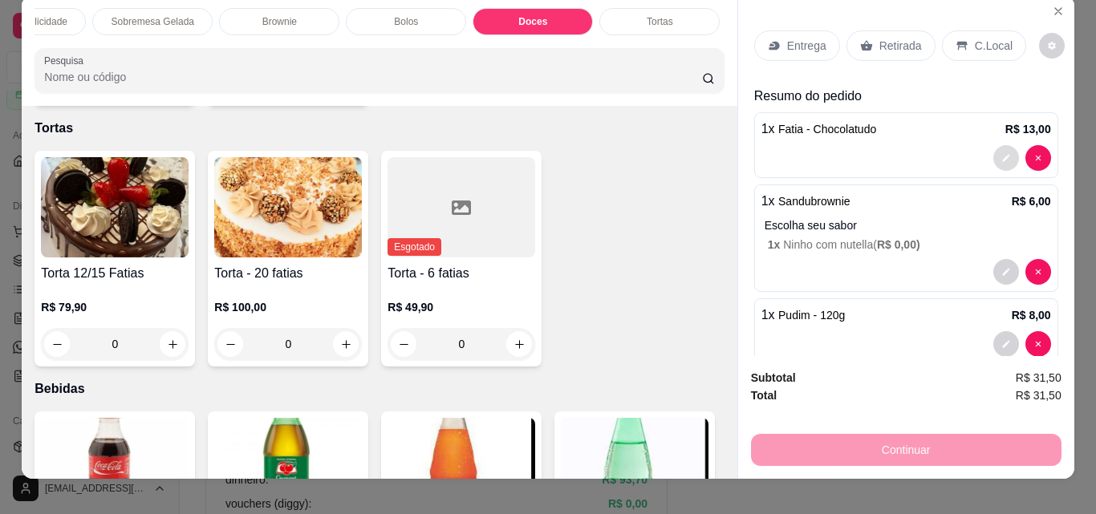
scroll to position [0, 0]
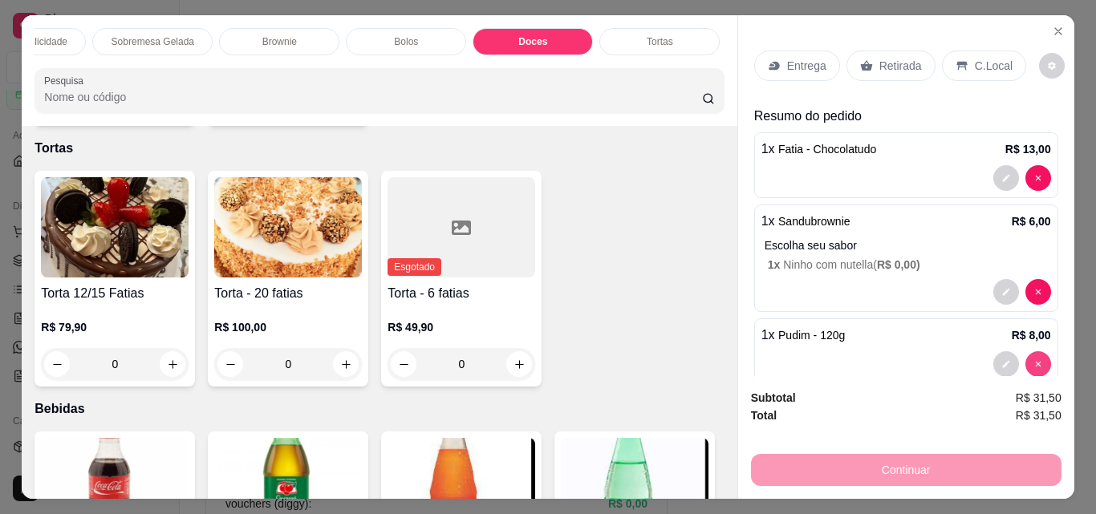
type input "0"
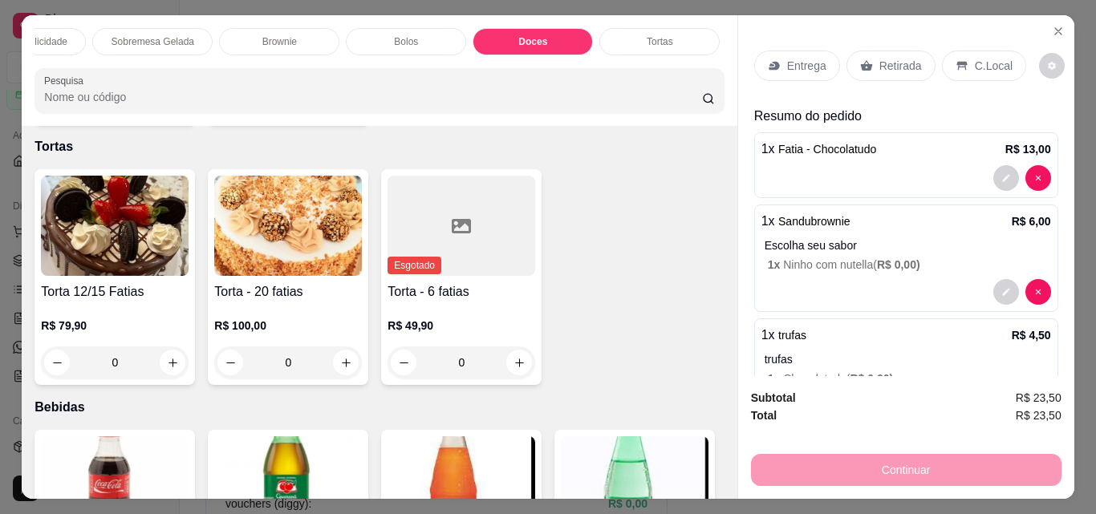
scroll to position [3157, 0]
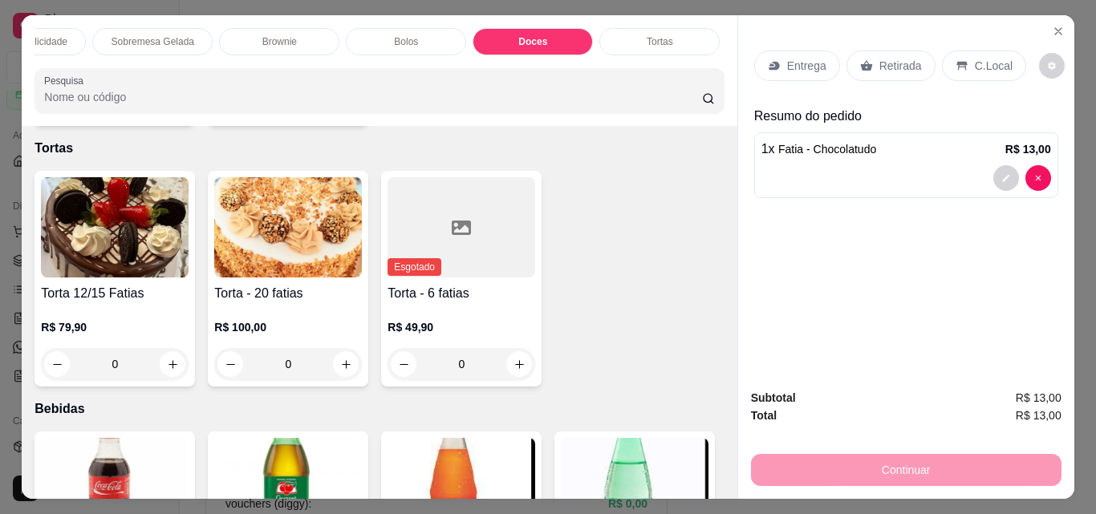
click at [891, 60] on p "Retirada" at bounding box center [900, 66] width 43 height 16
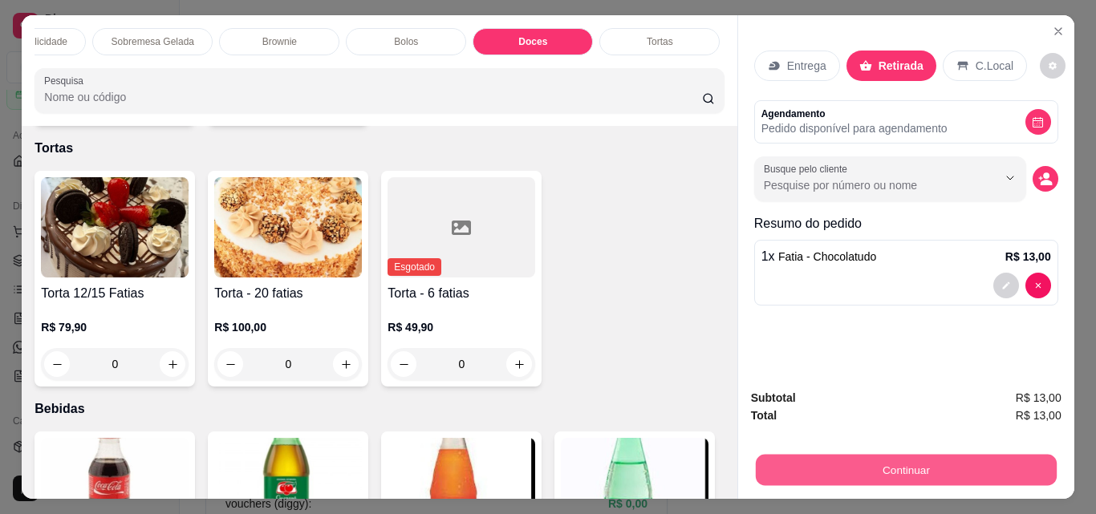
click at [912, 455] on button "Continuar" at bounding box center [905, 469] width 301 height 31
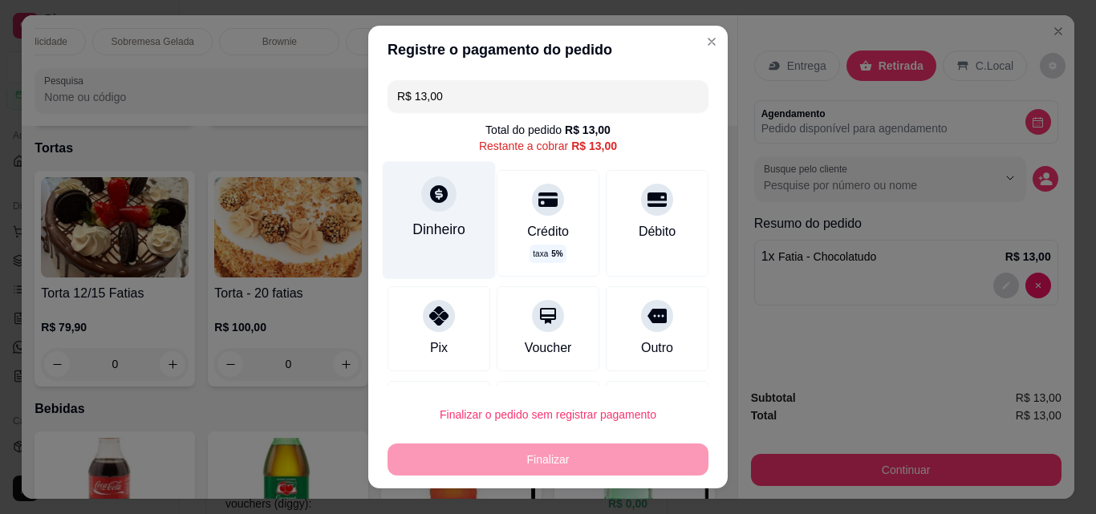
click at [428, 202] on icon at bounding box center [438, 194] width 21 height 21
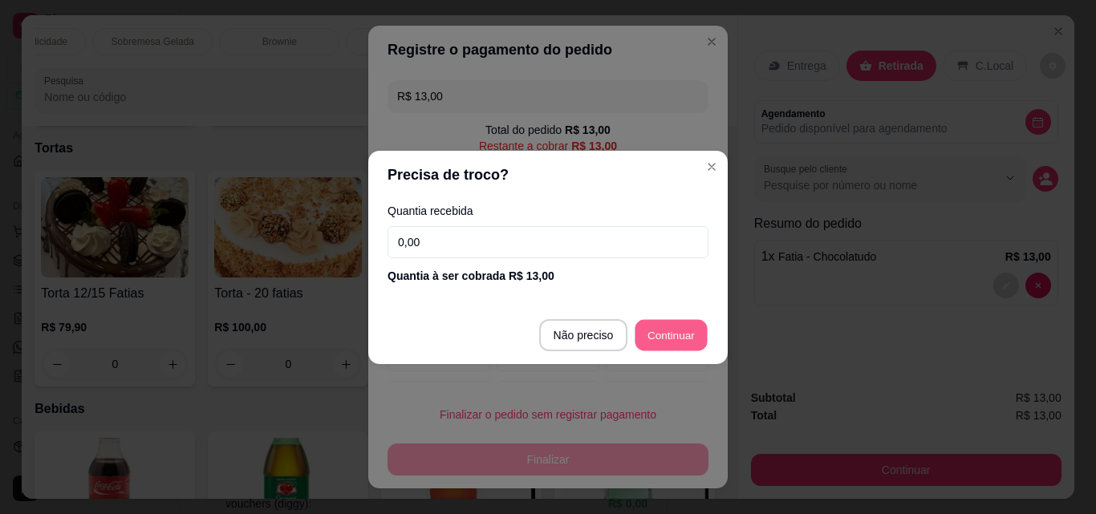
type input "R$ 0,00"
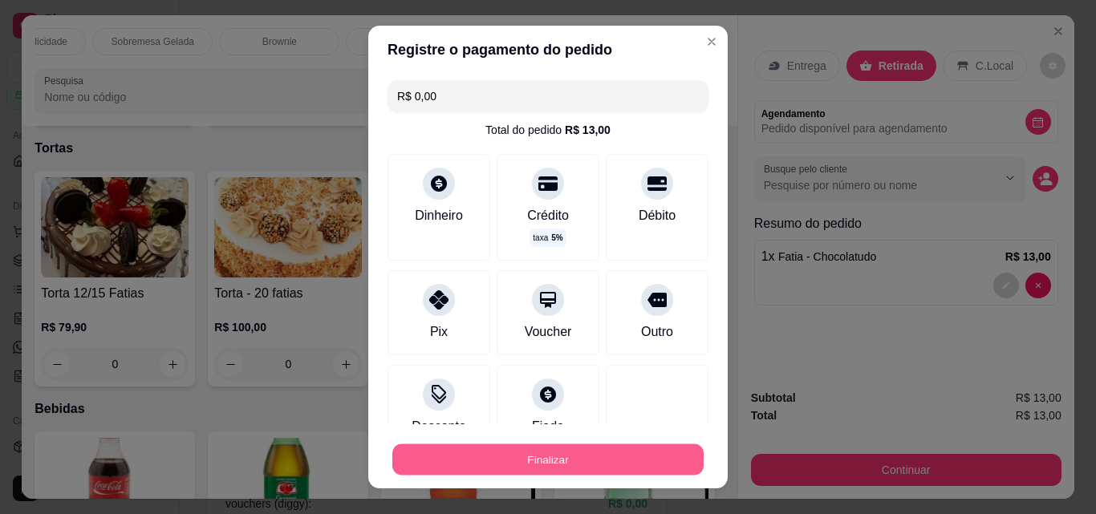
click at [570, 460] on button "Finalizar" at bounding box center [547, 459] width 311 height 31
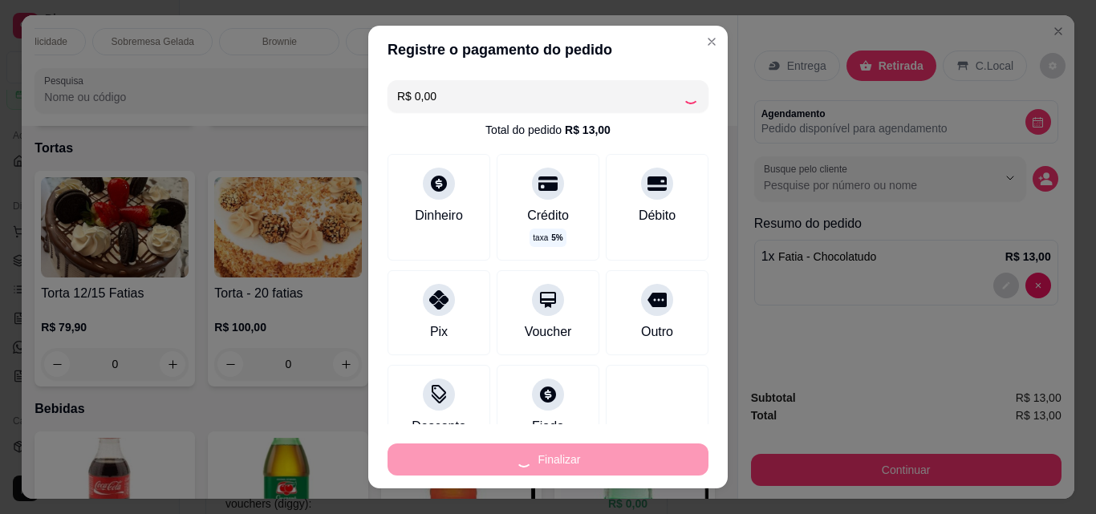
type input "0"
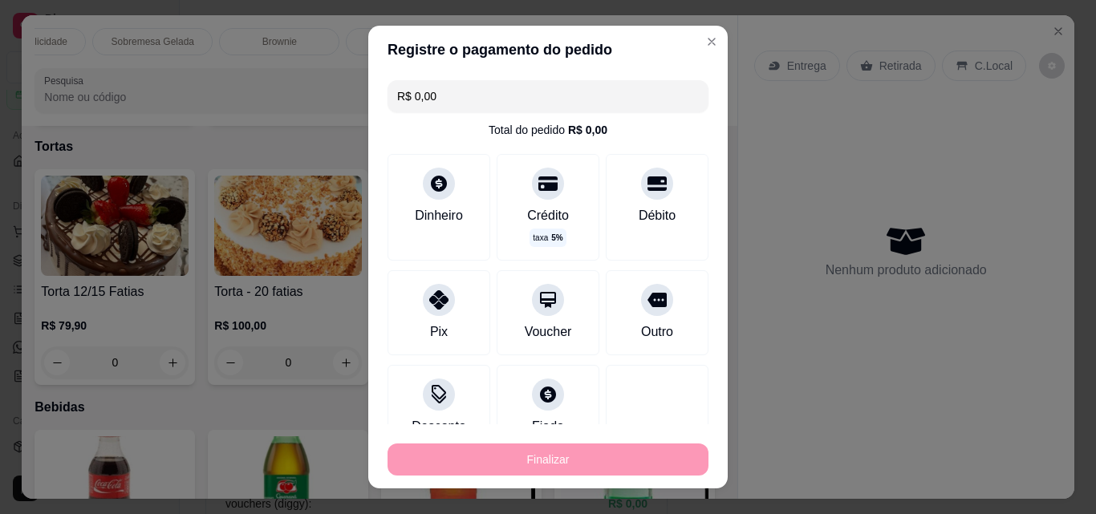
type input "-R$ 13,00"
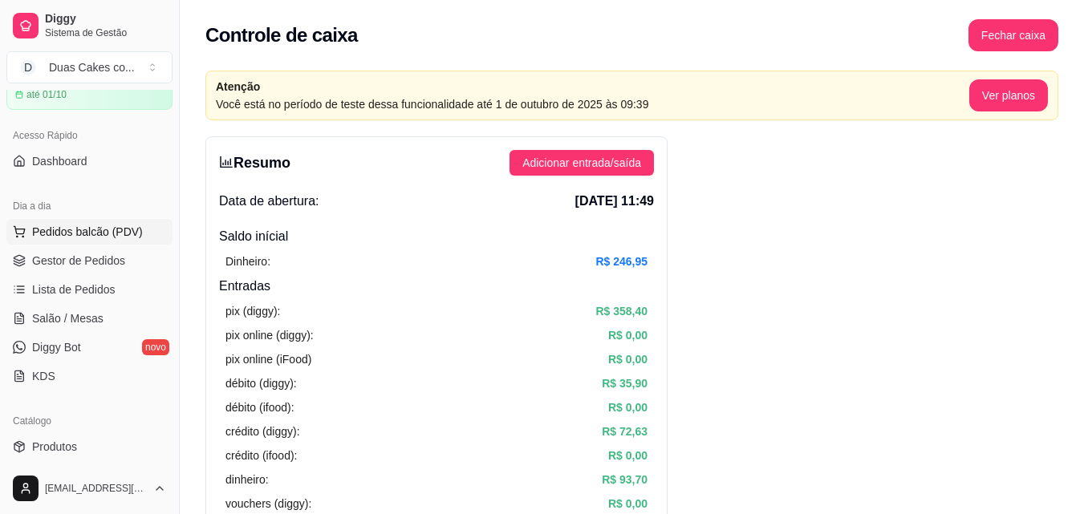
click at [81, 224] on span "Pedidos balcão (PDV)" at bounding box center [87, 232] width 111 height 16
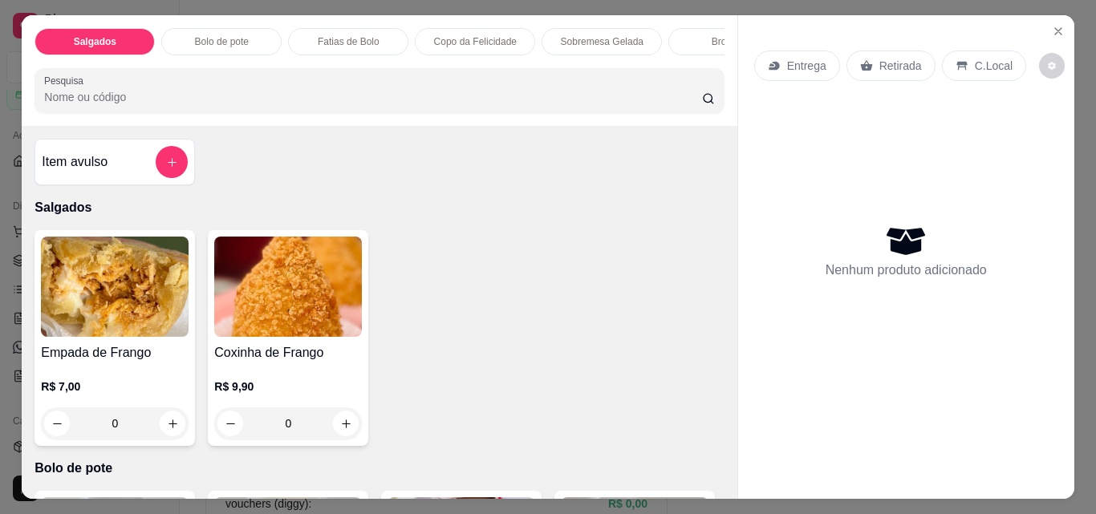
click at [454, 38] on p "Copo da Felicidade" at bounding box center [475, 41] width 83 height 13
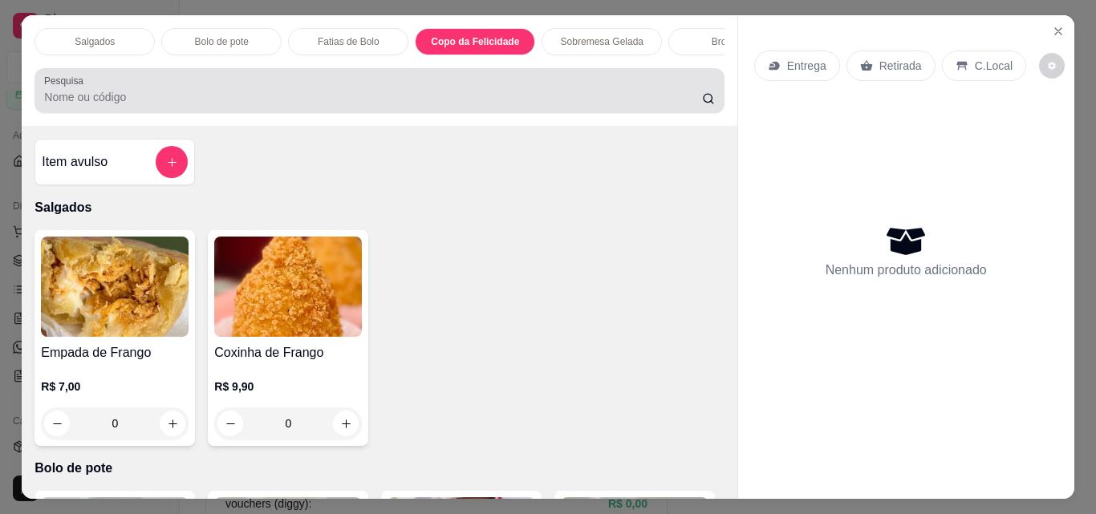
scroll to position [42, 0]
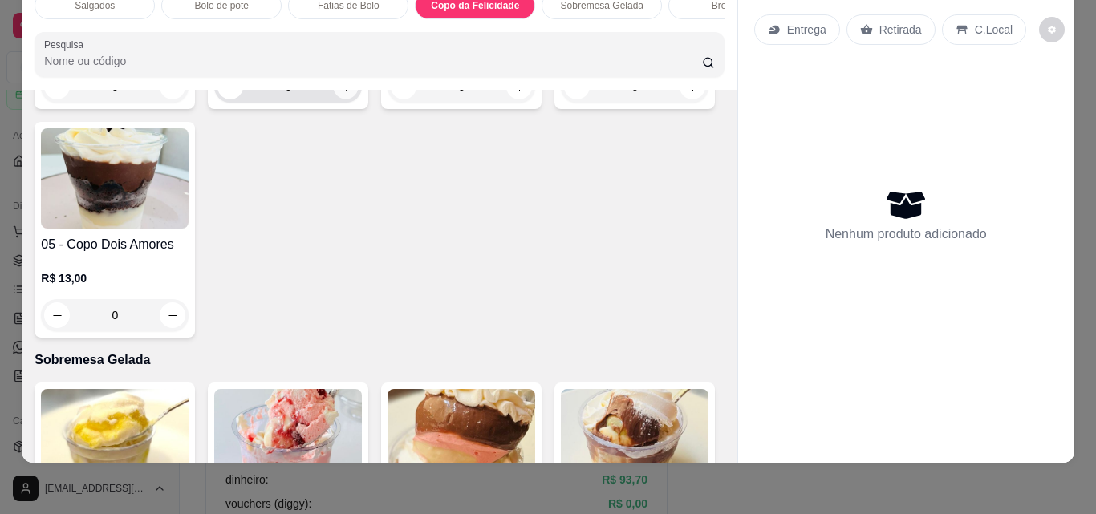
click at [340, 93] on icon "increase-product-quantity" at bounding box center [346, 87] width 12 height 12
type input "1"
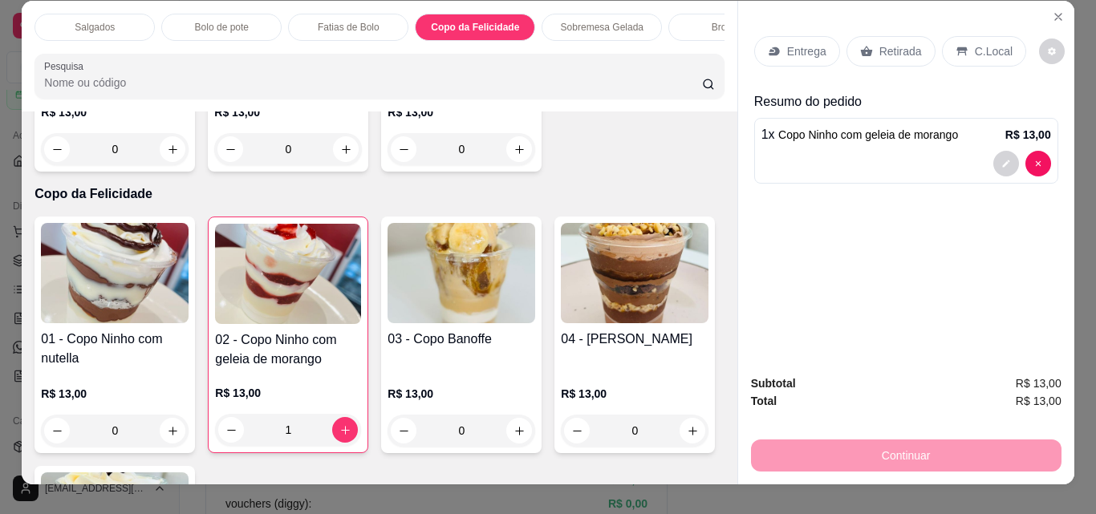
scroll to position [0, 0]
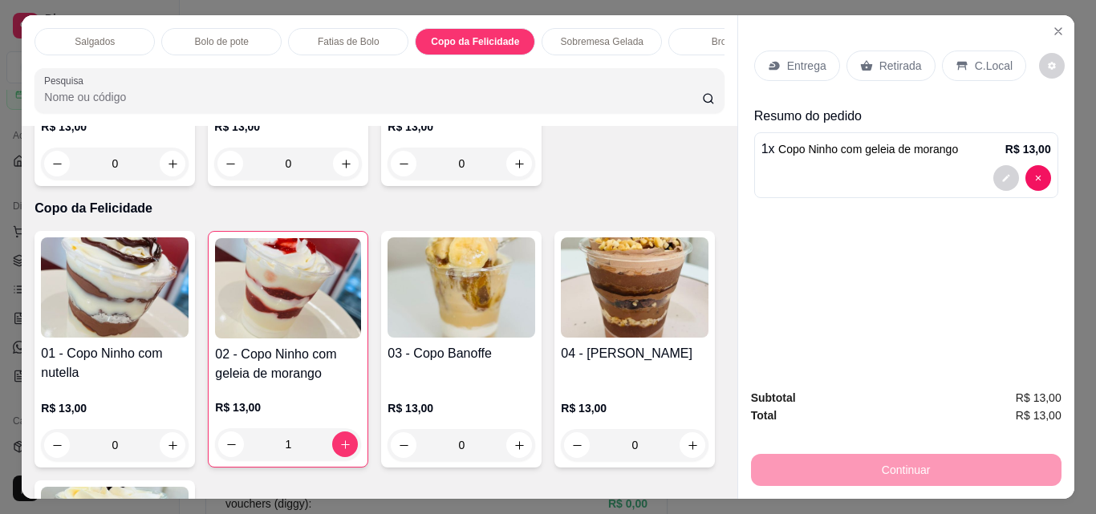
click at [356, 35] on p "Fatias de Bolo" at bounding box center [349, 41] width 62 height 13
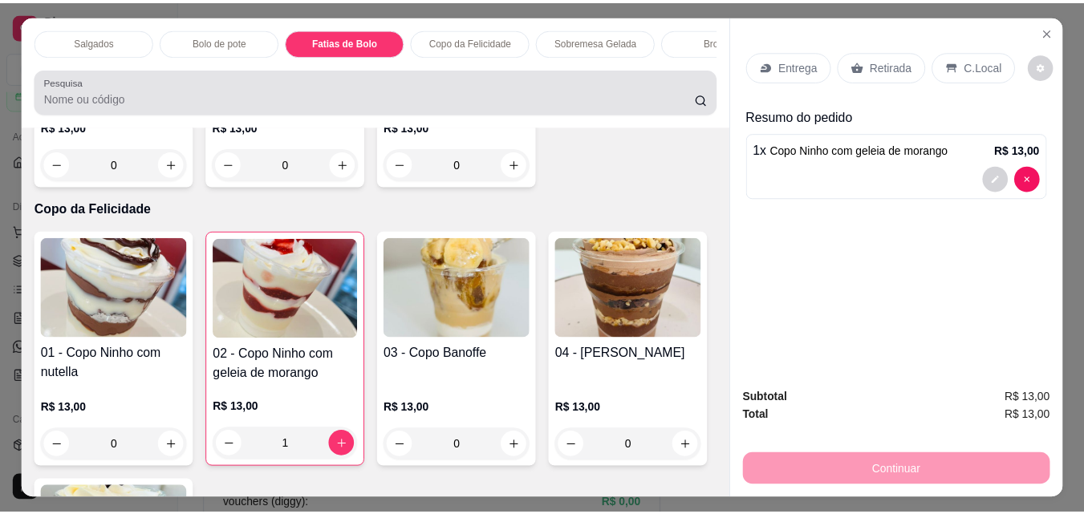
scroll to position [42, 0]
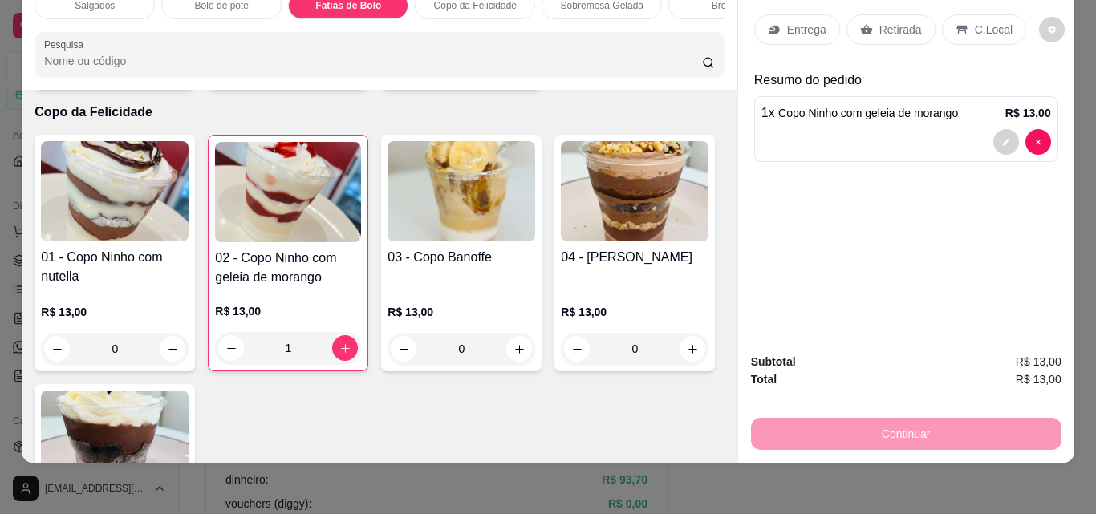
click at [161, 80] on button "increase-product-quantity" at bounding box center [172, 67] width 25 height 25
type input "1"
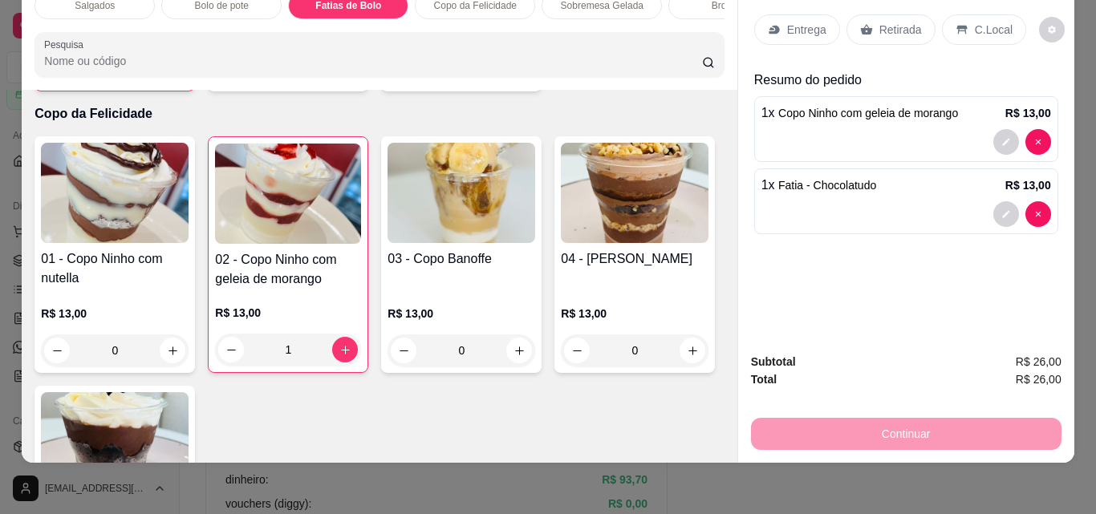
click at [902, 22] on p "Retirada" at bounding box center [900, 30] width 43 height 16
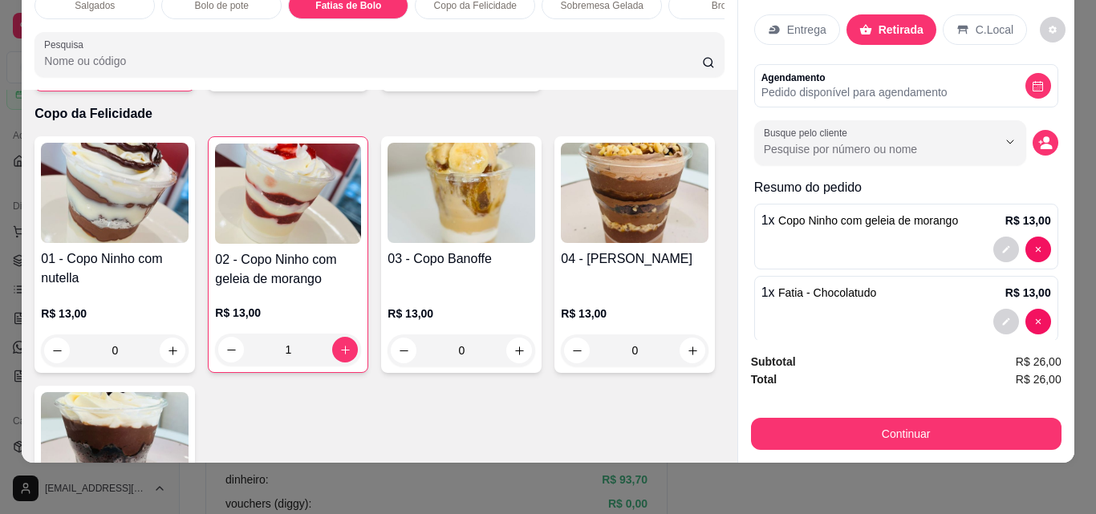
click at [902, 414] on div "Continuar" at bounding box center [906, 432] width 310 height 36
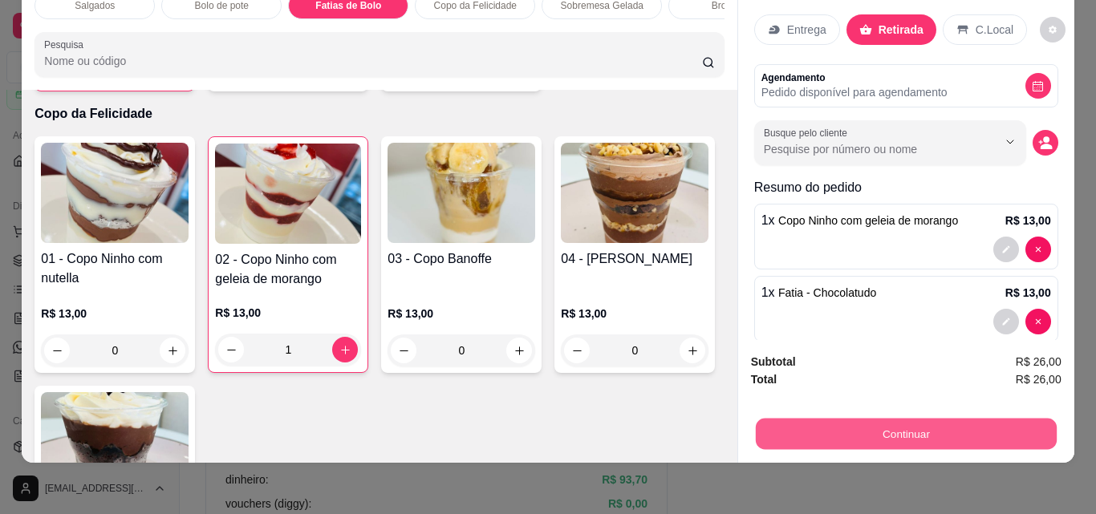
click at [902, 418] on button "Continuar" at bounding box center [905, 433] width 301 height 31
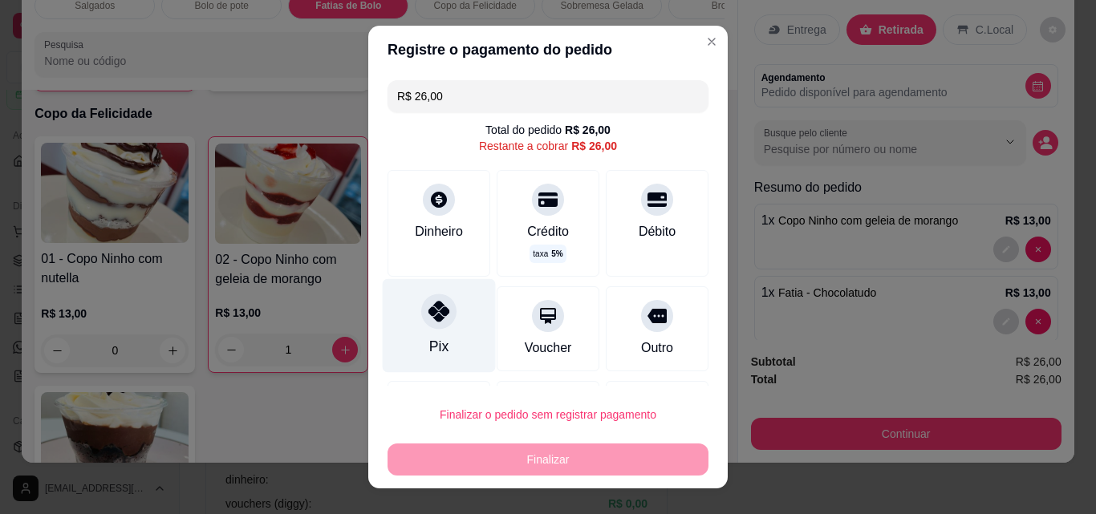
click at [419, 327] on div "Pix" at bounding box center [439, 326] width 113 height 94
type input "R$ 0,00"
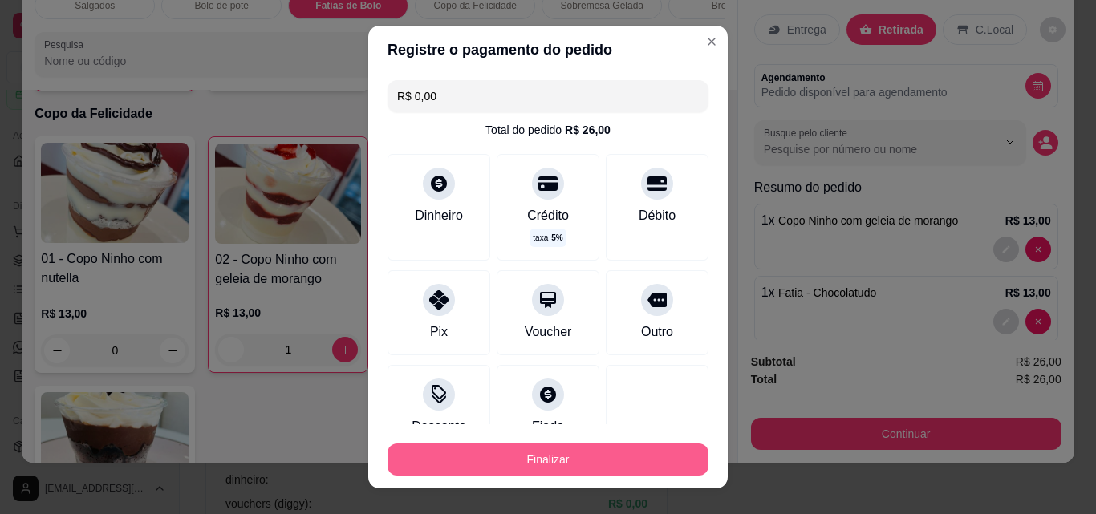
click at [536, 452] on button "Finalizar" at bounding box center [547, 460] width 321 height 32
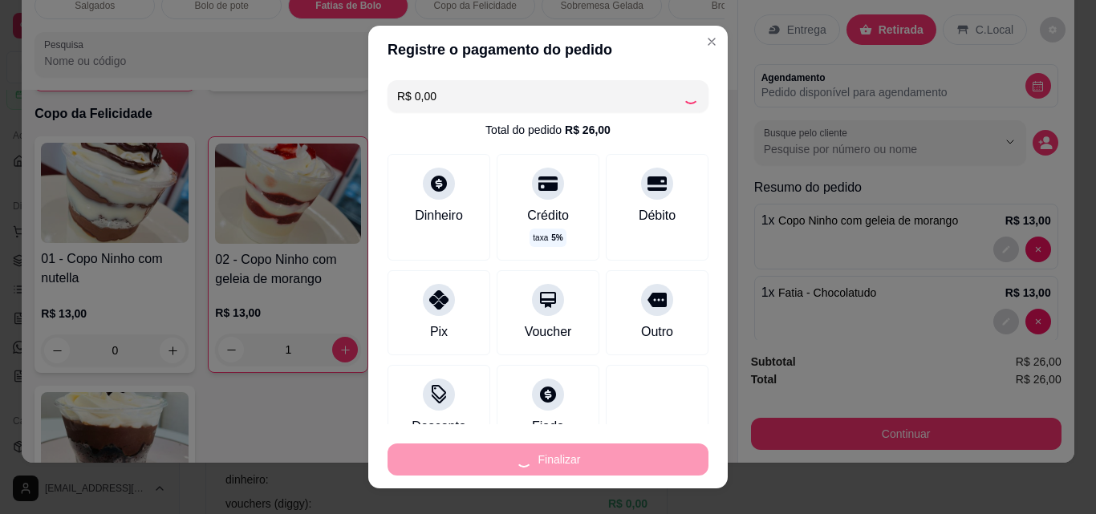
type input "0"
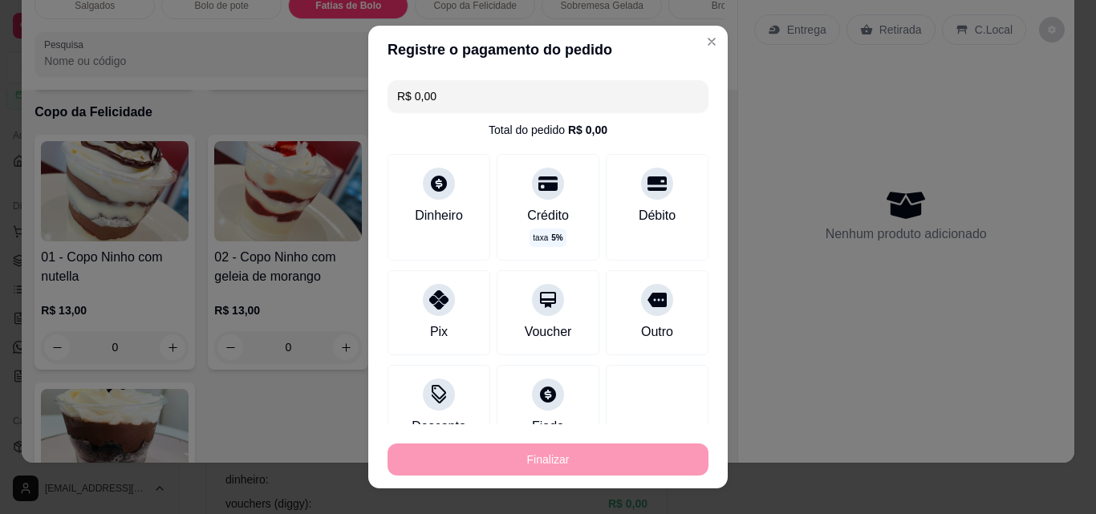
type input "-R$ 26,00"
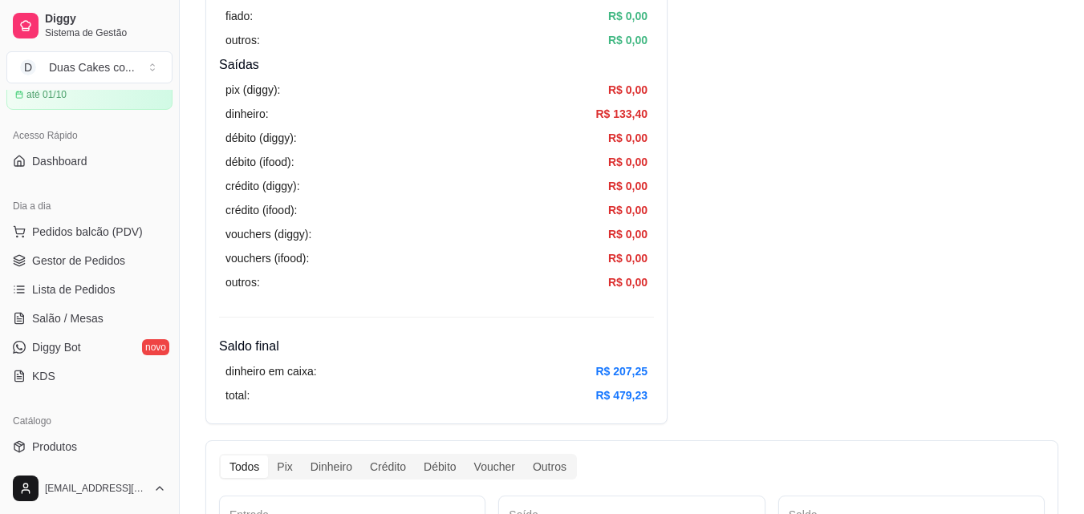
scroll to position [562, 0]
click at [83, 252] on link "Gestor de Pedidos" at bounding box center [89, 261] width 166 height 26
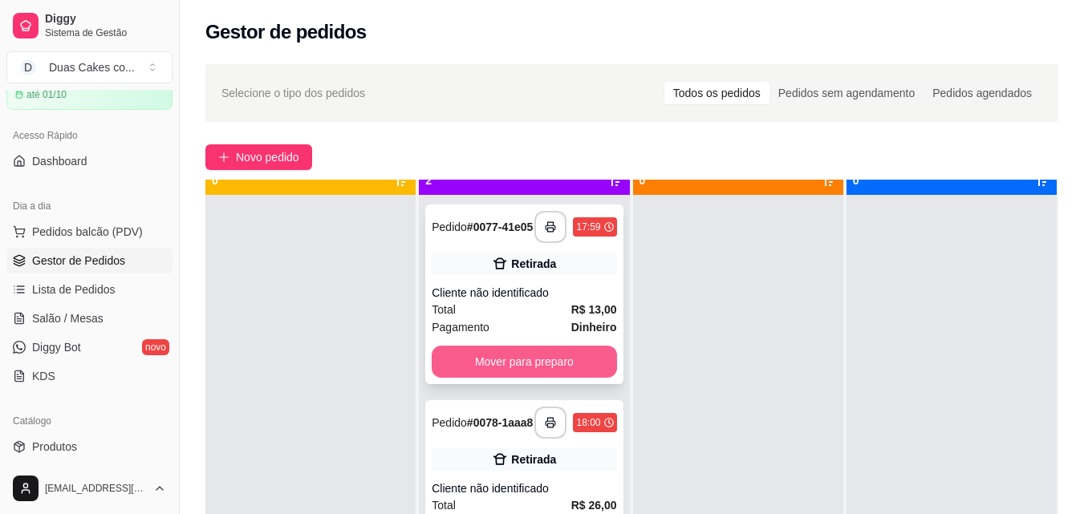
scroll to position [45, 0]
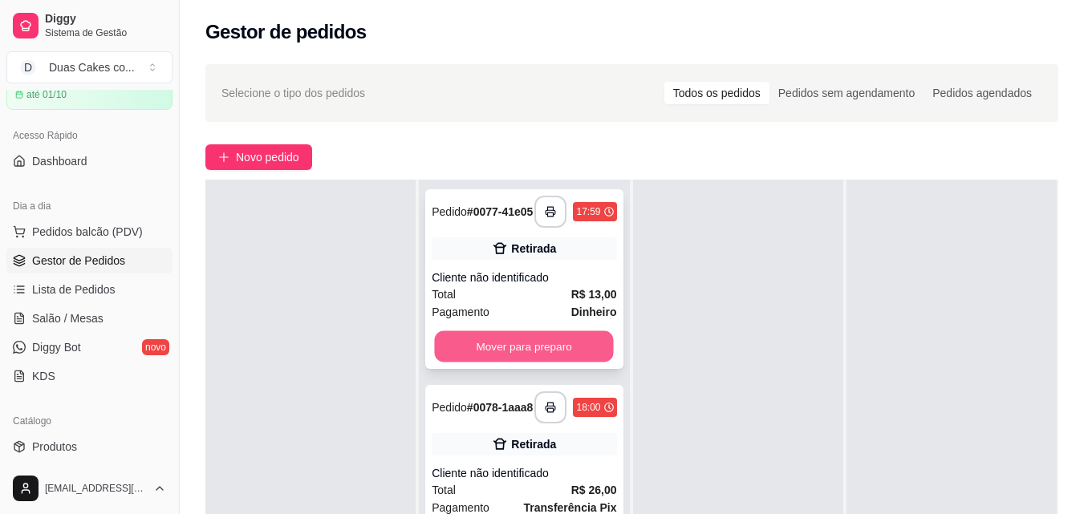
click at [540, 355] on button "Mover para preparo" at bounding box center [524, 346] width 179 height 31
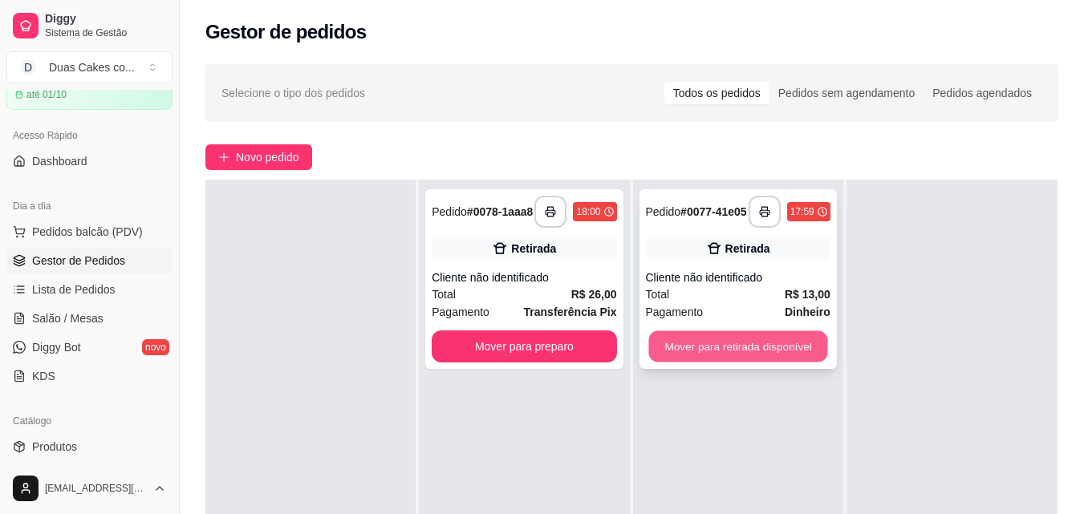
click at [691, 343] on button "Mover para retirada disponível" at bounding box center [737, 346] width 179 height 31
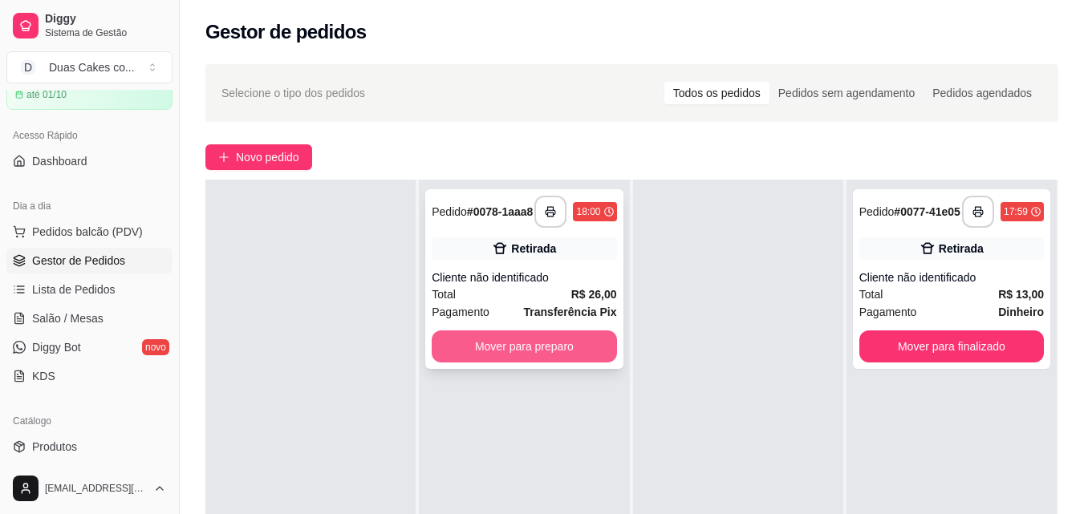
click at [522, 357] on button "Mover para preparo" at bounding box center [524, 347] width 185 height 32
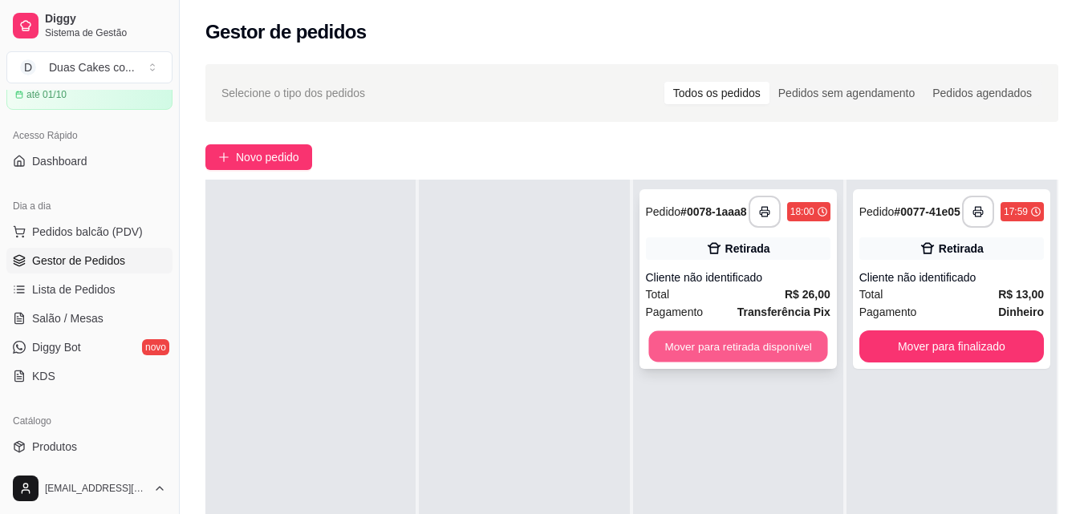
click at [675, 360] on button "Mover para retirada disponível" at bounding box center [737, 346] width 179 height 31
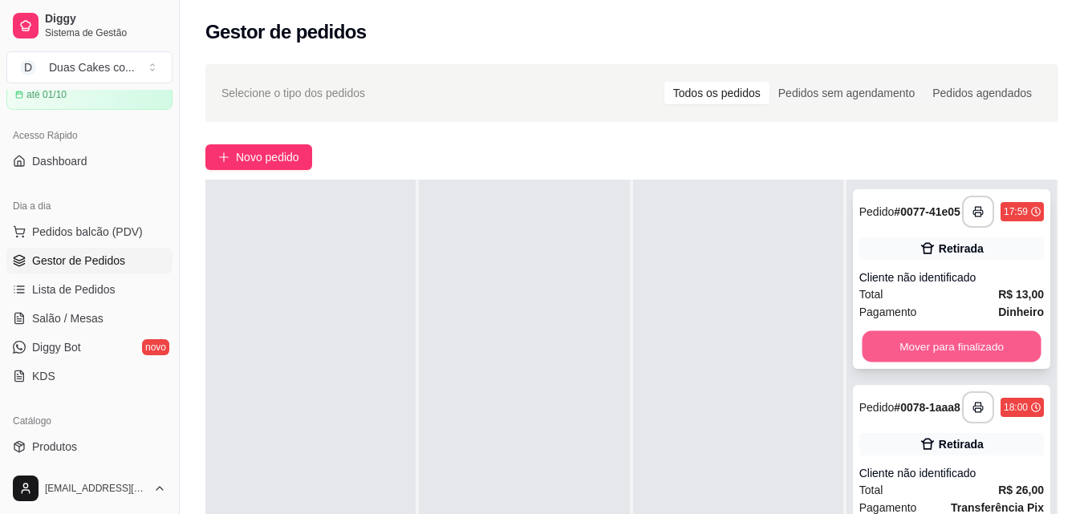
click at [894, 353] on button "Mover para finalizado" at bounding box center [951, 346] width 179 height 31
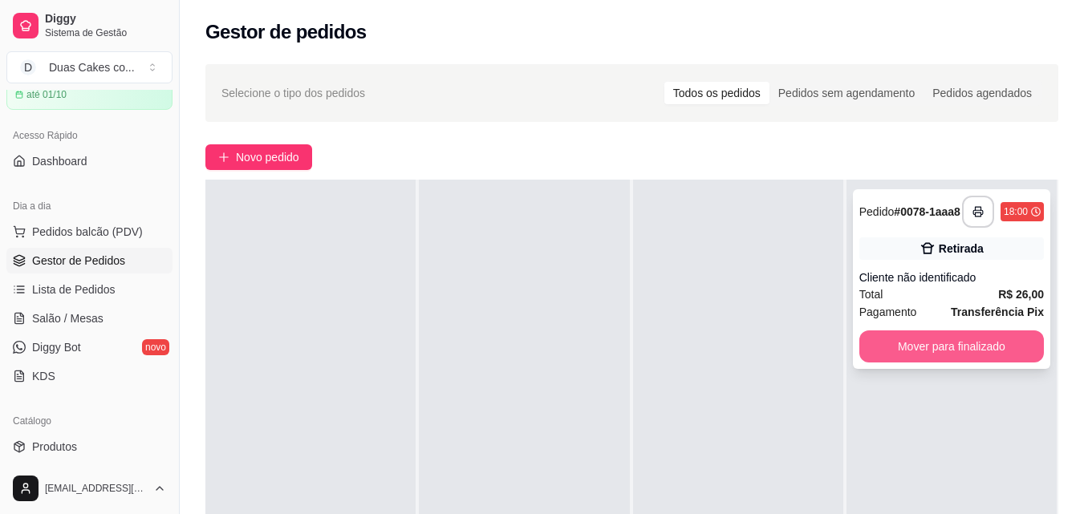
click at [959, 355] on button "Mover para finalizado" at bounding box center [951, 347] width 185 height 32
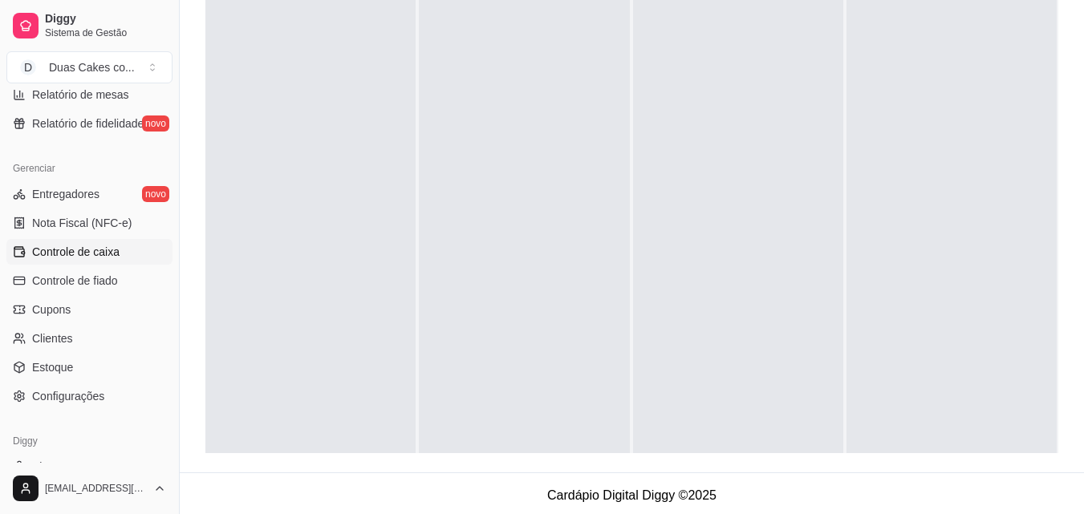
scroll to position [560, 0]
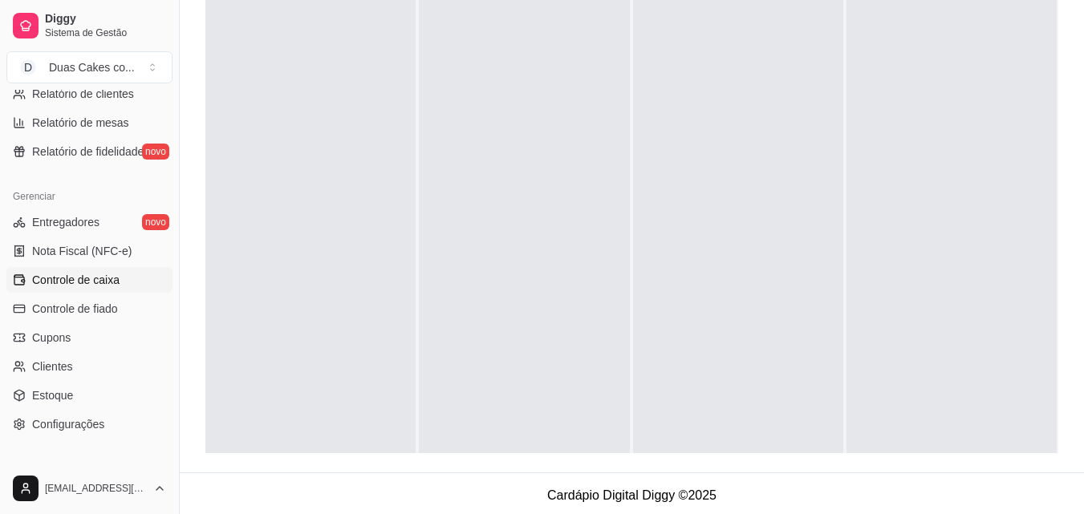
click at [102, 276] on span "Controle de caixa" at bounding box center [75, 280] width 87 height 16
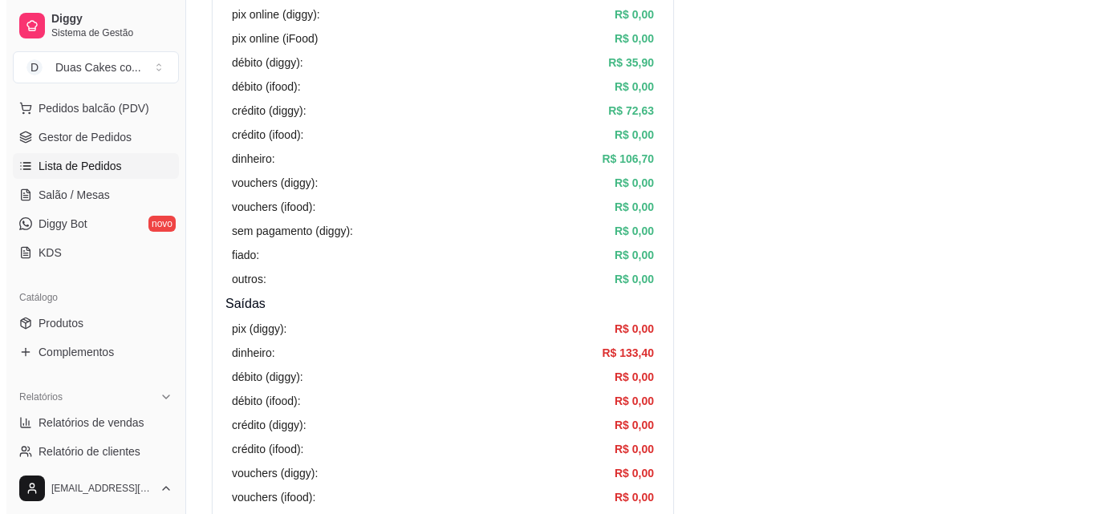
scroll to position [159, 0]
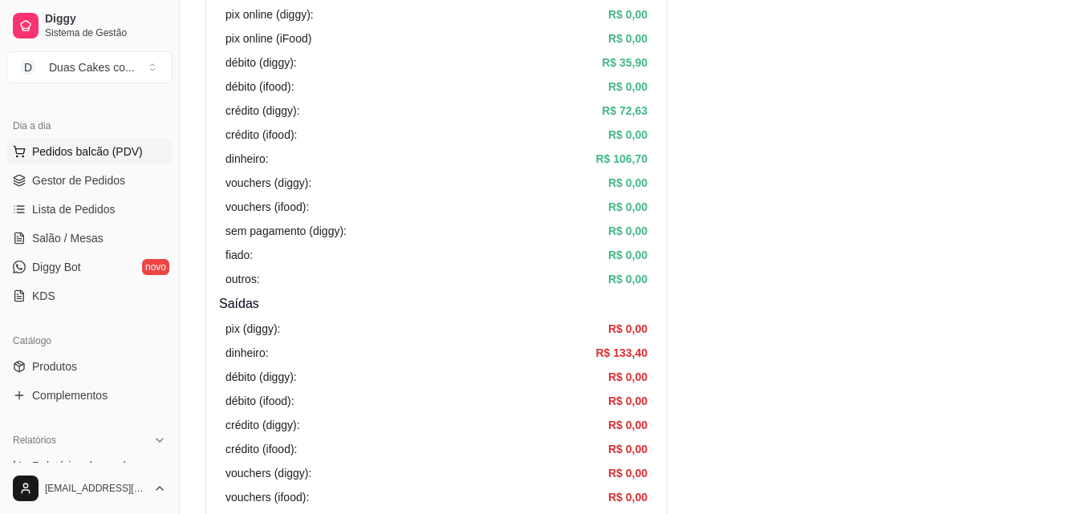
click at [87, 144] on span "Pedidos balcão (PDV)" at bounding box center [87, 152] width 111 height 16
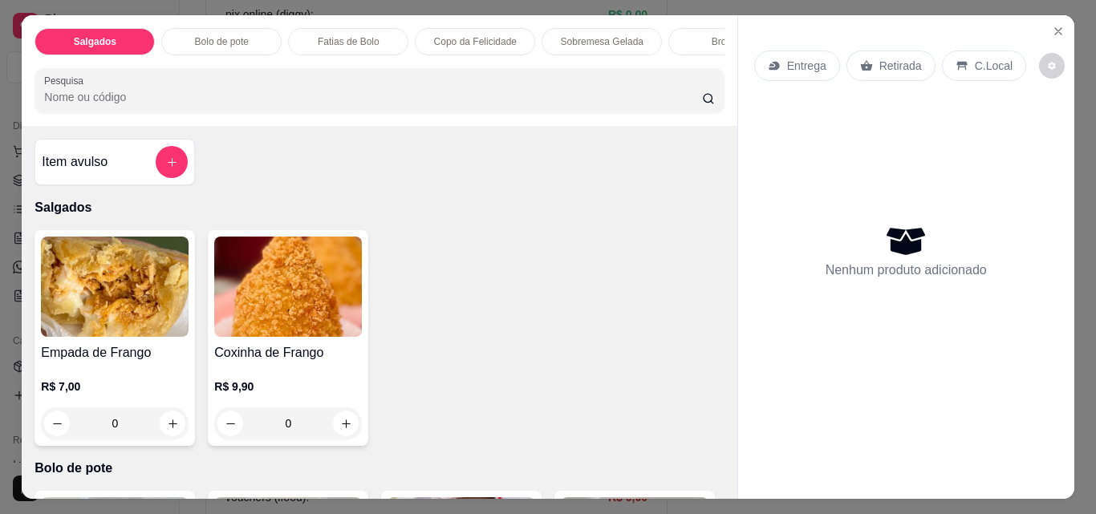
click at [238, 36] on p "Bolo de pote" at bounding box center [222, 41] width 54 height 13
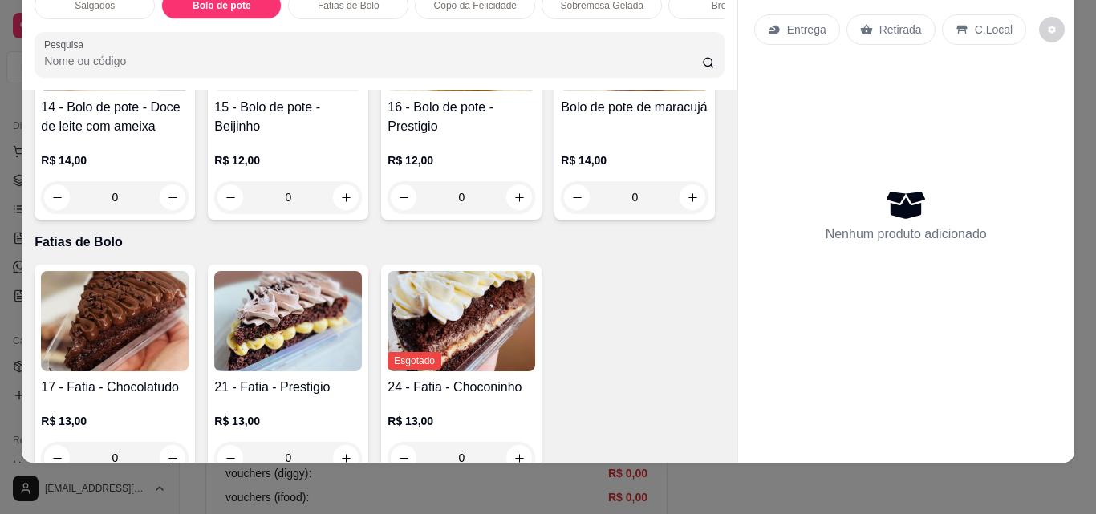
scroll to position [975, 0]
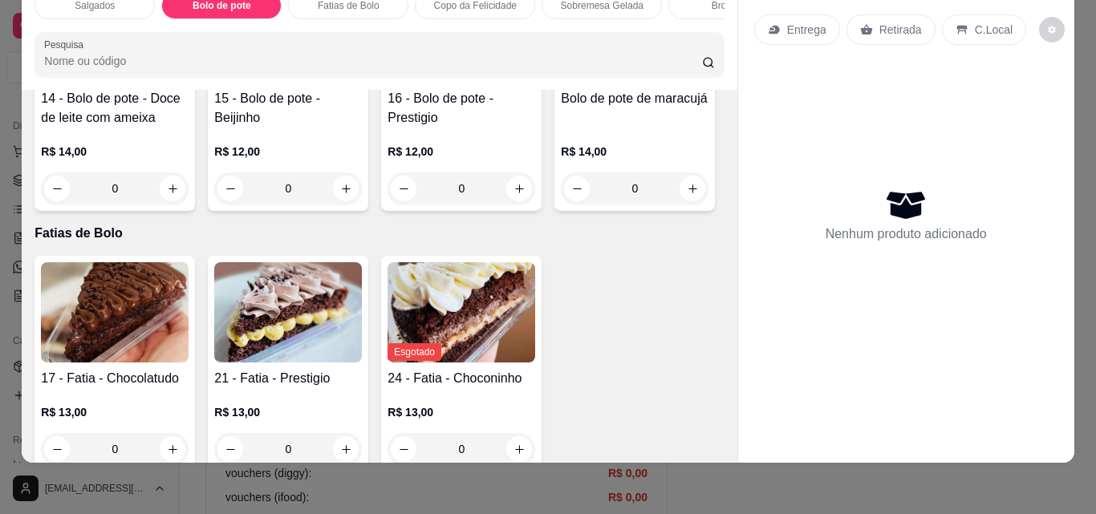
type input "1"
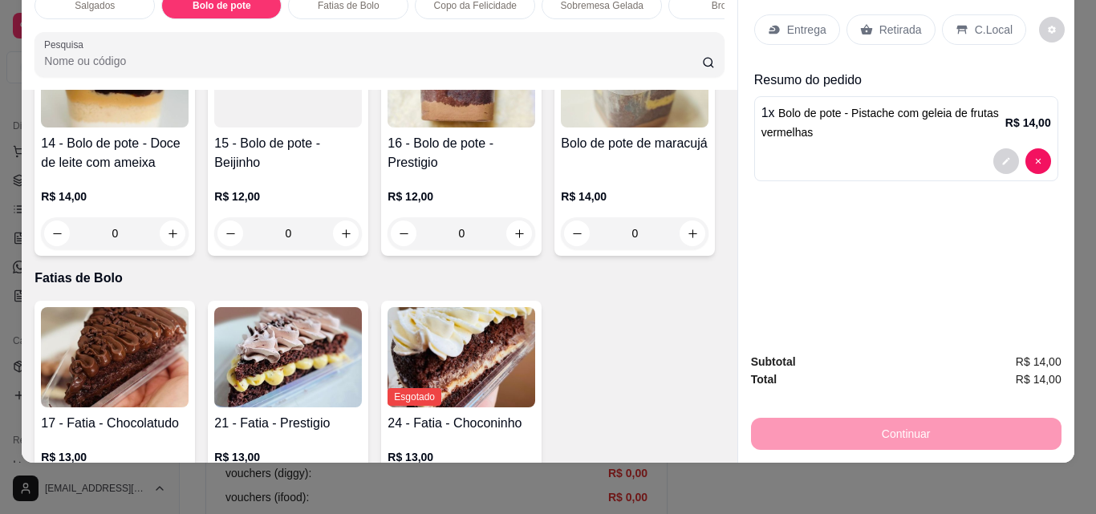
scroll to position [894, 0]
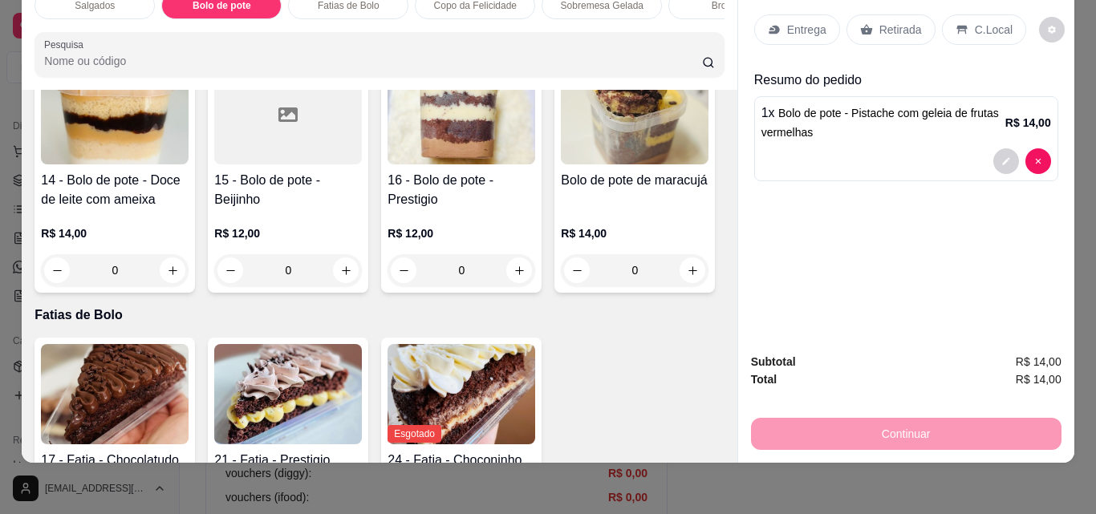
click at [897, 22] on p "Retirada" at bounding box center [900, 30] width 43 height 16
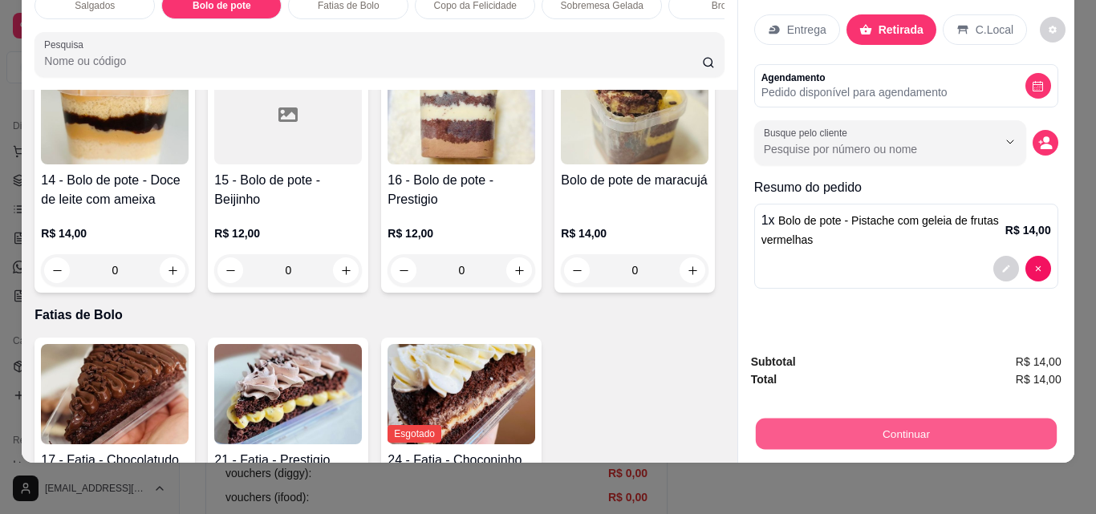
click at [916, 423] on button "Continuar" at bounding box center [905, 433] width 301 height 31
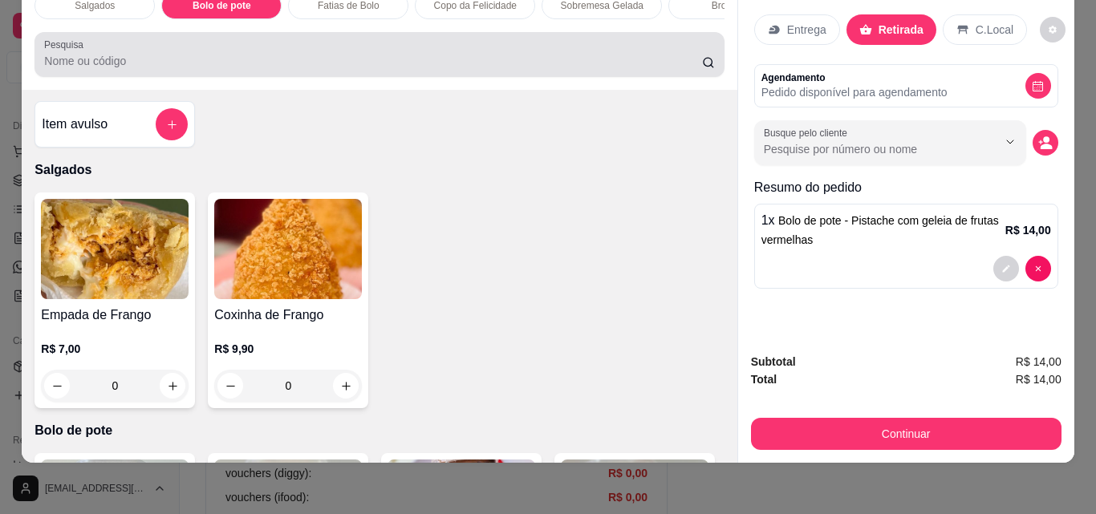
scroll to position [0, 0]
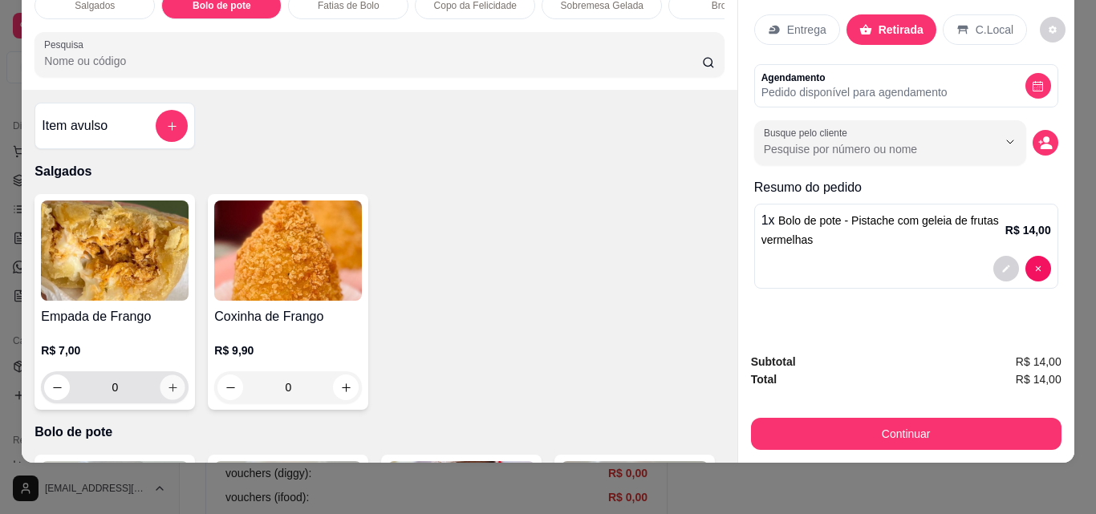
click at [168, 383] on icon "increase-product-quantity" at bounding box center [173, 388] width 12 height 12
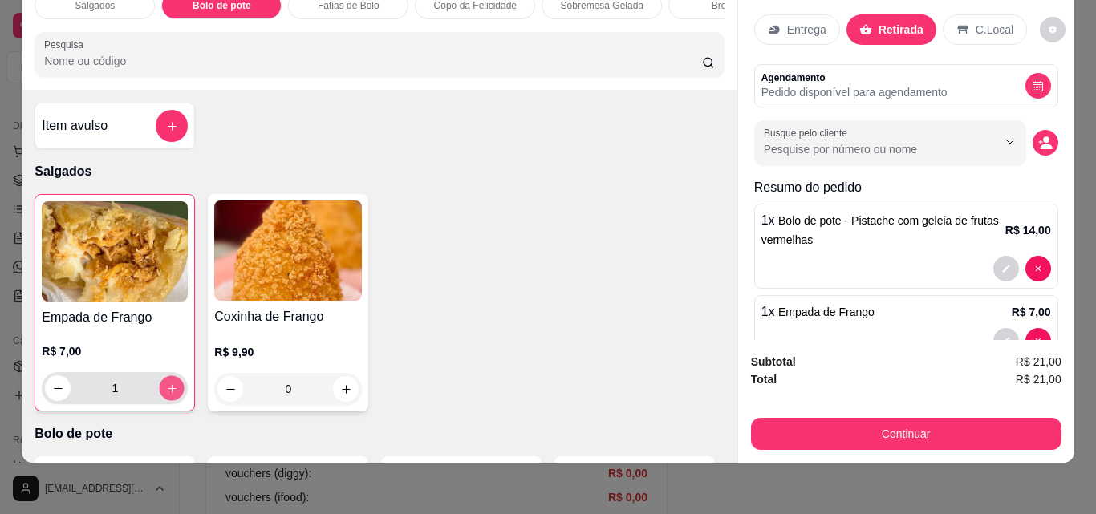
click at [168, 383] on icon "increase-product-quantity" at bounding box center [172, 389] width 12 height 12
type input "2"
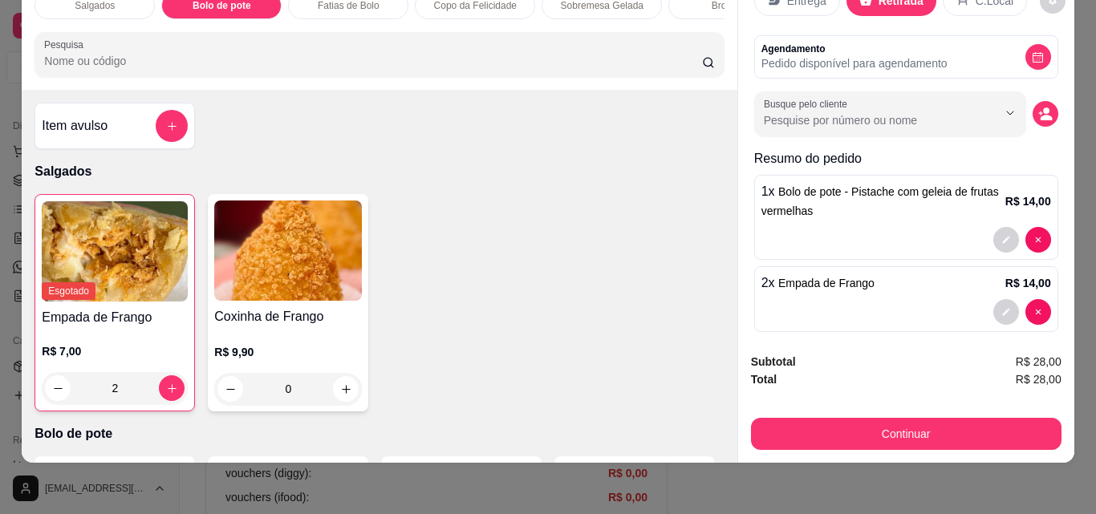
scroll to position [43, 0]
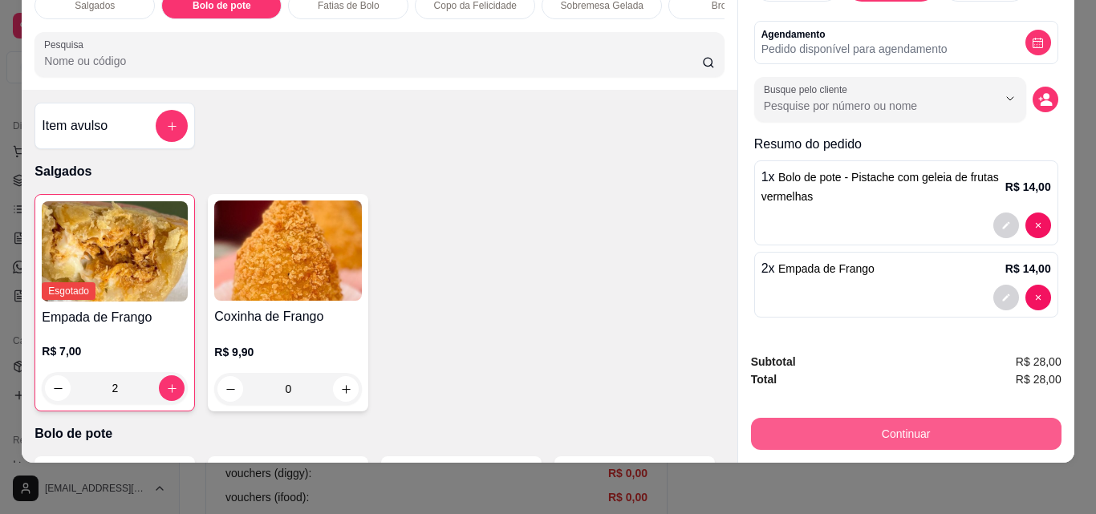
click at [926, 418] on button "Continuar" at bounding box center [906, 434] width 310 height 32
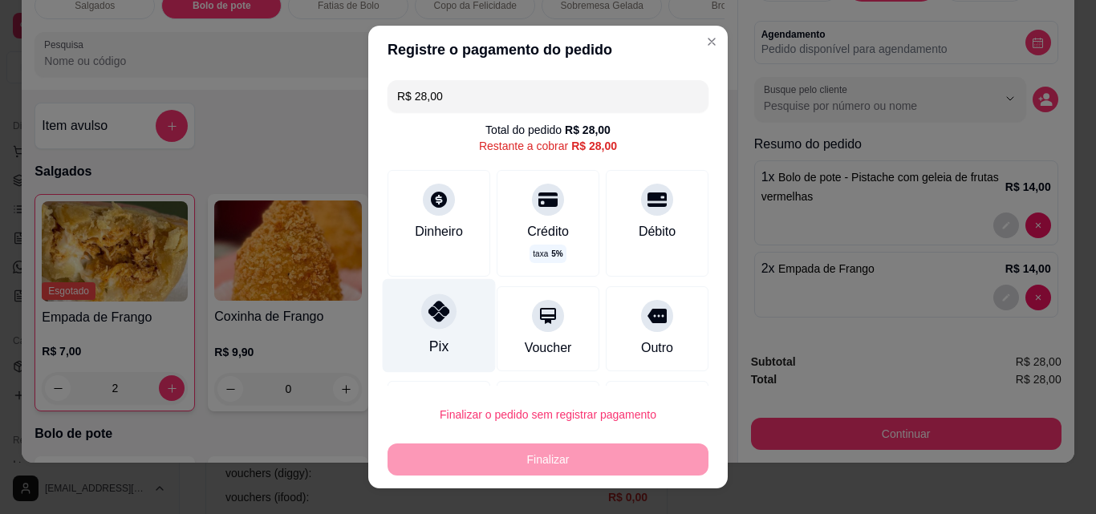
click at [412, 330] on div "Pix" at bounding box center [439, 326] width 113 height 94
type input "R$ 0,00"
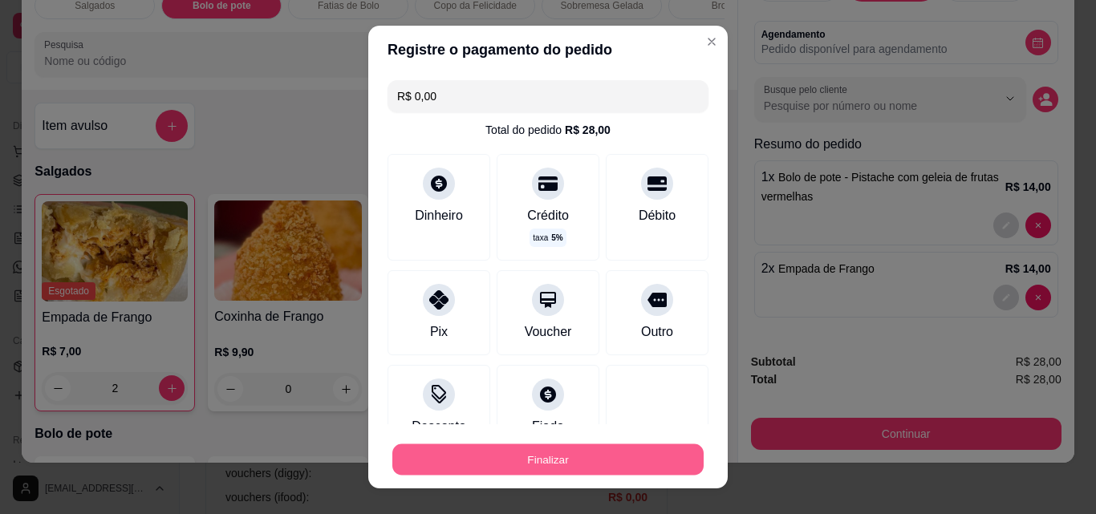
click at [552, 467] on button "Finalizar" at bounding box center [547, 459] width 311 height 31
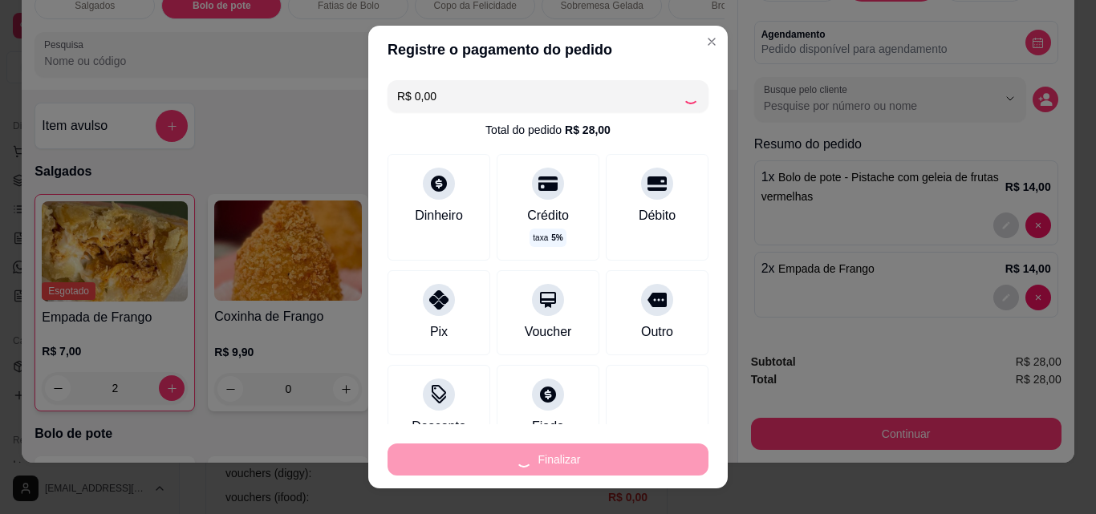
type input "0"
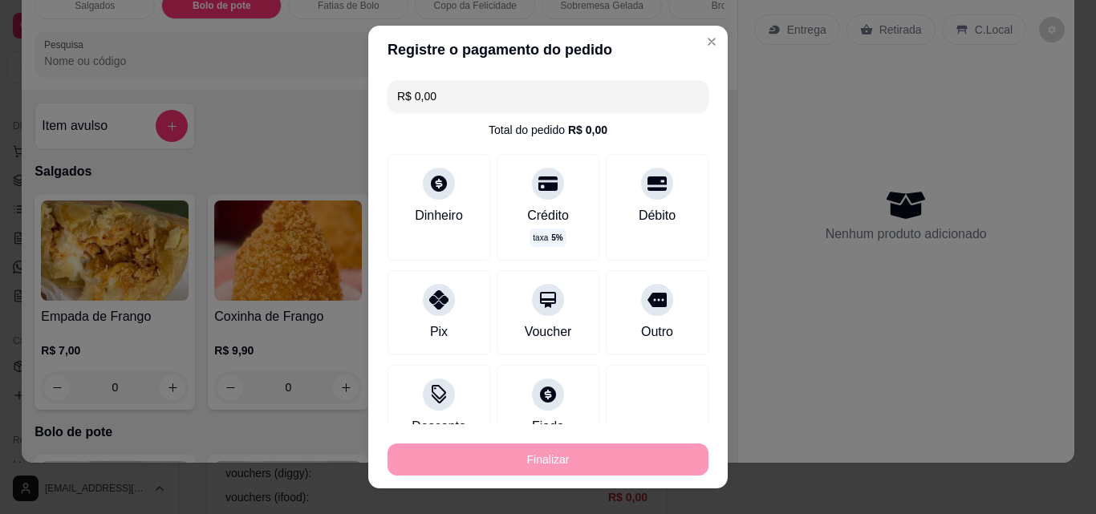
type input "-R$ 28,00"
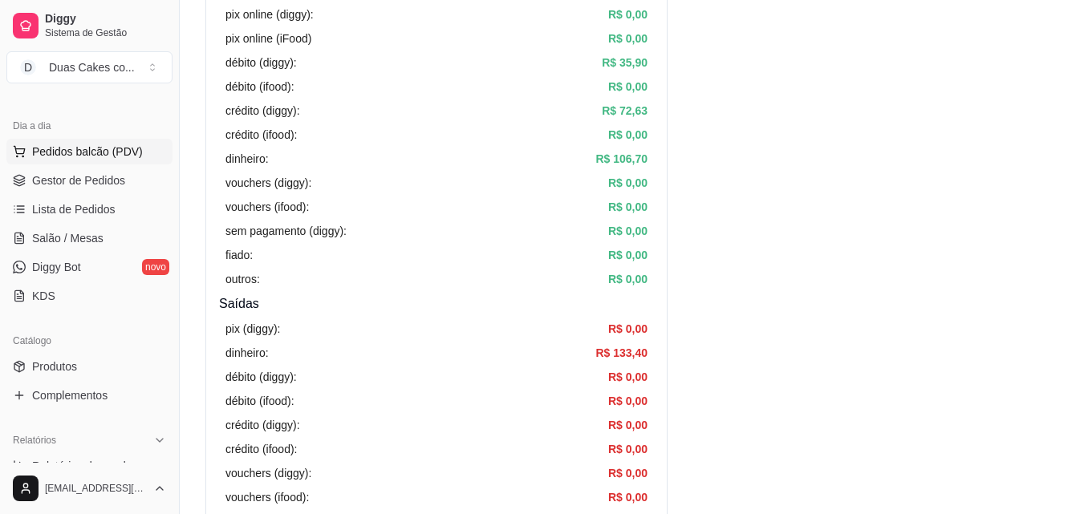
click at [67, 148] on span "Pedidos balcão (PDV)" at bounding box center [87, 152] width 111 height 16
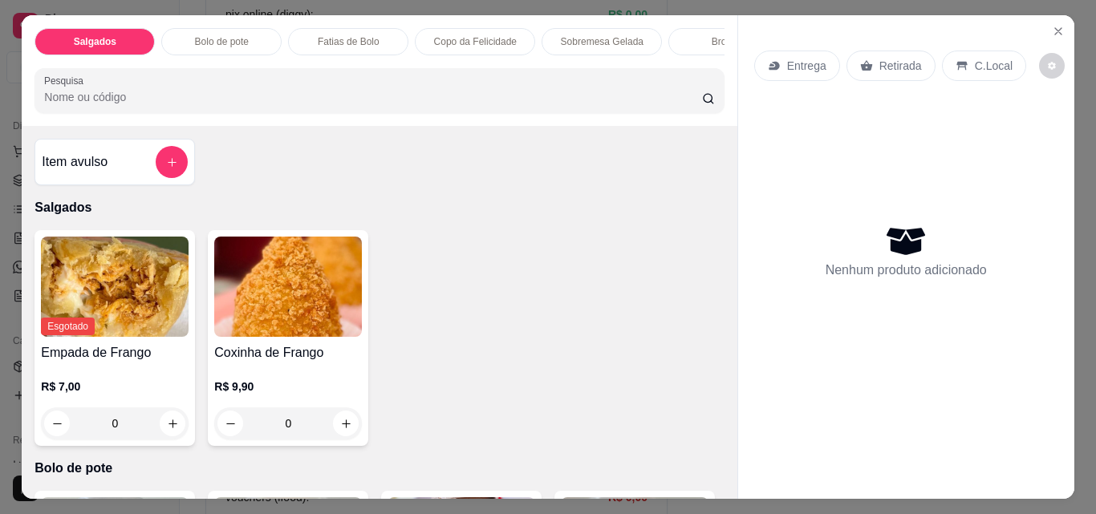
click at [358, 36] on p "Fatias de Bolo" at bounding box center [349, 41] width 62 height 13
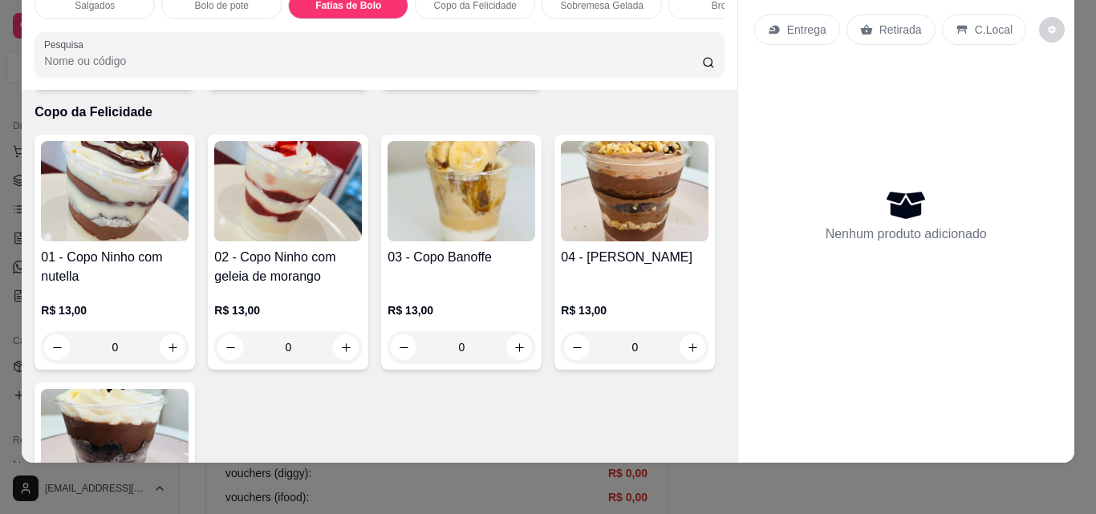
scroll to position [1437, 0]
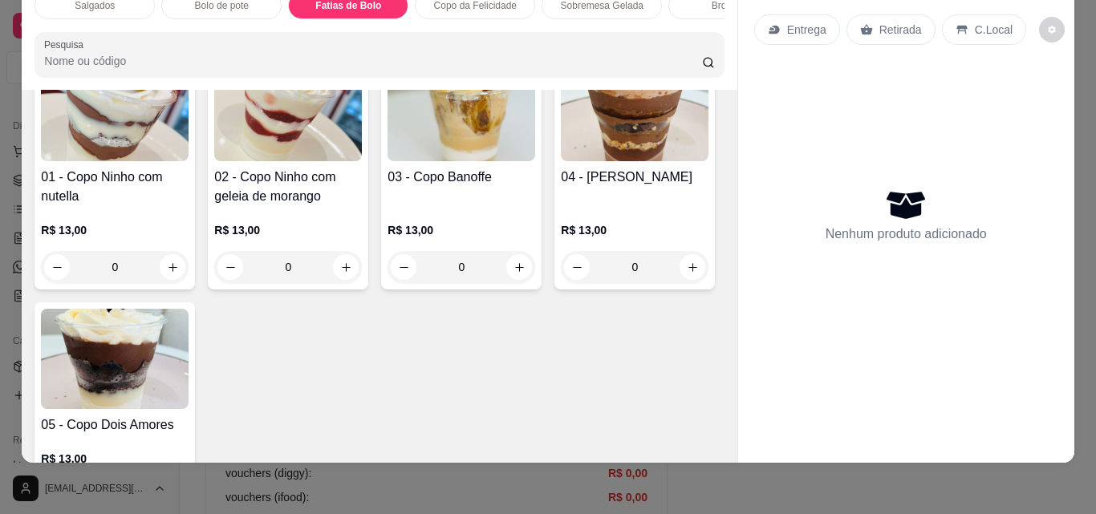
type input "1"
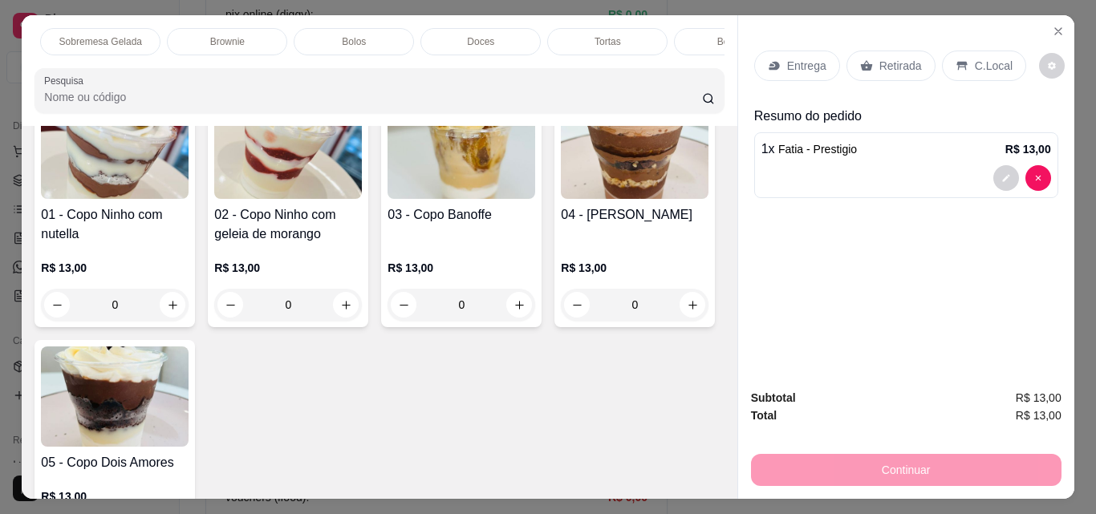
scroll to position [0, 572]
click at [413, 28] on div "Doces" at bounding box center [410, 41] width 120 height 27
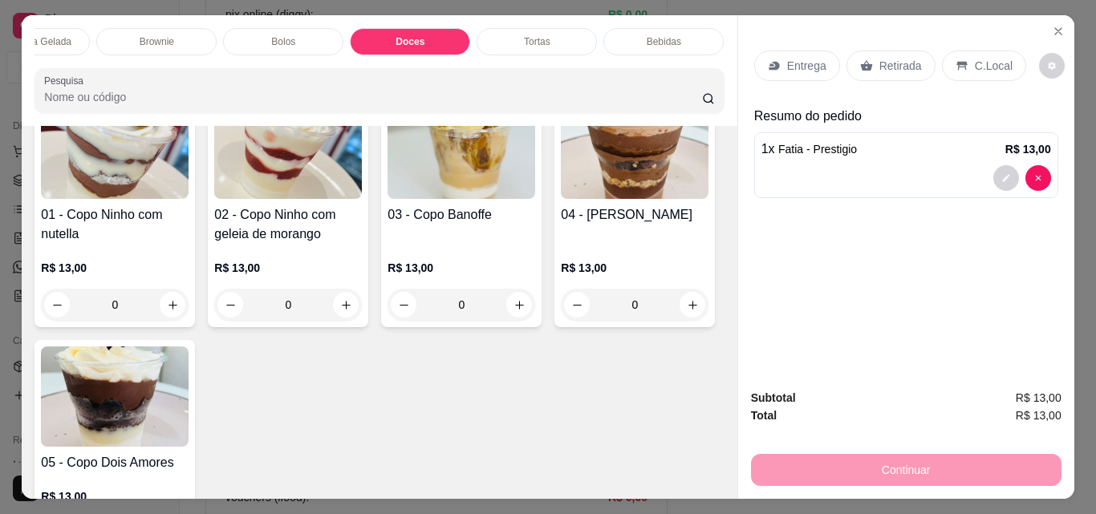
scroll to position [42, 0]
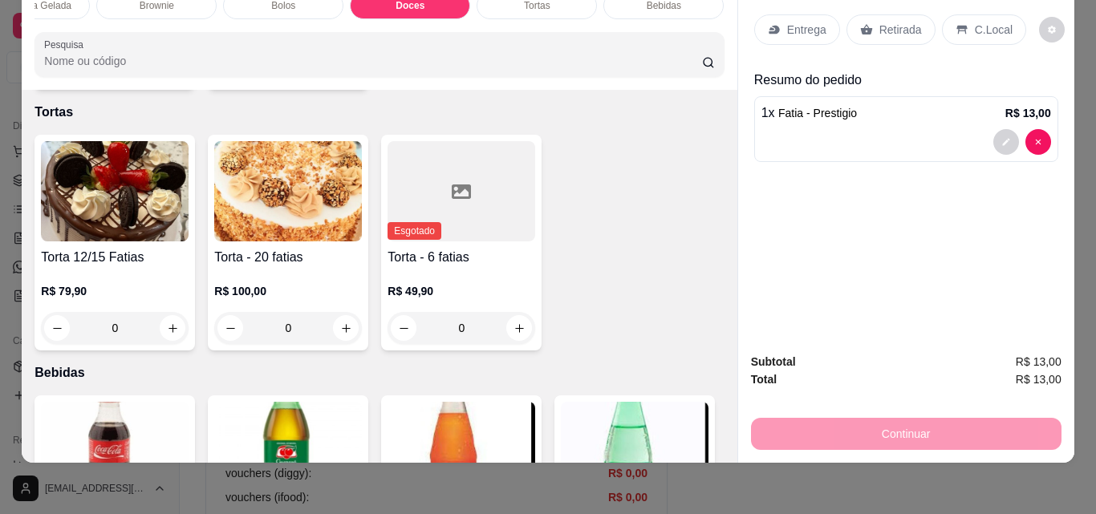
click at [336, 83] on div "0" at bounding box center [288, 67] width 148 height 32
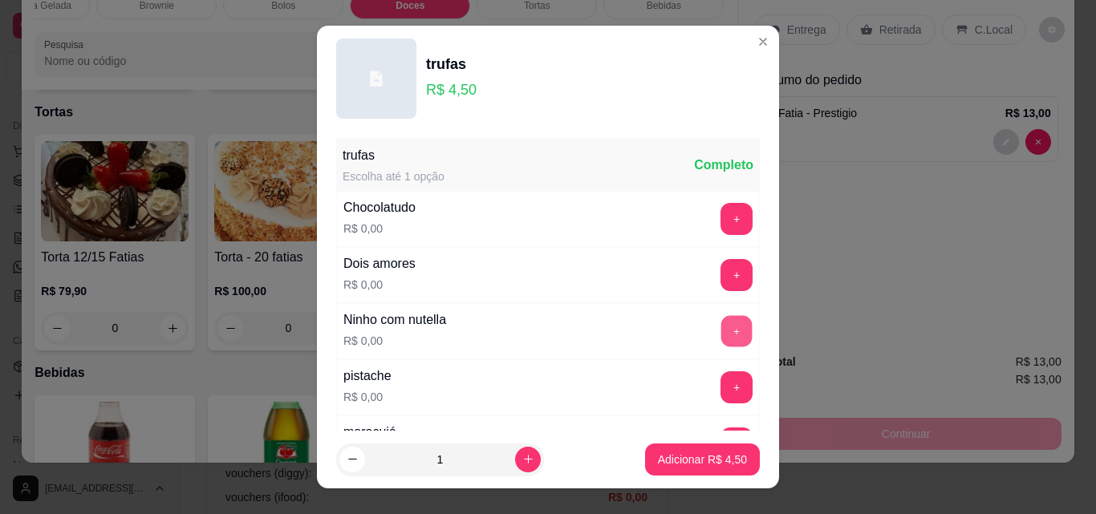
click at [721, 329] on button "+" at bounding box center [736, 331] width 31 height 31
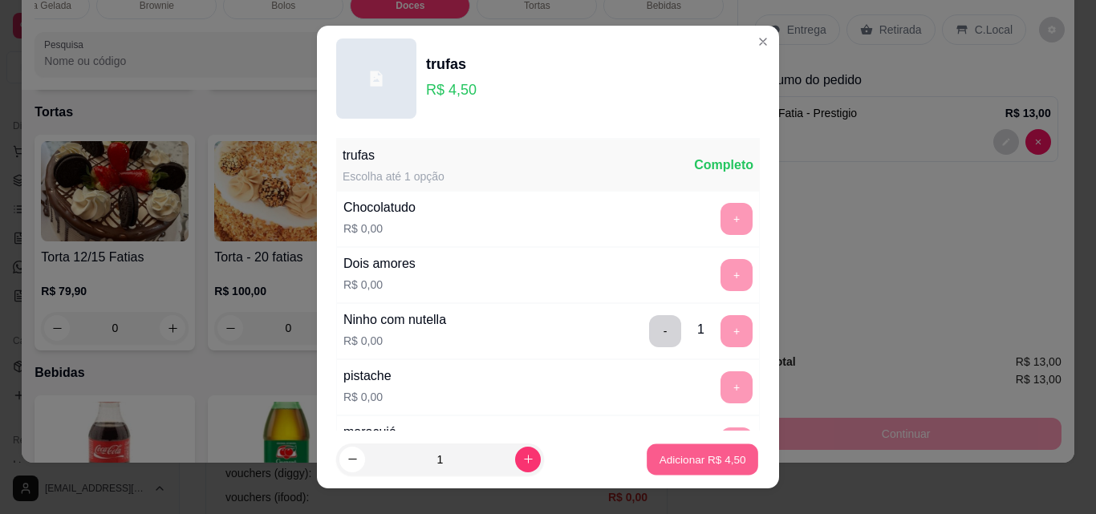
click at [700, 459] on p "Adicionar R$ 4,50" at bounding box center [702, 459] width 87 height 15
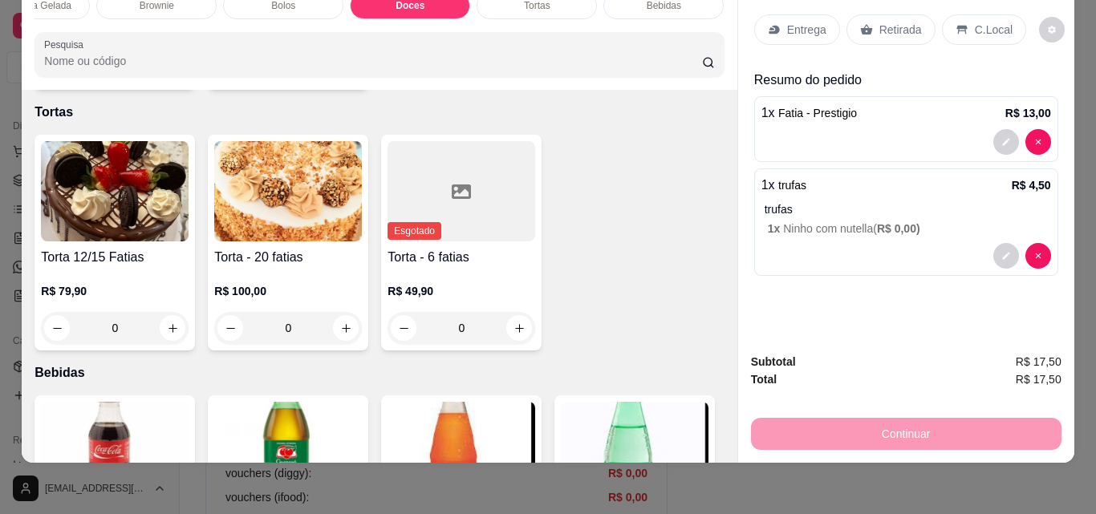
click at [342, 83] on div "0" at bounding box center [288, 67] width 148 height 32
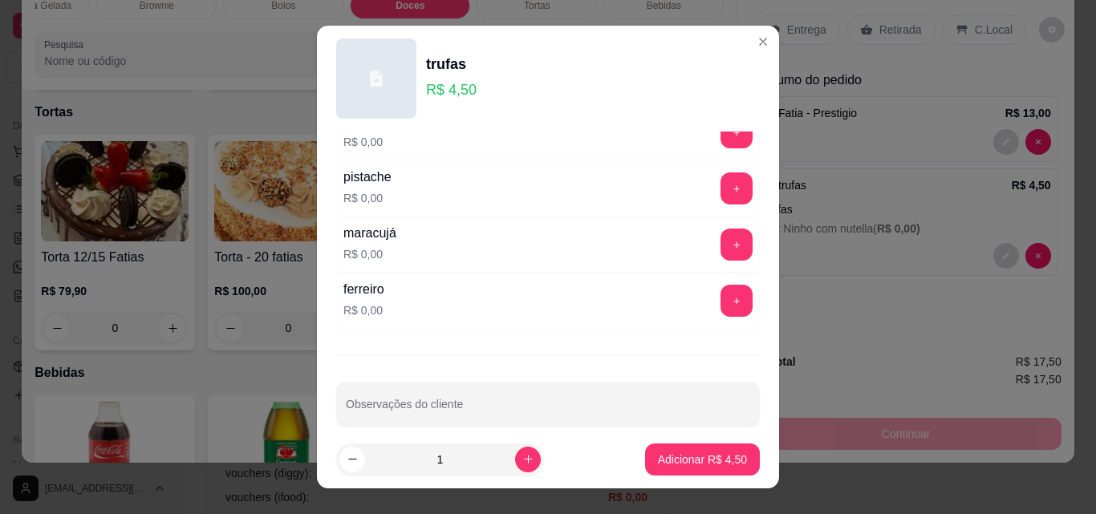
scroll to position [217, 0]
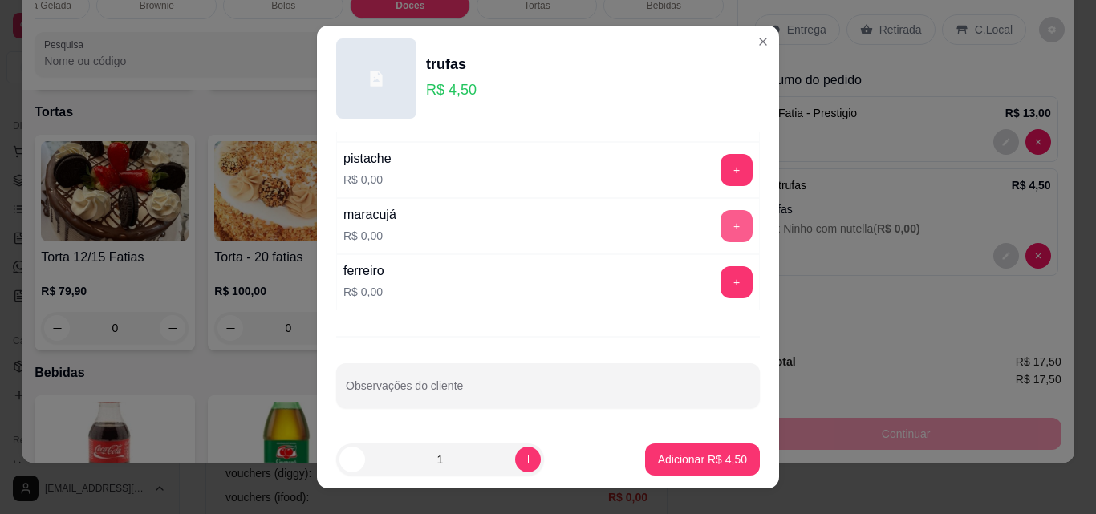
click at [720, 223] on button "+" at bounding box center [736, 226] width 32 height 32
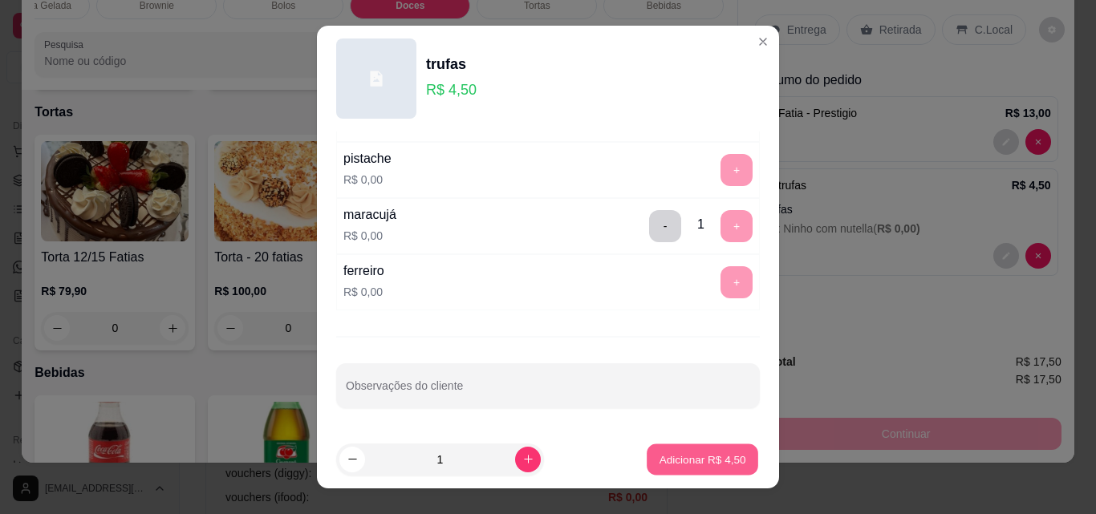
click at [666, 452] on p "Adicionar R$ 4,50" at bounding box center [702, 459] width 87 height 15
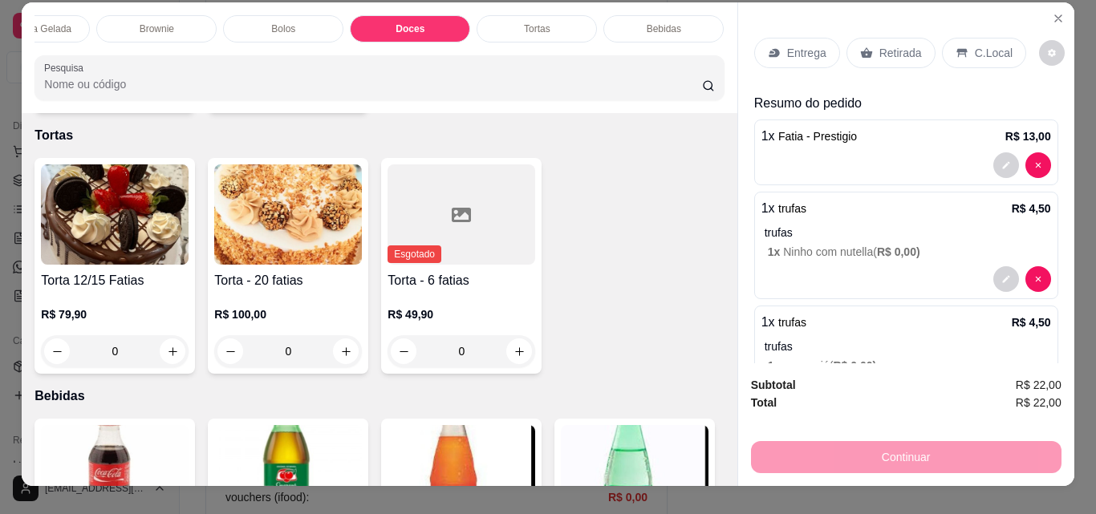
scroll to position [0, 0]
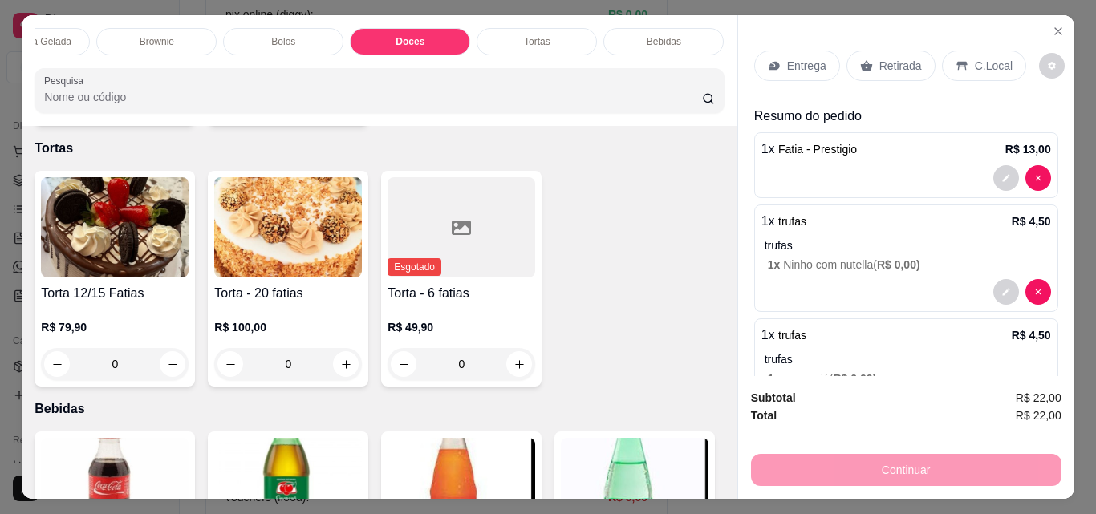
click at [895, 51] on div "Retirada" at bounding box center [890, 66] width 89 height 30
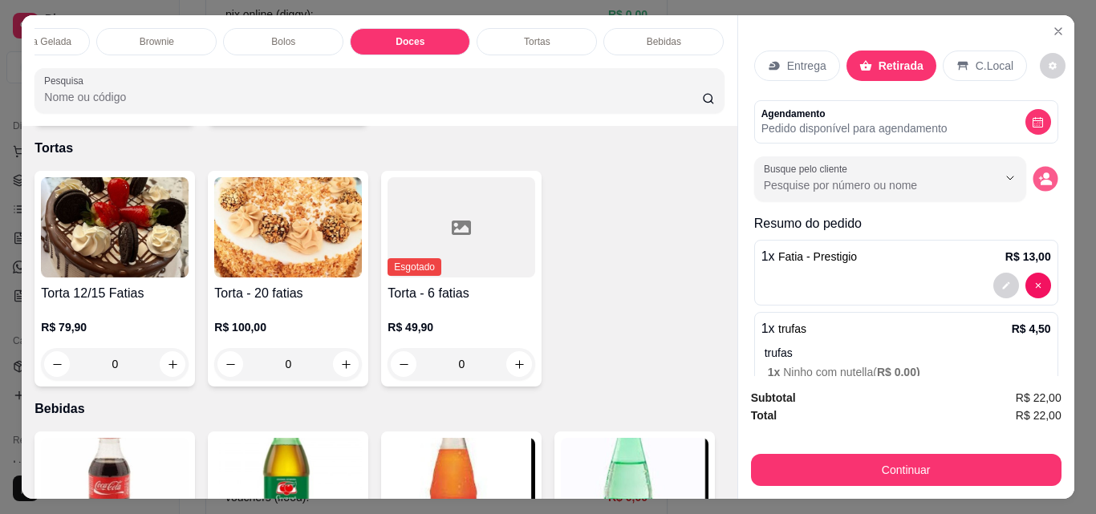
click at [1040, 180] on icon "decrease-product-quantity" at bounding box center [1045, 183] width 11 height 6
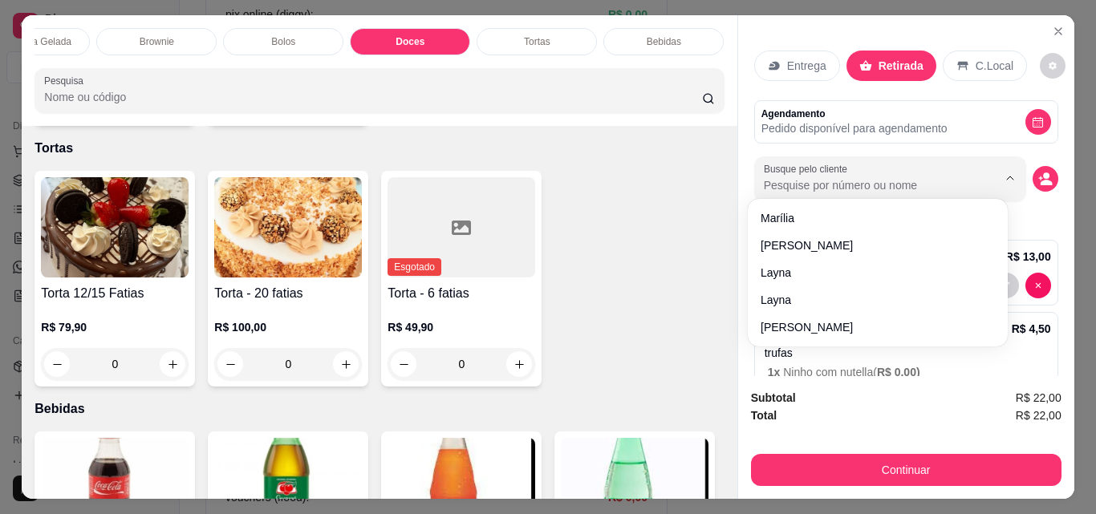
click at [859, 177] on input "Busque pelo cliente" at bounding box center [868, 185] width 208 height 16
type input "ger"
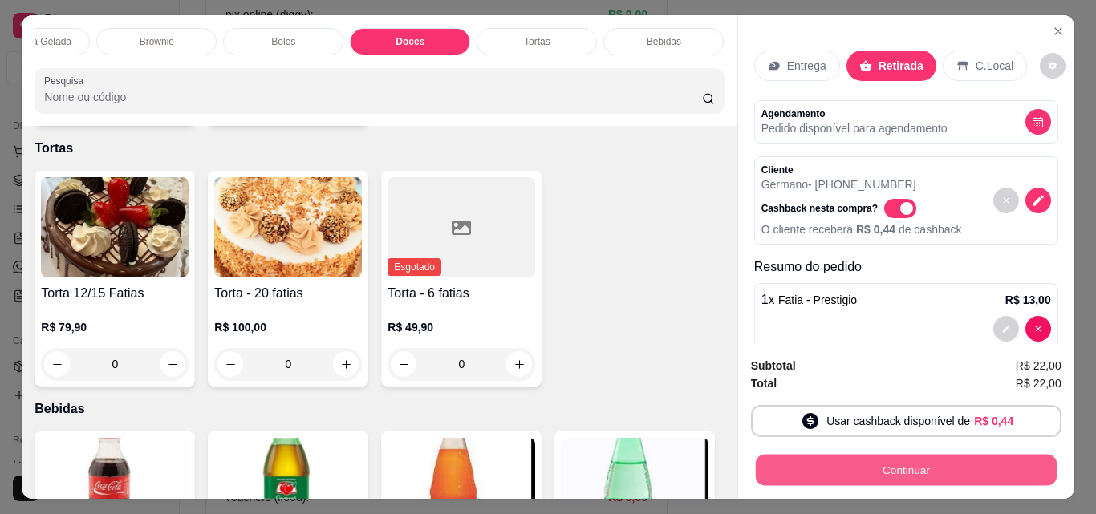
click at [911, 457] on button "Continuar" at bounding box center [905, 469] width 301 height 31
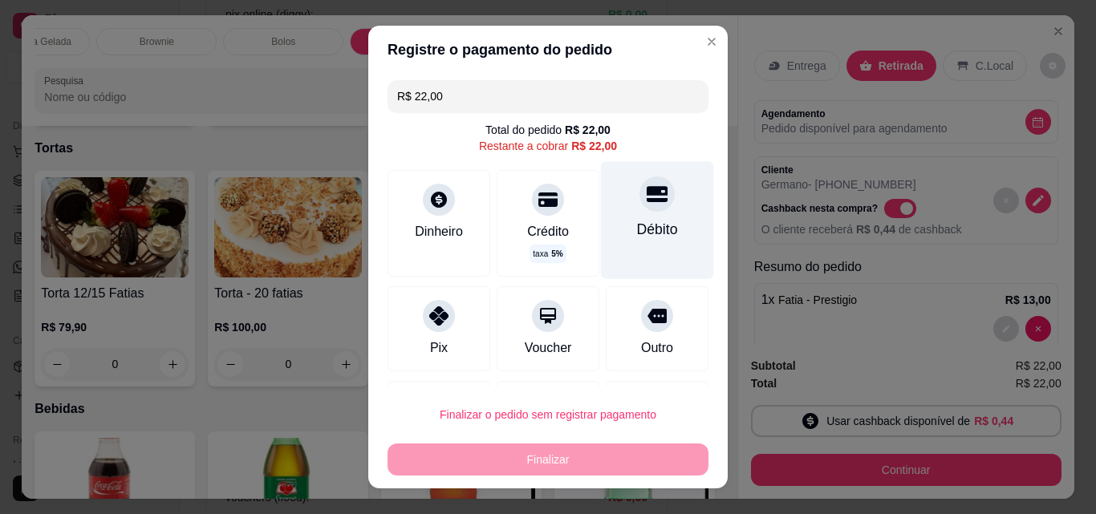
click at [647, 205] on icon at bounding box center [657, 194] width 21 height 21
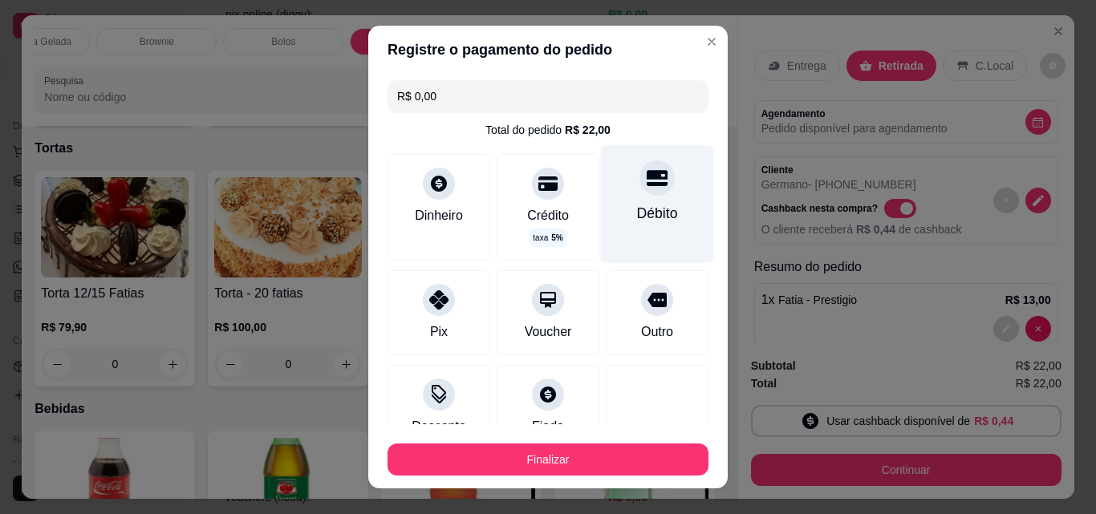
type input "R$ 0,00"
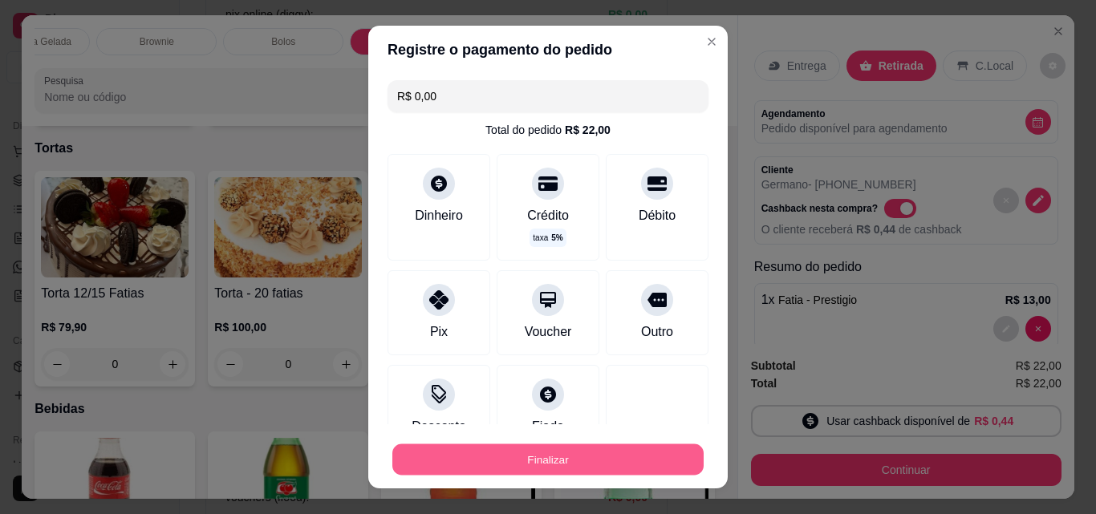
click at [569, 451] on button "Finalizar" at bounding box center [547, 459] width 311 height 31
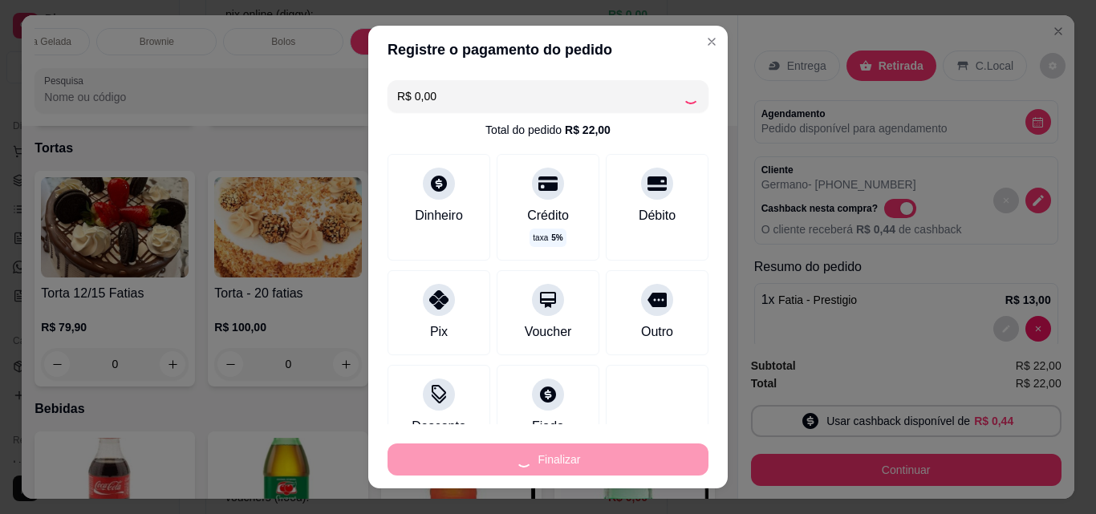
type input "0"
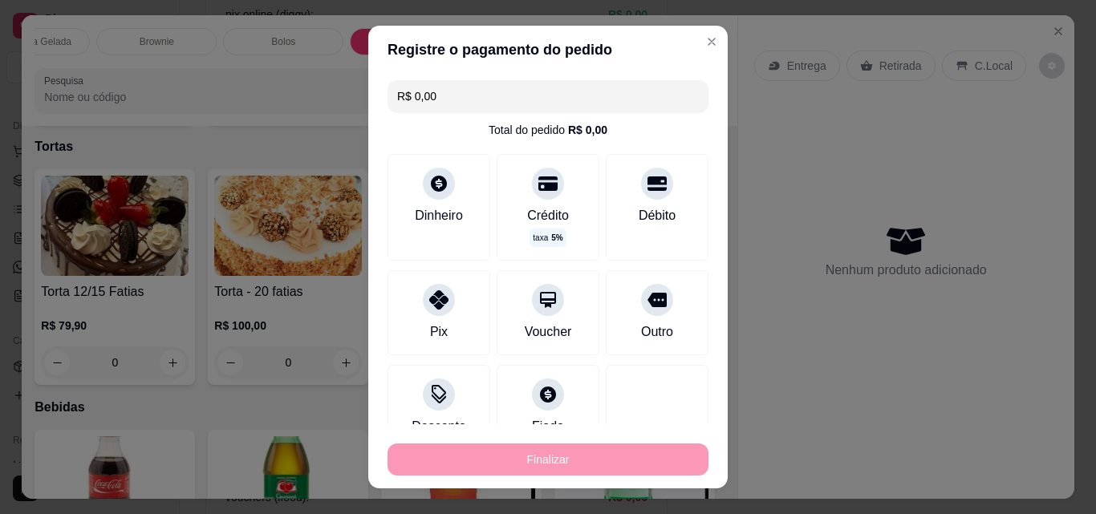
type input "-R$ 22,00"
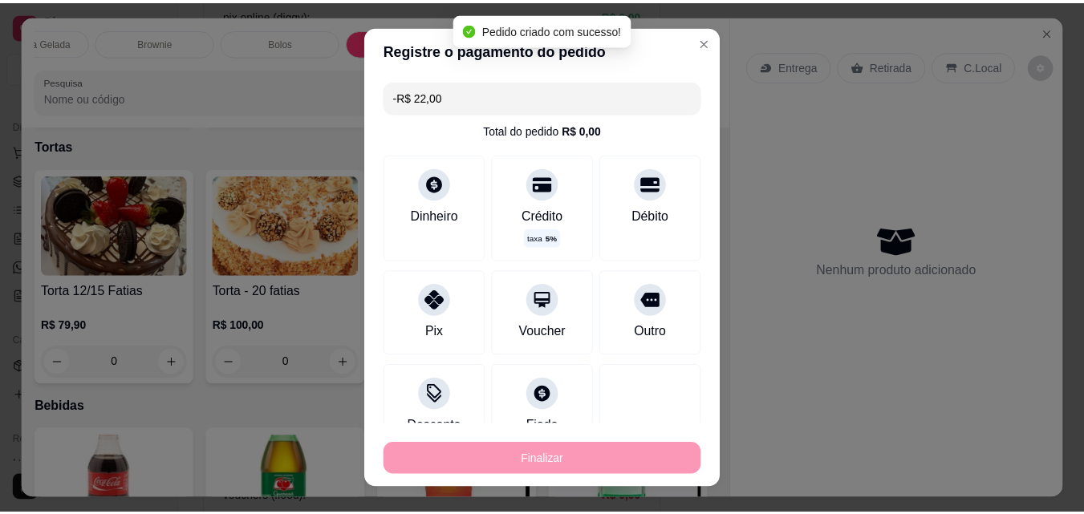
scroll to position [3156, 0]
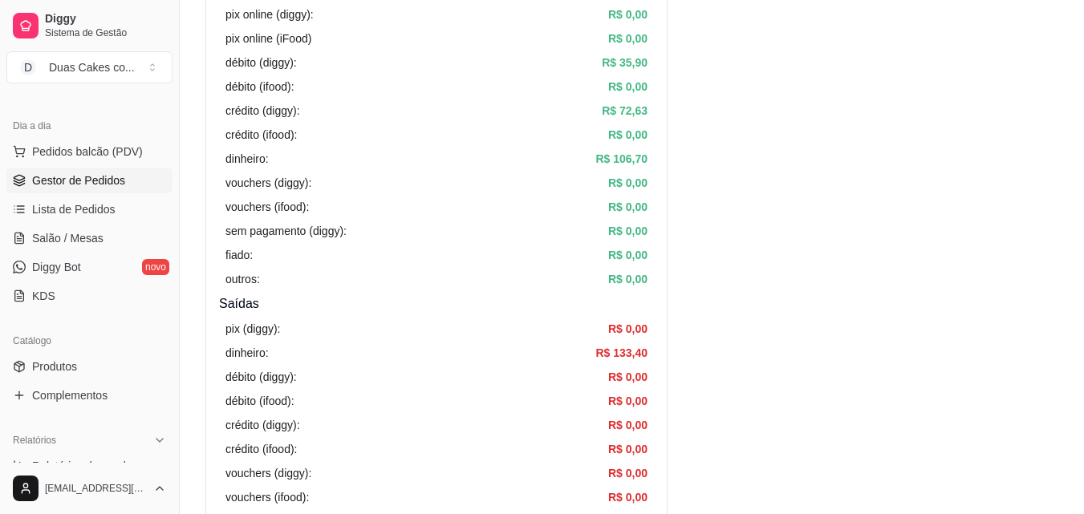
click at [45, 172] on span "Gestor de Pedidos" at bounding box center [78, 180] width 93 height 16
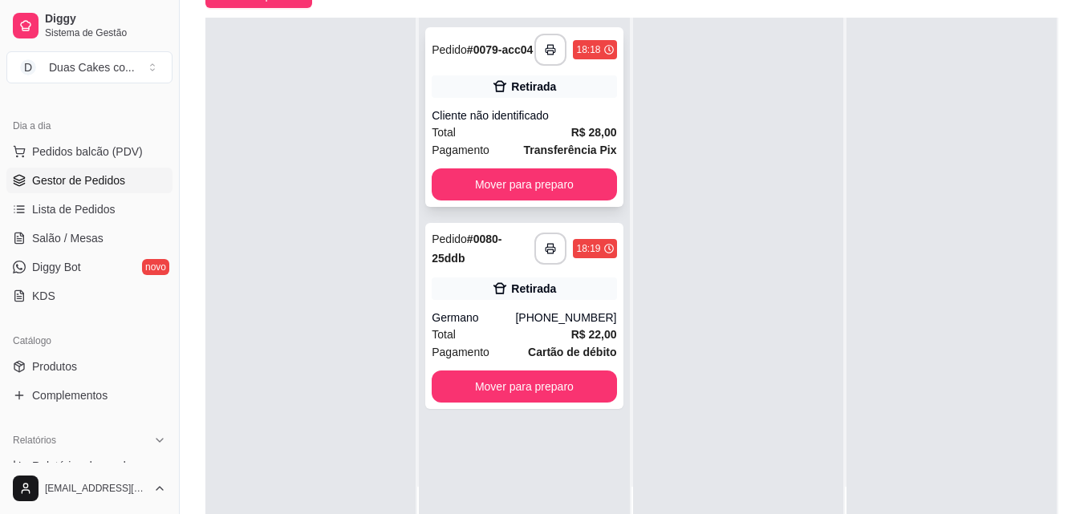
scroll to position [245, 0]
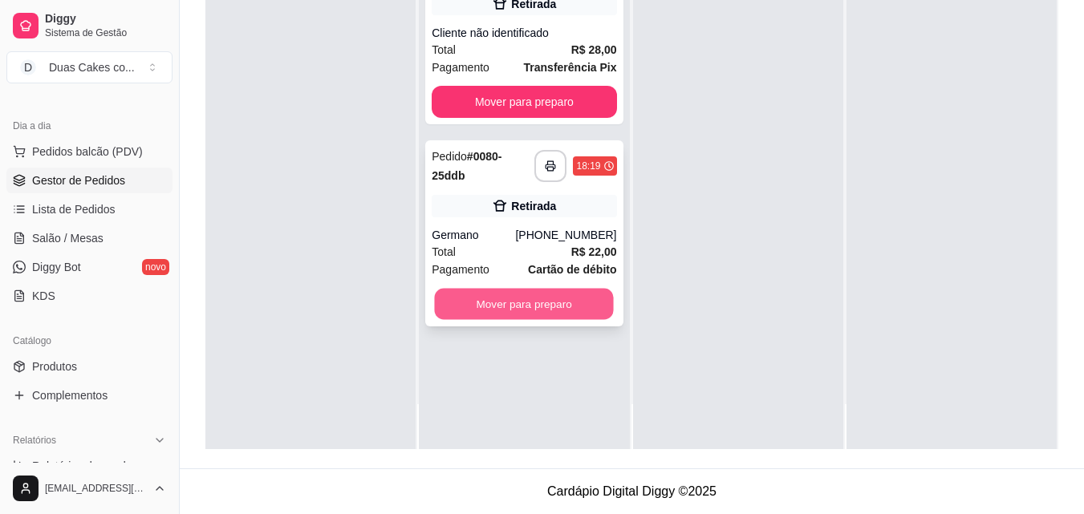
click at [577, 308] on button "Mover para preparo" at bounding box center [524, 304] width 179 height 31
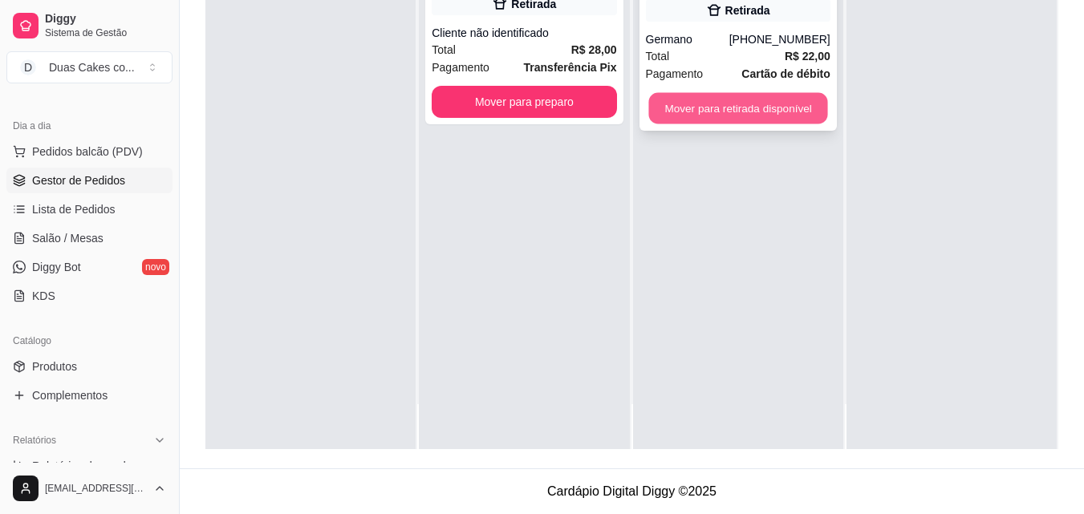
click at [771, 109] on button "Mover para retirada disponível" at bounding box center [737, 108] width 179 height 31
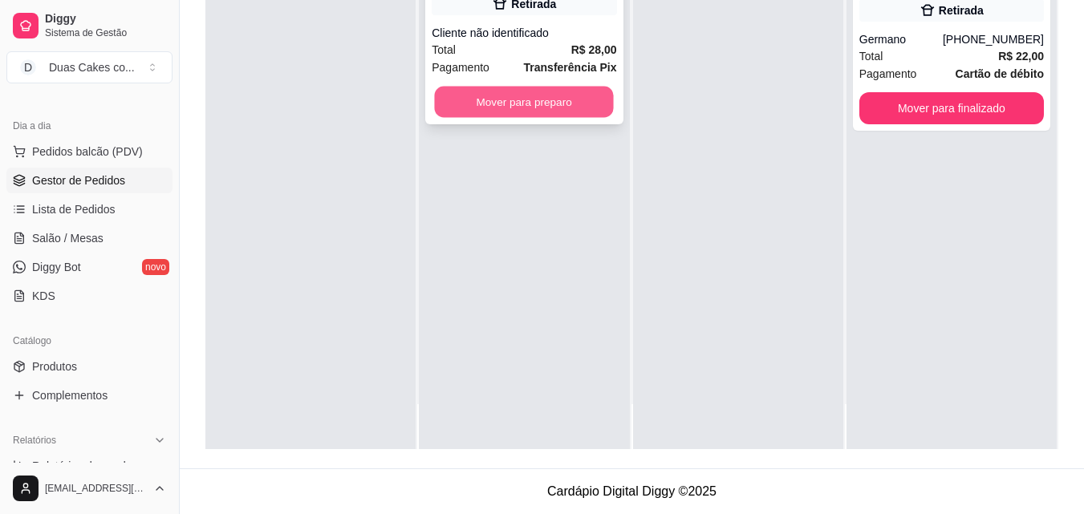
click at [469, 105] on button "Mover para preparo" at bounding box center [524, 102] width 179 height 31
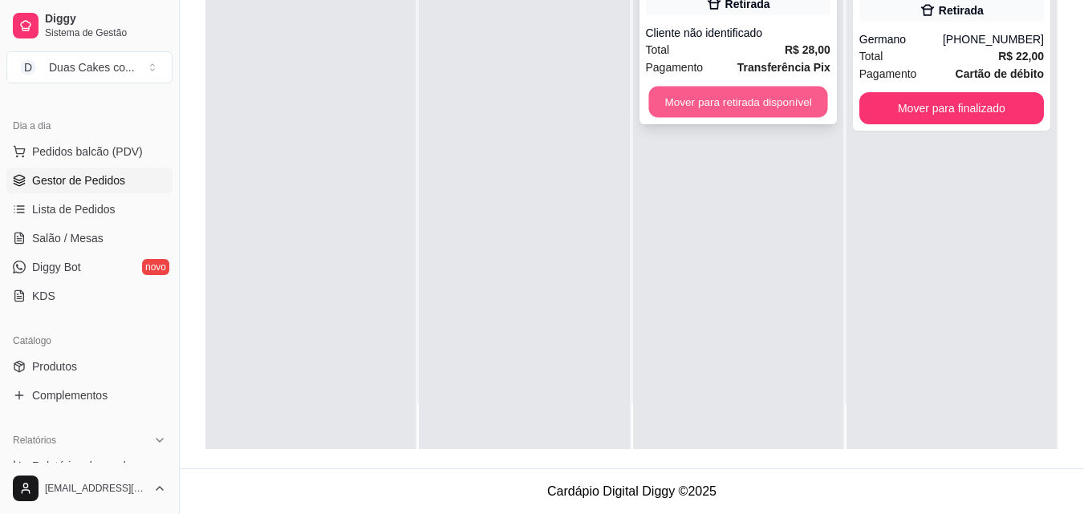
click at [677, 99] on button "Mover para retirada disponível" at bounding box center [737, 102] width 179 height 31
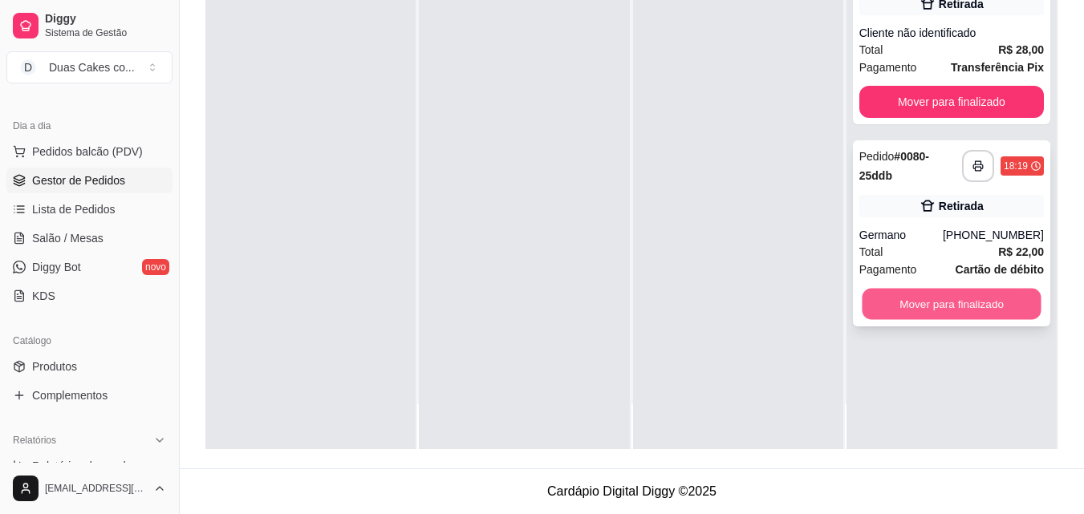
click at [928, 299] on button "Mover para finalizado" at bounding box center [951, 304] width 179 height 31
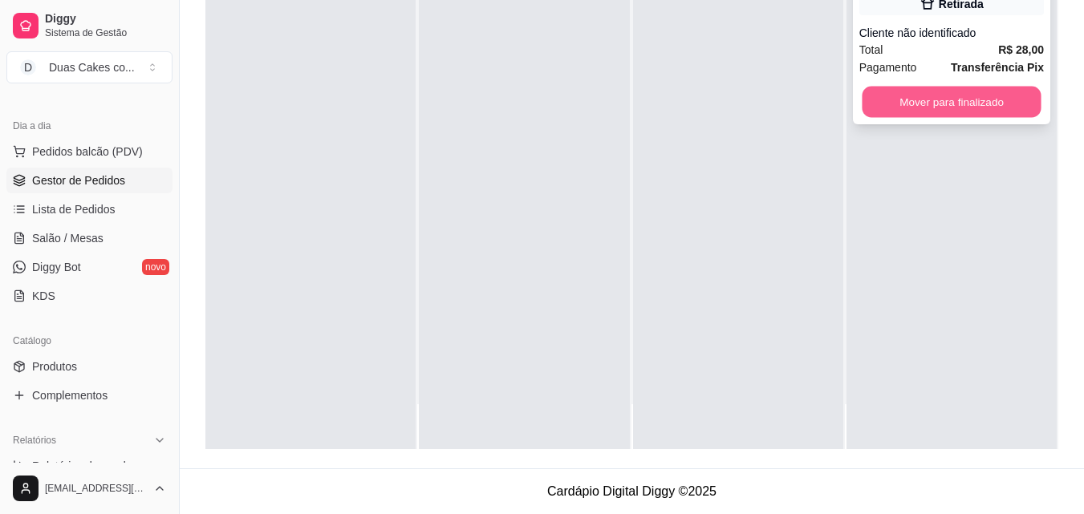
click at [943, 112] on button "Mover para finalizado" at bounding box center [951, 102] width 179 height 31
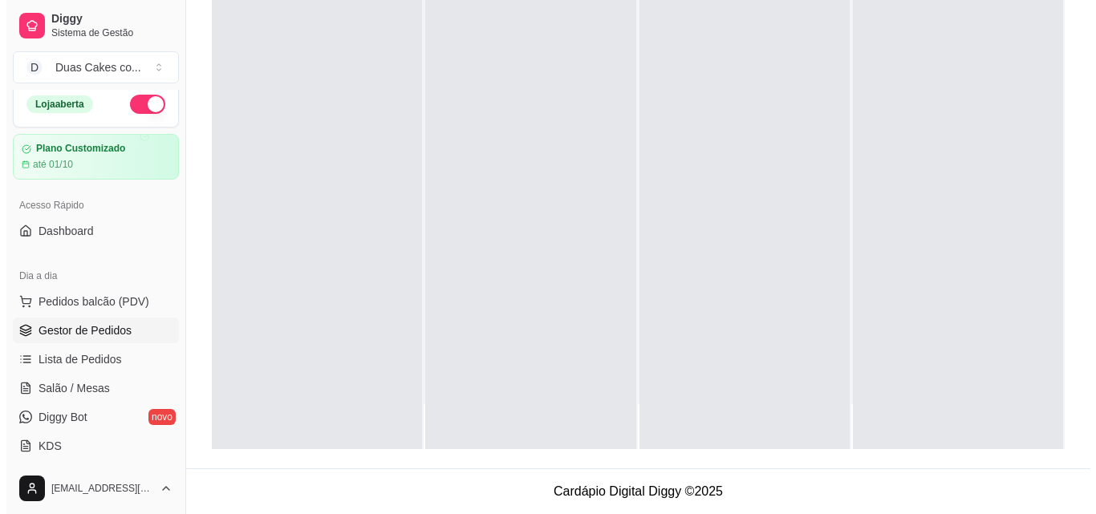
scroll to position [0, 0]
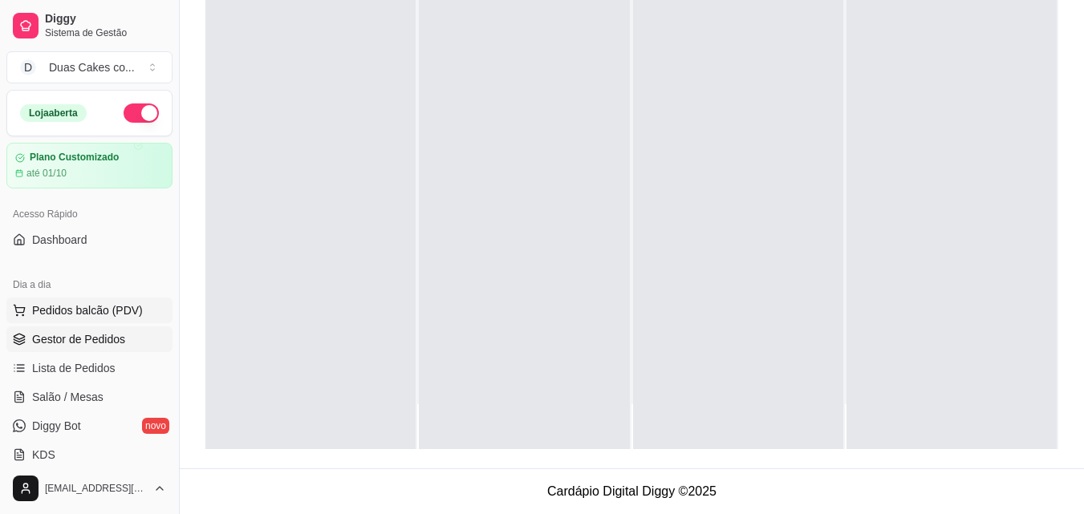
click at [69, 310] on span "Pedidos balcão (PDV)" at bounding box center [87, 310] width 111 height 16
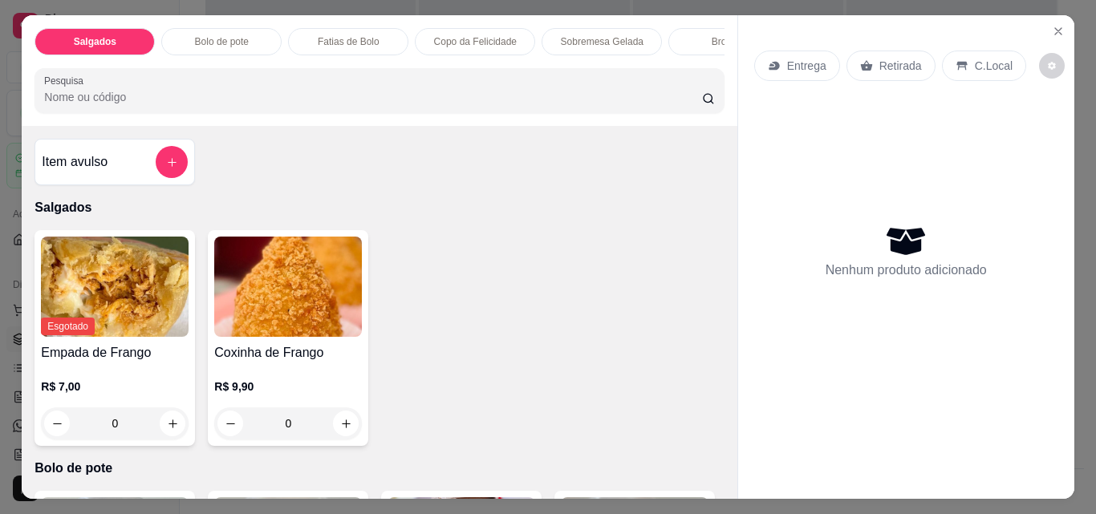
click at [361, 28] on div "Fatias de Bolo" at bounding box center [348, 41] width 120 height 27
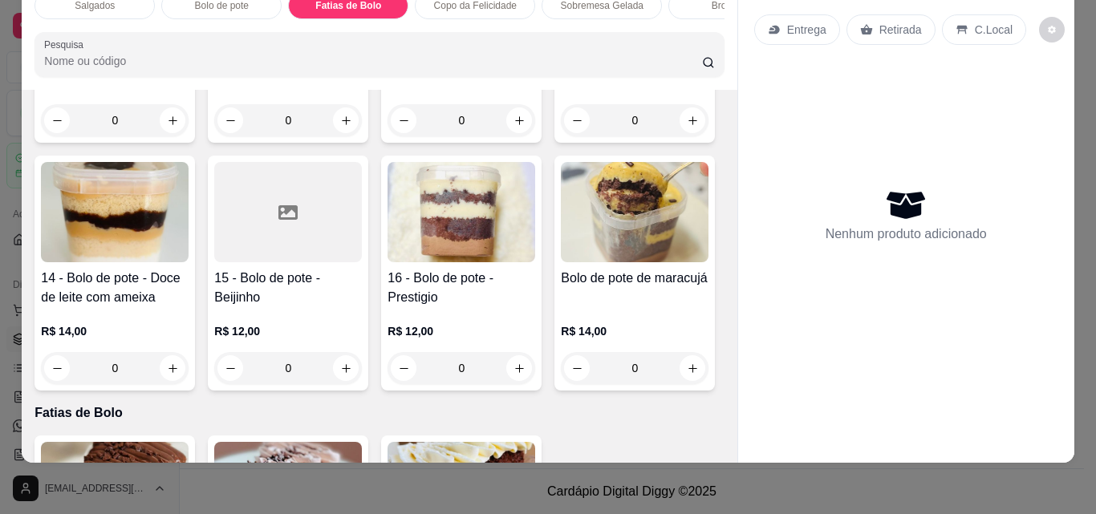
scroll to position [1036, 0]
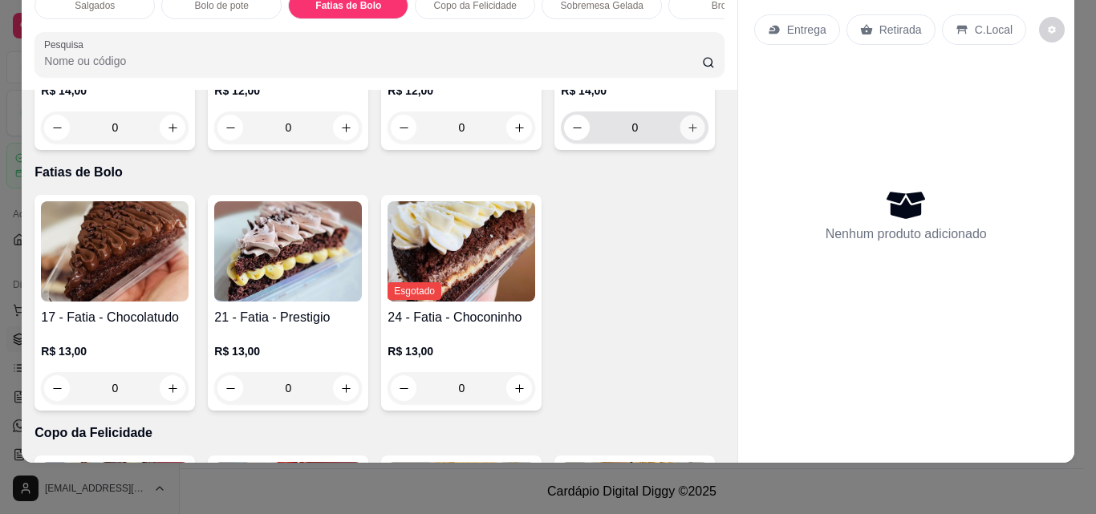
click at [687, 134] on icon "increase-product-quantity" at bounding box center [693, 128] width 12 height 12
type input "1"
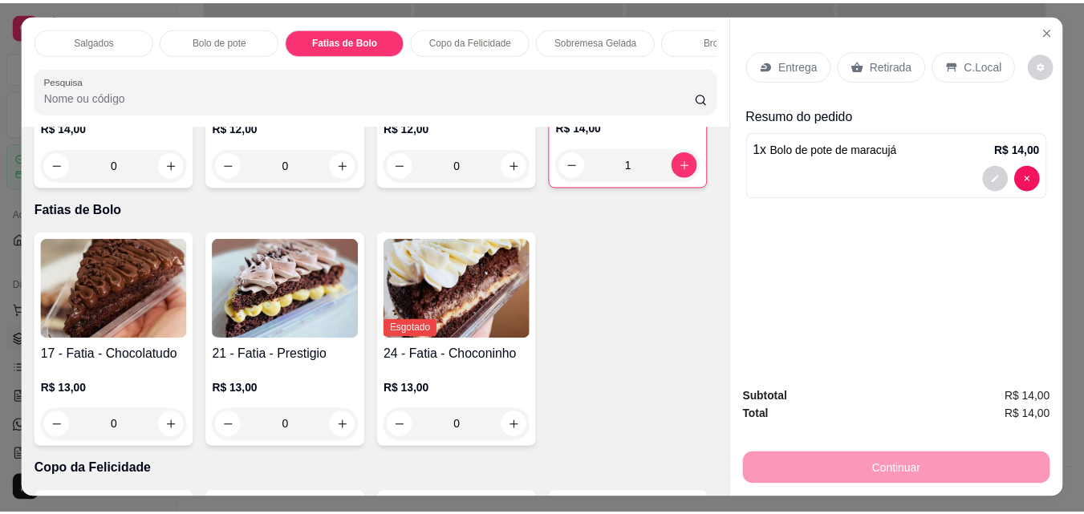
scroll to position [0, 0]
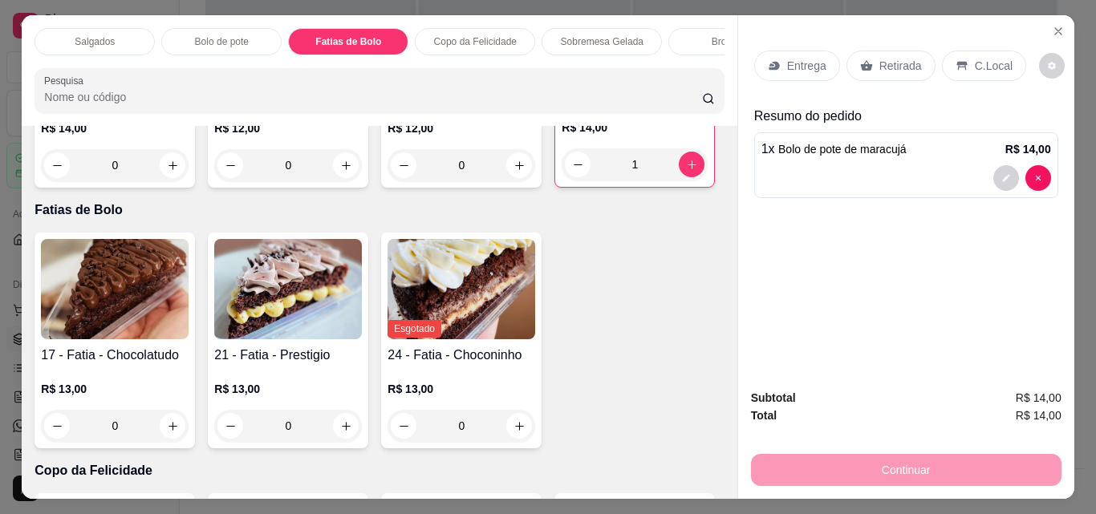
click at [890, 58] on p "Retirada" at bounding box center [900, 66] width 43 height 16
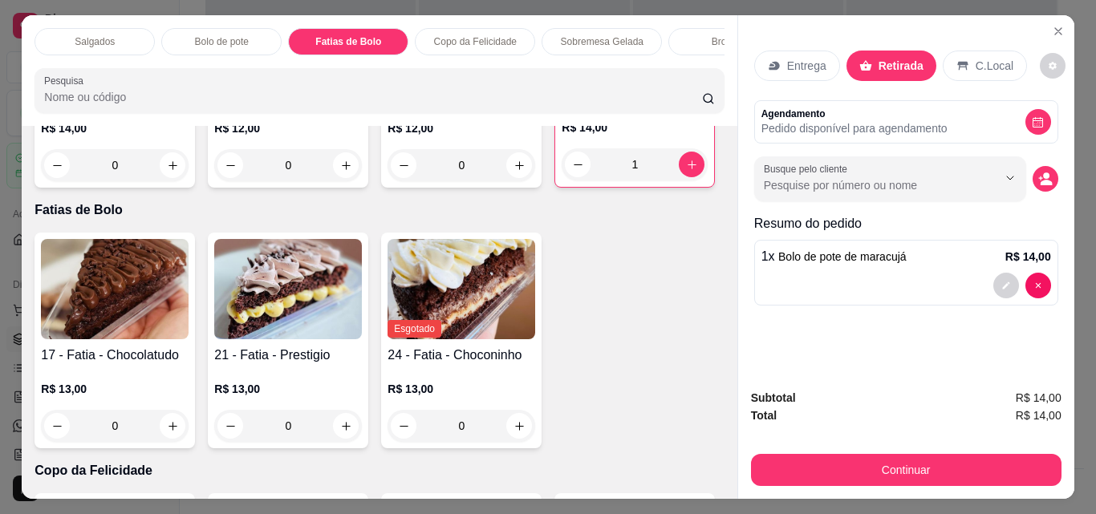
drag, startPoint x: 965, startPoint y: 444, endPoint x: 970, endPoint y: 453, distance: 10.8
click at [965, 450] on div "Continuar" at bounding box center [906, 468] width 310 height 36
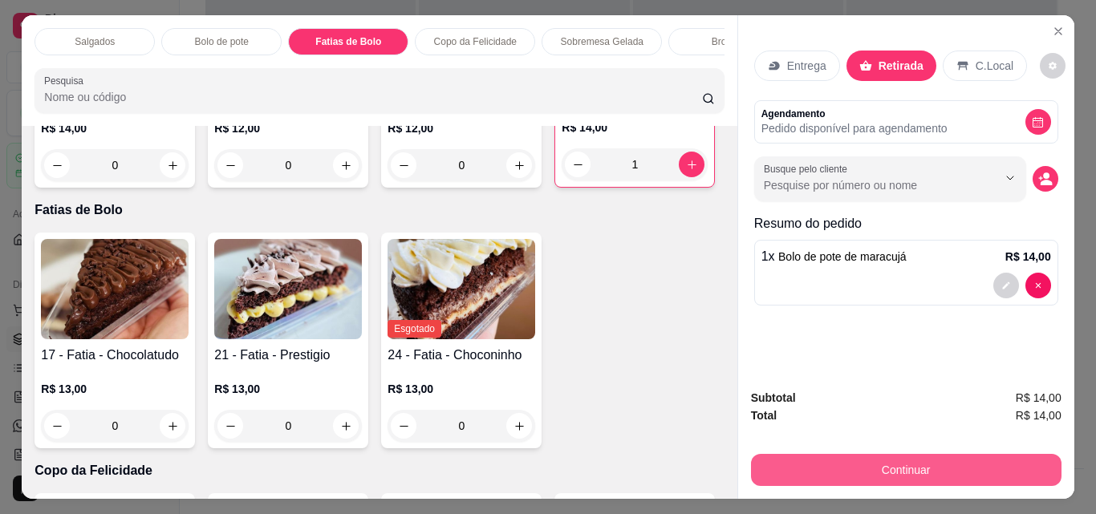
click at [927, 475] on button "Continuar" at bounding box center [906, 470] width 310 height 32
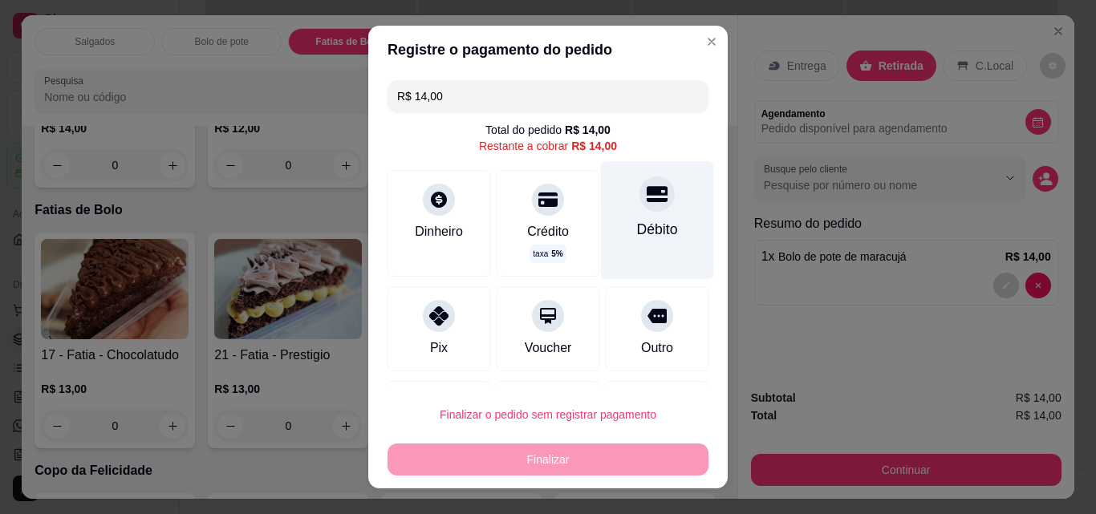
click at [645, 219] on div "Débito" at bounding box center [657, 229] width 41 height 21
type input "R$ 0,00"
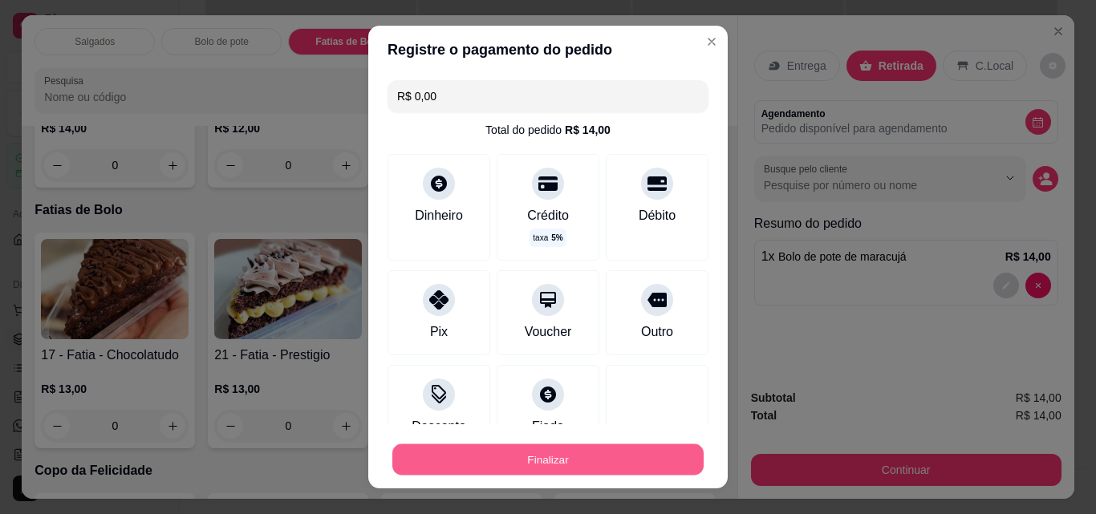
click at [555, 471] on button "Finalizar" at bounding box center [547, 459] width 311 height 31
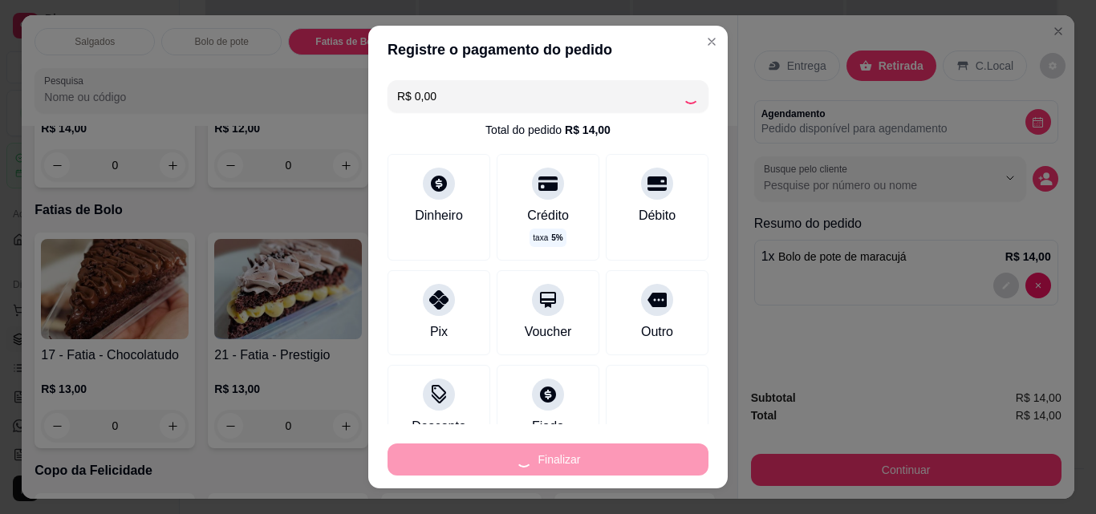
type input "0"
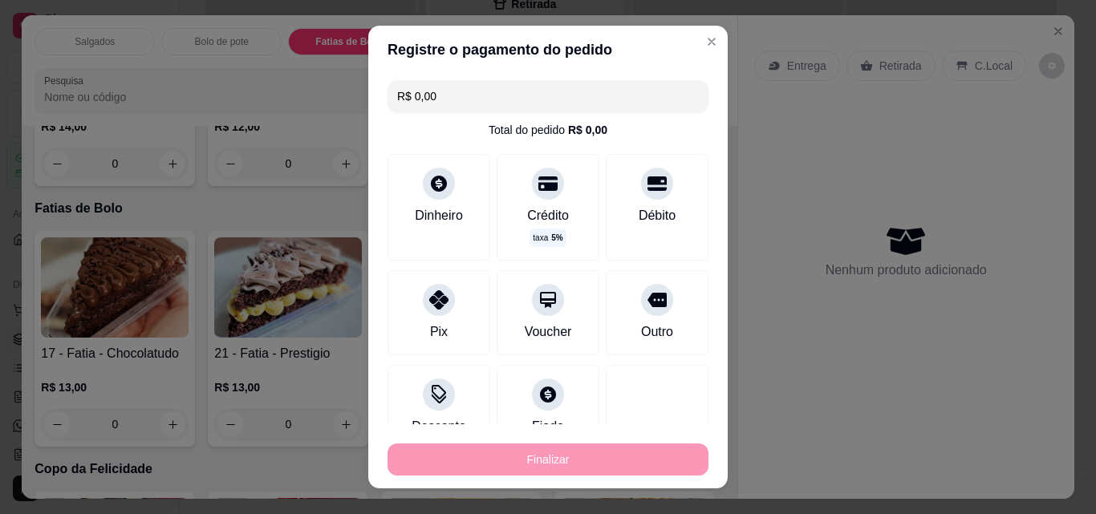
type input "-R$ 14,00"
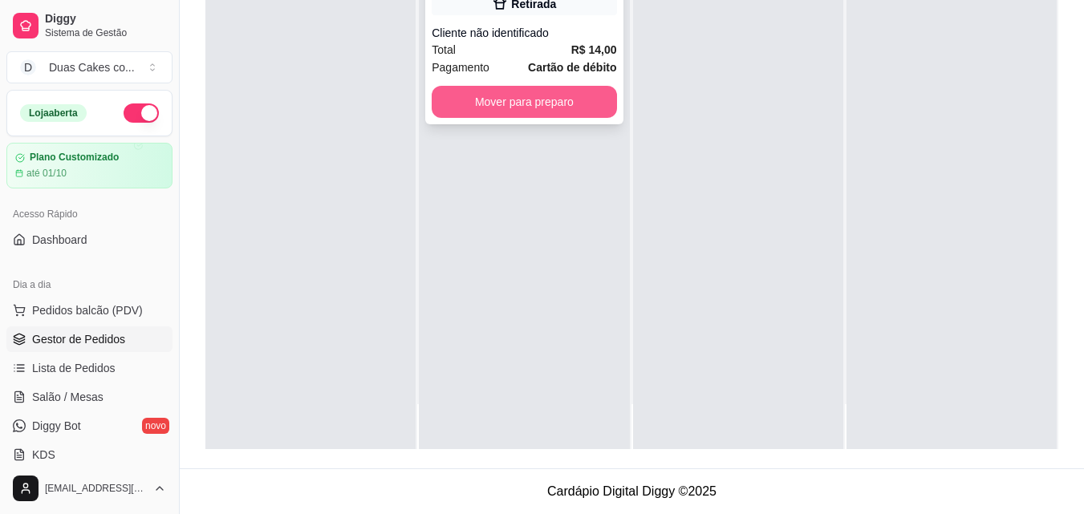
click at [550, 103] on button "Mover para preparo" at bounding box center [524, 102] width 185 height 32
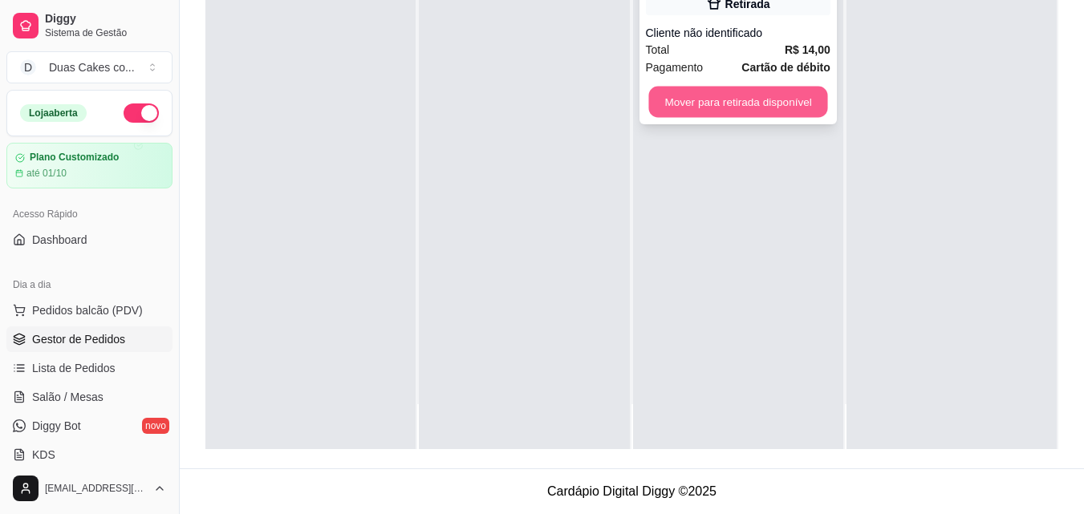
click at [782, 100] on button "Mover para retirada disponível" at bounding box center [737, 102] width 179 height 31
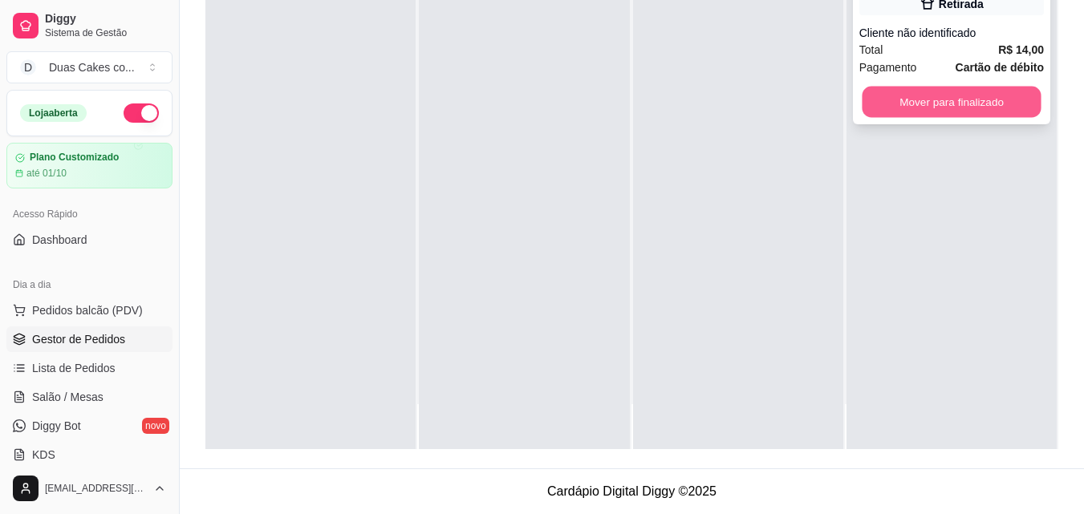
click at [949, 112] on button "Mover para finalizado" at bounding box center [951, 102] width 179 height 31
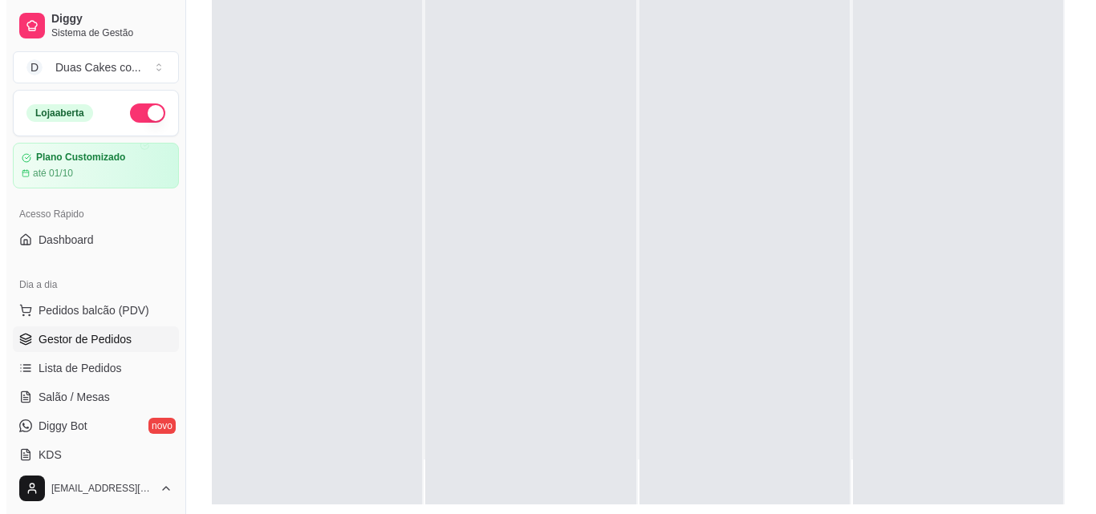
scroll to position [164, 0]
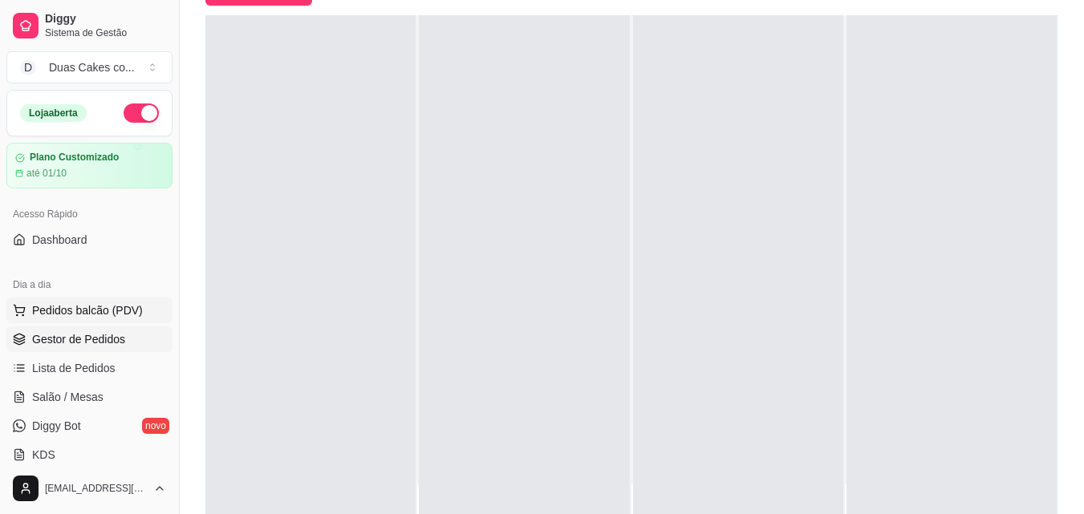
click at [96, 310] on span "Pedidos balcão (PDV)" at bounding box center [87, 310] width 111 height 16
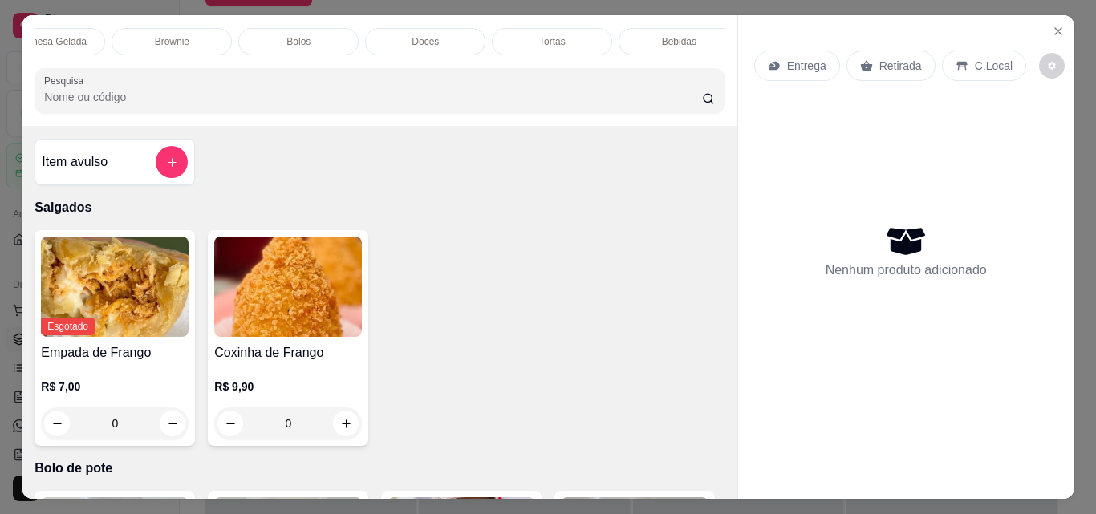
scroll to position [0, 572]
click at [525, 28] on div "Tortas" at bounding box center [536, 41] width 120 height 27
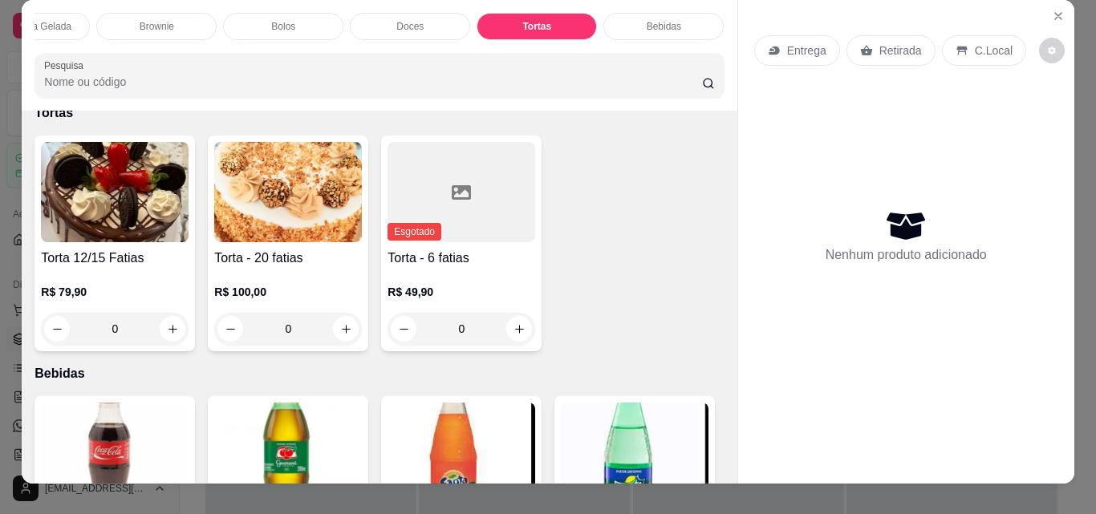
scroll to position [0, 0]
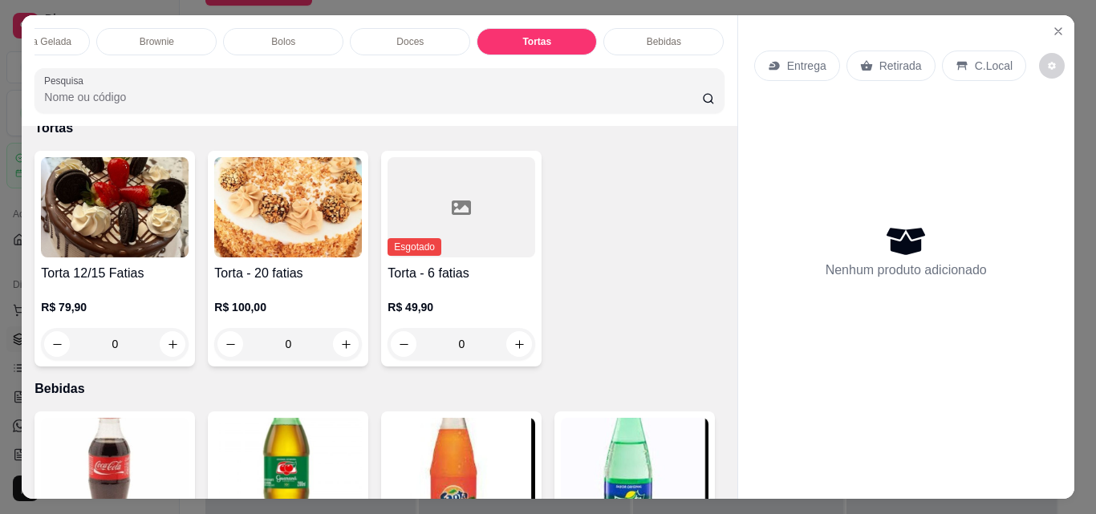
click at [302, 42] on div "Bolos" at bounding box center [283, 41] width 120 height 27
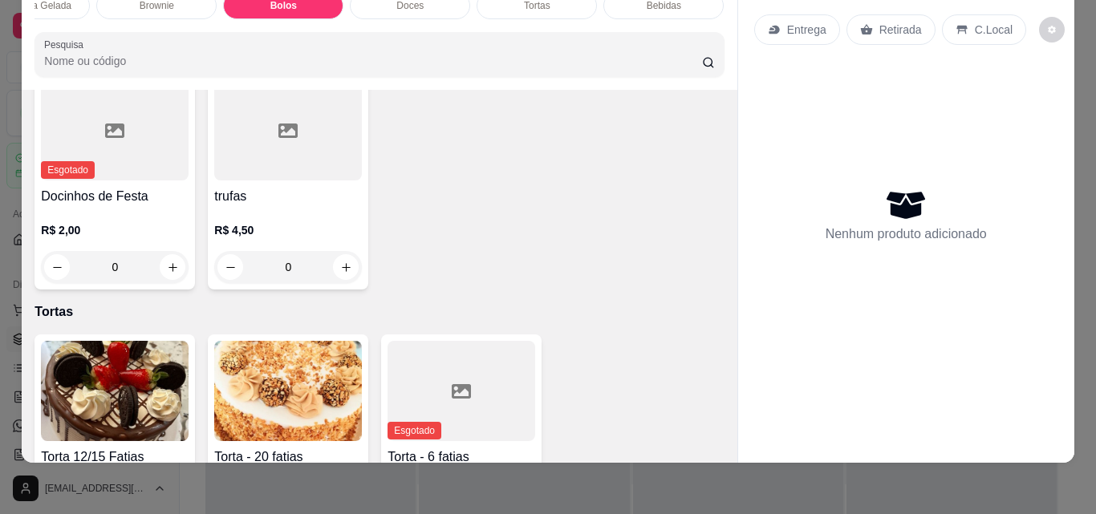
scroll to position [2876, 0]
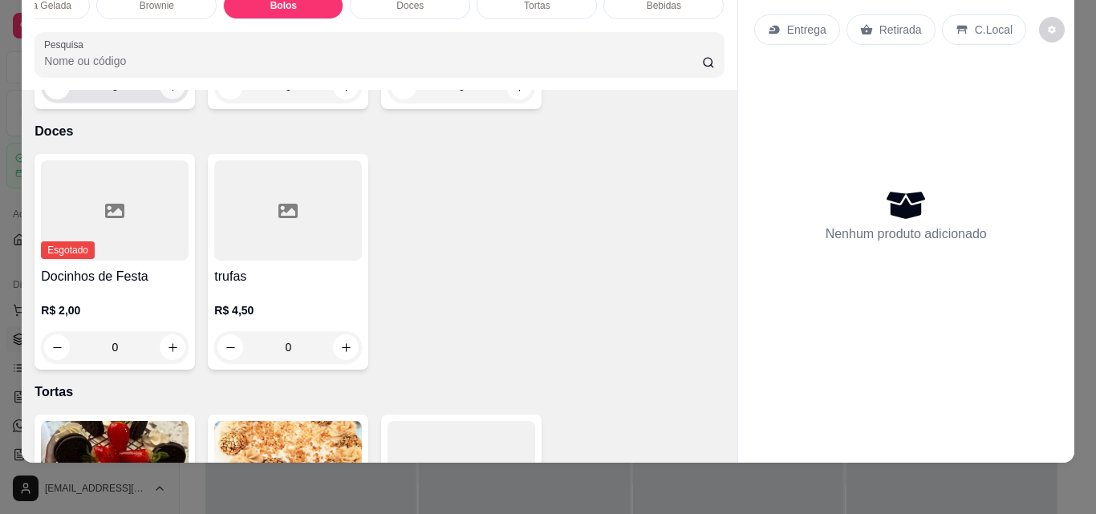
click at [167, 93] on icon "increase-product-quantity" at bounding box center [173, 87] width 12 height 12
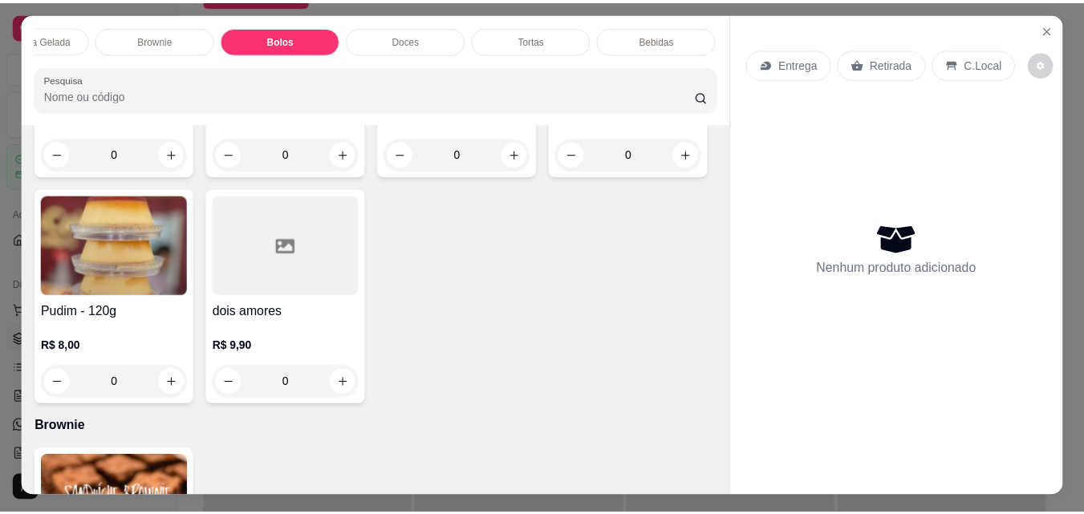
scroll to position [0, 0]
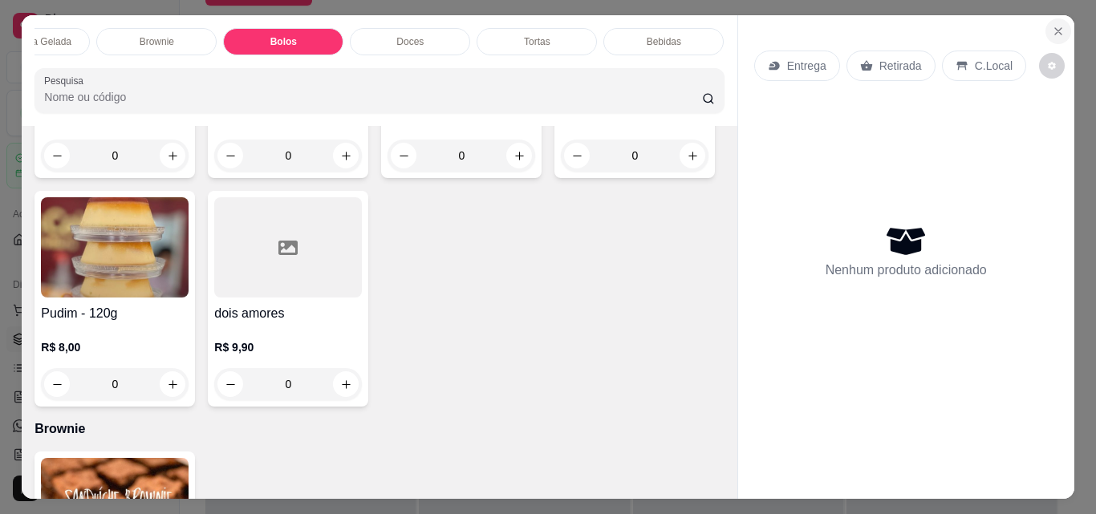
click at [1052, 26] on icon "Close" at bounding box center [1058, 31] width 13 height 13
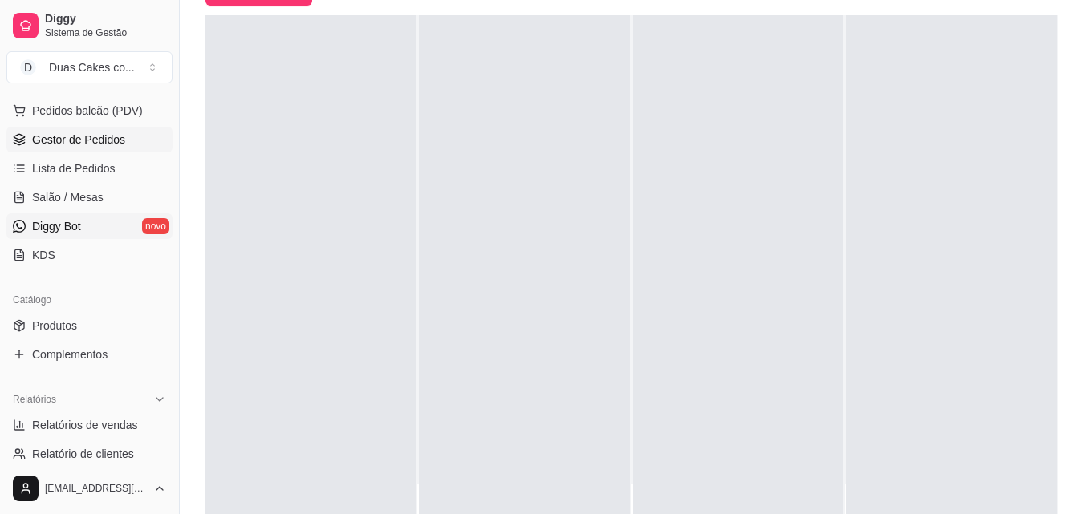
scroll to position [241, 0]
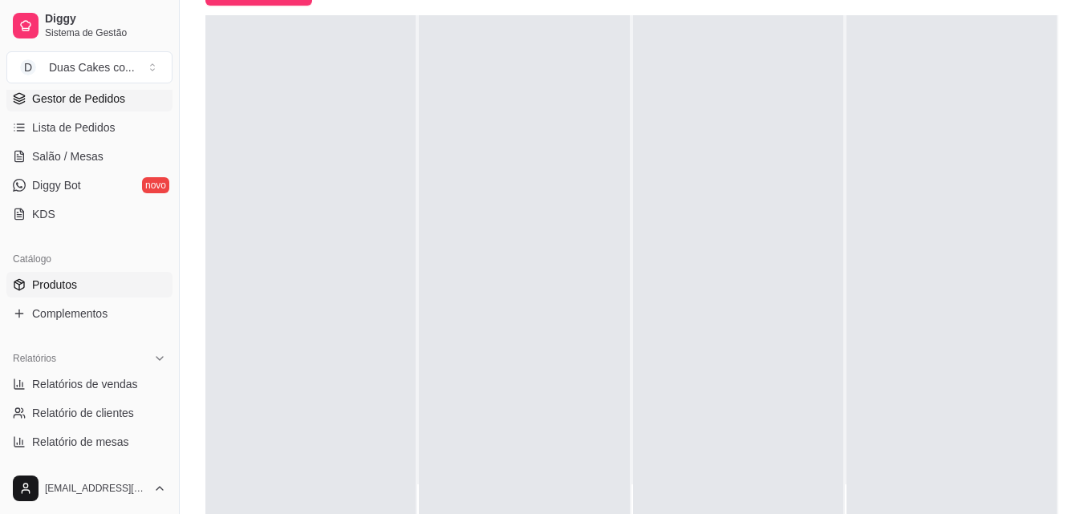
click at [50, 285] on span "Produtos" at bounding box center [54, 285] width 45 height 16
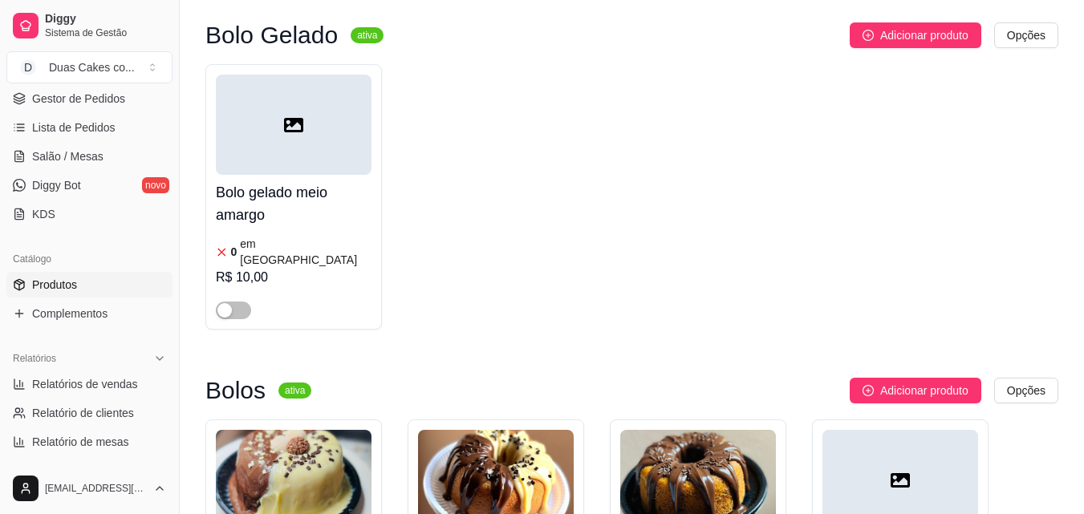
scroll to position [4893, 0]
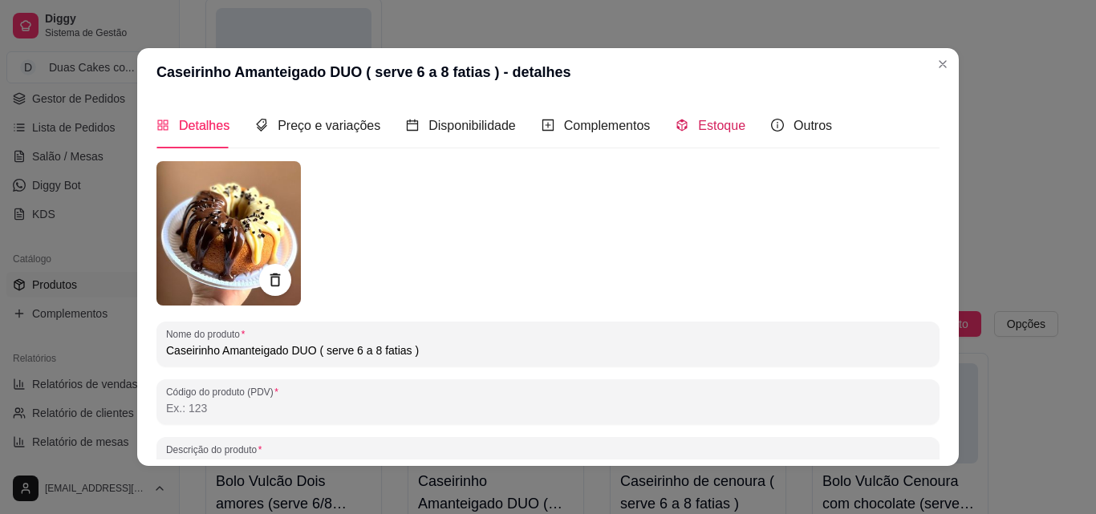
click at [706, 123] on span "Estoque" at bounding box center [721, 126] width 47 height 14
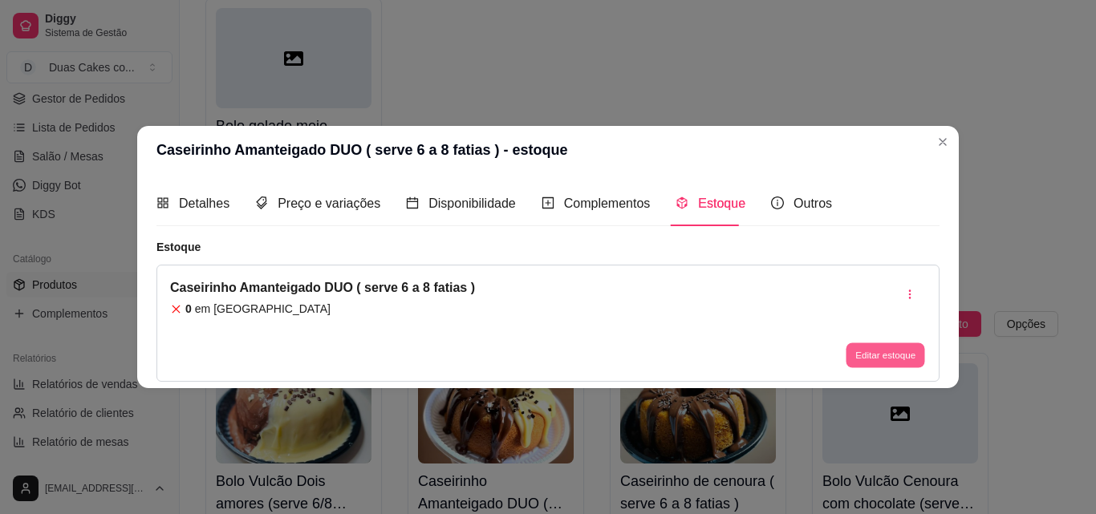
click at [866, 358] on button "Editar estoque" at bounding box center [885, 355] width 79 height 25
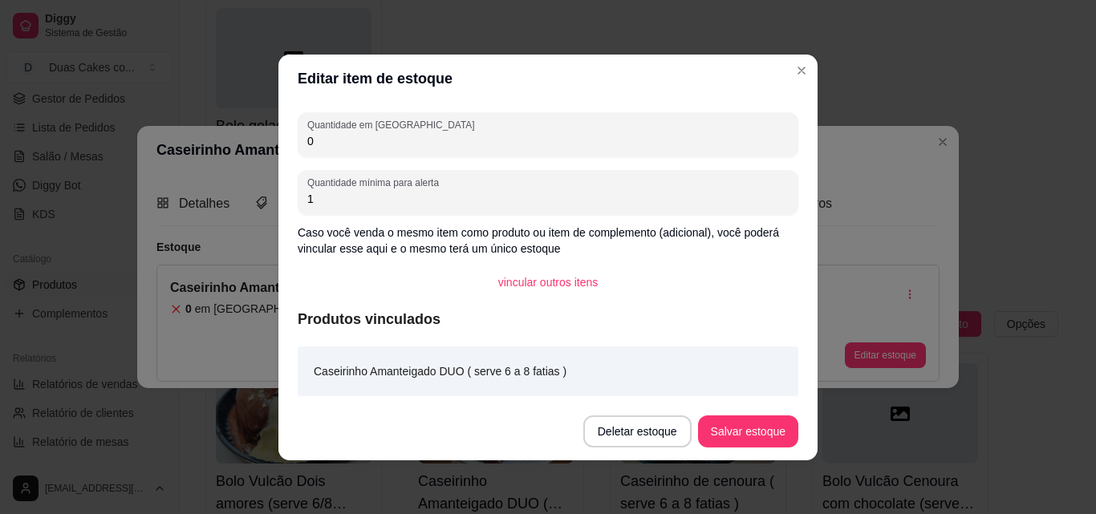
click at [321, 141] on input "0" at bounding box center [547, 141] width 481 height 16
type input "1"
click at [765, 425] on button "Salvar estoque" at bounding box center [748, 432] width 100 height 32
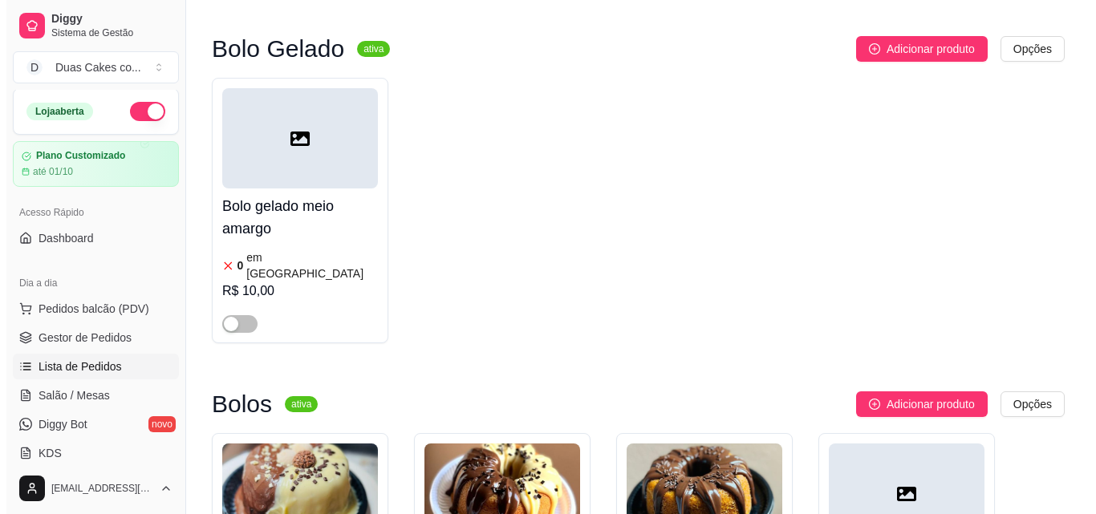
scroll to position [0, 0]
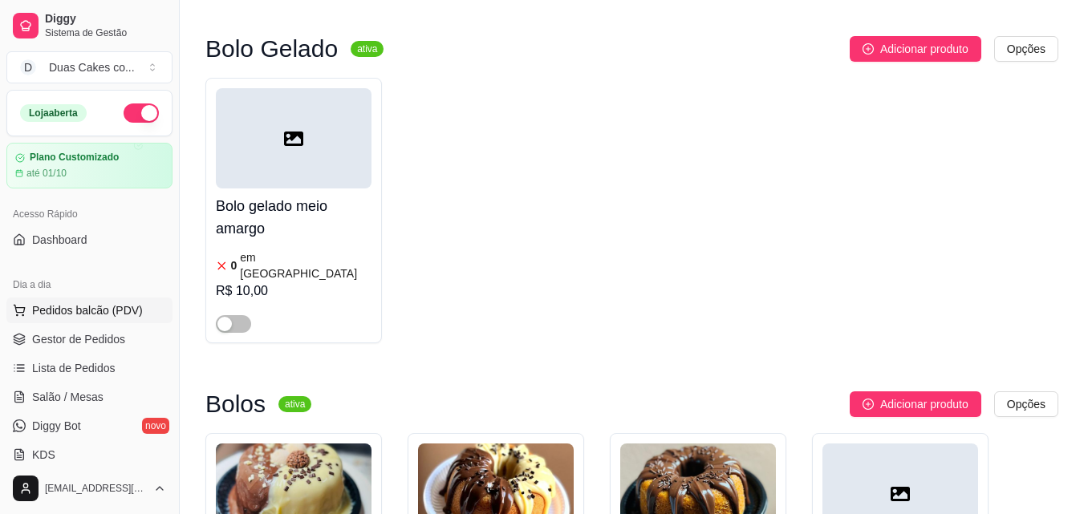
click at [67, 306] on span "Pedidos balcão (PDV)" at bounding box center [87, 310] width 111 height 16
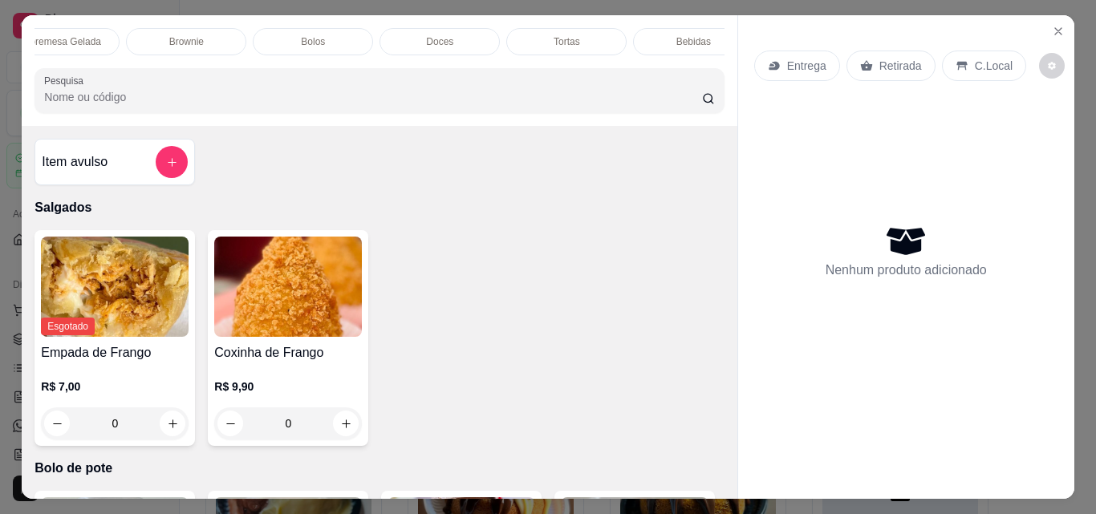
scroll to position [0, 572]
click at [290, 33] on div "Bolos" at bounding box center [283, 41] width 120 height 27
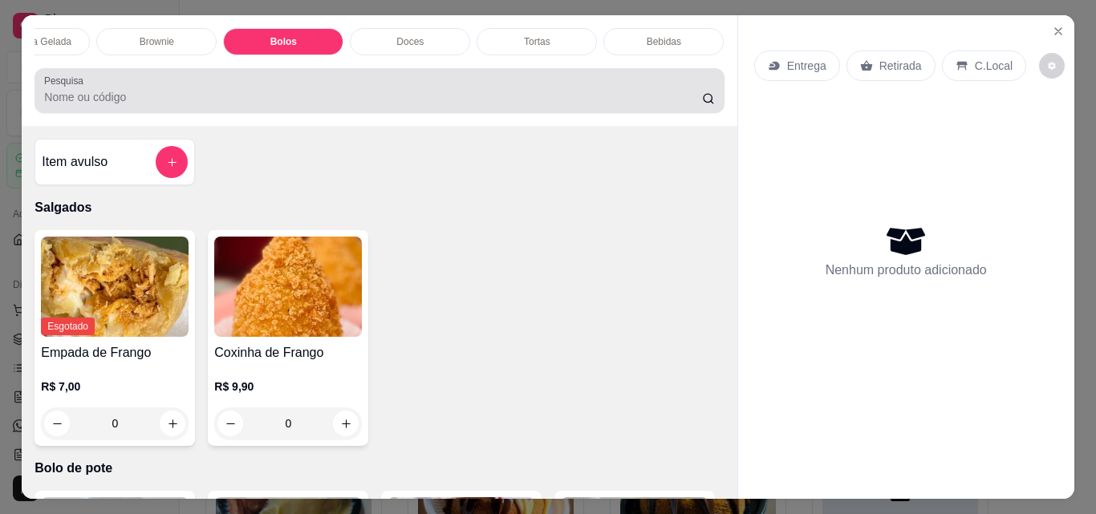
scroll to position [42, 0]
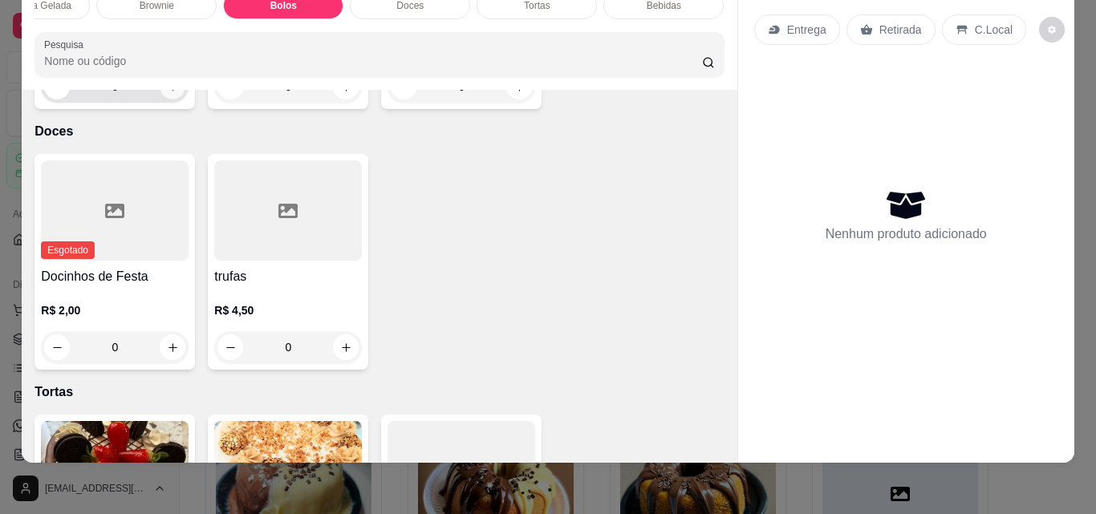
click at [167, 93] on icon "increase-product-quantity" at bounding box center [173, 87] width 12 height 12
type input "1"
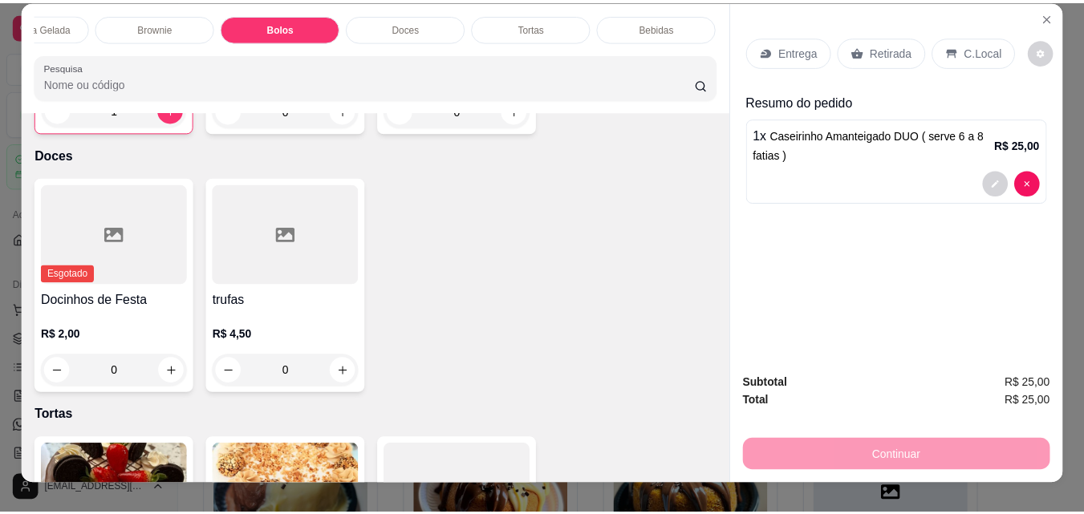
scroll to position [0, 0]
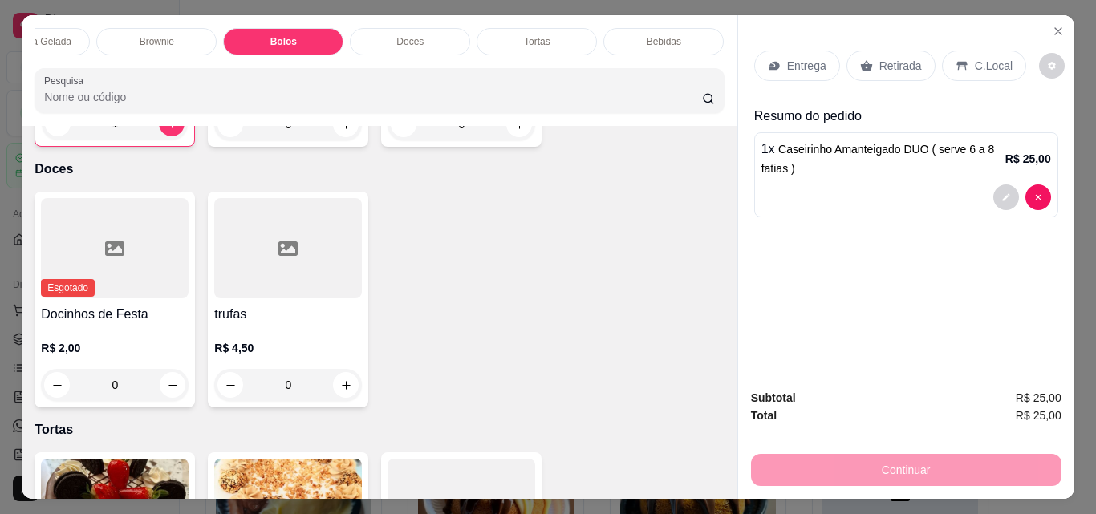
click at [879, 61] on p "Retirada" at bounding box center [900, 66] width 43 height 16
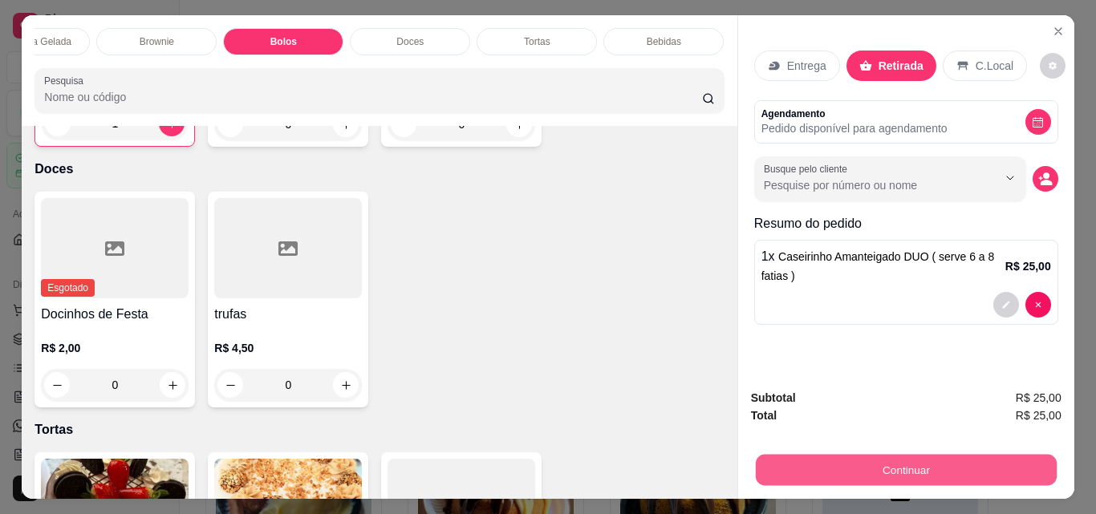
click at [935, 469] on button "Continuar" at bounding box center [905, 469] width 301 height 31
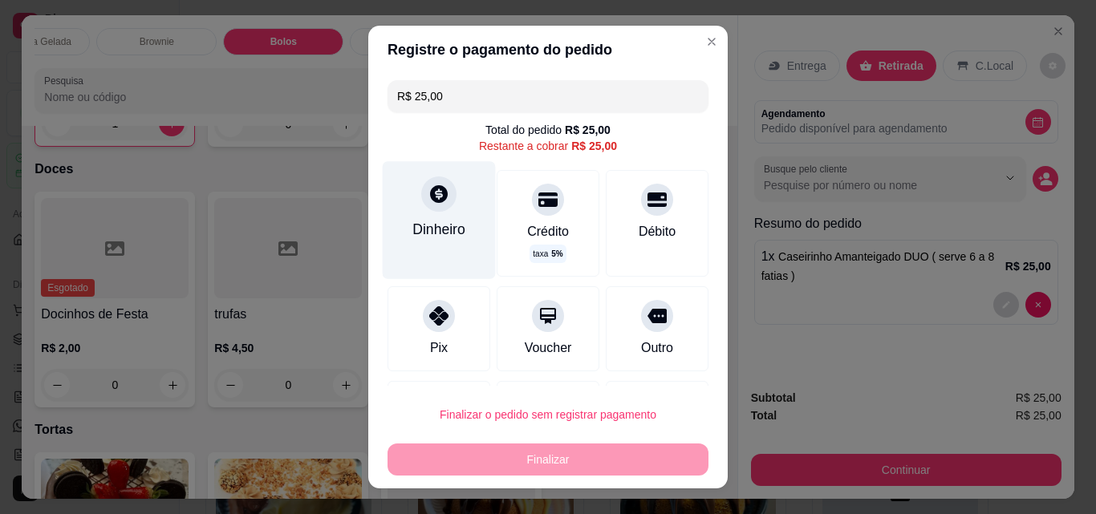
click at [428, 215] on div "Dinheiro" at bounding box center [439, 219] width 113 height 117
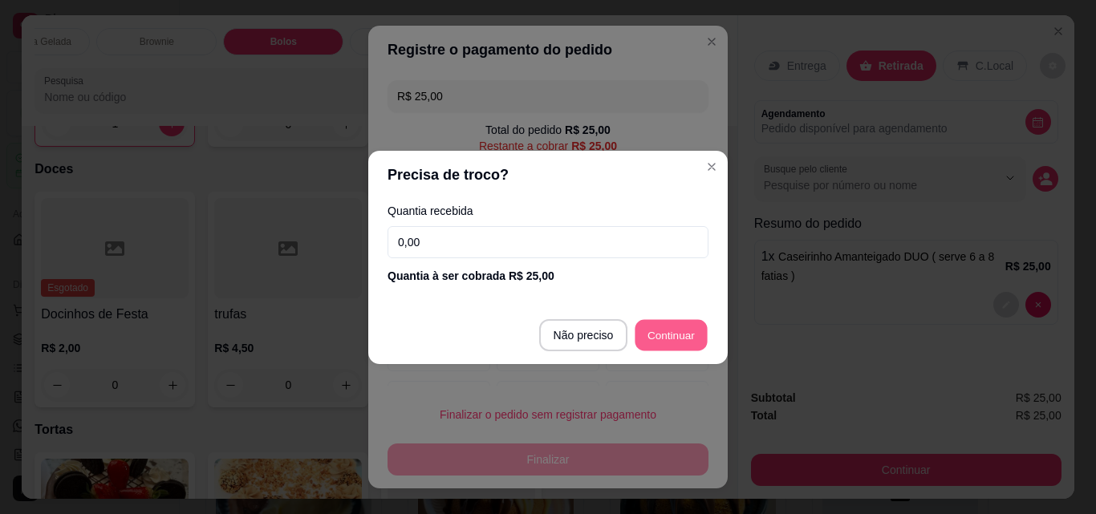
type input "R$ 0,00"
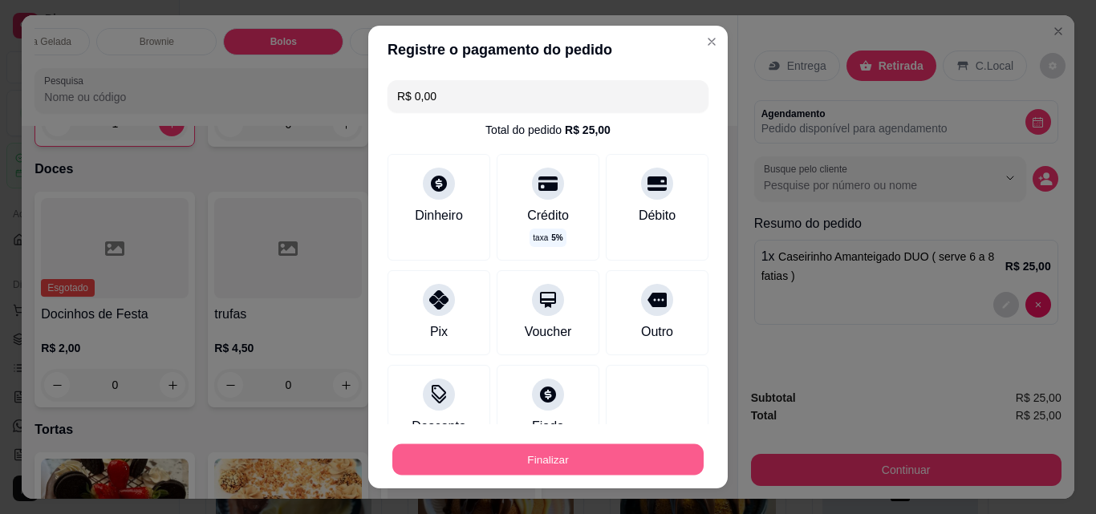
click at [567, 468] on button "Finalizar" at bounding box center [547, 459] width 311 height 31
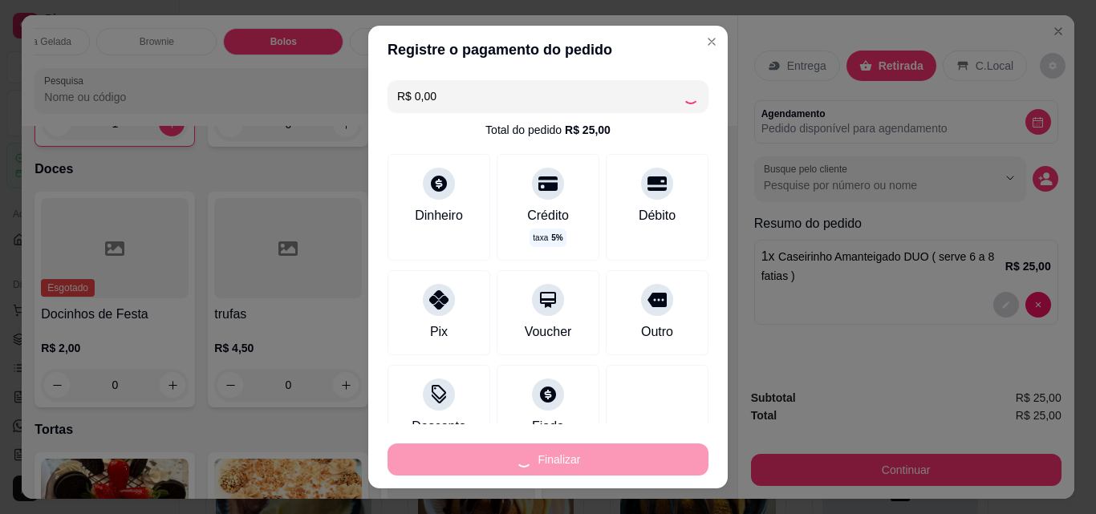
type input "0"
type input "-R$ 25,00"
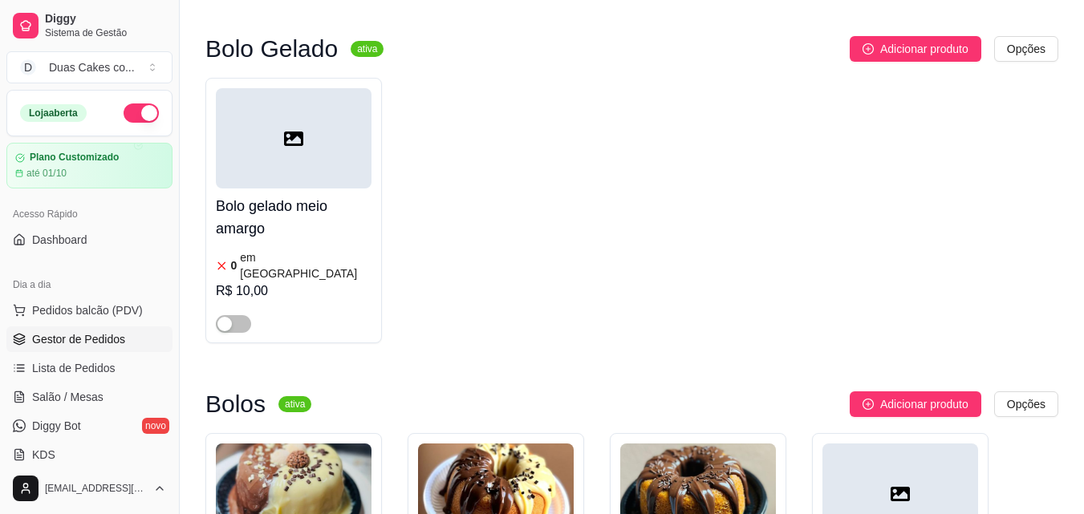
click at [57, 334] on span "Gestor de Pedidos" at bounding box center [78, 339] width 93 height 16
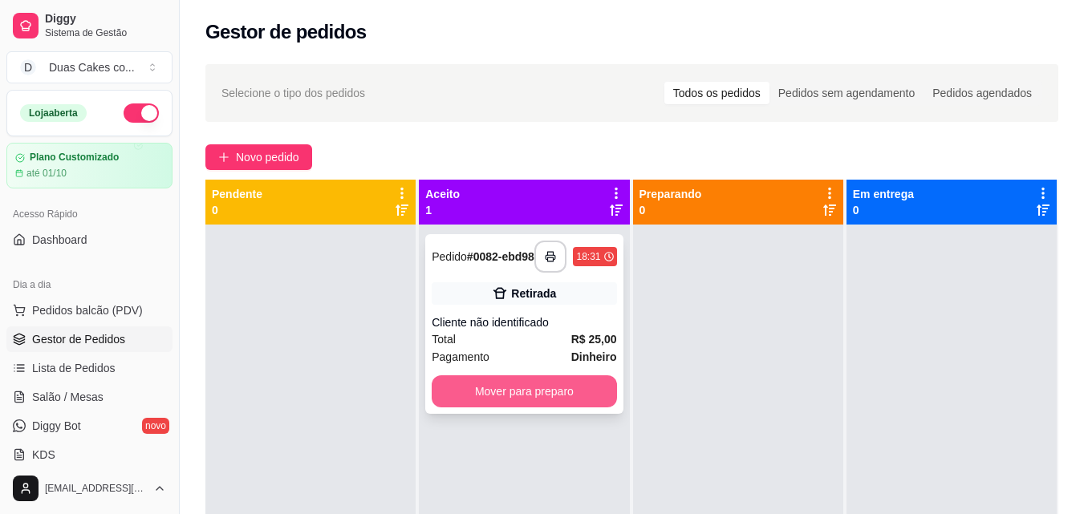
click at [547, 402] on button "Mover para preparo" at bounding box center [524, 391] width 185 height 32
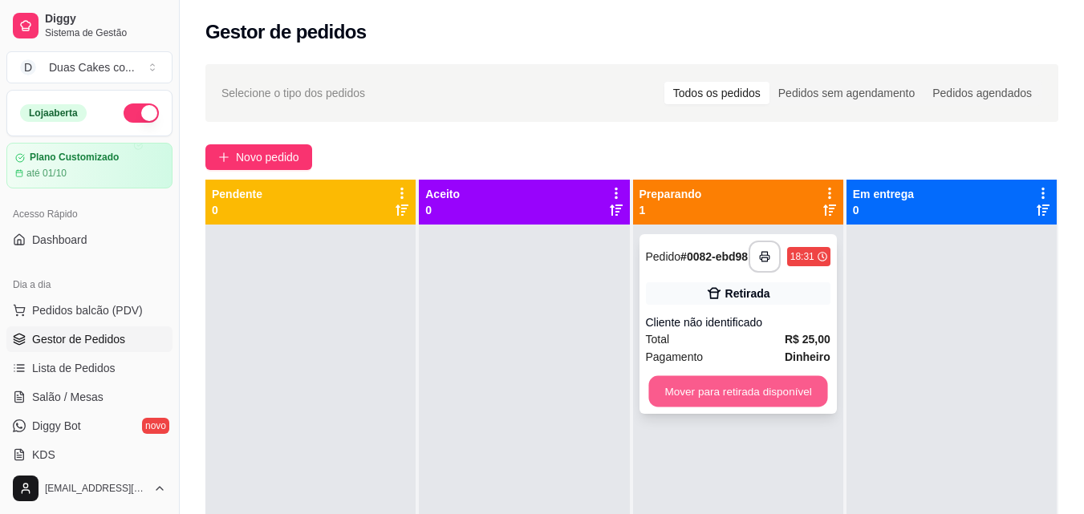
click at [724, 396] on button "Mover para retirada disponível" at bounding box center [737, 391] width 179 height 31
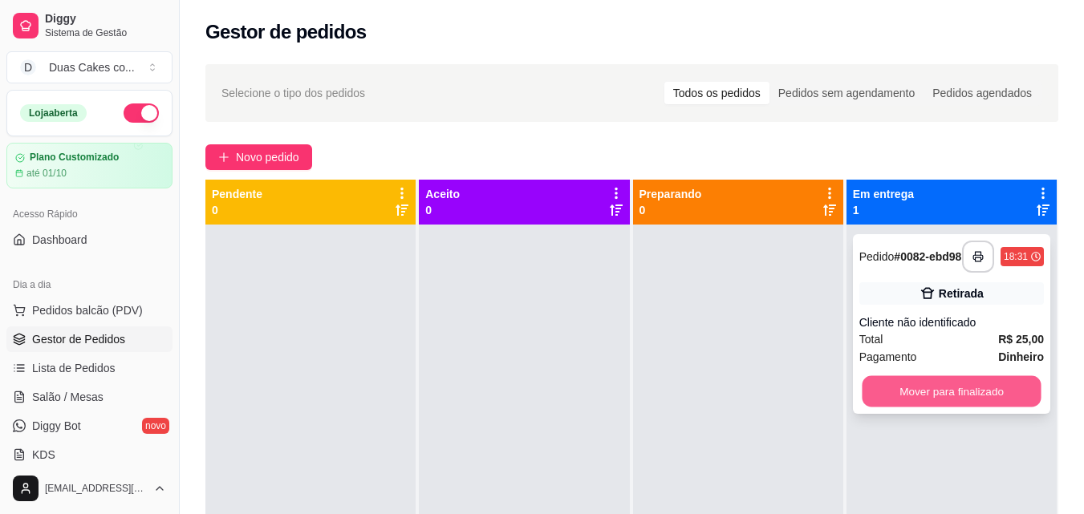
click at [962, 403] on button "Mover para finalizado" at bounding box center [951, 391] width 179 height 31
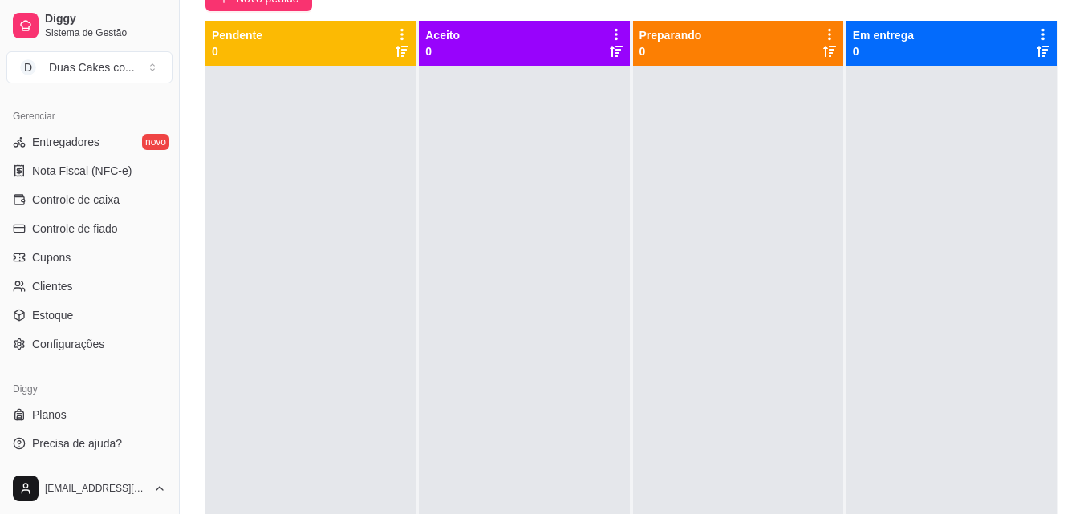
scroll to position [160, 0]
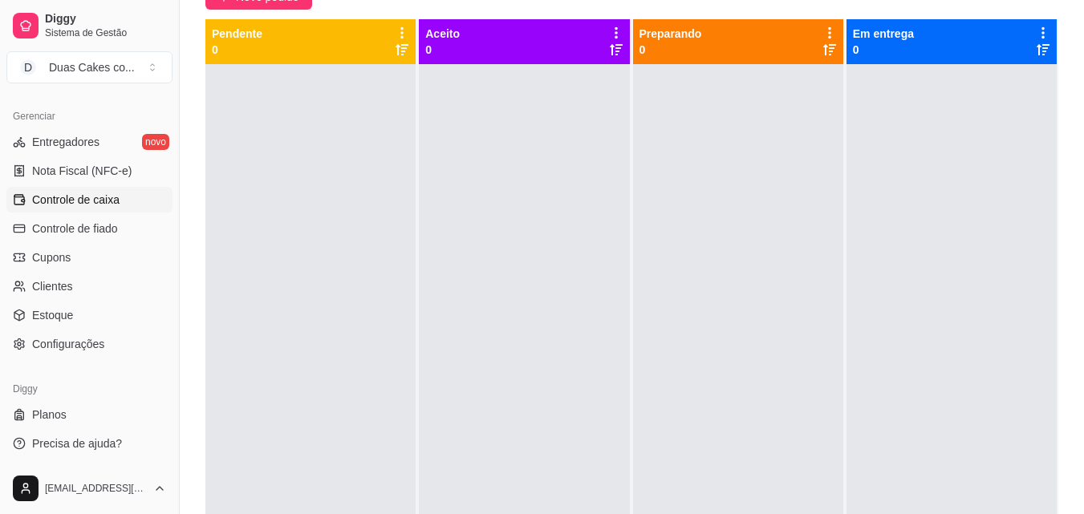
click at [85, 194] on span "Controle de caixa" at bounding box center [75, 200] width 87 height 16
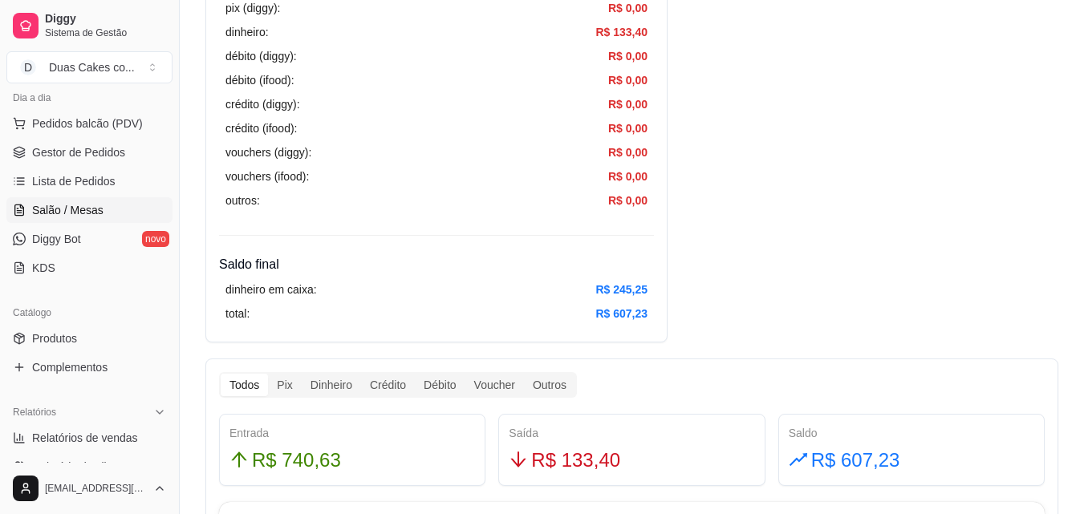
scroll to position [159, 0]
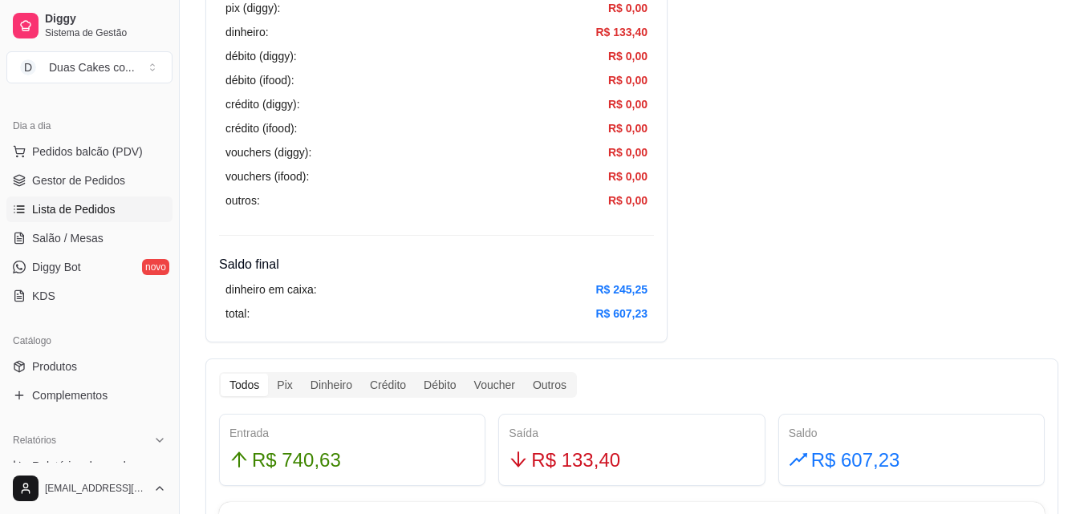
click at [72, 208] on span "Lista de Pedidos" at bounding box center [73, 209] width 83 height 16
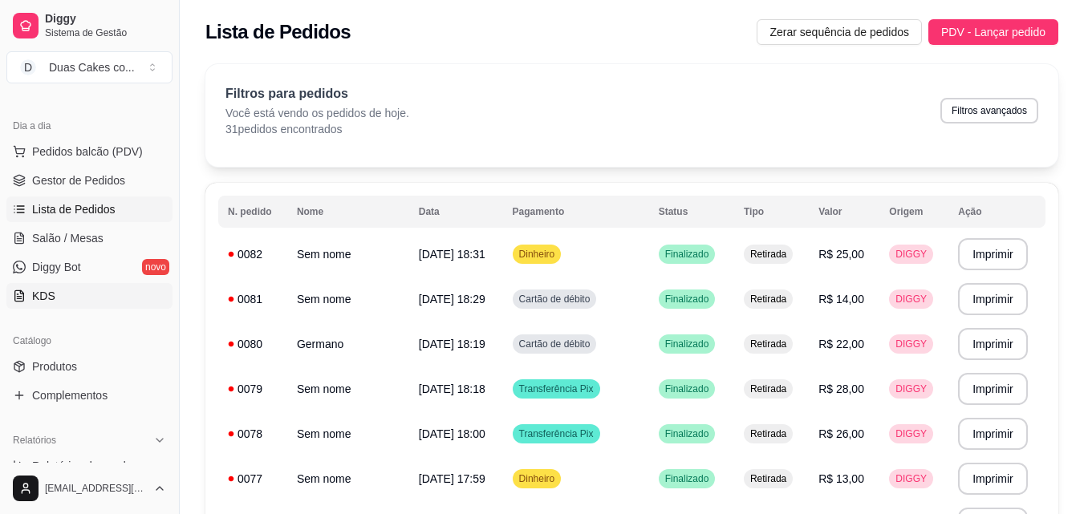
scroll to position [79, 0]
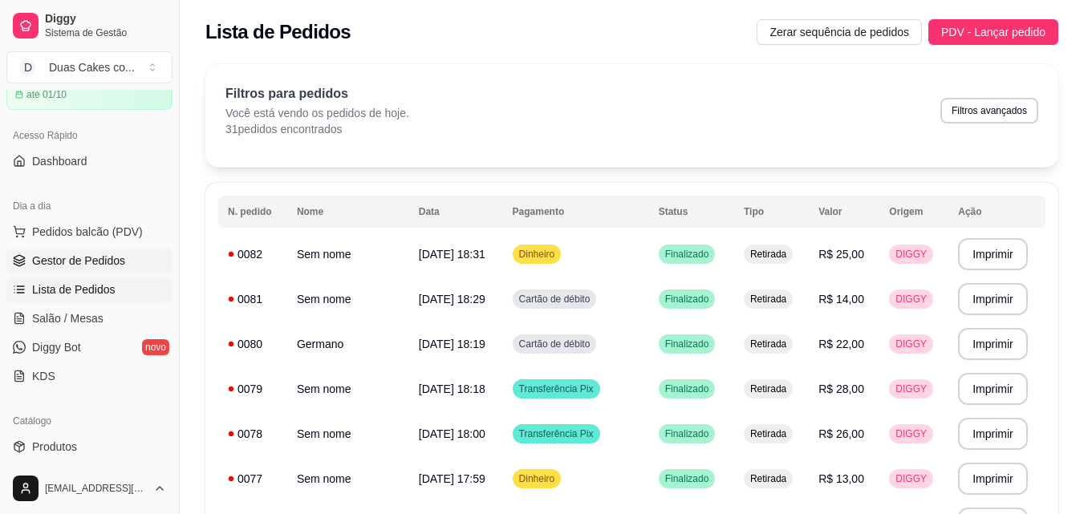
click at [94, 253] on span "Gestor de Pedidos" at bounding box center [78, 261] width 93 height 16
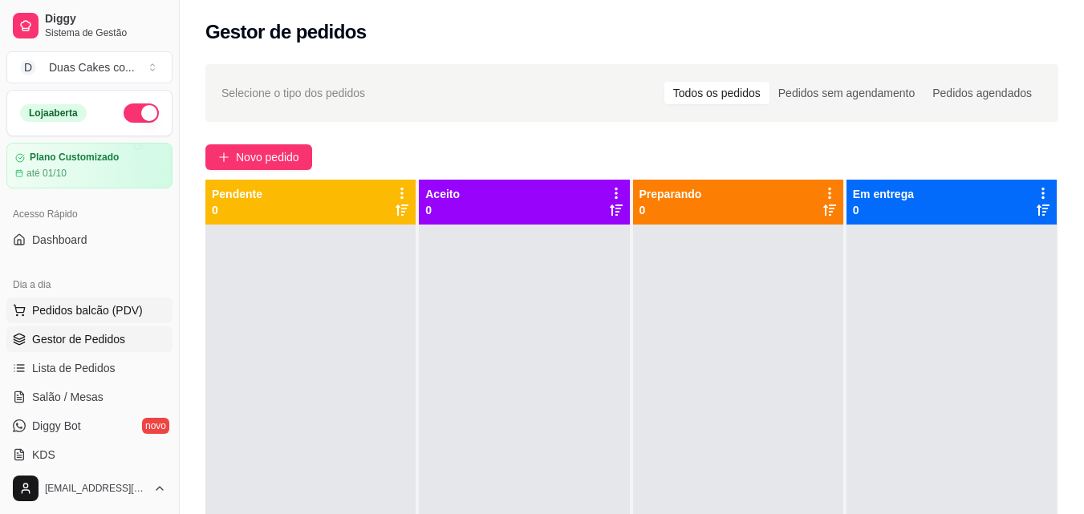
click at [76, 311] on span "Pedidos balcão (PDV)" at bounding box center [87, 310] width 111 height 16
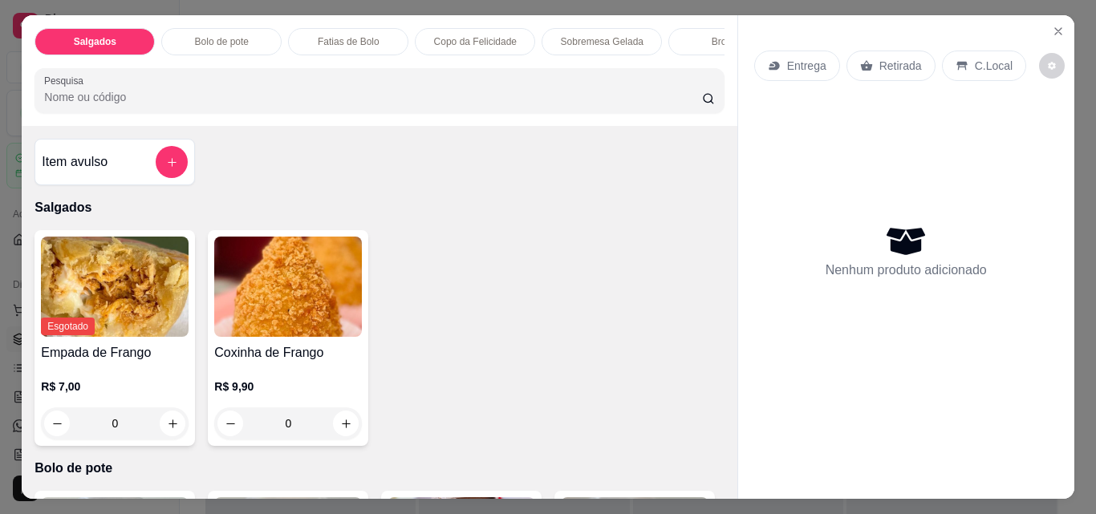
click at [360, 35] on p "Fatias de Bolo" at bounding box center [349, 41] width 62 height 13
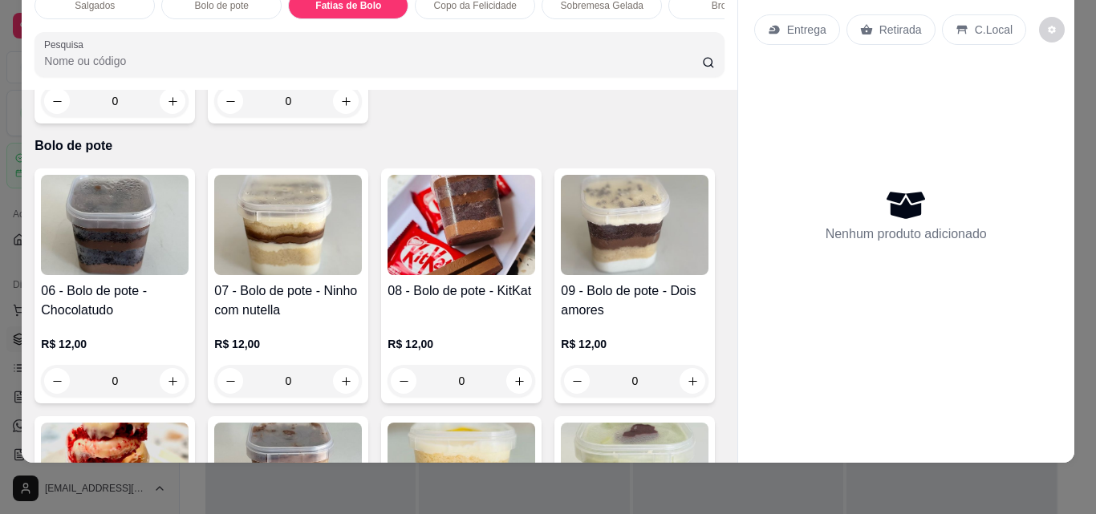
scroll to position [314, 0]
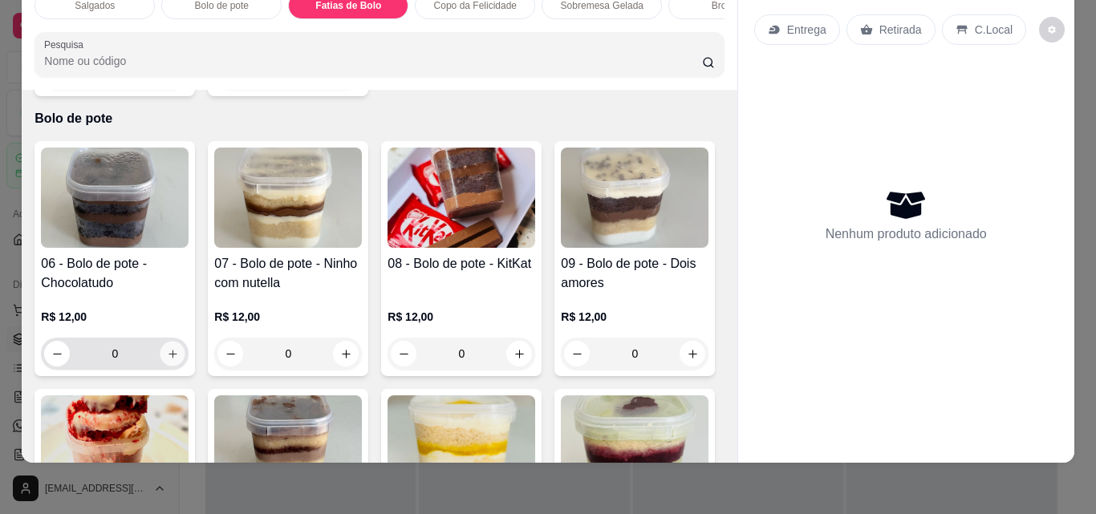
click at [160, 352] on button "increase-product-quantity" at bounding box center [172, 354] width 25 height 25
type input "1"
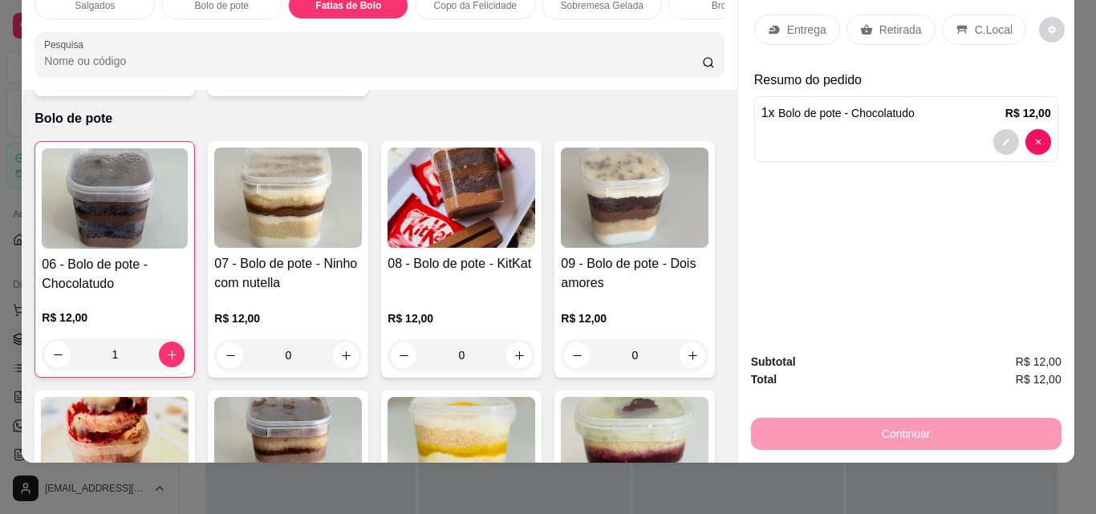
click at [893, 22] on p "Retirada" at bounding box center [900, 30] width 43 height 16
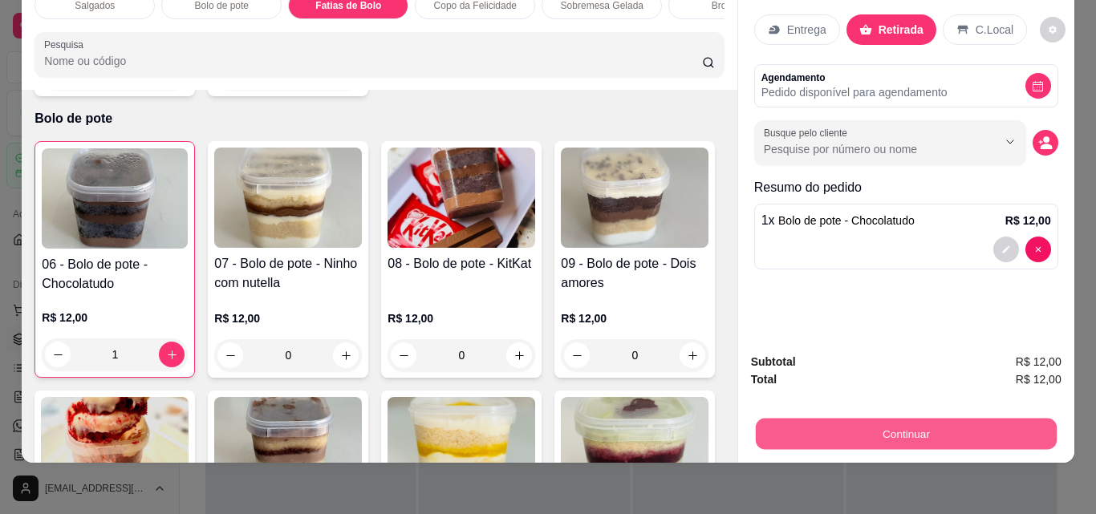
click at [934, 423] on button "Continuar" at bounding box center [905, 433] width 301 height 31
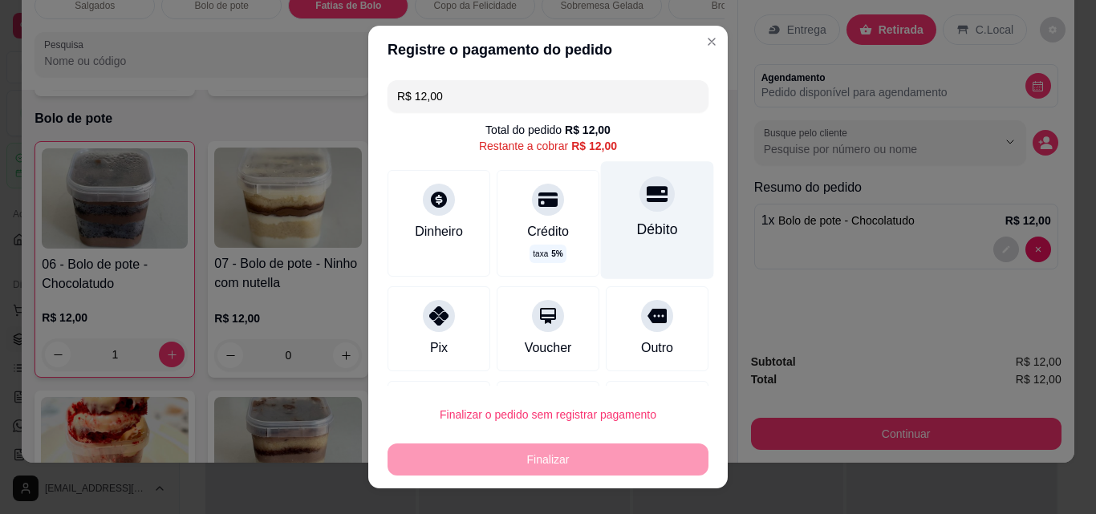
click at [651, 213] on div "Débito" at bounding box center [657, 219] width 113 height 117
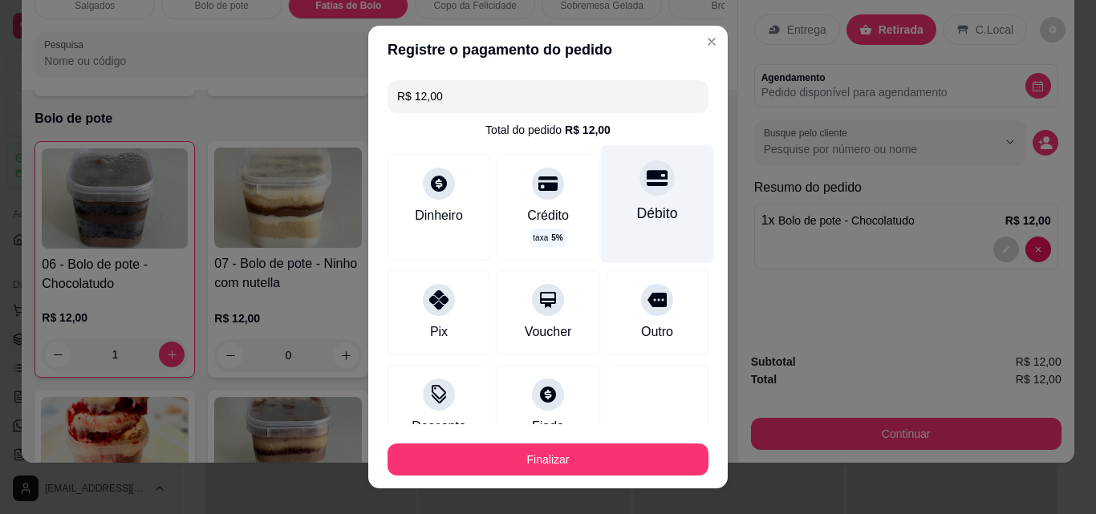
type input "R$ 0,00"
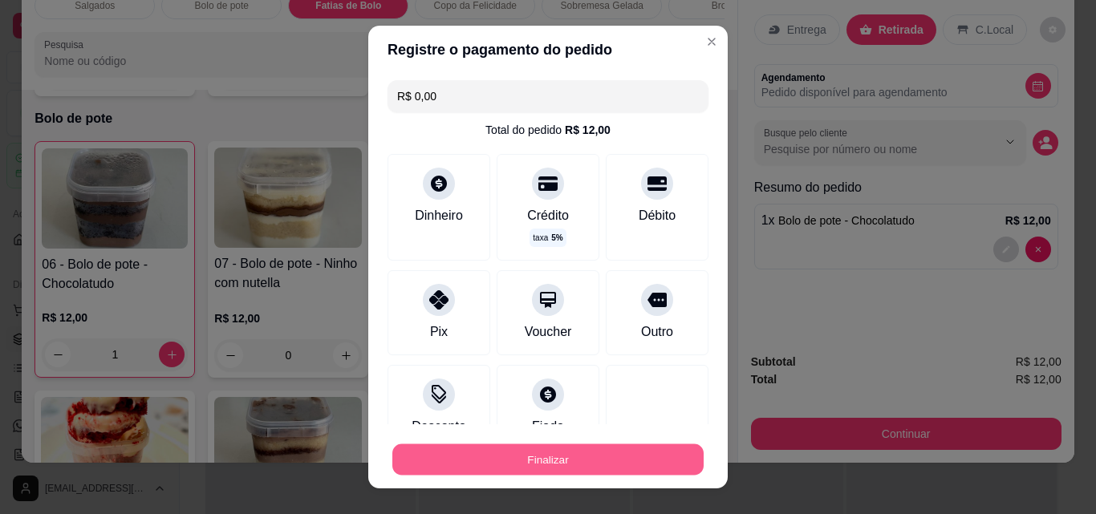
click at [552, 452] on button "Finalizar" at bounding box center [547, 459] width 311 height 31
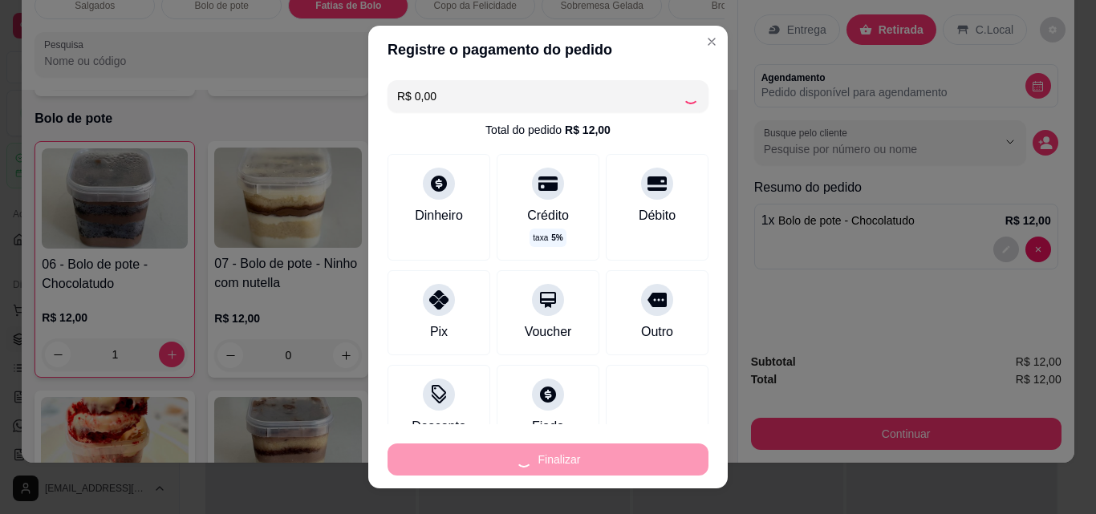
type input "0"
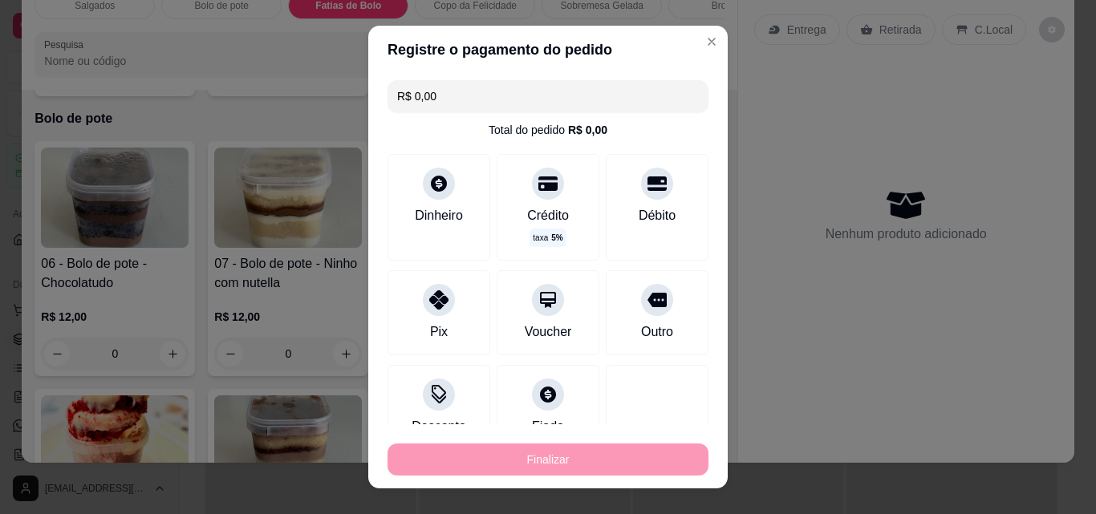
type input "-R$ 12,00"
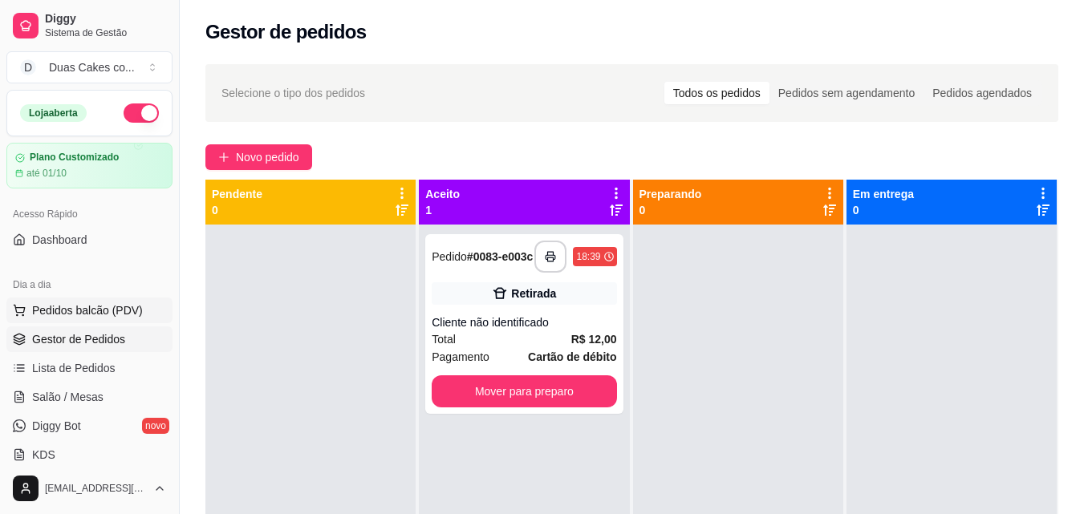
click at [91, 306] on span "Pedidos balcão (PDV)" at bounding box center [87, 310] width 111 height 16
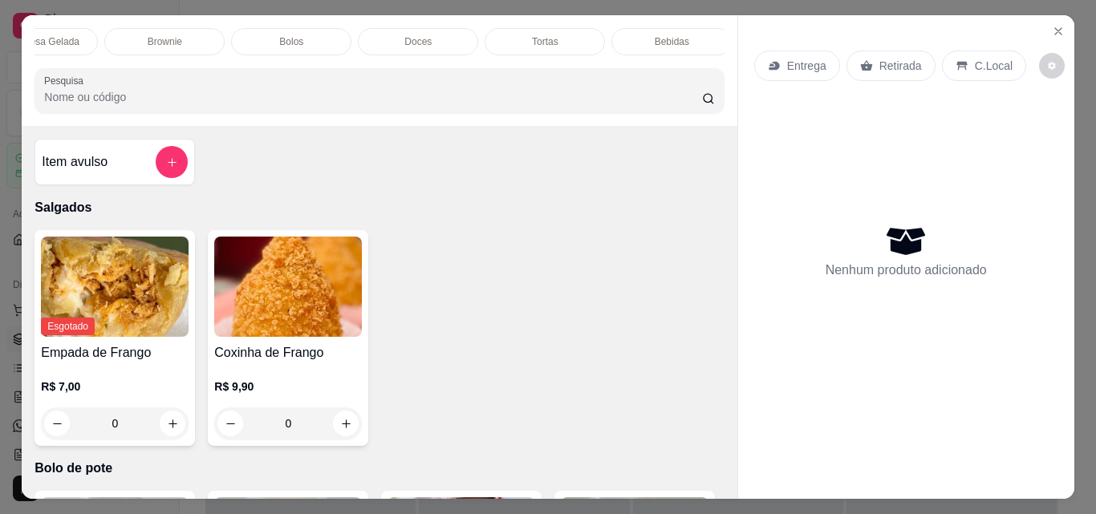
scroll to position [0, 572]
click at [281, 28] on div "Bolos" at bounding box center [283, 41] width 120 height 27
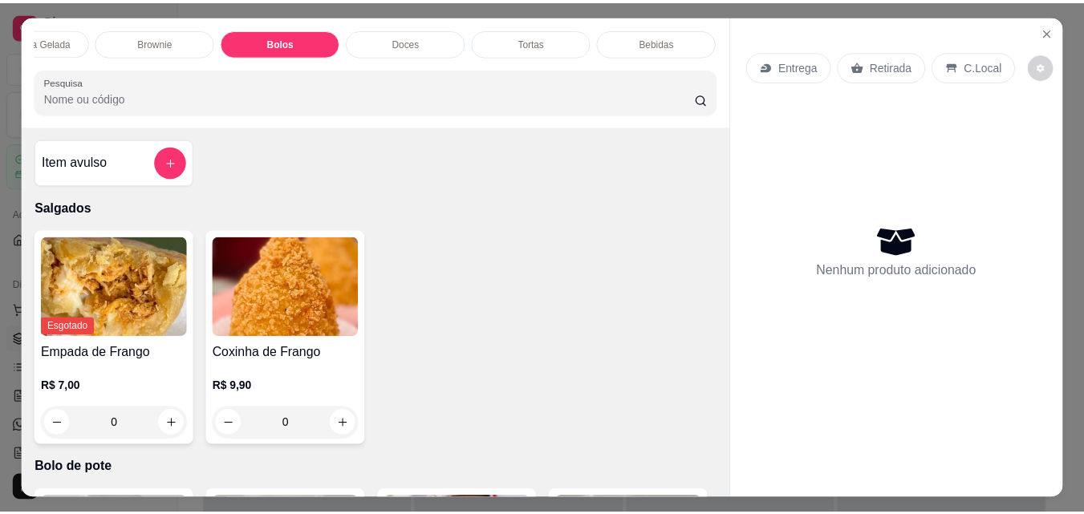
scroll to position [42, 0]
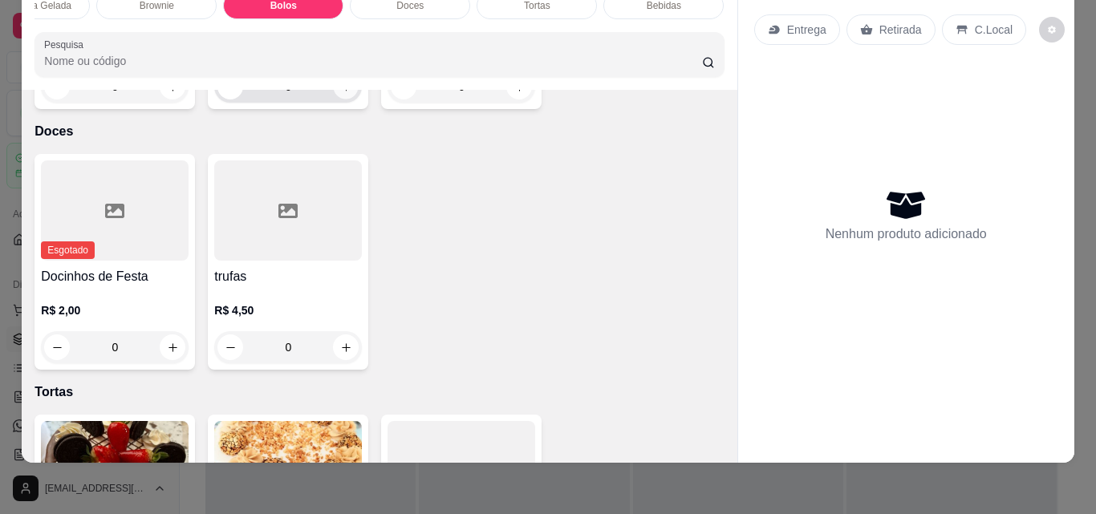
click at [342, 91] on icon "increase-product-quantity" at bounding box center [346, 87] width 8 height 8
type input "1"
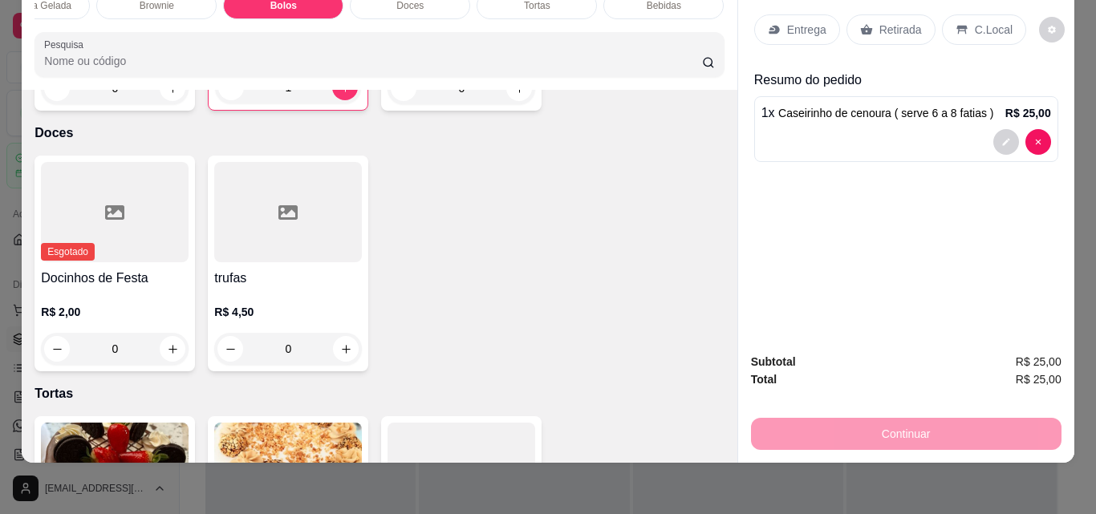
click at [893, 22] on p "Retirada" at bounding box center [900, 30] width 43 height 16
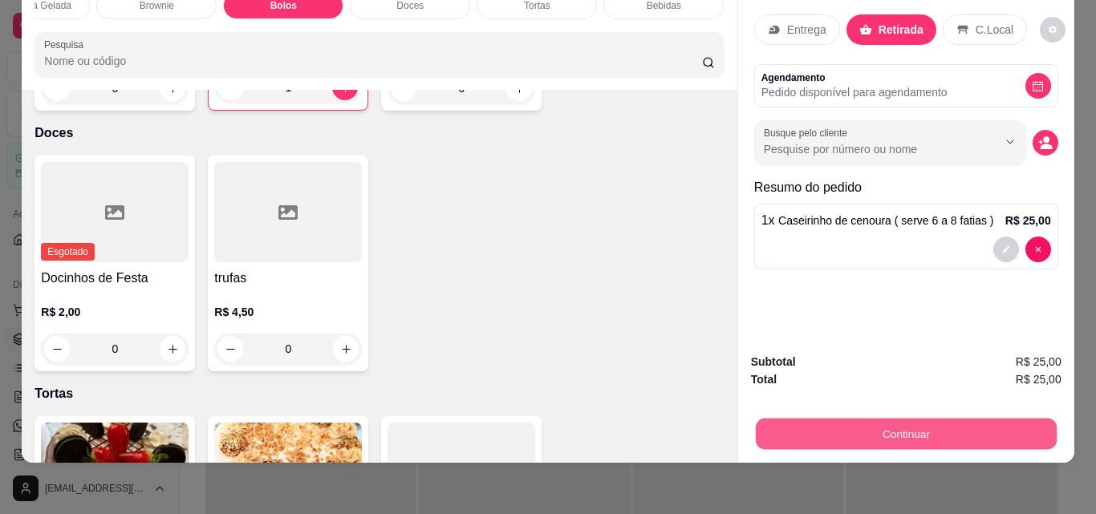
click at [910, 424] on button "Continuar" at bounding box center [905, 433] width 301 height 31
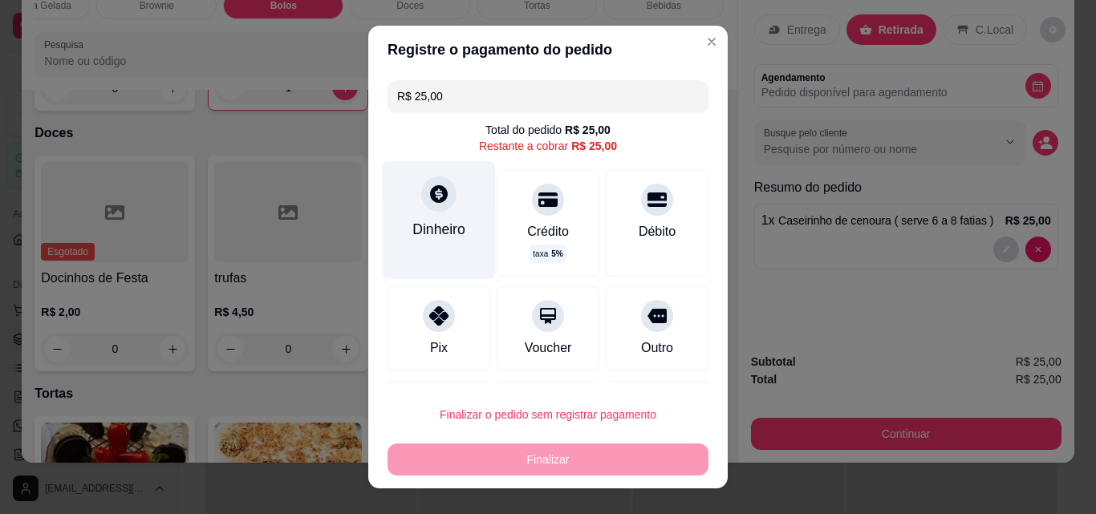
click at [442, 210] on div "Dinheiro" at bounding box center [439, 219] width 113 height 117
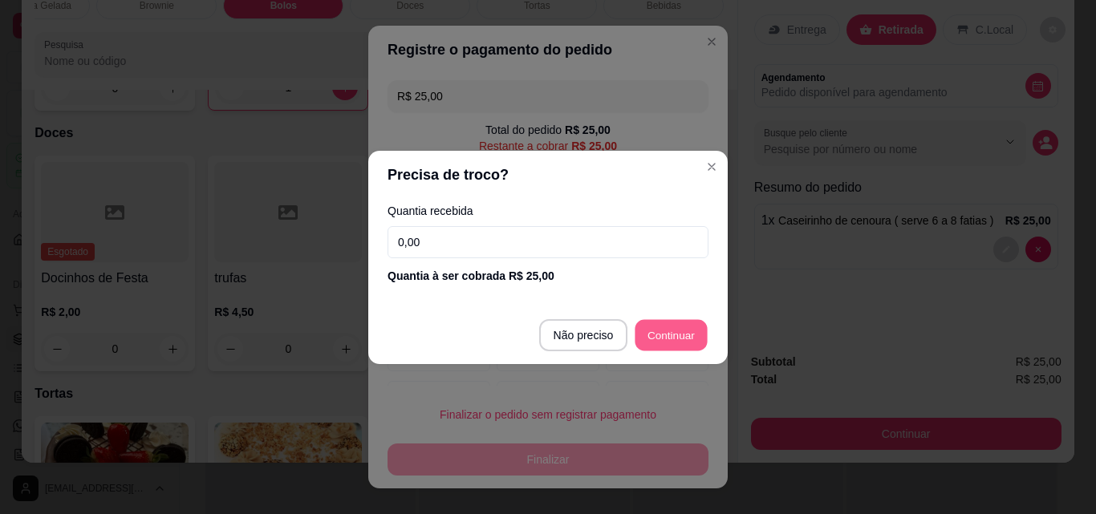
type input "R$ 0,00"
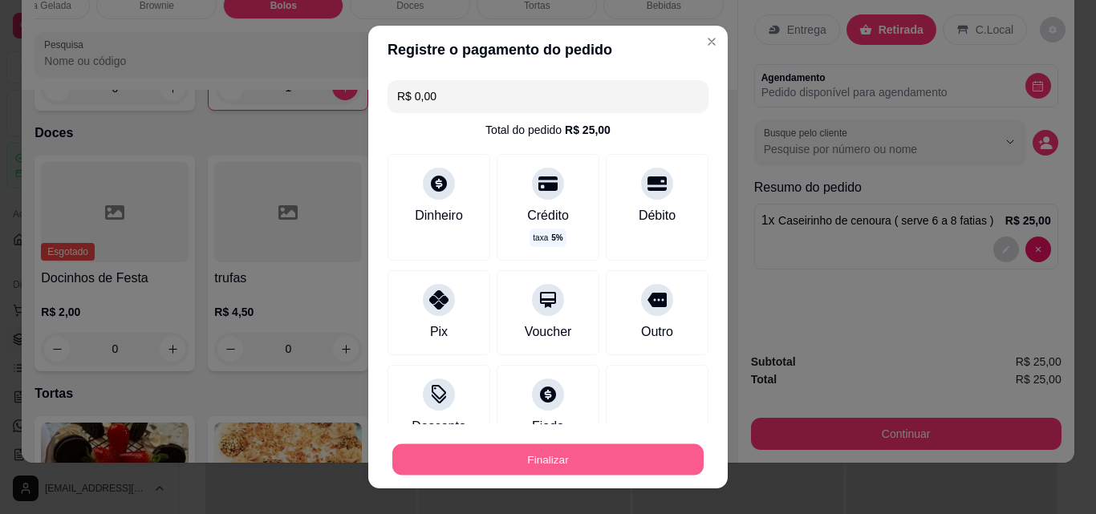
click at [556, 459] on button "Finalizar" at bounding box center [547, 459] width 311 height 31
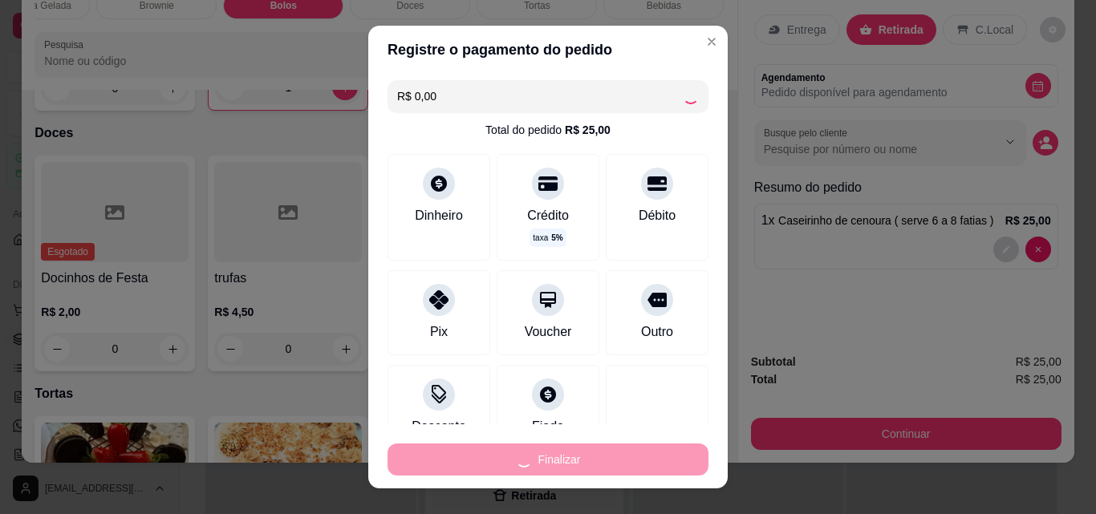
type input "0"
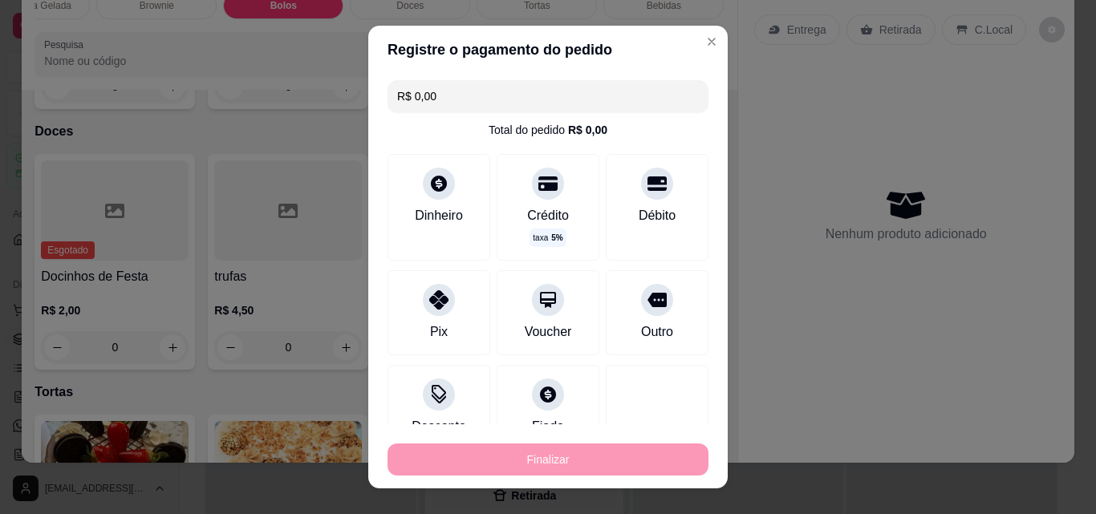
type input "-R$ 25,00"
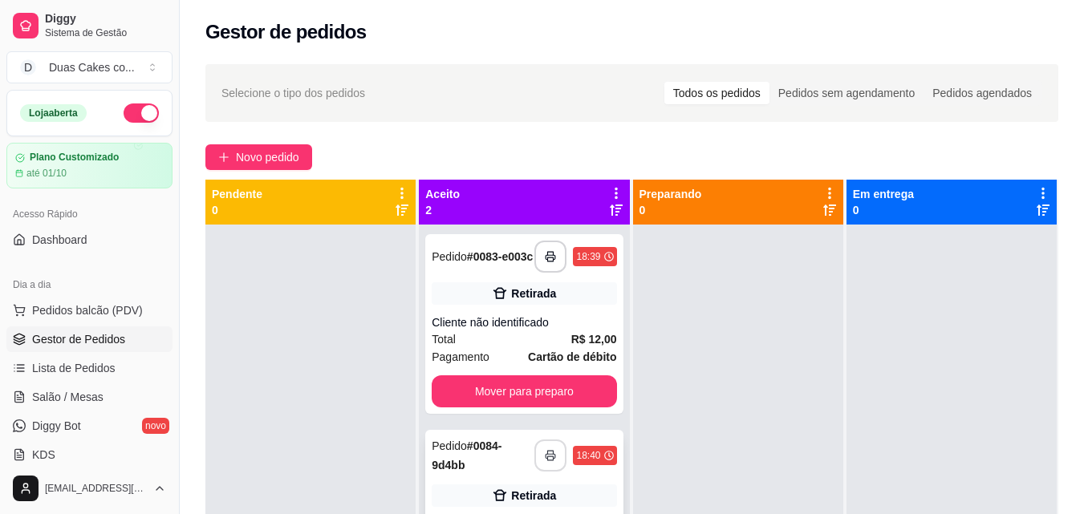
scroll to position [45, 0]
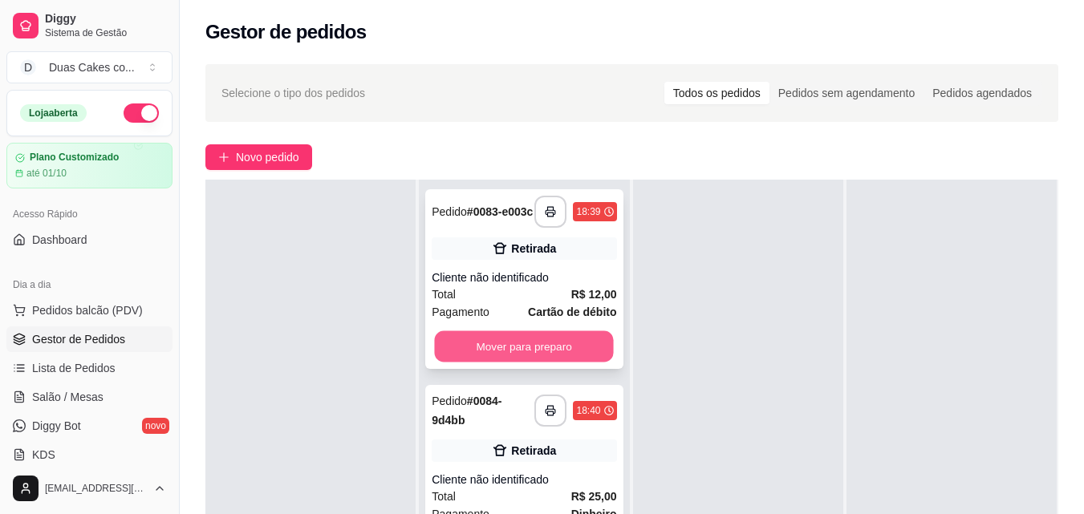
click at [525, 351] on button "Mover para preparo" at bounding box center [524, 346] width 179 height 31
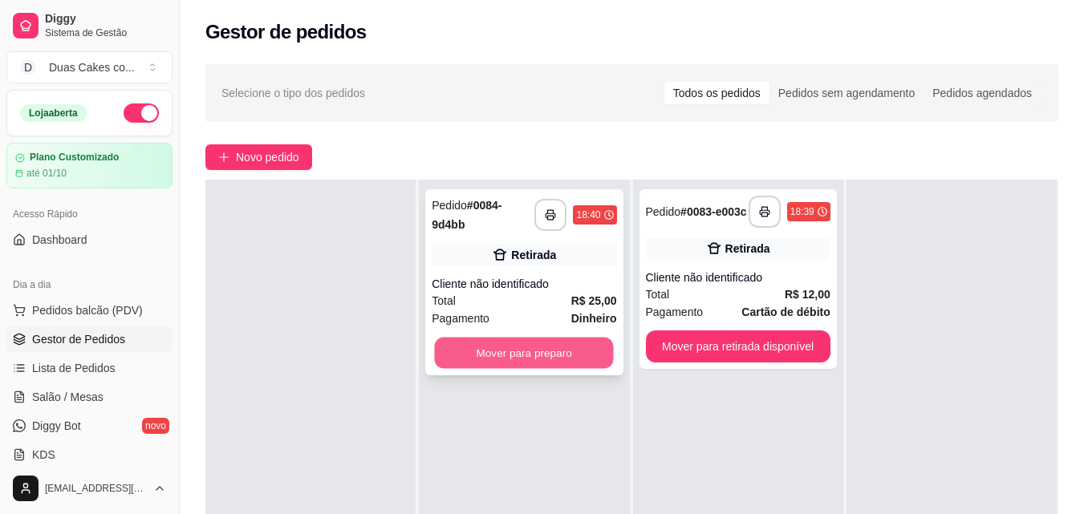
click at [525, 353] on button "Mover para preparo" at bounding box center [524, 353] width 179 height 31
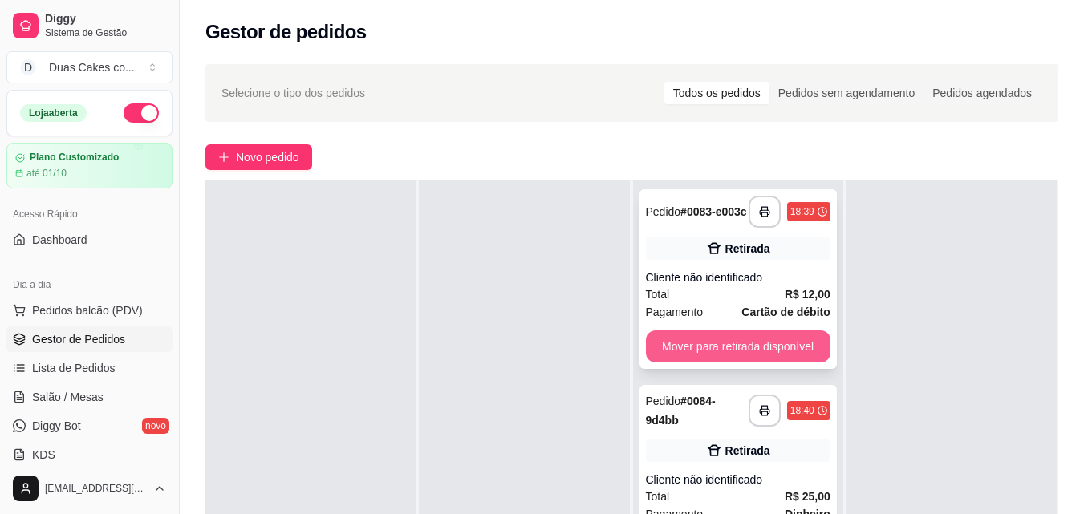
click at [713, 339] on button "Mover para retirada disponível" at bounding box center [738, 347] width 185 height 32
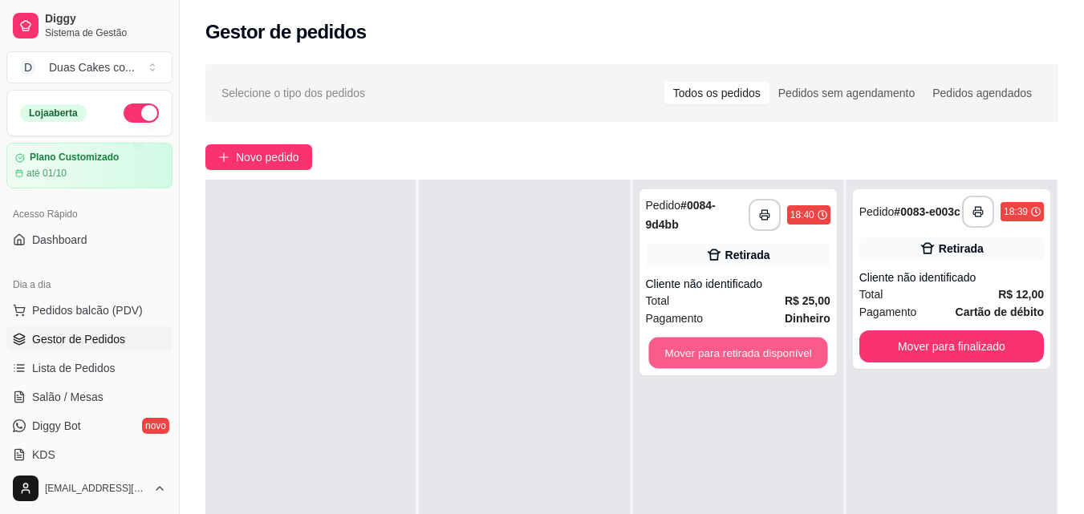
click at [713, 340] on button "Mover para retirada disponível" at bounding box center [737, 353] width 179 height 31
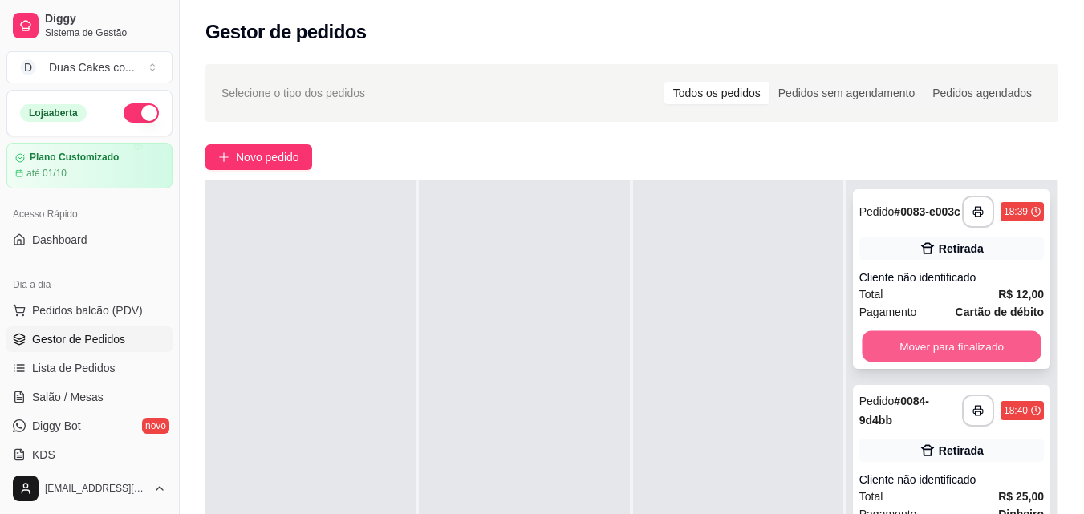
click at [911, 348] on button "Mover para finalizado" at bounding box center [951, 346] width 179 height 31
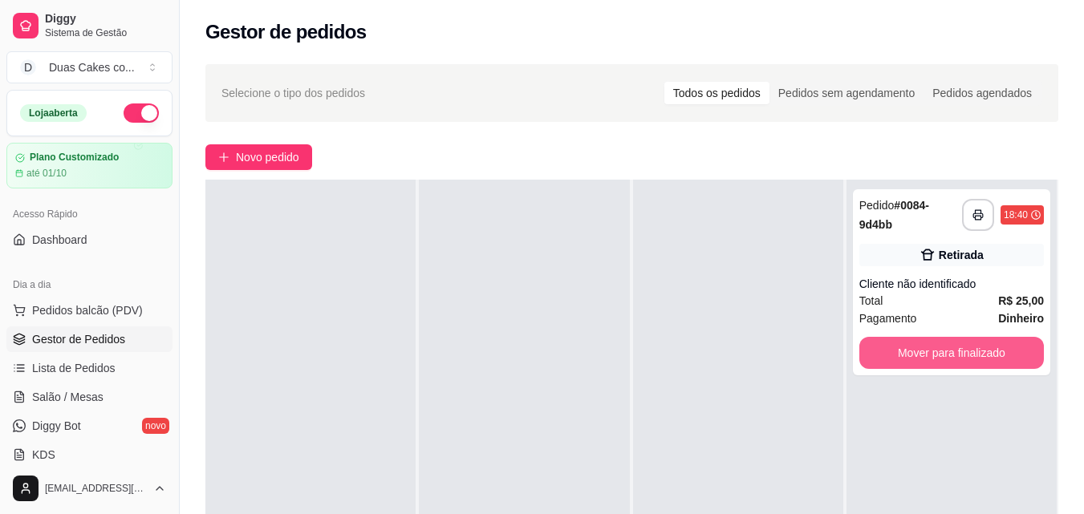
click at [911, 348] on button "Mover para finalizado" at bounding box center [951, 353] width 185 height 32
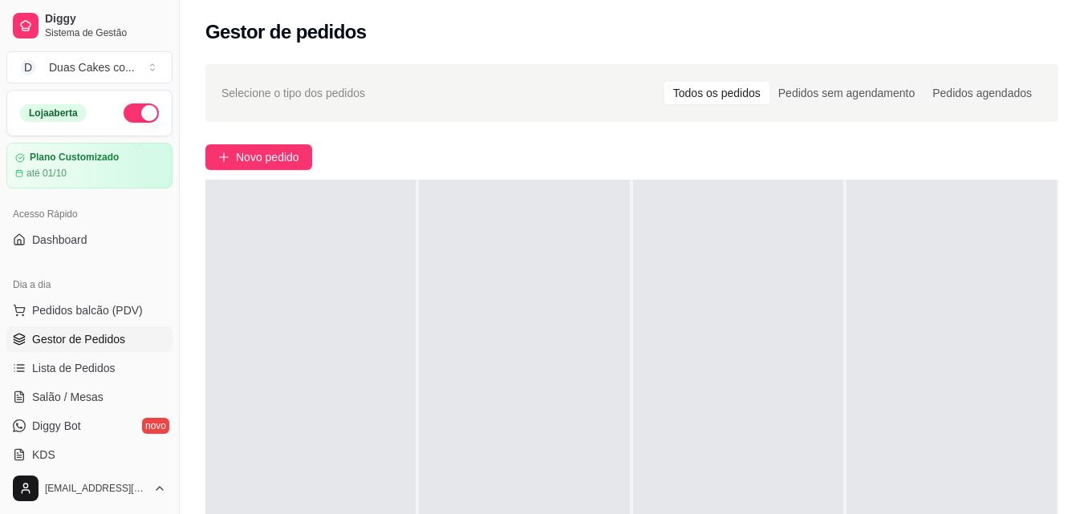
scroll to position [0, 0]
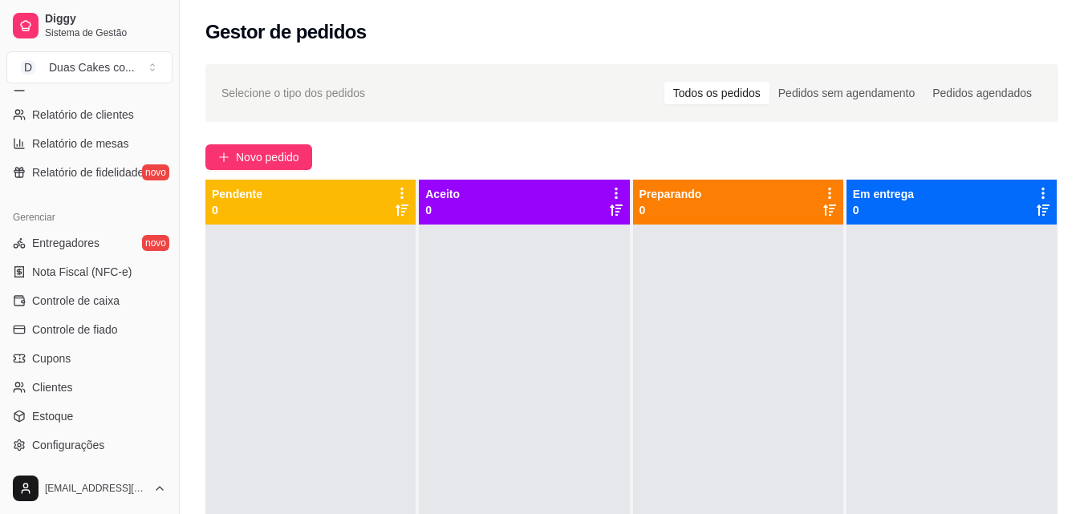
scroll to position [562, 0]
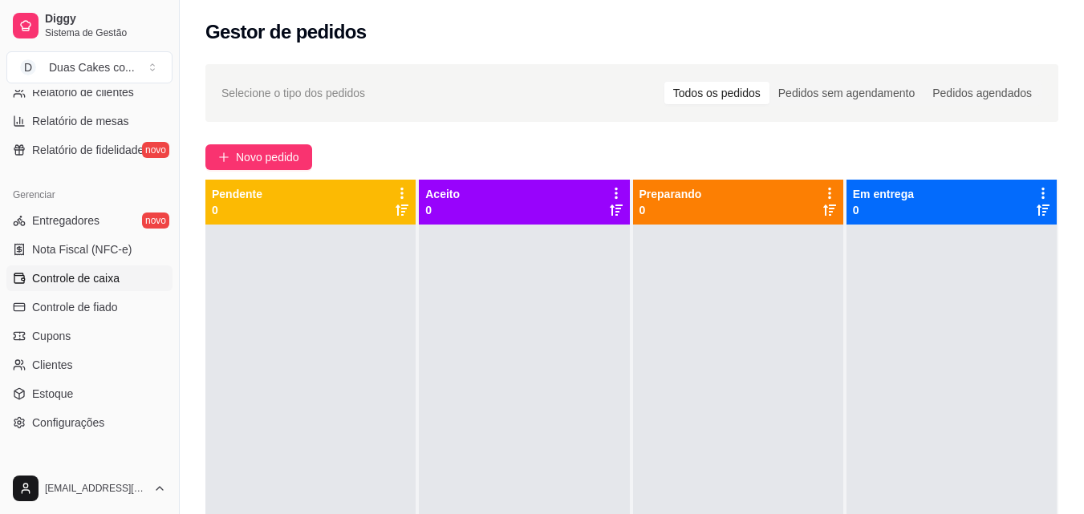
click at [61, 270] on span "Controle de caixa" at bounding box center [75, 278] width 87 height 16
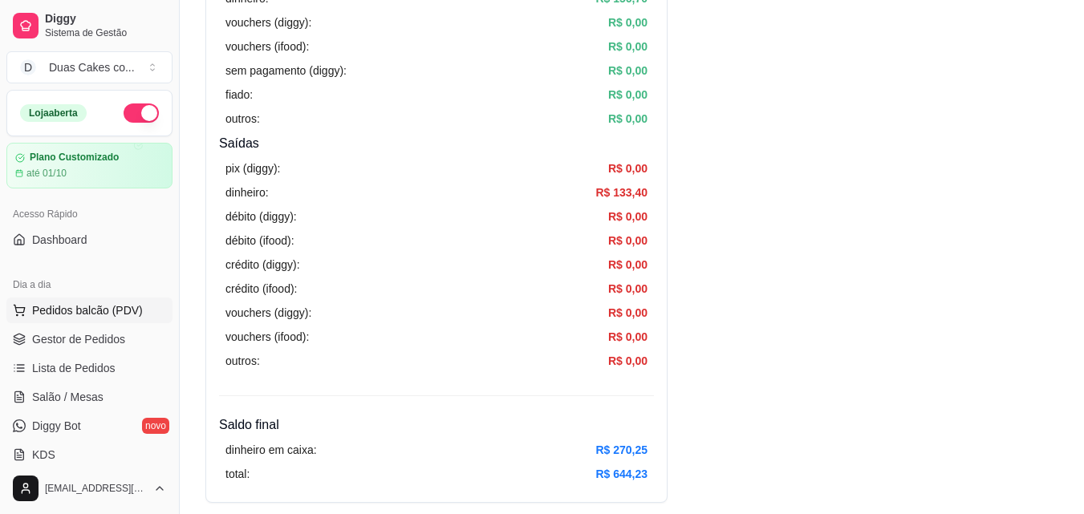
click at [79, 311] on span "Pedidos balcão (PDV)" at bounding box center [87, 310] width 111 height 16
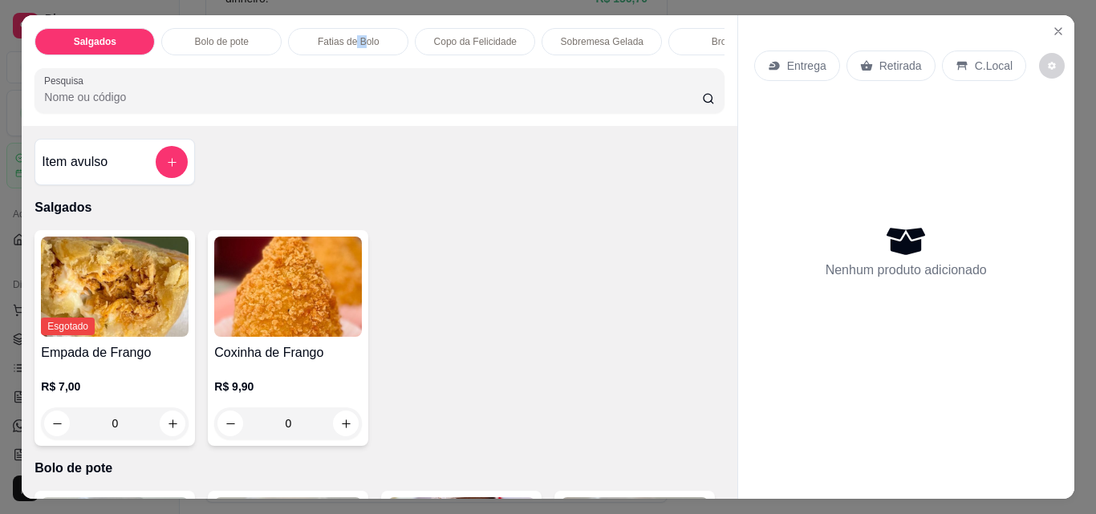
drag, startPoint x: 351, startPoint y: 29, endPoint x: 361, endPoint y: 33, distance: 11.2
click at [361, 35] on p "Fatias de Bolo" at bounding box center [349, 41] width 62 height 13
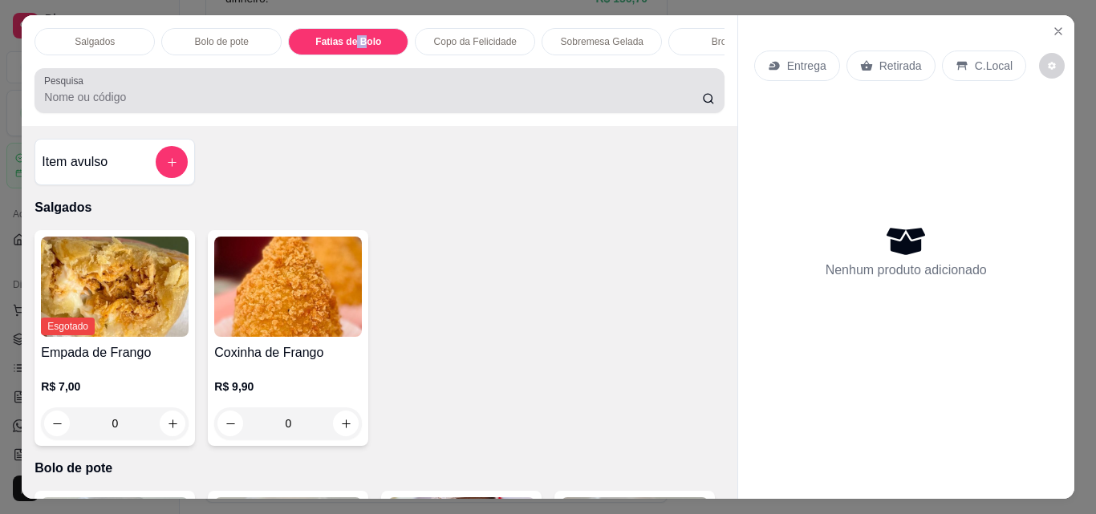
scroll to position [42, 0]
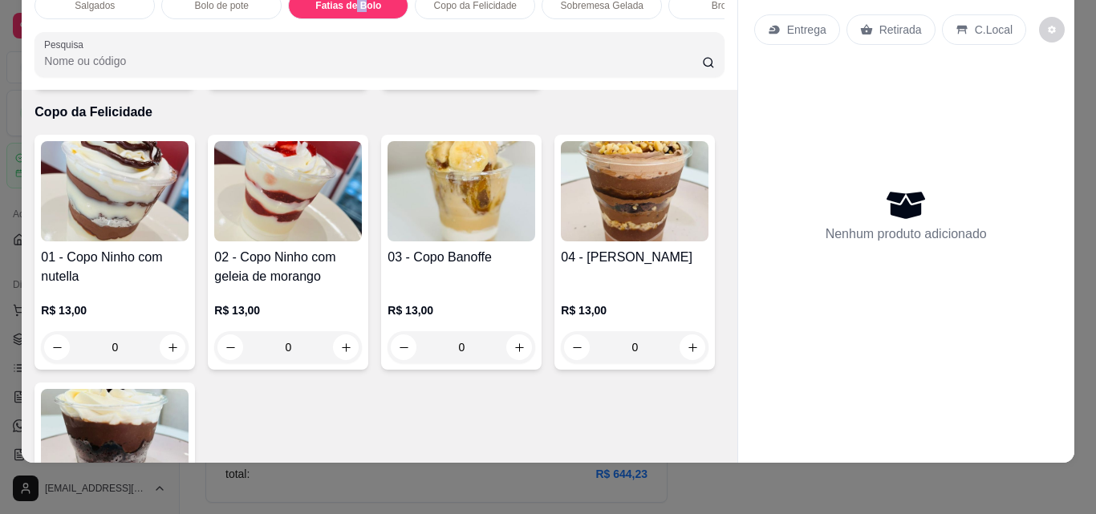
click at [342, 71] on icon "increase-product-quantity" at bounding box center [346, 67] width 8 height 8
type input "1"
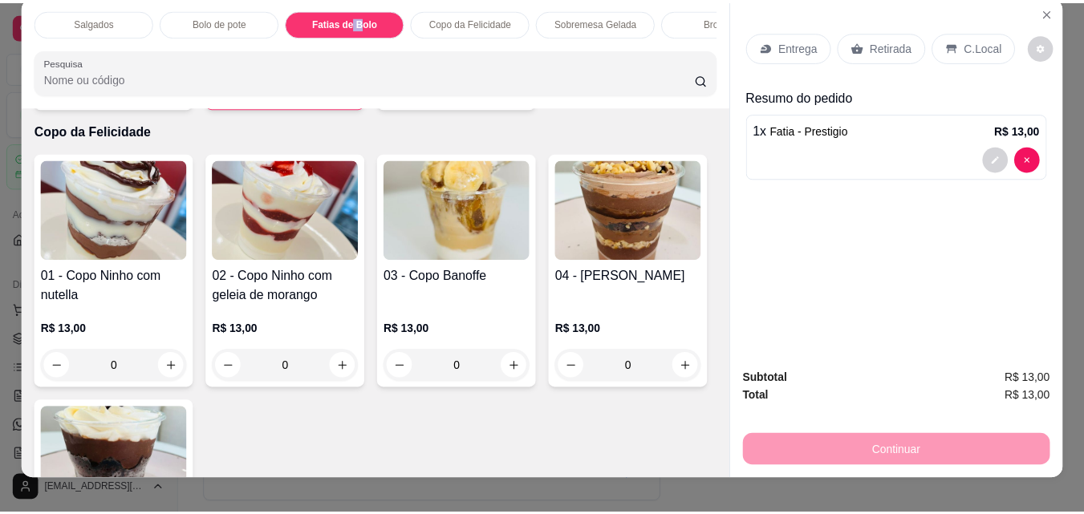
scroll to position [0, 0]
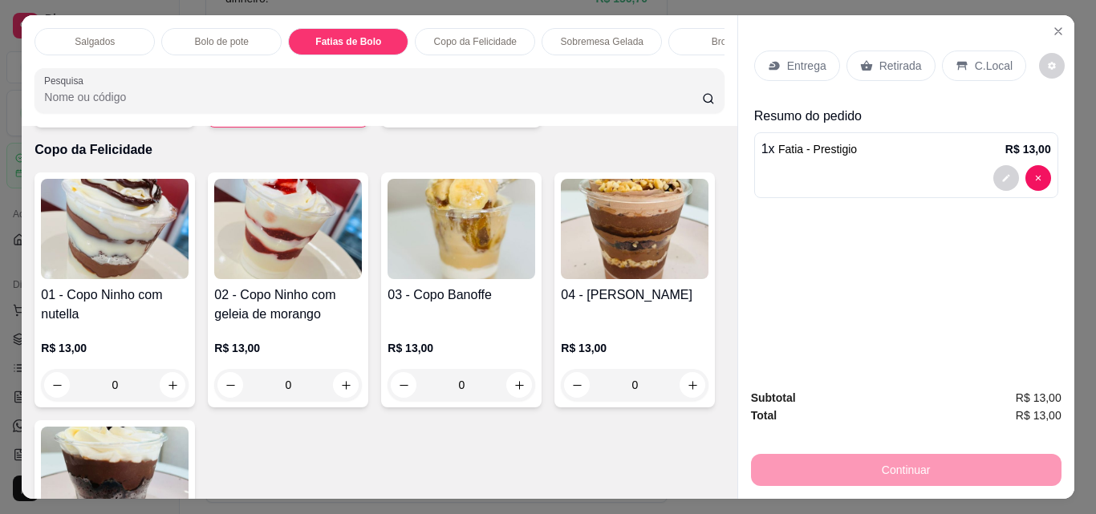
click at [897, 59] on p "Retirada" at bounding box center [900, 66] width 43 height 16
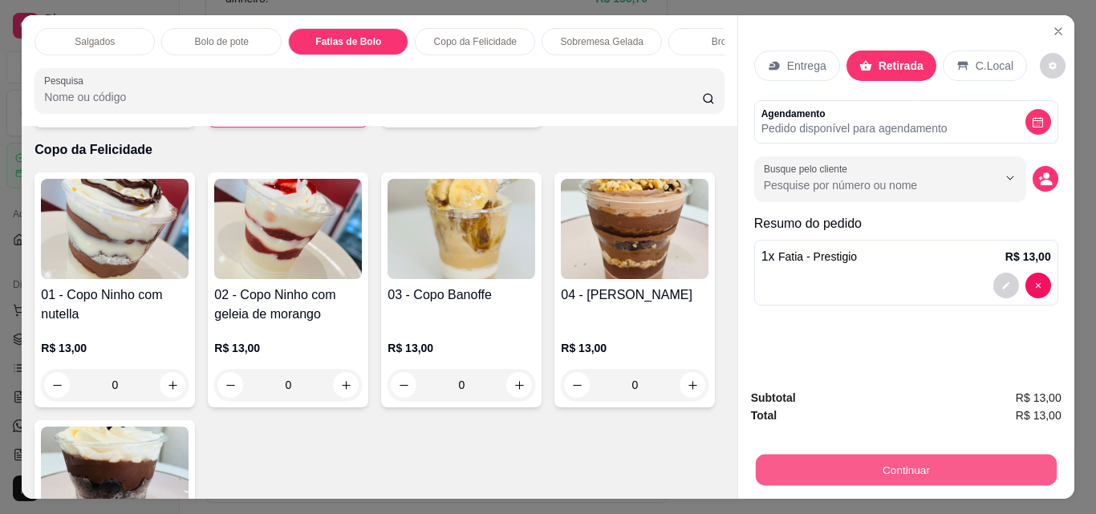
click at [898, 454] on button "Continuar" at bounding box center [905, 469] width 301 height 31
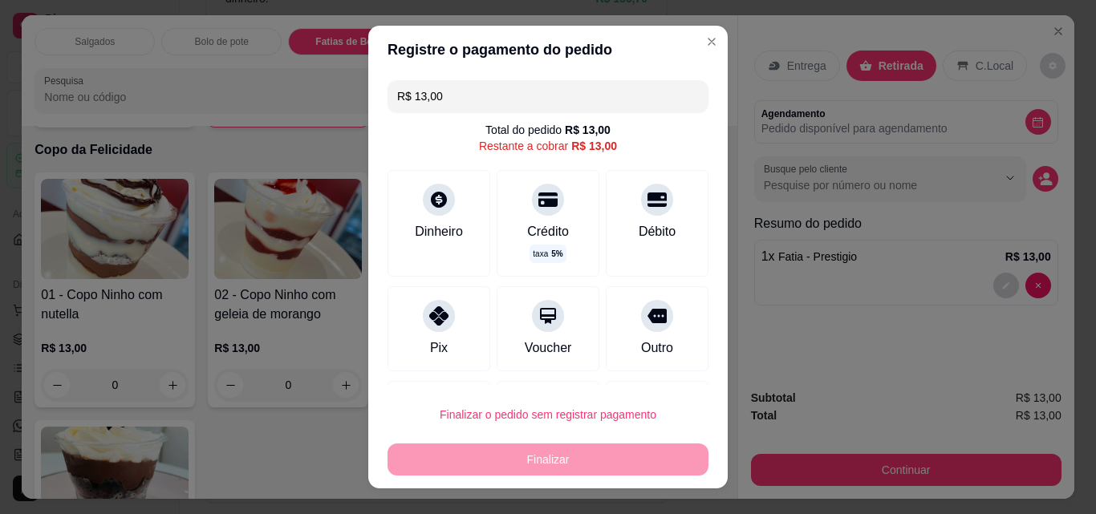
click at [437, 99] on input "R$ 13,00" at bounding box center [548, 96] width 302 height 32
click at [405, 324] on div "Pix" at bounding box center [439, 326] width 113 height 94
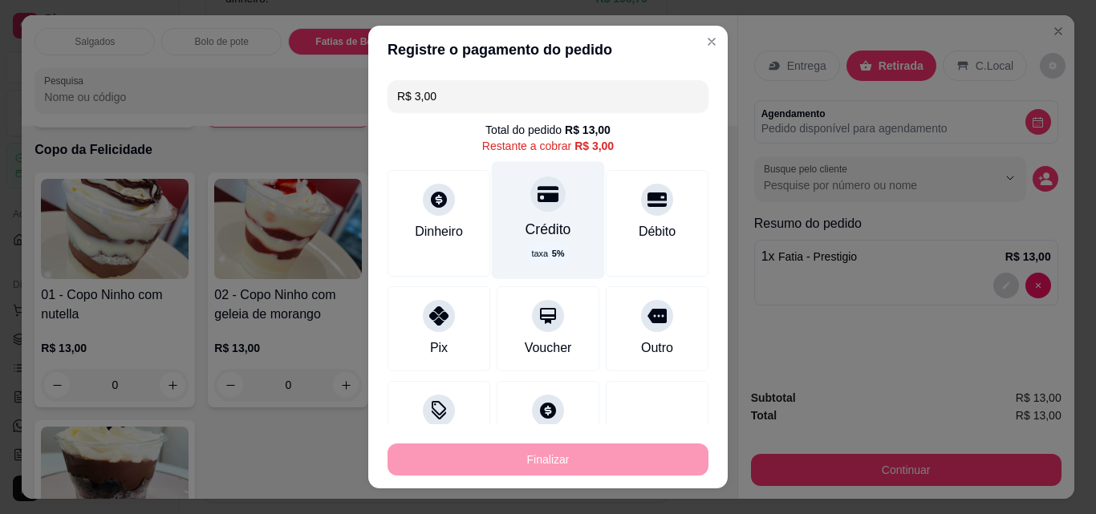
click at [542, 245] on div "taxa 5 %" at bounding box center [548, 254] width 40 height 20
type input "R$ 0,00"
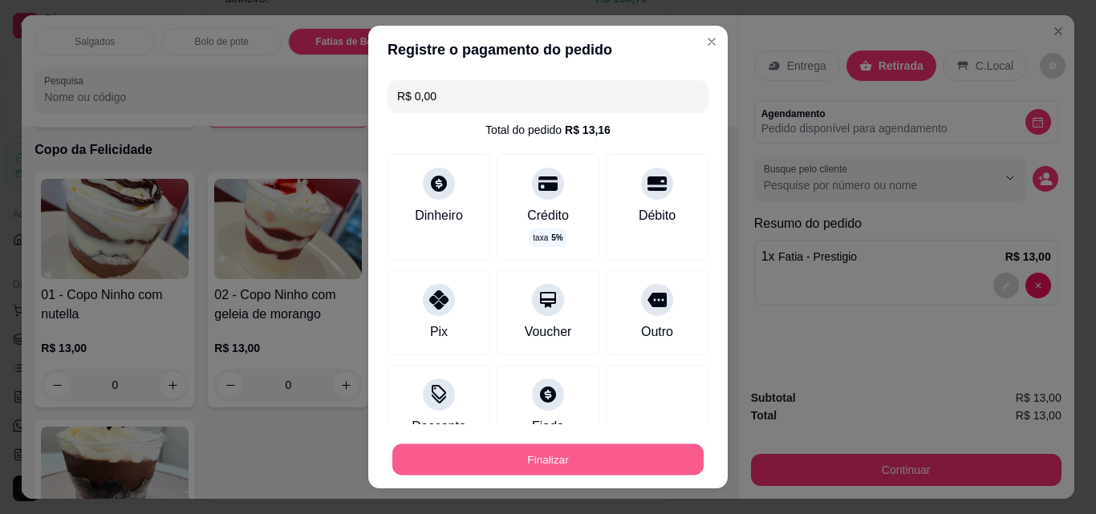
click at [553, 450] on button "Finalizar" at bounding box center [547, 459] width 311 height 31
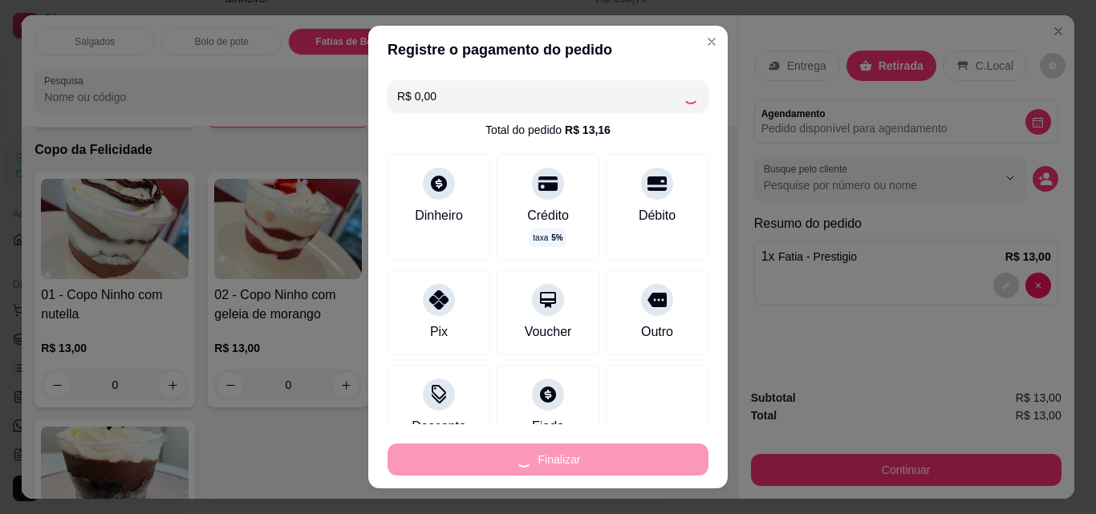
type input "0"
